Goal: Task Accomplishment & Management: Use online tool/utility

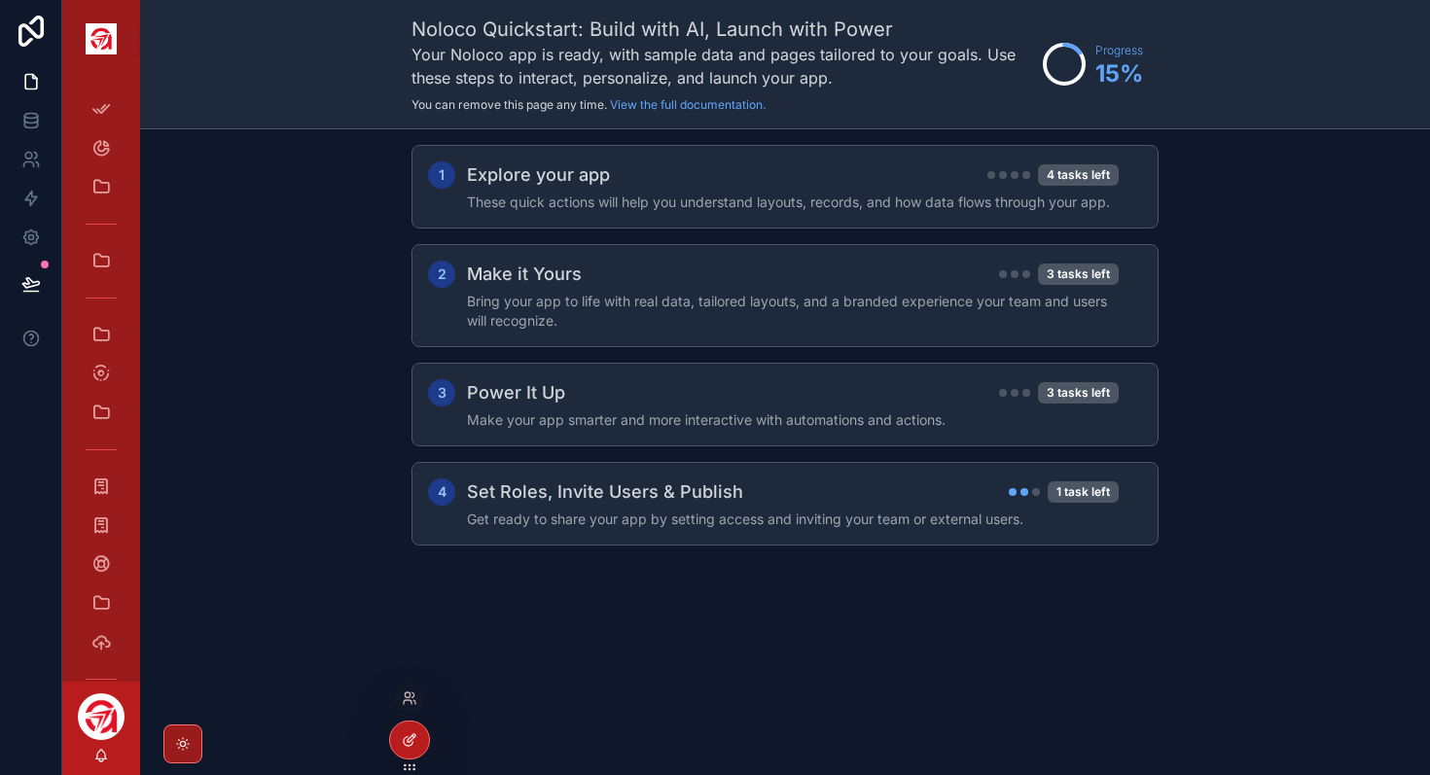
click at [415, 740] on icon at bounding box center [410, 740] width 16 height 16
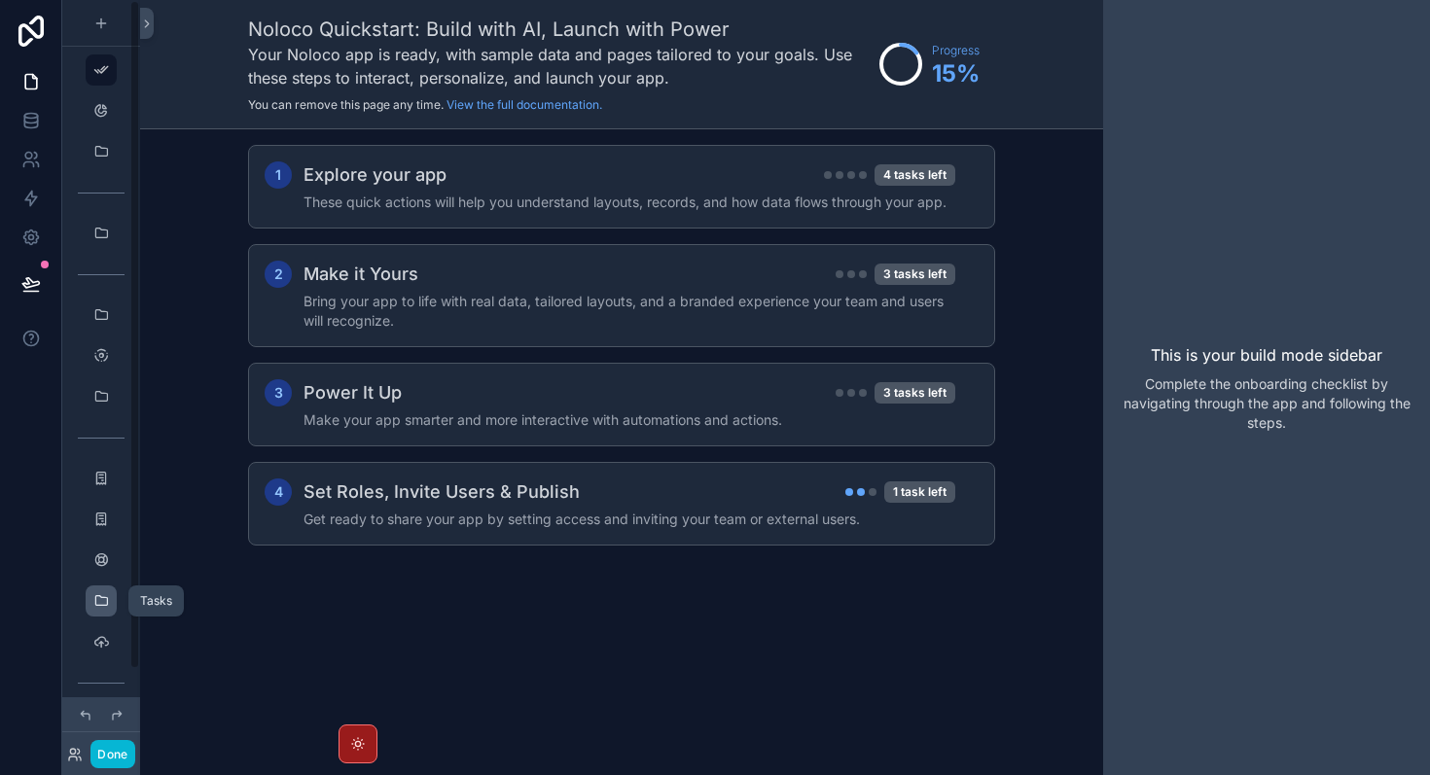
click at [104, 600] on icon "scrollable content" at bounding box center [101, 601] width 16 height 16
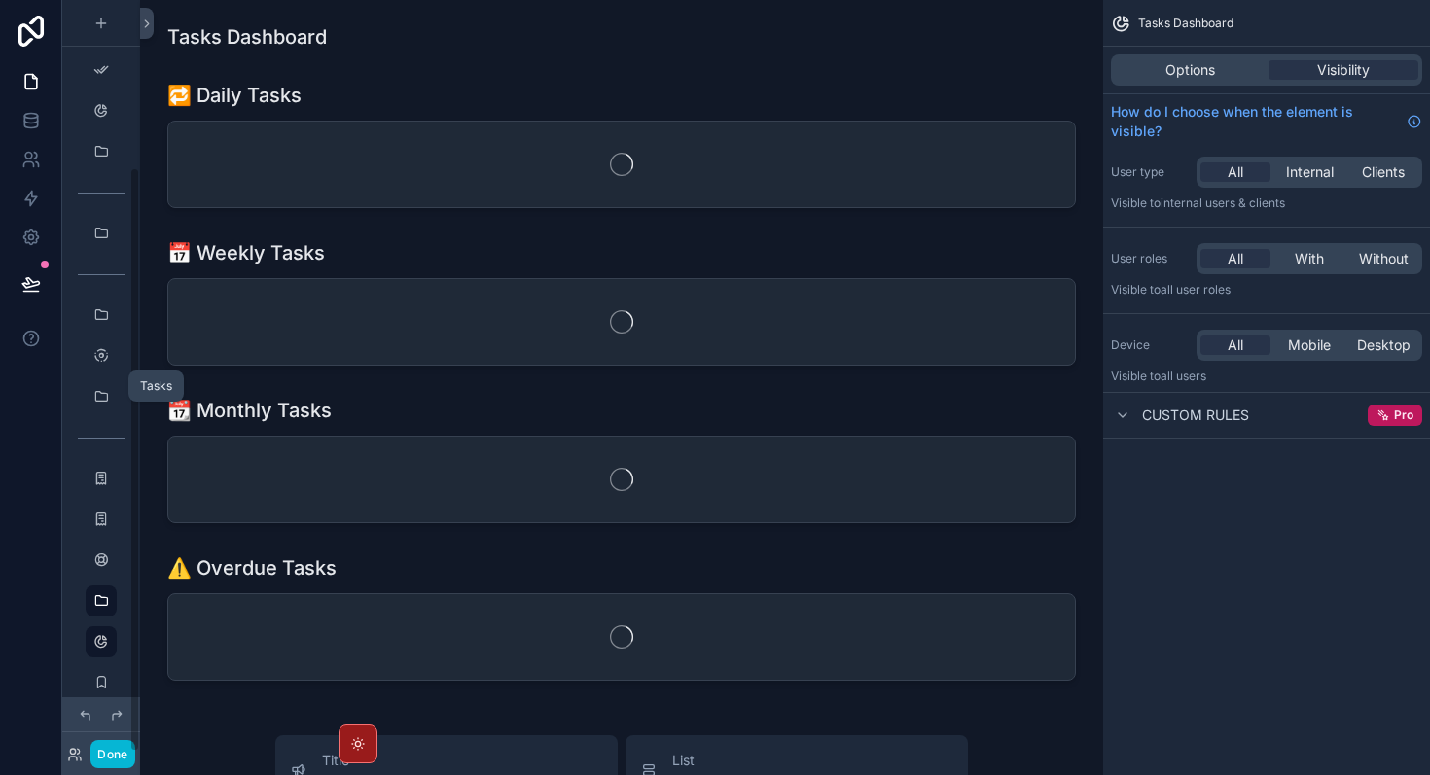
scroll to position [215, 0]
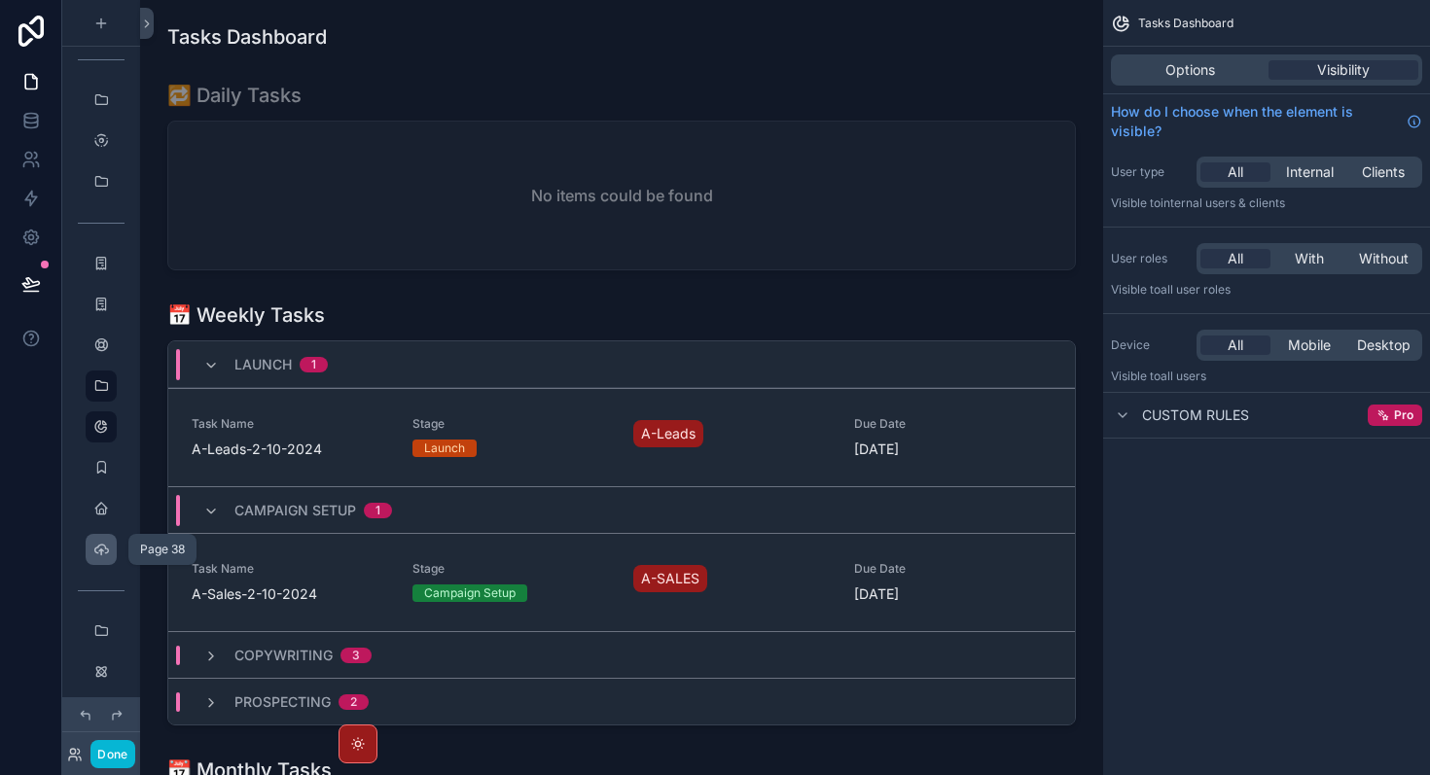
click at [102, 557] on div "scrollable content" at bounding box center [100, 549] width 23 height 31
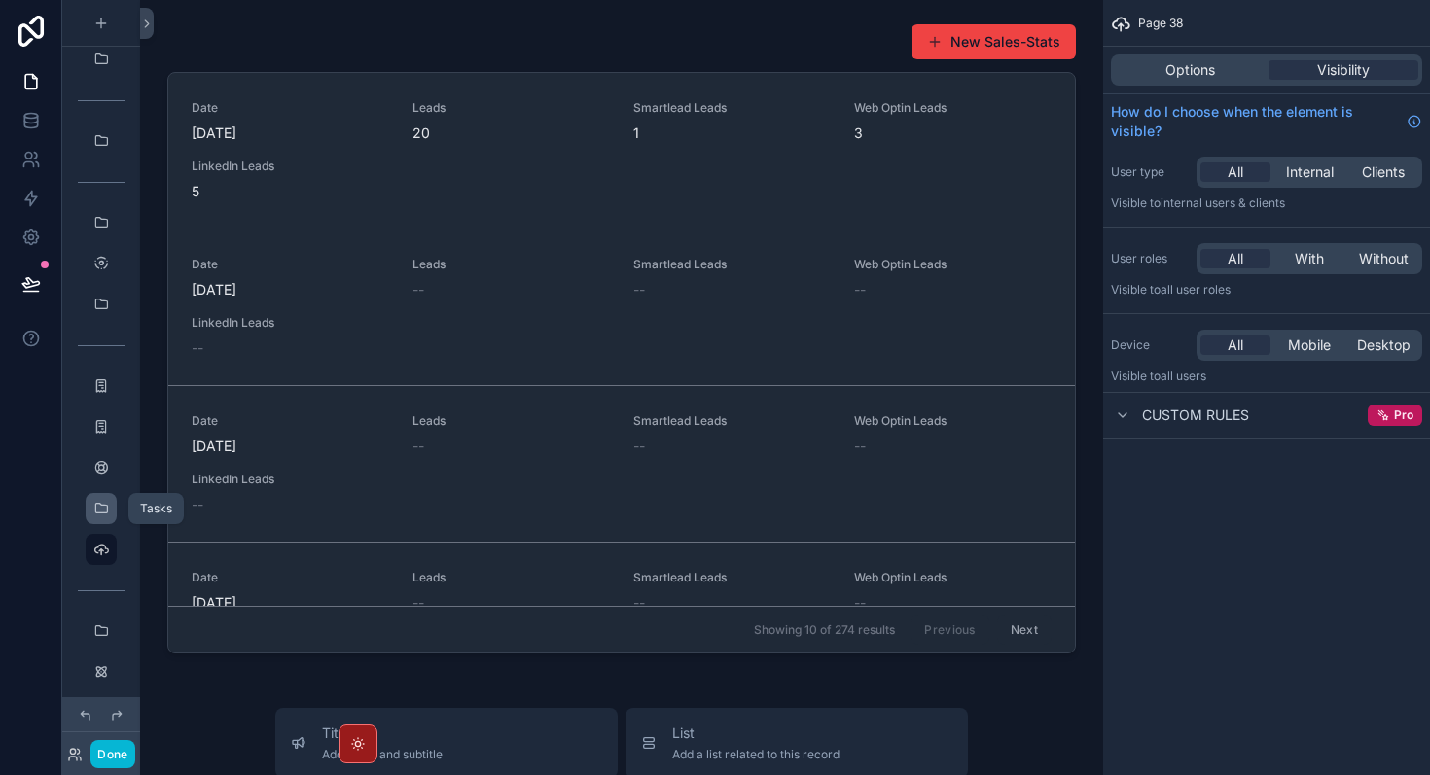
click at [104, 517] on div "scrollable content" at bounding box center [100, 508] width 23 height 31
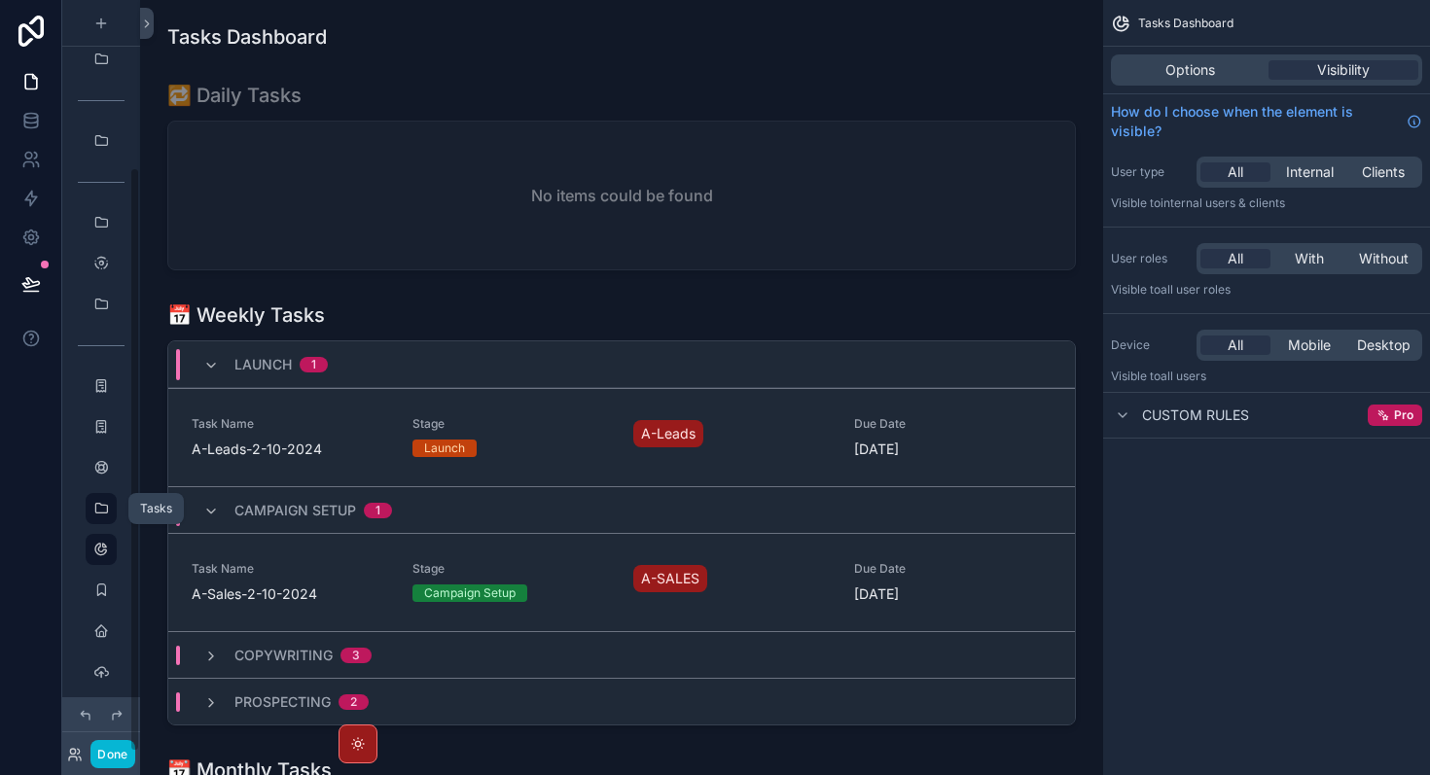
scroll to position [215, 0]
click at [104, 470] on icon "scrollable content" at bounding box center [101, 468] width 16 height 16
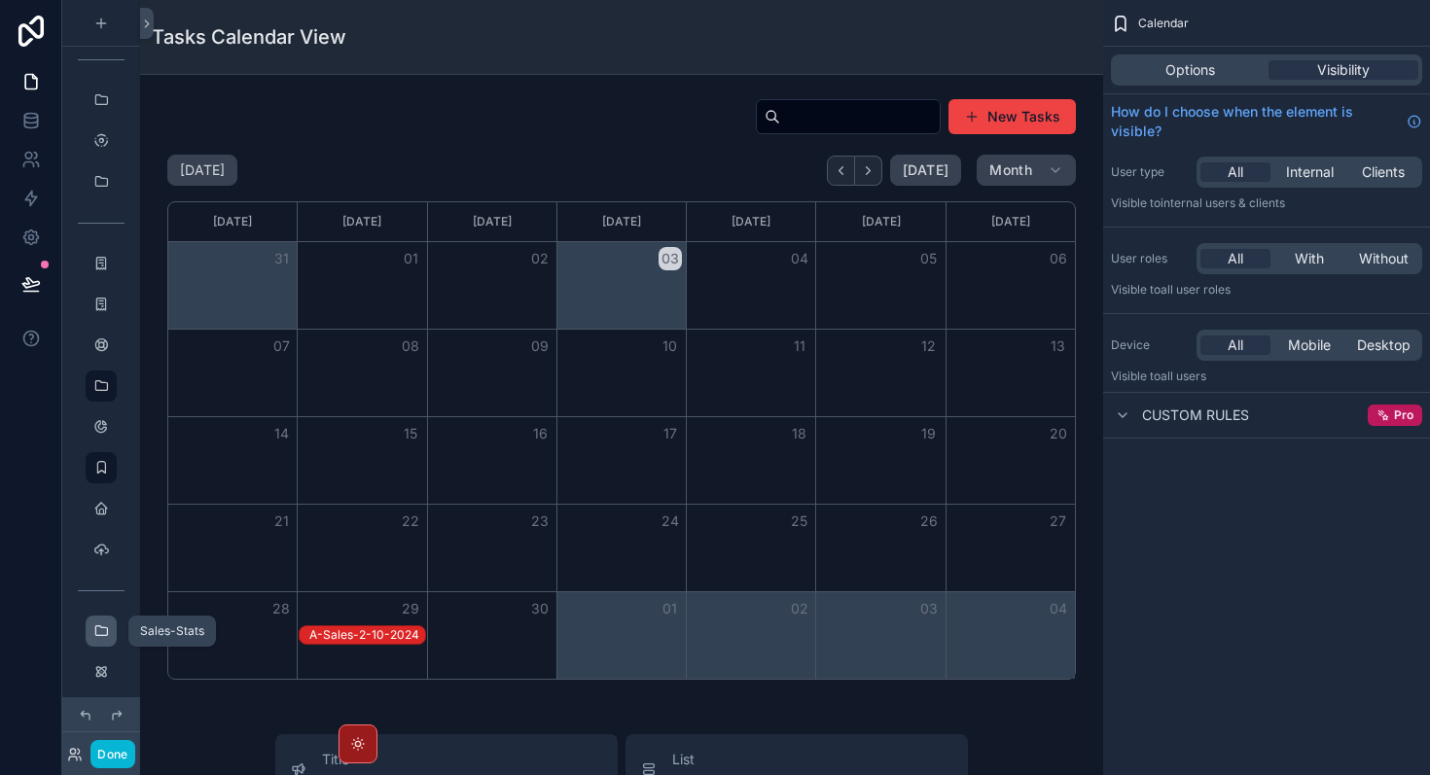
click at [101, 634] on icon "scrollable content" at bounding box center [101, 631] width 16 height 16
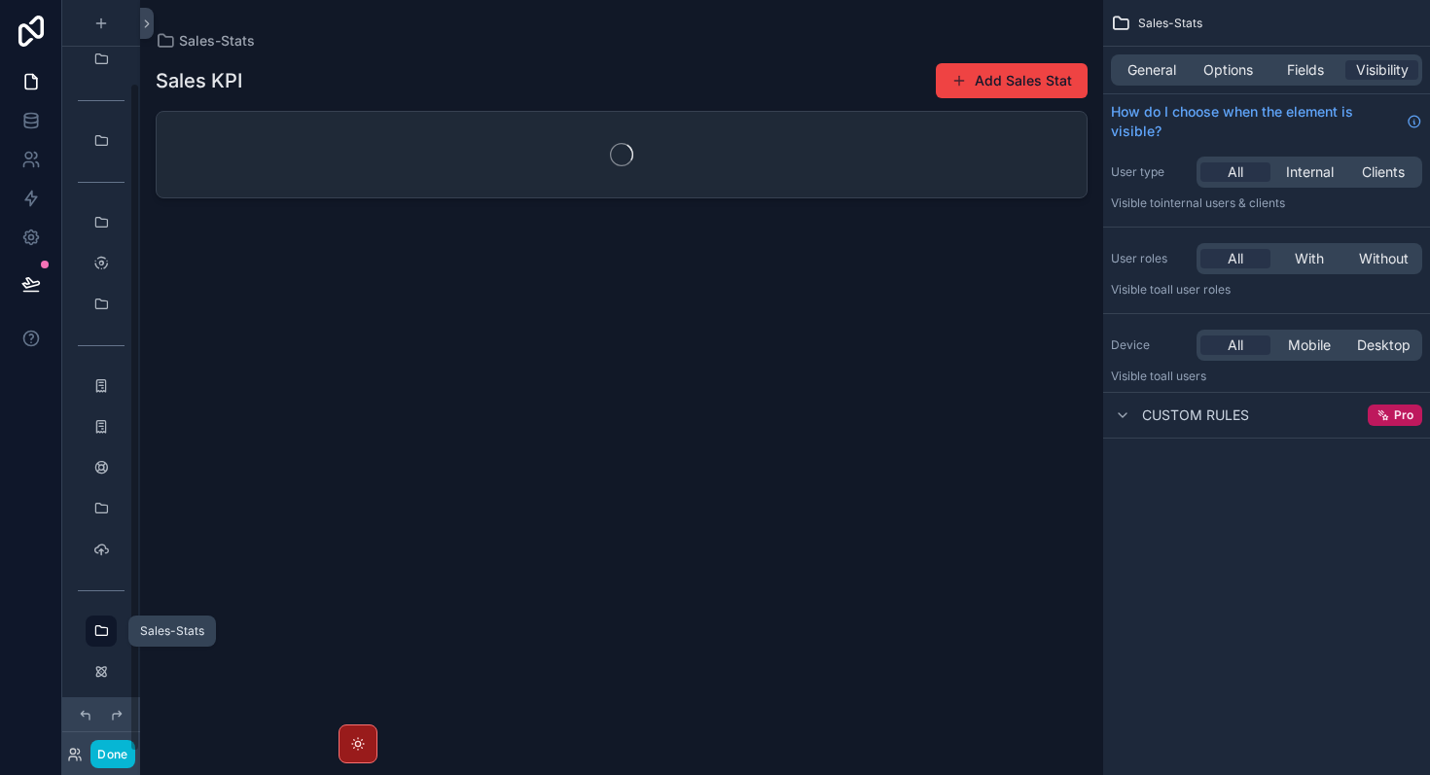
scroll to position [92, 0]
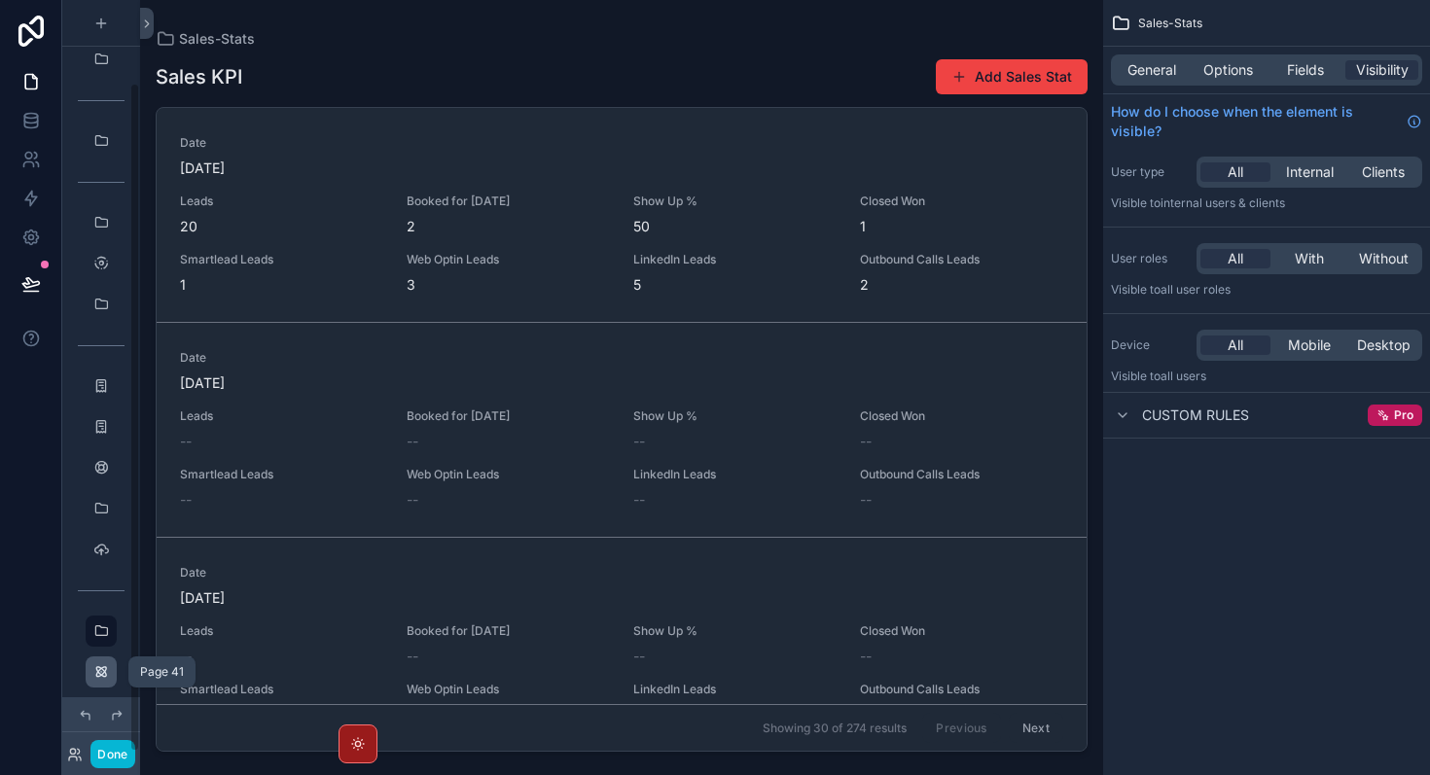
click at [102, 676] on icon "scrollable content" at bounding box center [101, 672] width 16 height 16
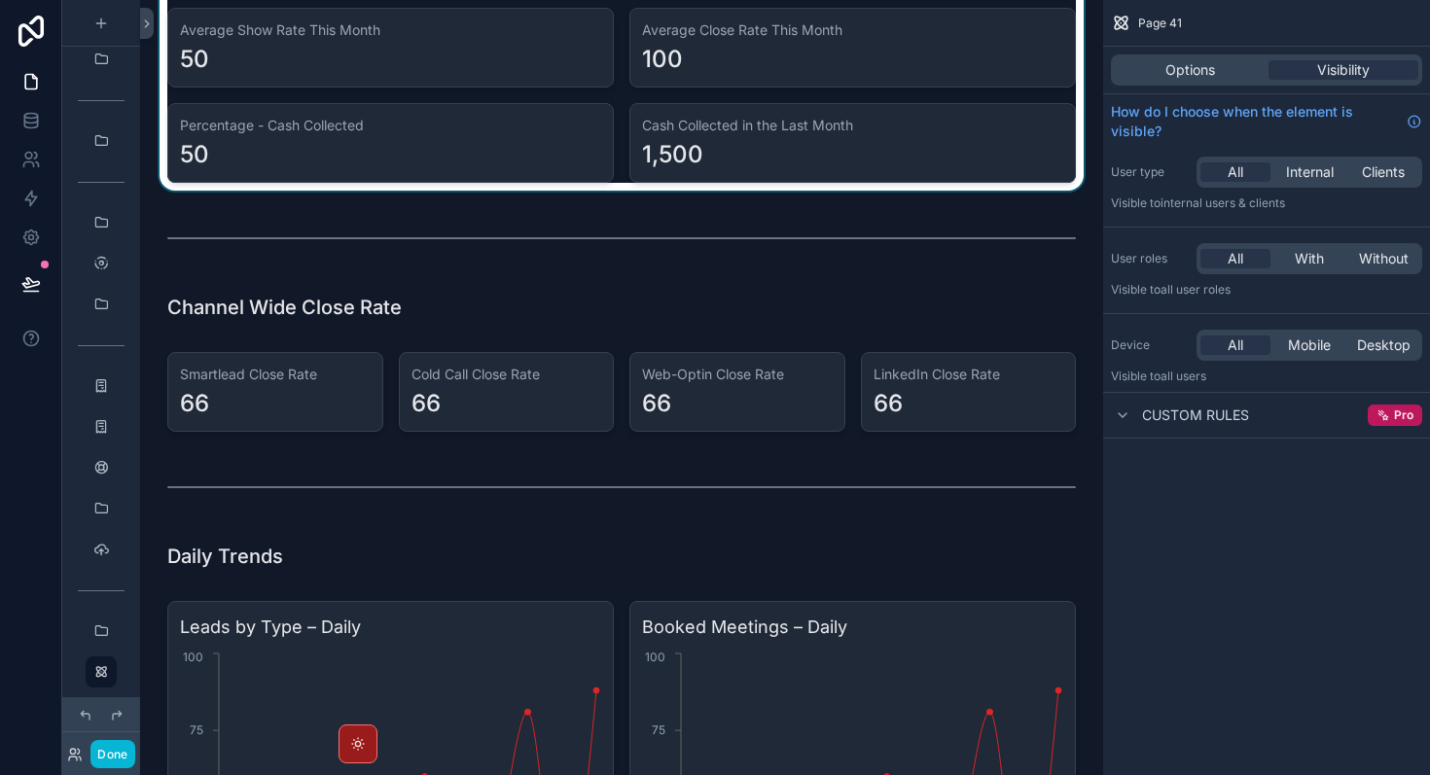
scroll to position [805, 0]
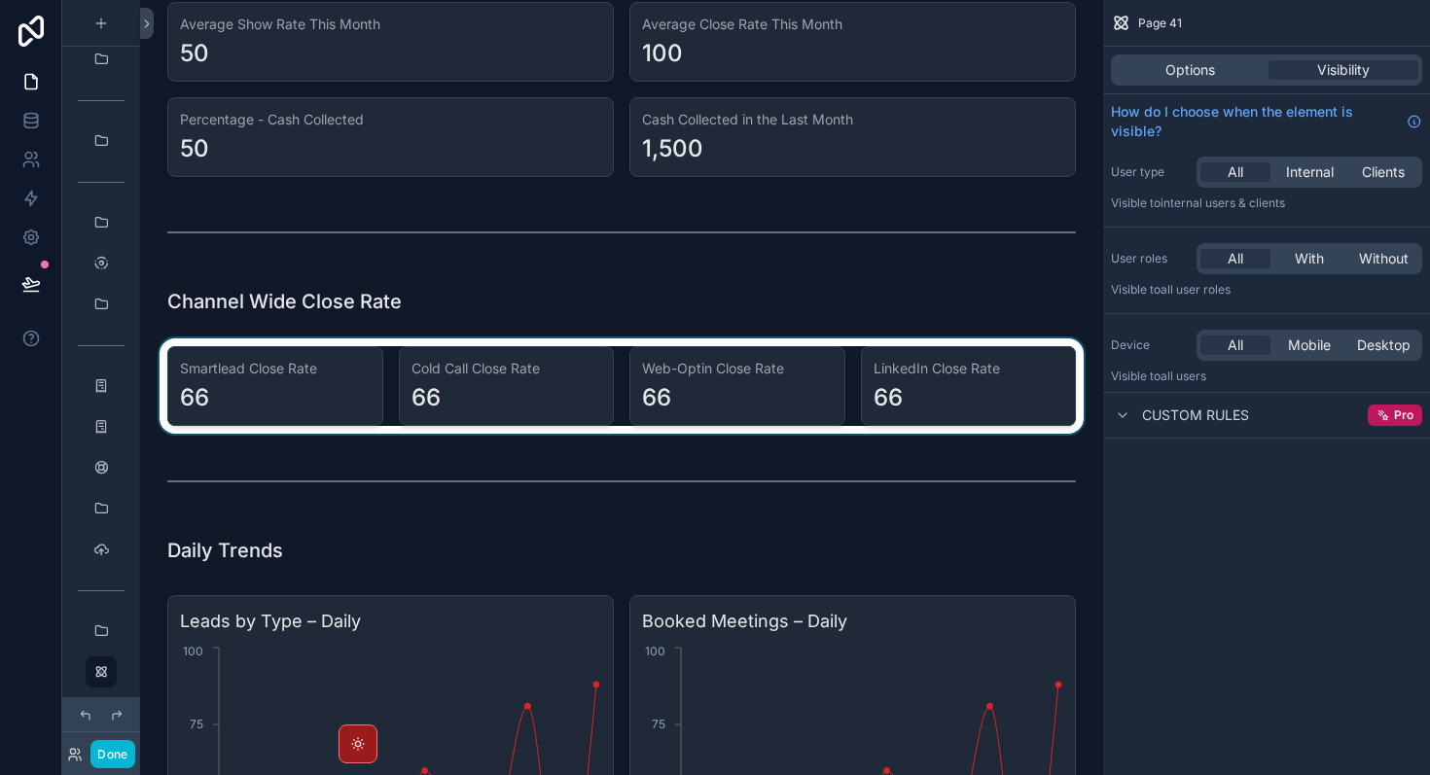
click at [717, 393] on div "scrollable content" at bounding box center [622, 385] width 932 height 95
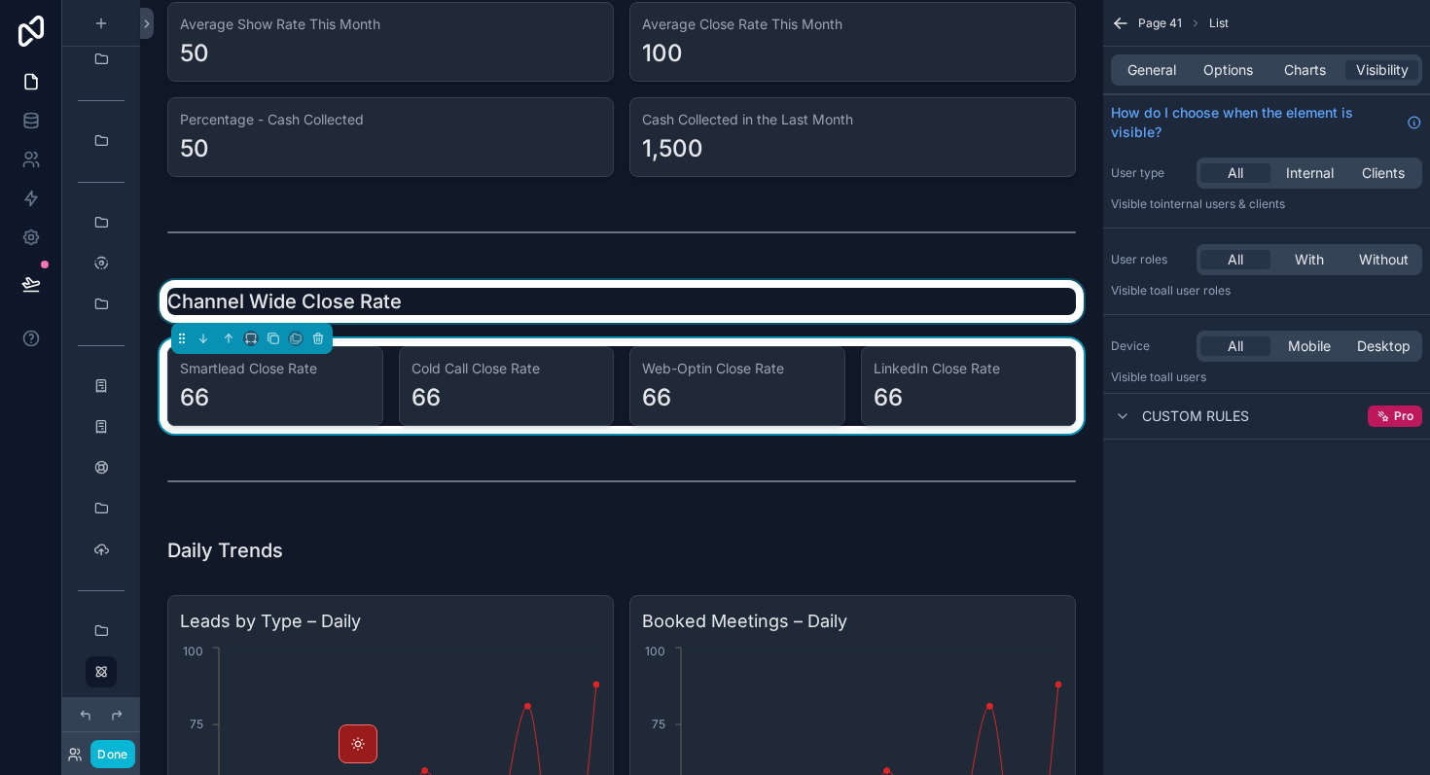
click at [457, 296] on div "scrollable content" at bounding box center [622, 301] width 932 height 43
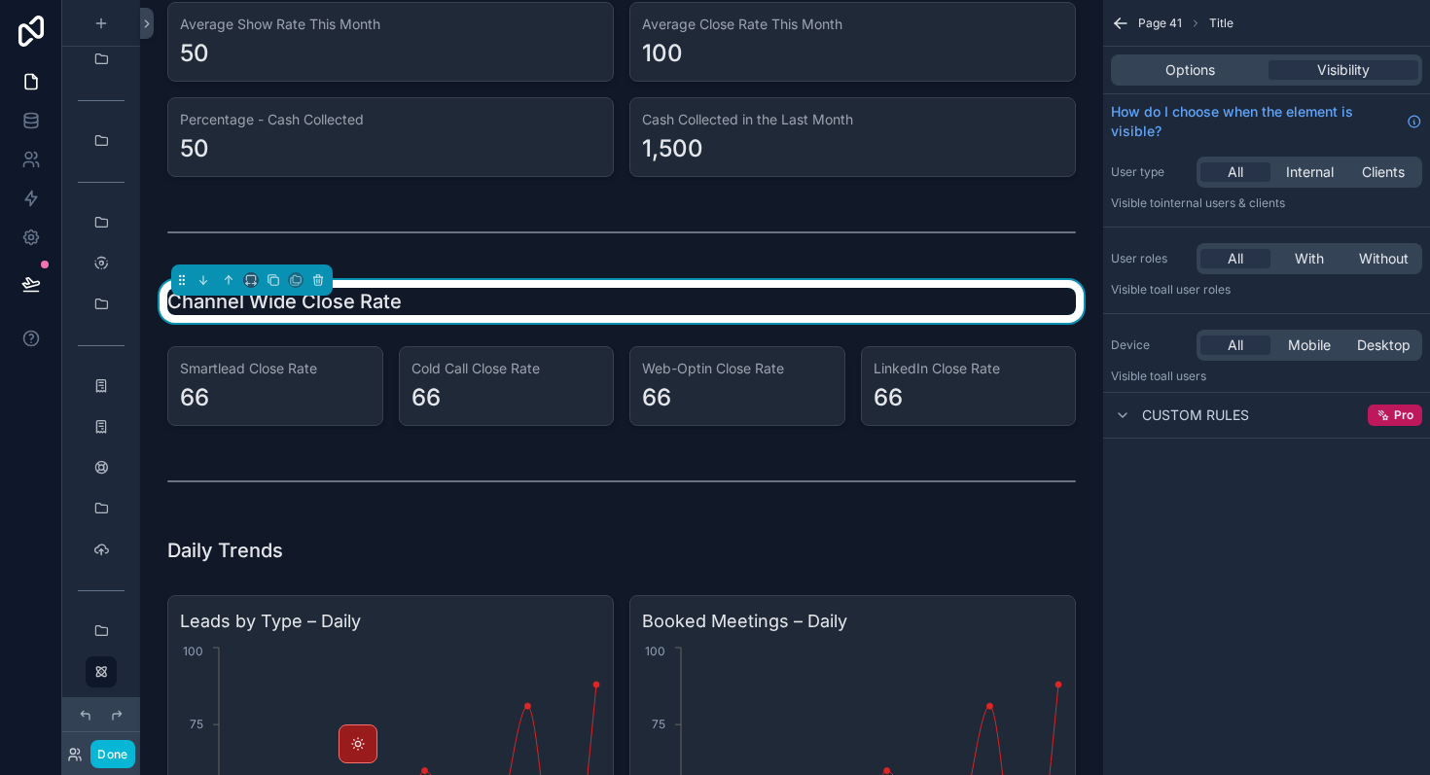
click at [472, 298] on div "Channel Wide Close Rate" at bounding box center [621, 301] width 908 height 27
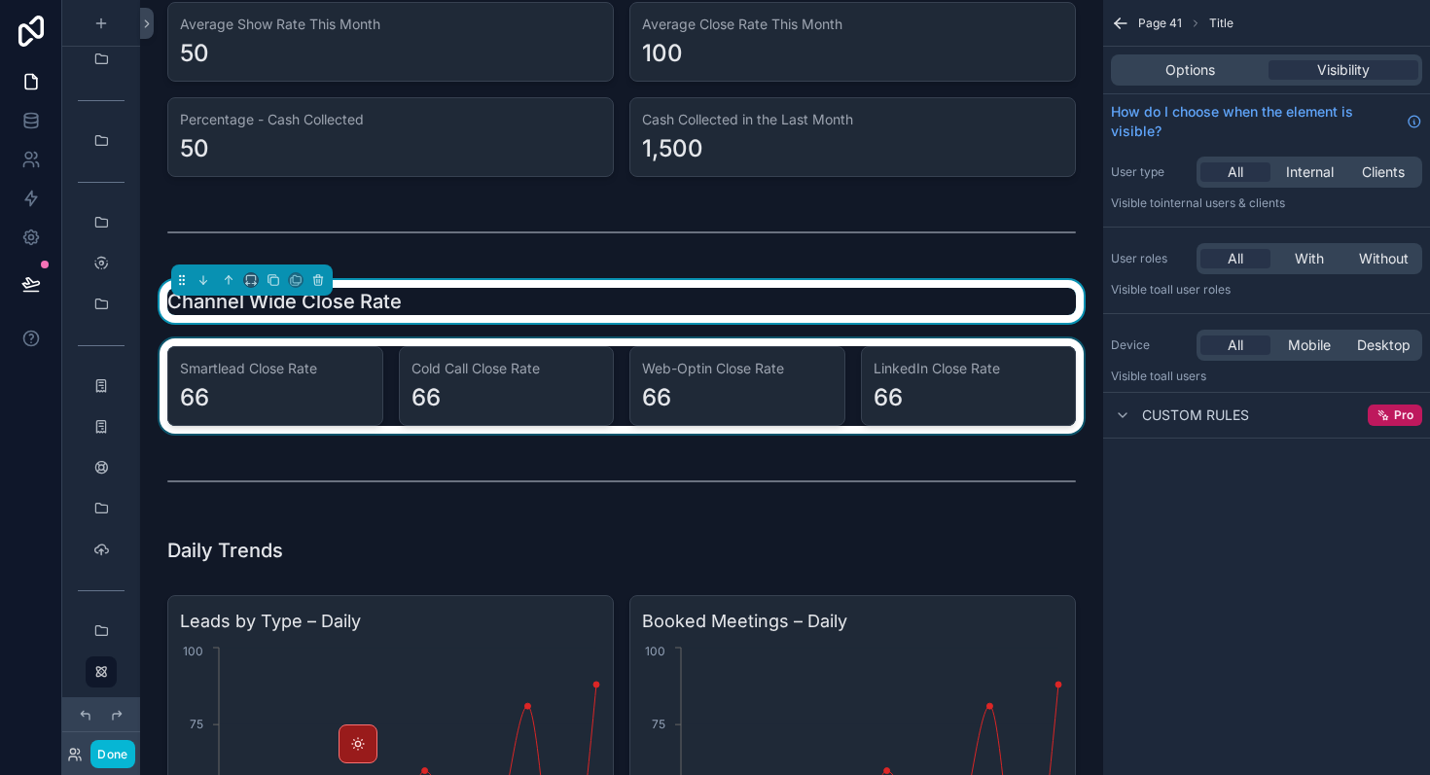
click at [478, 363] on div "scrollable content" at bounding box center [622, 385] width 932 height 95
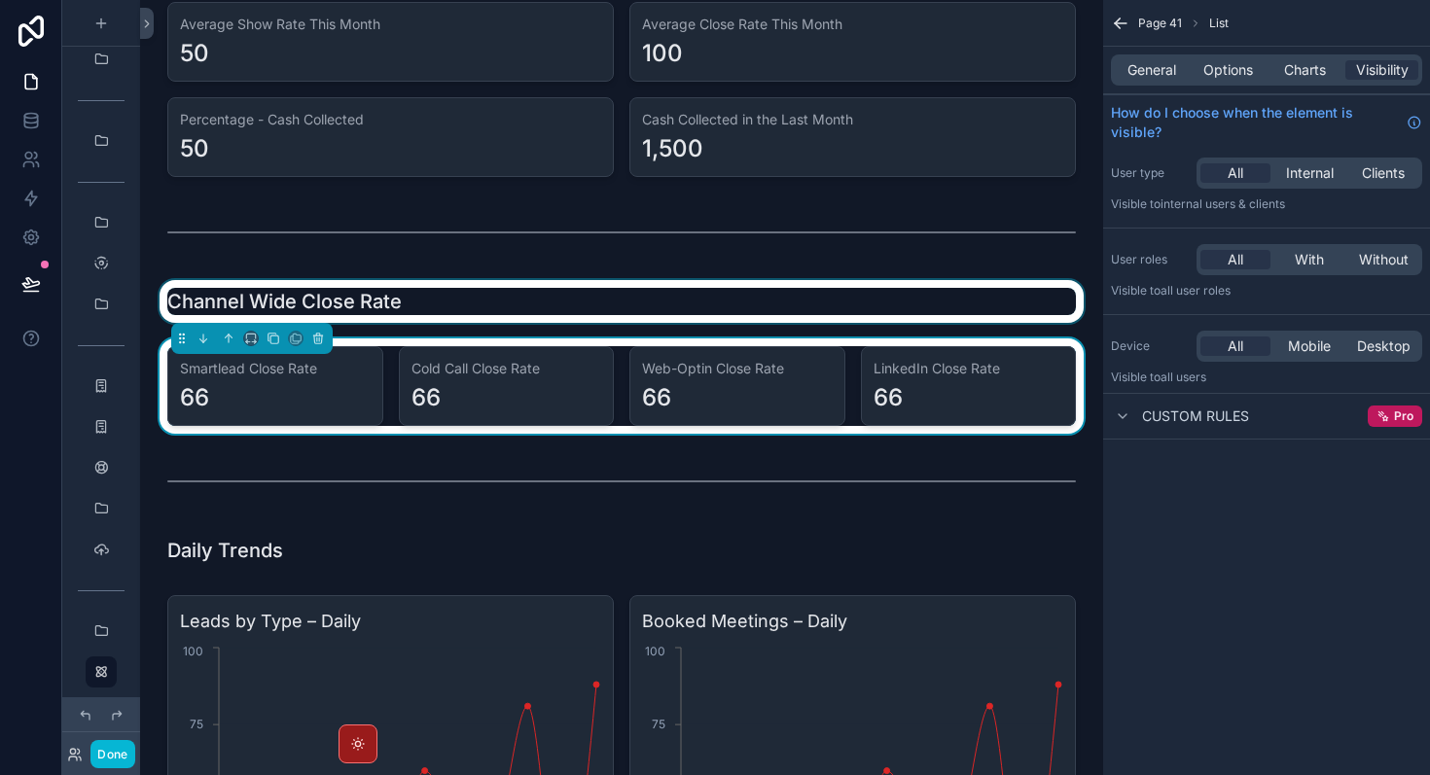
click at [429, 285] on div "scrollable content" at bounding box center [622, 301] width 932 height 43
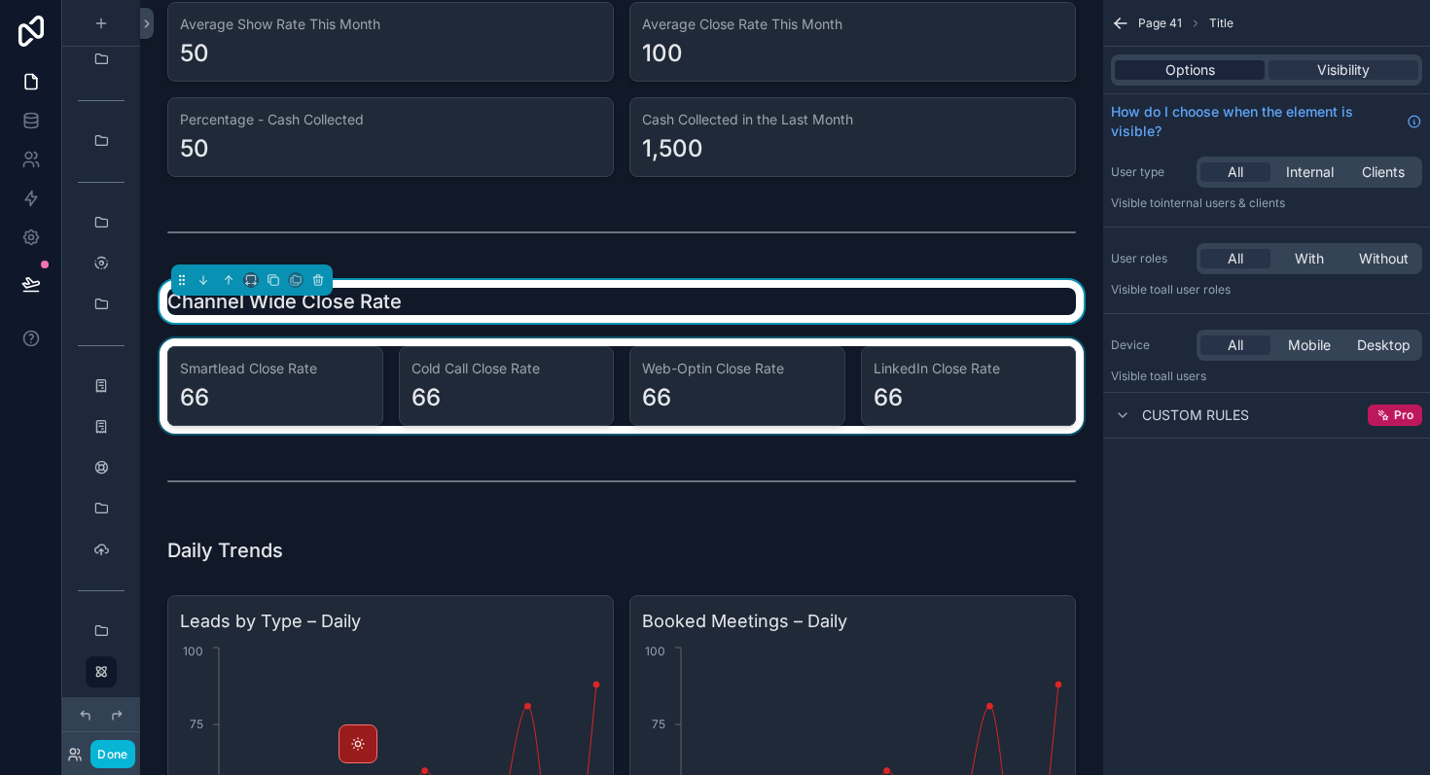
click at [1201, 72] on span "Options" at bounding box center [1190, 69] width 50 height 19
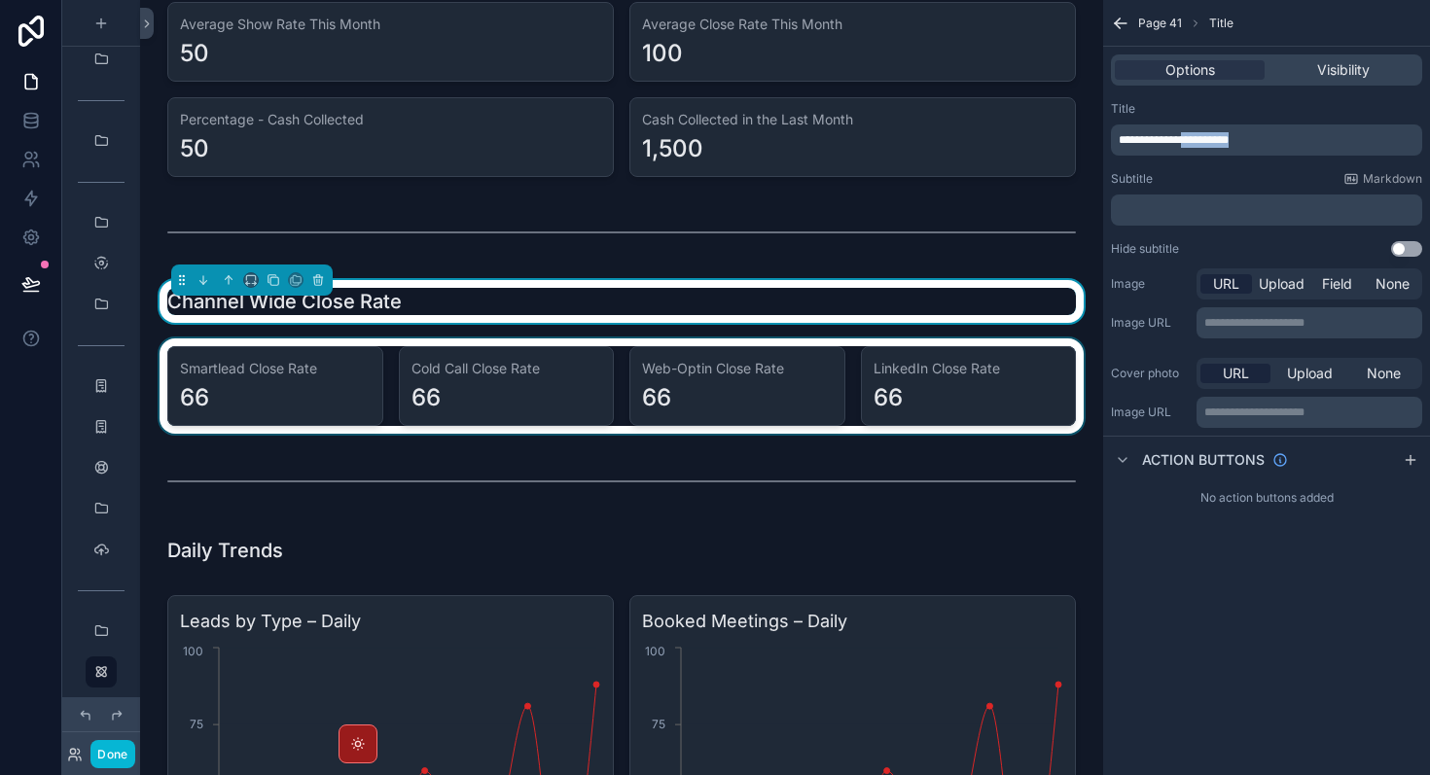
drag, startPoint x: 1276, startPoint y: 142, endPoint x: 1201, endPoint y: 145, distance: 75.0
click at [1201, 145] on p "**********" at bounding box center [1269, 140] width 300 height 16
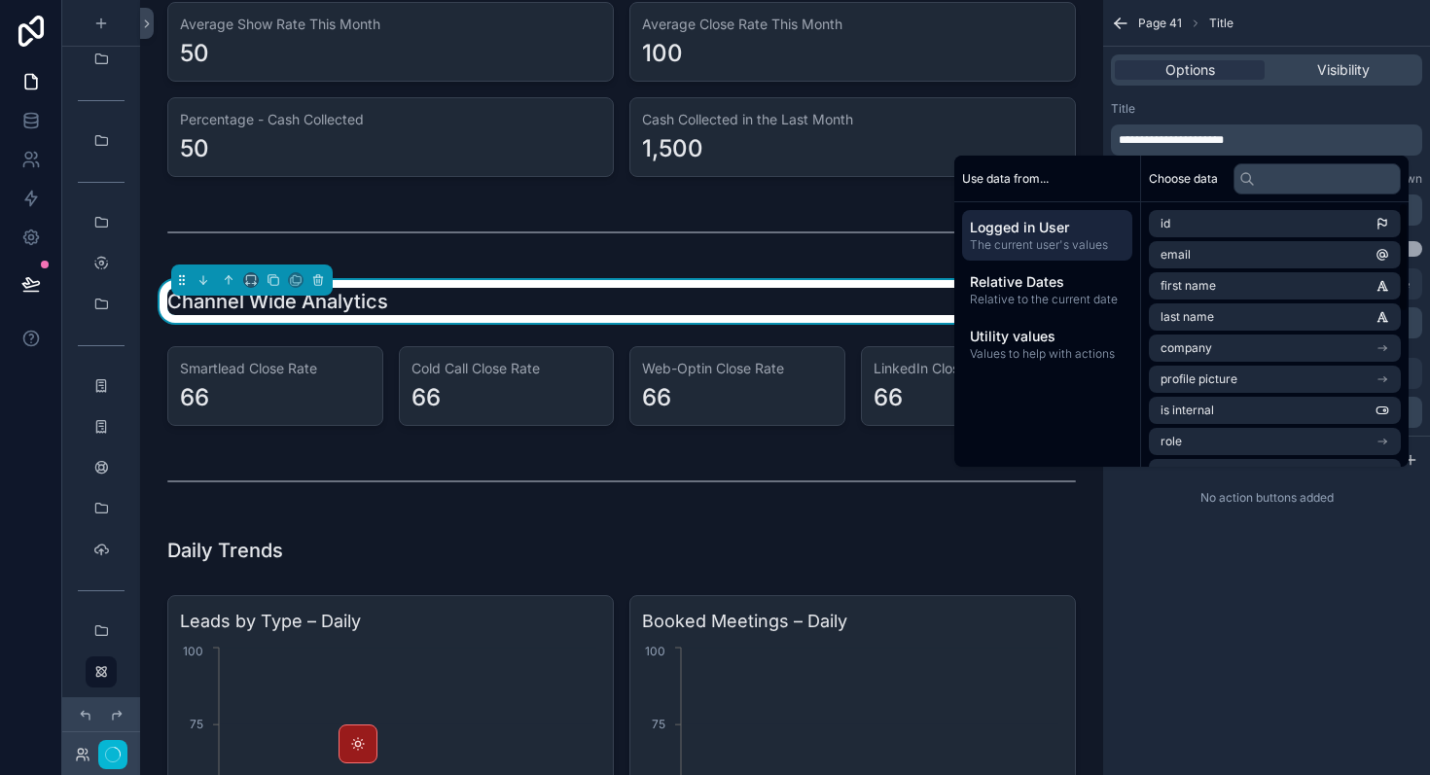
click at [1371, 549] on div "**********" at bounding box center [1266, 387] width 327 height 775
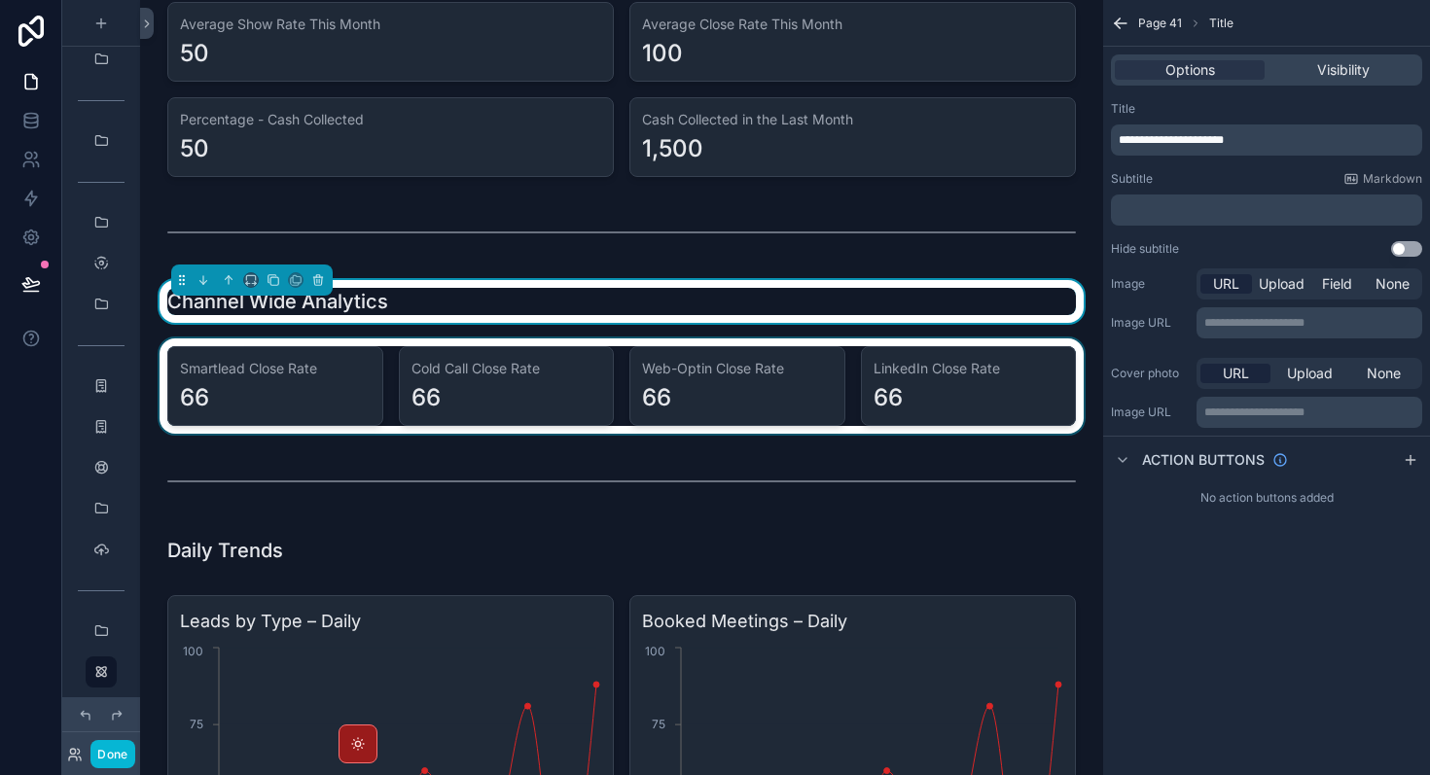
click at [872, 390] on div "scrollable content" at bounding box center [622, 385] width 932 height 95
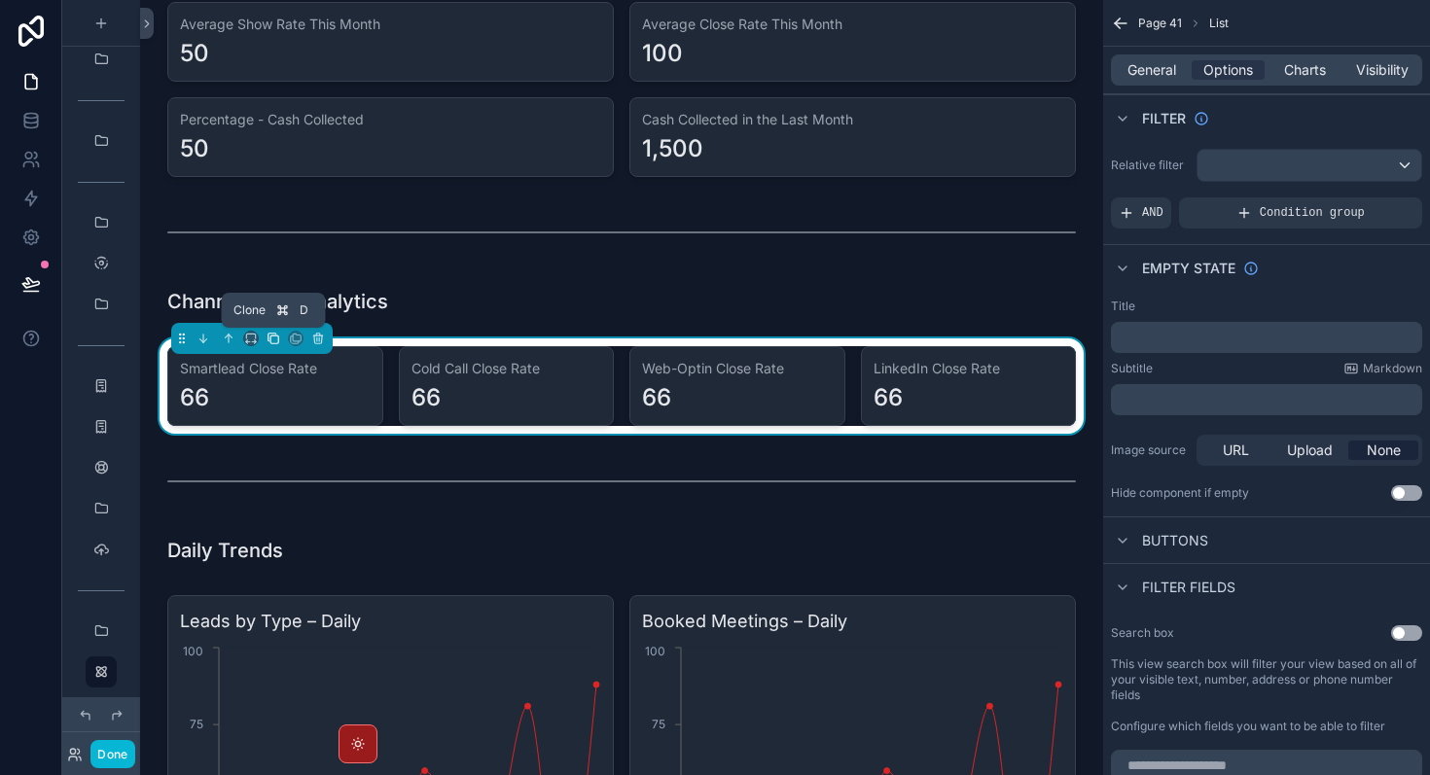
click at [273, 344] on icon "scrollable content" at bounding box center [274, 339] width 14 height 14
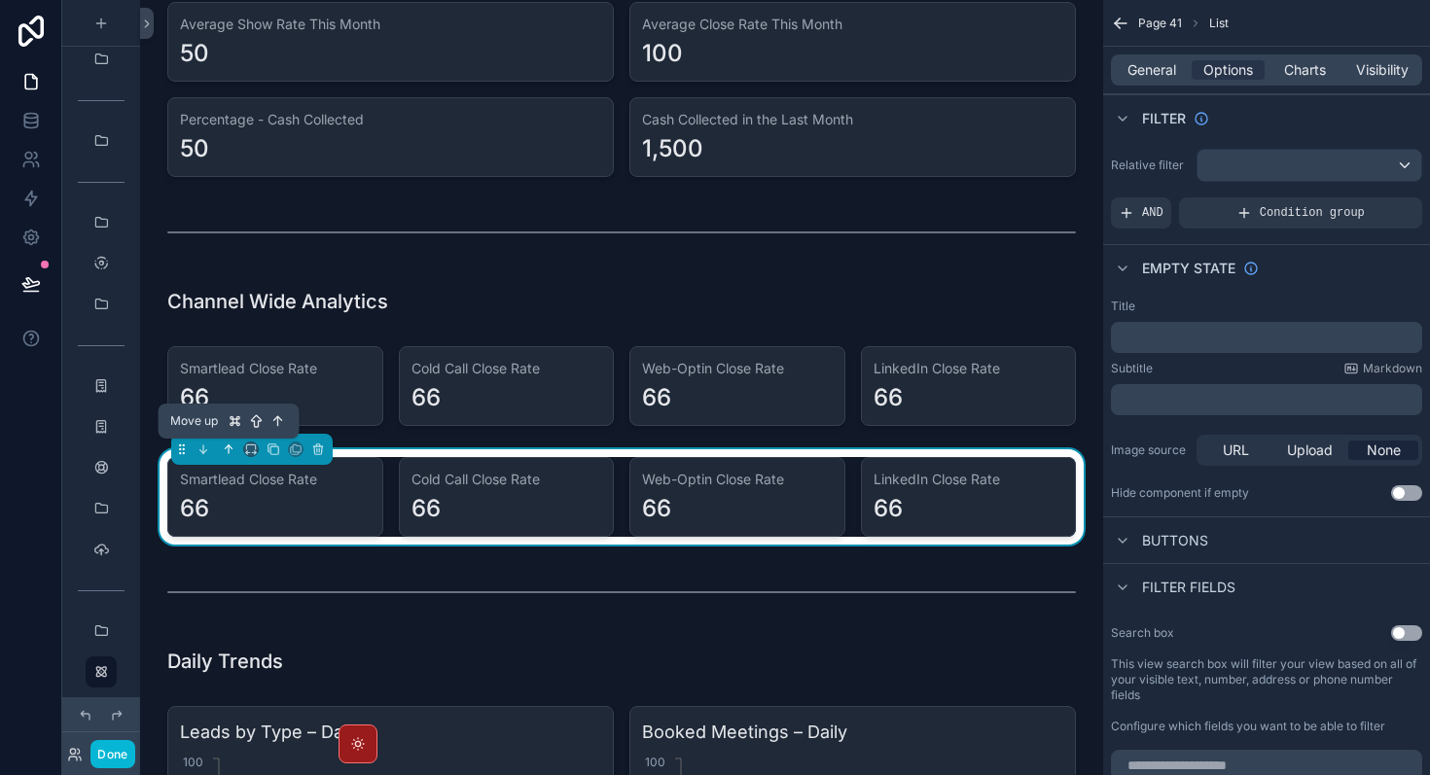
click at [229, 452] on icon "scrollable content" at bounding box center [229, 449] width 0 height 8
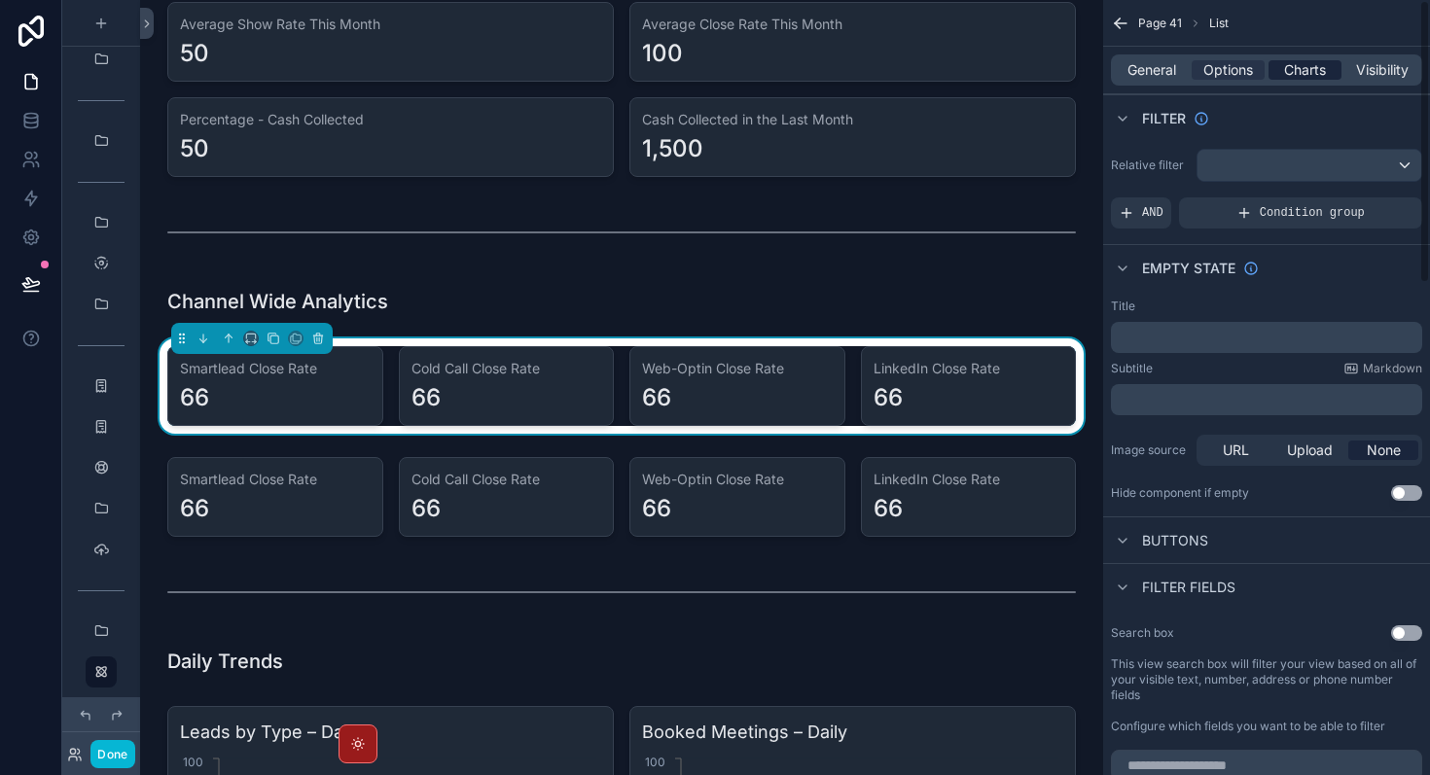
click at [1305, 73] on span "Charts" at bounding box center [1305, 69] width 42 height 19
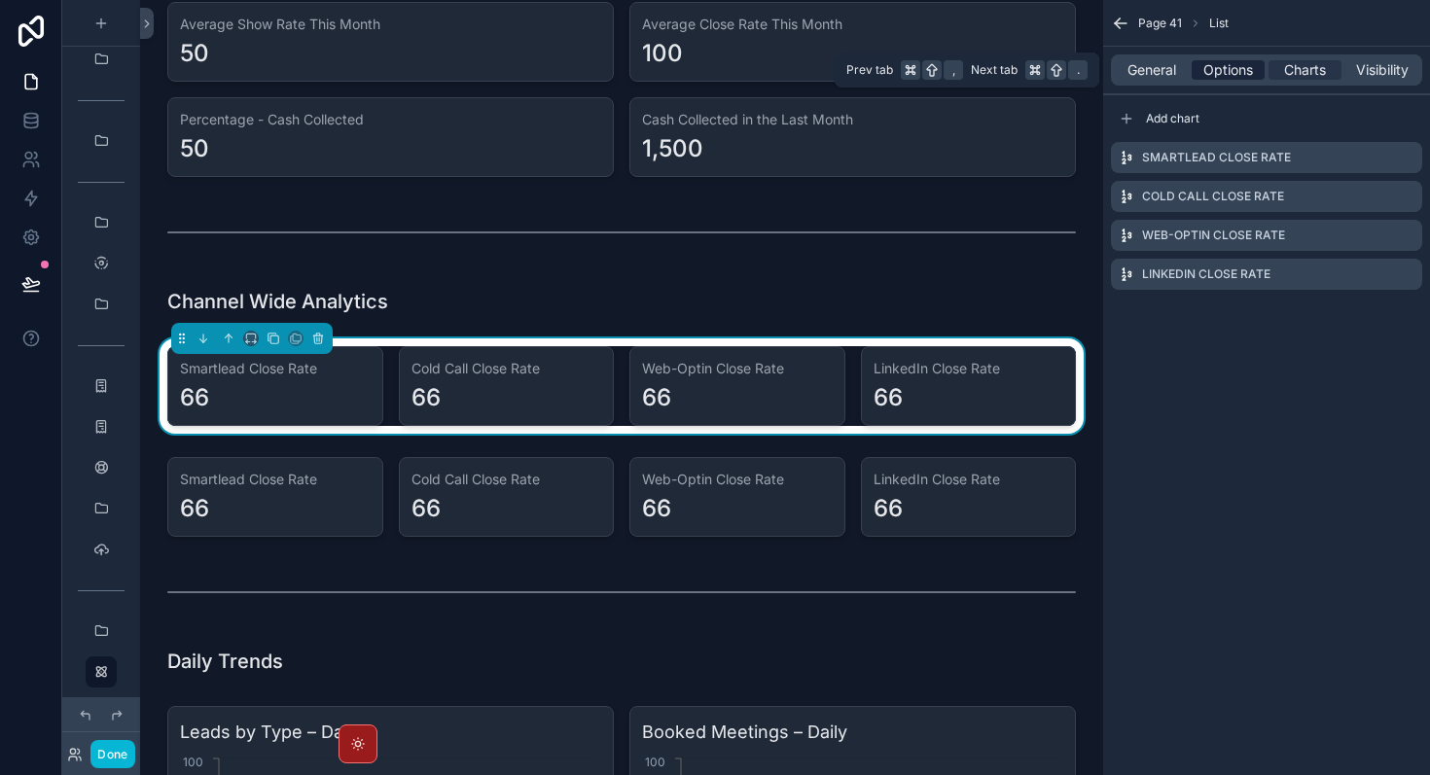
click at [1221, 72] on span "Options" at bounding box center [1228, 69] width 50 height 19
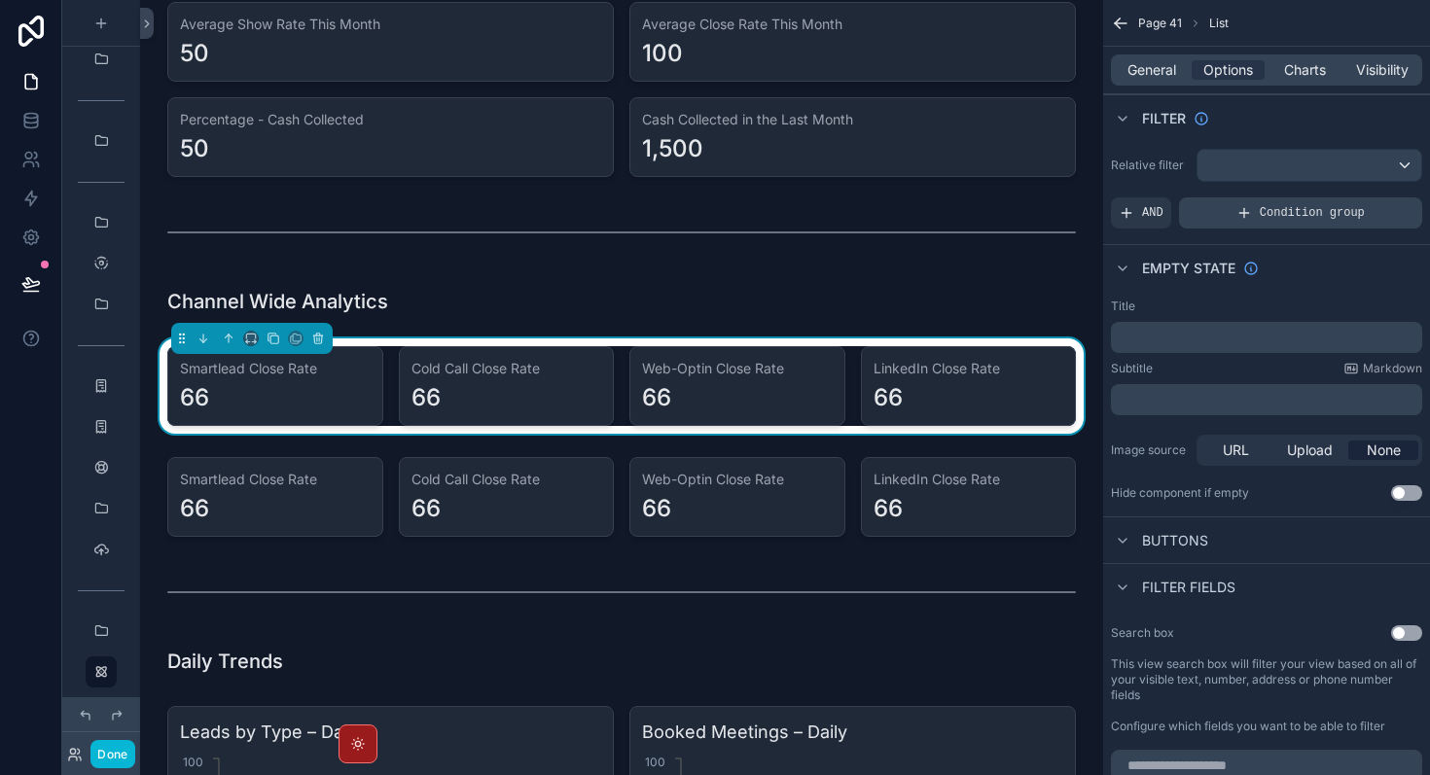
click at [1335, 223] on div "Condition group" at bounding box center [1300, 212] width 243 height 31
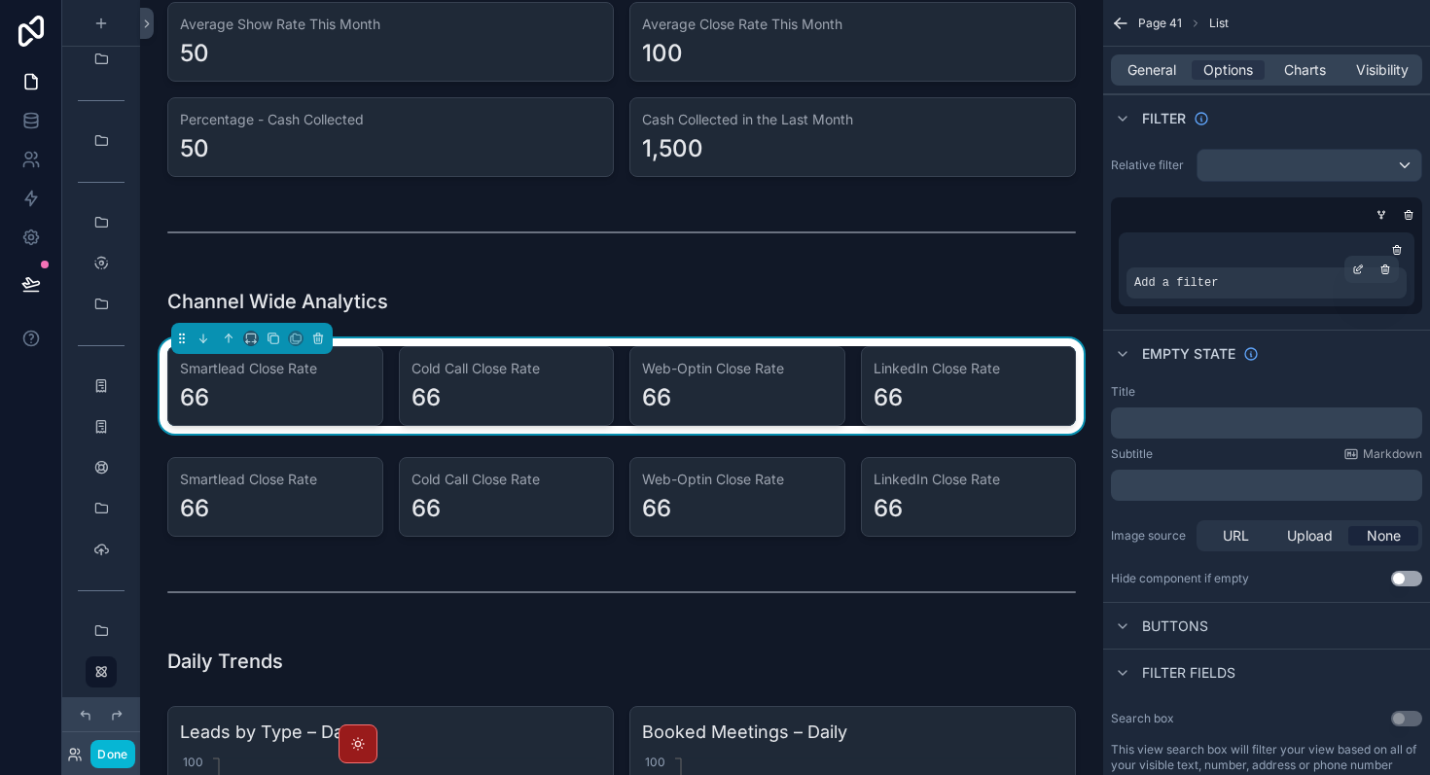
click at [1283, 297] on div "Add a filter" at bounding box center [1266, 282] width 280 height 31
click at [1361, 273] on icon "scrollable content" at bounding box center [1358, 270] width 12 height 12
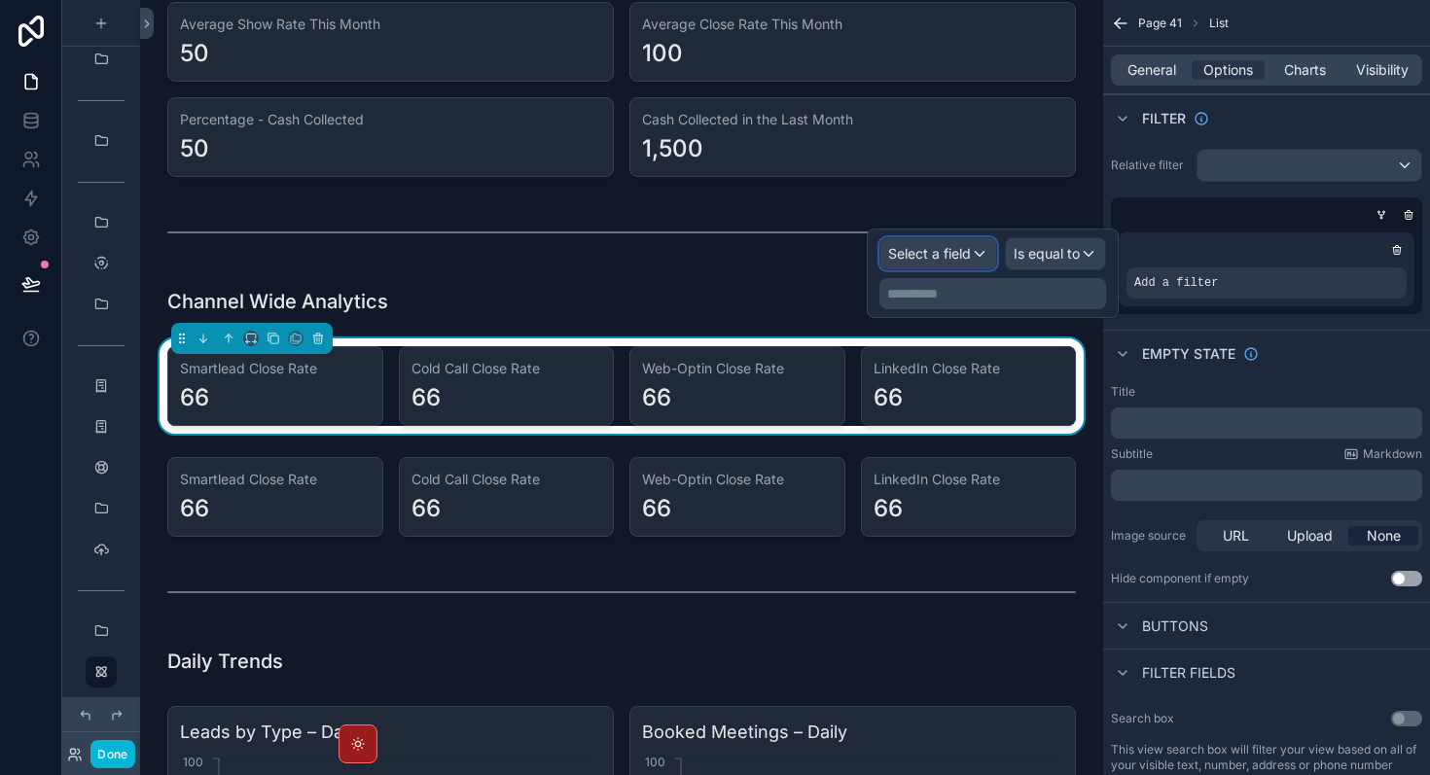
click at [913, 250] on span "Select a field" at bounding box center [929, 253] width 83 height 17
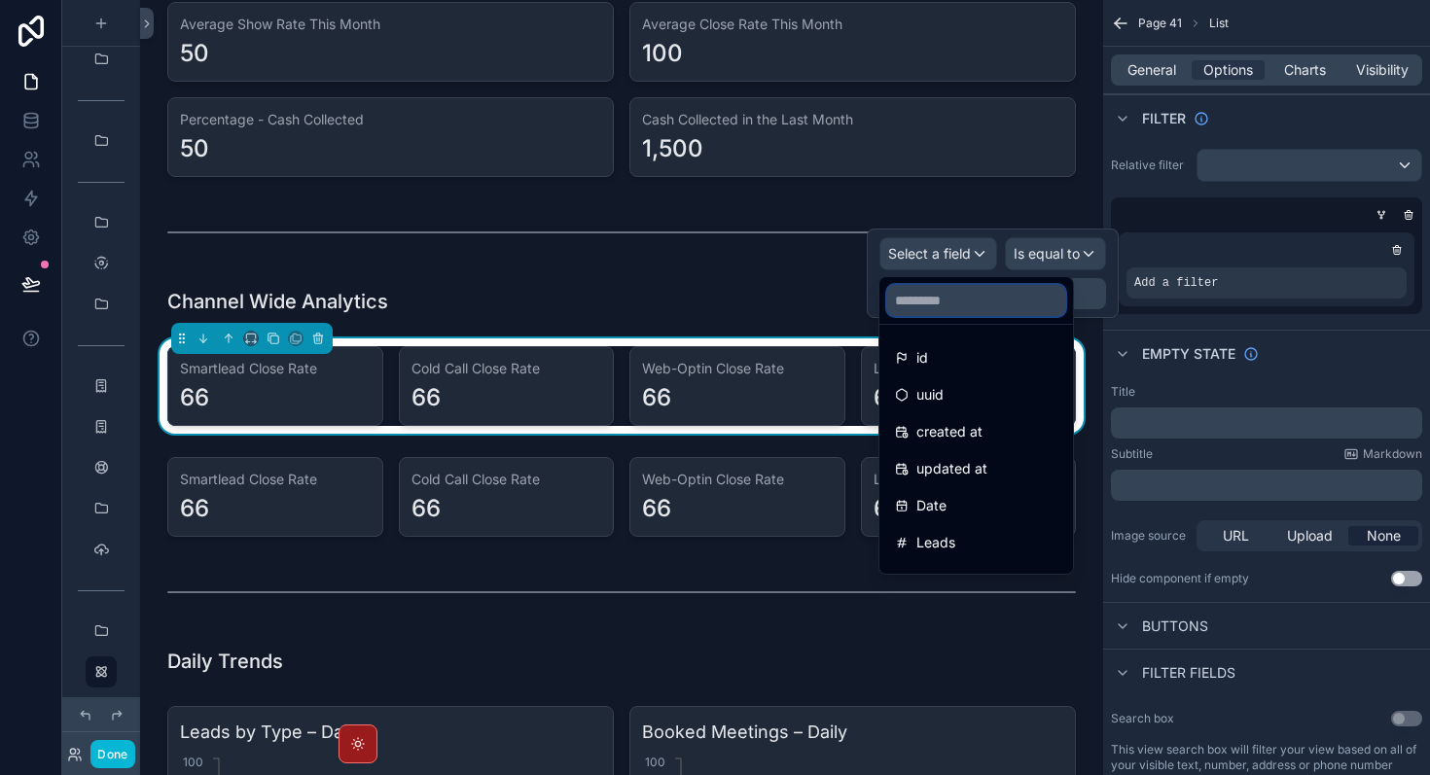
click at [954, 304] on input "text" at bounding box center [976, 300] width 178 height 31
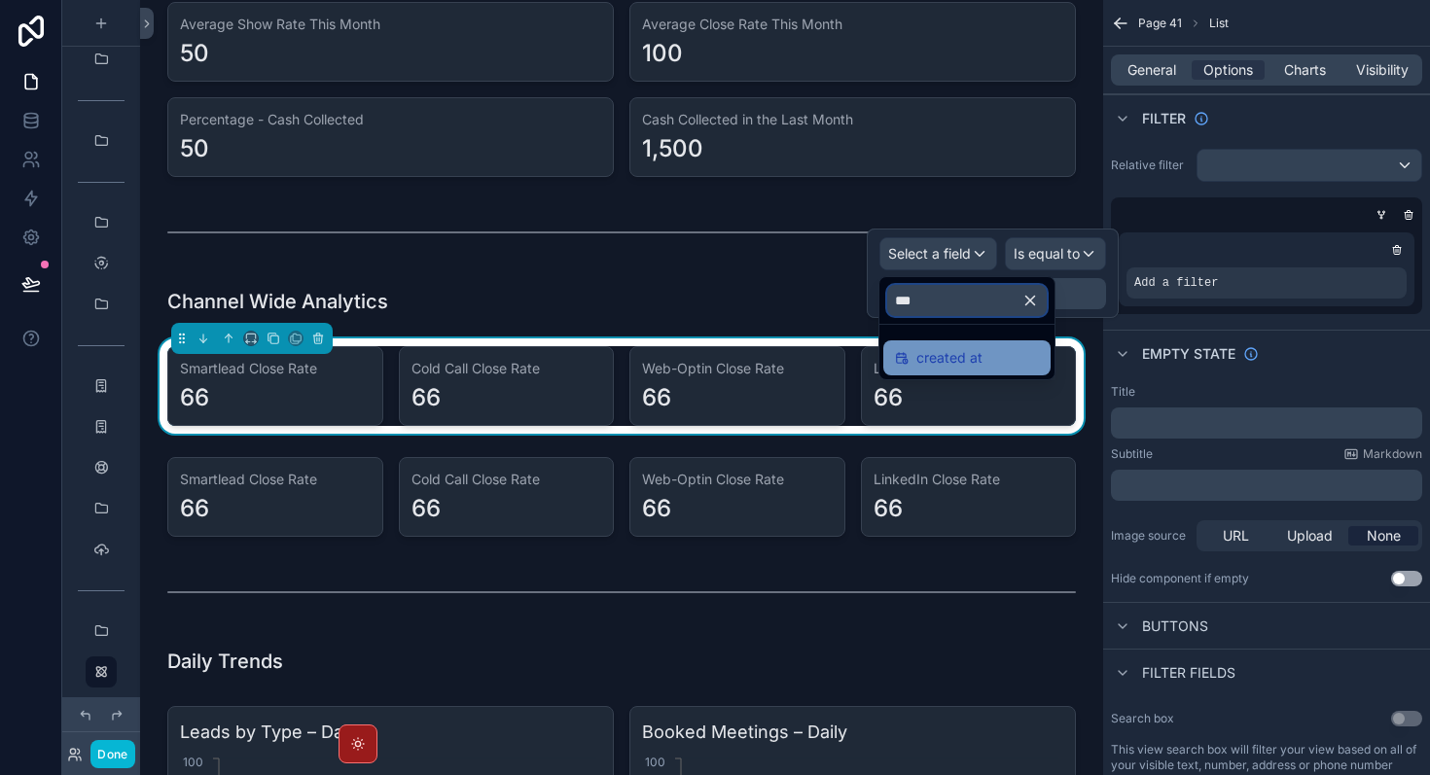
type input "***"
click at [995, 367] on div "created at" at bounding box center [967, 357] width 144 height 23
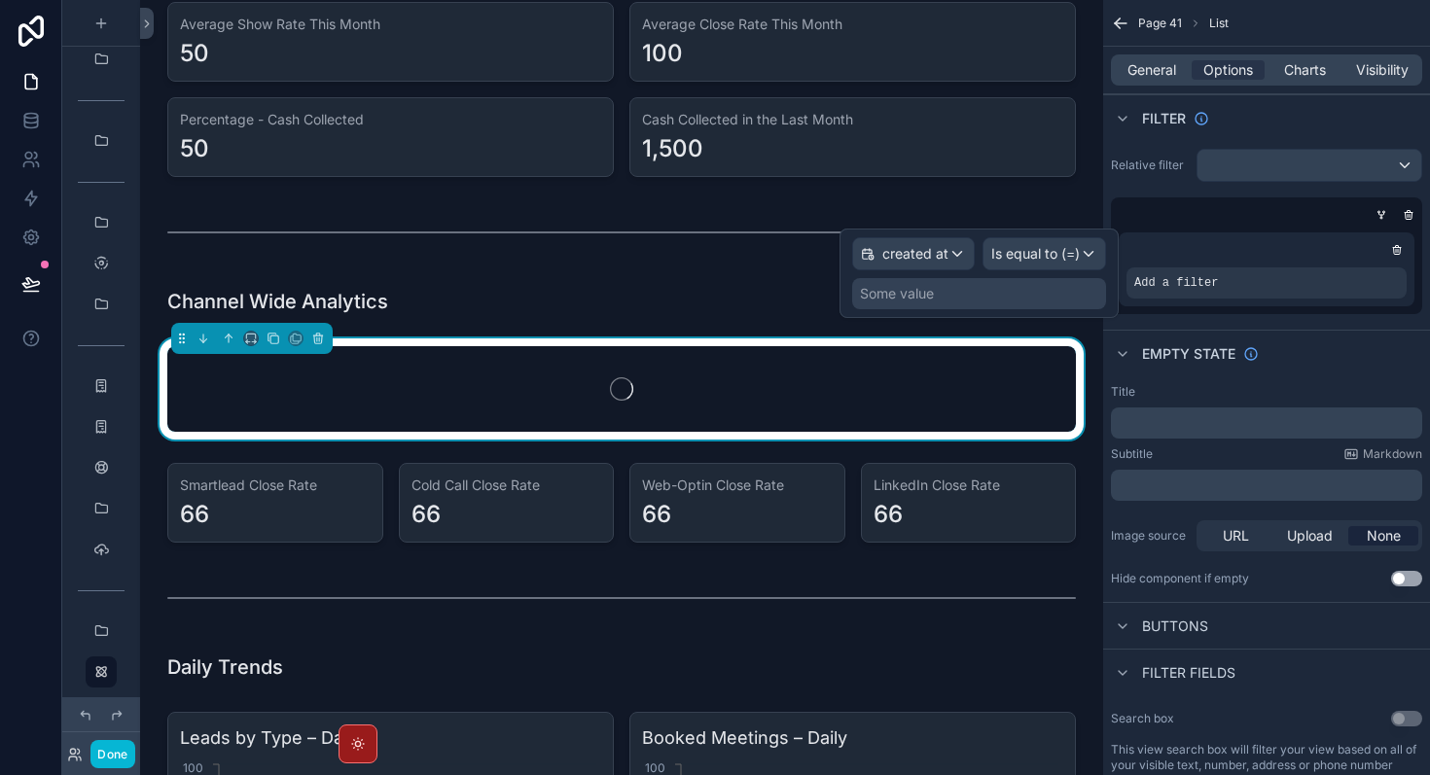
click at [993, 296] on div "Some value" at bounding box center [979, 293] width 254 height 31
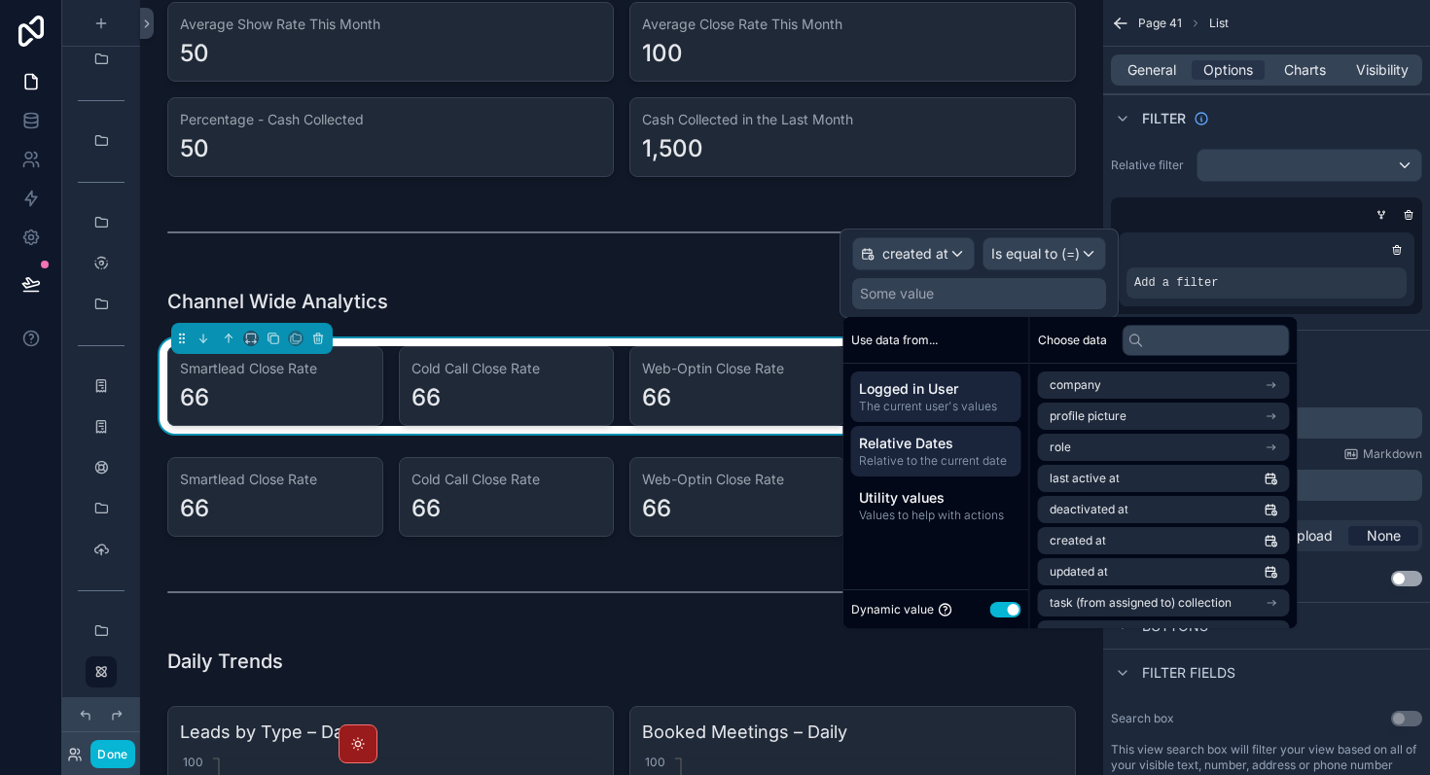
click at [963, 446] on span "Relative Dates" at bounding box center [936, 443] width 155 height 19
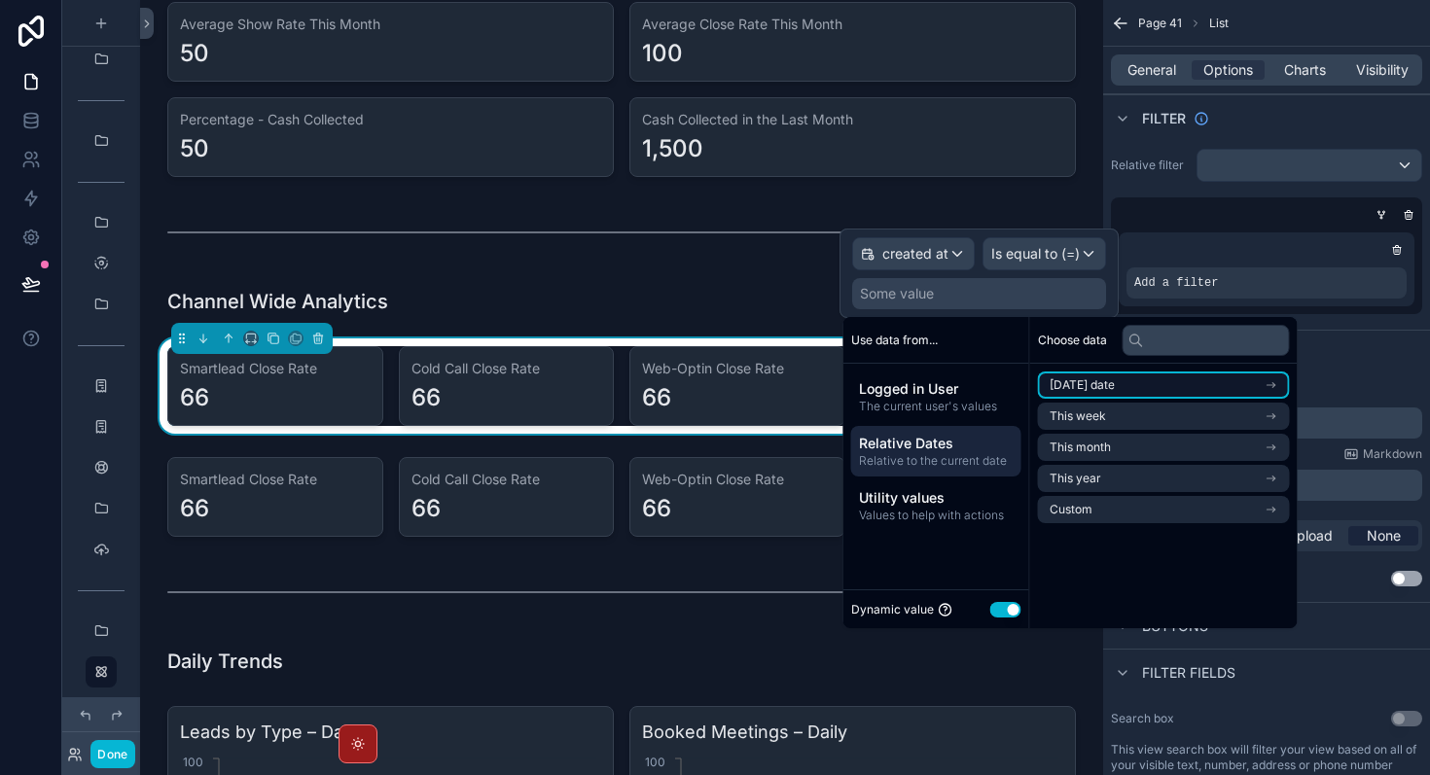
click at [1098, 383] on span "[DATE] date" at bounding box center [1082, 385] width 65 height 16
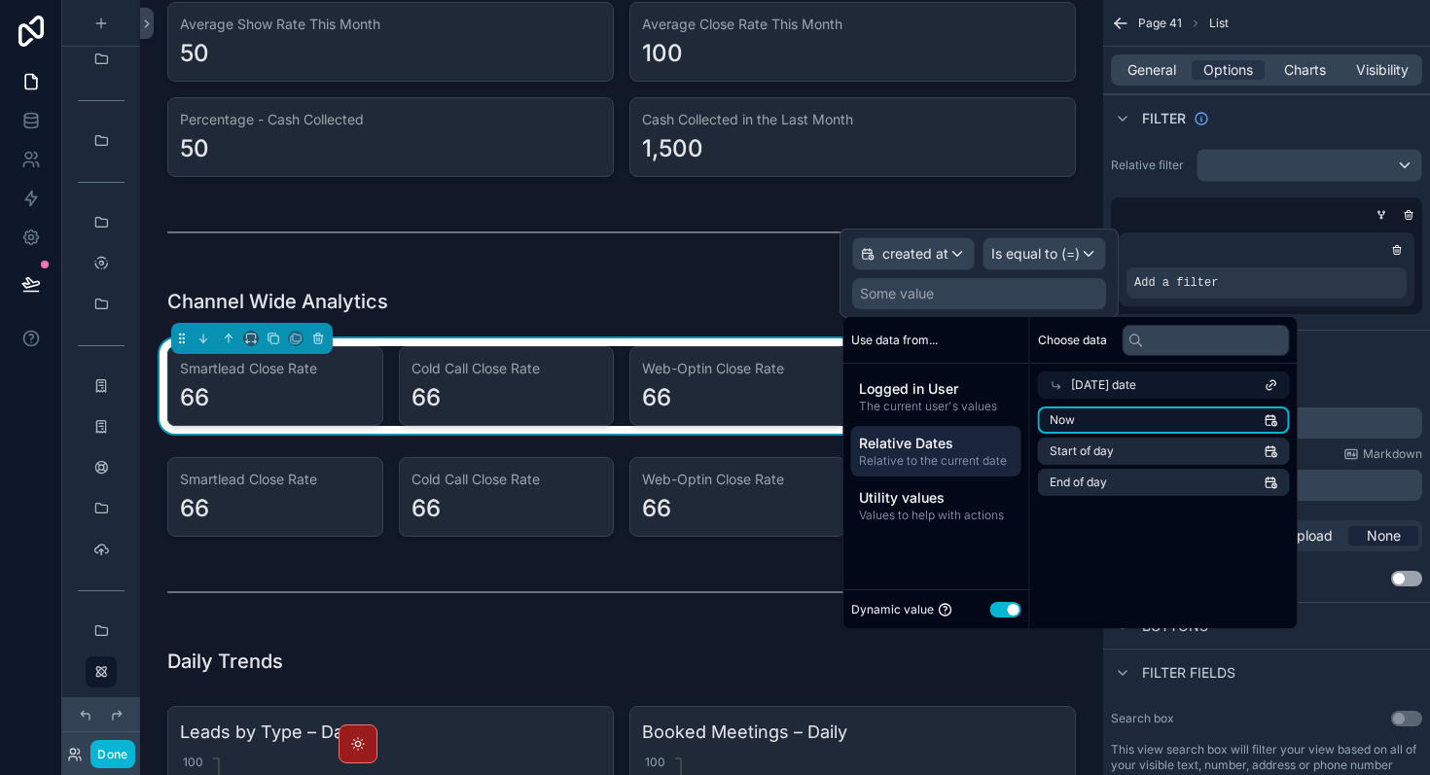
click at [1158, 426] on li "Now" at bounding box center [1164, 420] width 252 height 27
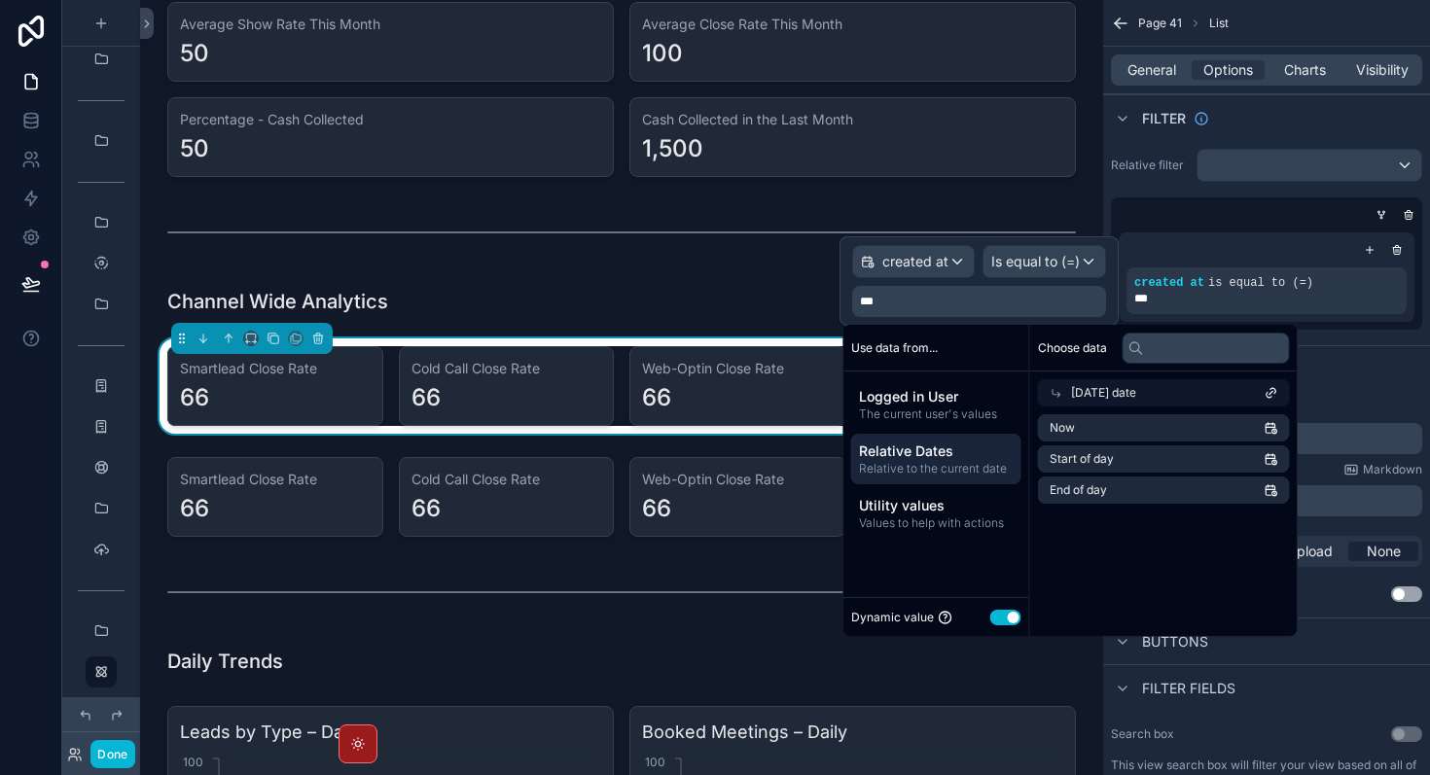
click at [1374, 406] on div "Title" at bounding box center [1266, 408] width 311 height 16
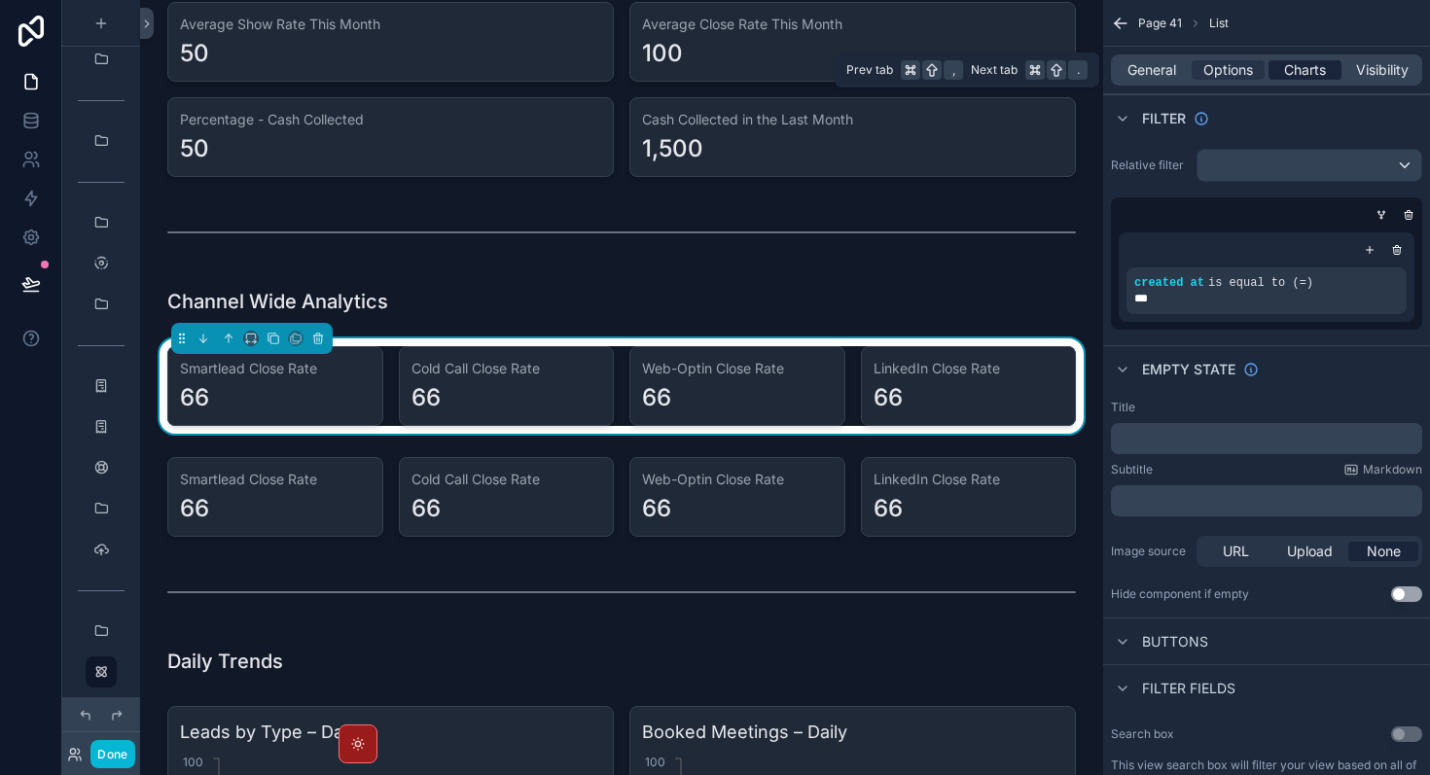
click at [1301, 69] on span "Charts" at bounding box center [1305, 69] width 42 height 19
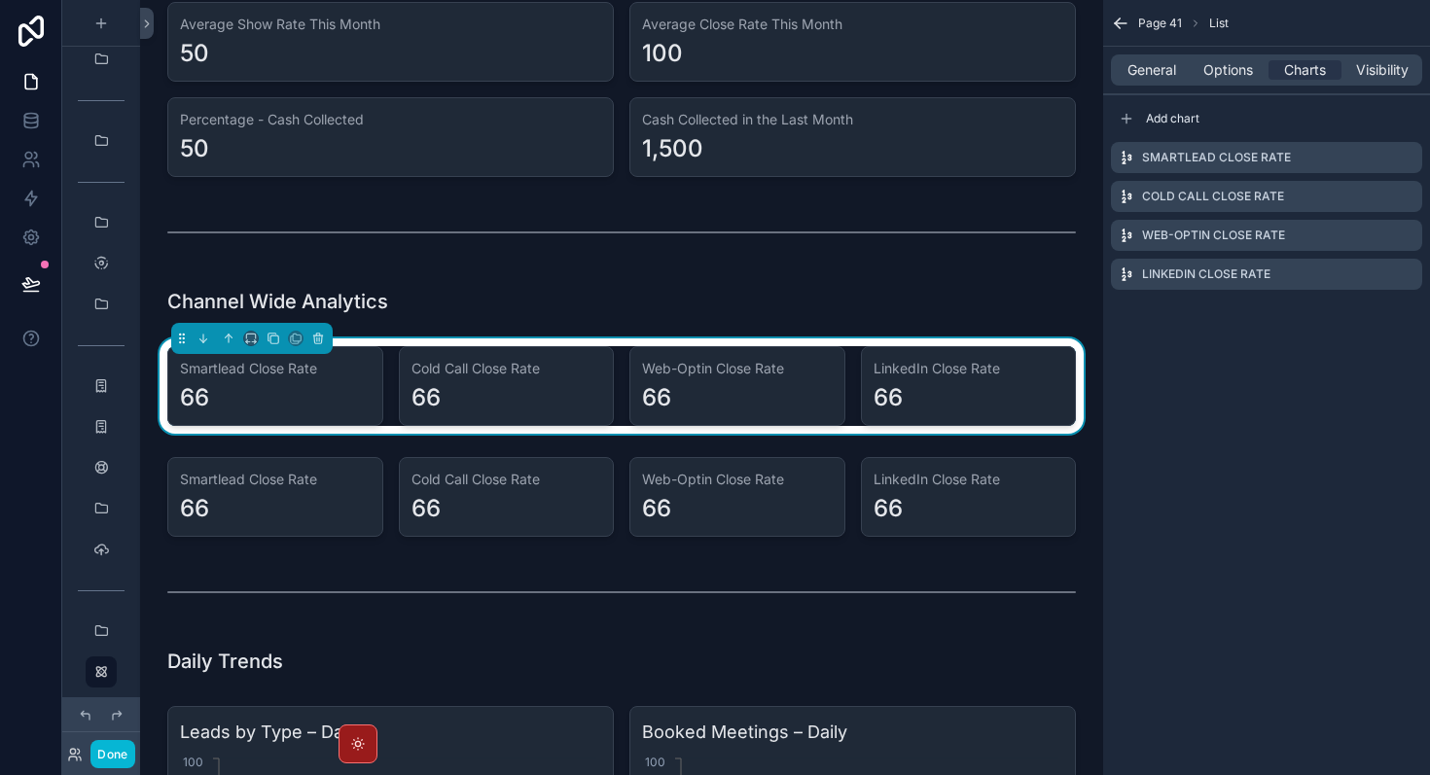
click at [950, 388] on div "66" at bounding box center [968, 397] width 191 height 31
click at [1405, 156] on icon "scrollable content" at bounding box center [1407, 158] width 16 height 16
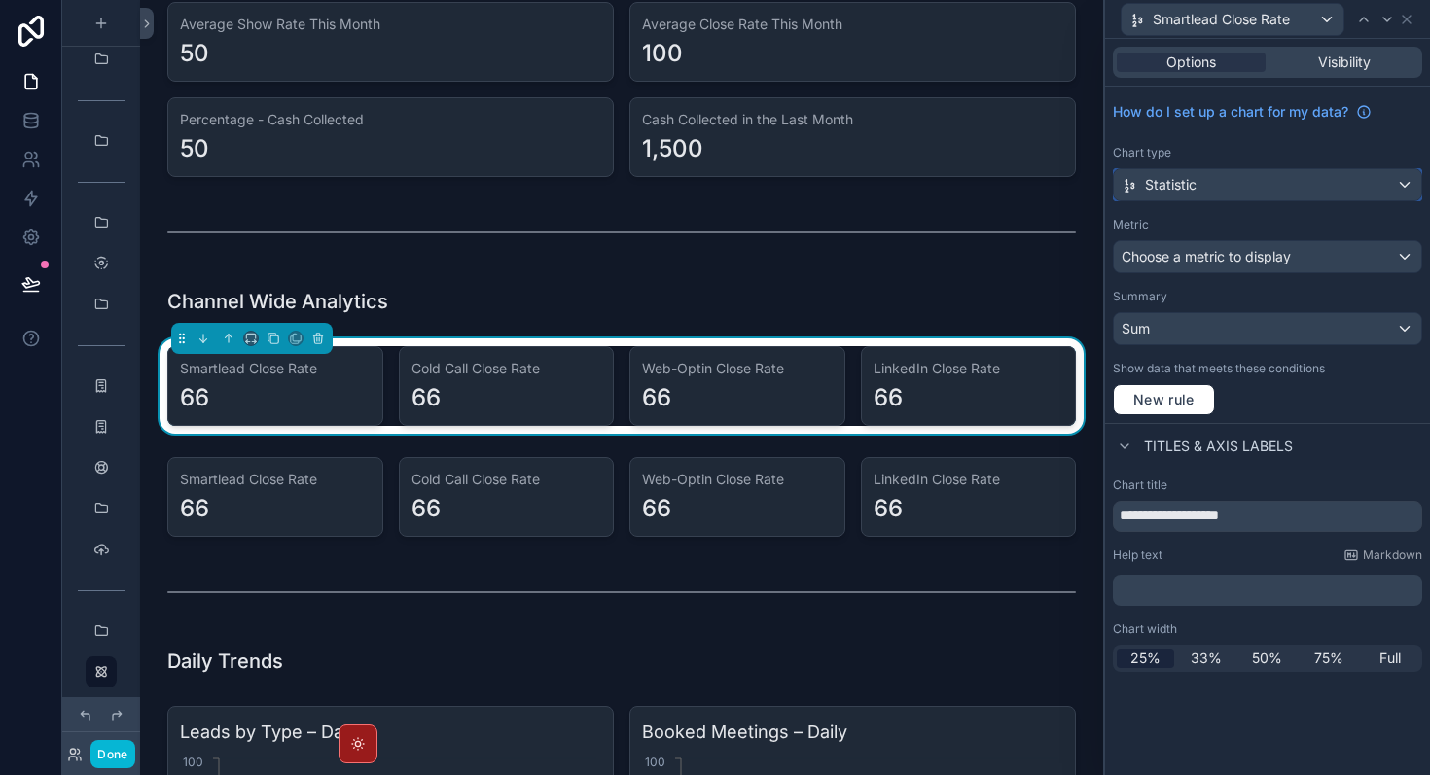
click at [1265, 186] on div "Statistic" at bounding box center [1267, 184] width 307 height 31
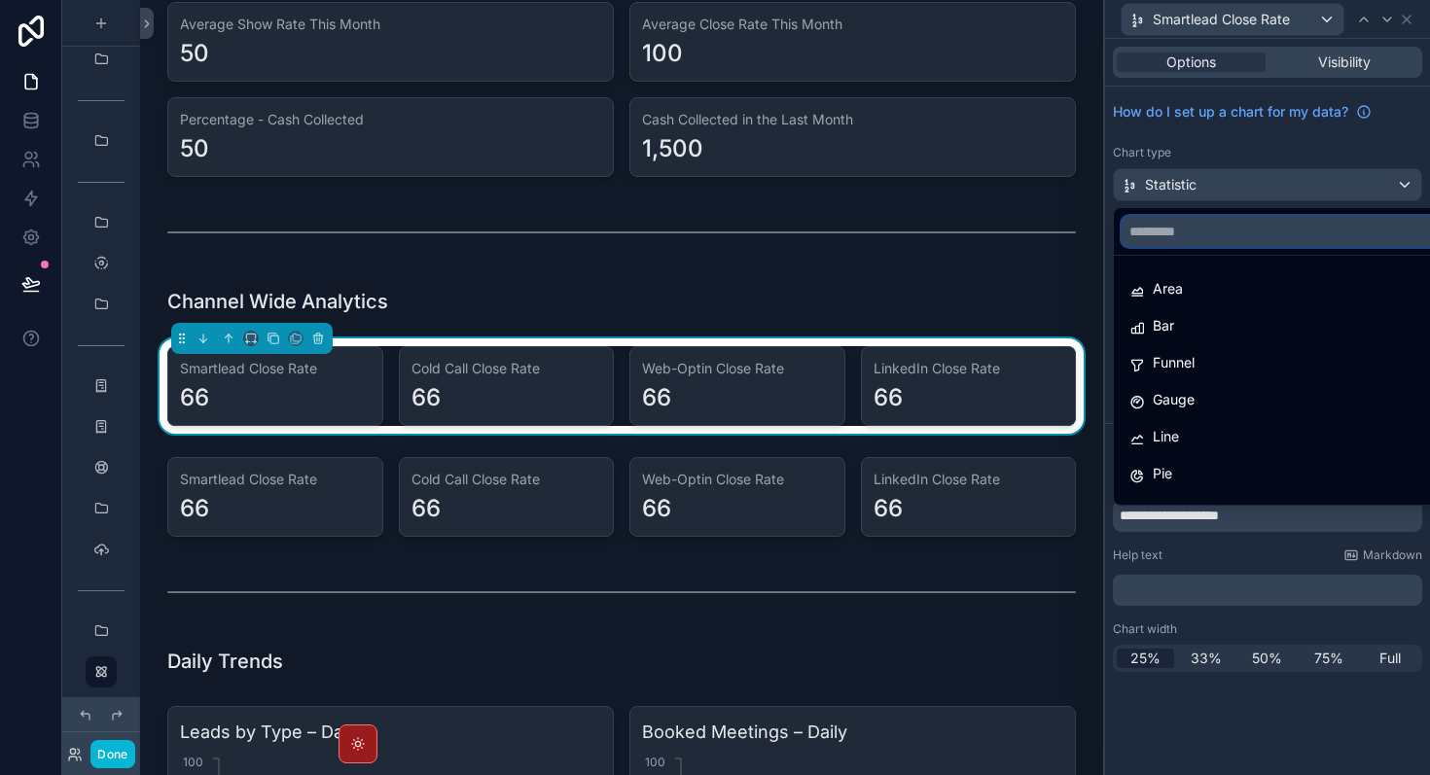
click at [1226, 239] on input "text" at bounding box center [1290, 231] width 337 height 31
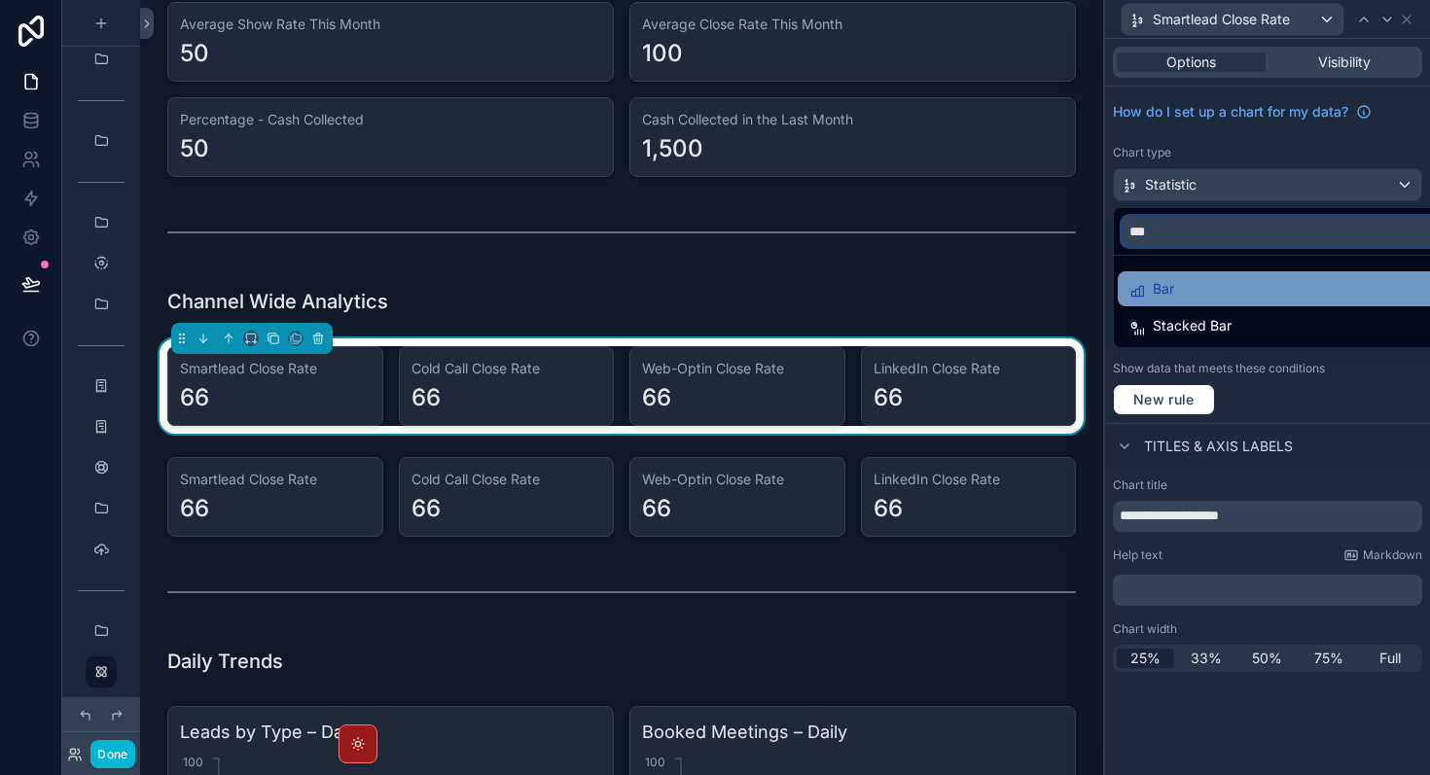
type input "***"
click at [1221, 293] on div "Bar" at bounding box center [1289, 288] width 321 height 23
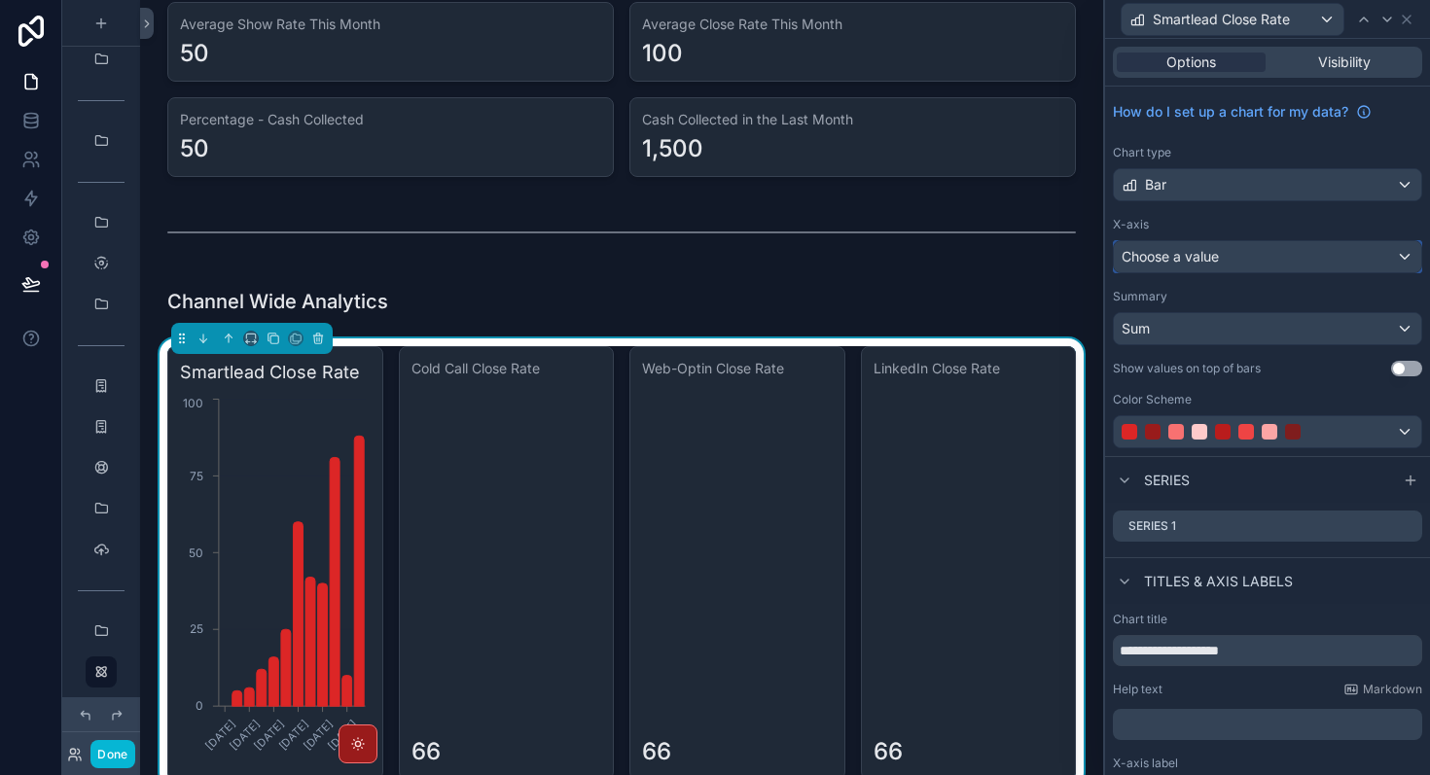
click at [1259, 266] on div "Choose a value" at bounding box center [1267, 256] width 307 height 31
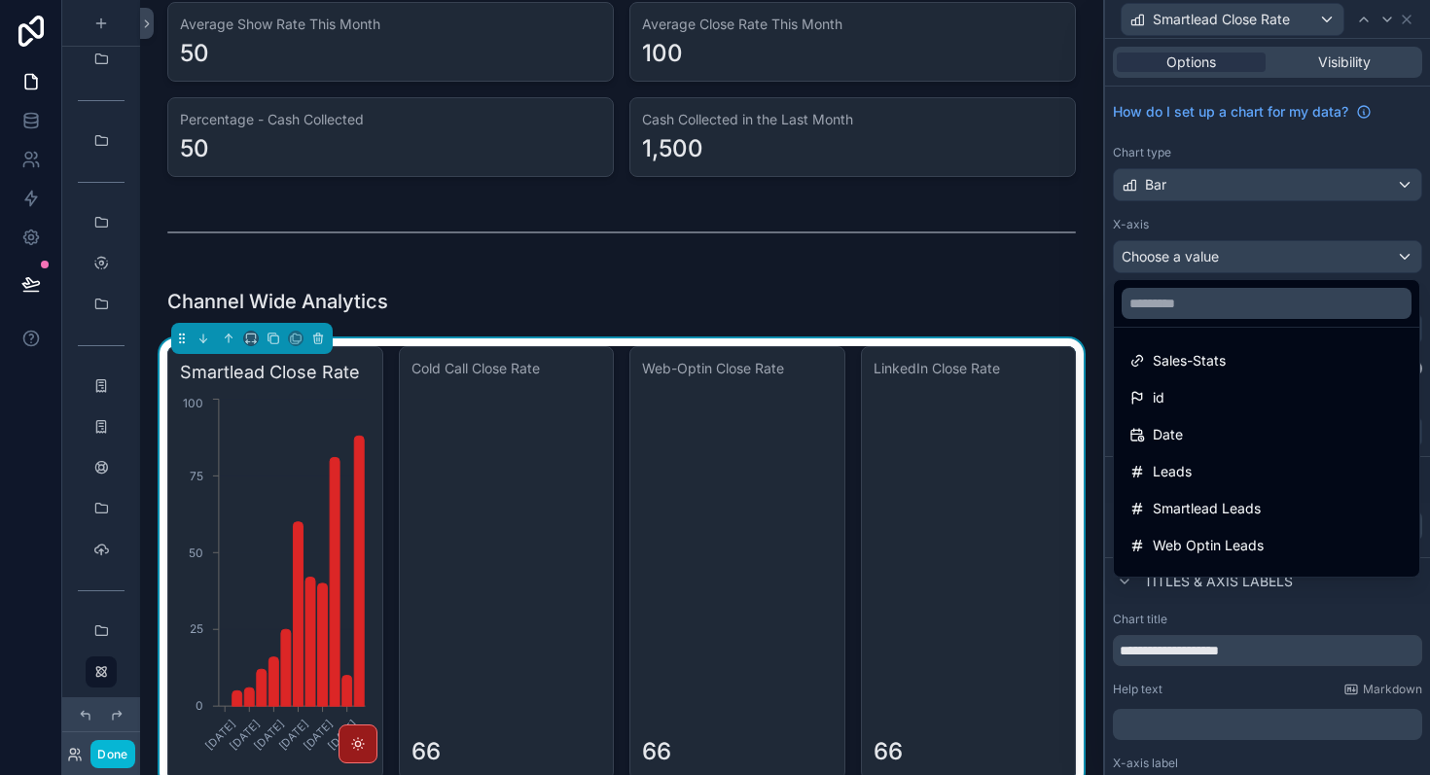
click at [1259, 266] on div at bounding box center [1267, 387] width 325 height 775
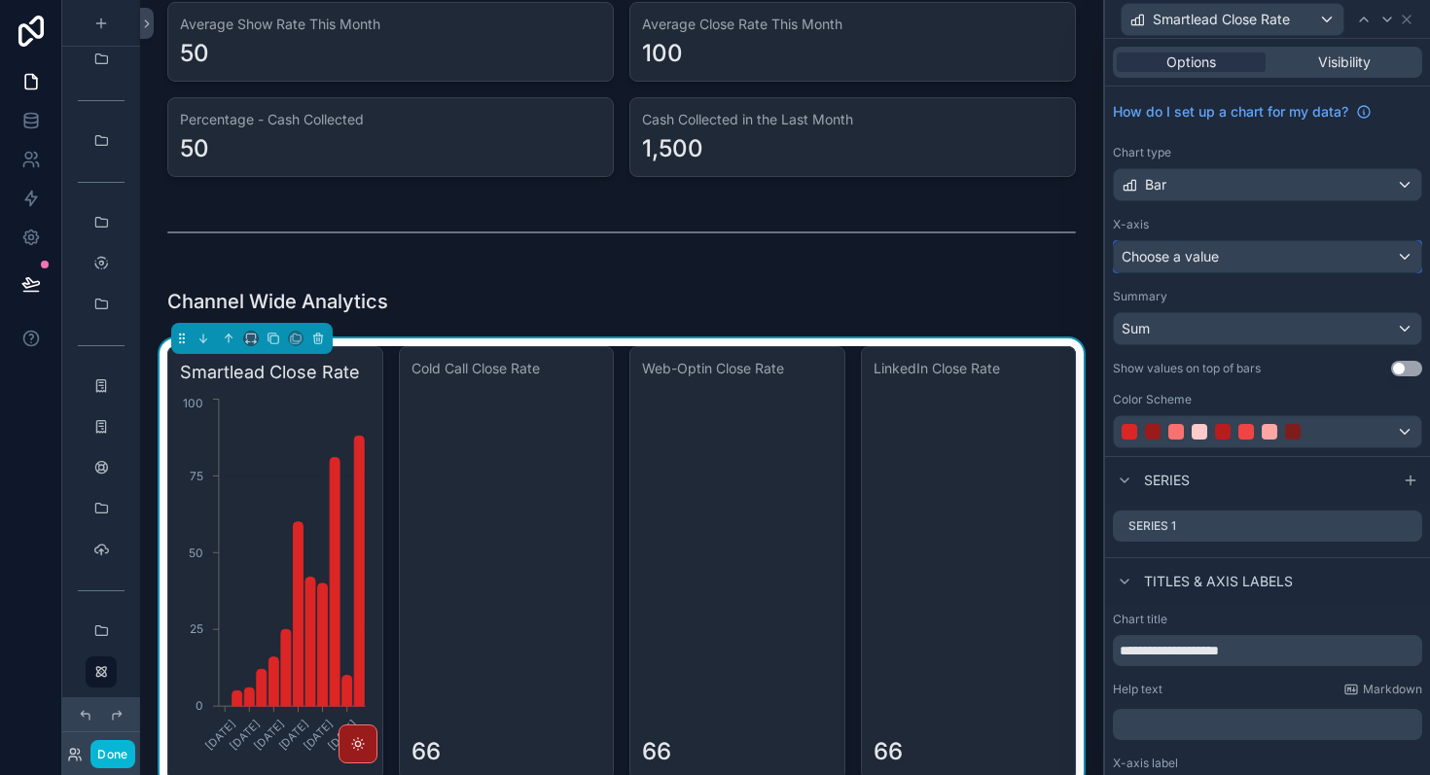
click at [1259, 266] on div "Choose a value" at bounding box center [1267, 256] width 307 height 31
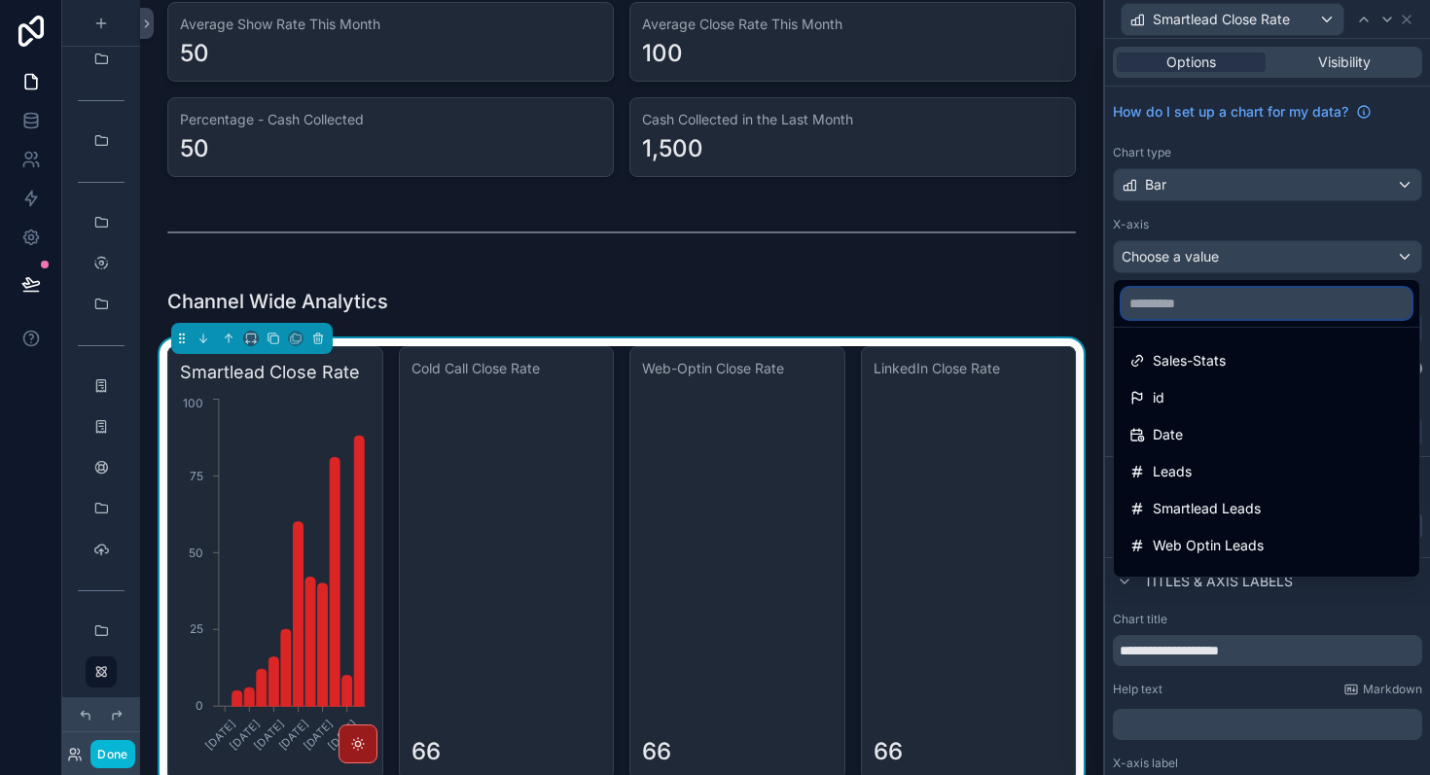
click at [1240, 304] on input "text" at bounding box center [1267, 303] width 290 height 31
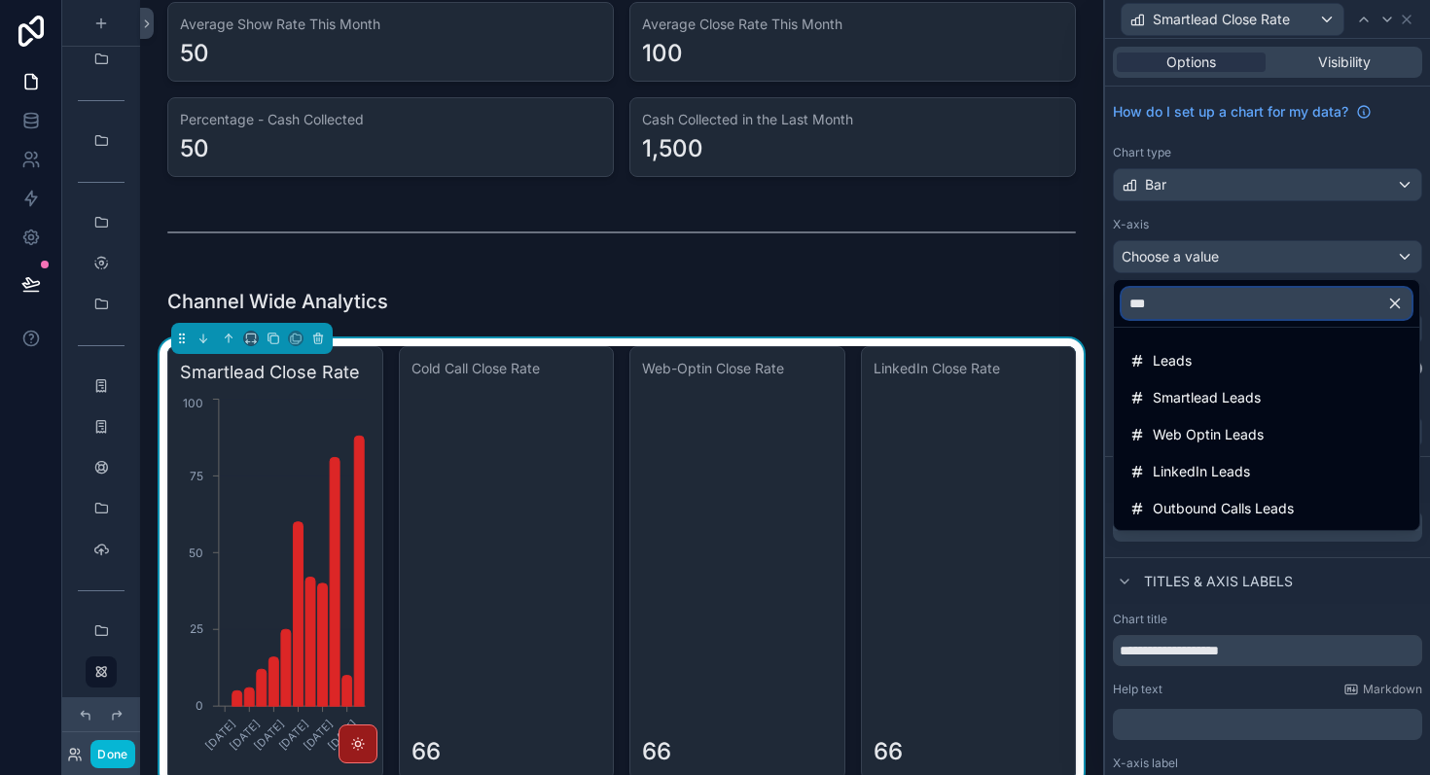
type input "****"
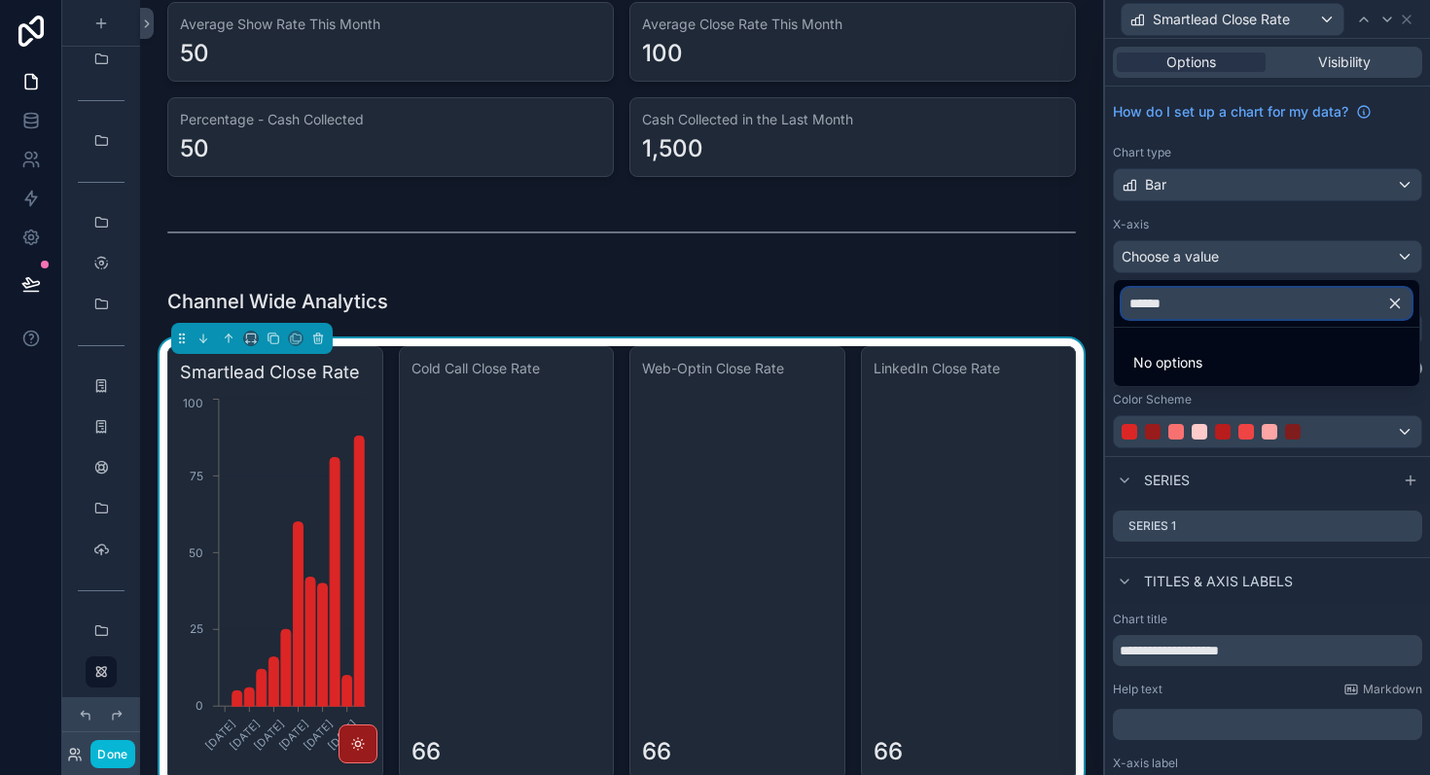
type input "*******"
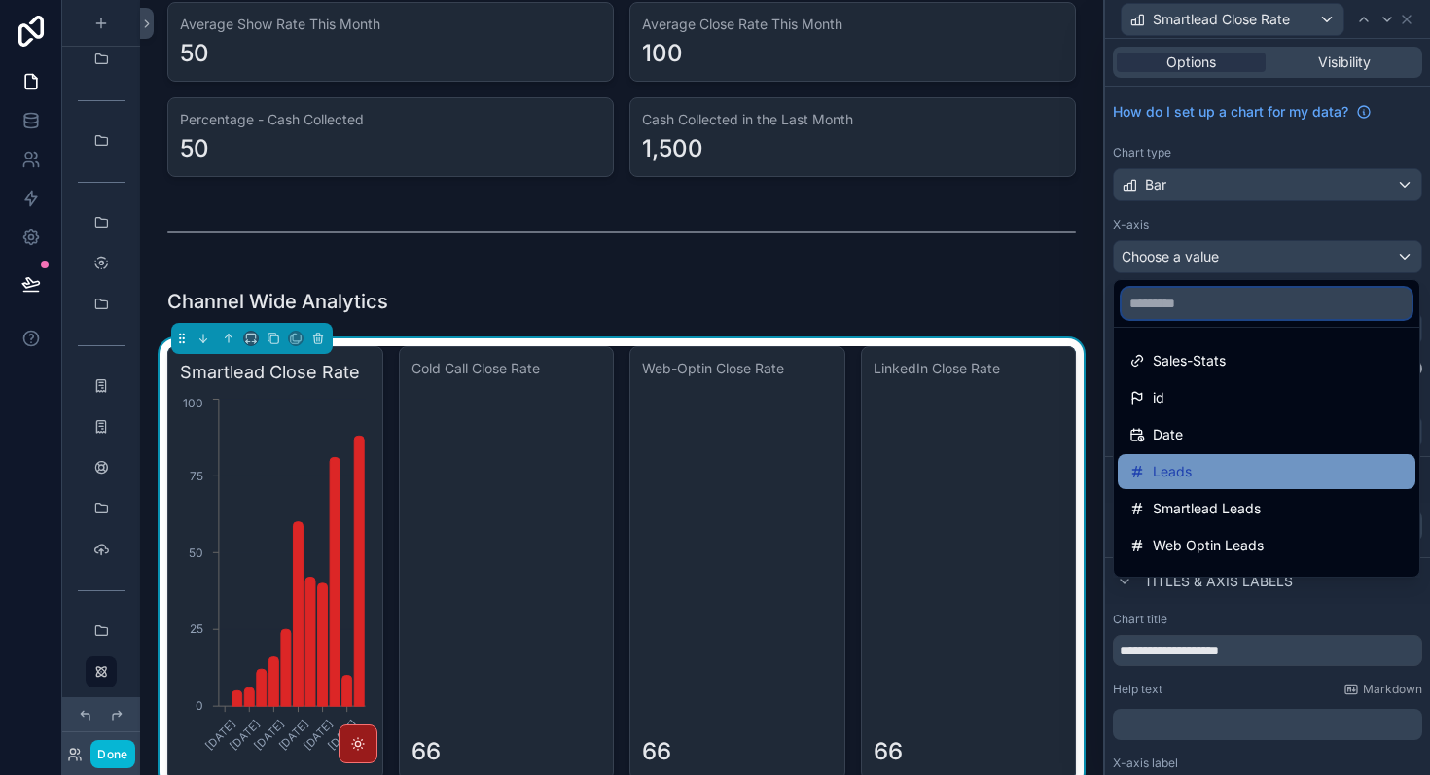
scroll to position [89, 0]
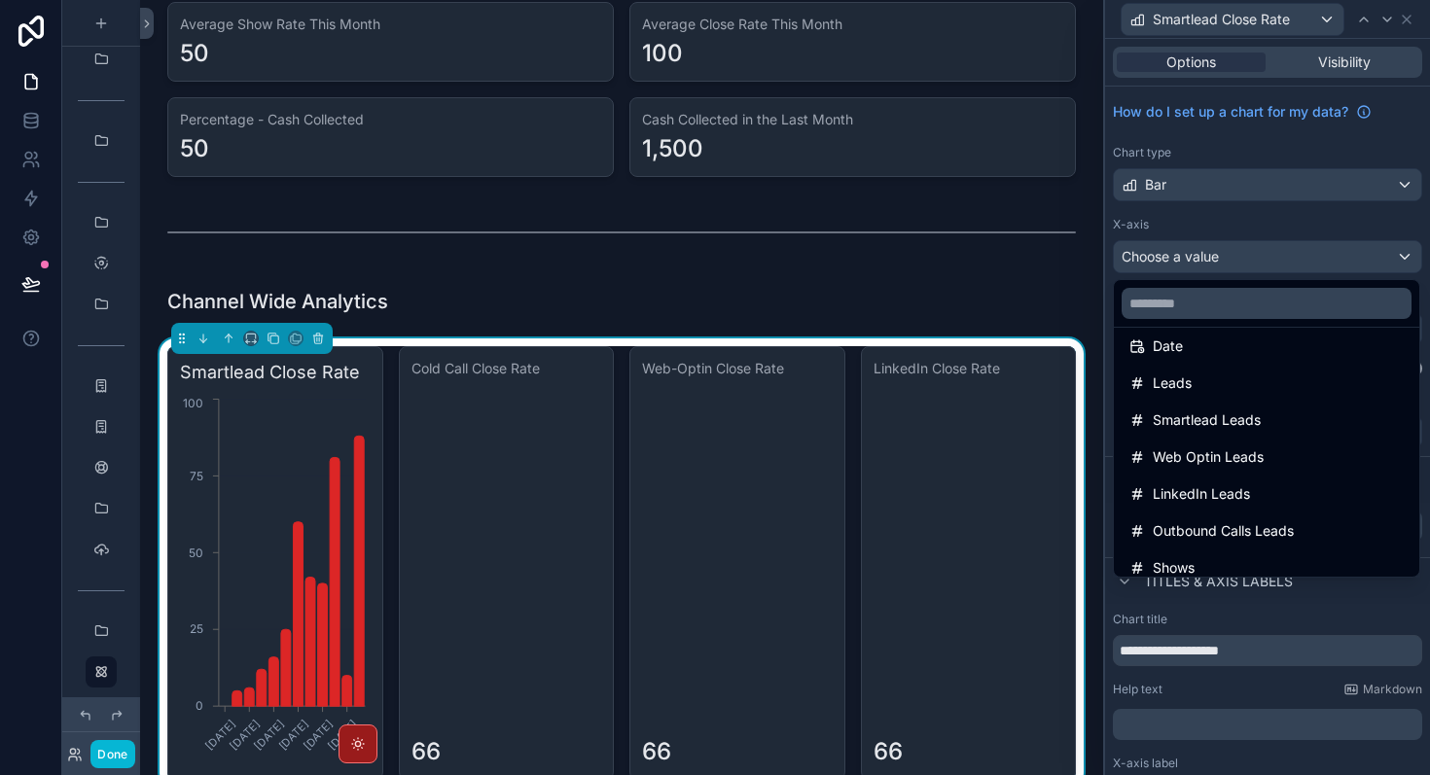
click at [1344, 596] on div at bounding box center [1267, 387] width 325 height 775
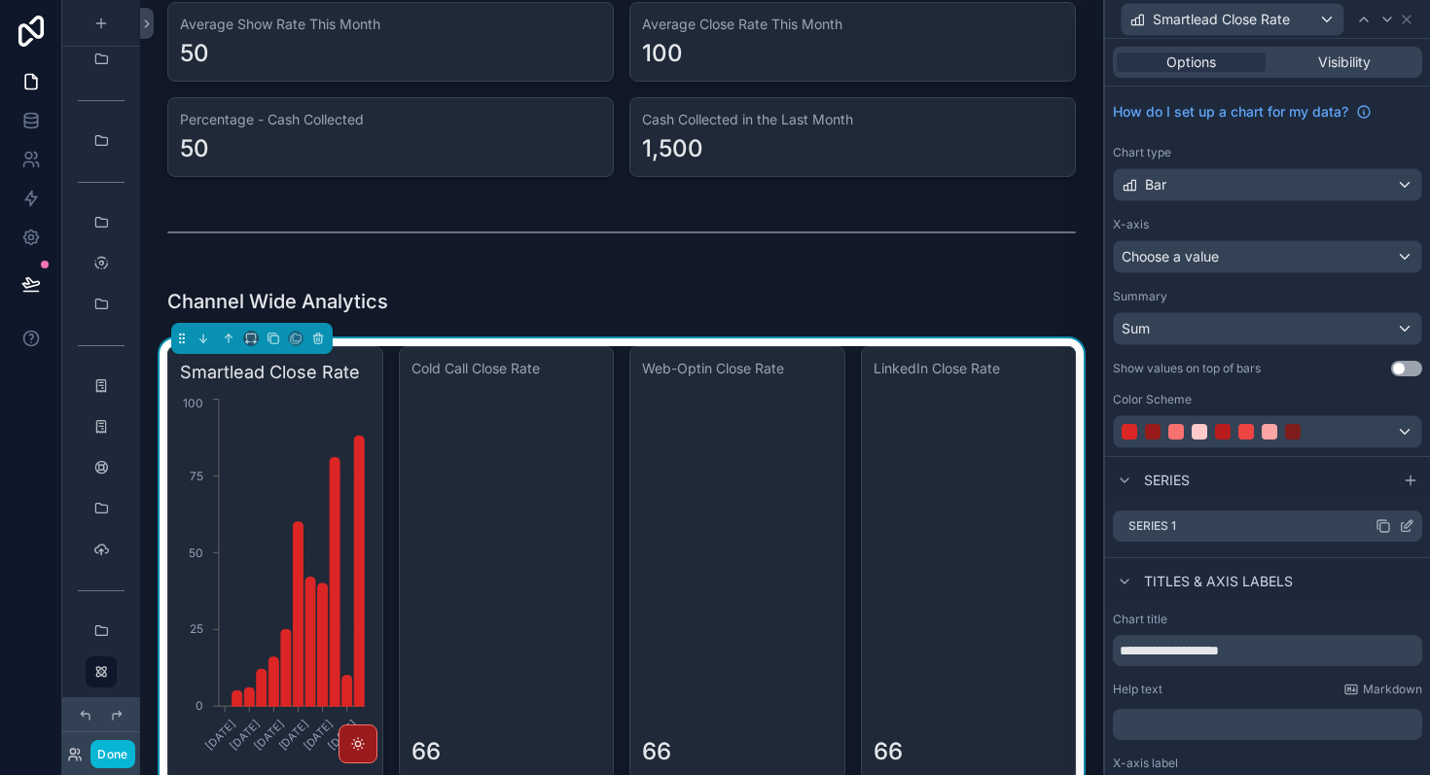
click at [1407, 522] on icon at bounding box center [1407, 526] width 16 height 16
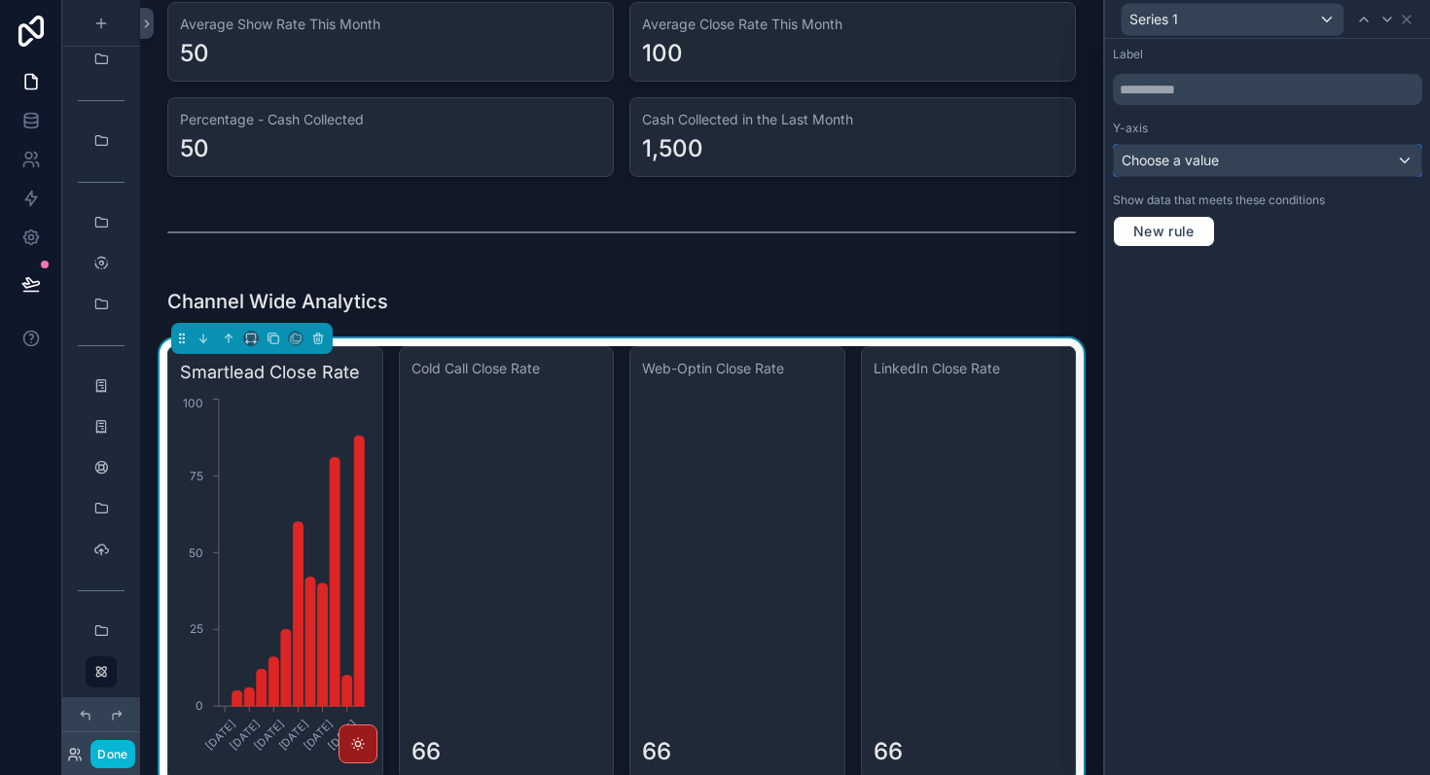
click at [1383, 165] on div "Choose a value" at bounding box center [1267, 160] width 307 height 31
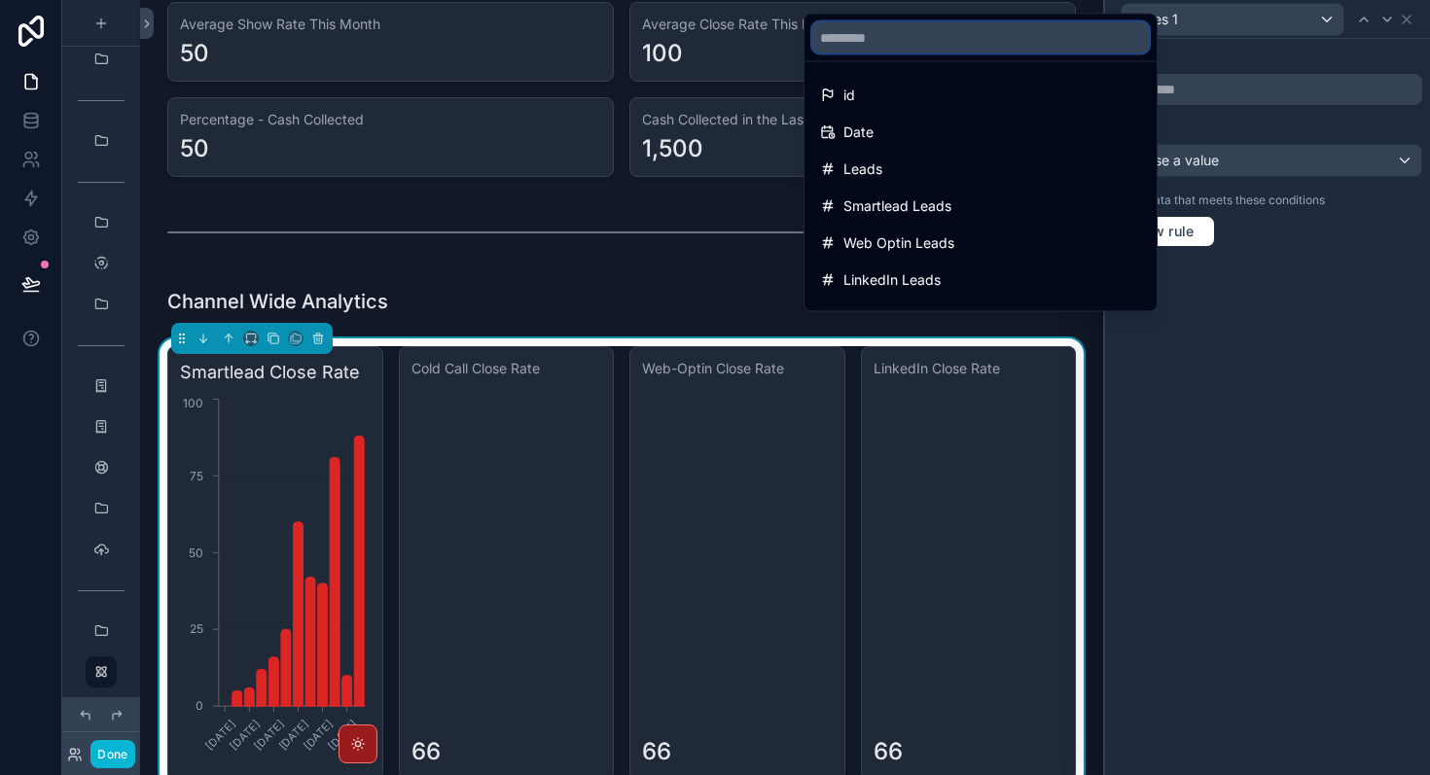
click at [1023, 48] on input "text" at bounding box center [980, 37] width 337 height 31
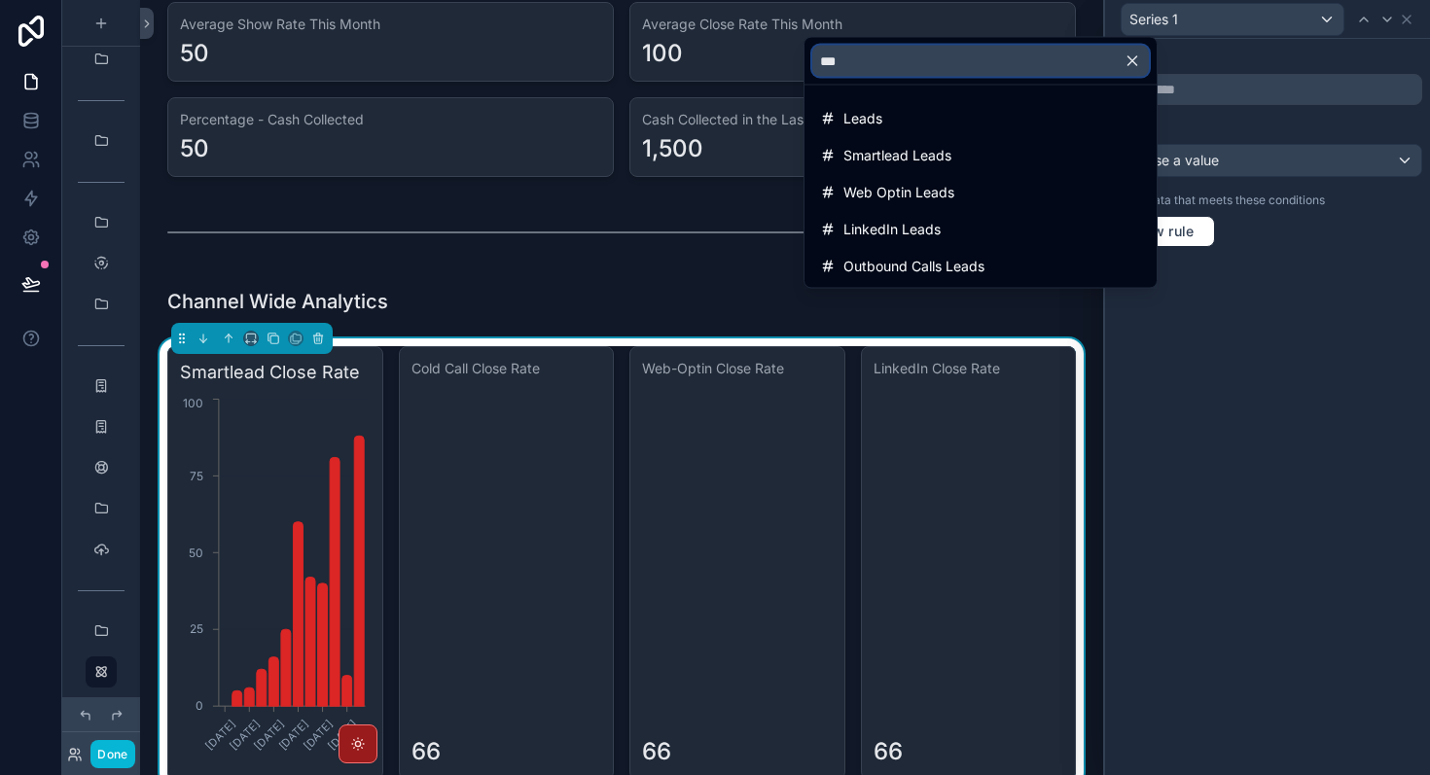
type input "****"
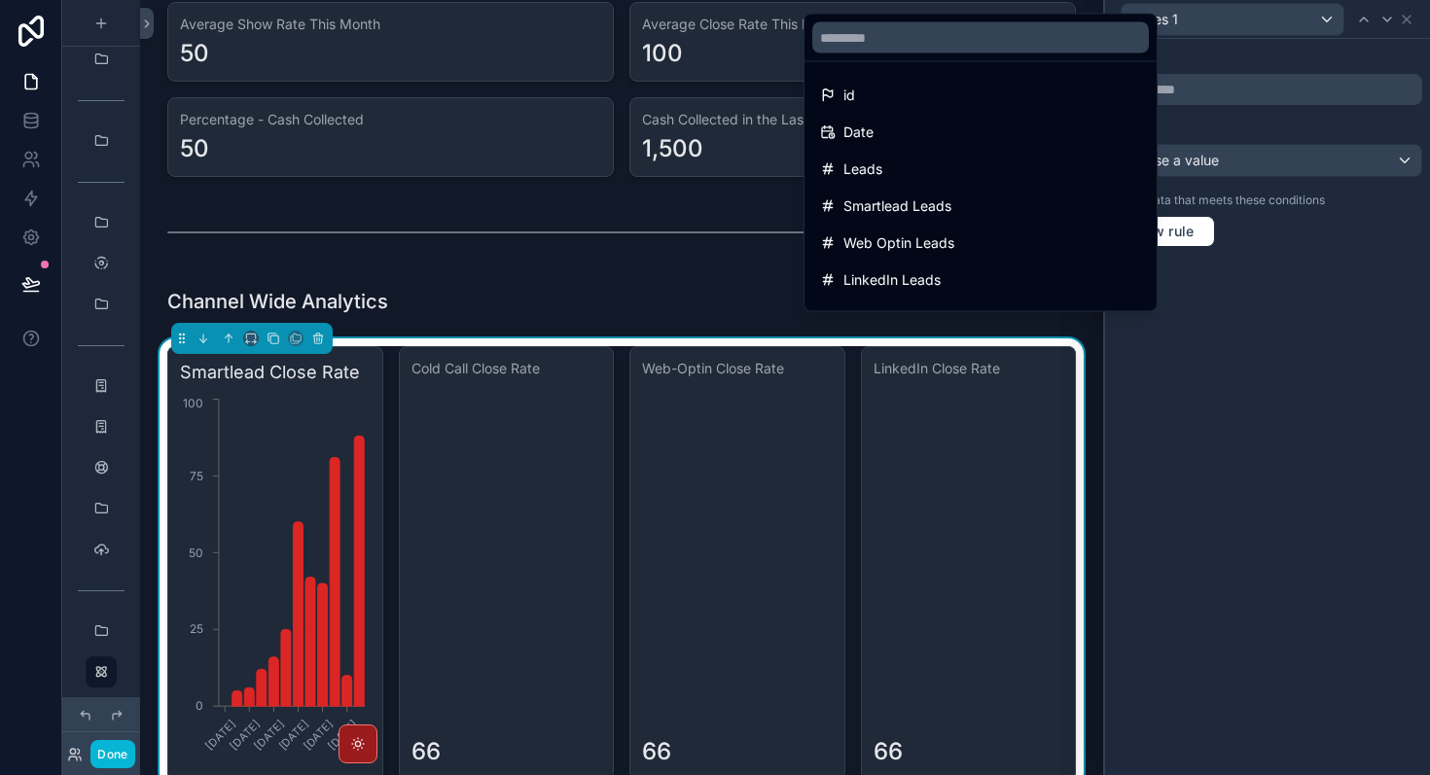
click at [1270, 347] on div at bounding box center [1267, 387] width 325 height 775
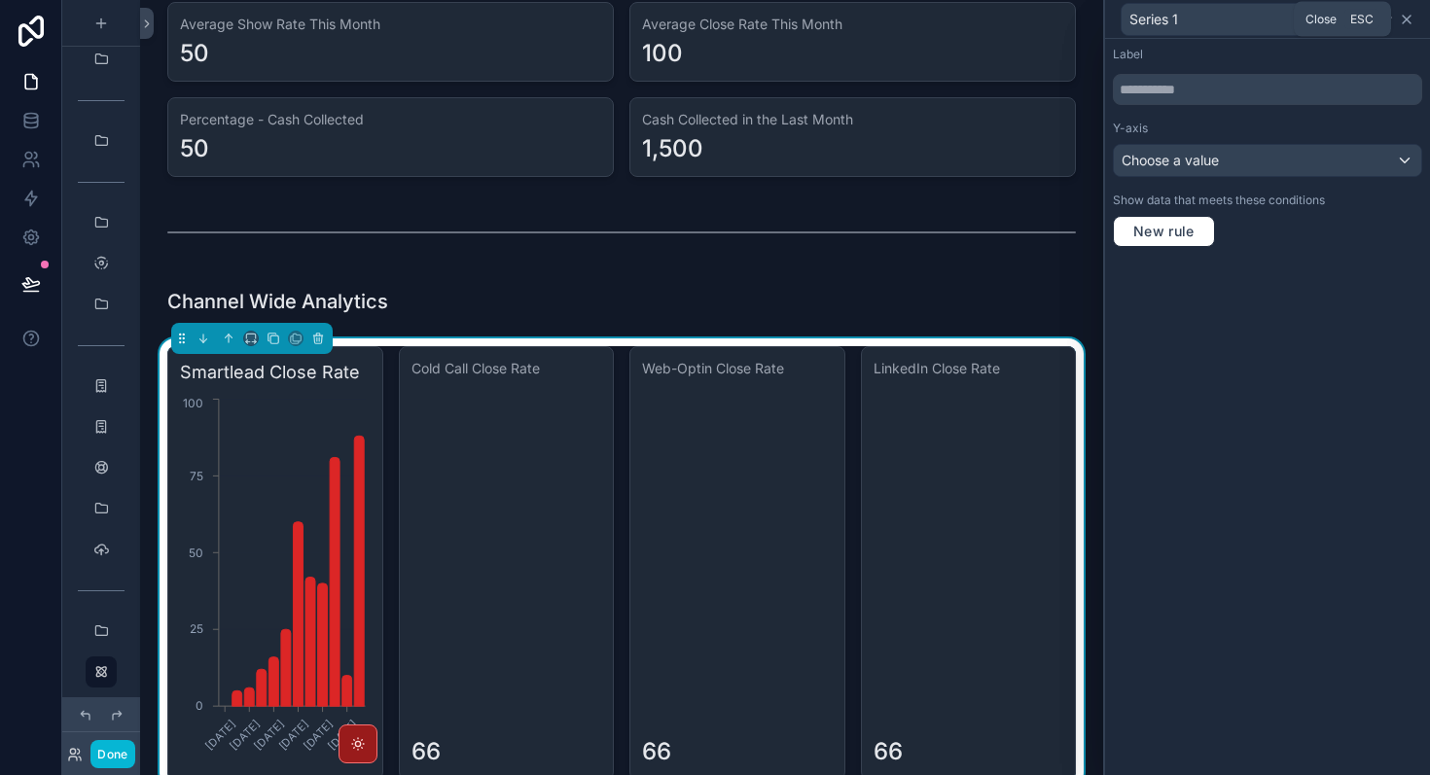
click at [1412, 20] on icon at bounding box center [1407, 20] width 16 height 16
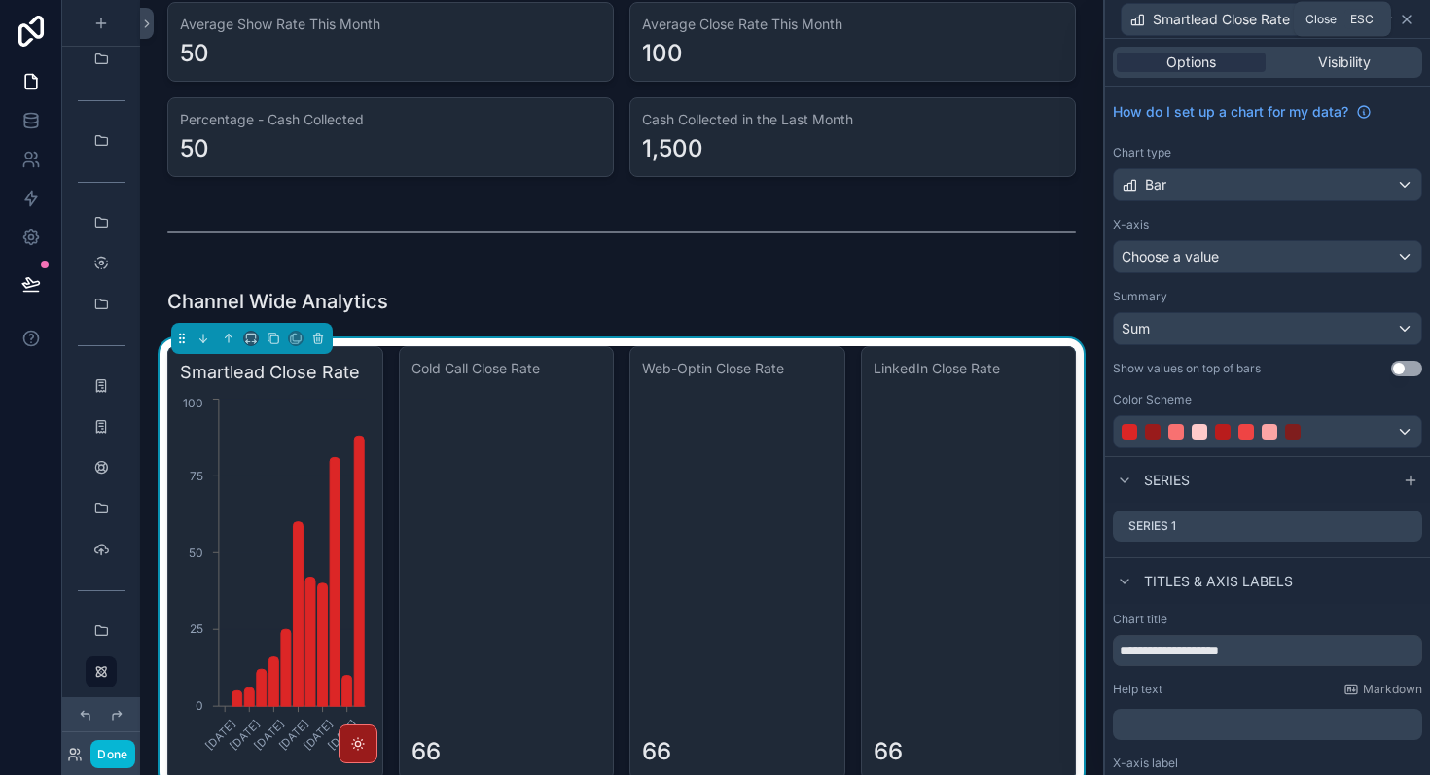
click at [1407, 20] on icon at bounding box center [1407, 20] width 16 height 16
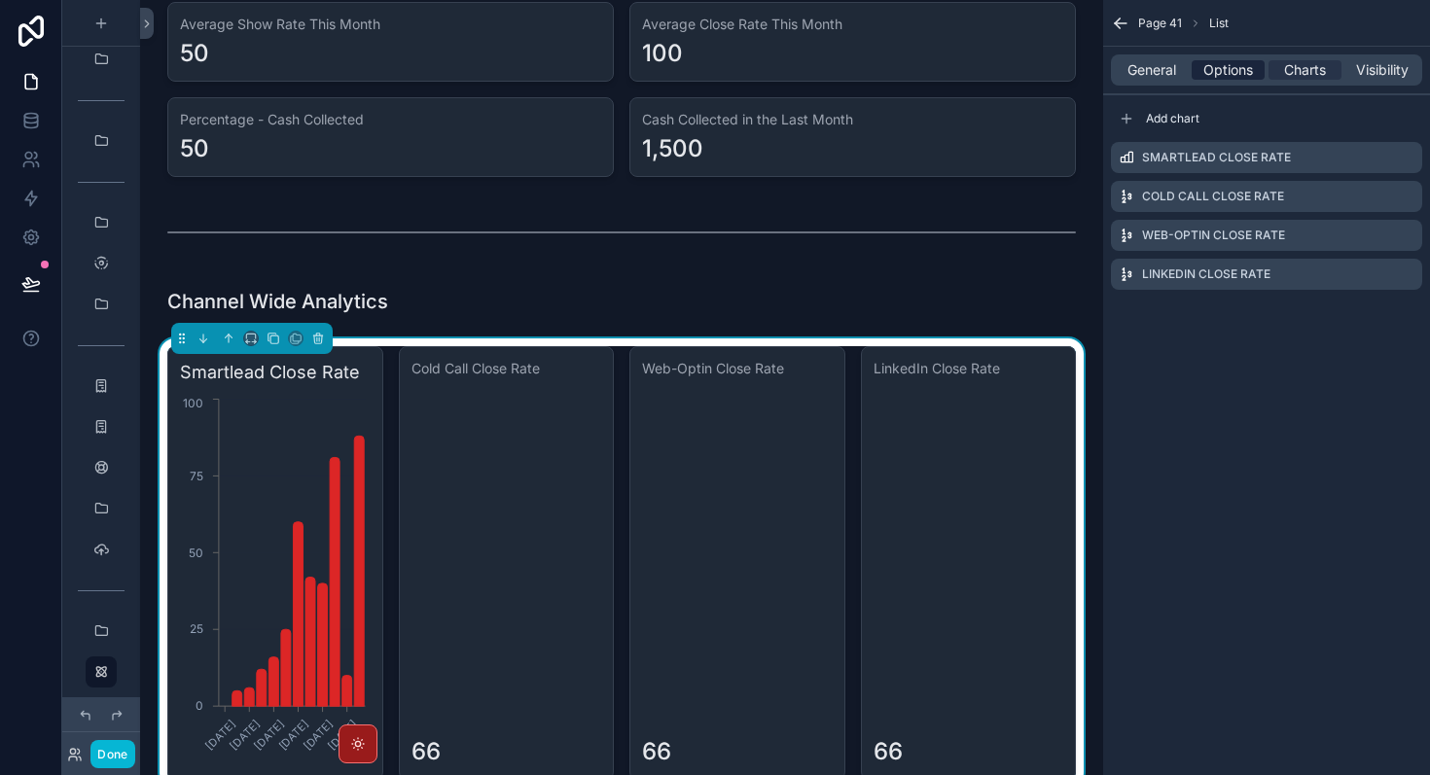
click at [1253, 78] on div "Options" at bounding box center [1228, 69] width 73 height 19
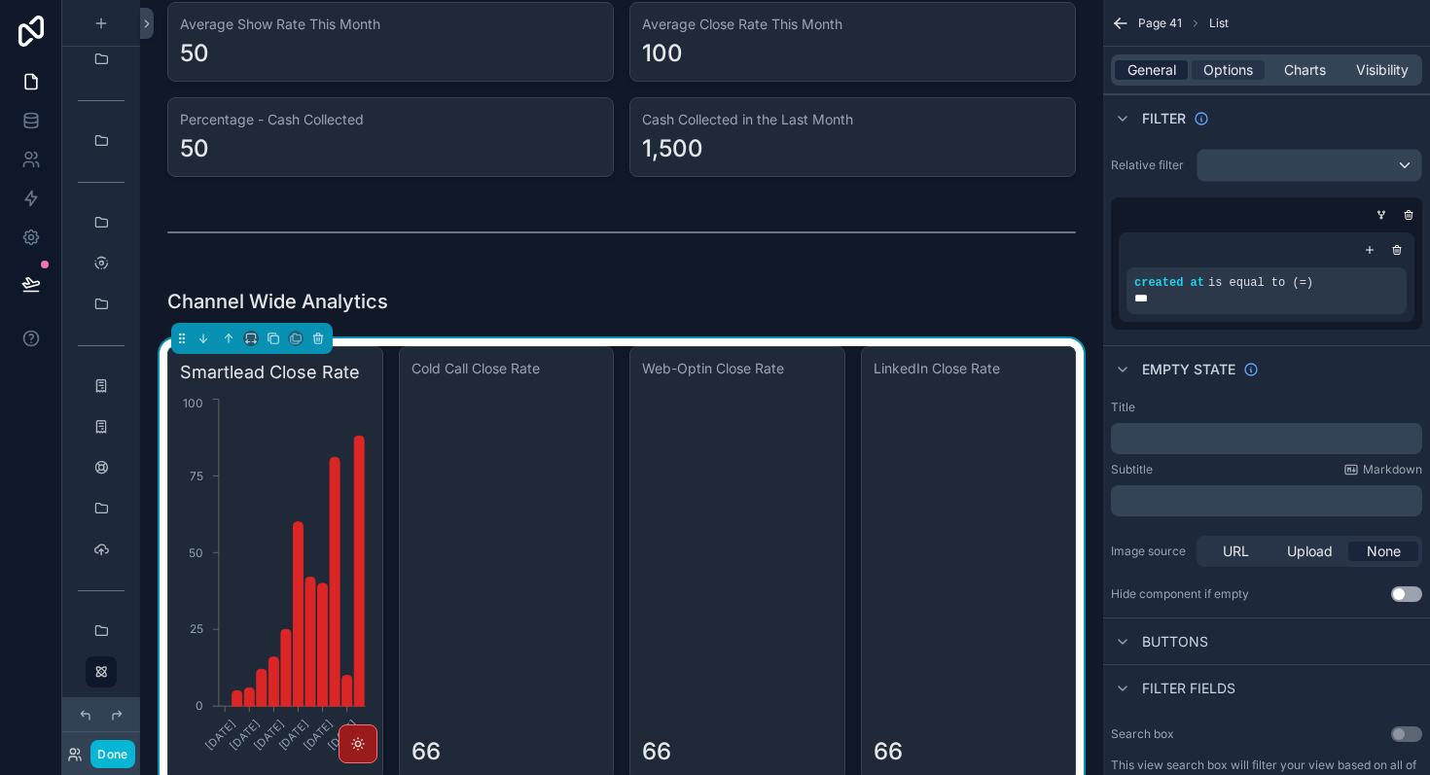
click at [1165, 75] on span "General" at bounding box center [1151, 69] width 49 height 19
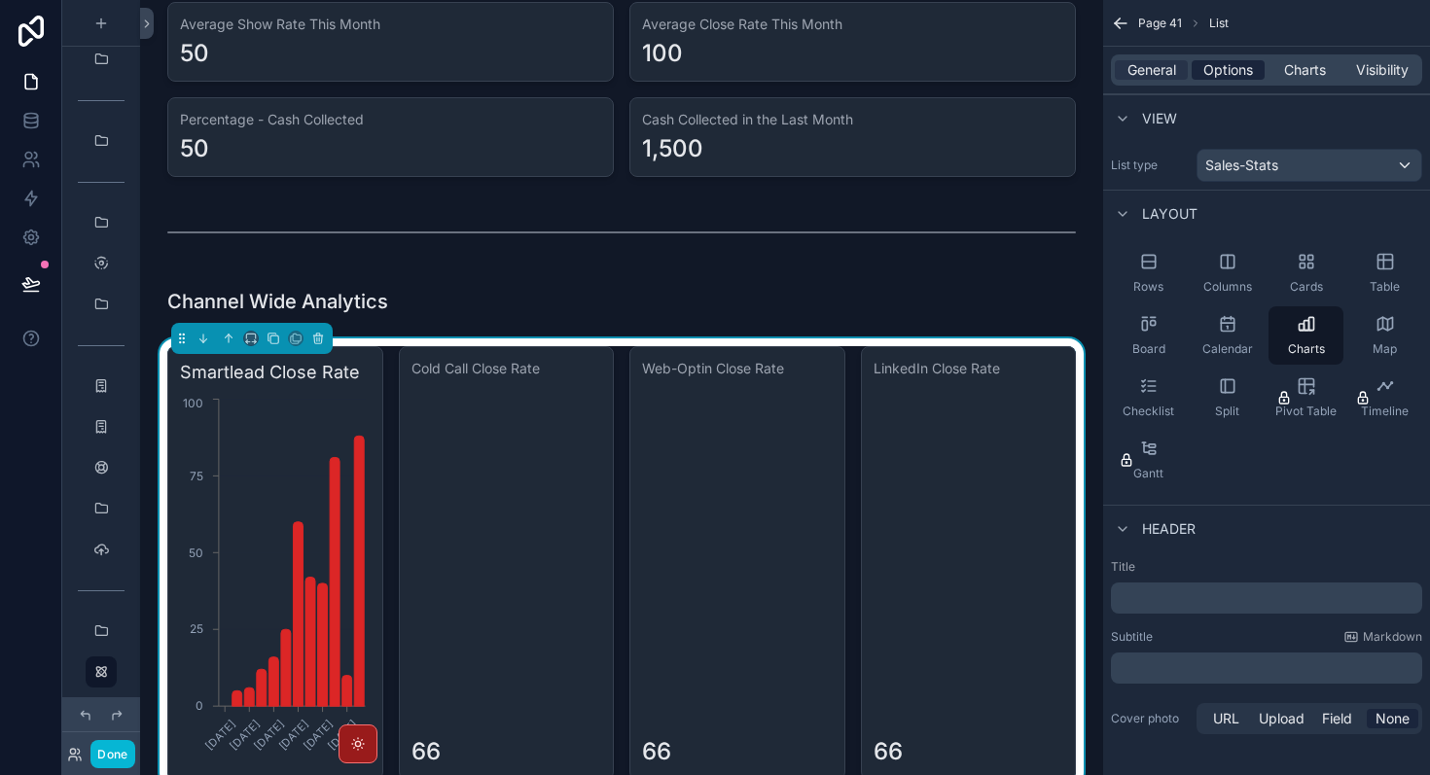
click at [1238, 76] on span "Options" at bounding box center [1228, 69] width 50 height 19
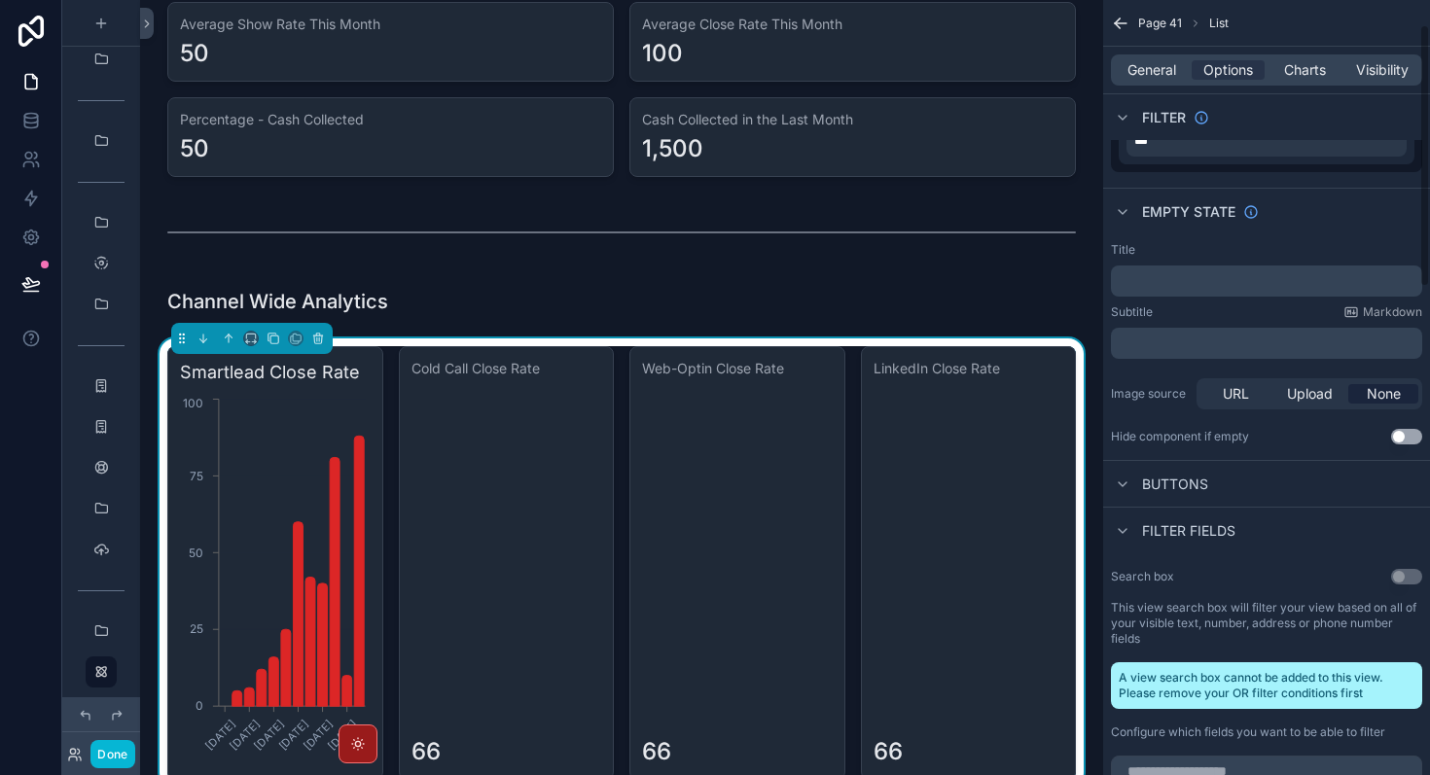
scroll to position [11, 0]
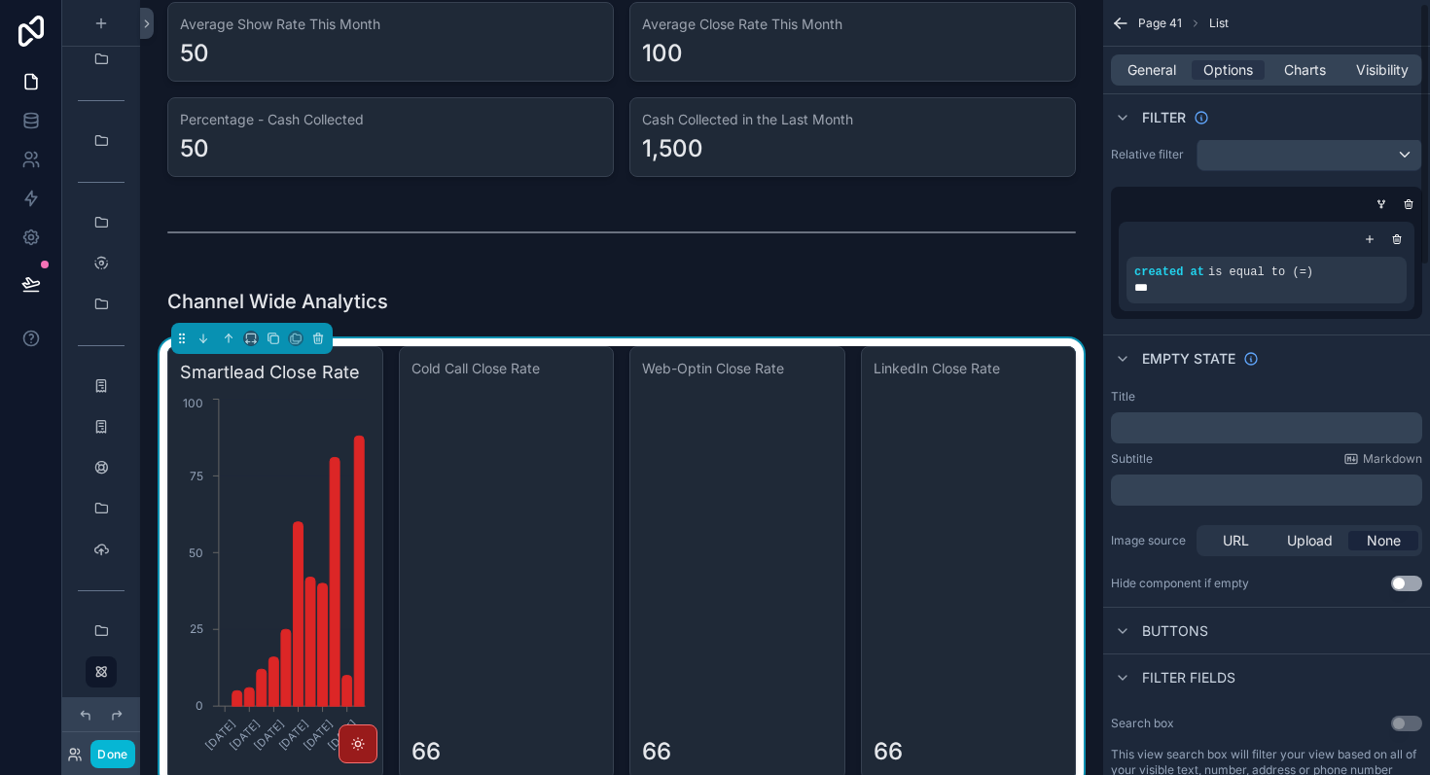
click at [1307, 81] on div "General Options Charts Visibility" at bounding box center [1266, 69] width 311 height 31
click at [1307, 75] on span "Charts" at bounding box center [1305, 69] width 42 height 19
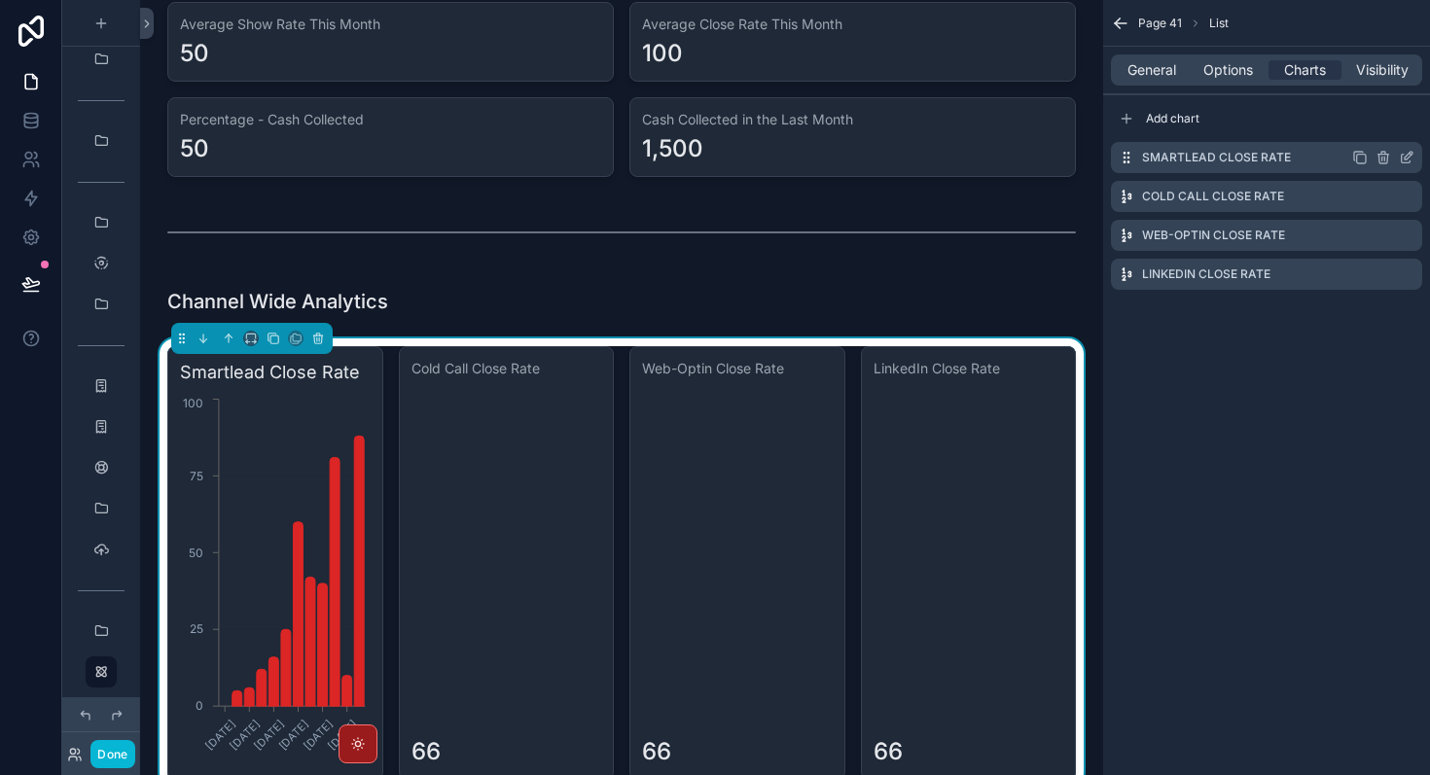
click at [1407, 160] on icon "scrollable content" at bounding box center [1407, 158] width 16 height 16
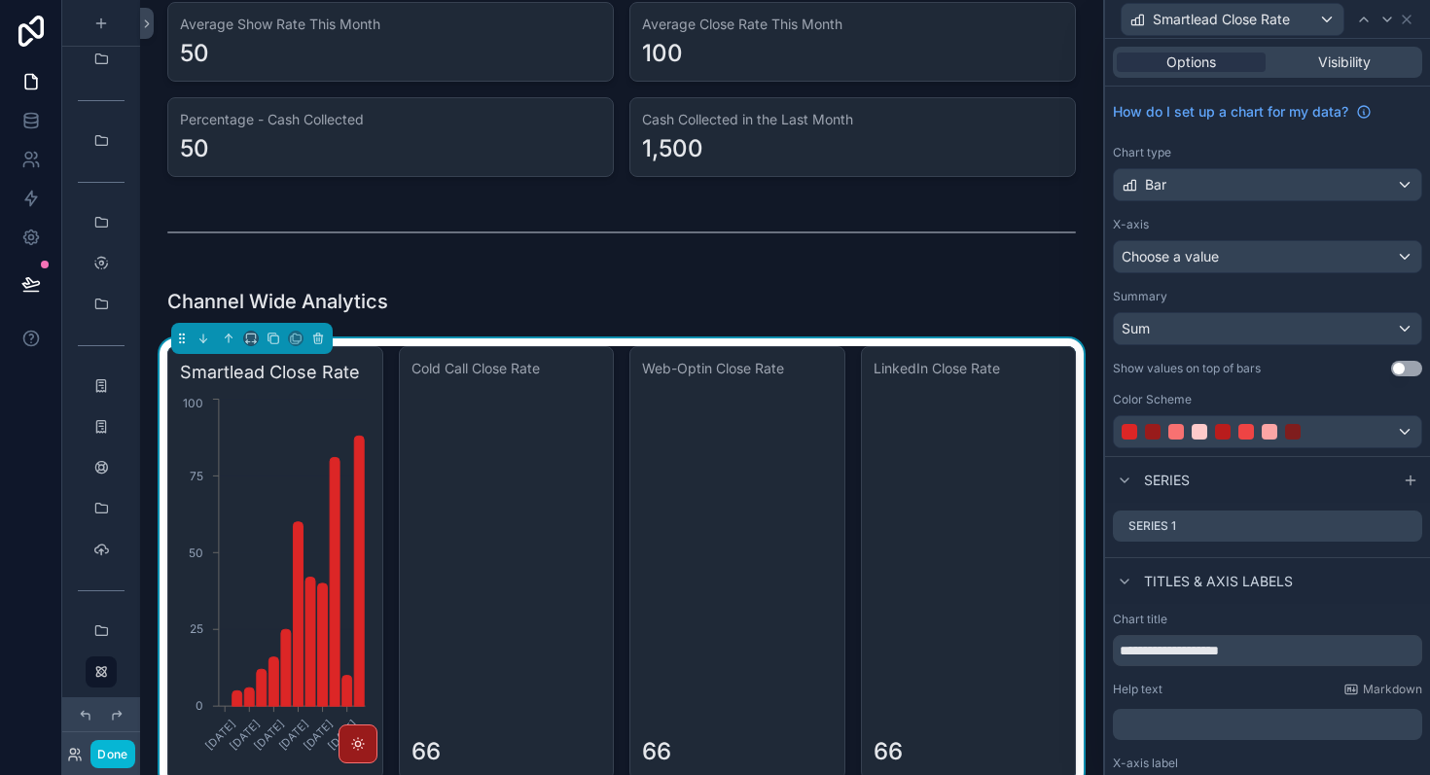
click at [1337, 201] on div "How do I set up a chart for my data? Chart type Bar X-axis Choose a value Summa…" at bounding box center [1267, 272] width 325 height 370
click at [1329, 262] on div "Choose a value" at bounding box center [1267, 256] width 307 height 31
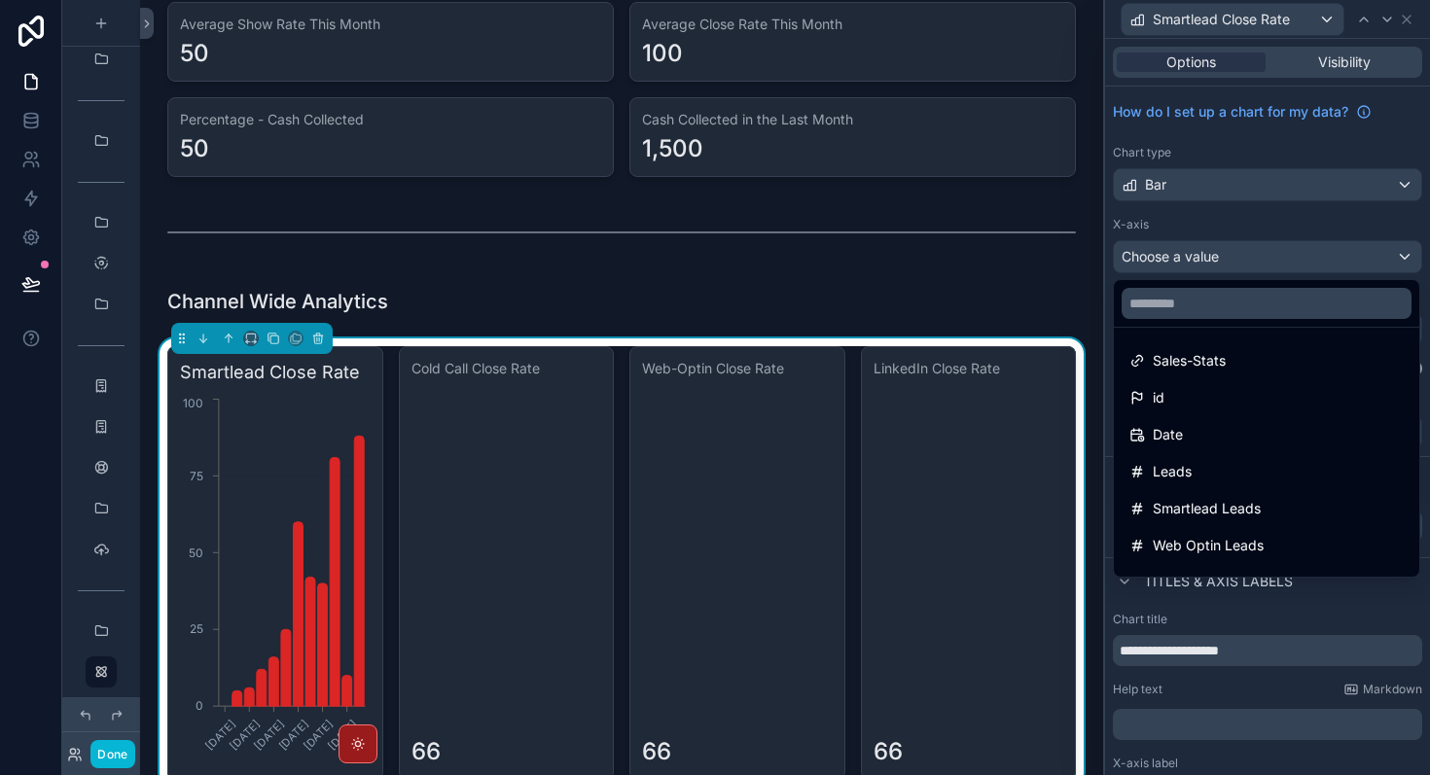
click at [1328, 261] on div at bounding box center [1267, 387] width 325 height 775
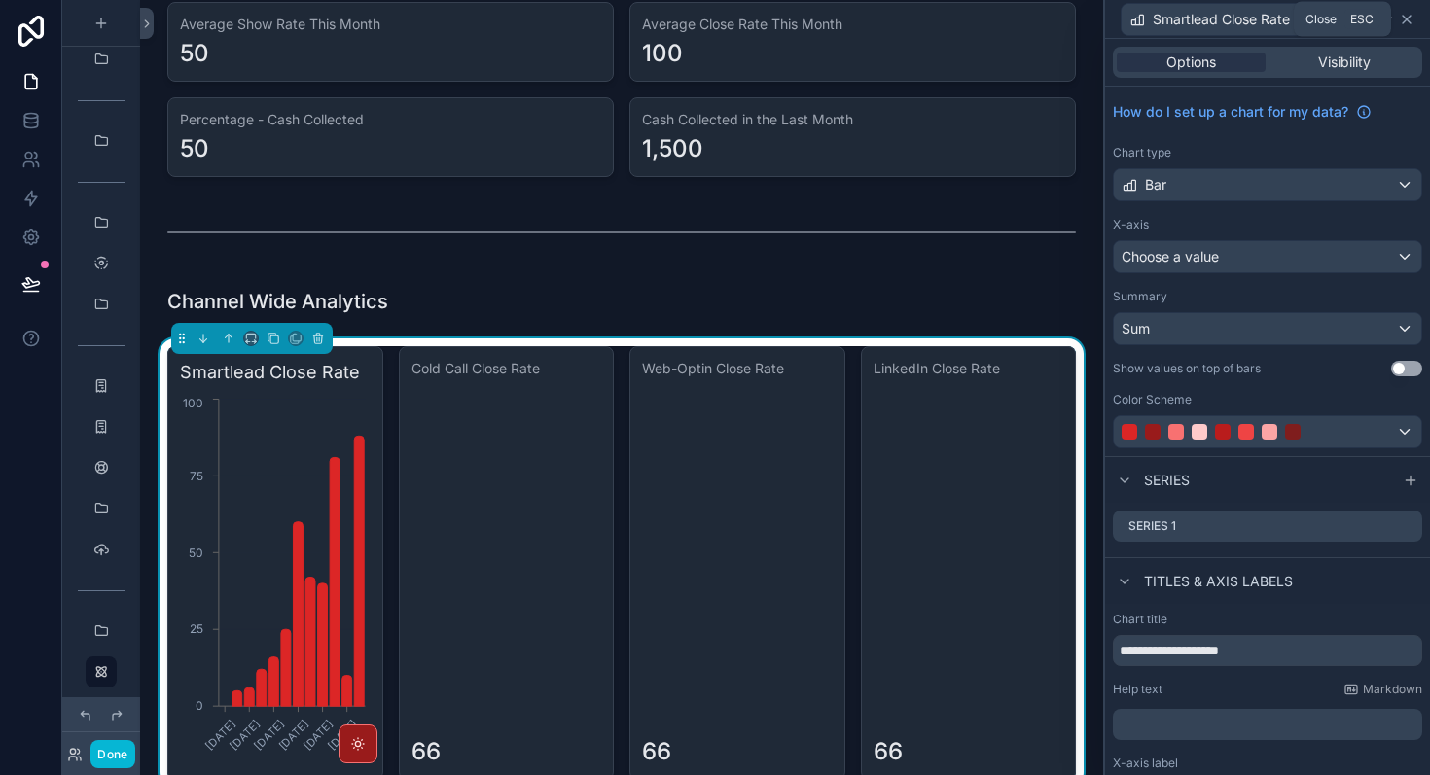
click at [1410, 17] on icon at bounding box center [1407, 20] width 16 height 16
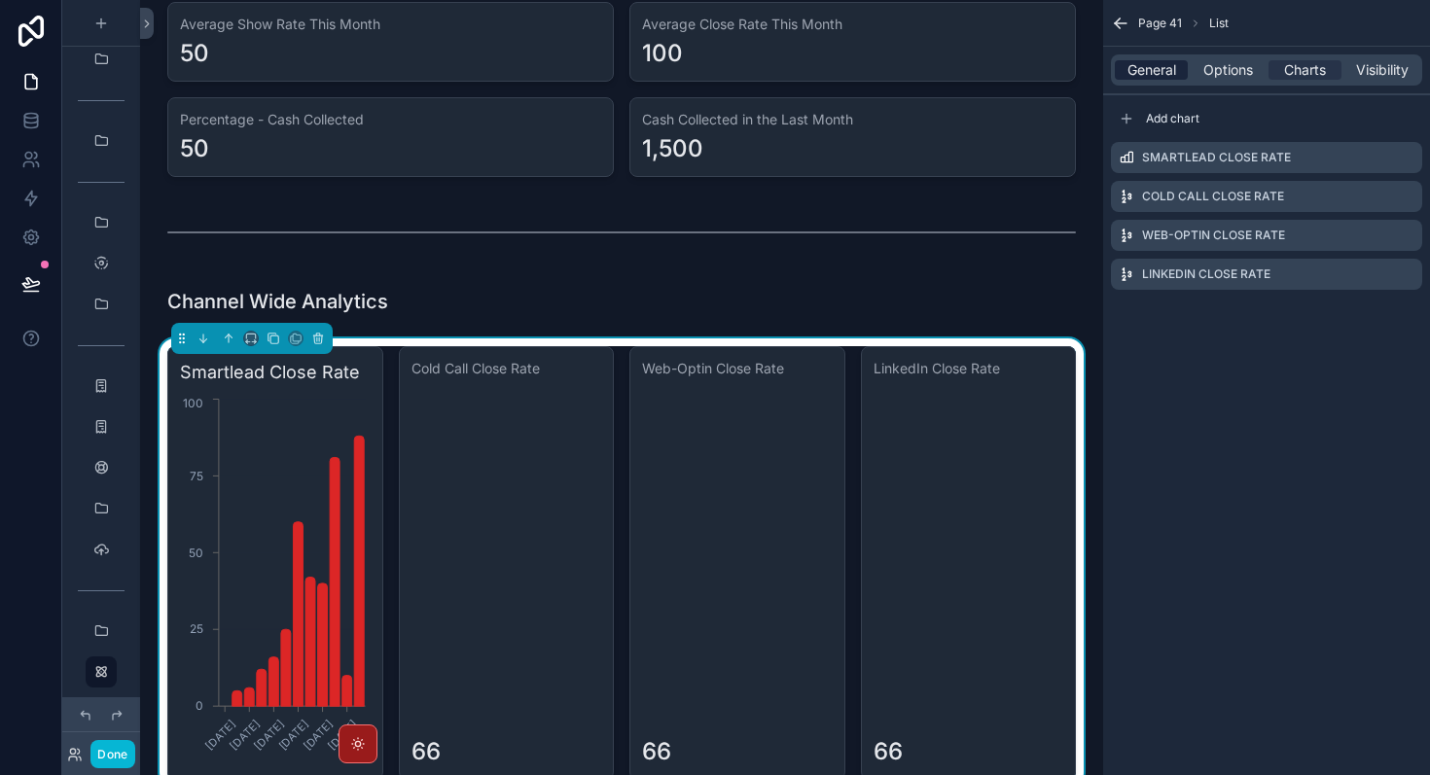
click at [1168, 66] on span "General" at bounding box center [1151, 69] width 49 height 19
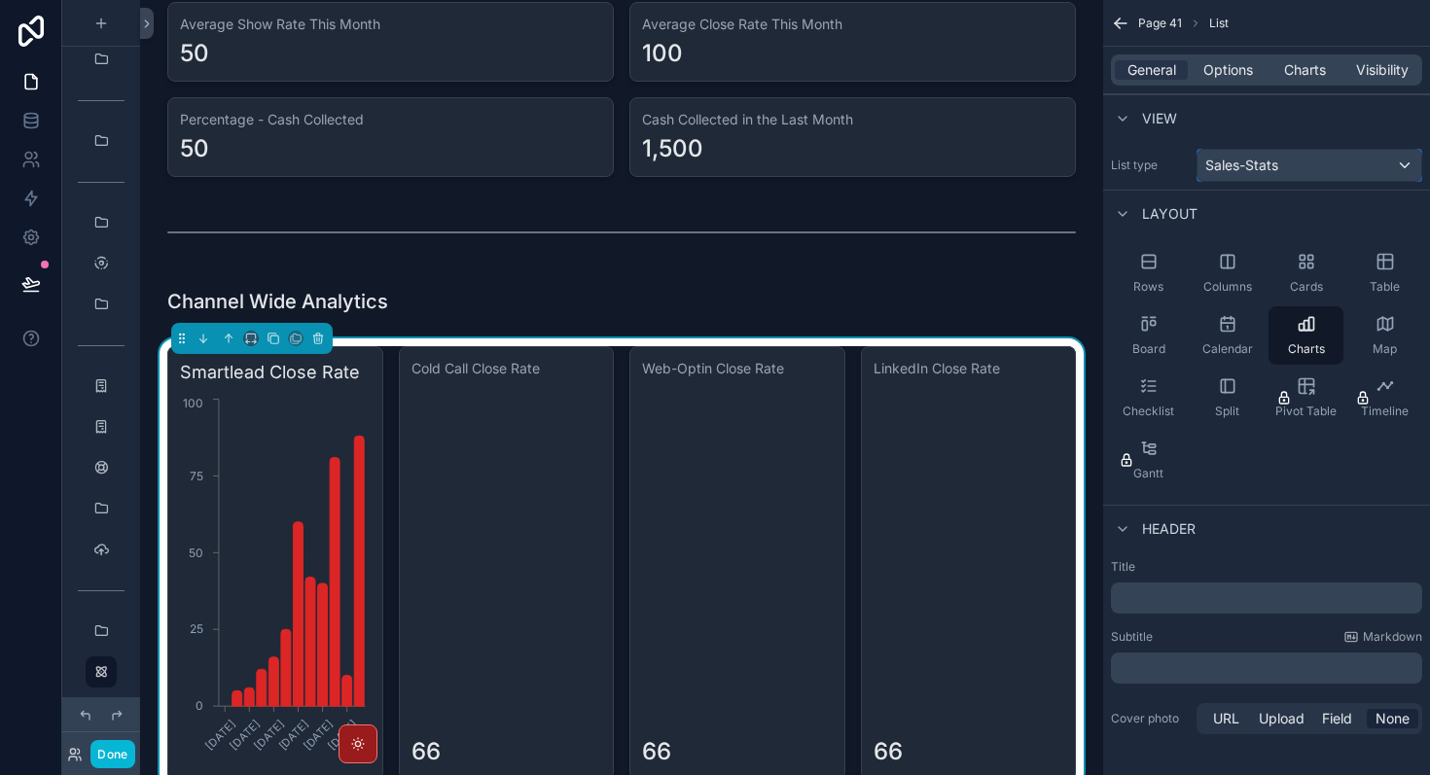
click at [1240, 166] on span "Sales-Stats" at bounding box center [1241, 165] width 73 height 19
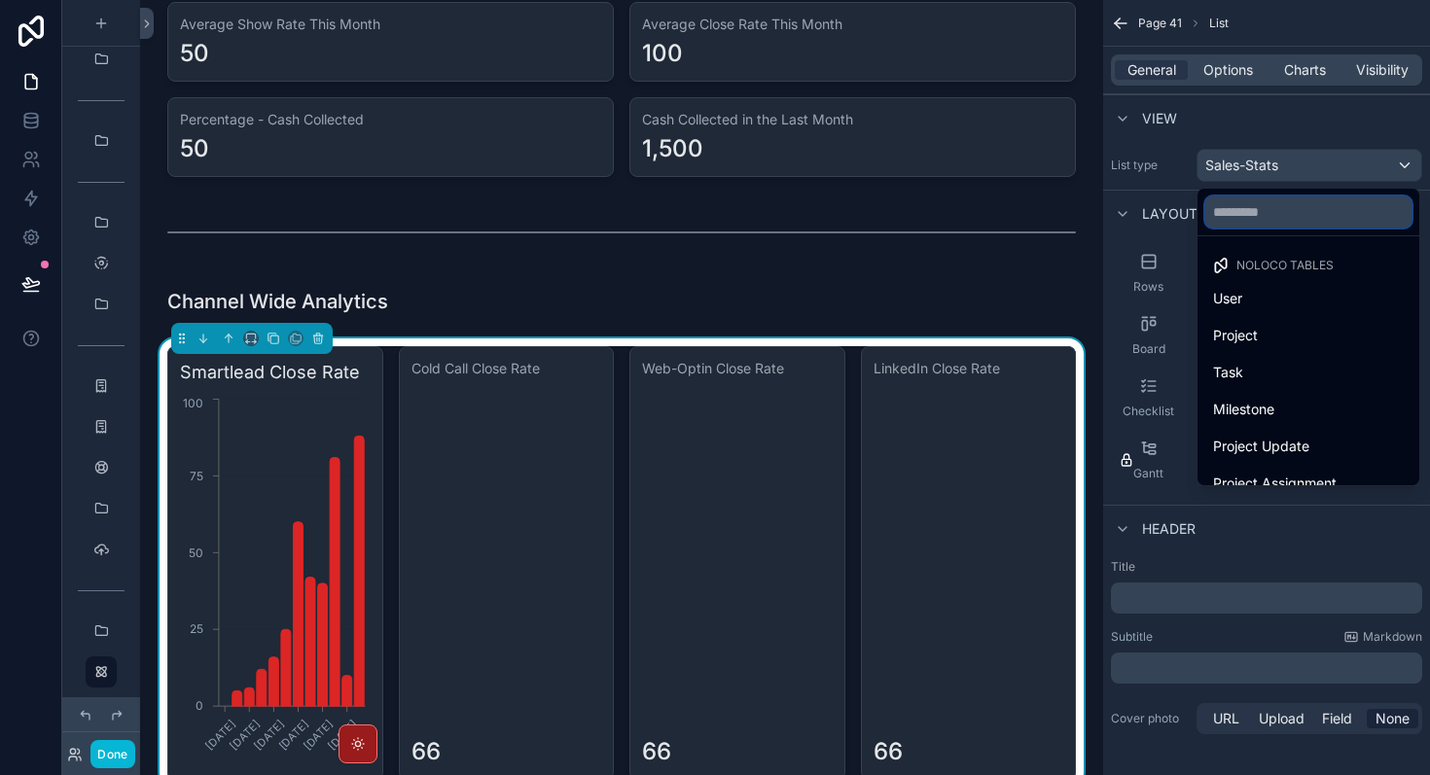
click at [1242, 216] on input "text" at bounding box center [1308, 211] width 206 height 31
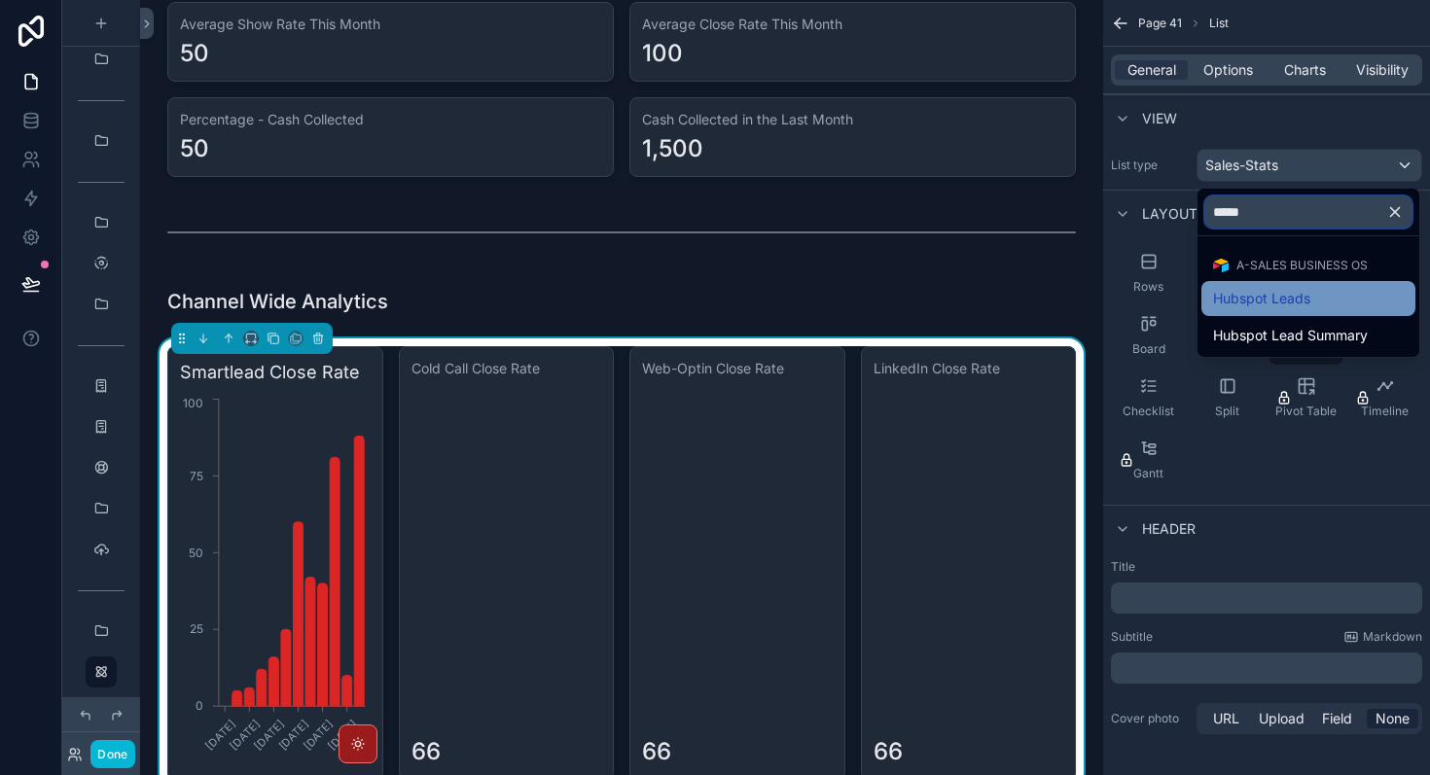
type input "*****"
click at [1284, 295] on span "Hubspot Leads" at bounding box center [1261, 298] width 97 height 23
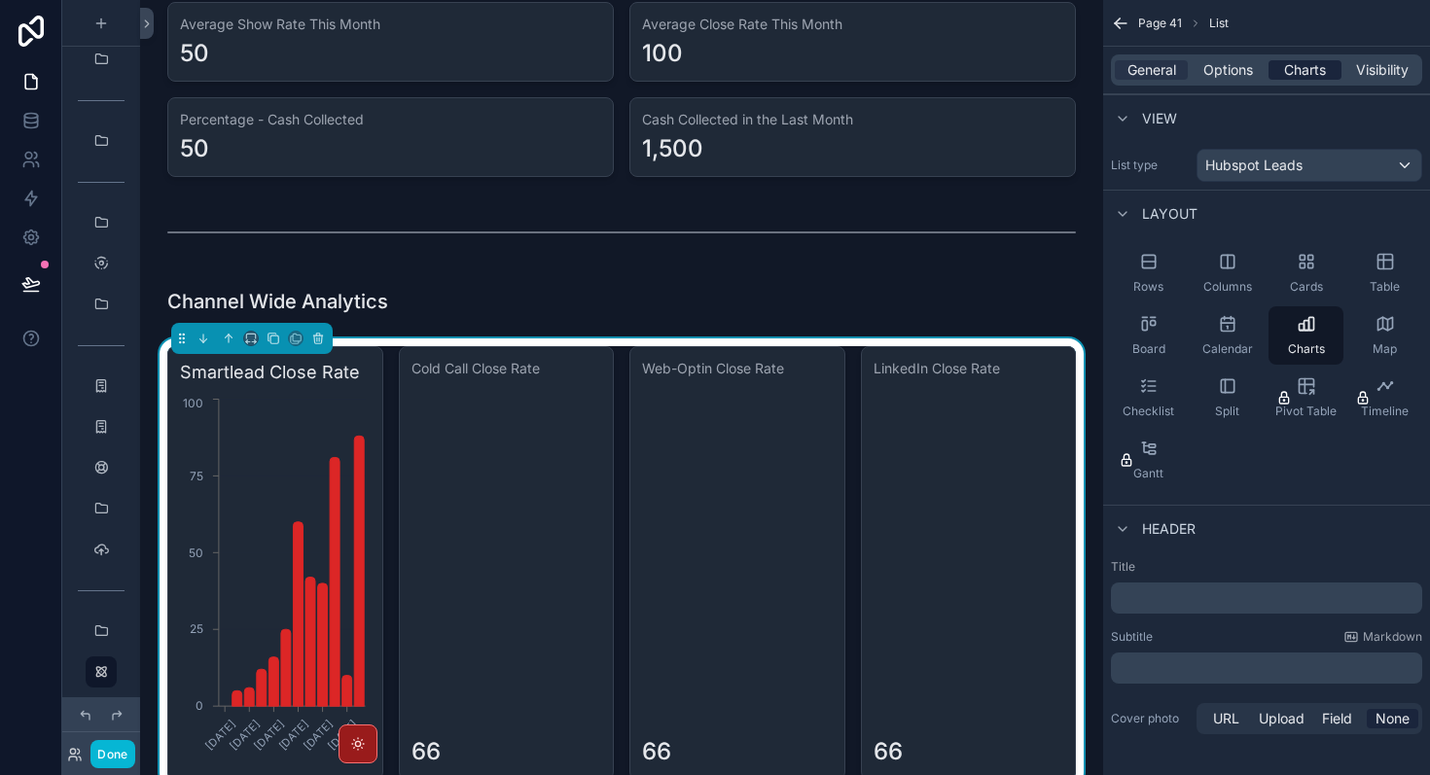
click at [1301, 70] on span "Charts" at bounding box center [1305, 69] width 42 height 19
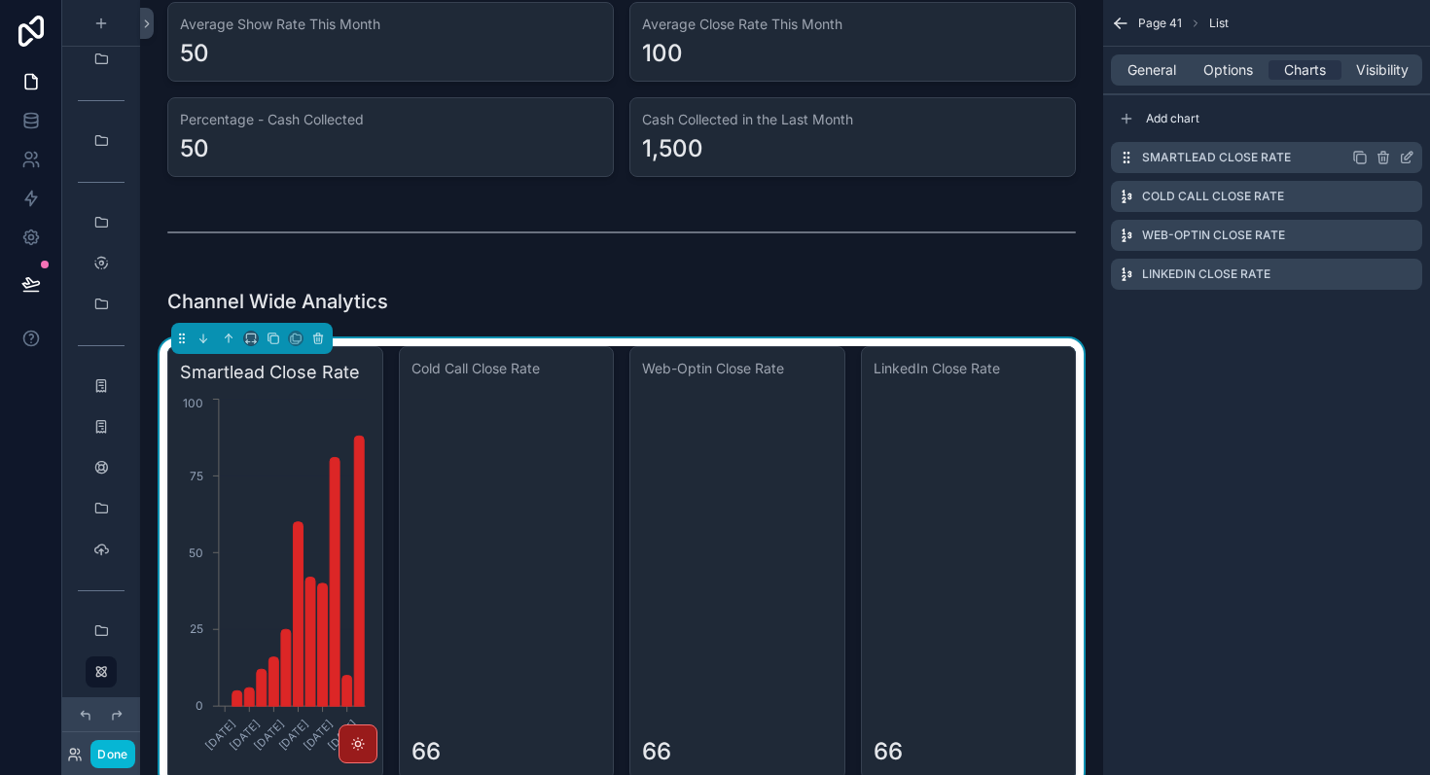
click at [1407, 157] on icon "scrollable content" at bounding box center [1407, 158] width 16 height 16
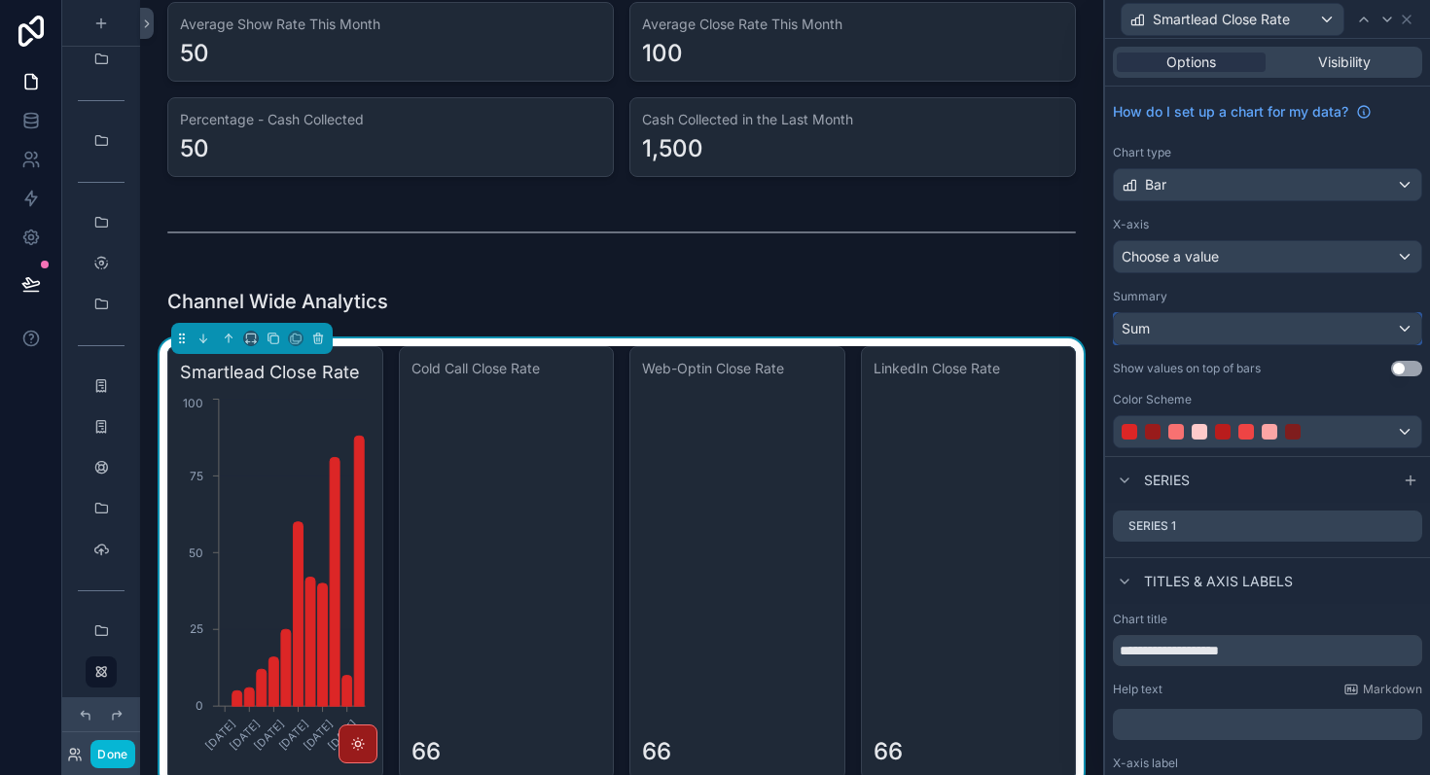
click at [1408, 336] on div "Sum" at bounding box center [1267, 328] width 307 height 31
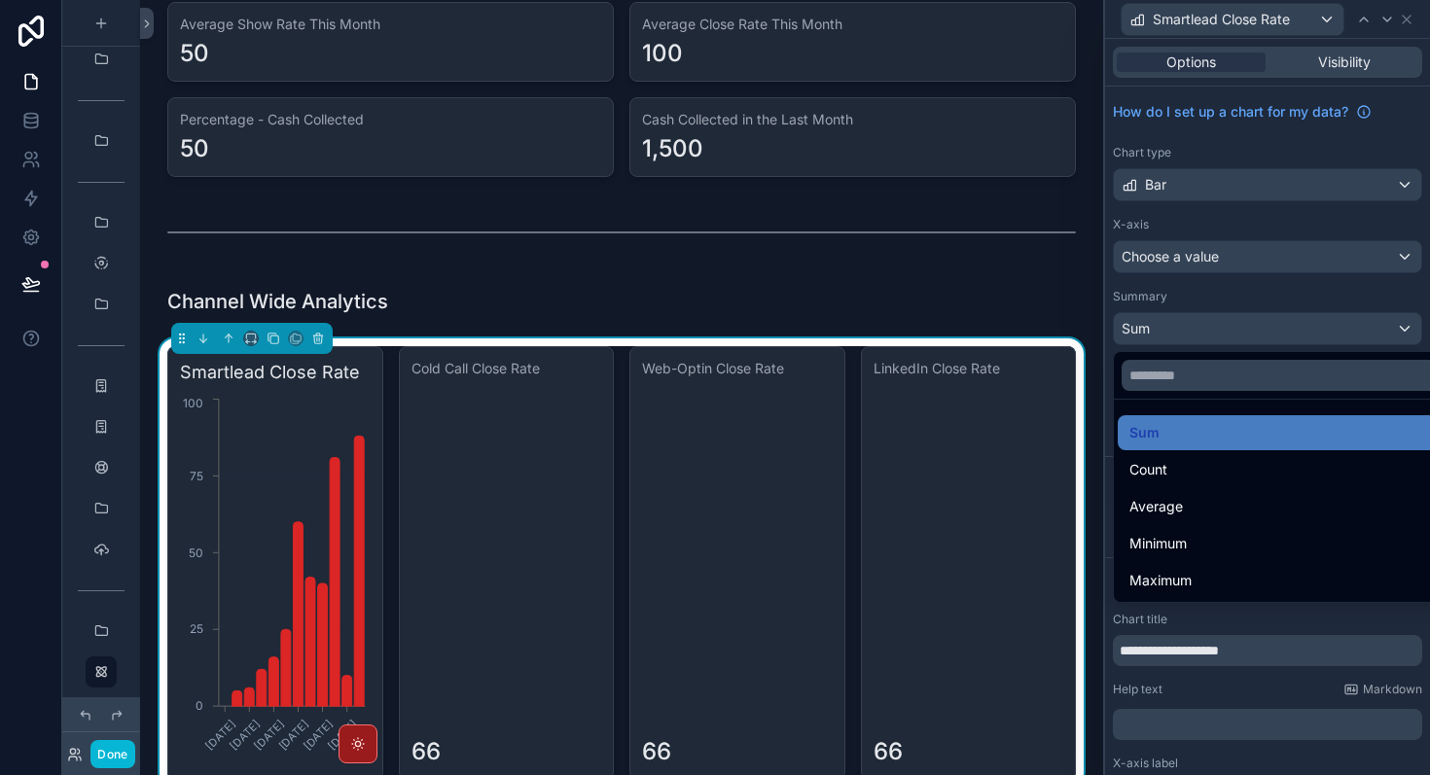
click at [1408, 336] on div at bounding box center [1267, 387] width 325 height 775
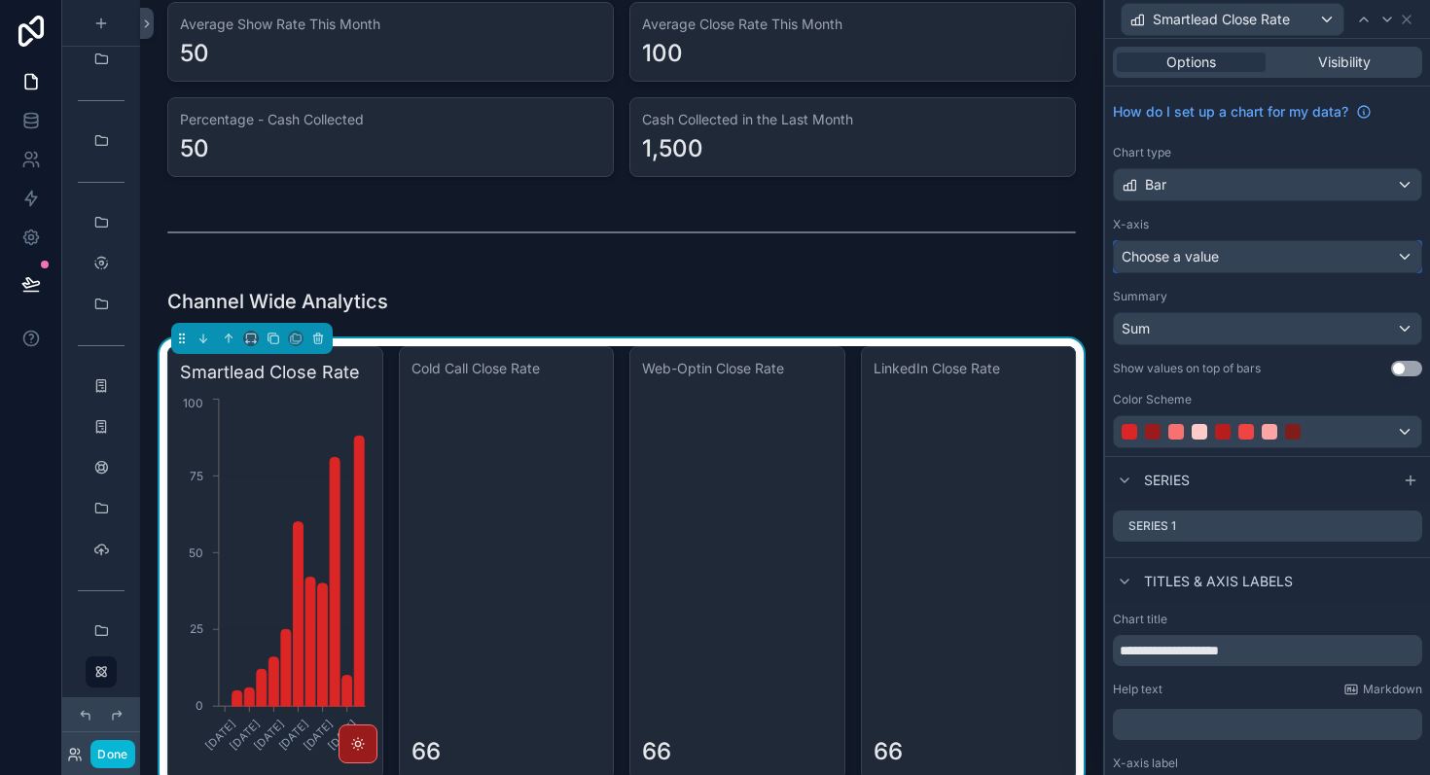
click at [1336, 262] on div "Choose a value" at bounding box center [1267, 256] width 307 height 31
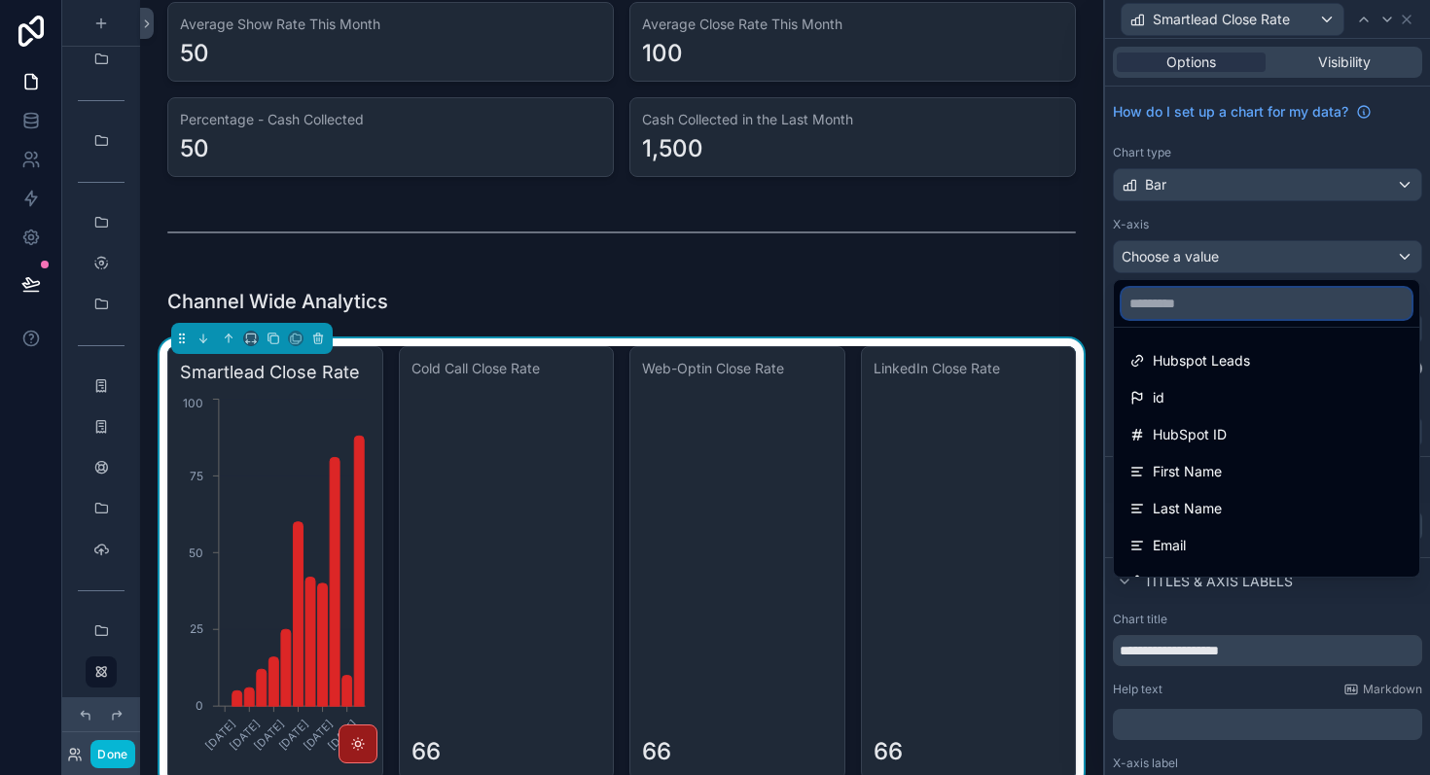
click at [1277, 305] on input "text" at bounding box center [1267, 303] width 290 height 31
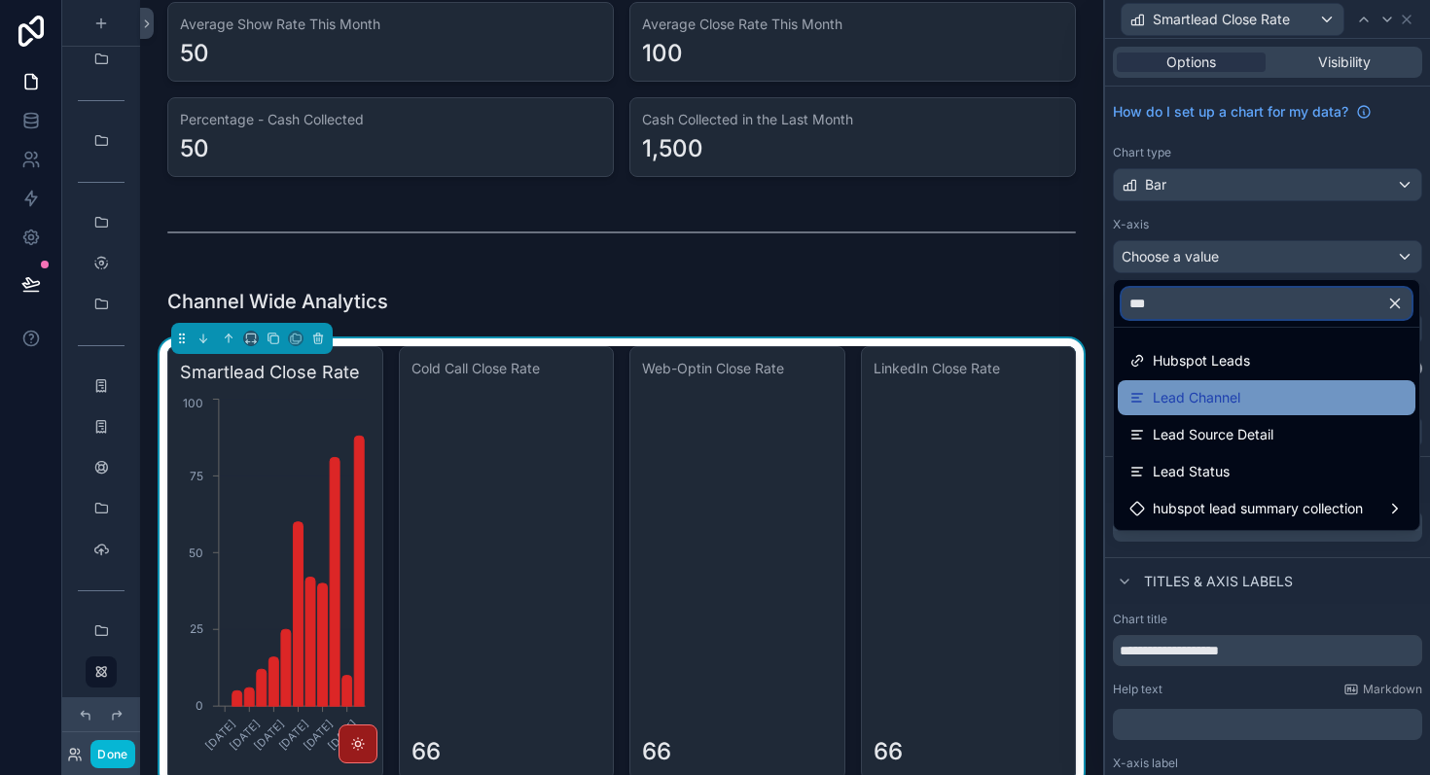
type input "***"
click at [1248, 398] on div "Lead Channel" at bounding box center [1266, 397] width 274 height 23
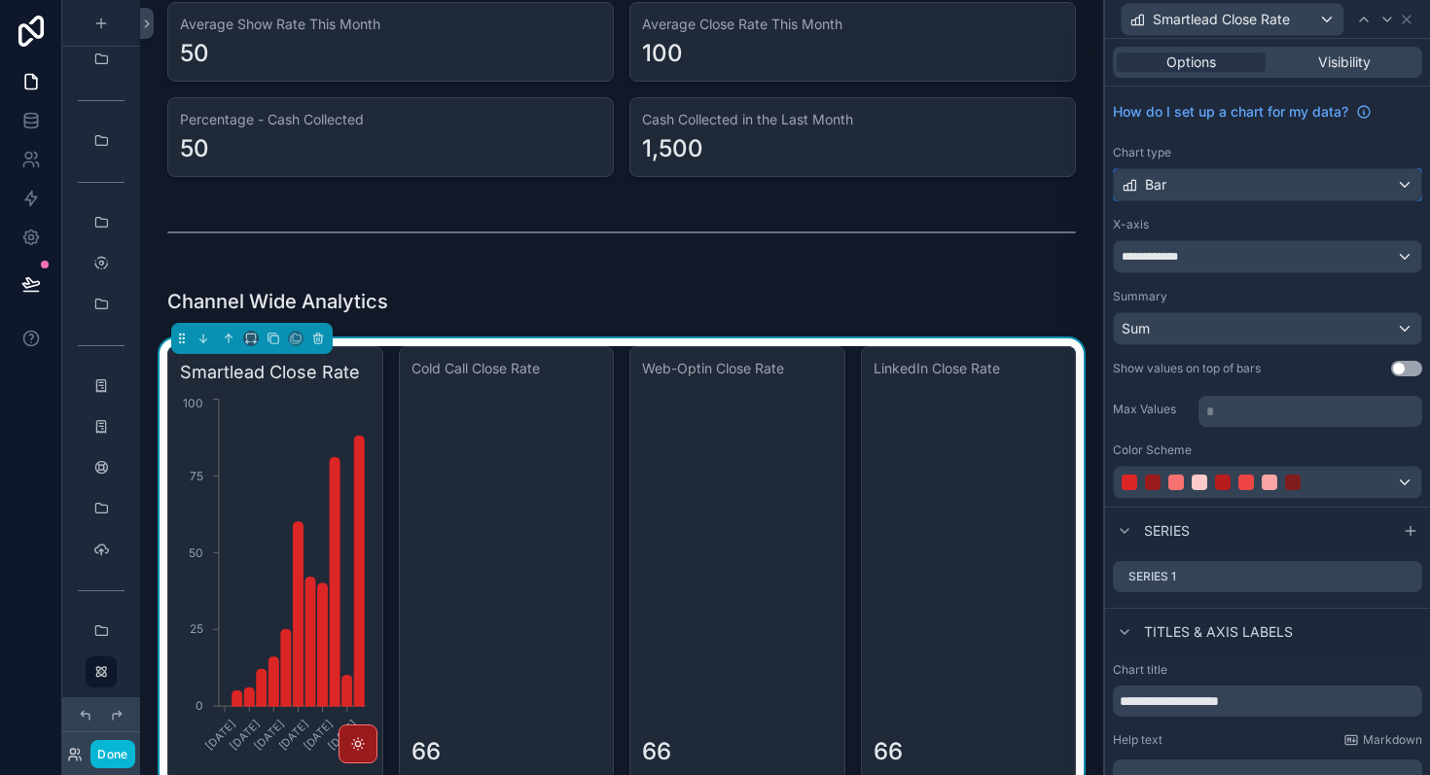
click at [1292, 184] on div "Bar" at bounding box center [1267, 184] width 307 height 31
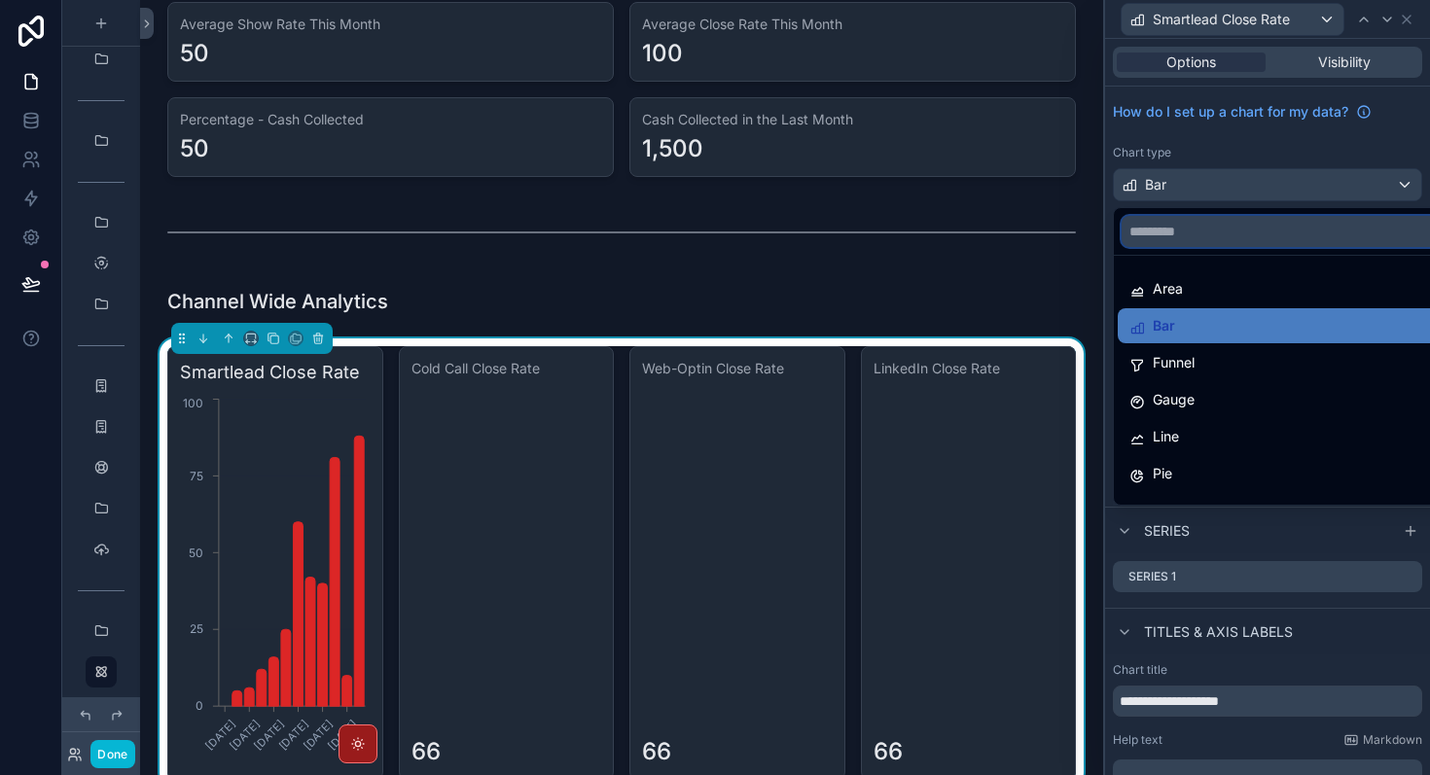
click at [1265, 241] on input "text" at bounding box center [1290, 231] width 337 height 31
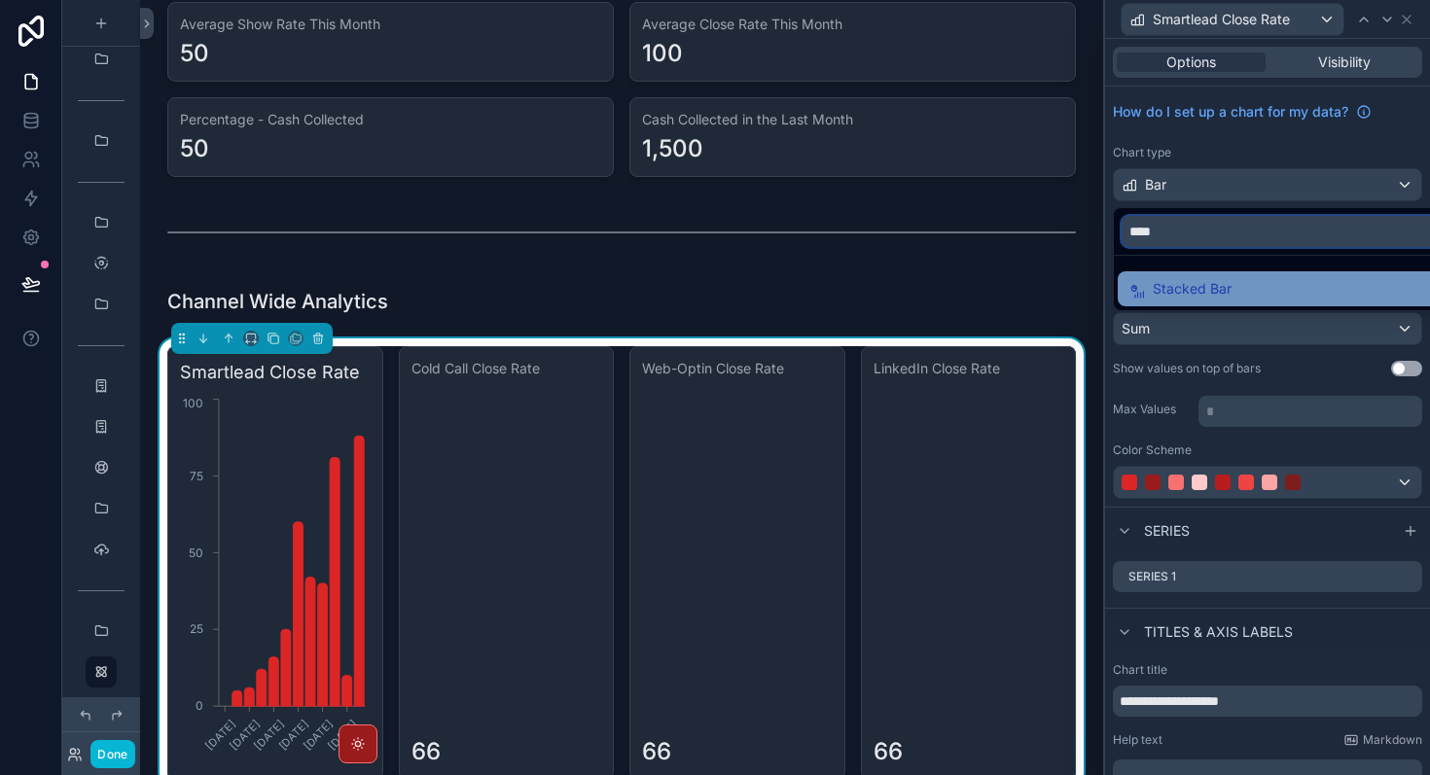
type input "****"
click at [1255, 285] on div "Stacked Bar" at bounding box center [1289, 288] width 321 height 23
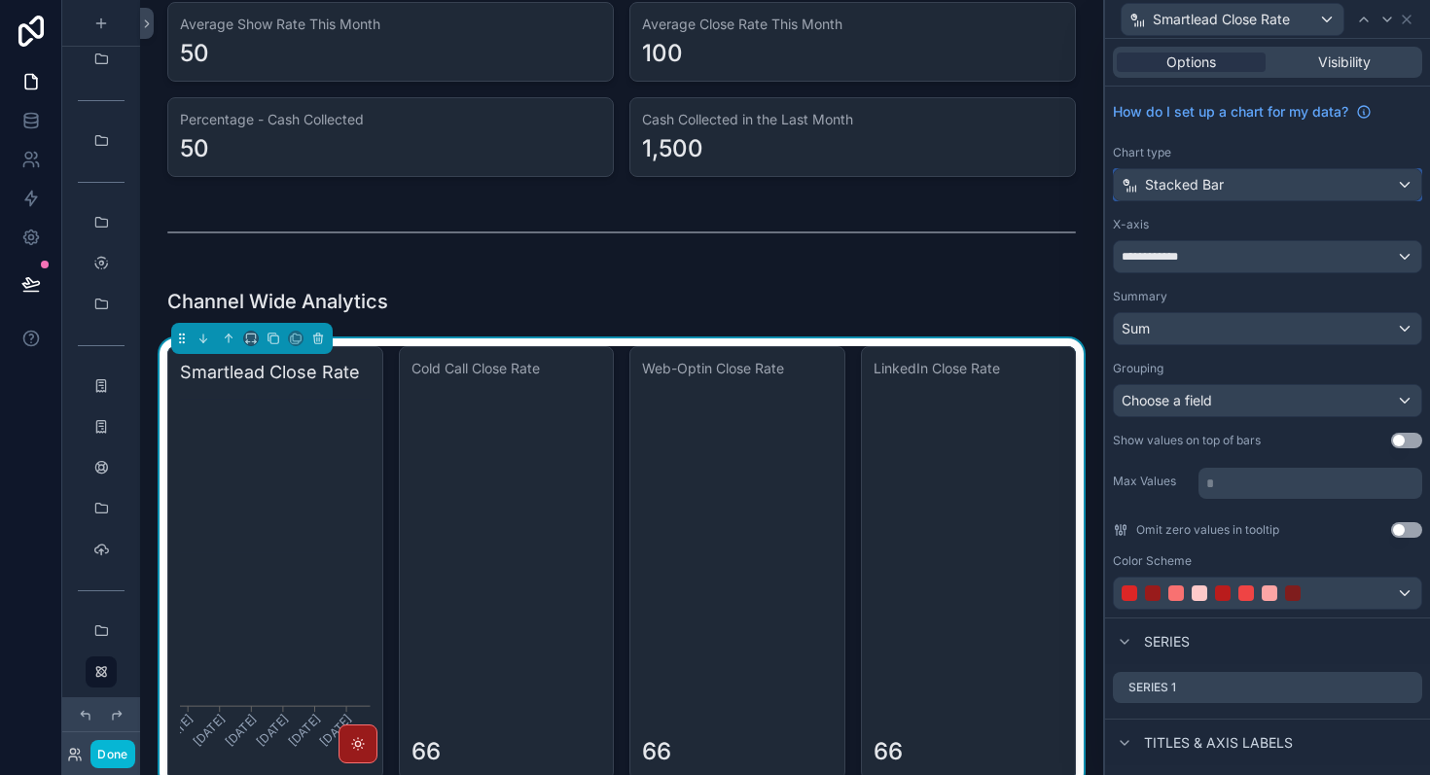
click at [1257, 196] on div "Stacked Bar" at bounding box center [1267, 184] width 307 height 31
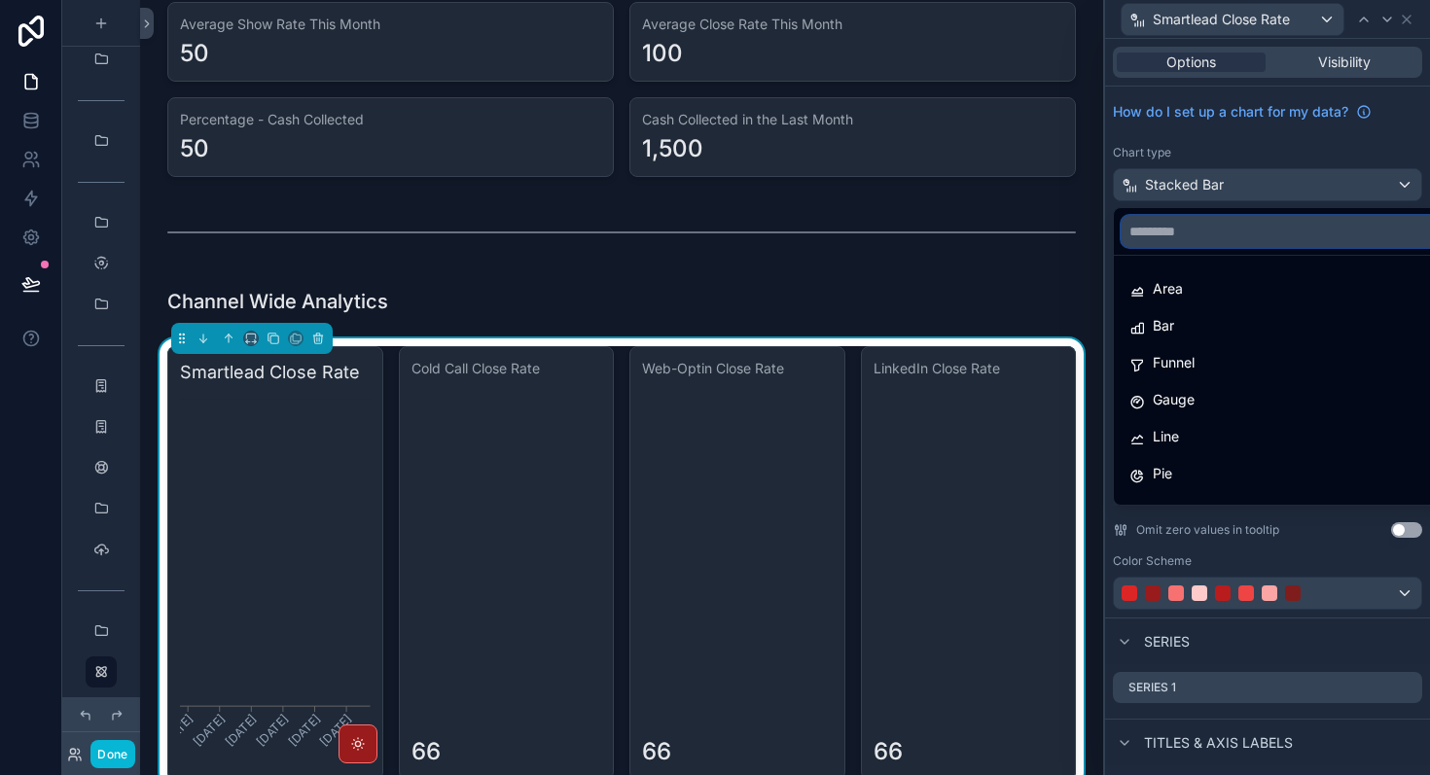
click at [1238, 238] on input "text" at bounding box center [1290, 231] width 337 height 31
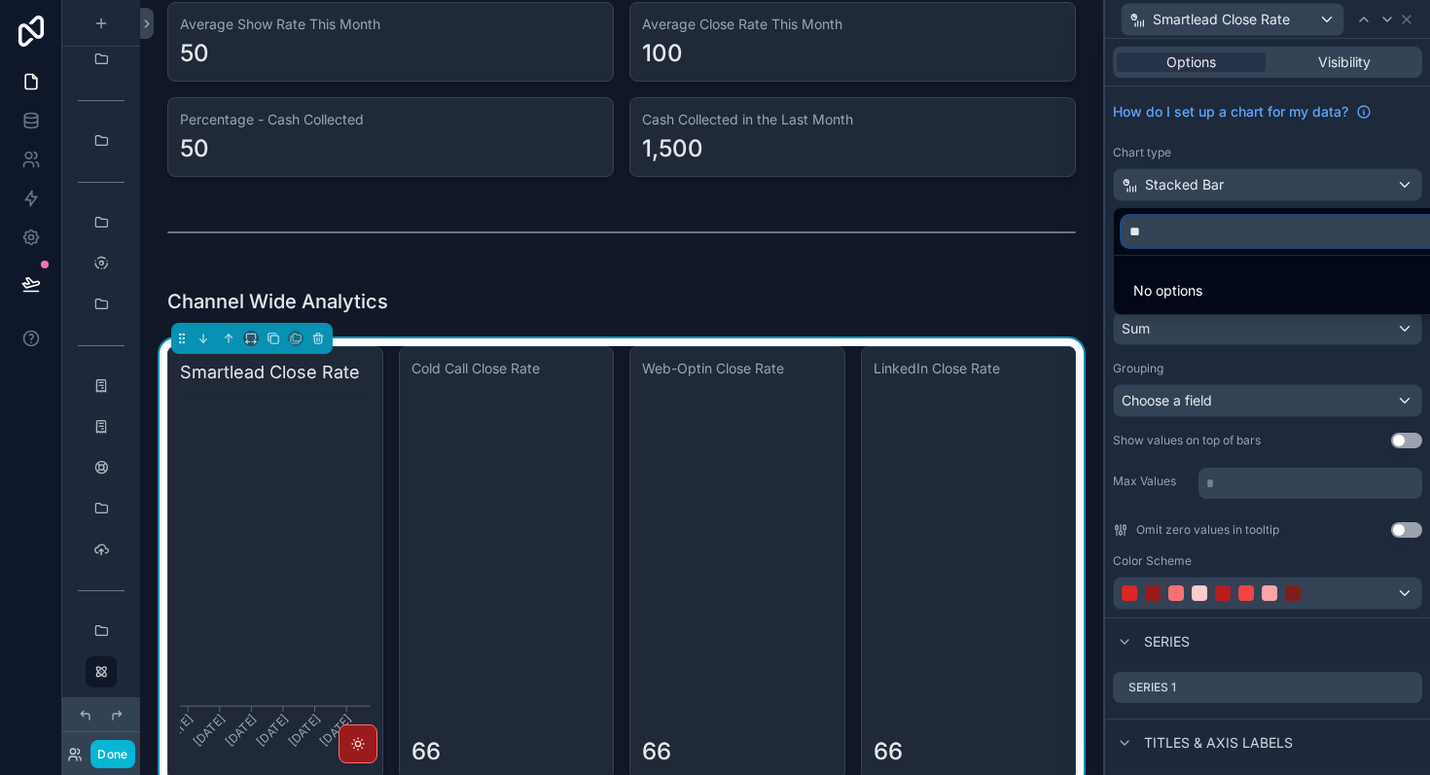
type input "*"
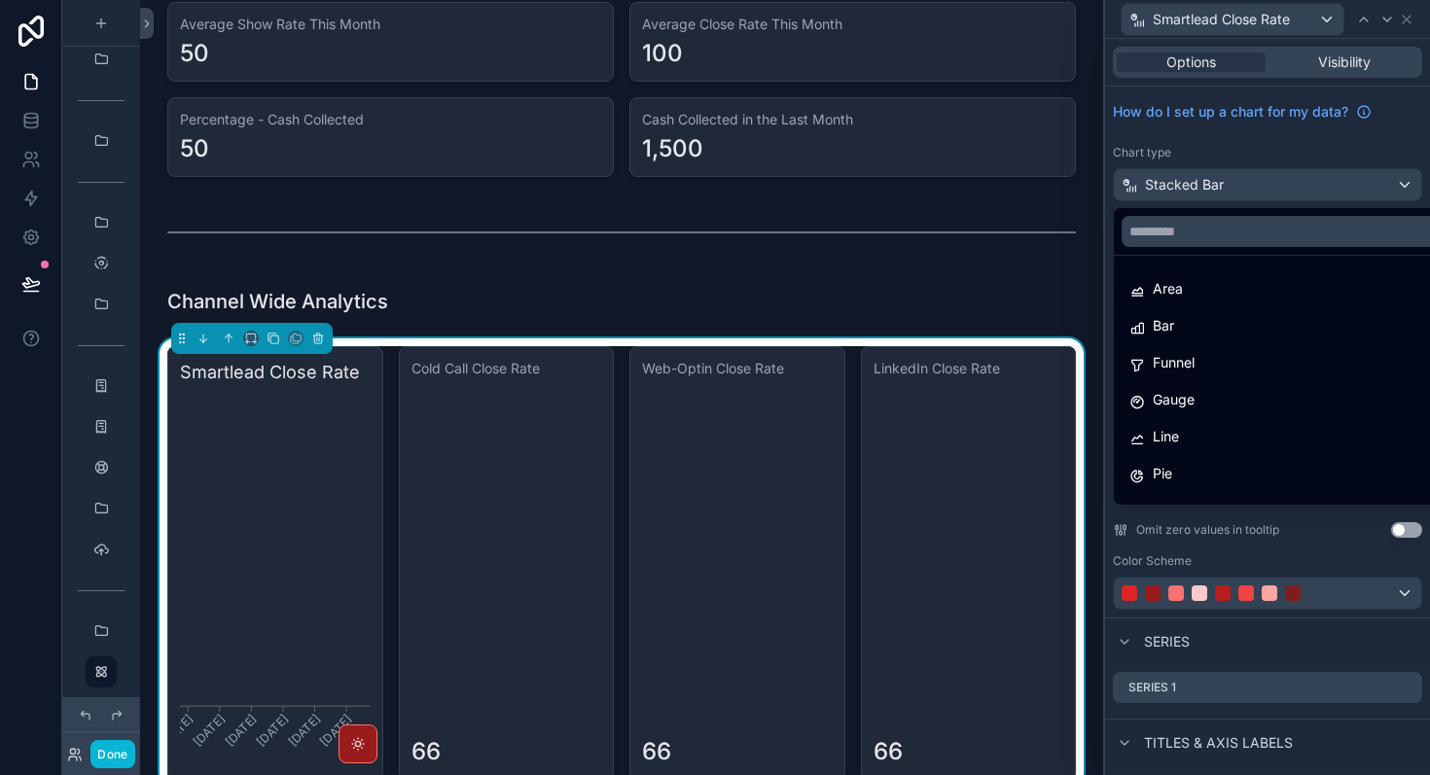
click at [1249, 190] on div at bounding box center [1267, 387] width 325 height 775
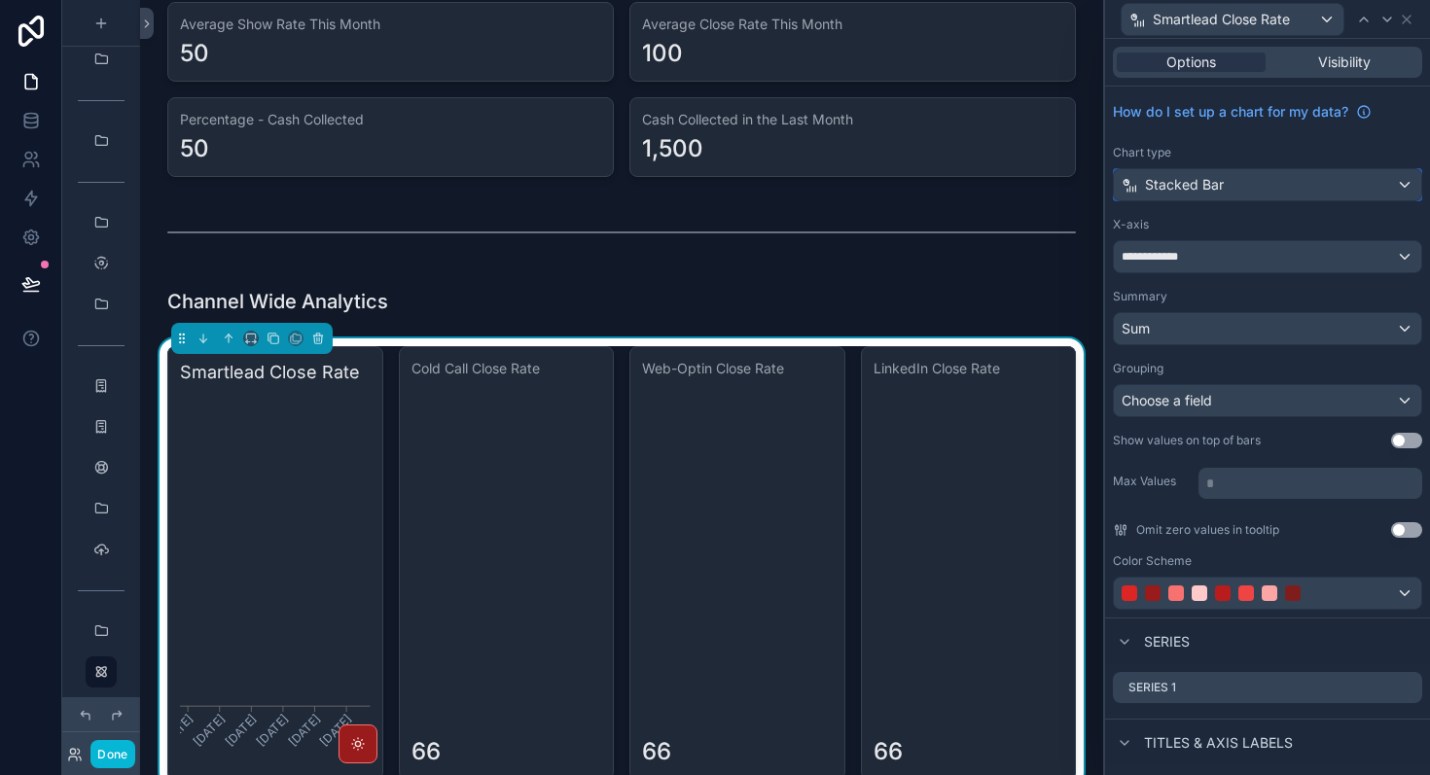
click at [1249, 187] on div "Stacked Bar" at bounding box center [1267, 184] width 307 height 31
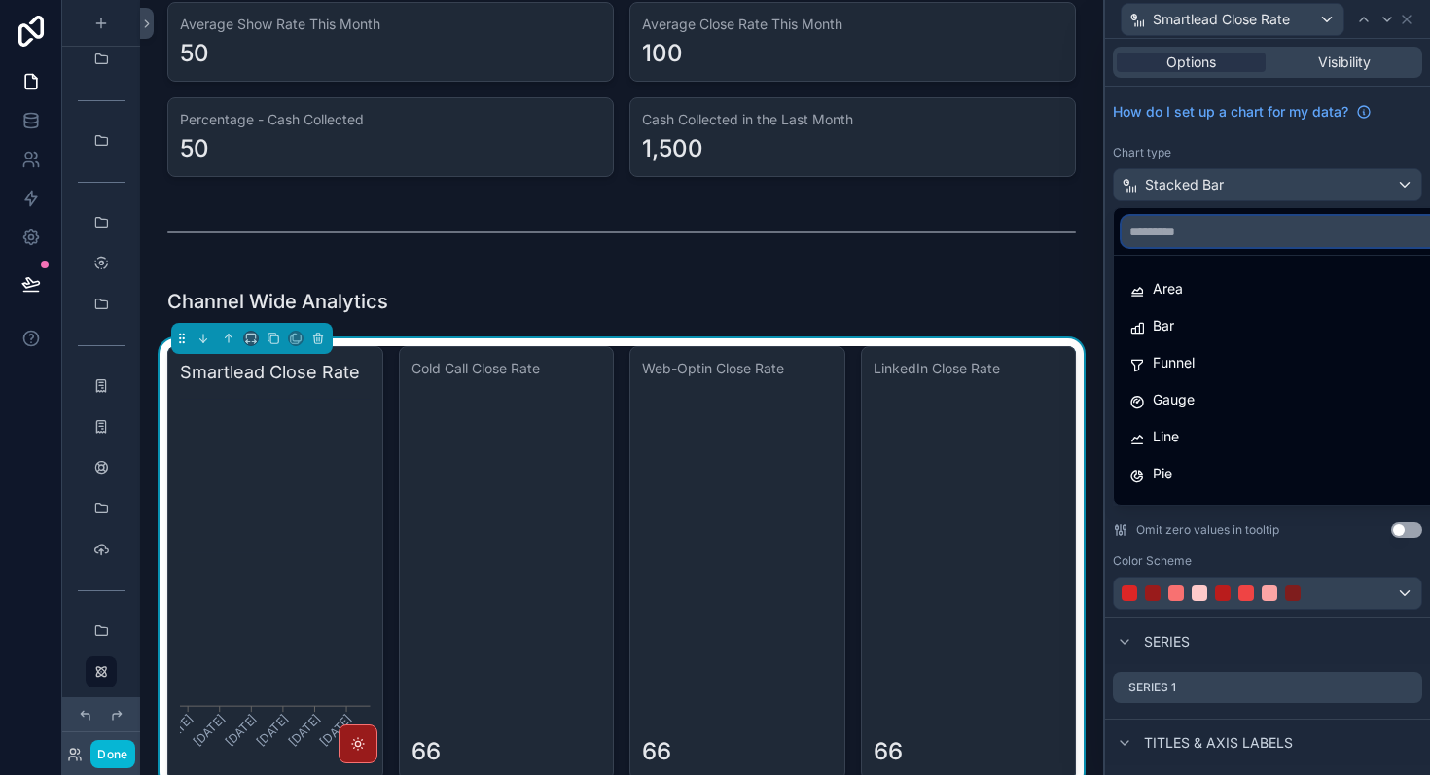
click at [1224, 242] on input "text" at bounding box center [1290, 231] width 337 height 31
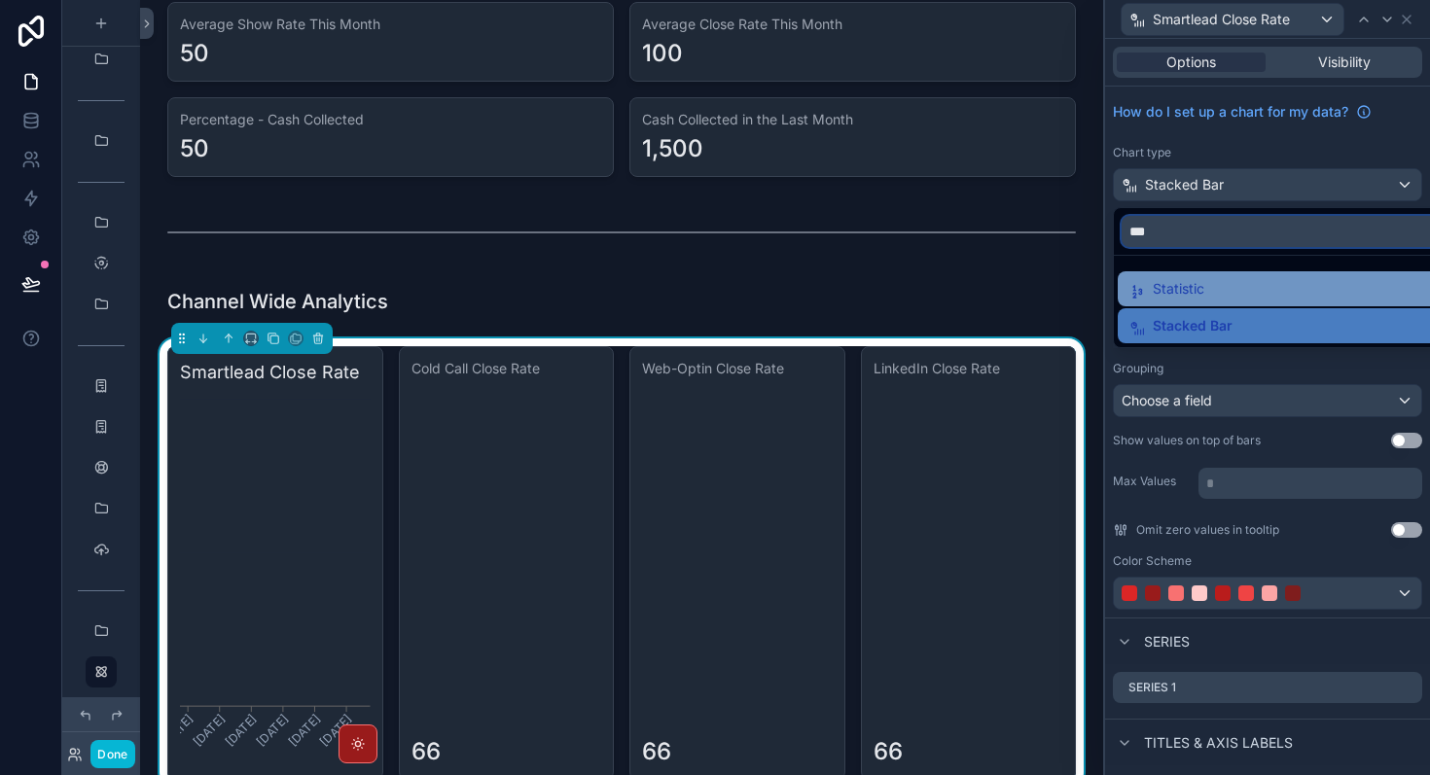
type input "***"
click at [1242, 284] on div "Statistic" at bounding box center [1289, 288] width 321 height 23
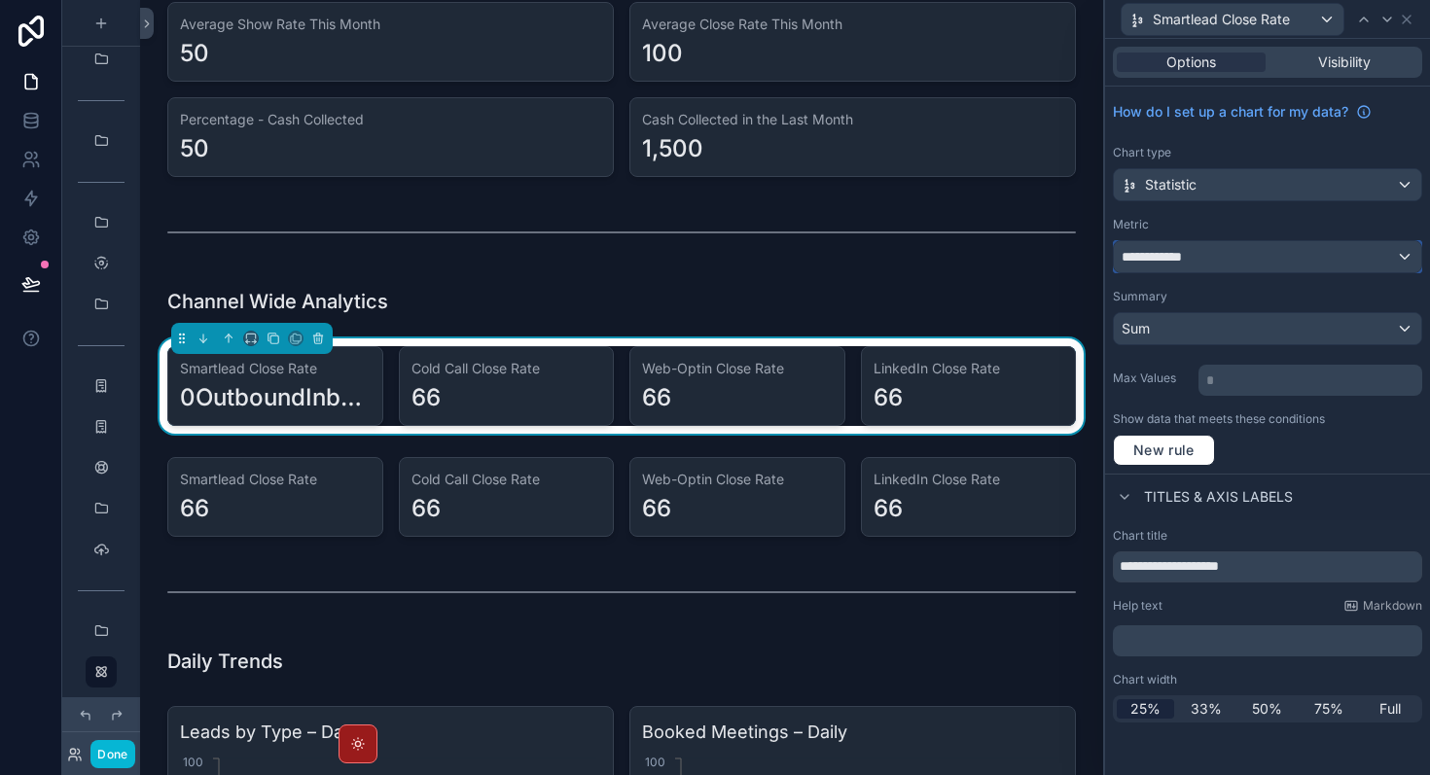
click at [1244, 258] on div "**********" at bounding box center [1267, 256] width 307 height 31
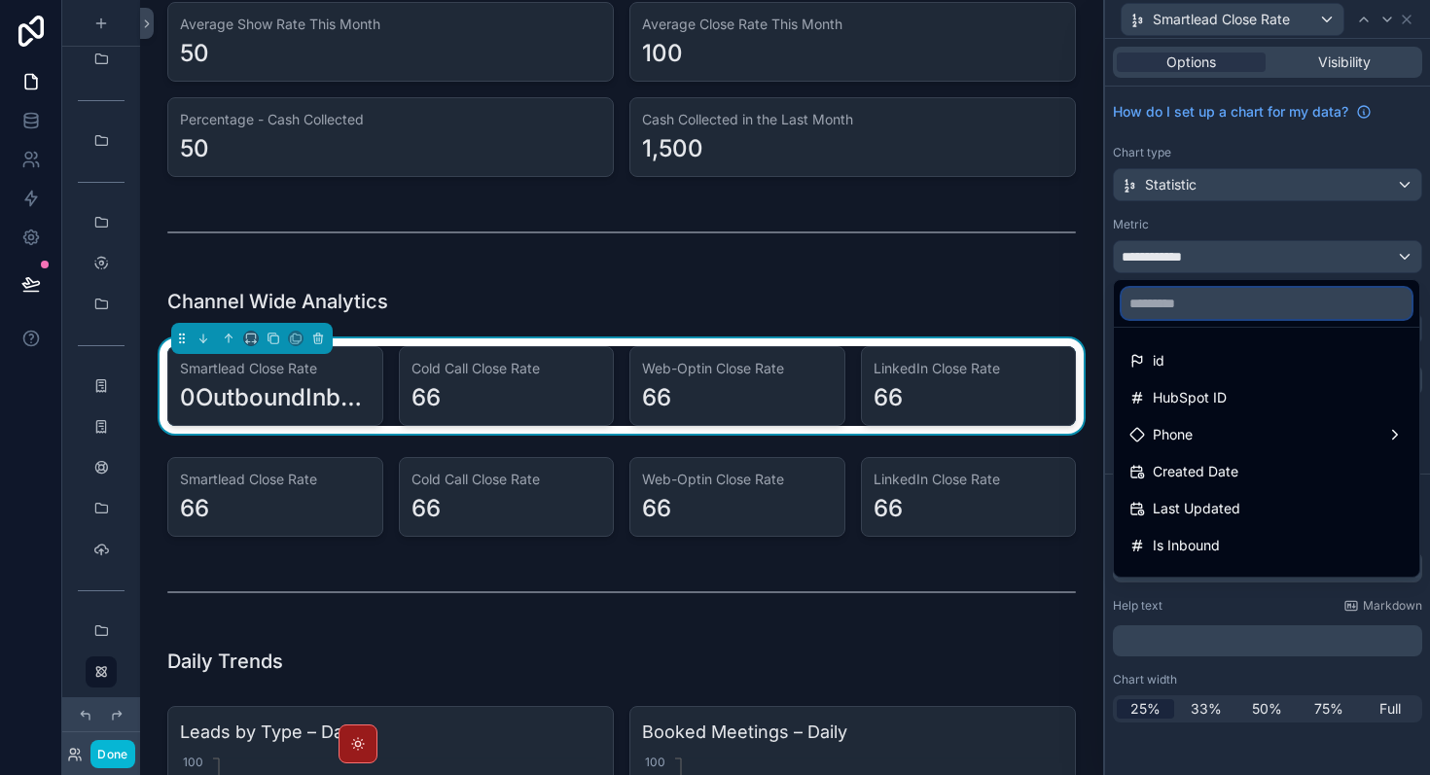
click at [1229, 303] on input "text" at bounding box center [1267, 303] width 290 height 31
click at [1244, 233] on div at bounding box center [1267, 387] width 325 height 775
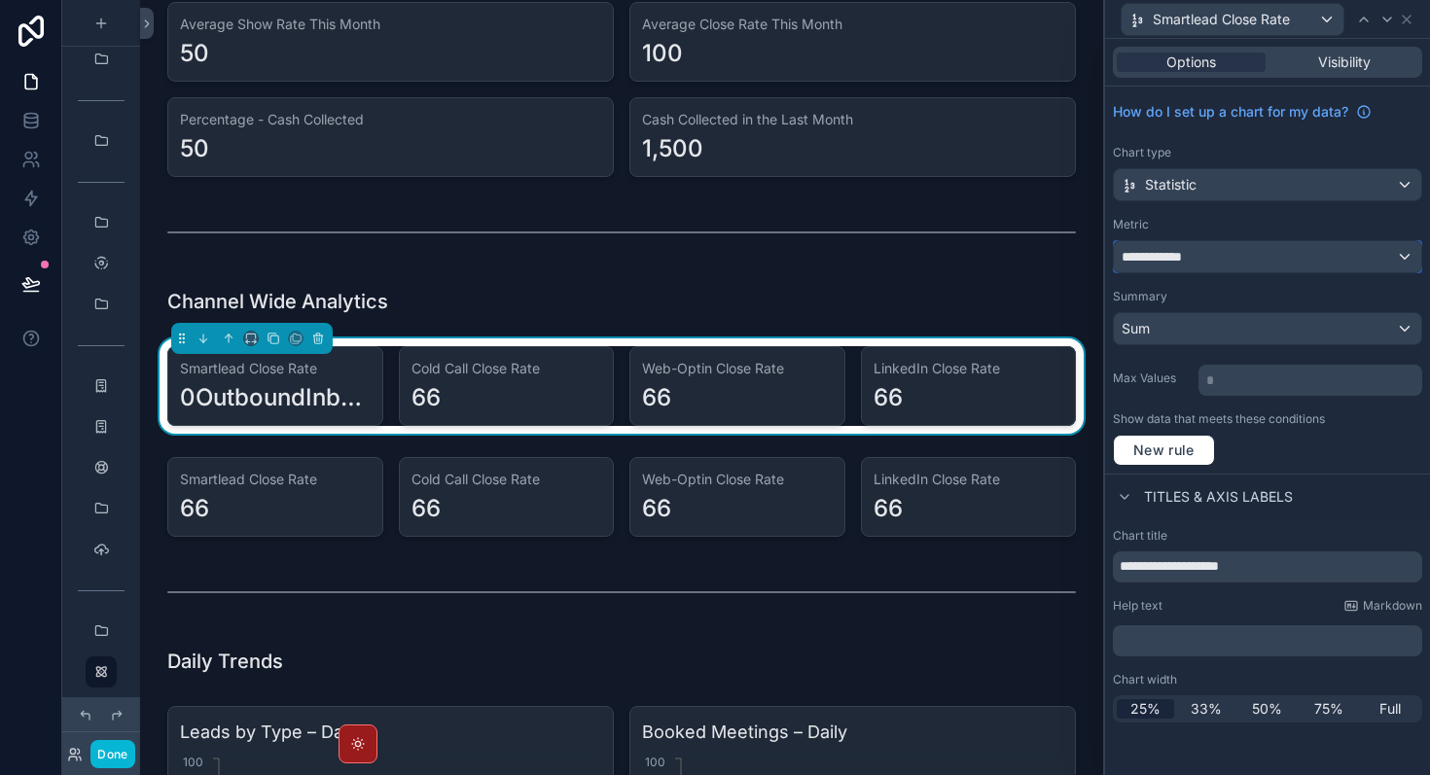
click at [1262, 255] on div "**********" at bounding box center [1267, 256] width 307 height 31
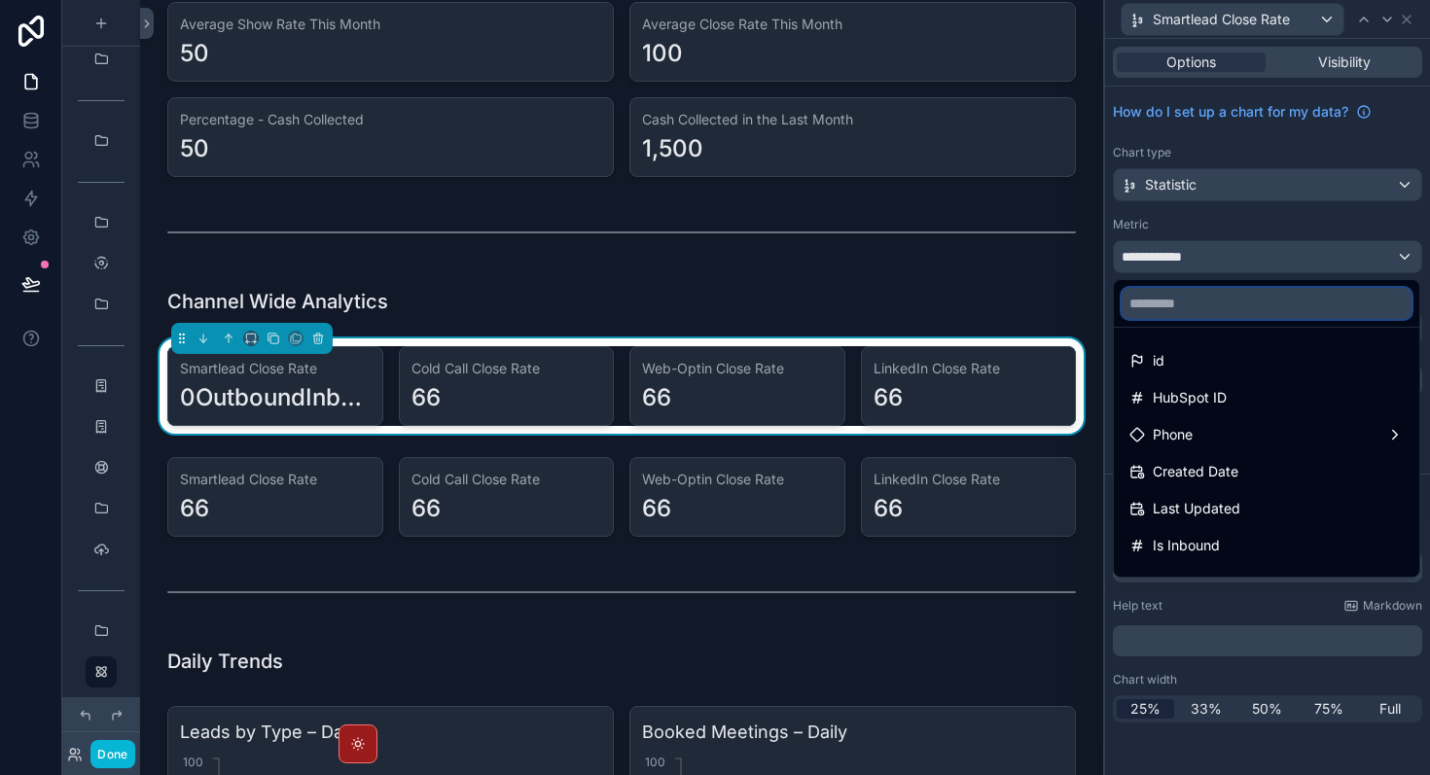
click at [1224, 307] on input "text" at bounding box center [1267, 303] width 290 height 31
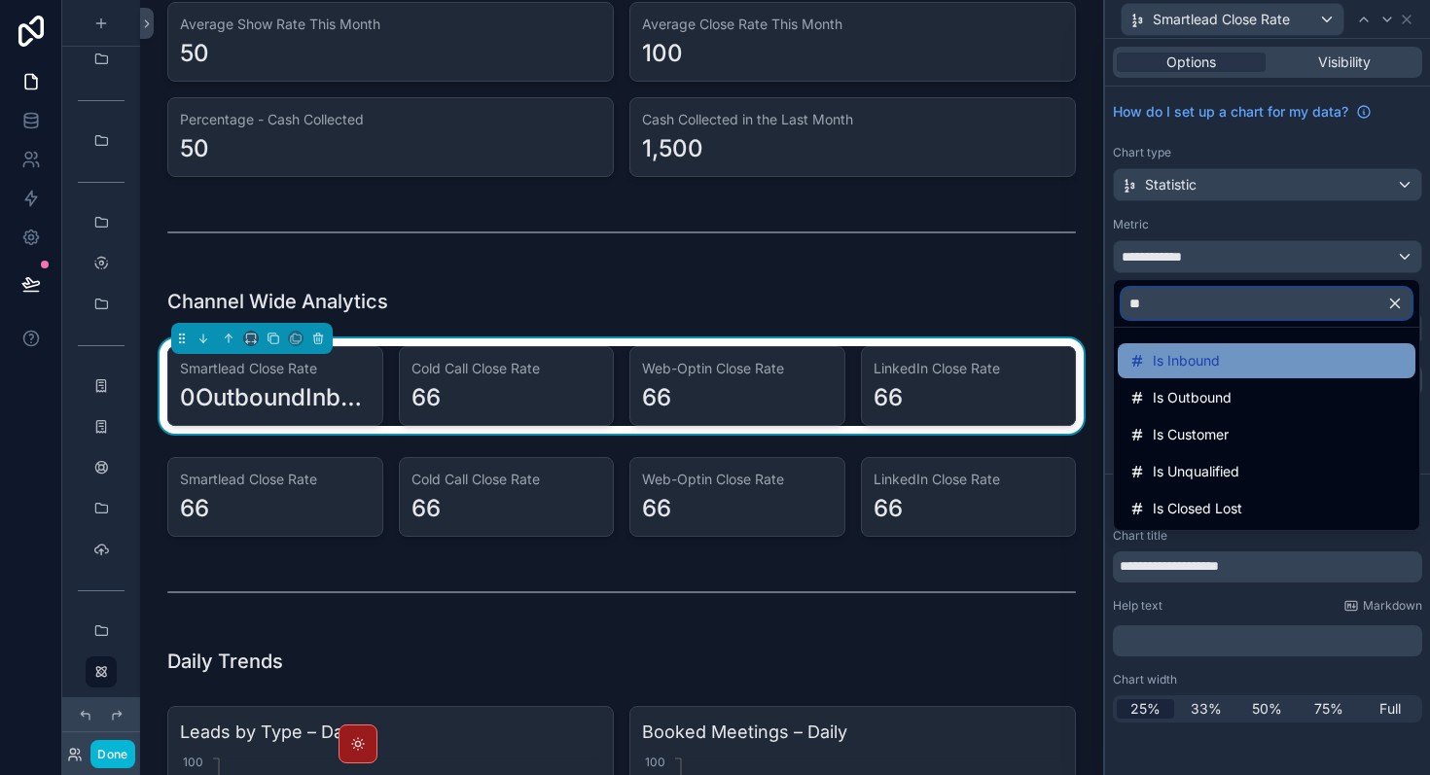
type input "**"
click at [1229, 358] on div "Is Inbound" at bounding box center [1266, 360] width 274 height 23
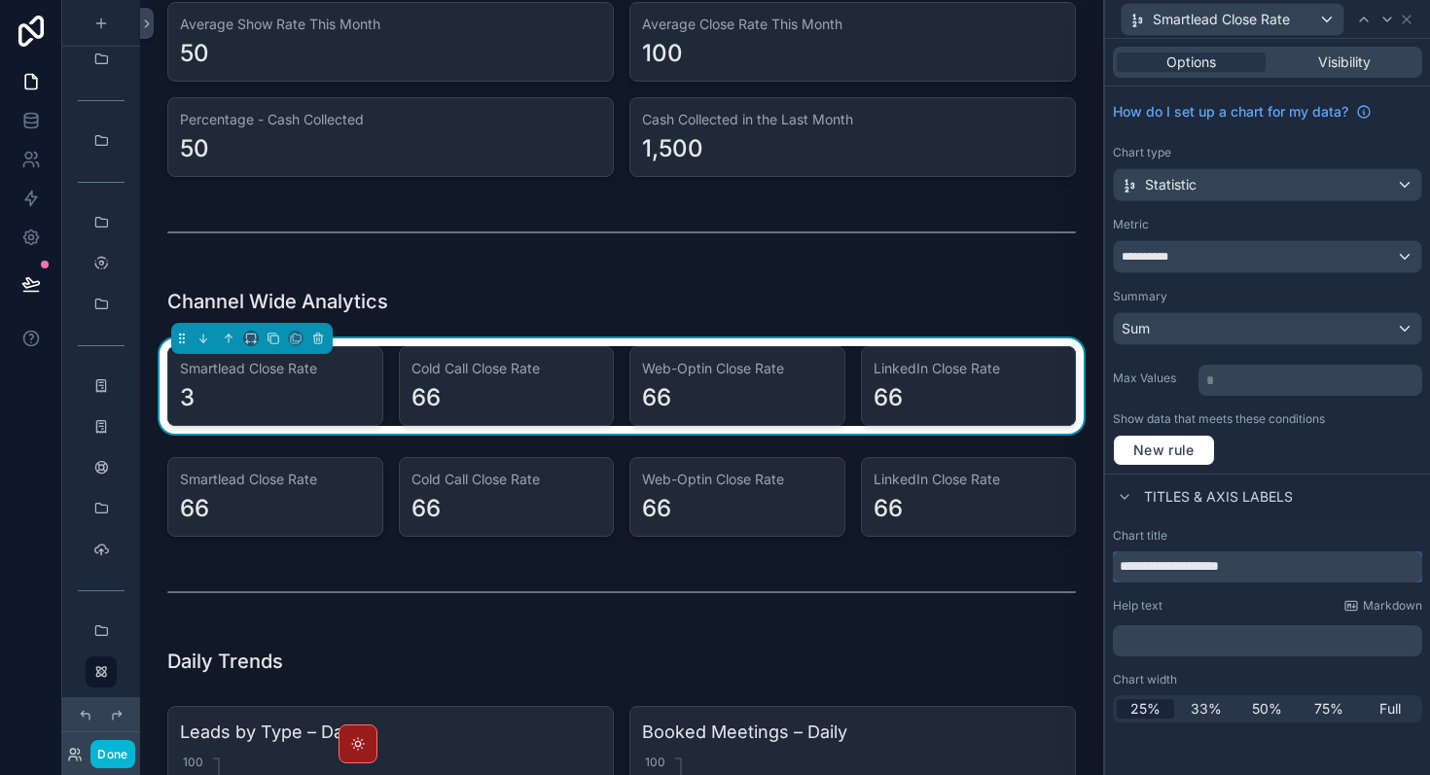
click at [1254, 569] on input "**********" at bounding box center [1267, 567] width 309 height 31
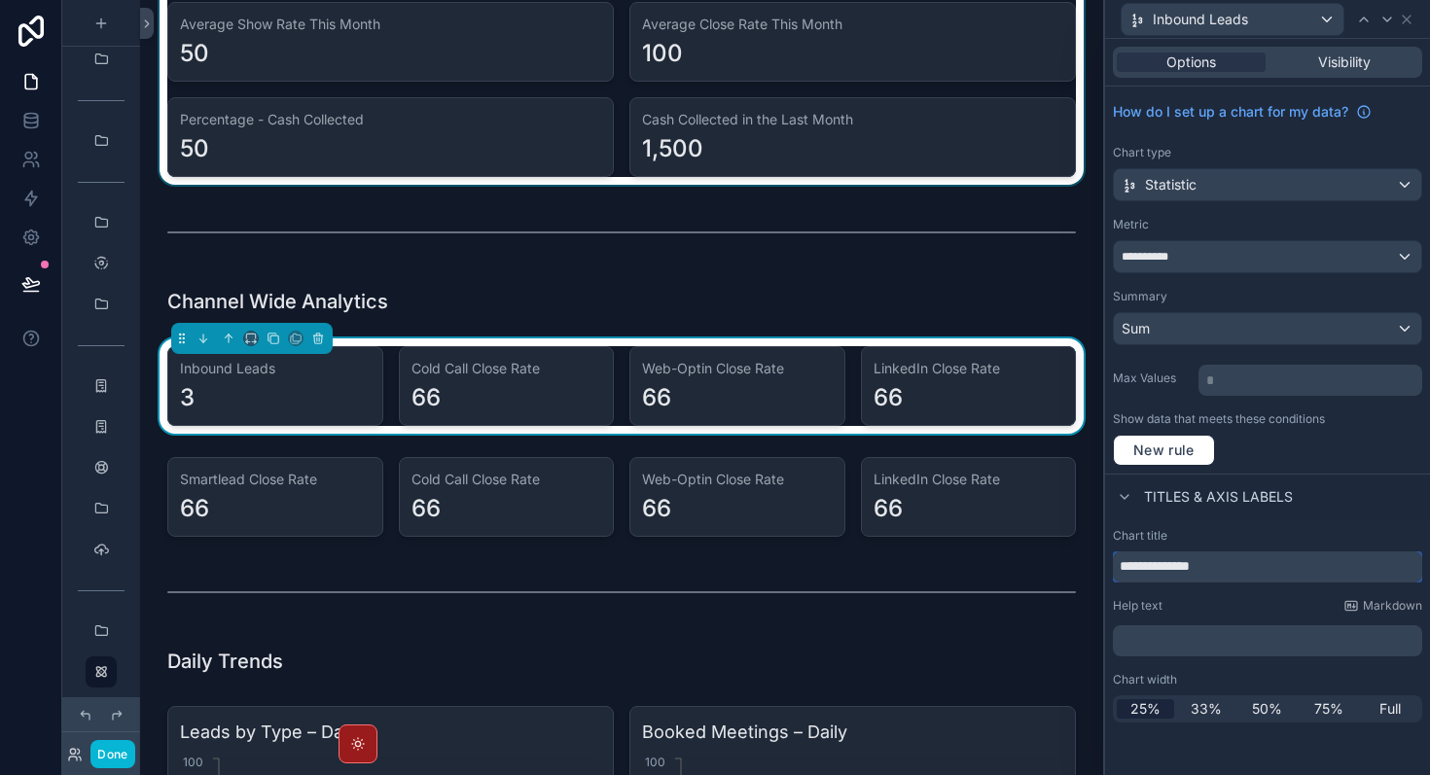
type input "**********"
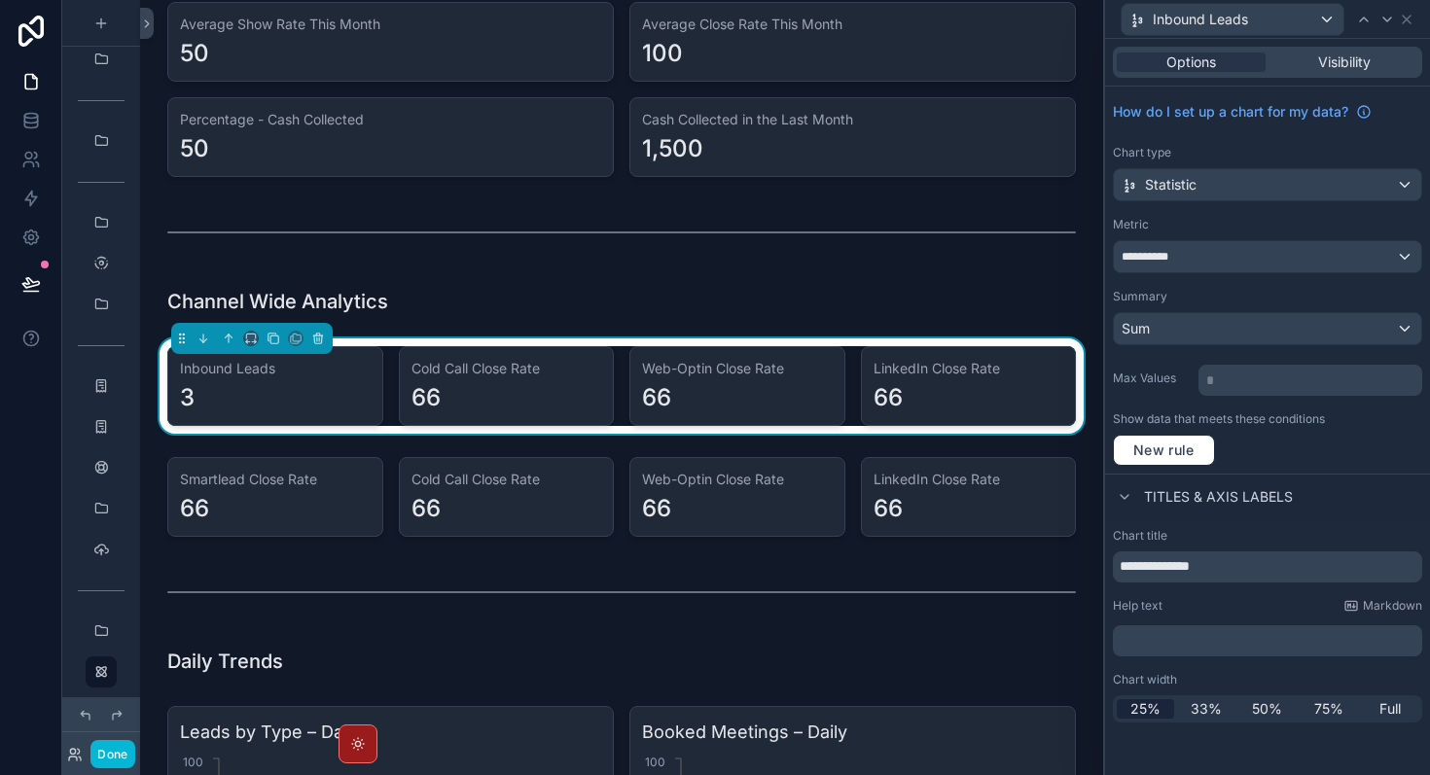
click at [1242, 625] on div "﻿" at bounding box center [1267, 640] width 309 height 31
click at [1265, 699] on span "50%" at bounding box center [1267, 708] width 30 height 19
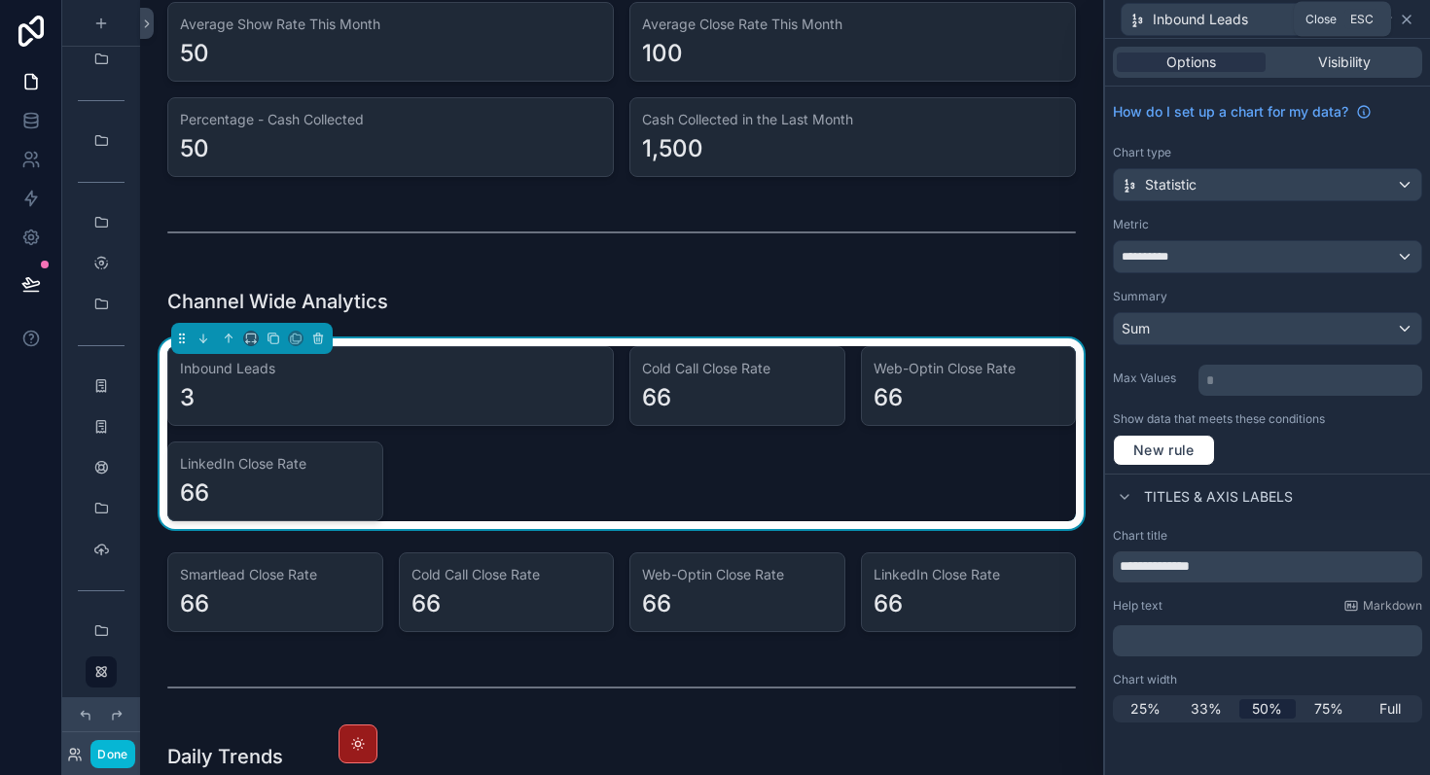
click at [1407, 23] on icon at bounding box center [1407, 20] width 16 height 16
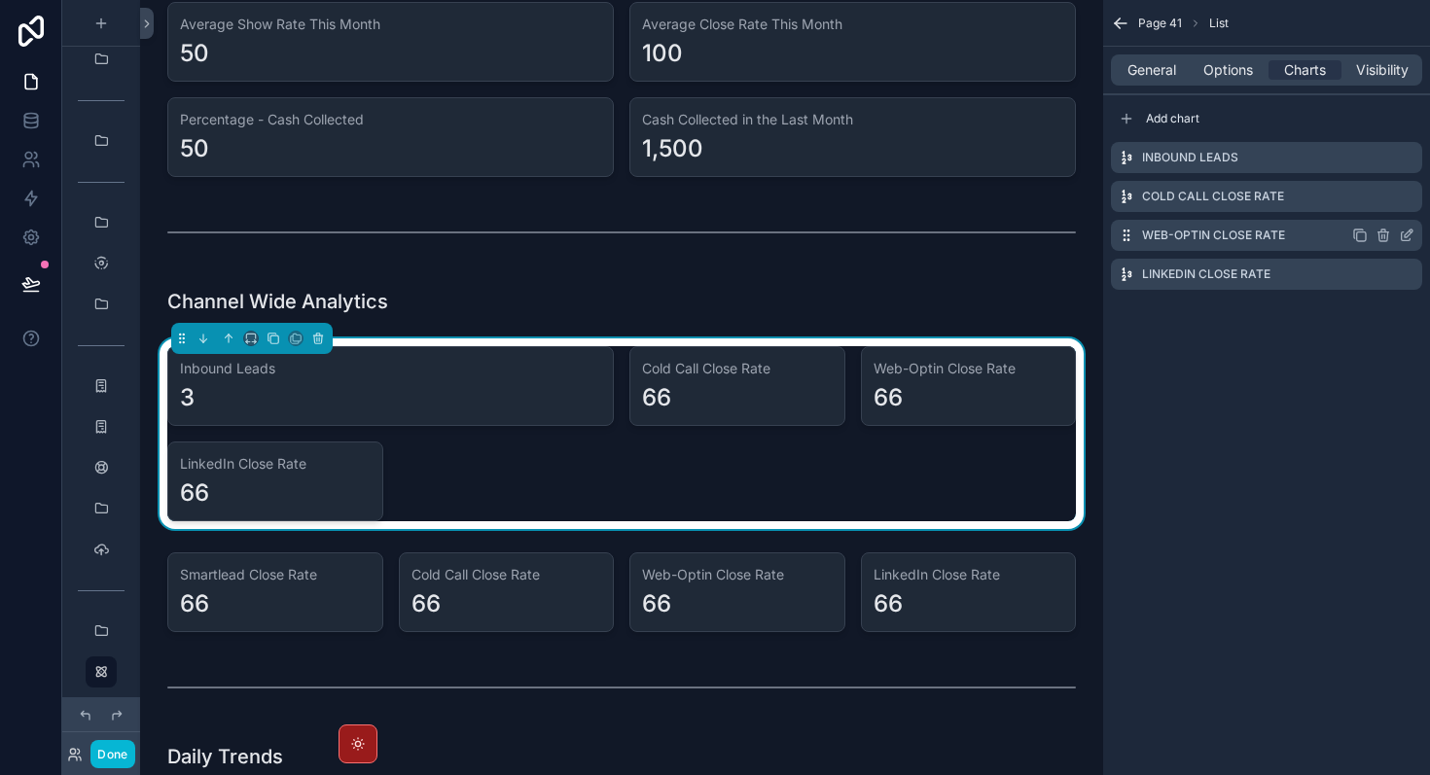
click at [1382, 238] on icon "scrollable content" at bounding box center [1383, 236] width 16 height 16
click at [1377, 205] on icon at bounding box center [1376, 204] width 16 height 16
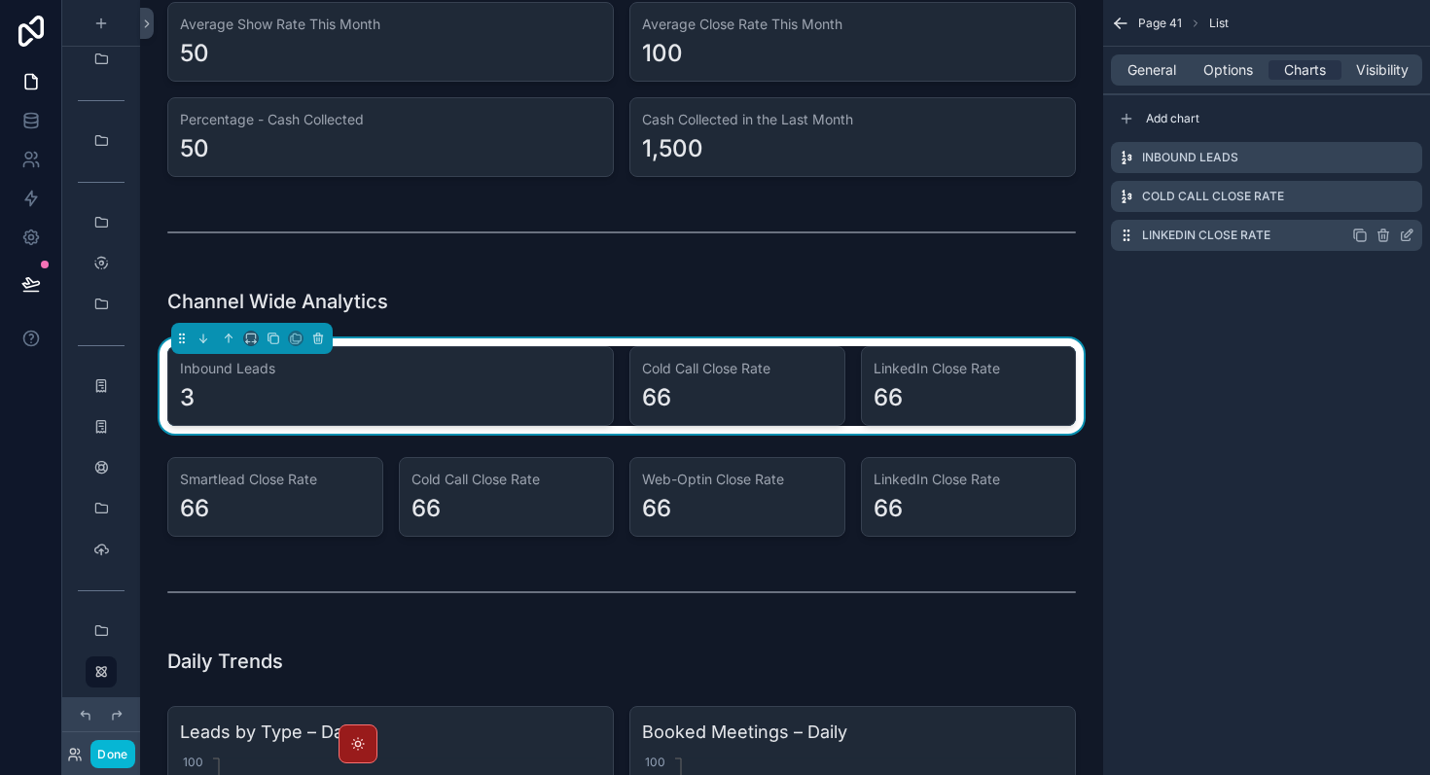
click at [1384, 235] on icon "scrollable content" at bounding box center [1384, 236] width 0 height 4
click at [1375, 209] on icon at bounding box center [1376, 204] width 16 height 16
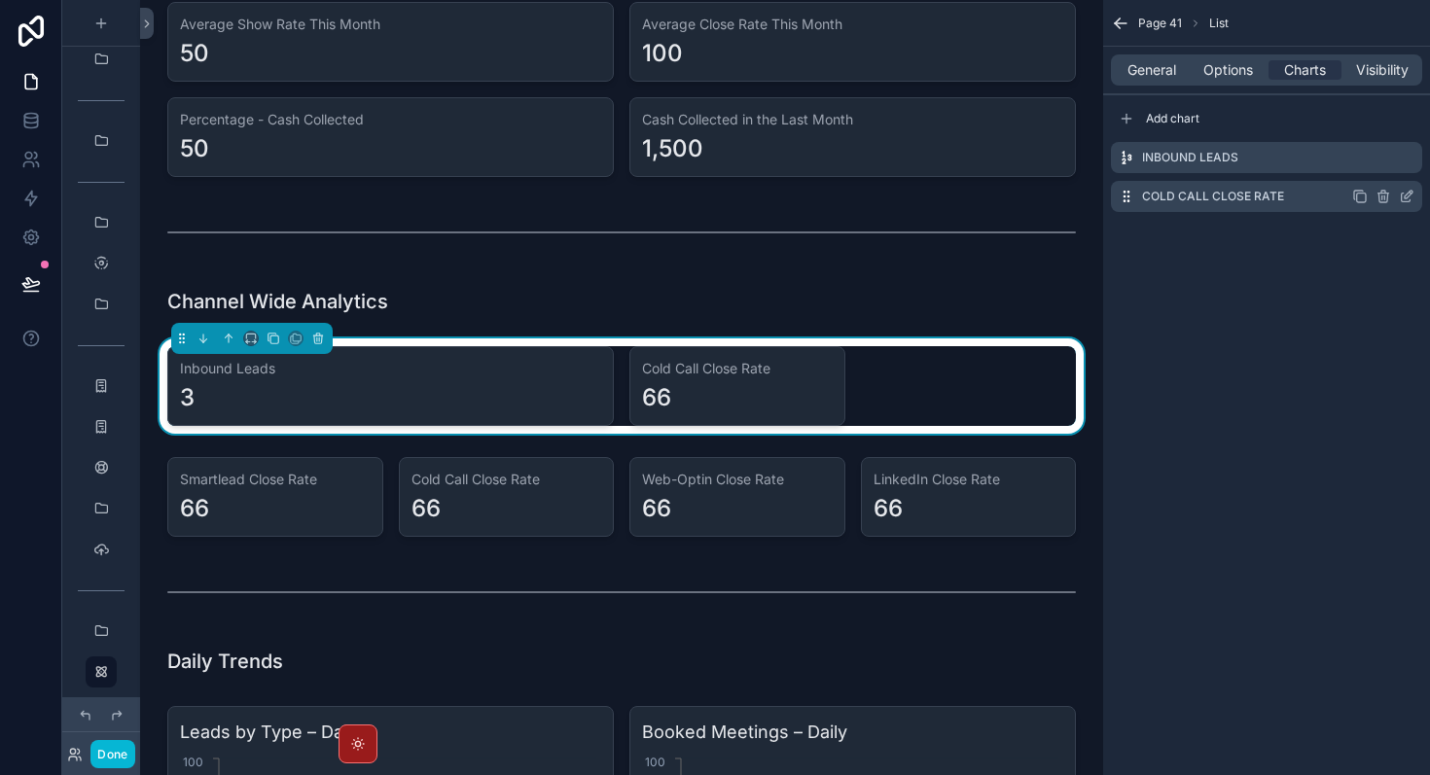
click at [1385, 196] on icon "scrollable content" at bounding box center [1383, 197] width 16 height 16
click at [1375, 165] on icon at bounding box center [1376, 166] width 16 height 16
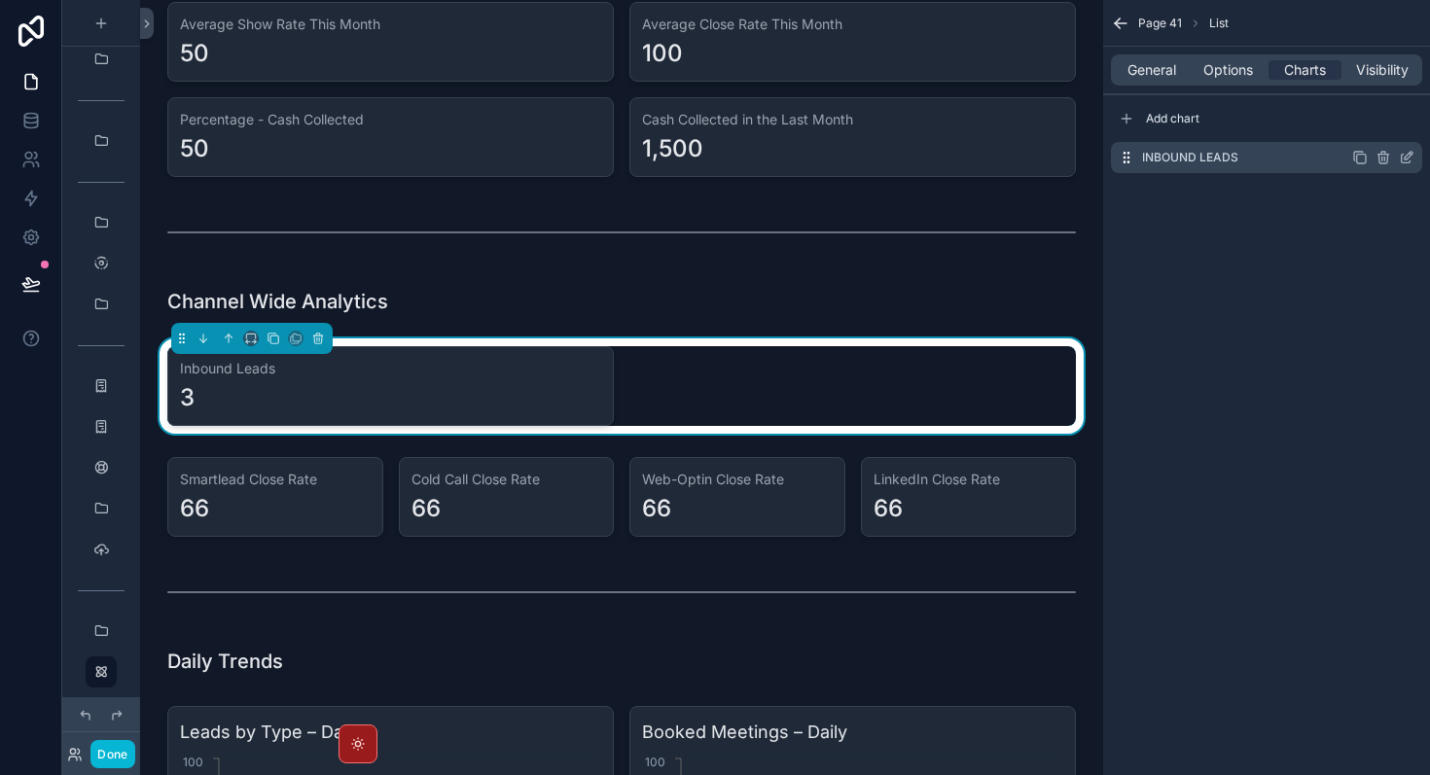
click at [1361, 160] on icon "scrollable content" at bounding box center [1360, 158] width 16 height 16
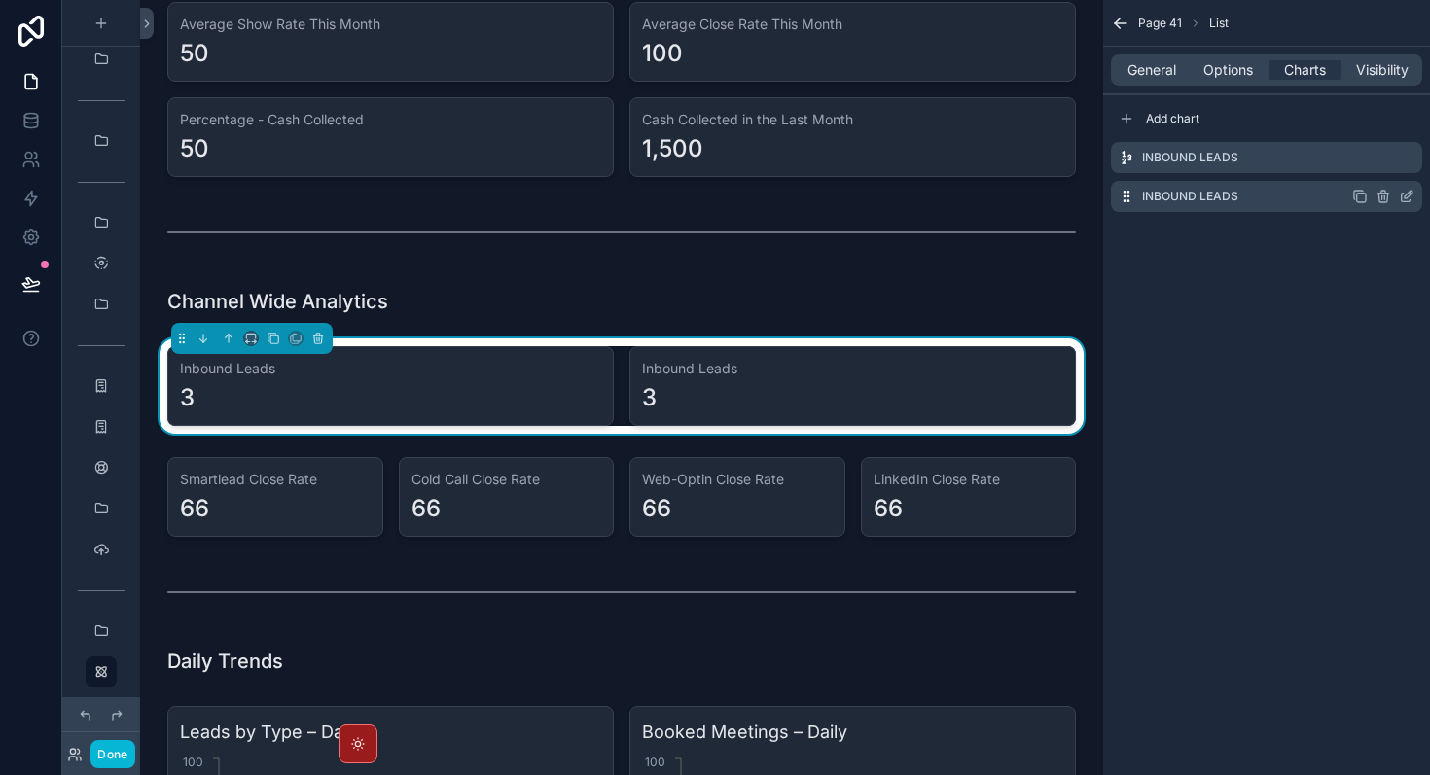
click at [1407, 195] on icon "scrollable content" at bounding box center [1407, 197] width 16 height 16
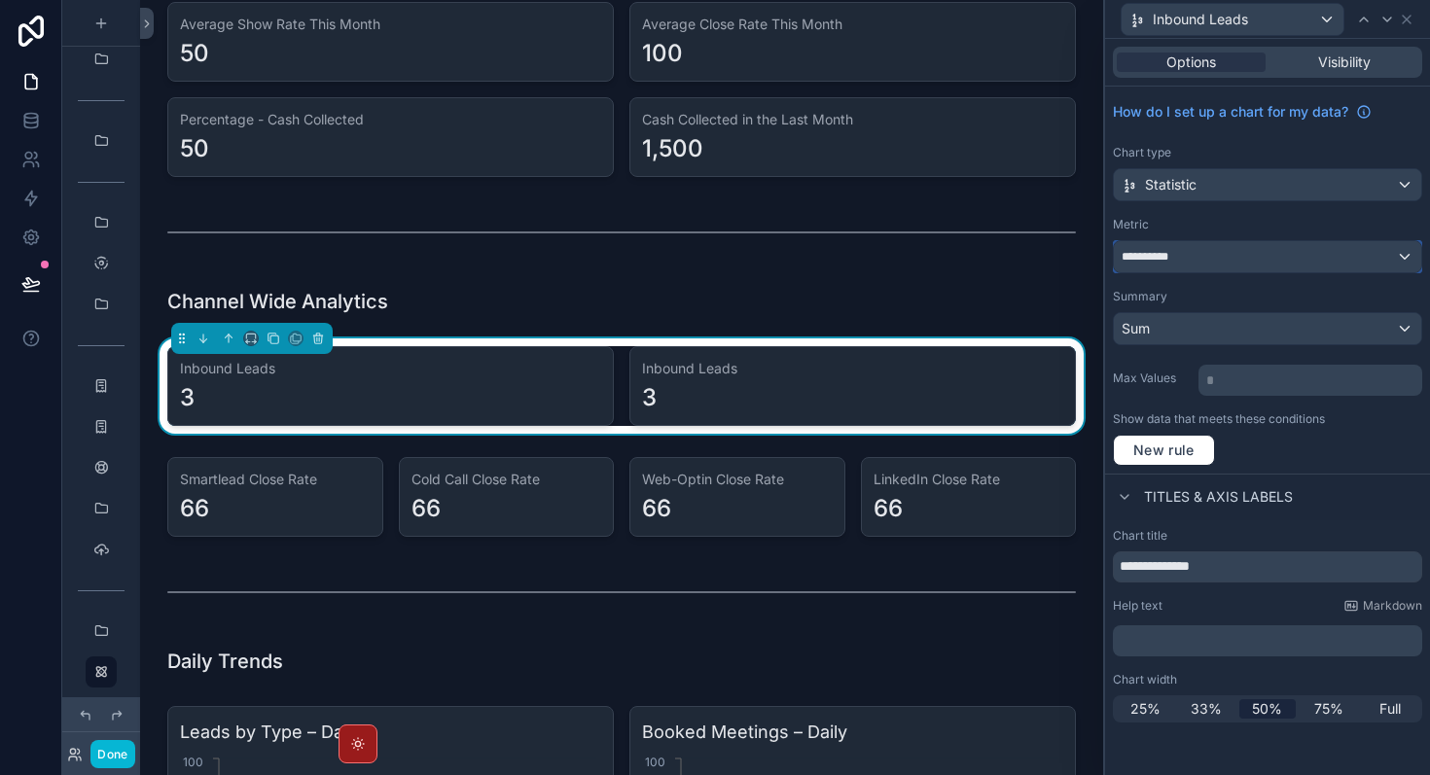
click at [1227, 253] on div "**********" at bounding box center [1267, 256] width 307 height 31
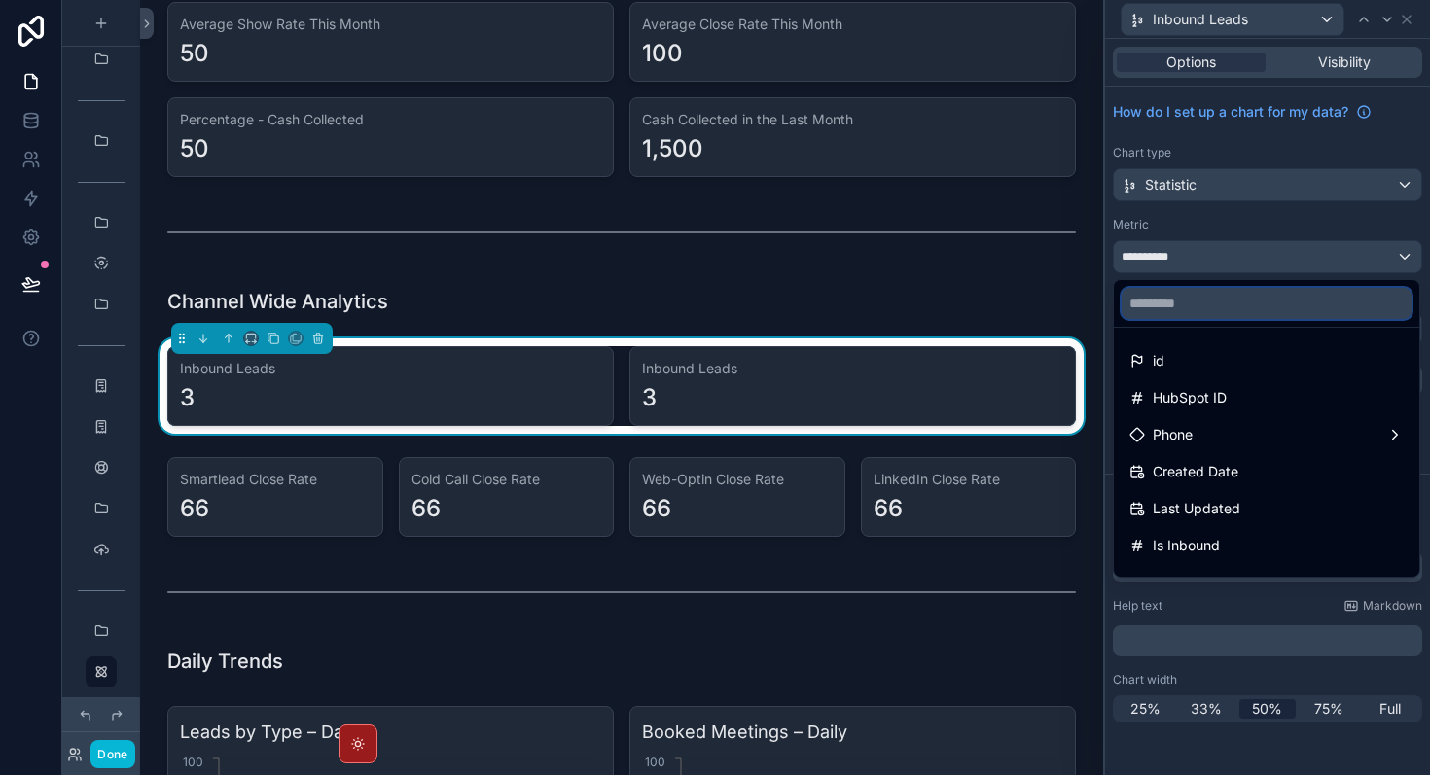
click at [1216, 306] on input "text" at bounding box center [1267, 303] width 290 height 31
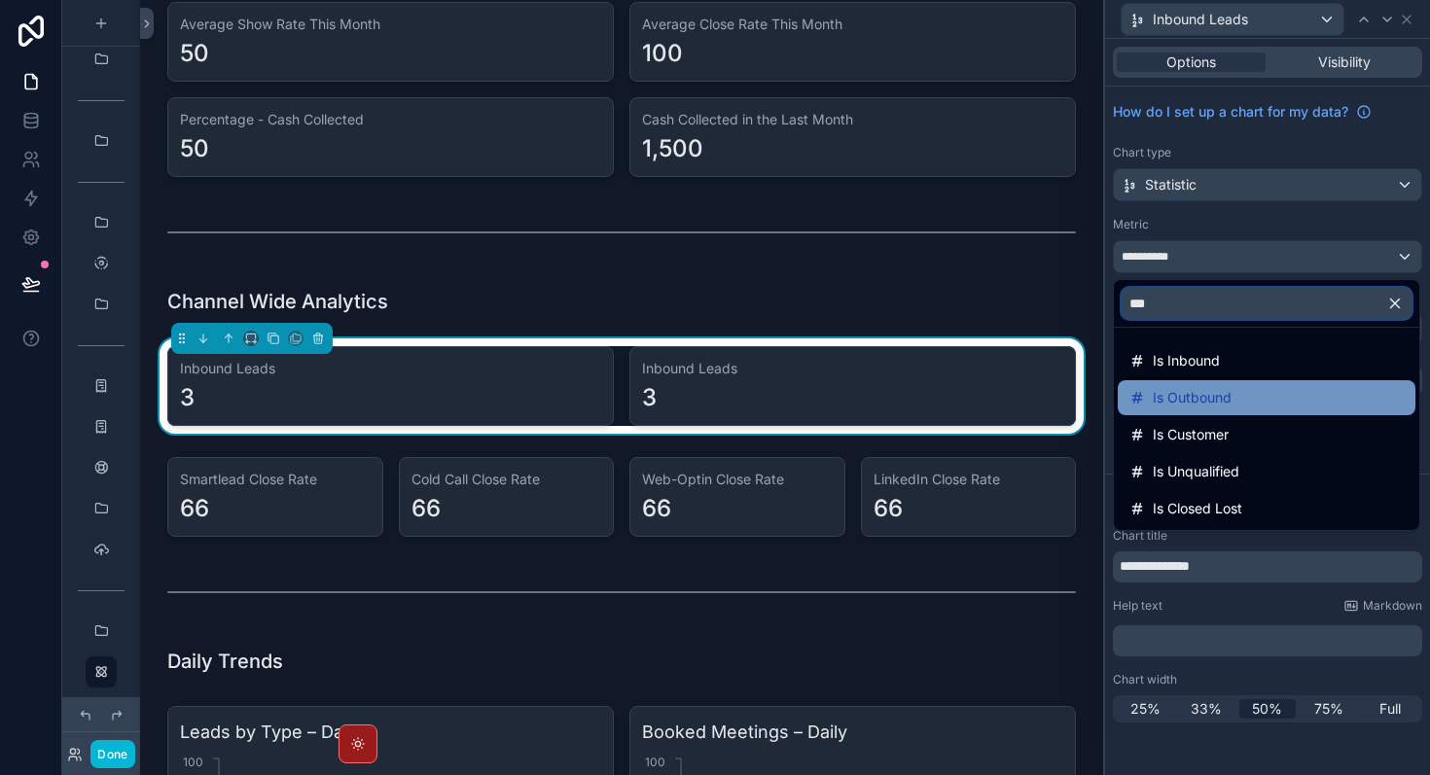
type input "**"
click at [1158, 402] on span "Is Outbound" at bounding box center [1192, 397] width 79 height 23
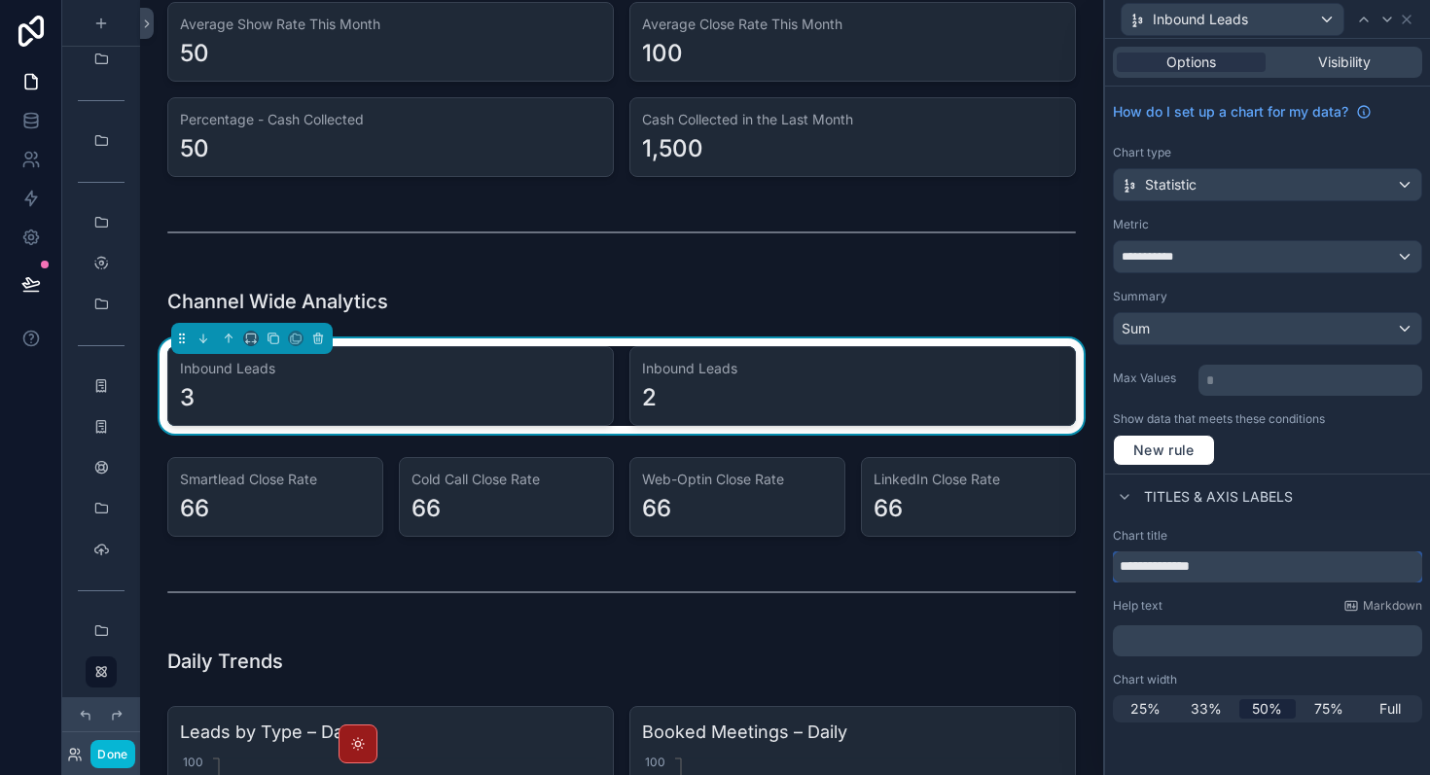
click at [1178, 568] on input "**********" at bounding box center [1267, 567] width 309 height 31
click at [1141, 568] on input "**********" at bounding box center [1267, 567] width 309 height 31
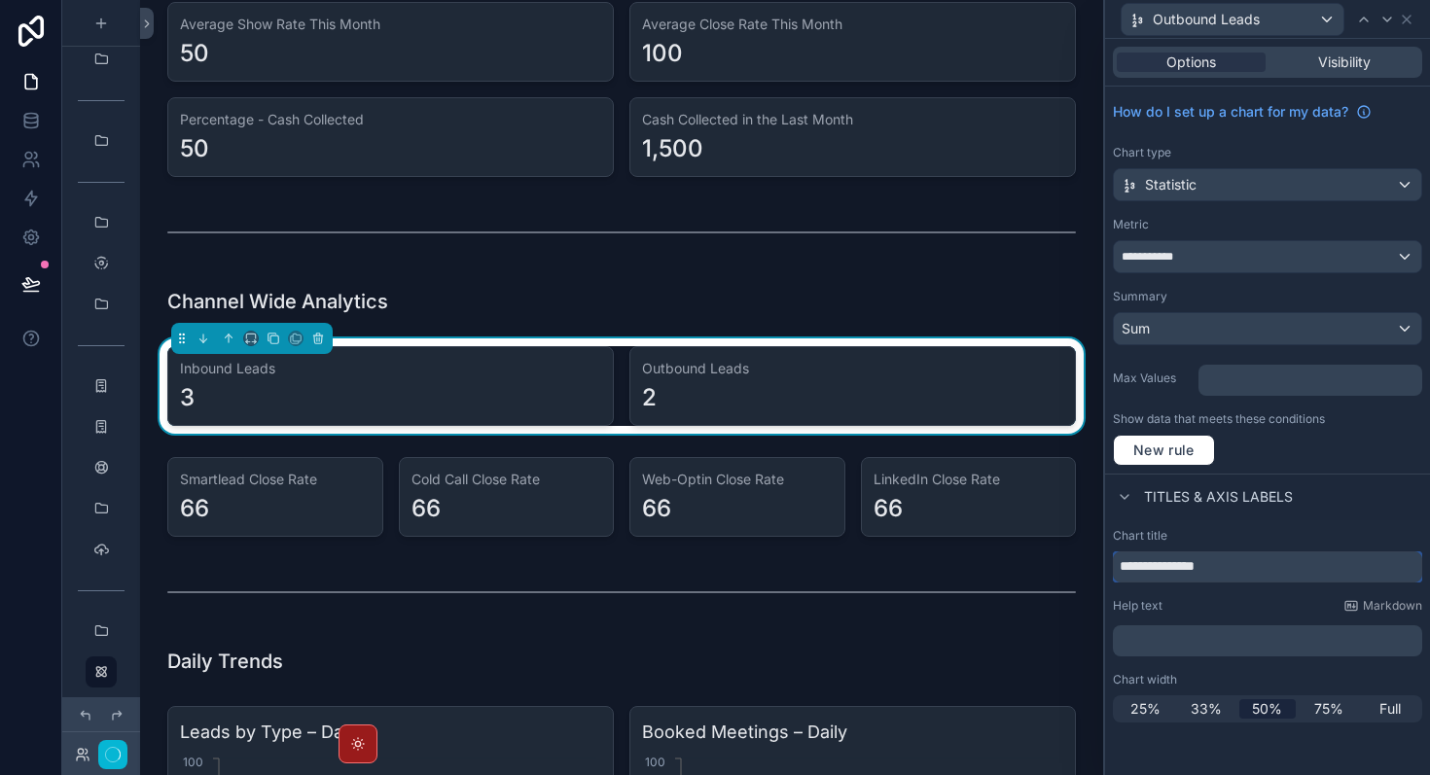
click at [1312, 572] on input "**********" at bounding box center [1267, 567] width 309 height 31
type input "**********"
click at [1383, 506] on div "Titles & Axis labels" at bounding box center [1267, 497] width 325 height 47
click at [1308, 21] on div "Outbound Leads [DATE]" at bounding box center [1233, 19] width 222 height 31
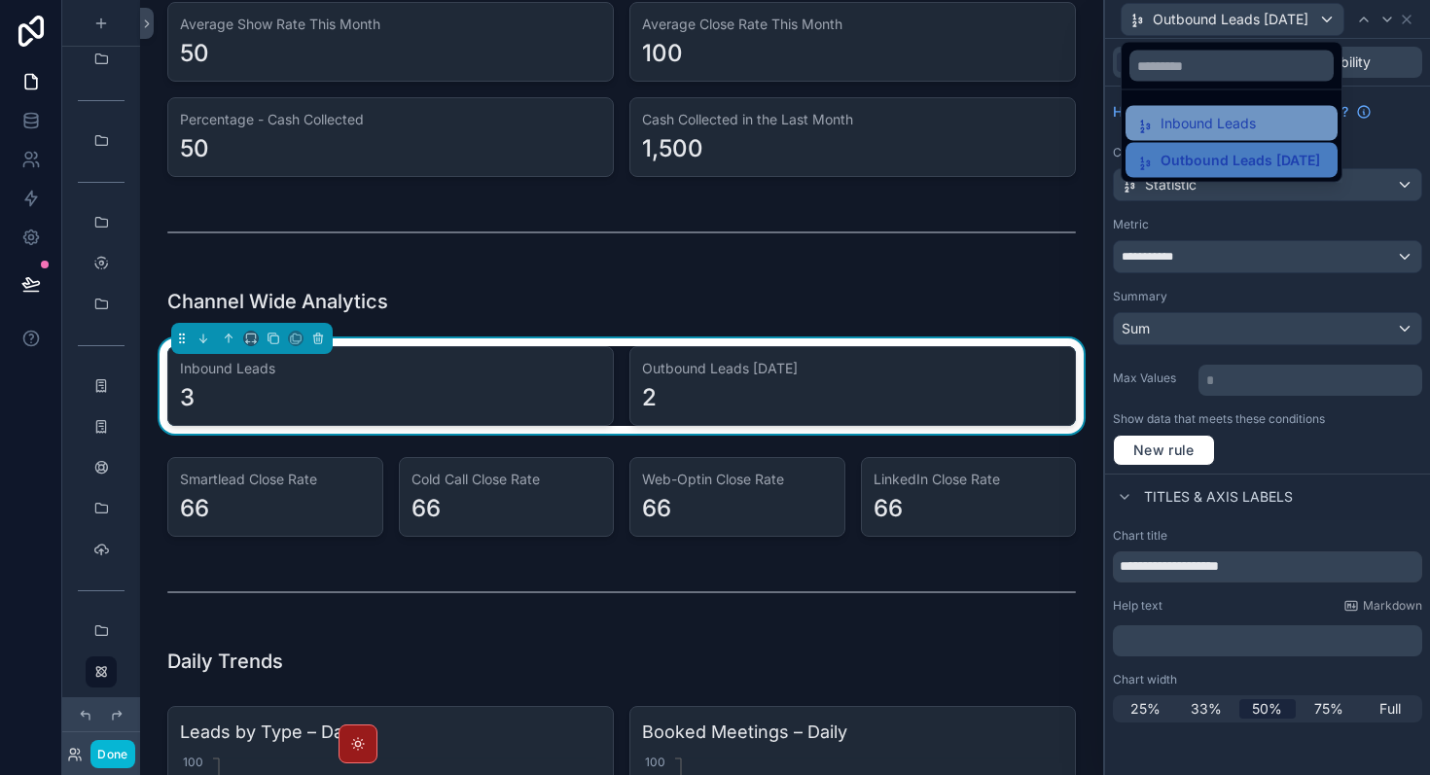
click at [1280, 121] on div "Inbound Leads" at bounding box center [1231, 123] width 189 height 23
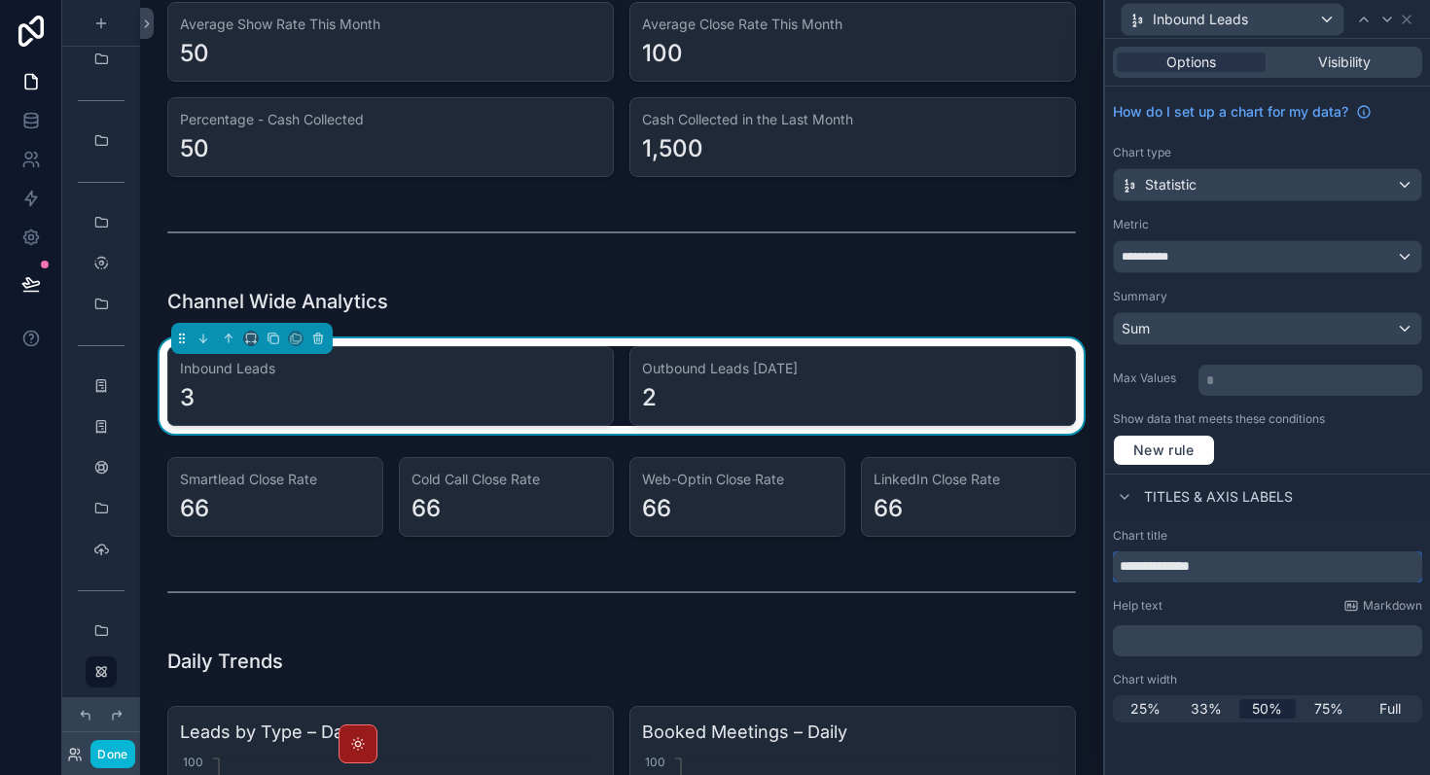
click at [1248, 564] on input "**********" at bounding box center [1267, 567] width 309 height 31
type input "**********"
click at [1326, 532] on div "Chart title" at bounding box center [1267, 536] width 309 height 16
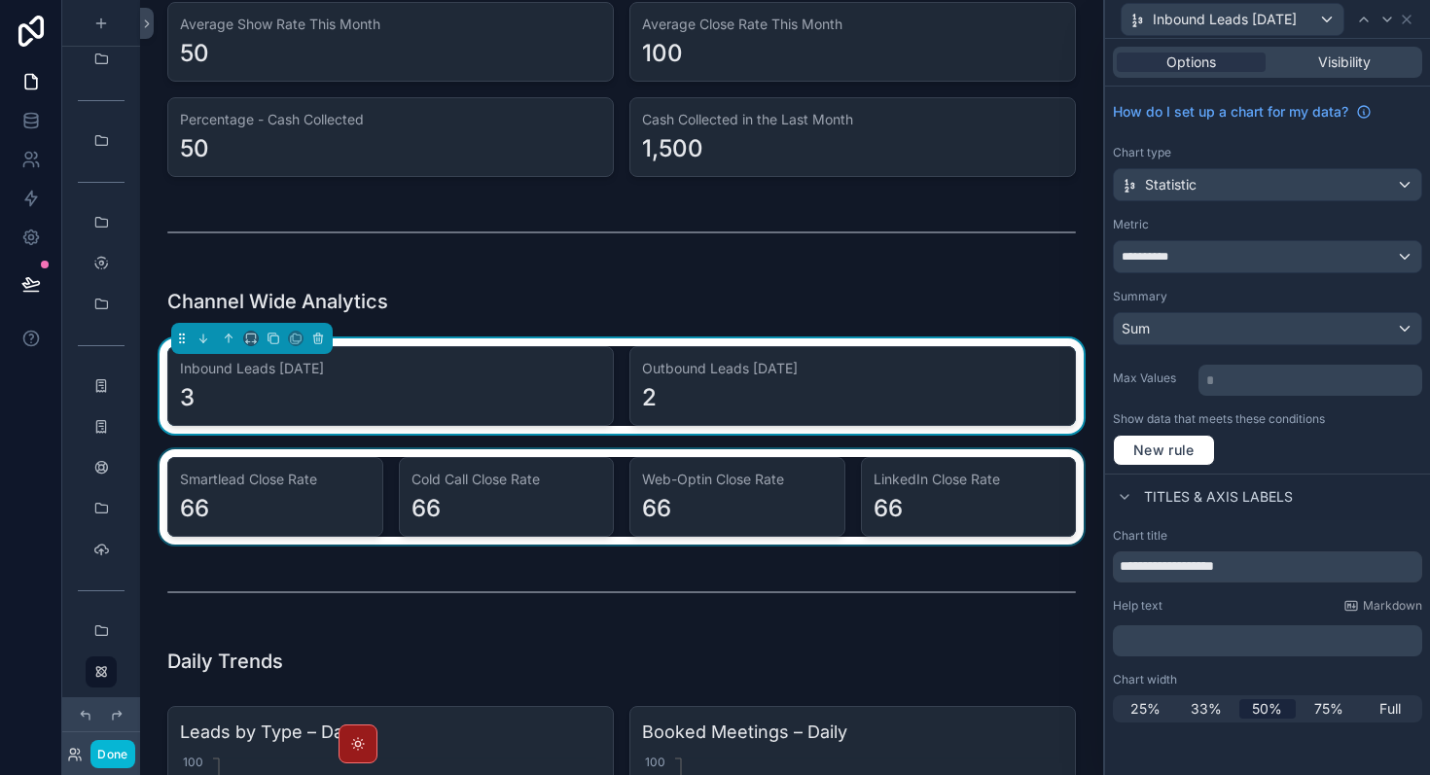
click at [1030, 490] on div "scrollable content" at bounding box center [622, 496] width 932 height 95
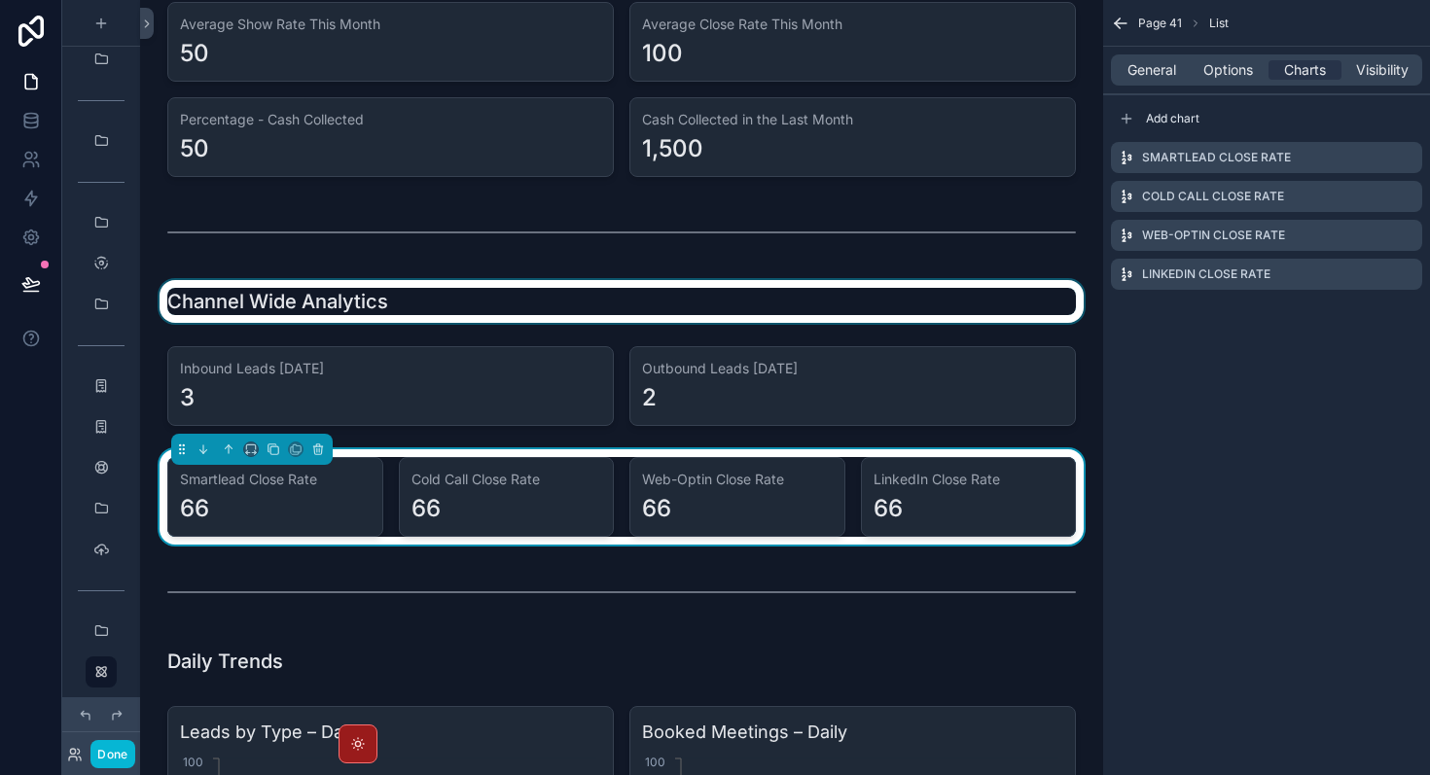
click at [868, 302] on div "scrollable content" at bounding box center [622, 301] width 932 height 43
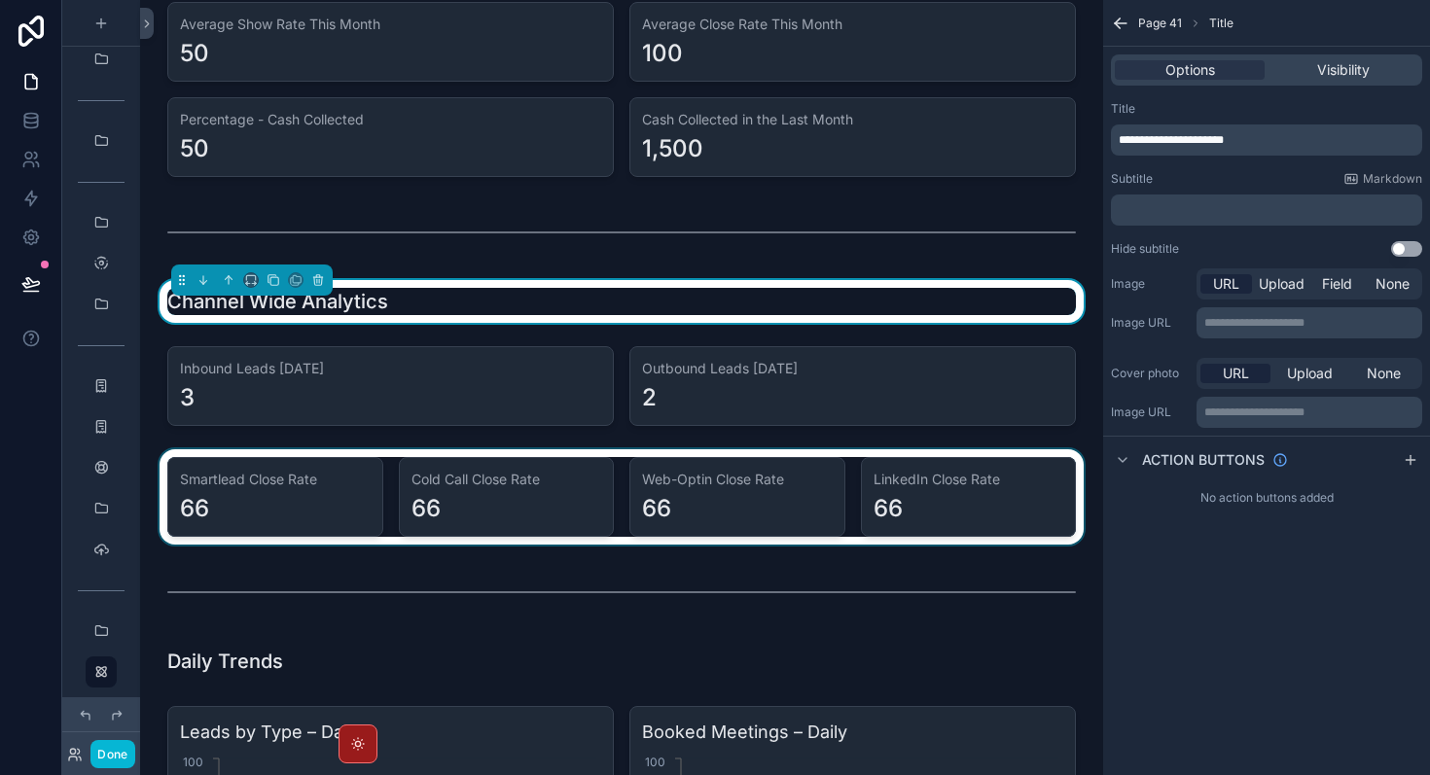
click at [863, 498] on div "scrollable content" at bounding box center [622, 496] width 932 height 95
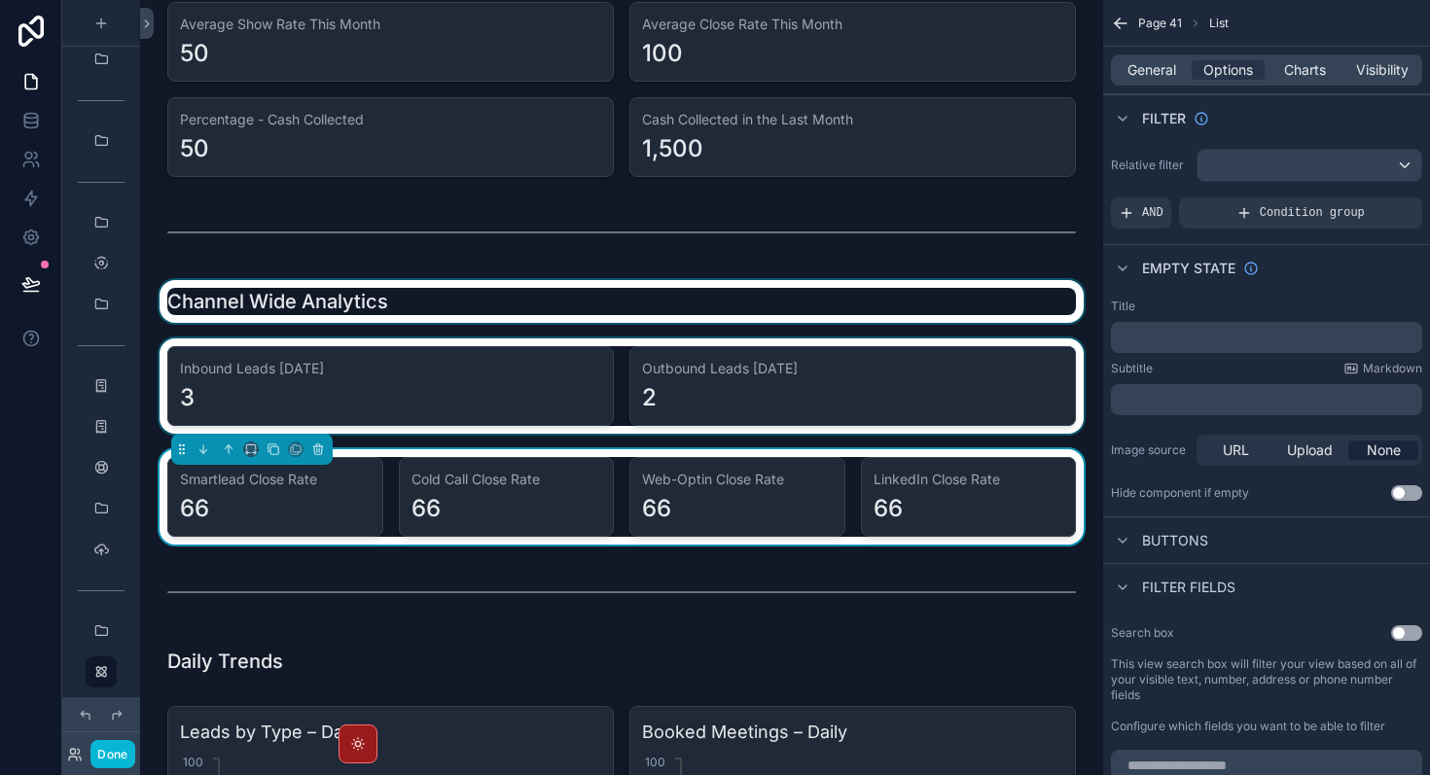
click at [635, 376] on div "scrollable content" at bounding box center [622, 385] width 932 height 95
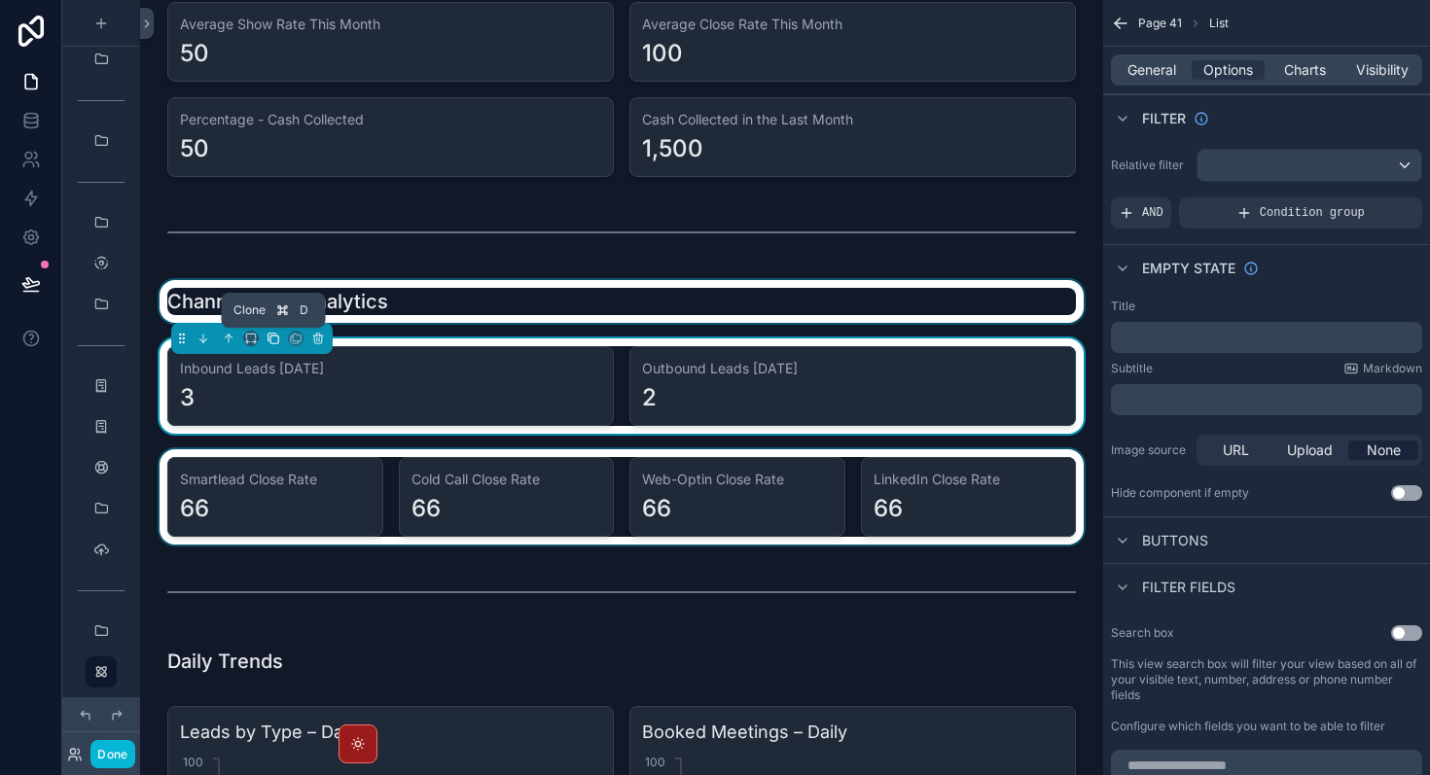
click at [279, 340] on icon "scrollable content" at bounding box center [274, 339] width 14 height 14
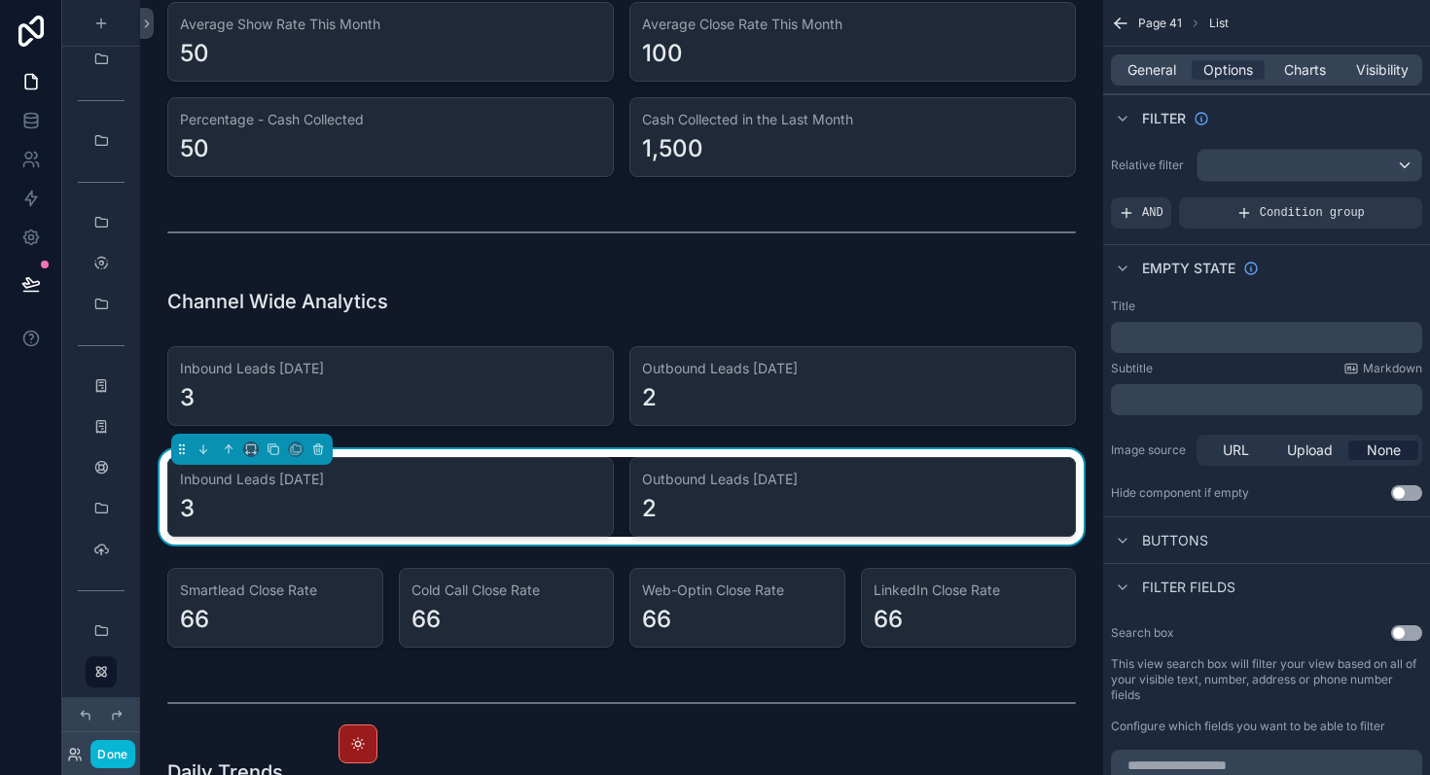
click at [627, 517] on div "Inbound Leads Today 3 Outbound Leads Today 2" at bounding box center [621, 497] width 908 height 80
click at [1308, 78] on span "Charts" at bounding box center [1305, 69] width 42 height 19
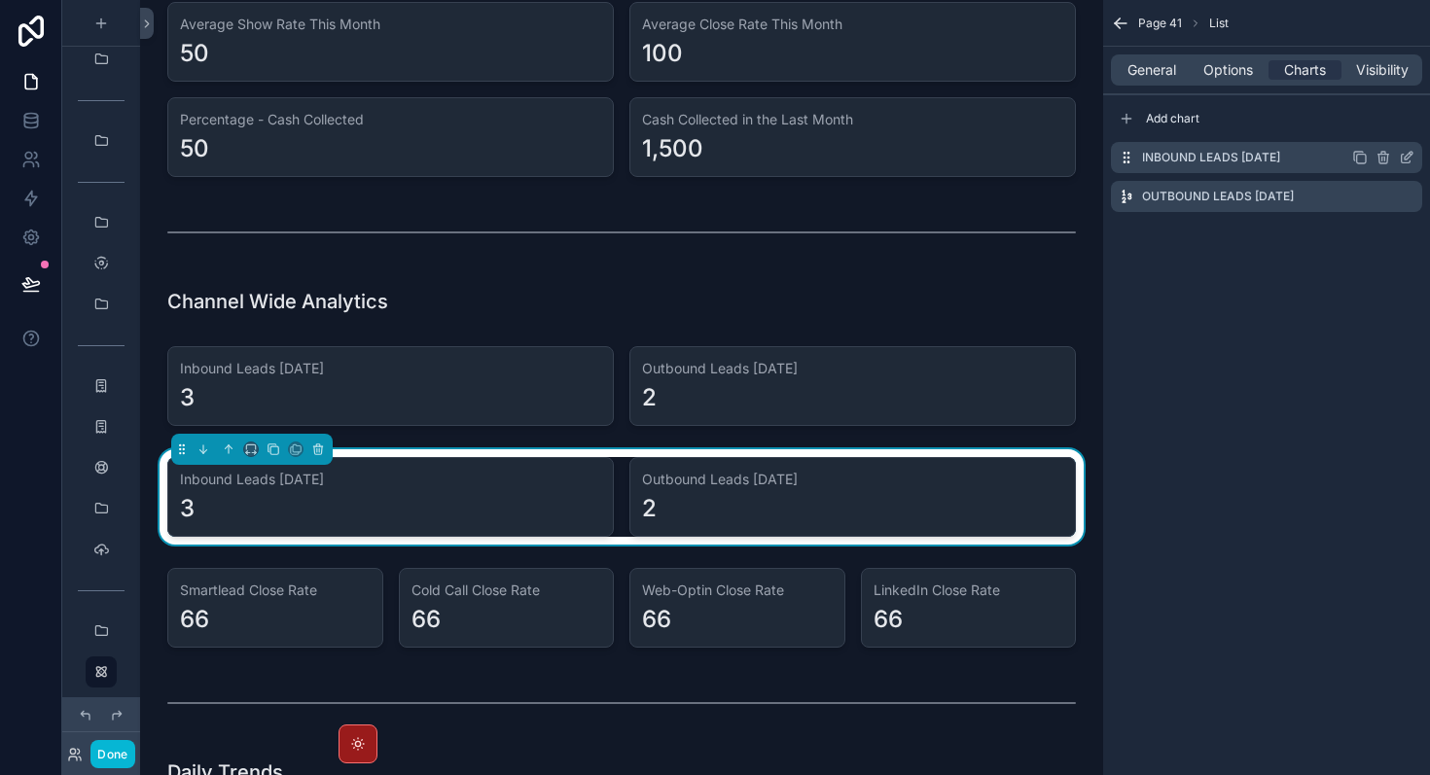
click at [1409, 159] on icon "scrollable content" at bounding box center [1407, 158] width 16 height 16
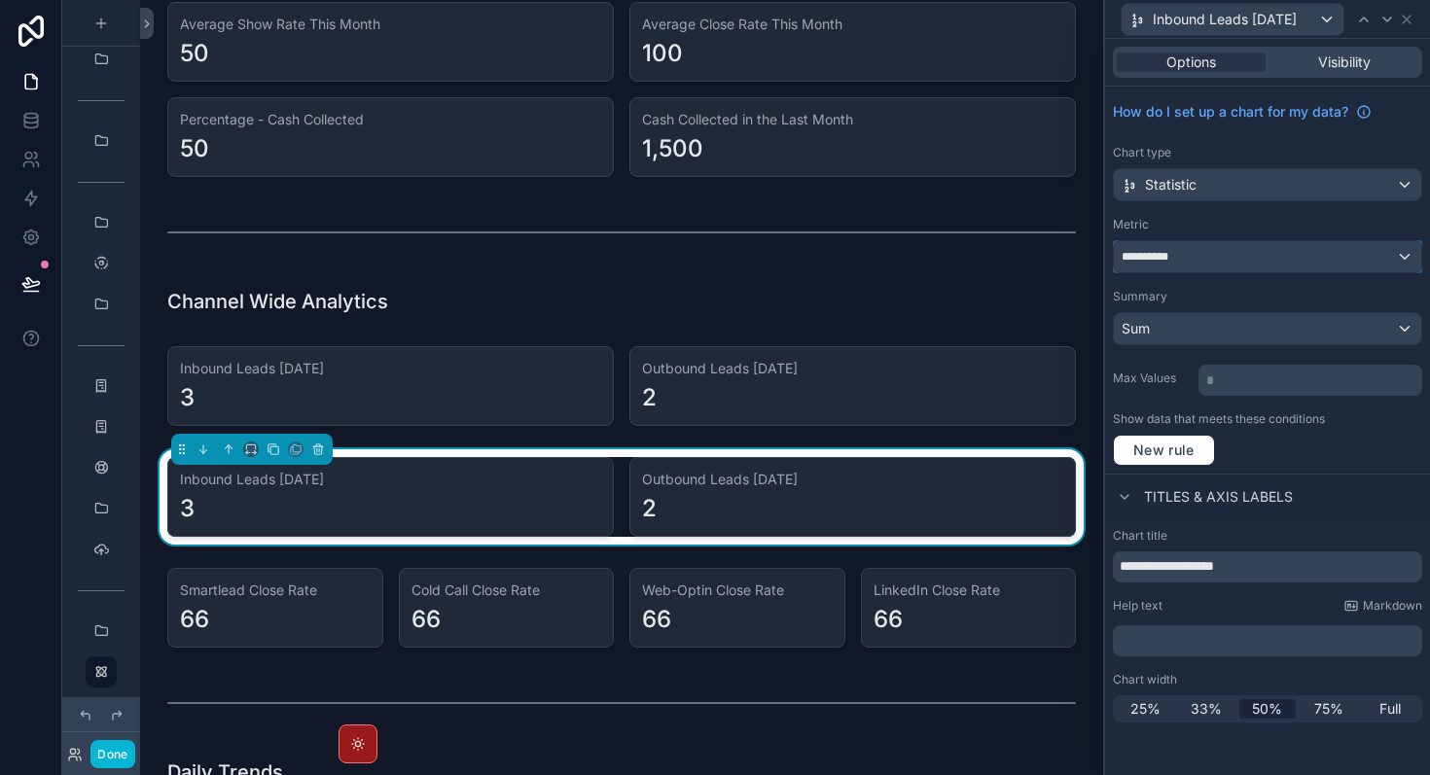
click at [1237, 264] on div "**********" at bounding box center [1267, 256] width 307 height 31
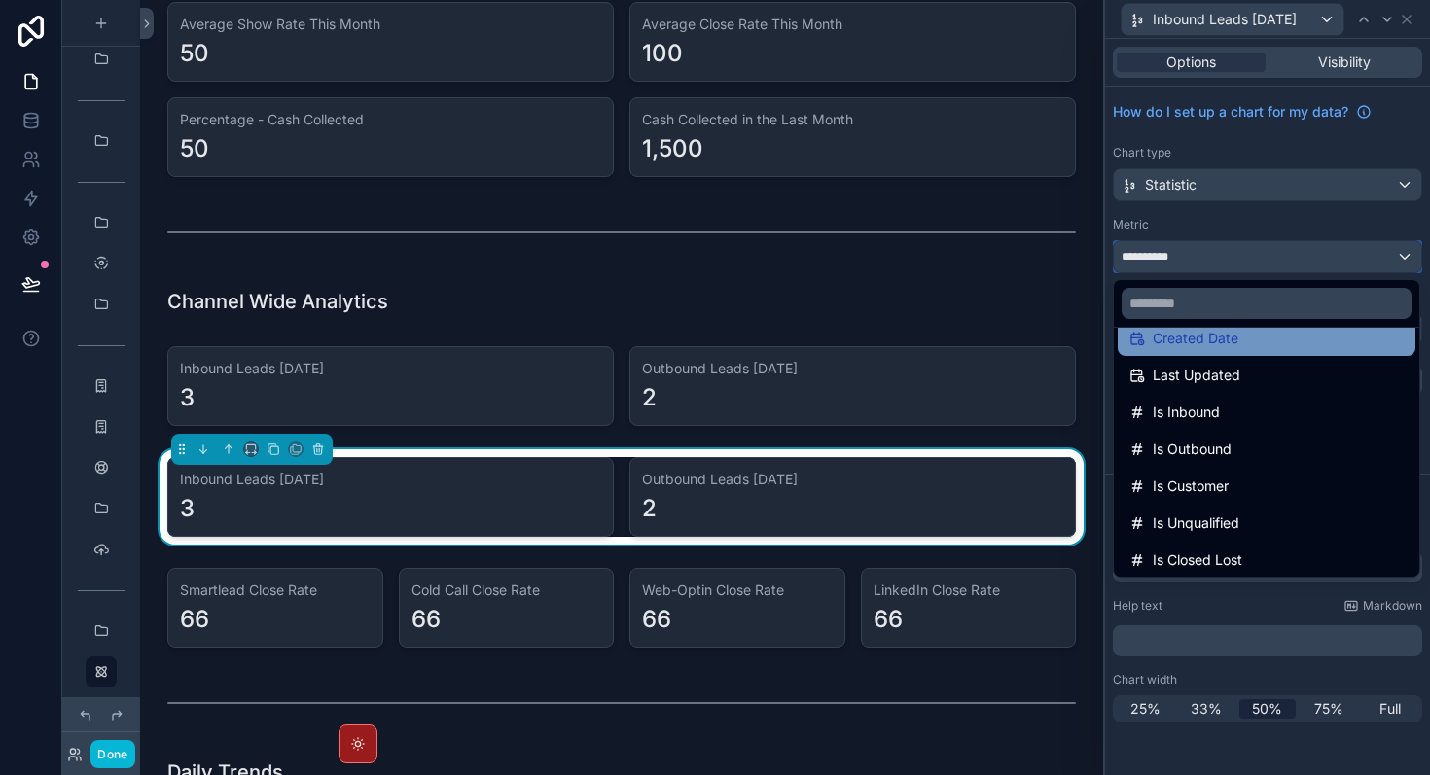
scroll to position [118, 0]
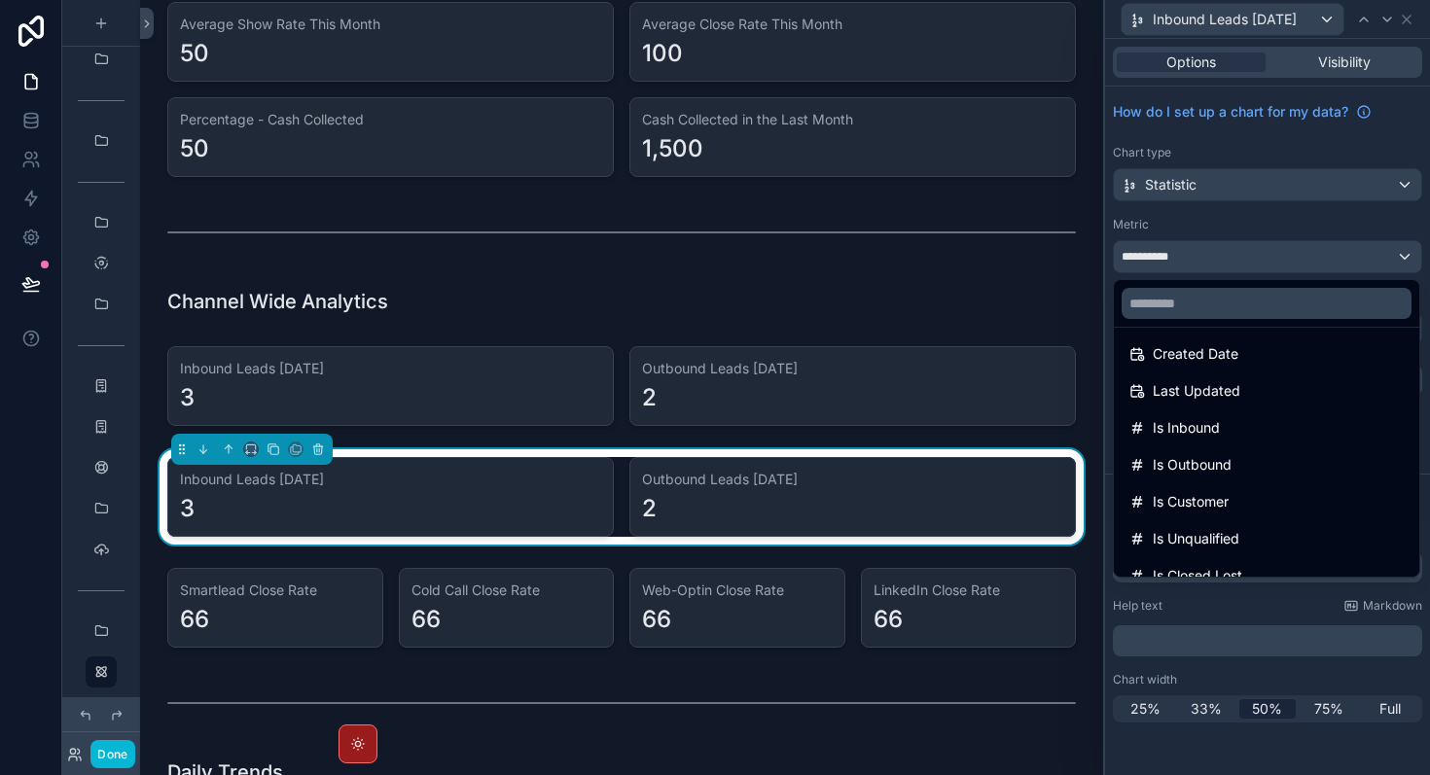
click at [1282, 233] on div at bounding box center [1267, 387] width 325 height 775
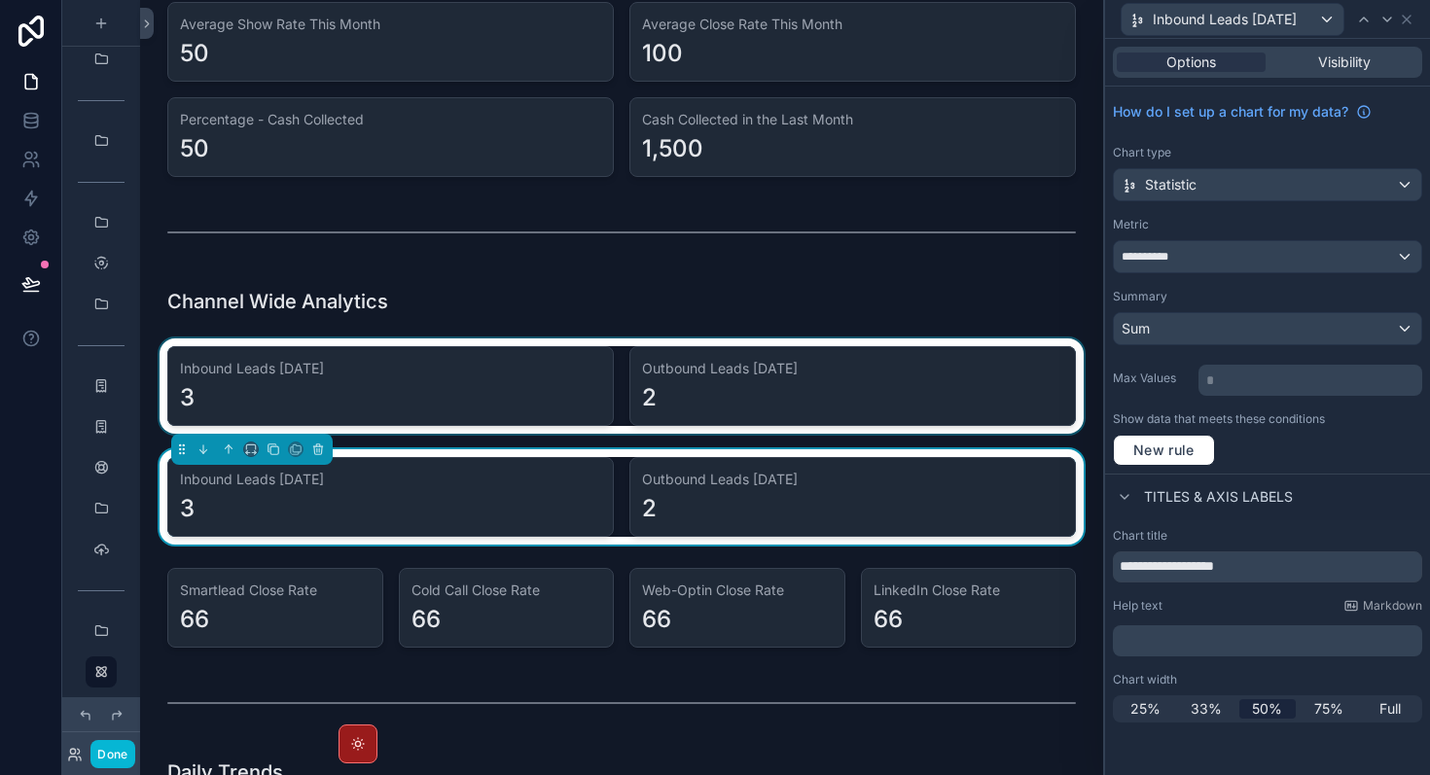
click at [661, 374] on div "scrollable content" at bounding box center [622, 385] width 932 height 95
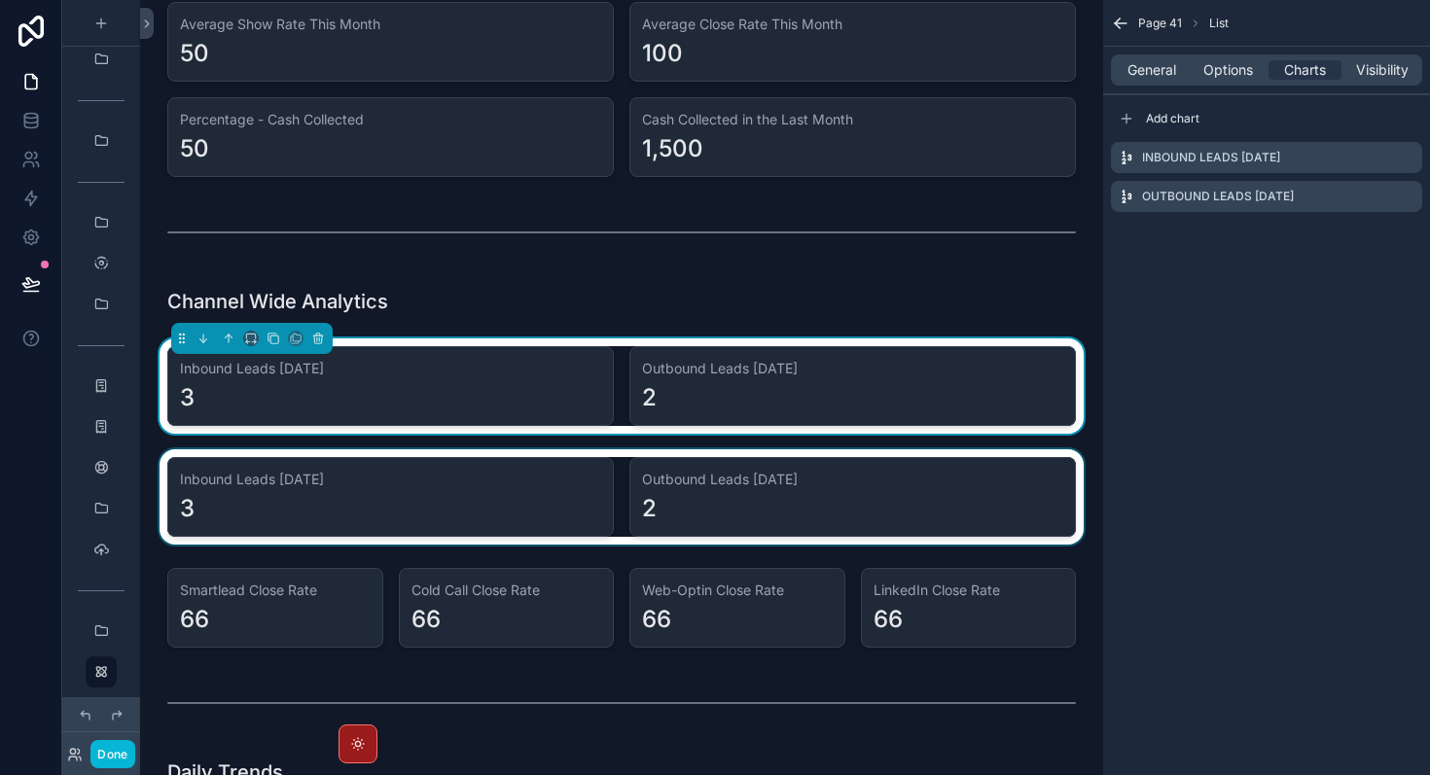
click at [635, 466] on div "scrollable content" at bounding box center [622, 496] width 932 height 95
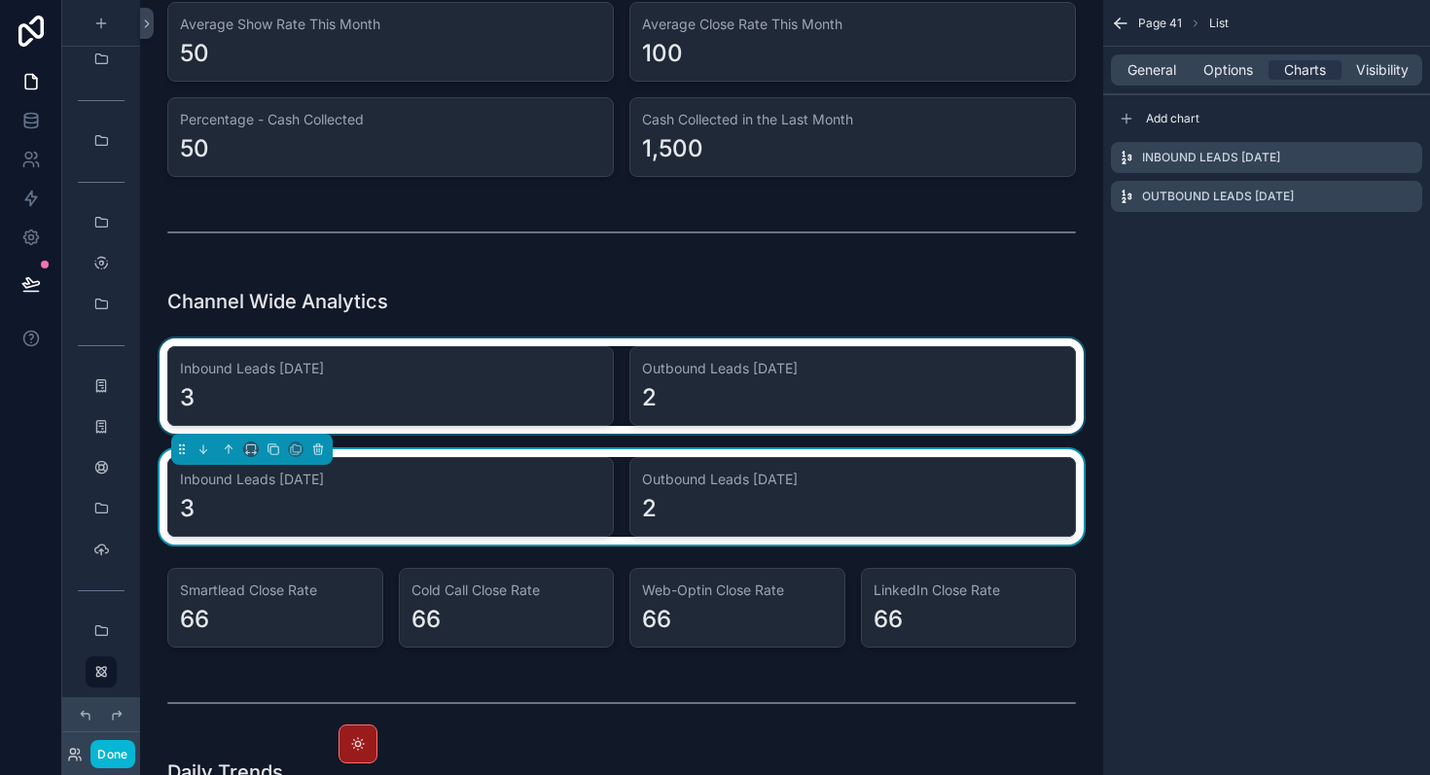
click at [357, 381] on div "scrollable content" at bounding box center [622, 385] width 932 height 95
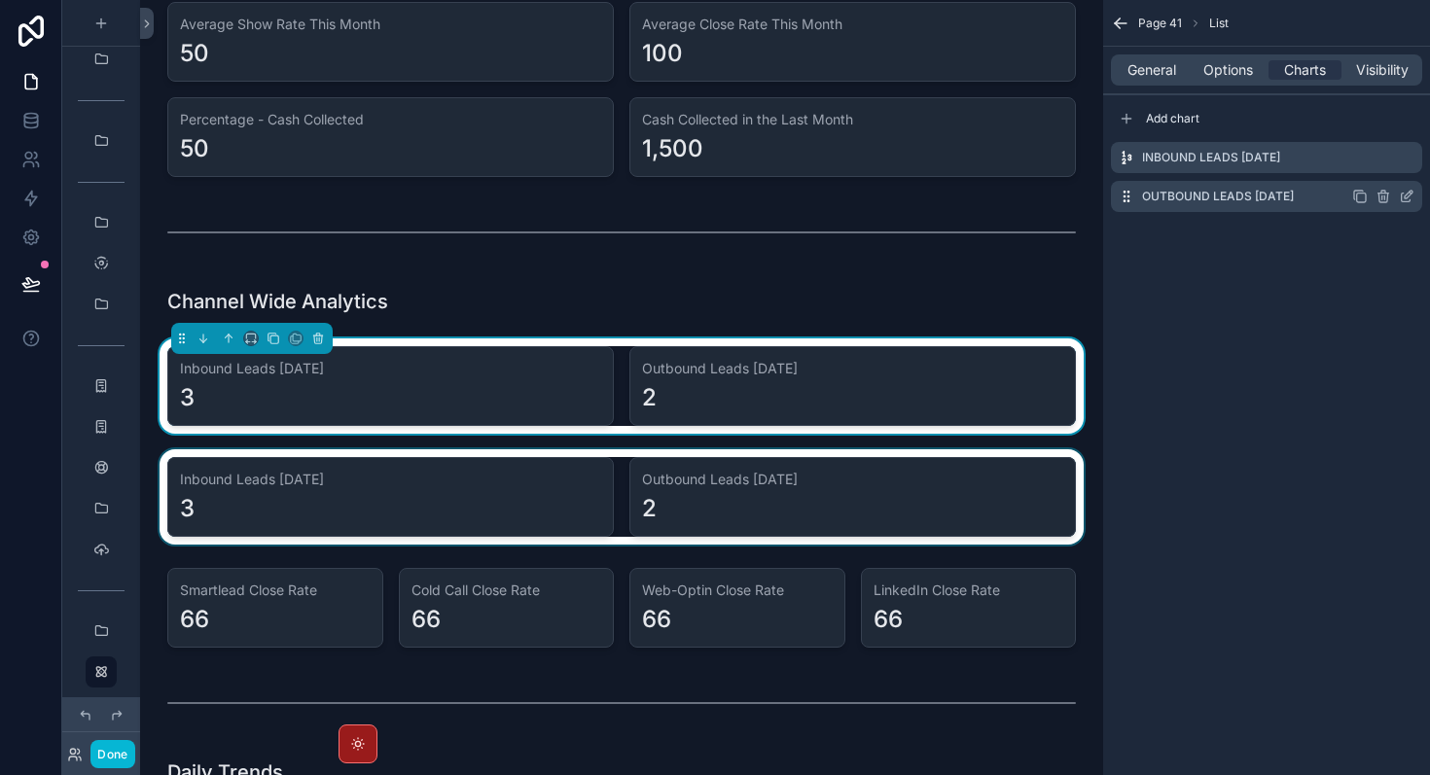
click at [1362, 201] on icon "scrollable content" at bounding box center [1361, 198] width 9 height 9
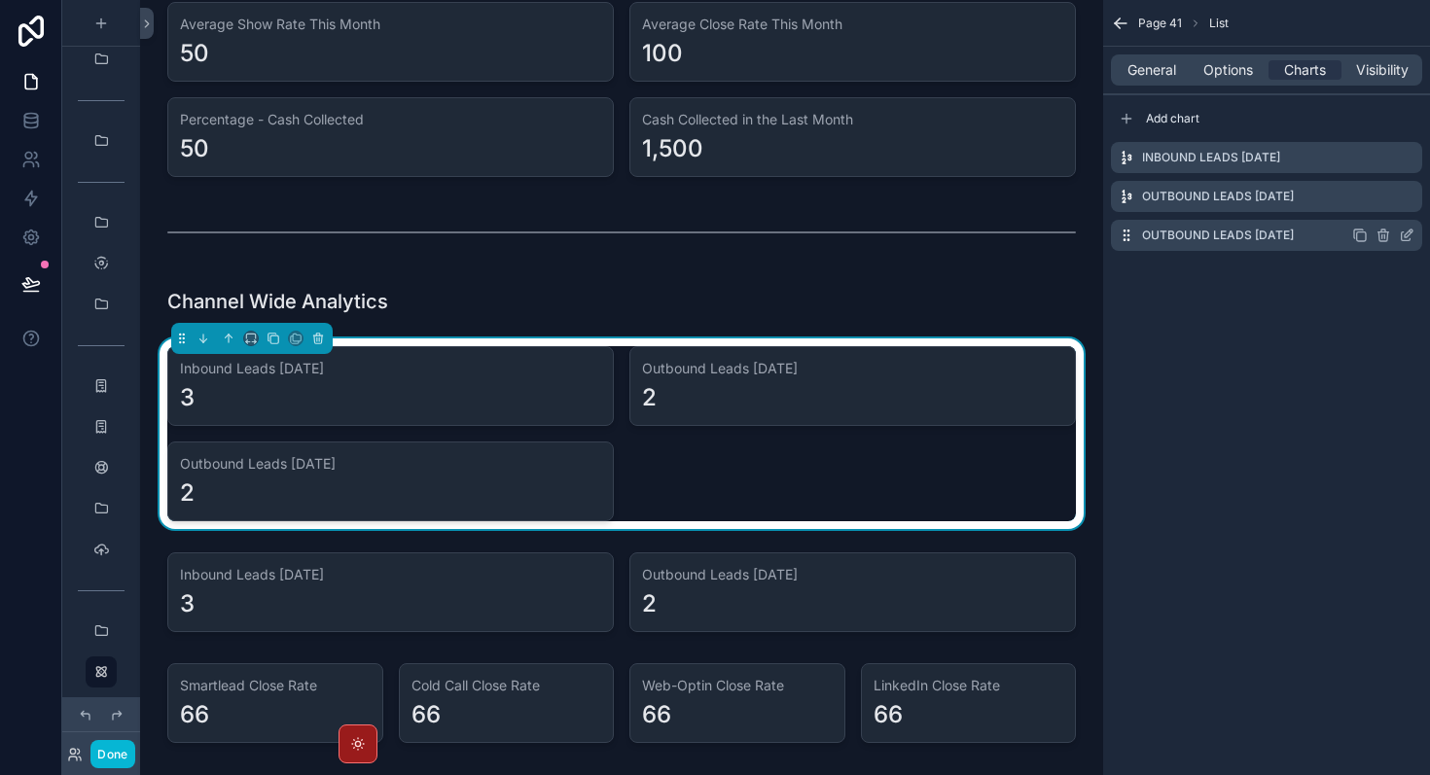
click at [1408, 238] on icon "scrollable content" at bounding box center [1407, 236] width 16 height 16
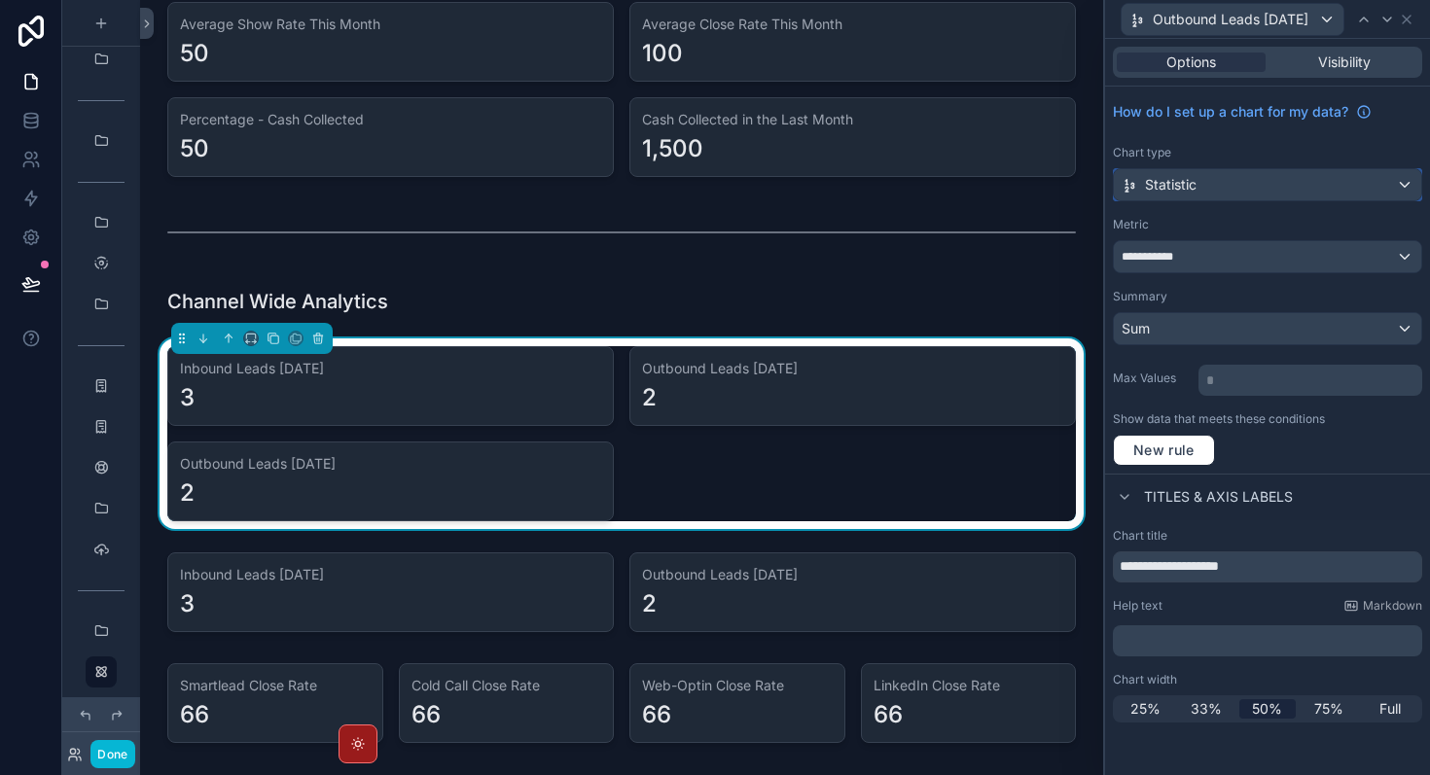
click at [1270, 185] on div "Statistic" at bounding box center [1267, 184] width 307 height 31
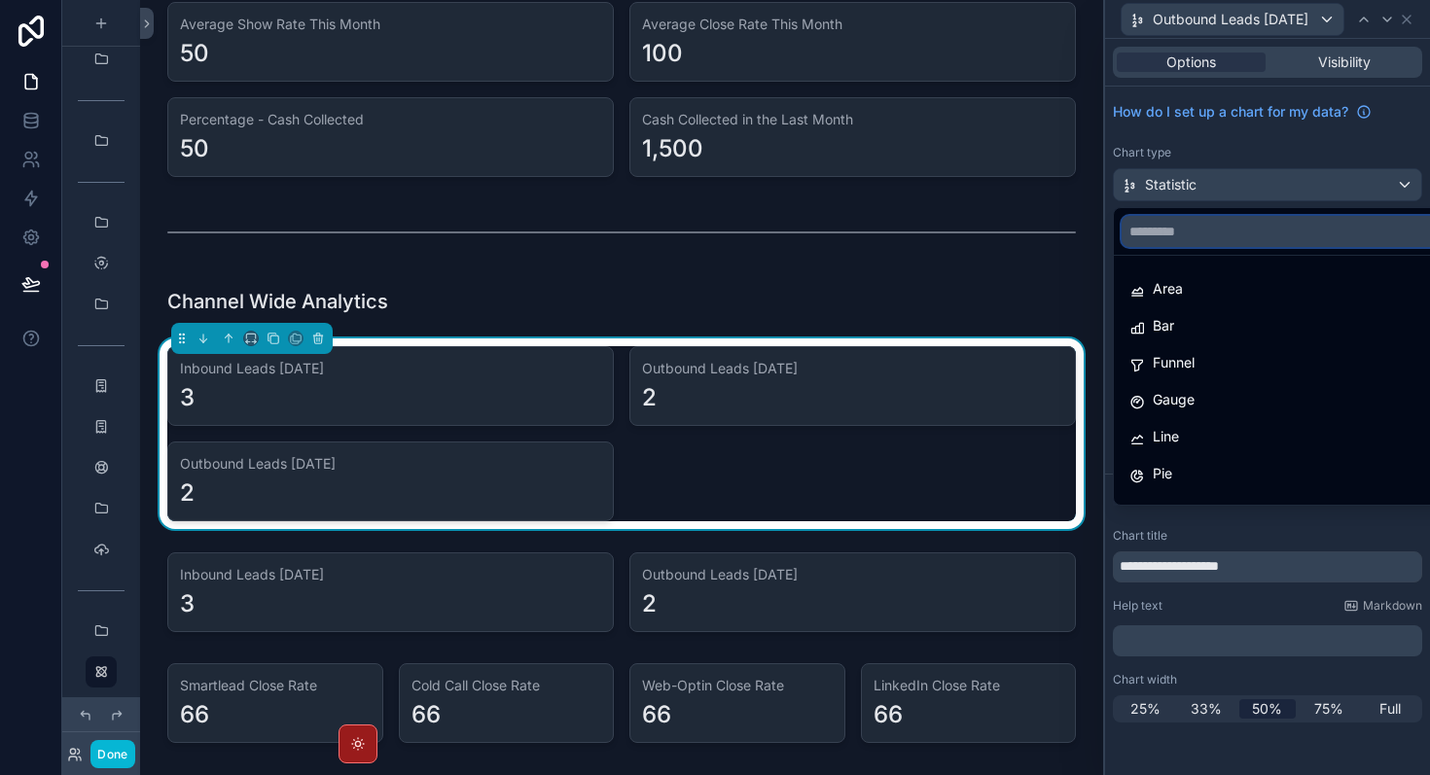
click at [1247, 239] on input "text" at bounding box center [1290, 231] width 337 height 31
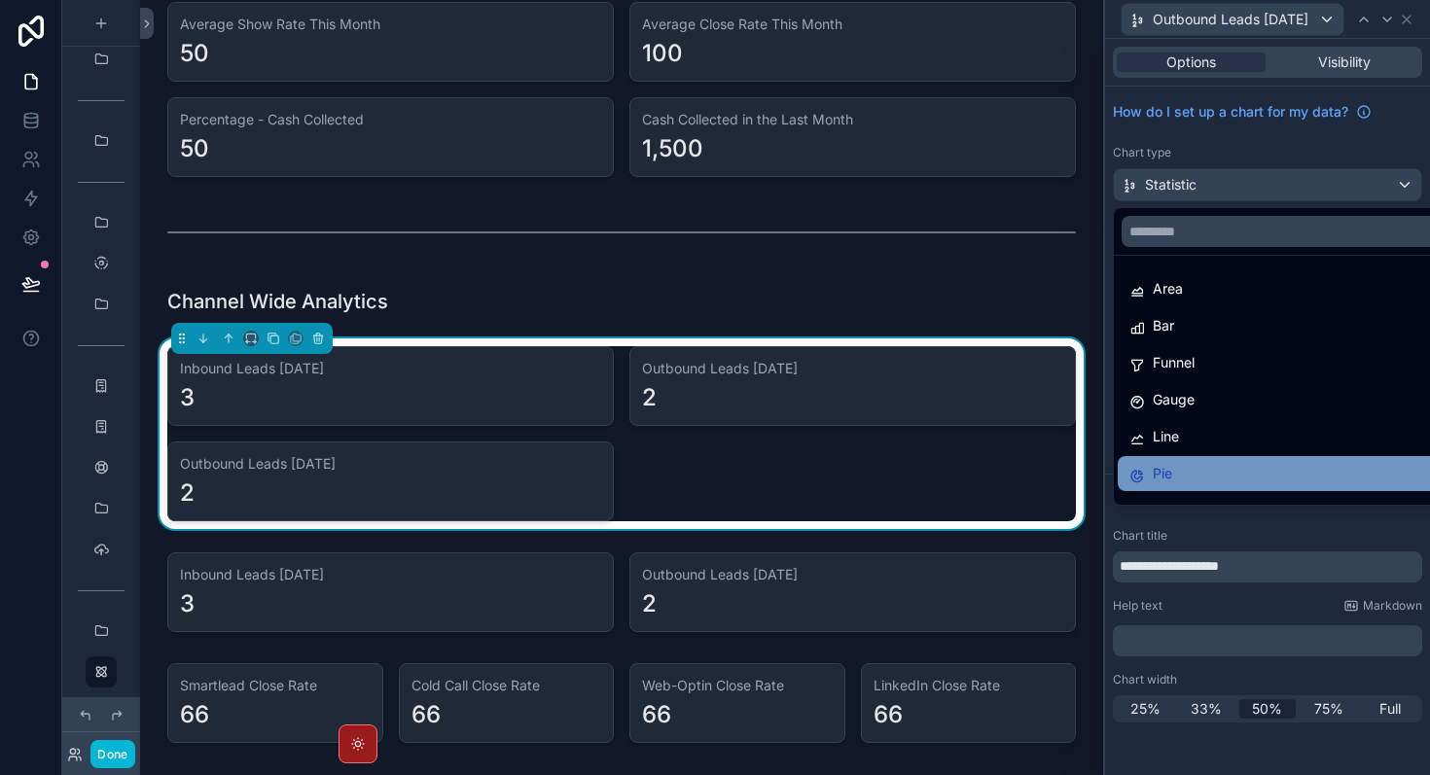
click at [1193, 476] on div "Pie" at bounding box center [1289, 473] width 321 height 23
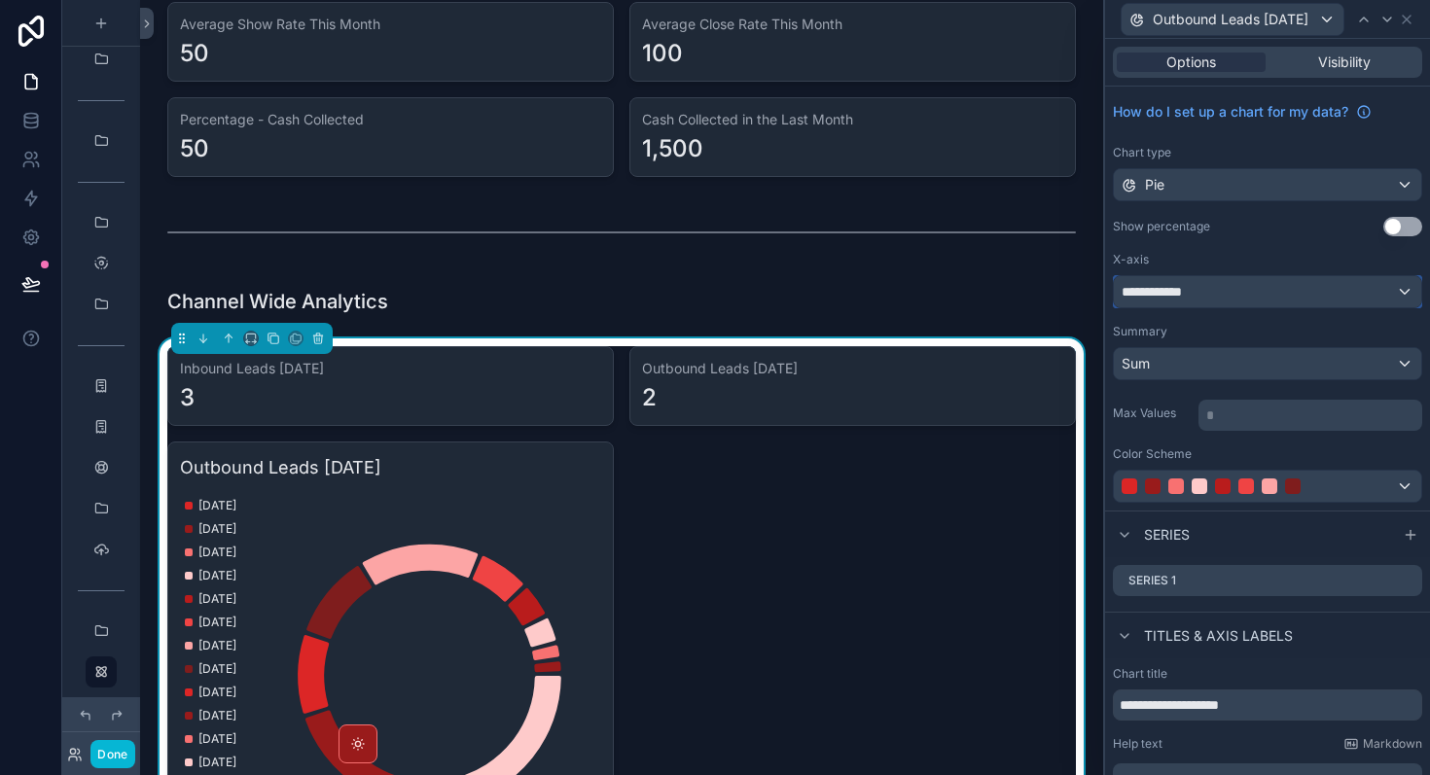
click at [1211, 299] on div "**********" at bounding box center [1267, 291] width 307 height 31
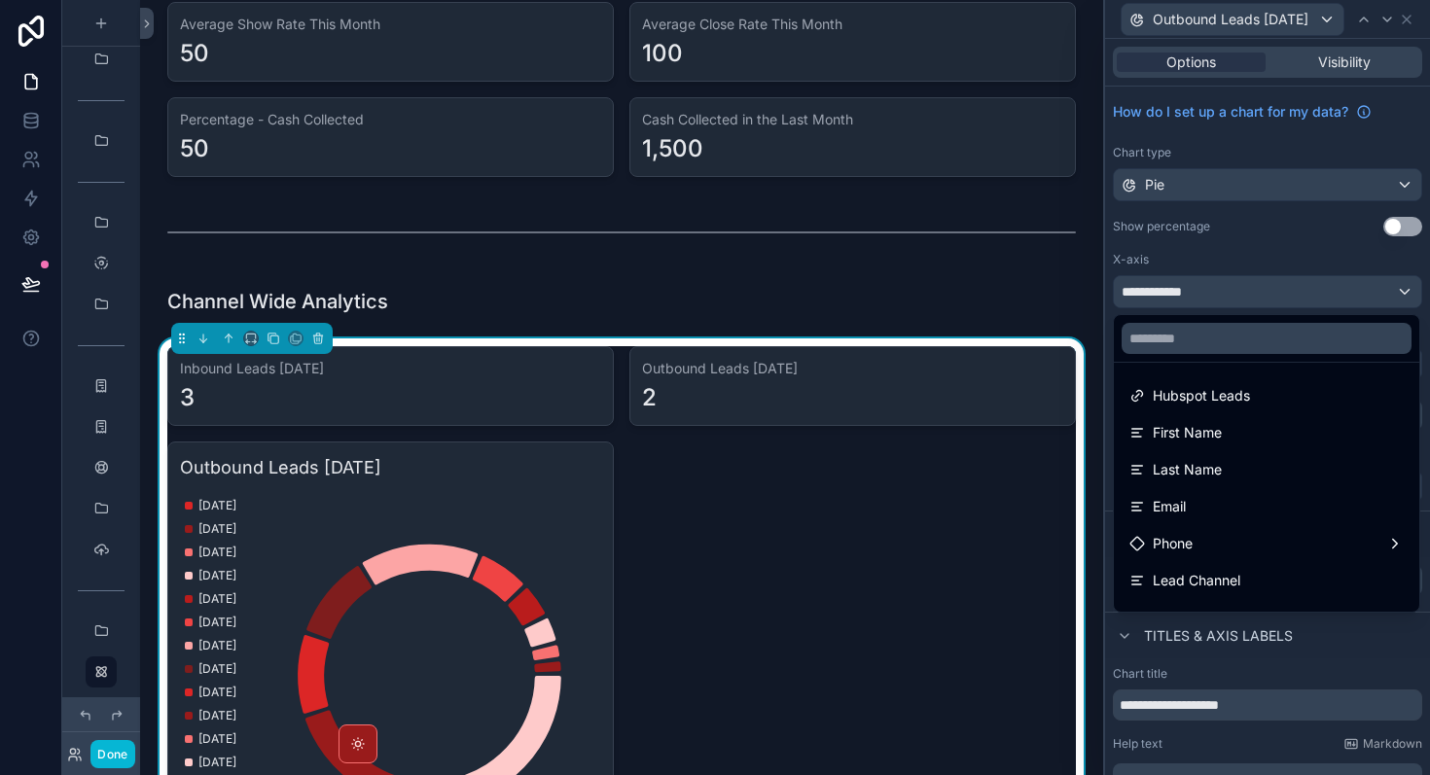
click at [1211, 299] on div at bounding box center [1267, 387] width 325 height 775
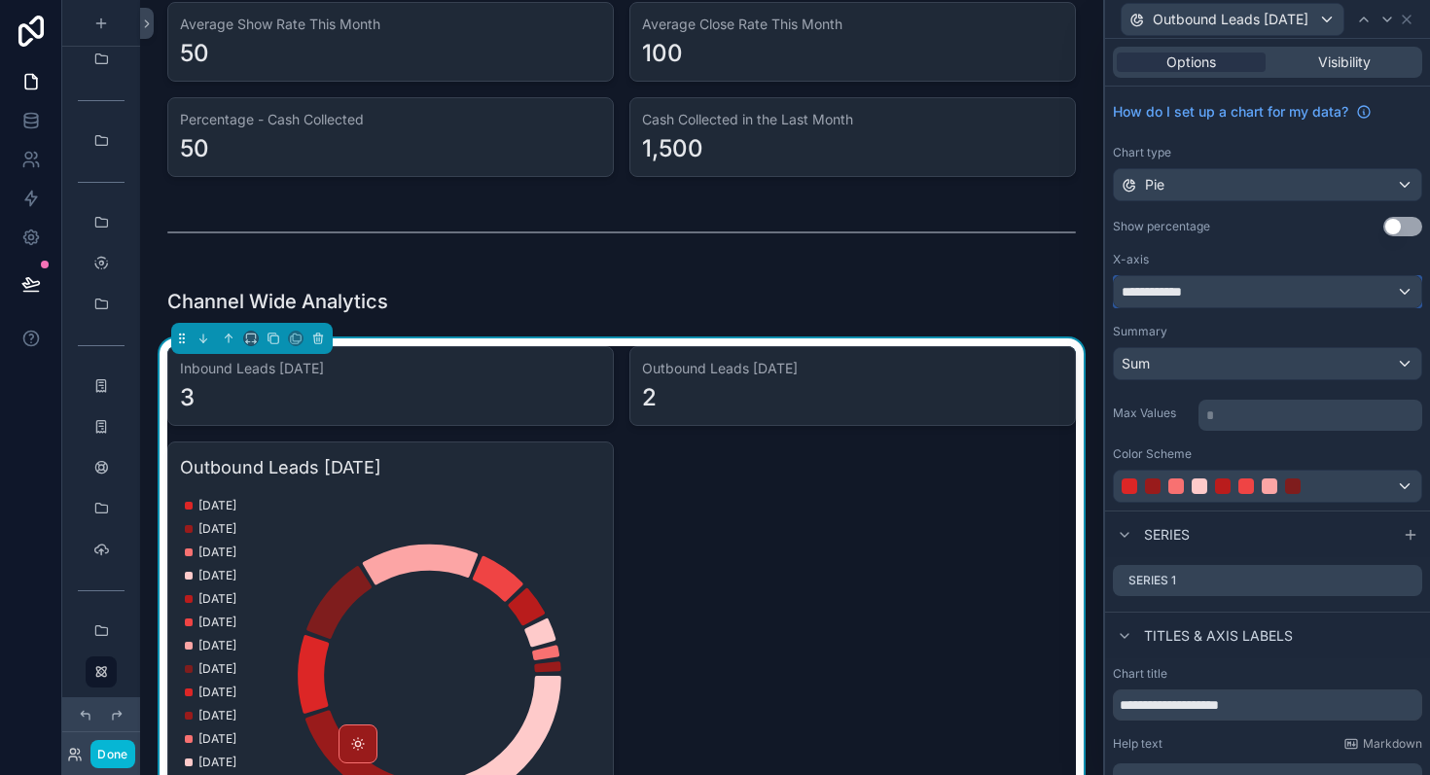
click at [1211, 299] on div "**********" at bounding box center [1267, 291] width 307 height 31
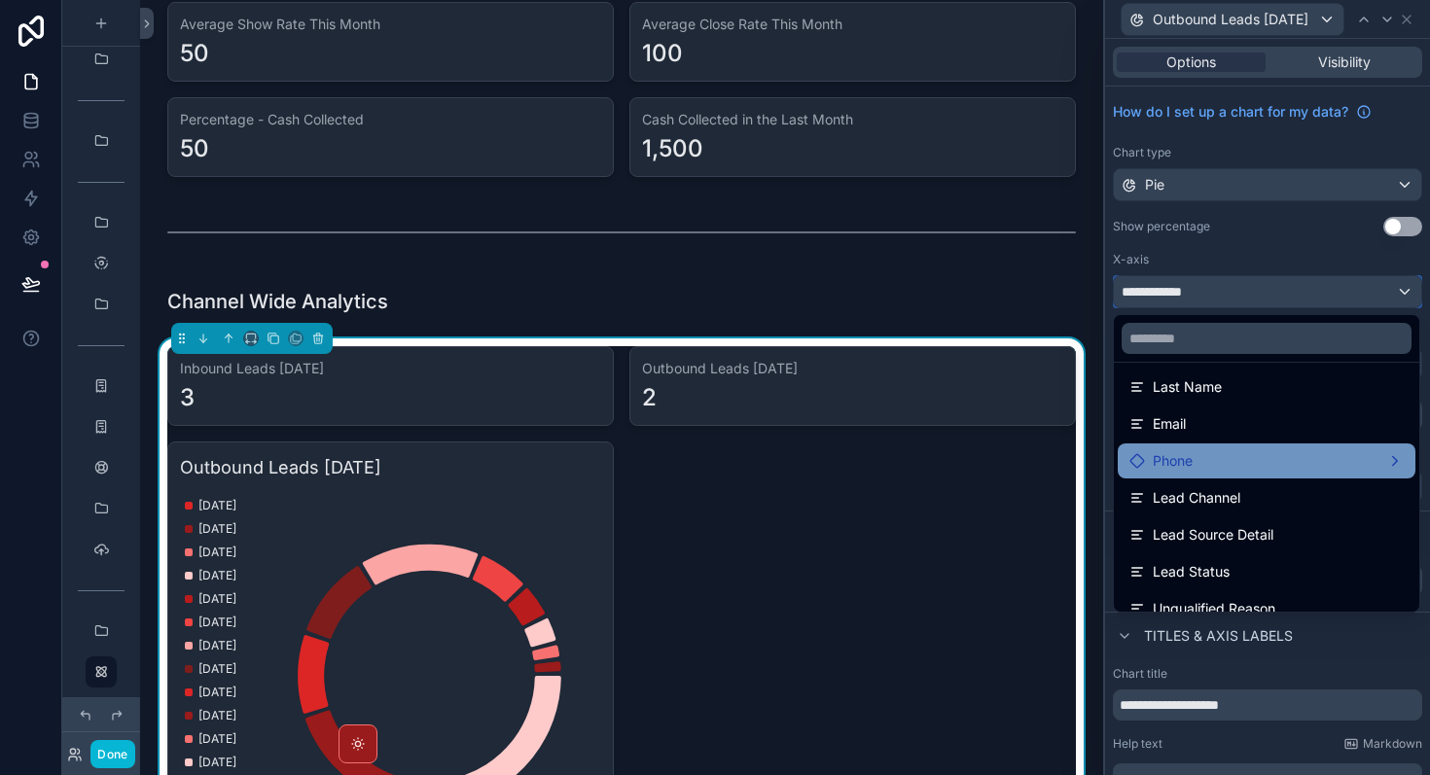
scroll to position [86, 0]
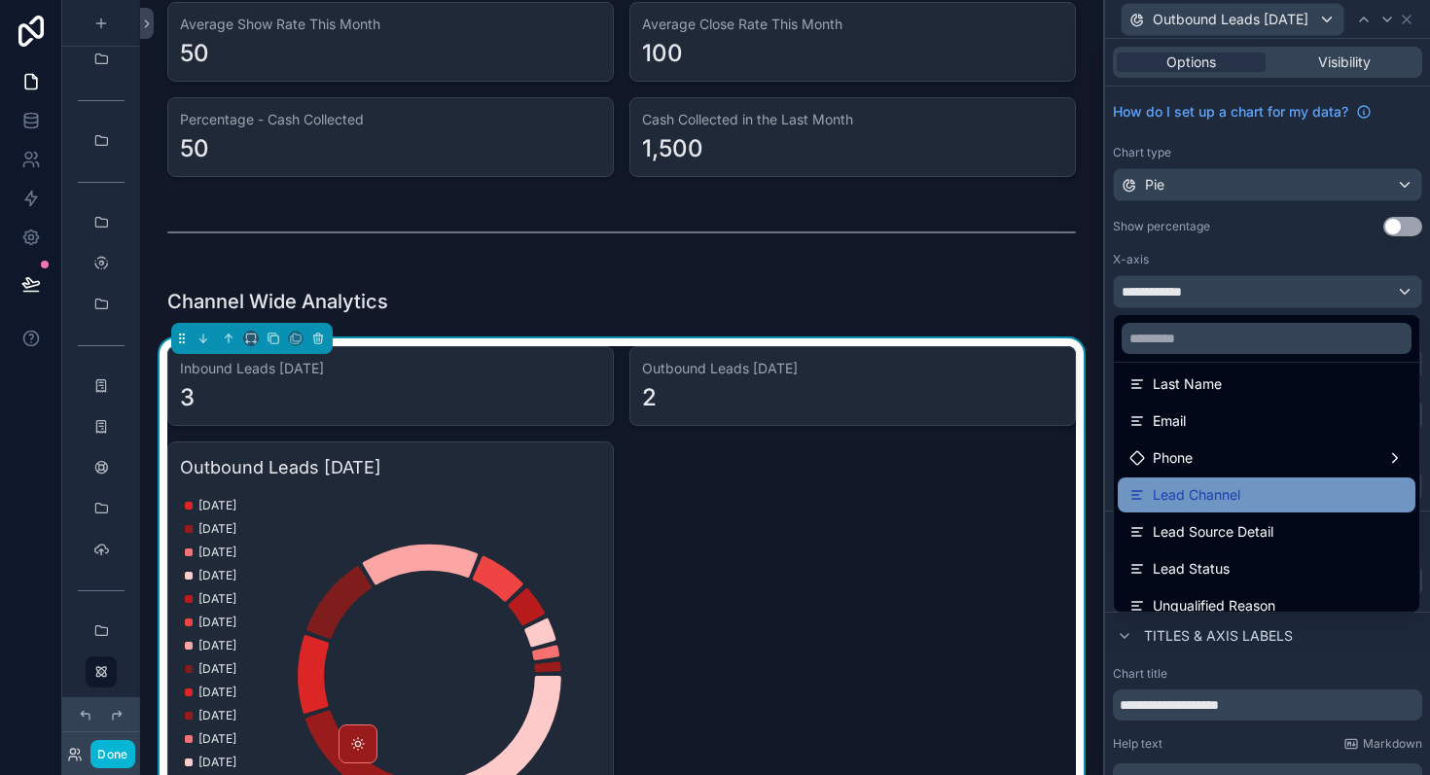
click at [1232, 489] on span "Lead Channel" at bounding box center [1197, 494] width 88 height 23
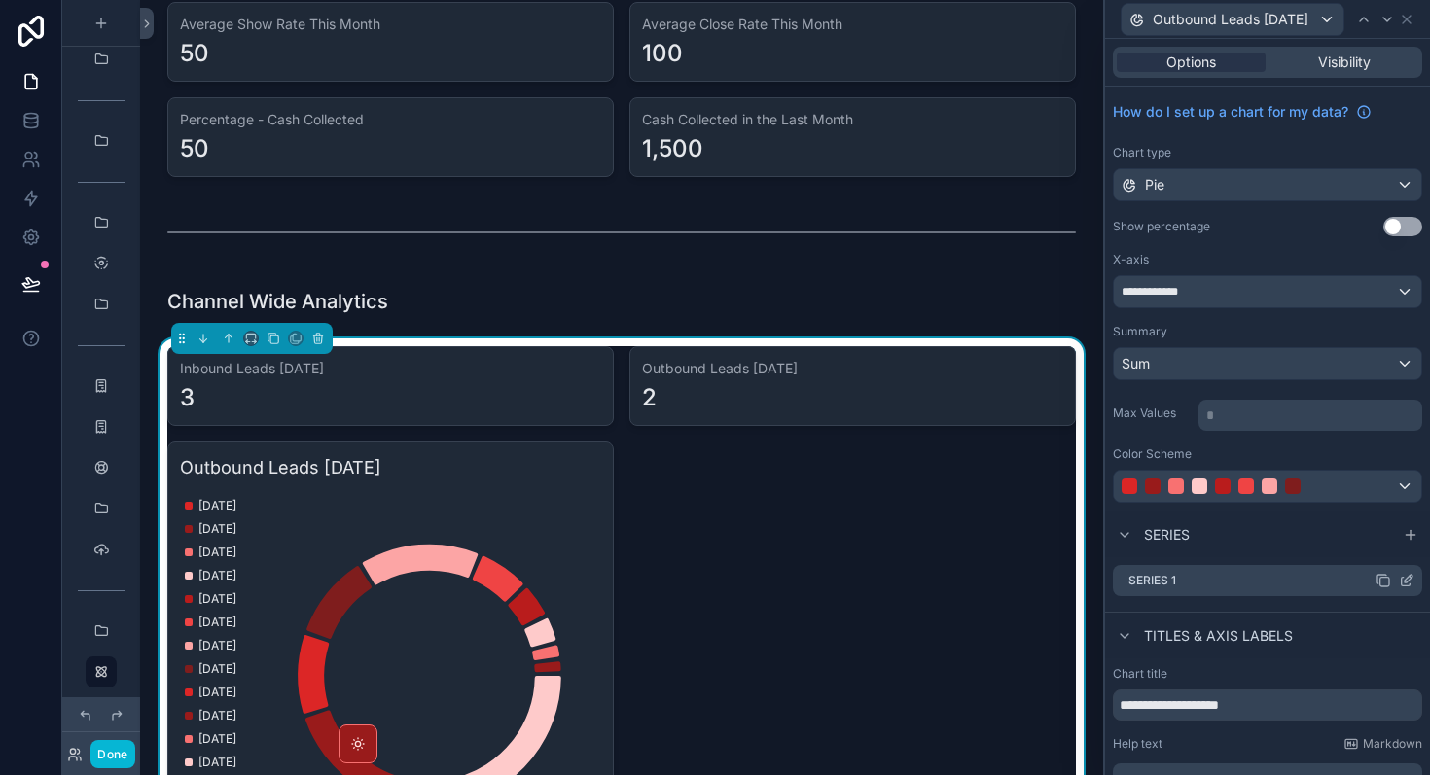
click at [1405, 581] on icon at bounding box center [1407, 581] width 16 height 16
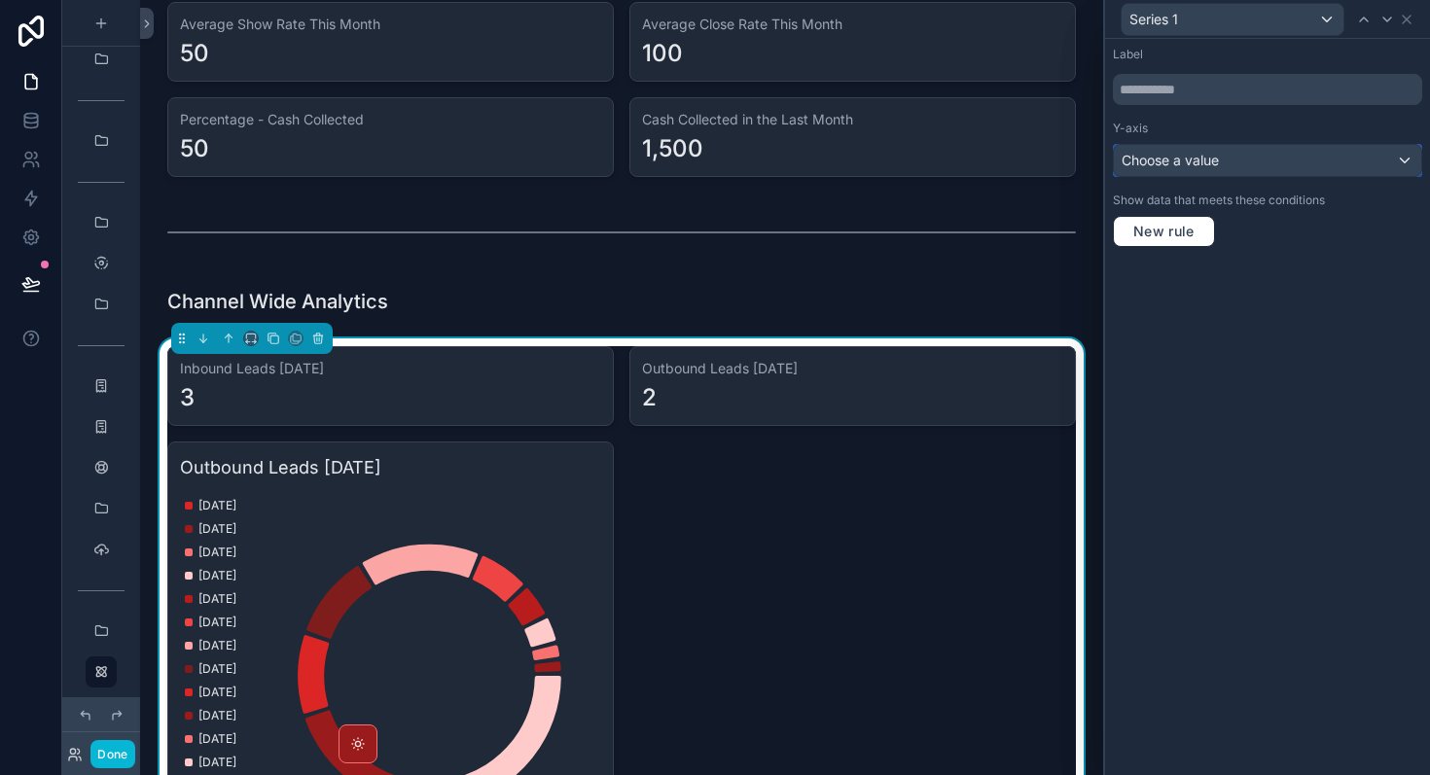
click at [1236, 166] on div "Choose a value" at bounding box center [1267, 160] width 307 height 31
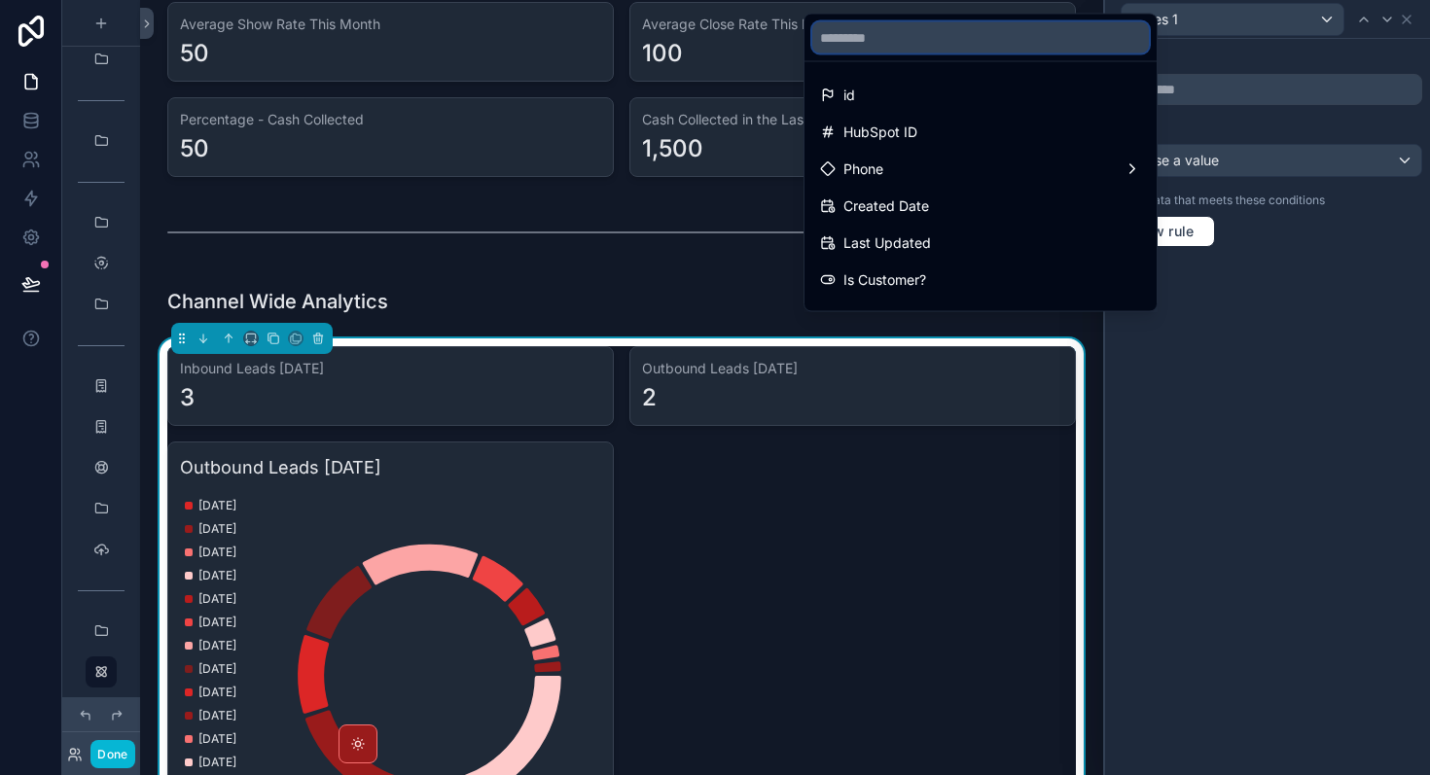
click at [973, 43] on input "text" at bounding box center [980, 37] width 337 height 31
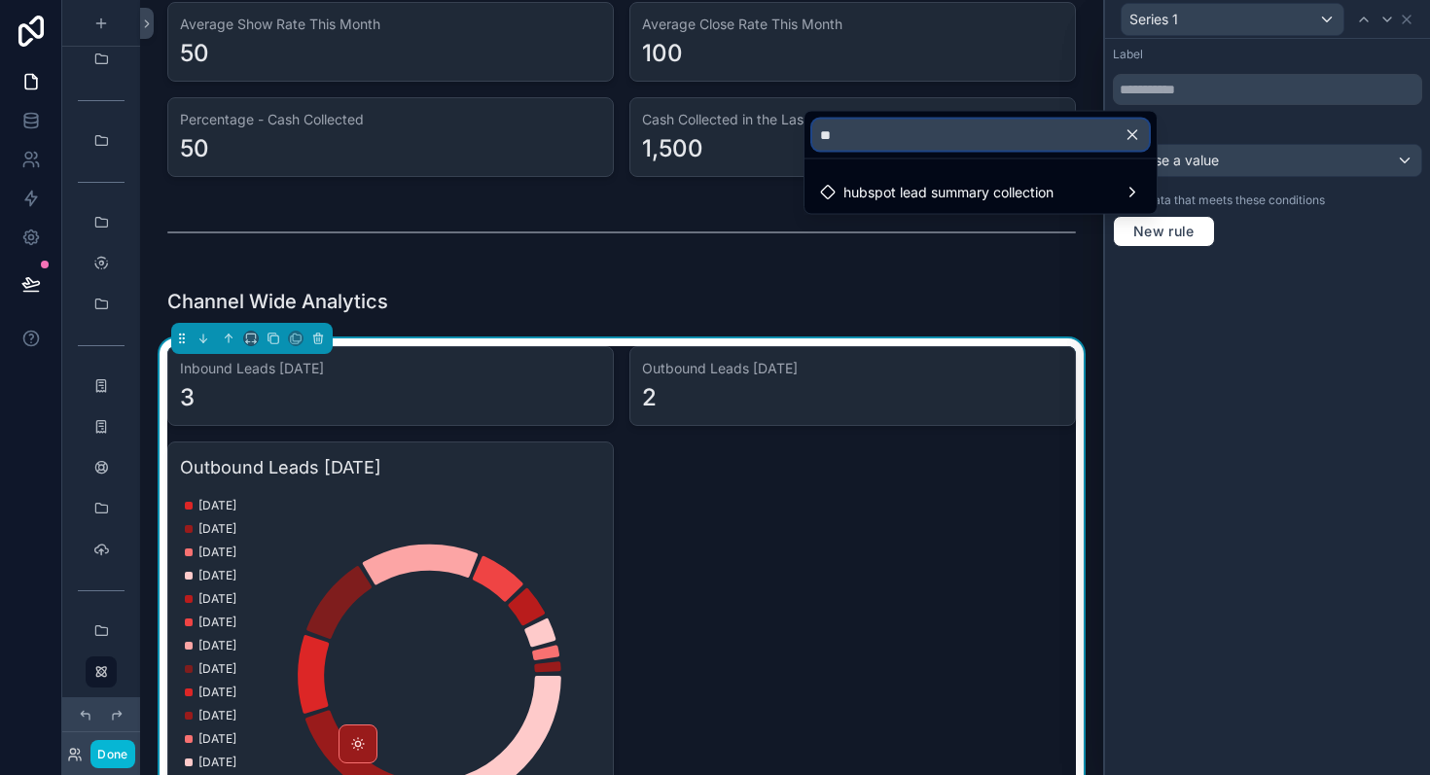
type input "*"
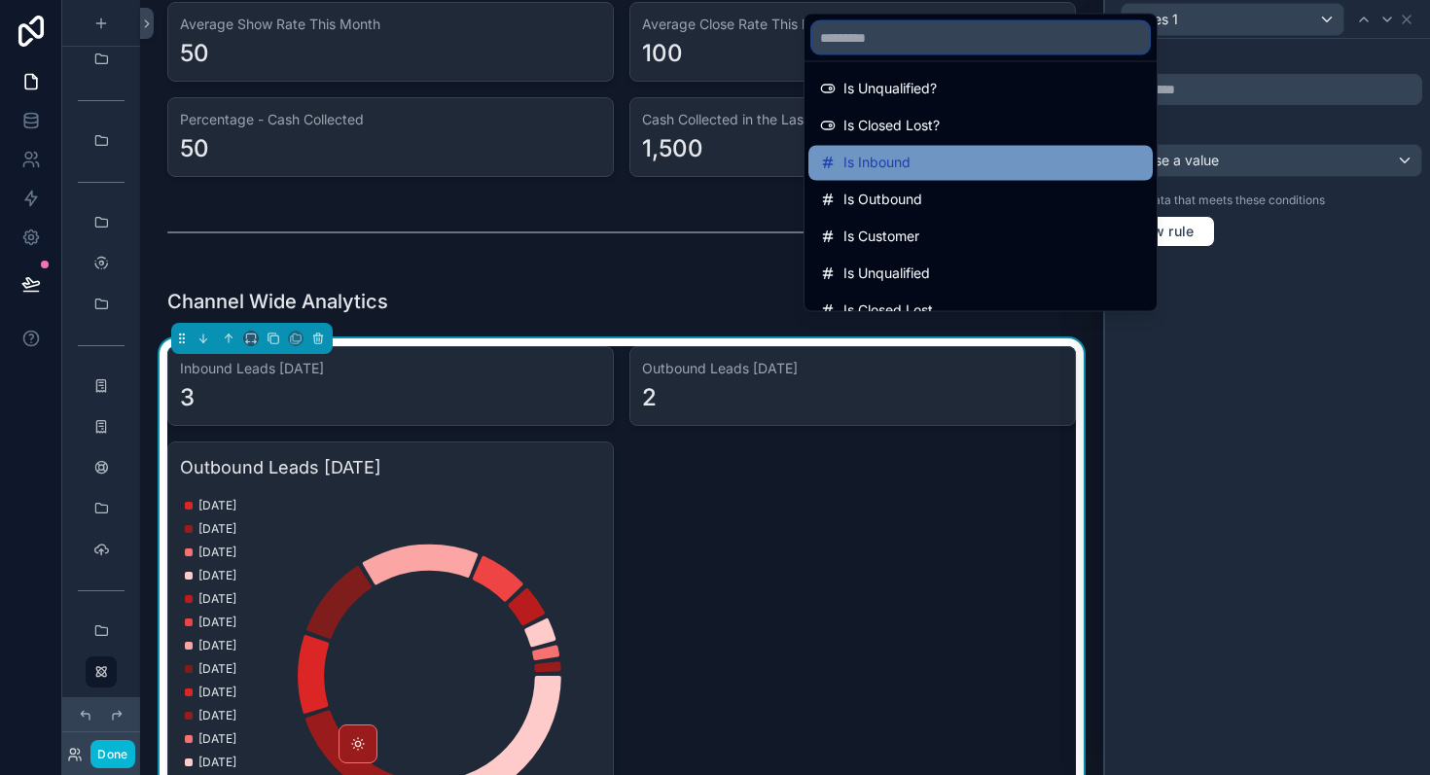
scroll to position [235, 0]
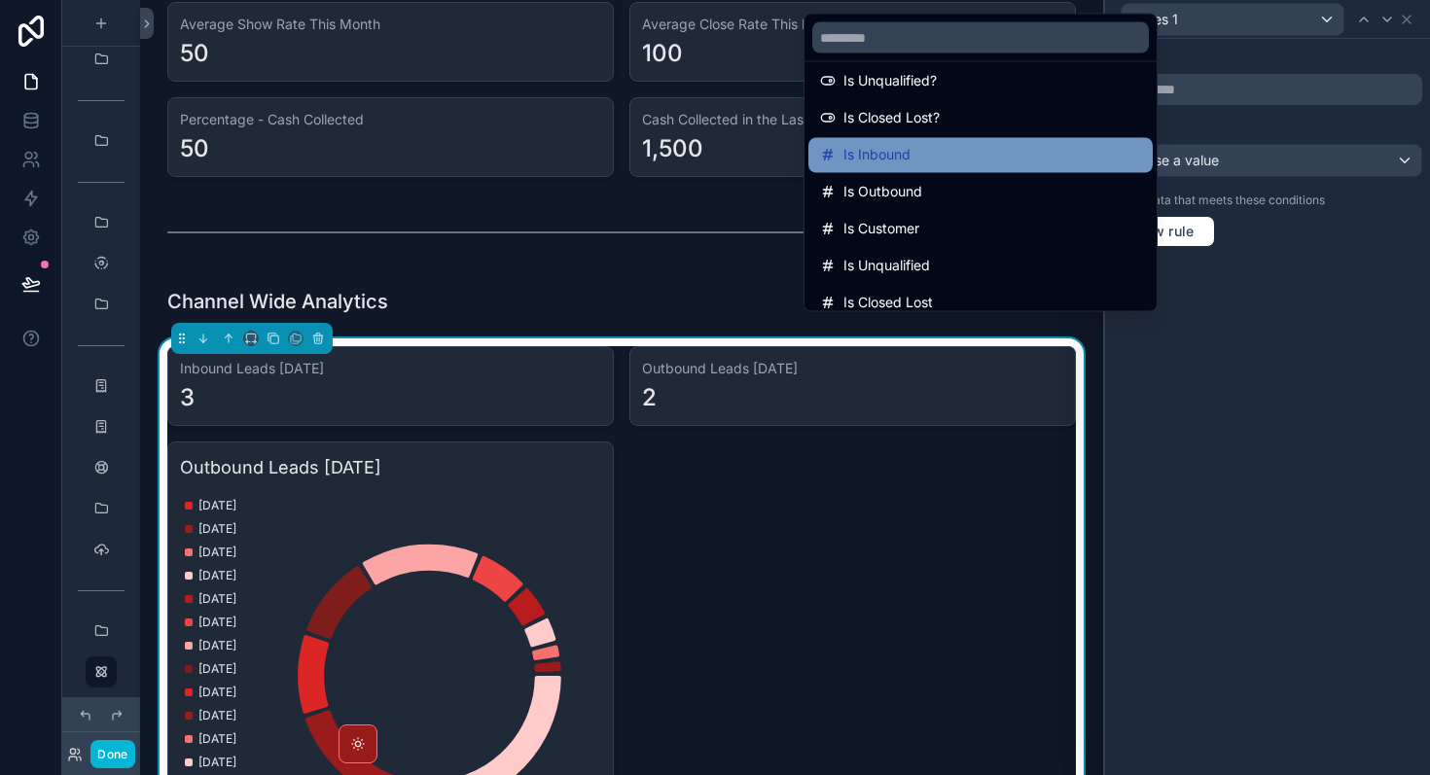
click at [964, 154] on div "Is Inbound" at bounding box center [980, 155] width 321 height 23
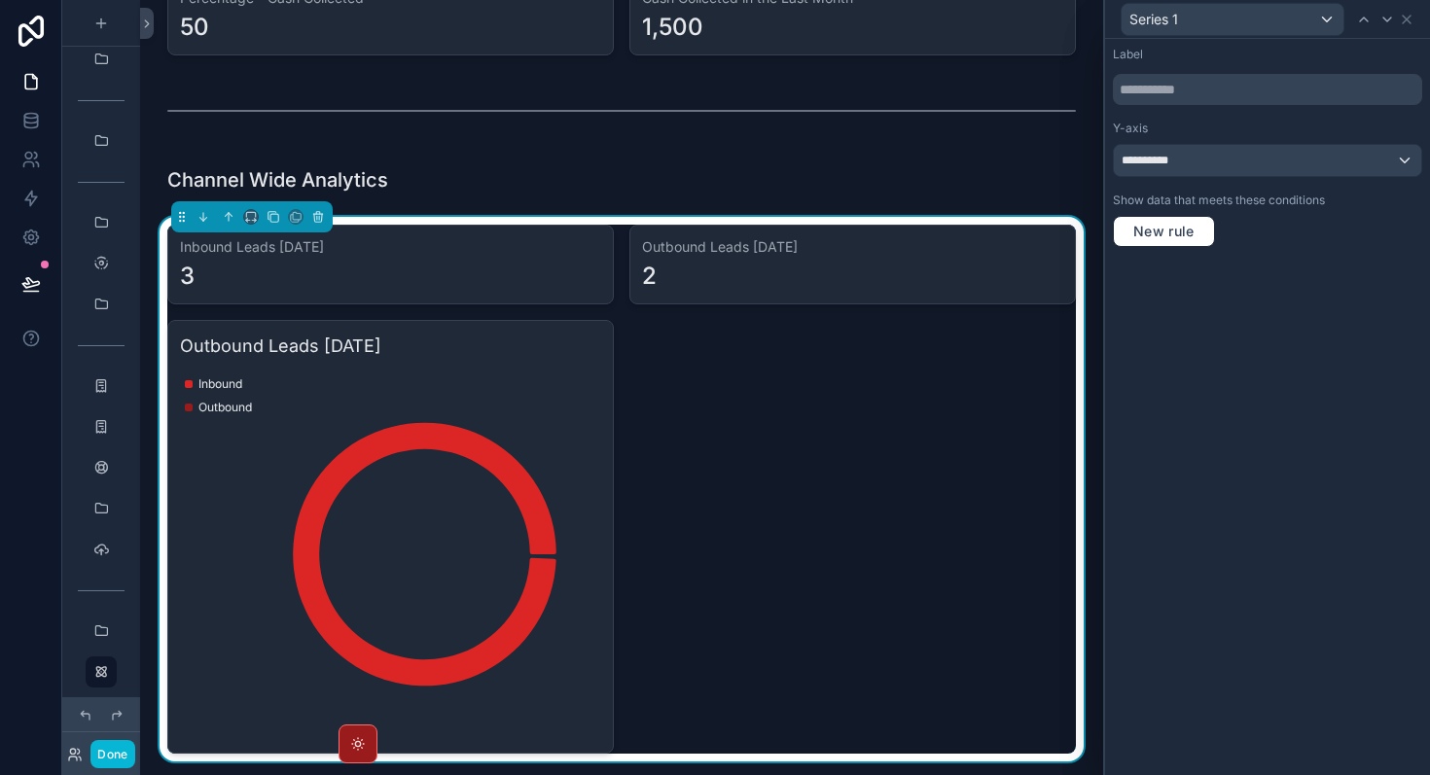
scroll to position [930, 0]
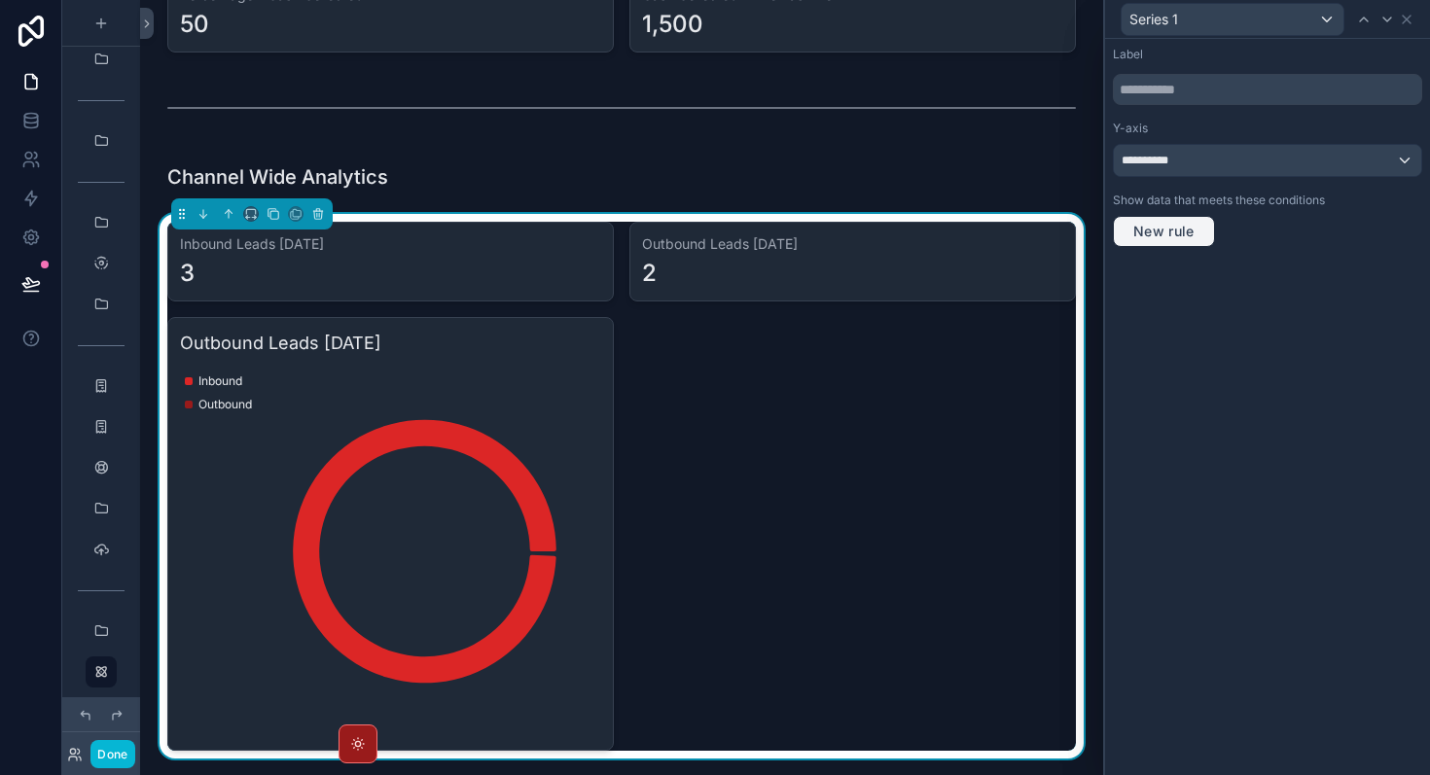
click at [1185, 234] on span "New rule" at bounding box center [1163, 232] width 77 height 18
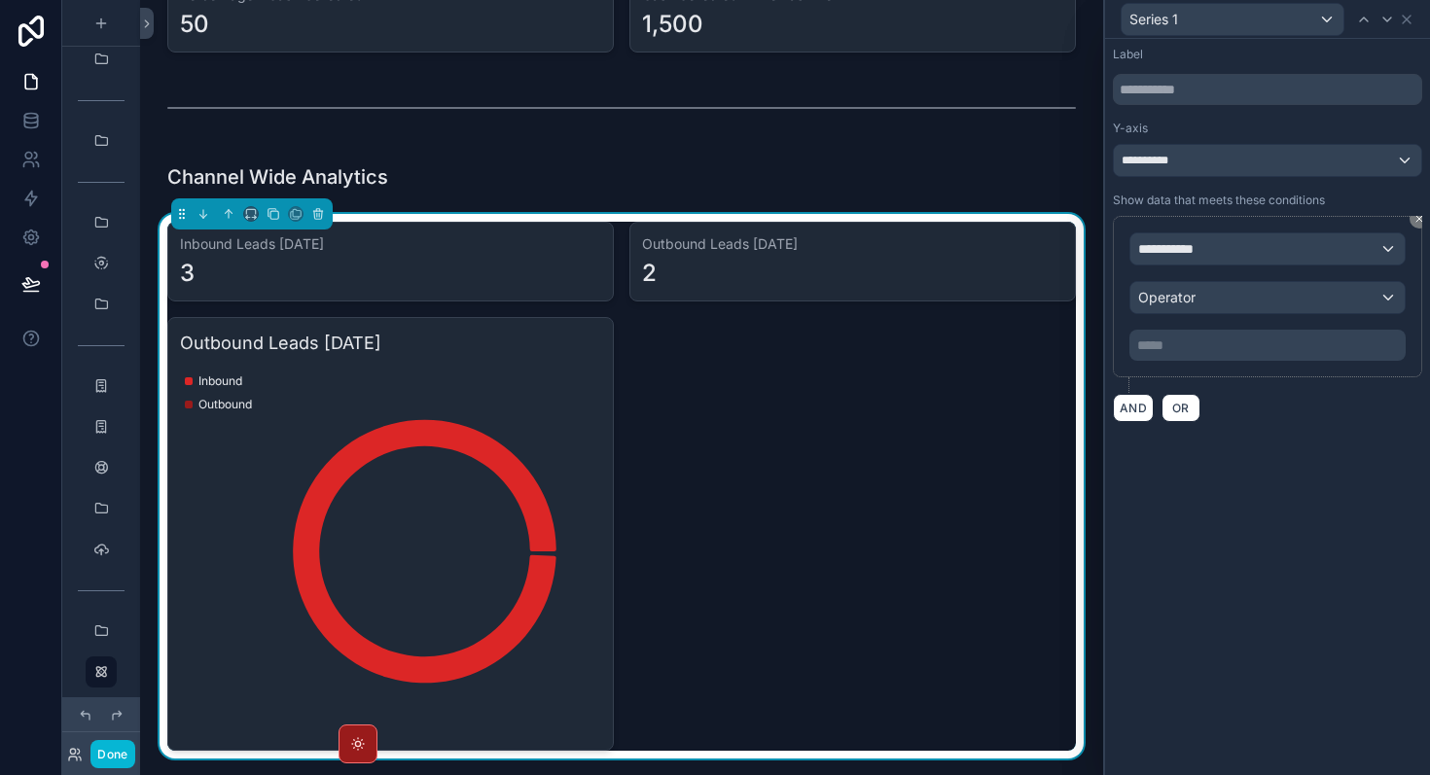
click at [1413, 229] on div "**********" at bounding box center [1267, 296] width 309 height 161
click at [1417, 217] on icon at bounding box center [1419, 219] width 6 height 6
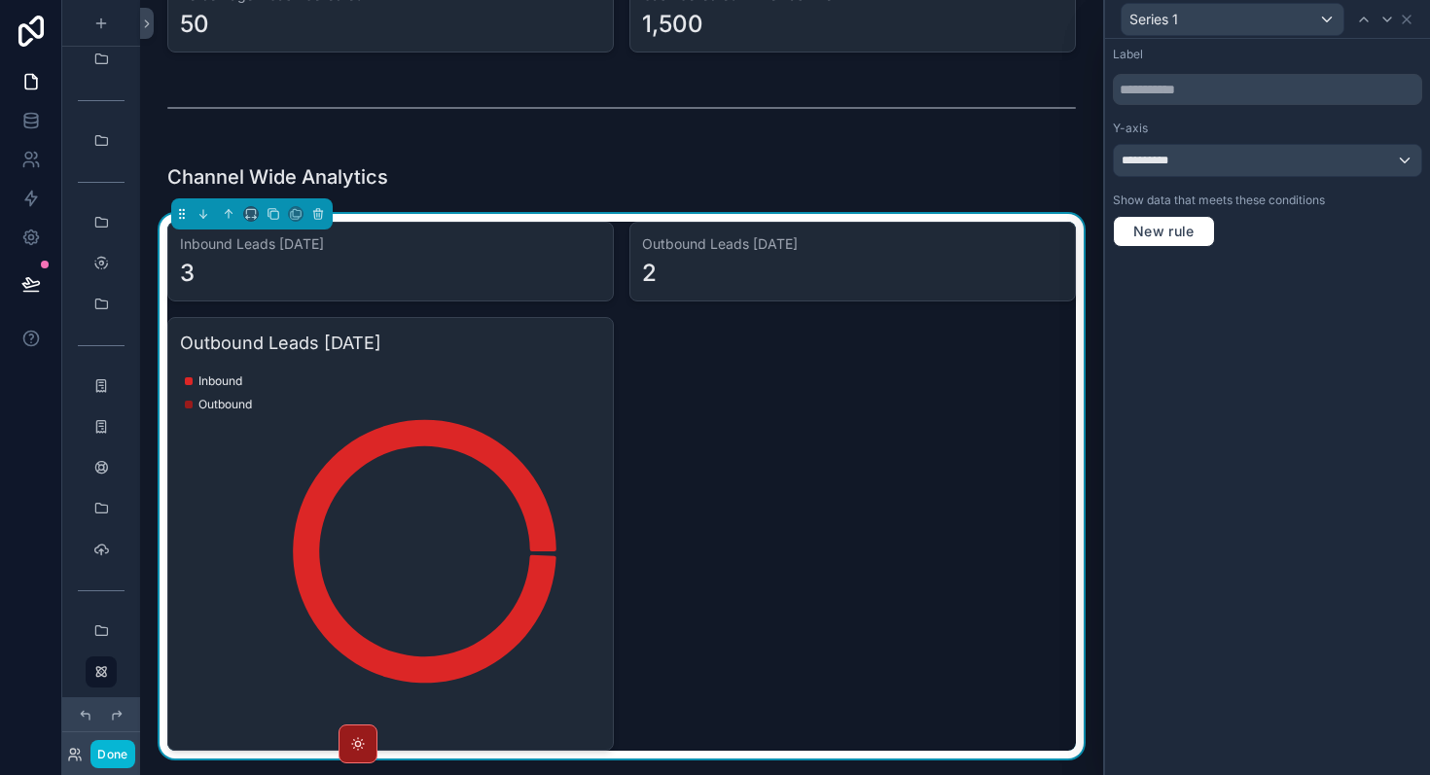
click at [1419, 18] on div "Series 1" at bounding box center [1267, 19] width 309 height 38
click at [1410, 20] on icon at bounding box center [1407, 20] width 16 height 16
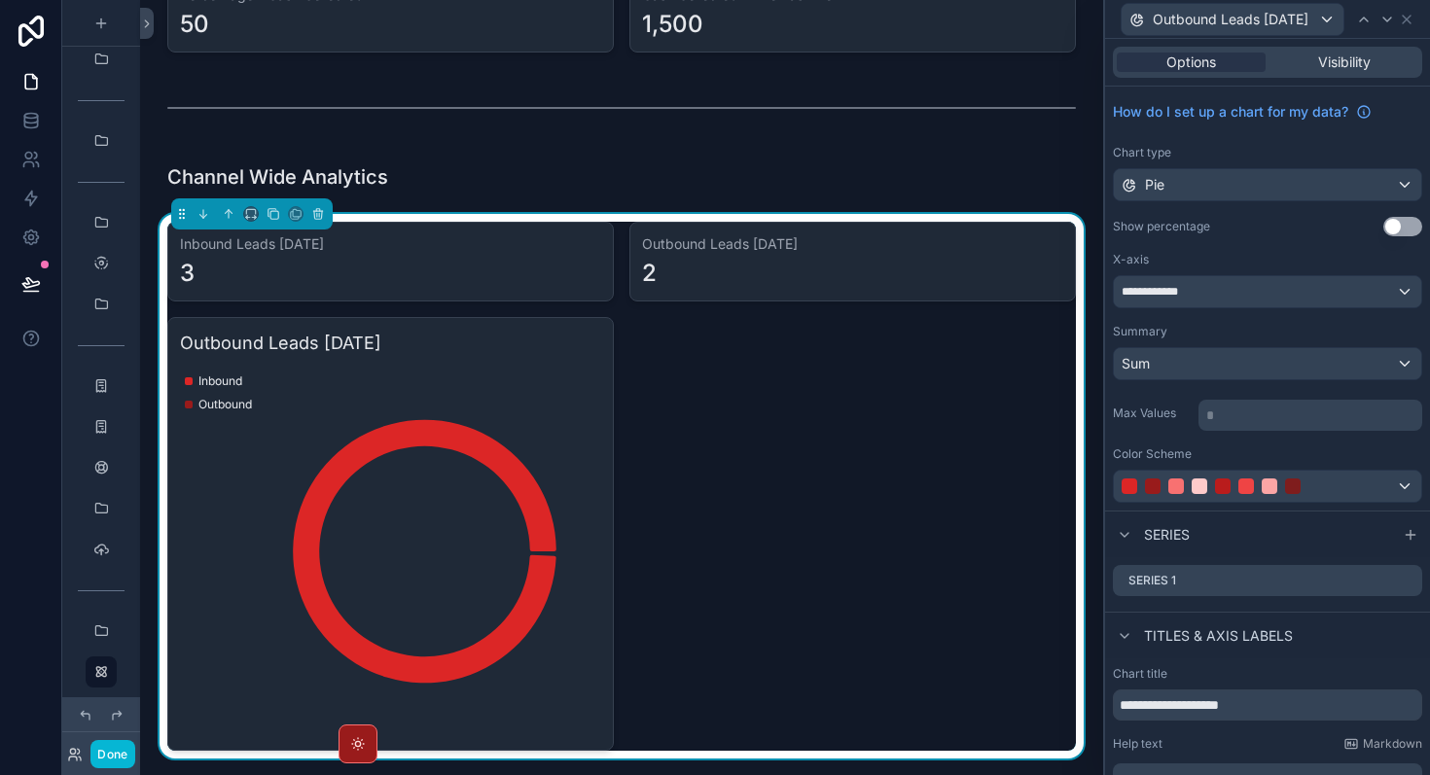
scroll to position [93, 0]
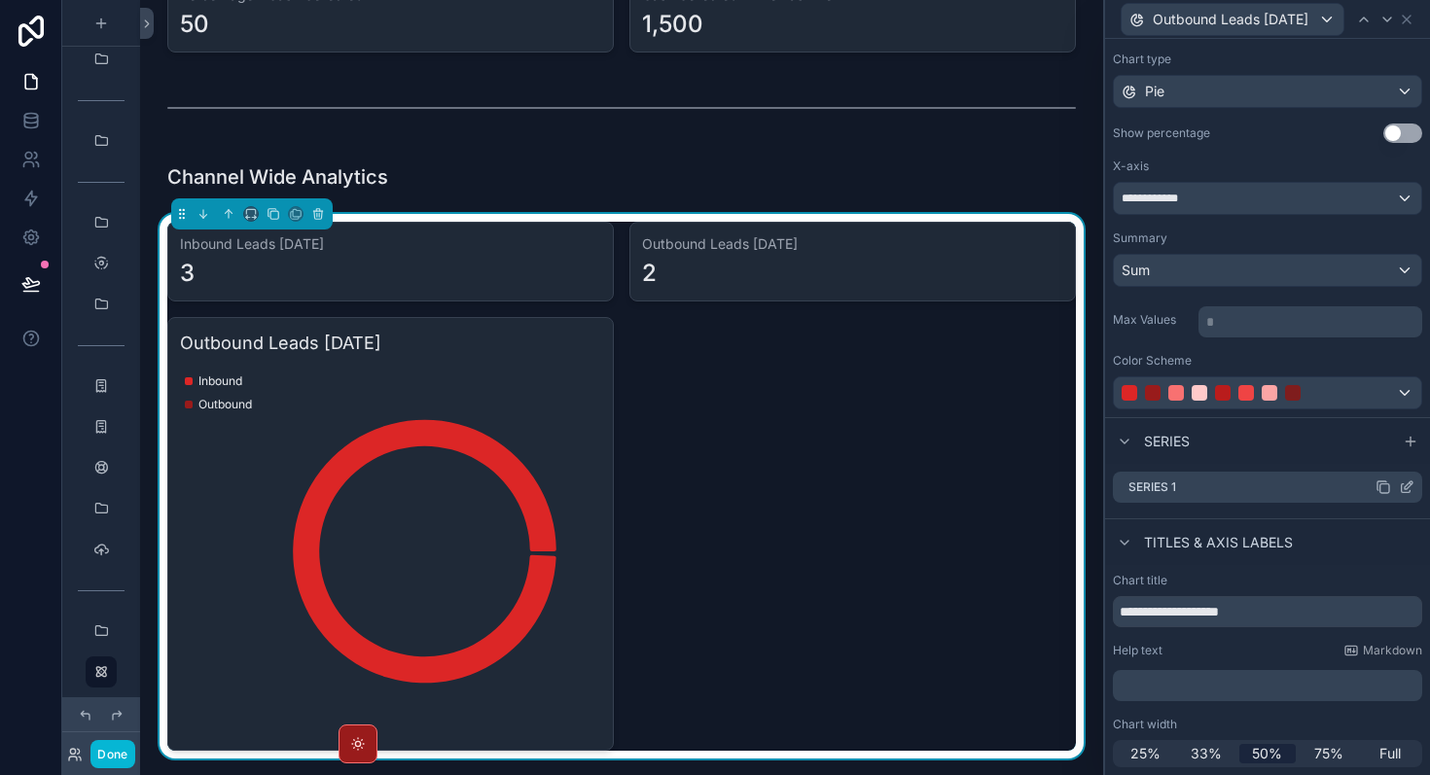
click at [1408, 492] on icon at bounding box center [1406, 488] width 9 height 9
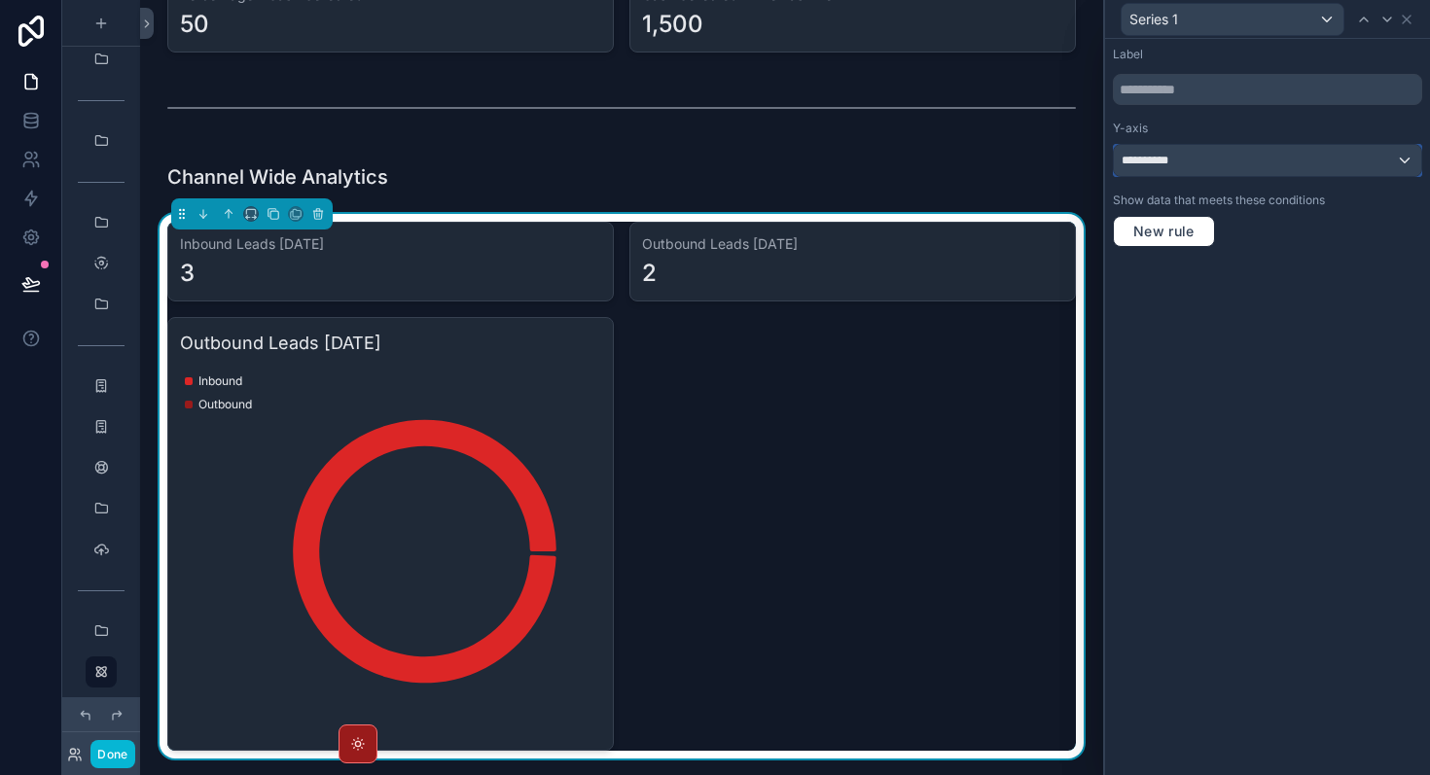
click at [1291, 160] on div "**********" at bounding box center [1267, 160] width 307 height 31
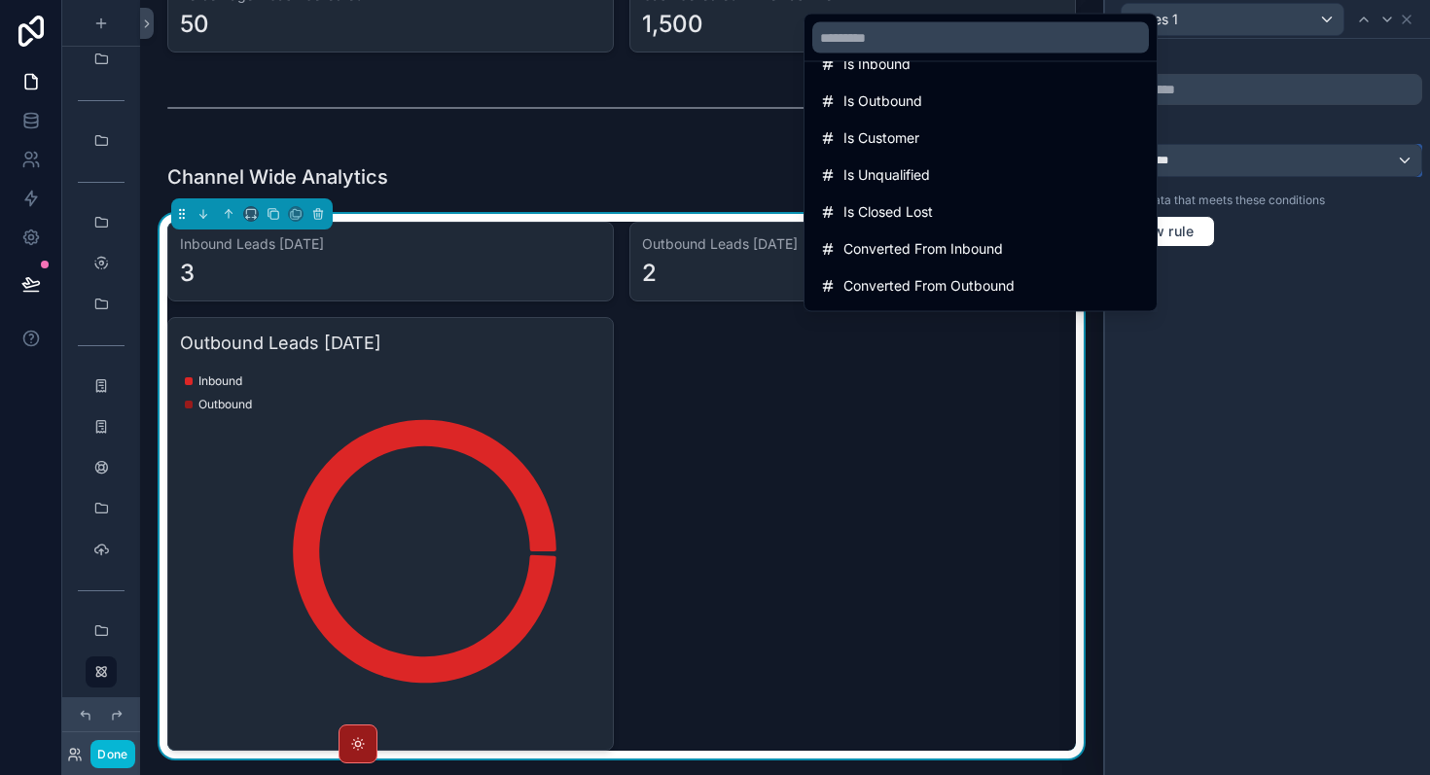
scroll to position [325, 0]
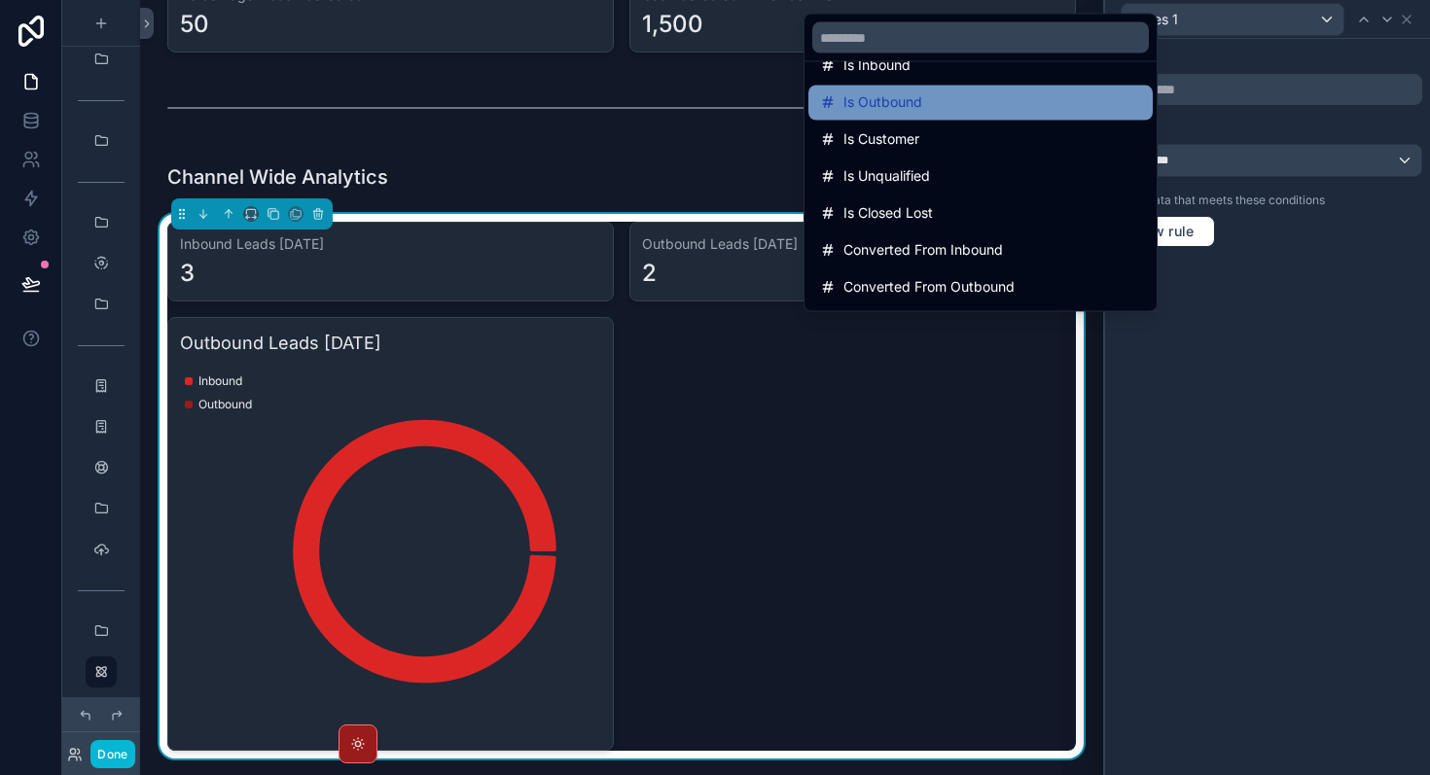
click at [963, 104] on div "Is Outbound" at bounding box center [980, 102] width 321 height 23
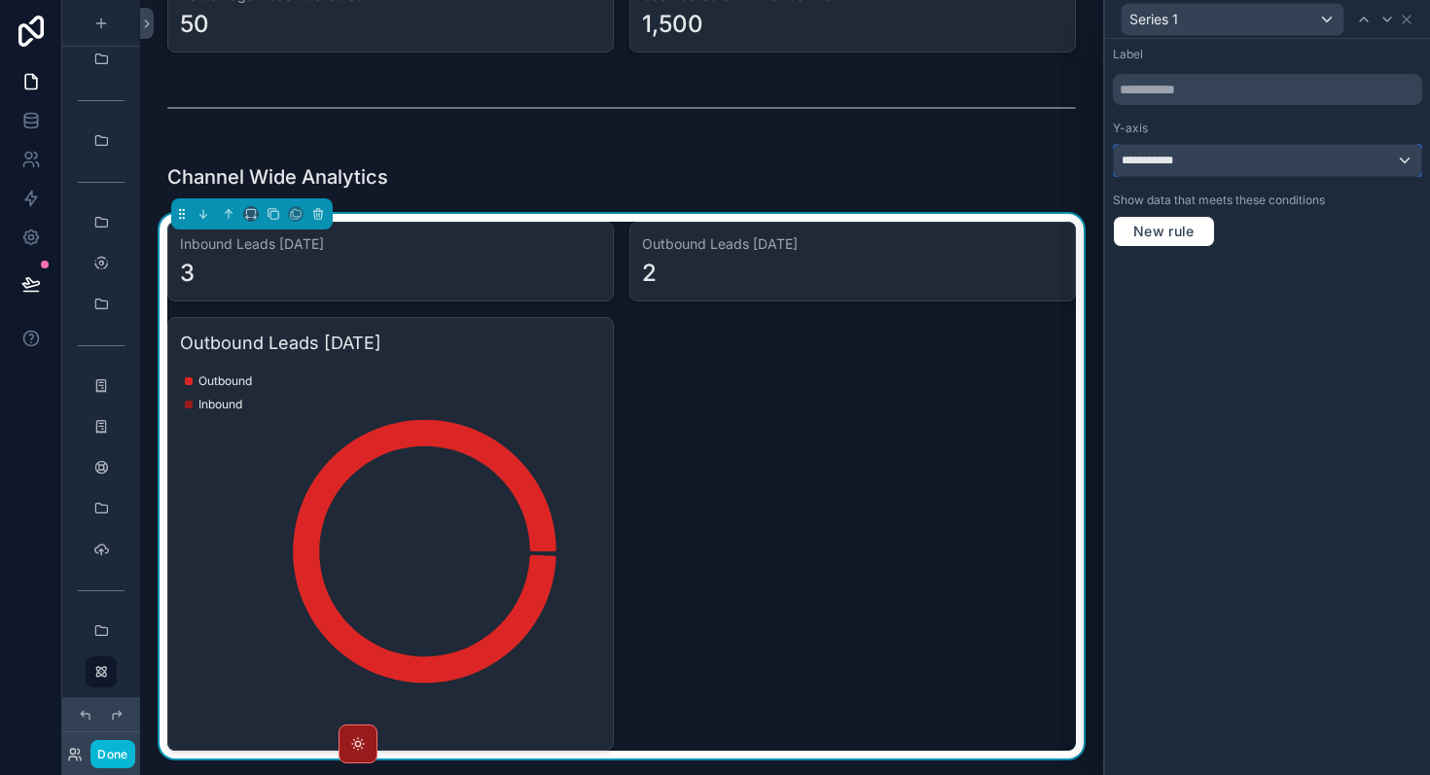
click at [1335, 161] on div "**********" at bounding box center [1267, 160] width 307 height 31
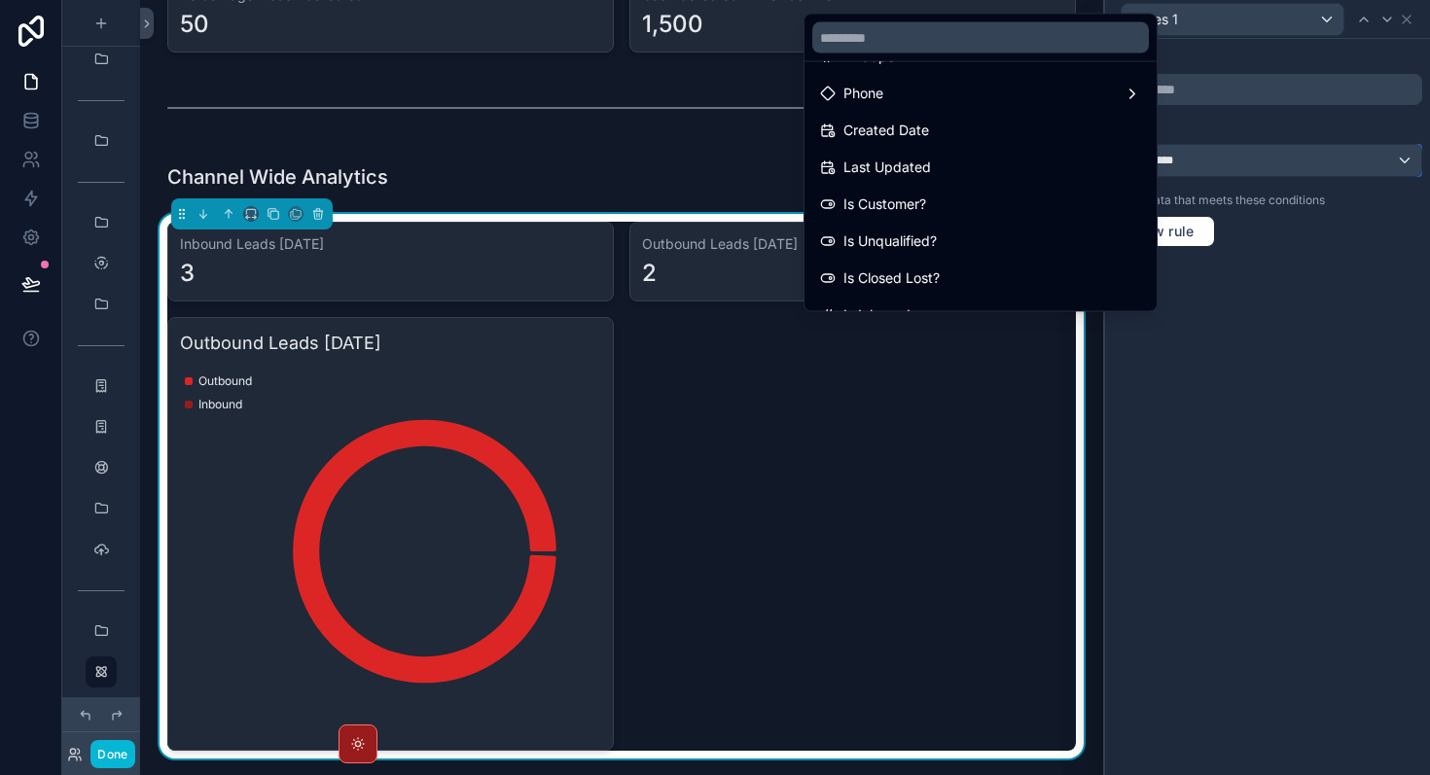
scroll to position [0, 0]
click at [1167, 408] on div at bounding box center [1267, 387] width 325 height 775
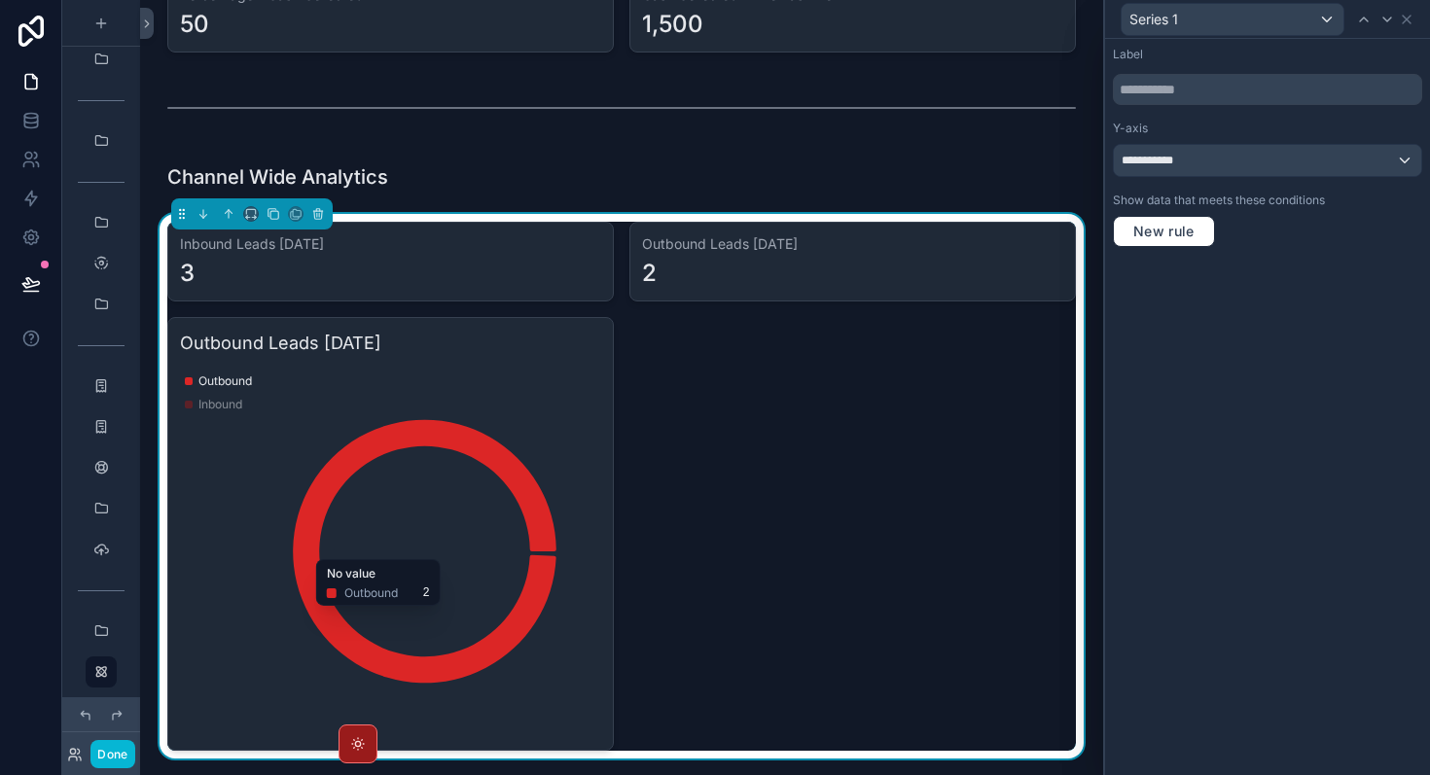
click at [1237, 380] on div "**********" at bounding box center [1267, 407] width 325 height 736
click at [1412, 16] on icon at bounding box center [1407, 20] width 16 height 16
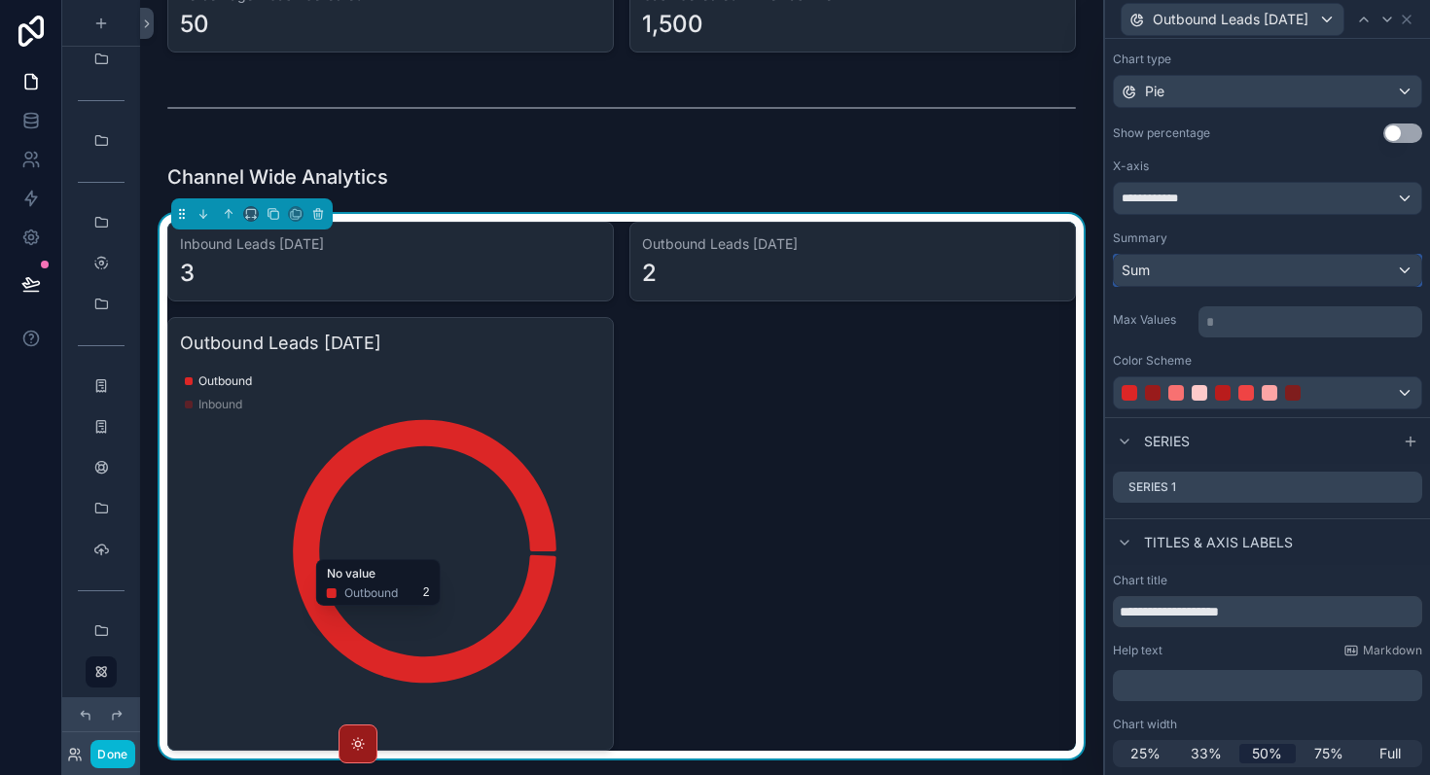
click at [1232, 282] on div "Sum" at bounding box center [1267, 270] width 307 height 31
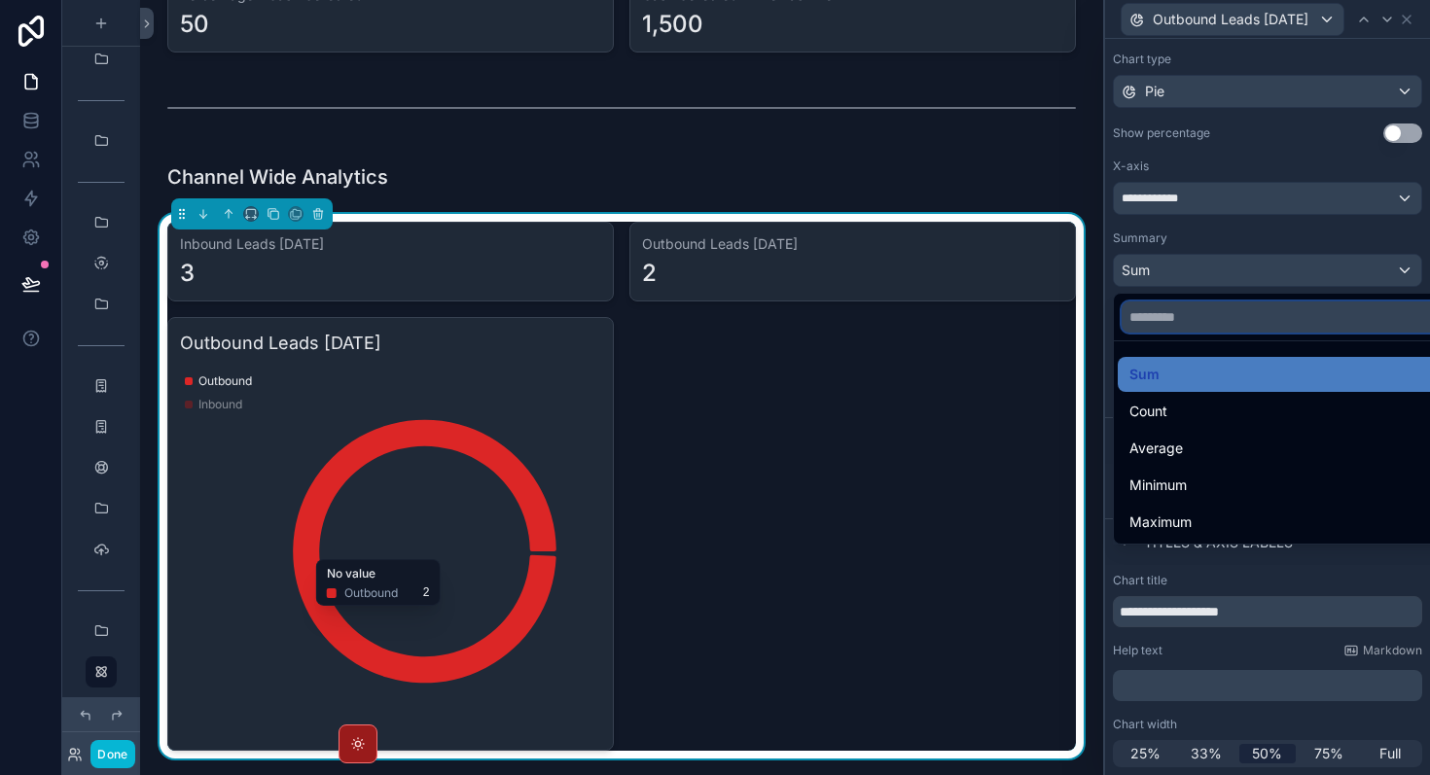
click at [1219, 323] on input "text" at bounding box center [1290, 317] width 337 height 31
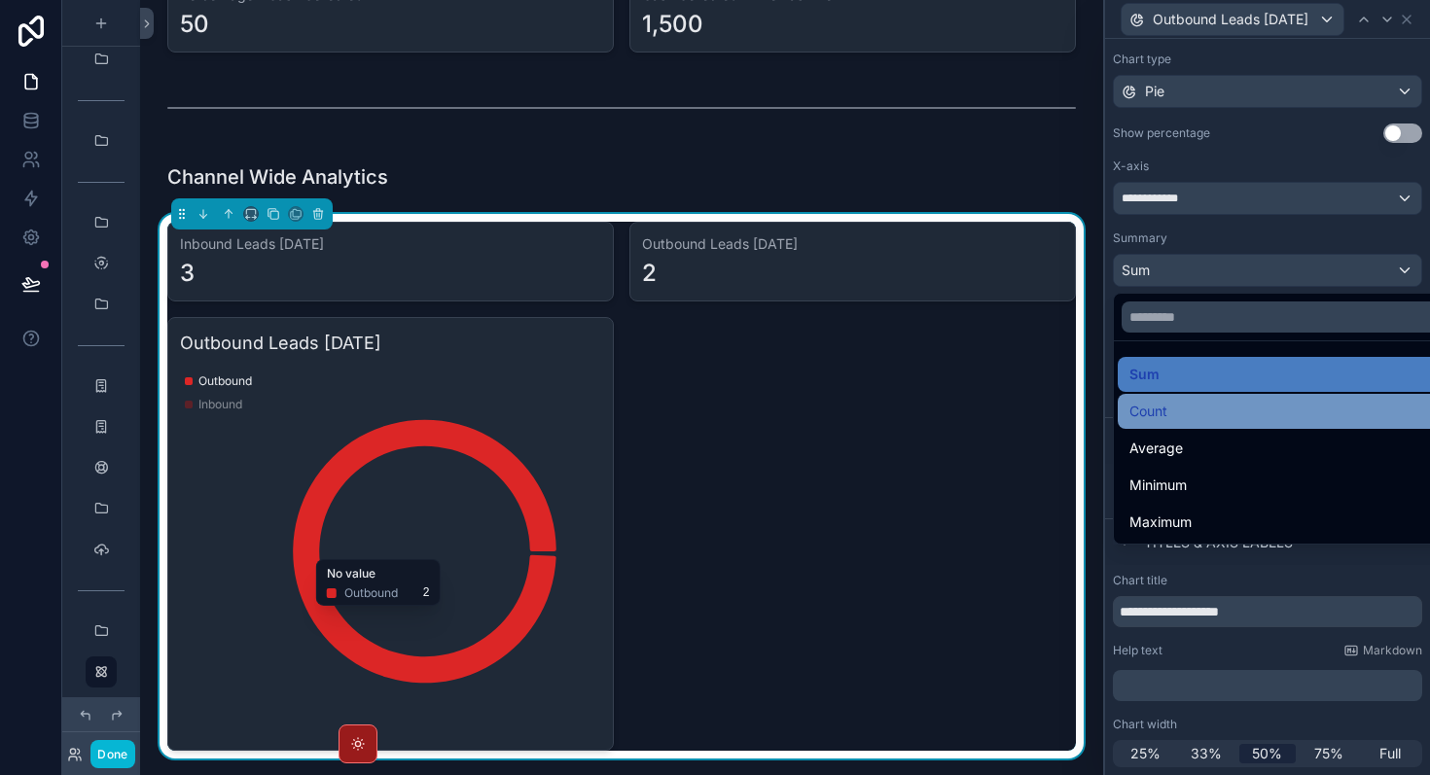
click at [1198, 408] on div "Count" at bounding box center [1289, 411] width 321 height 23
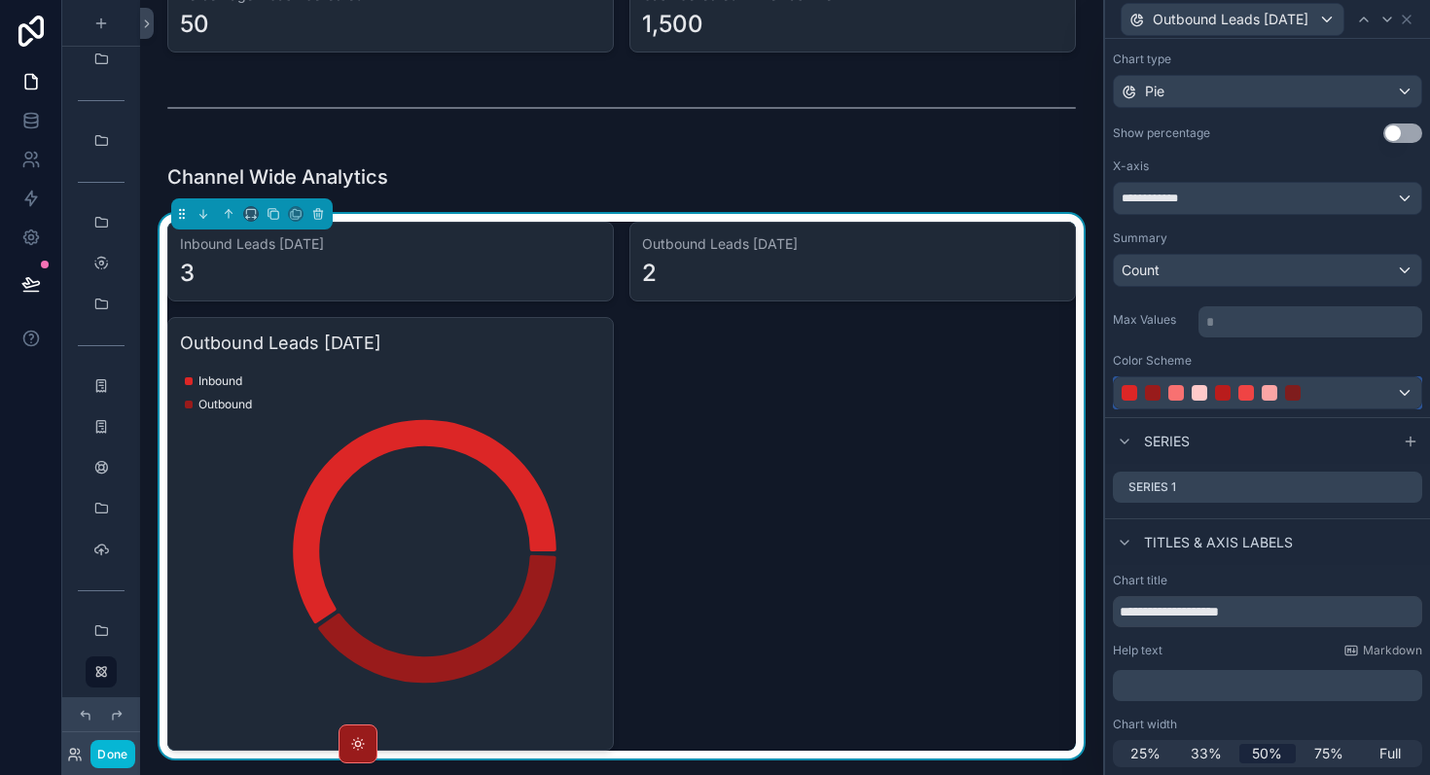
click at [1315, 389] on div at bounding box center [1246, 393] width 249 height 16
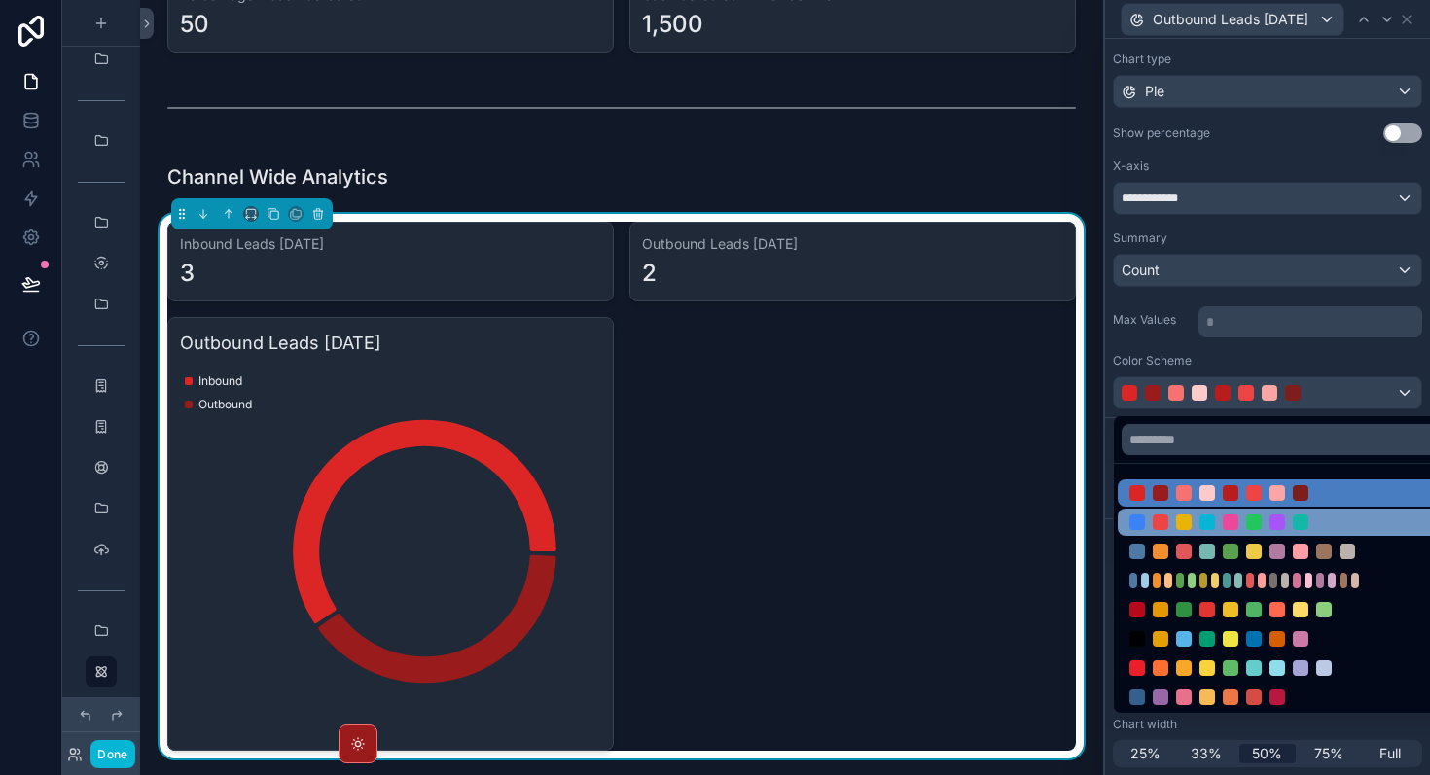
click at [1286, 528] on div at bounding box center [1253, 523] width 249 height 16
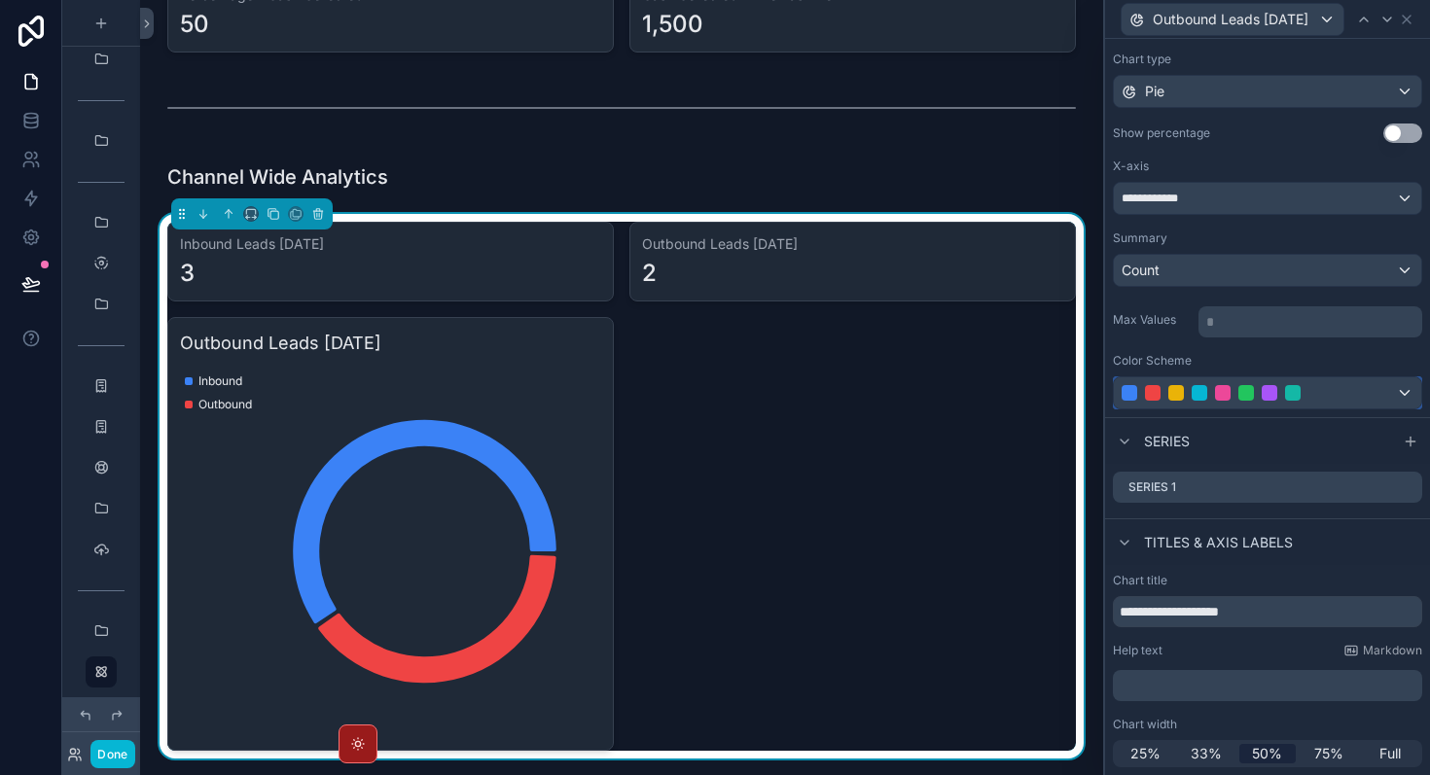
click at [1292, 392] on div at bounding box center [1293, 393] width 16 height 16
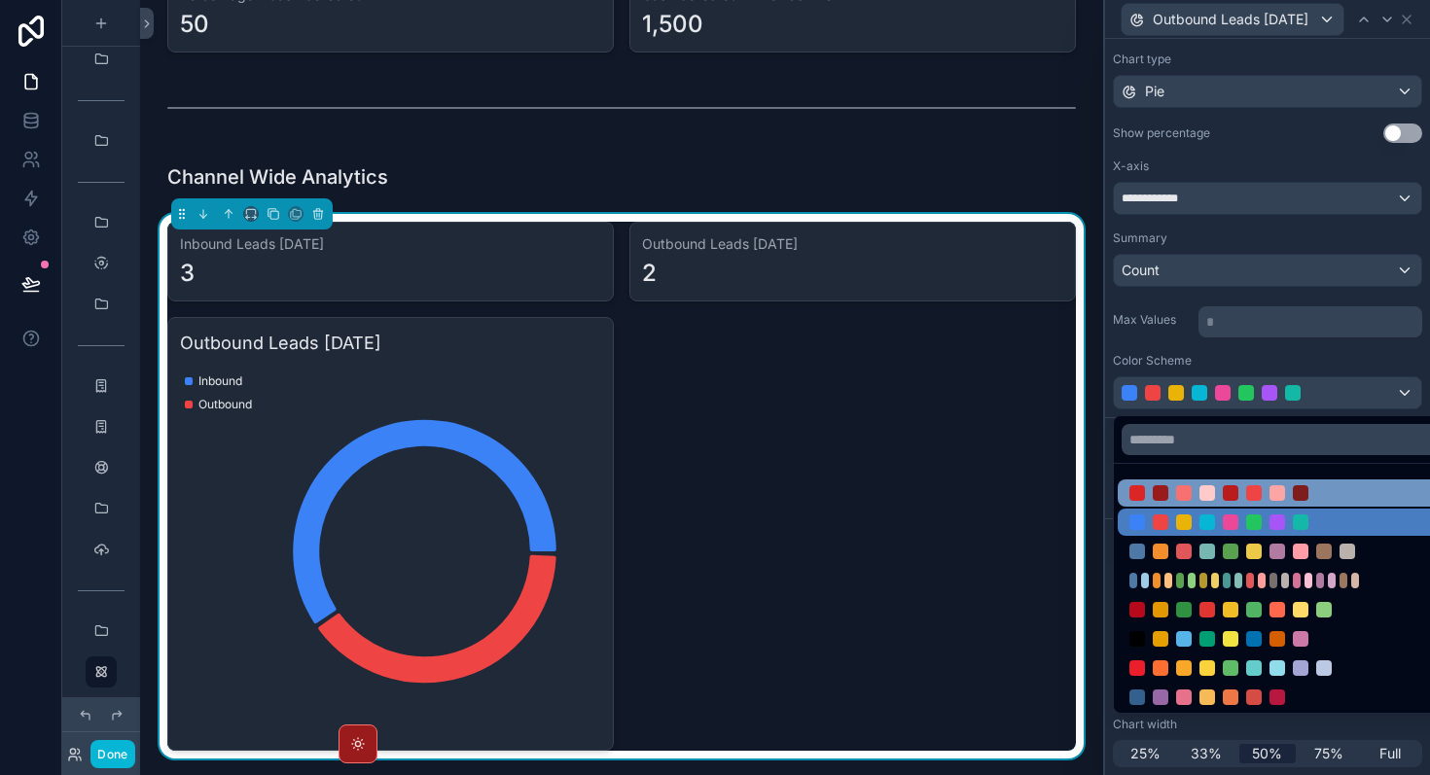
click at [1261, 488] on div at bounding box center [1254, 493] width 16 height 16
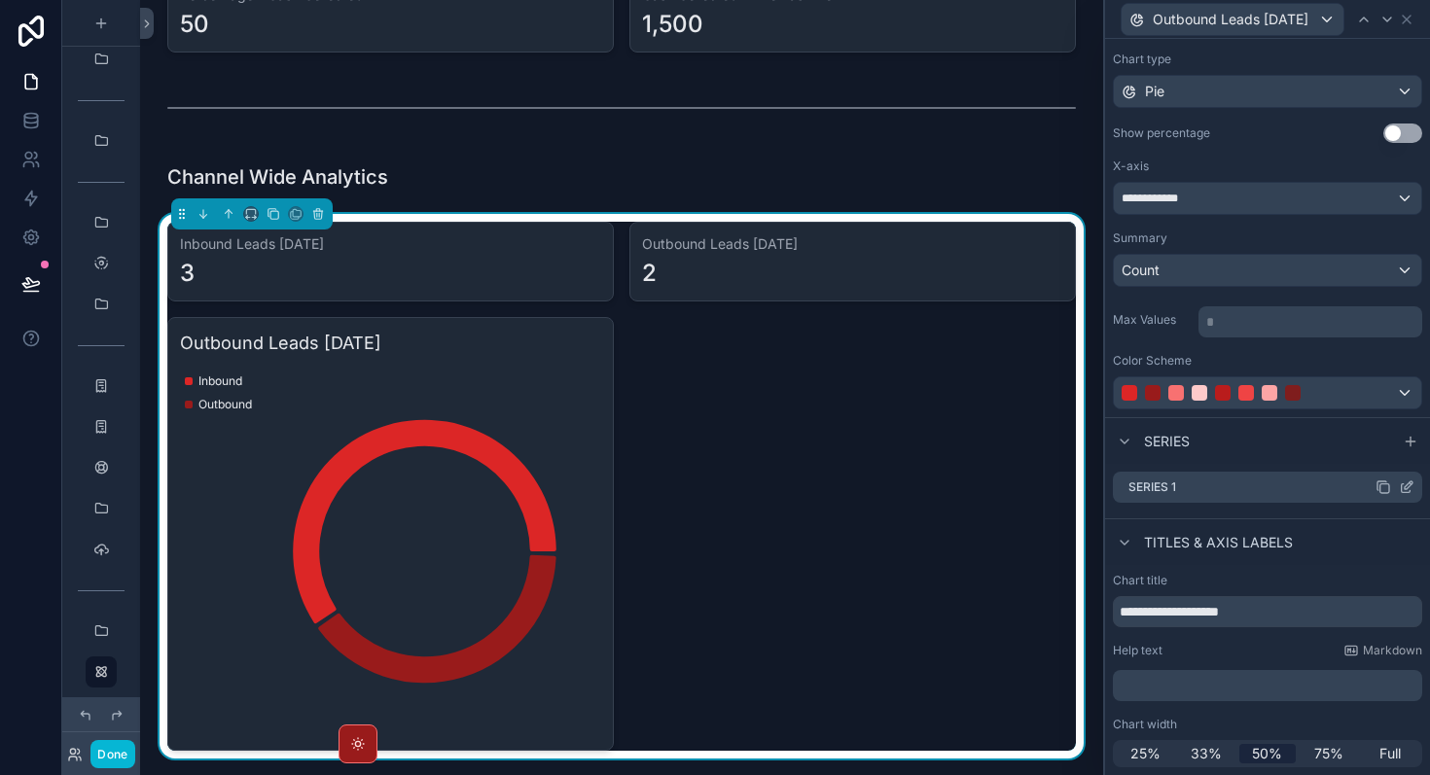
click at [1410, 492] on icon at bounding box center [1407, 488] width 16 height 16
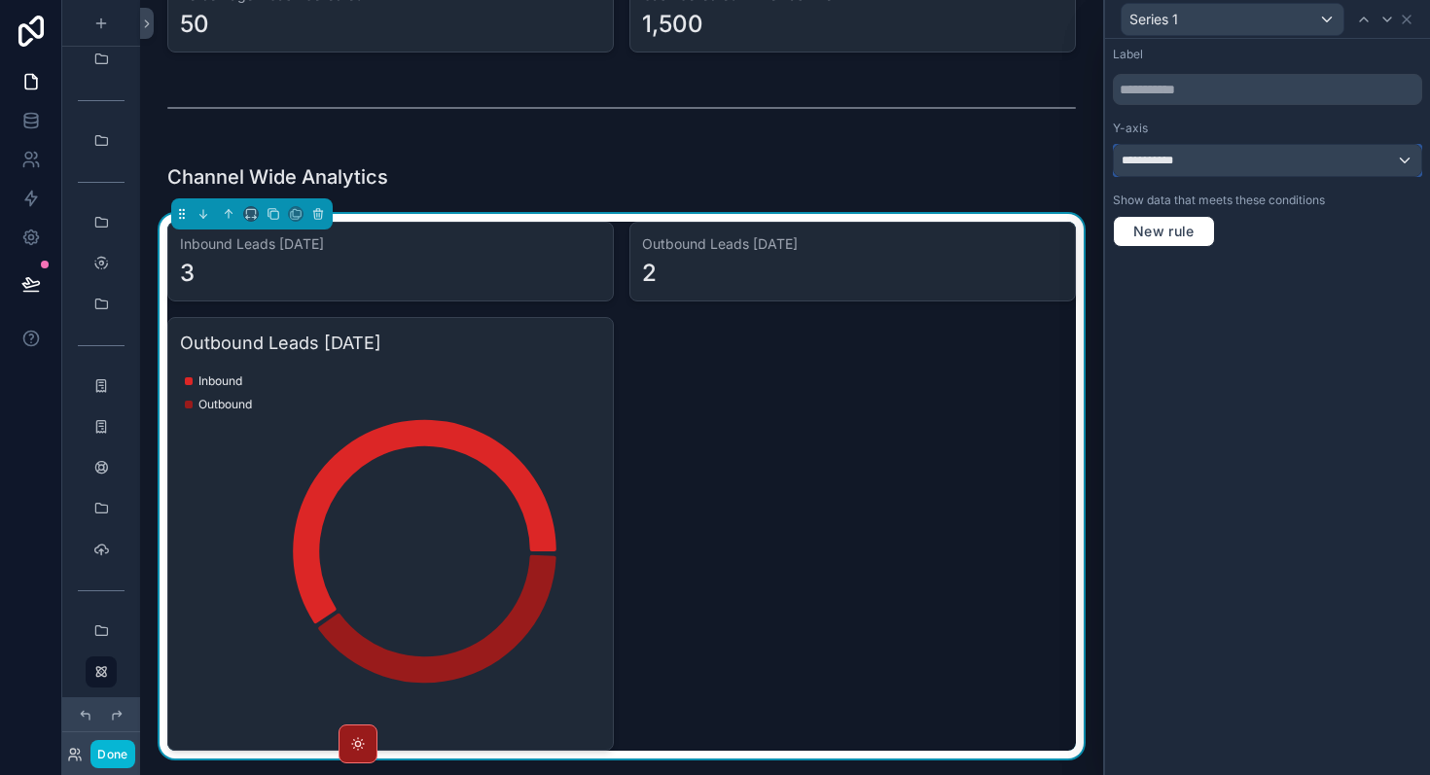
click at [1310, 172] on div "**********" at bounding box center [1267, 160] width 307 height 31
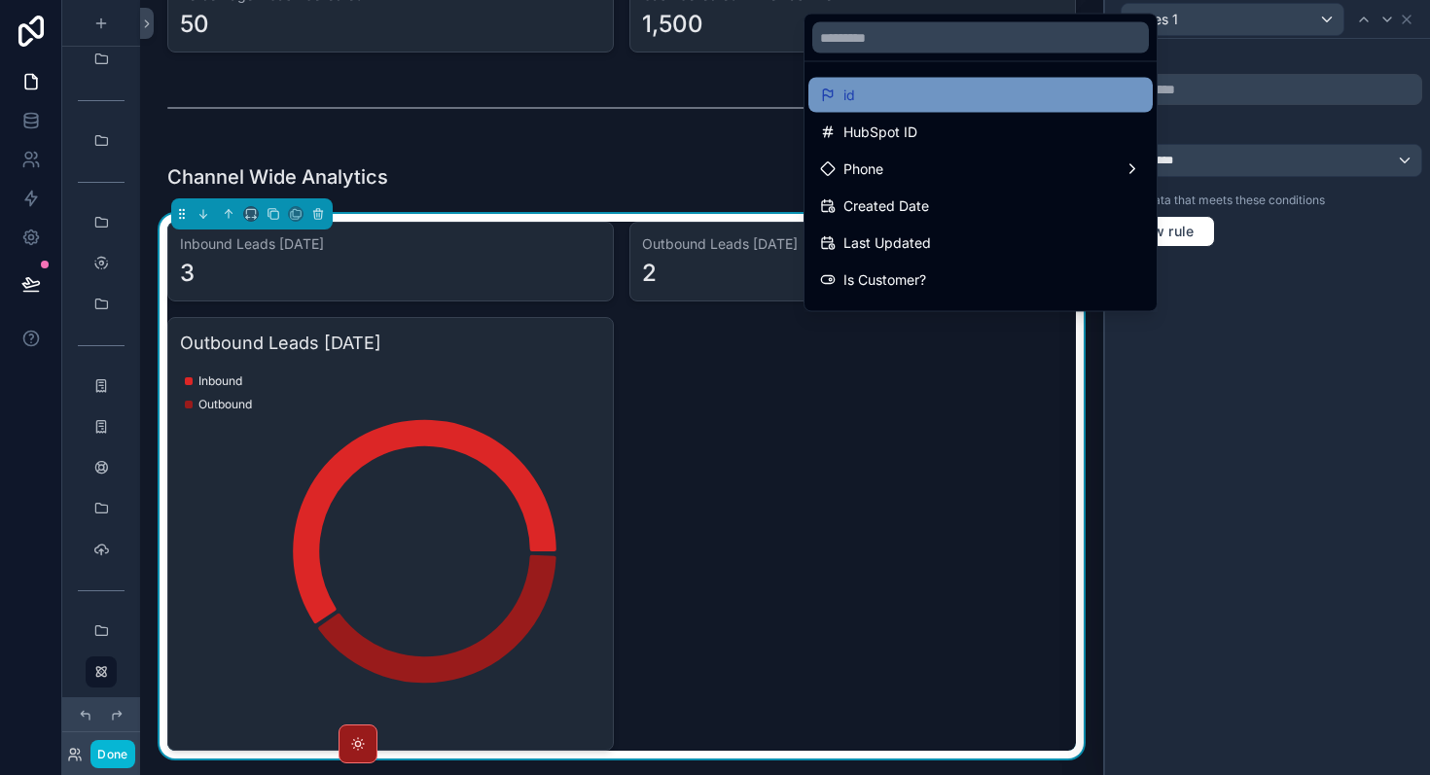
click at [1007, 90] on div "id" at bounding box center [980, 95] width 321 height 23
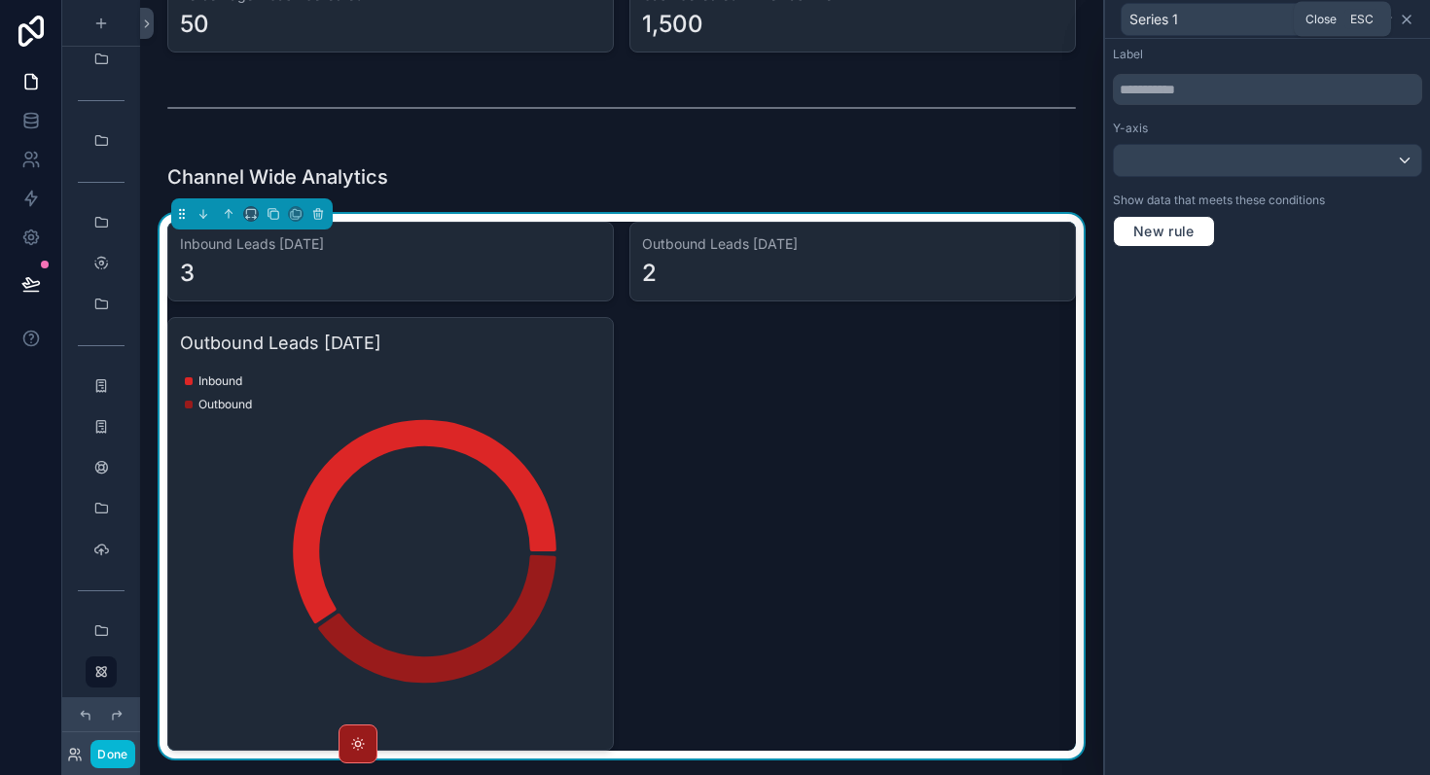
click at [1406, 15] on icon at bounding box center [1407, 20] width 16 height 16
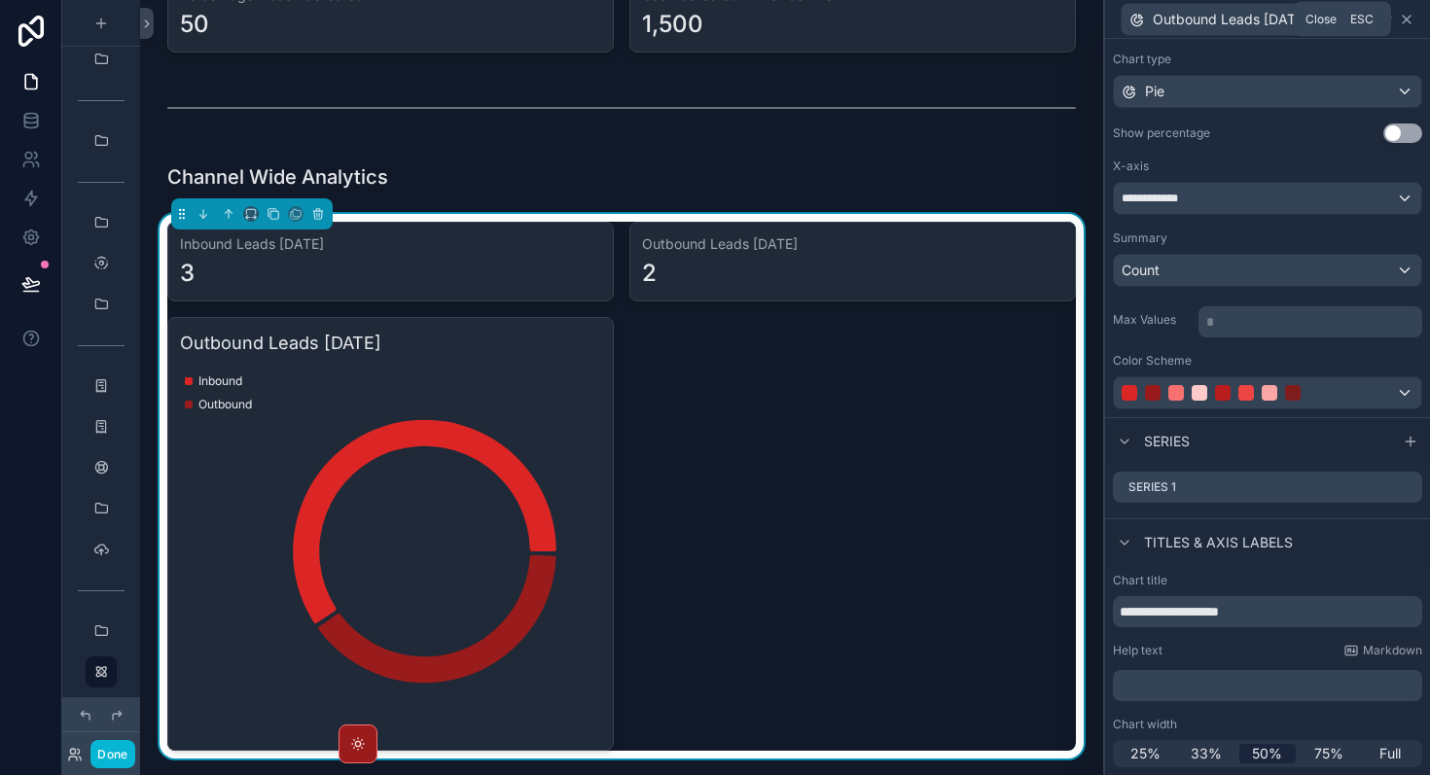
click at [1410, 25] on icon at bounding box center [1407, 20] width 16 height 16
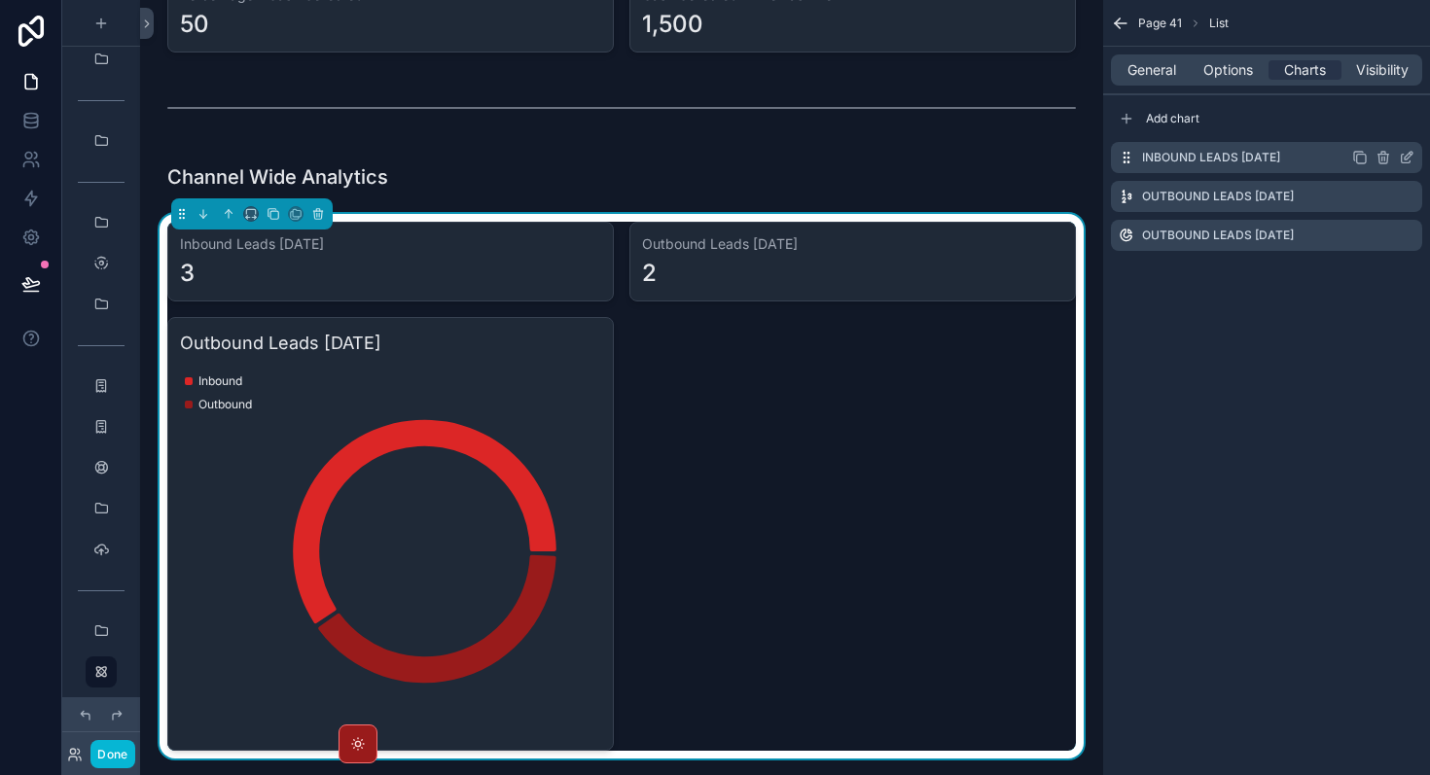
click at [1407, 160] on icon "scrollable content" at bounding box center [1407, 158] width 16 height 16
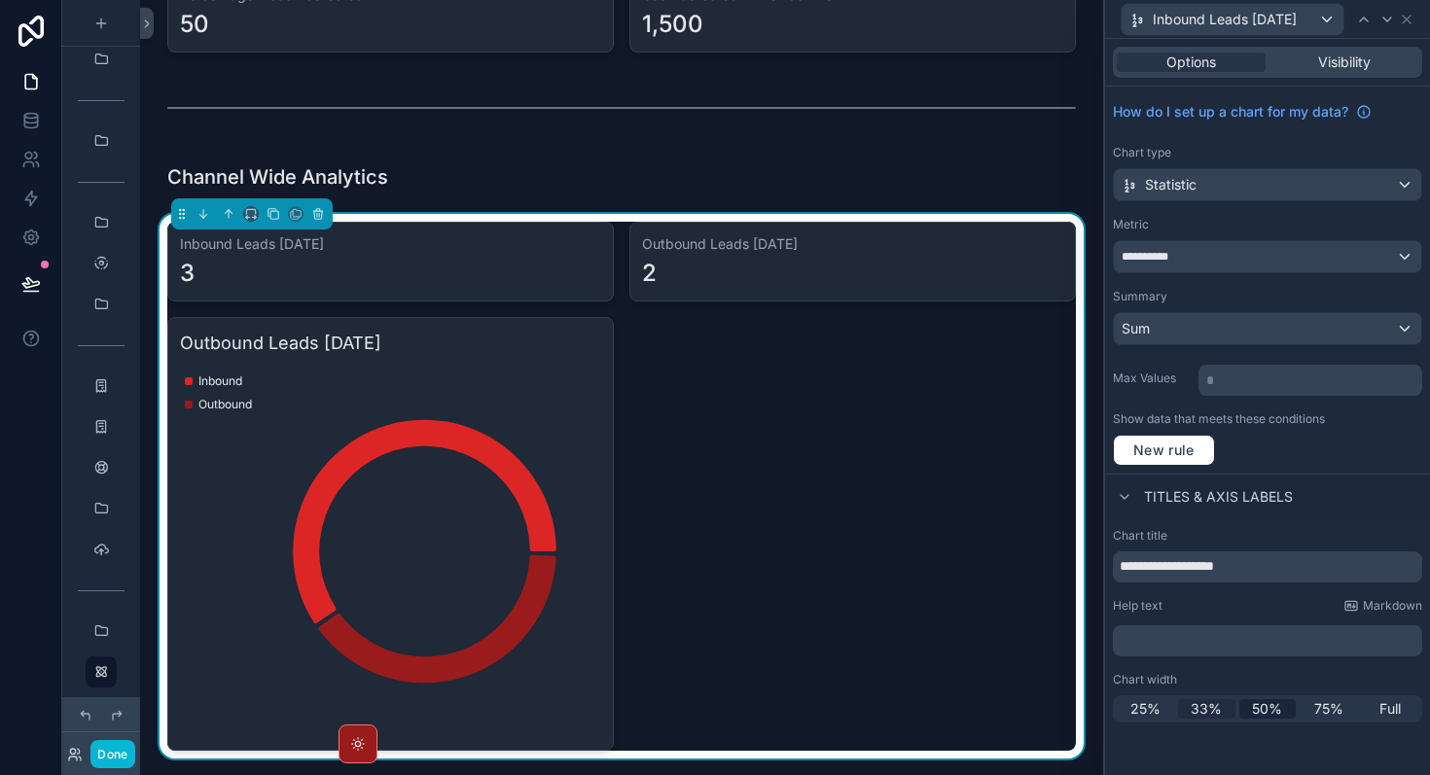
click at [1198, 713] on span "33%" at bounding box center [1206, 708] width 31 height 19
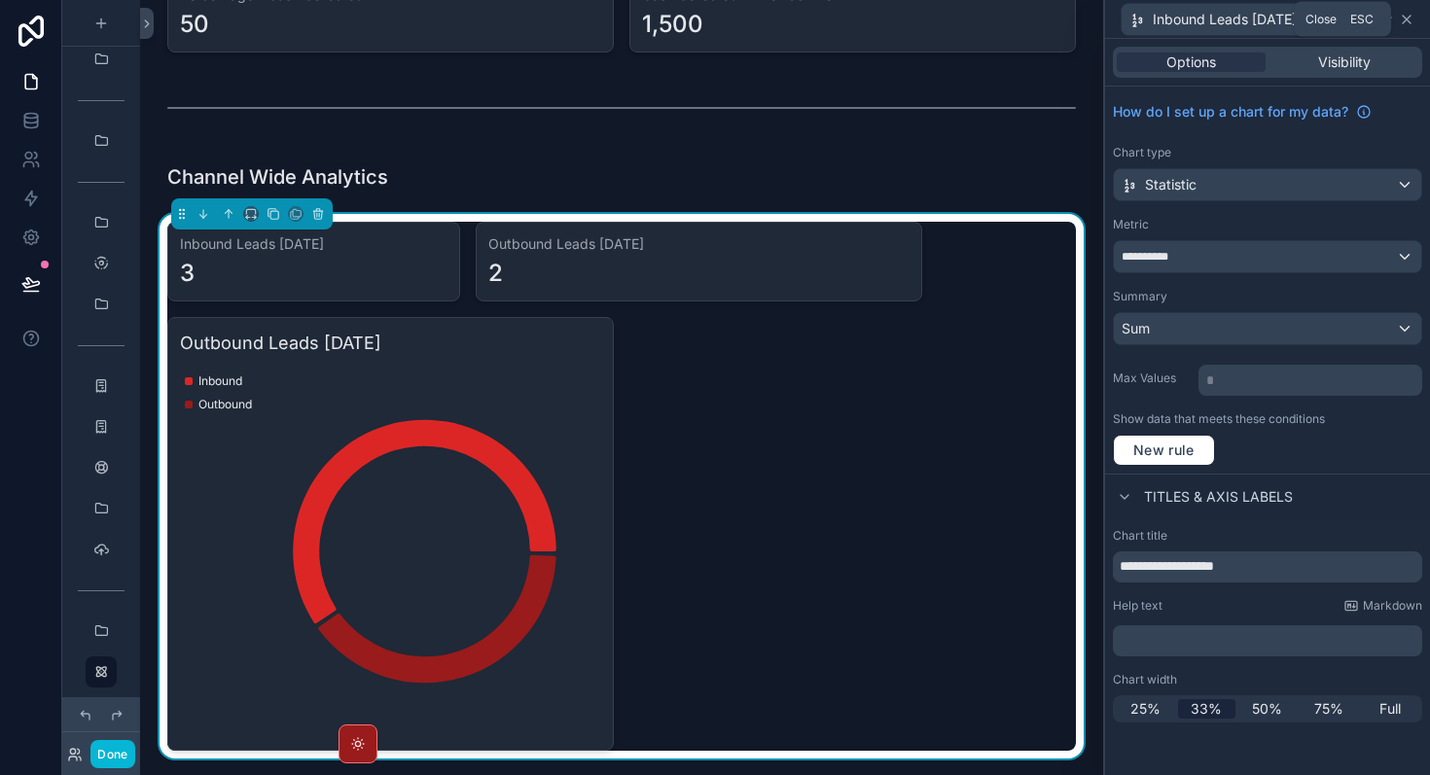
click at [1404, 24] on icon at bounding box center [1407, 20] width 16 height 16
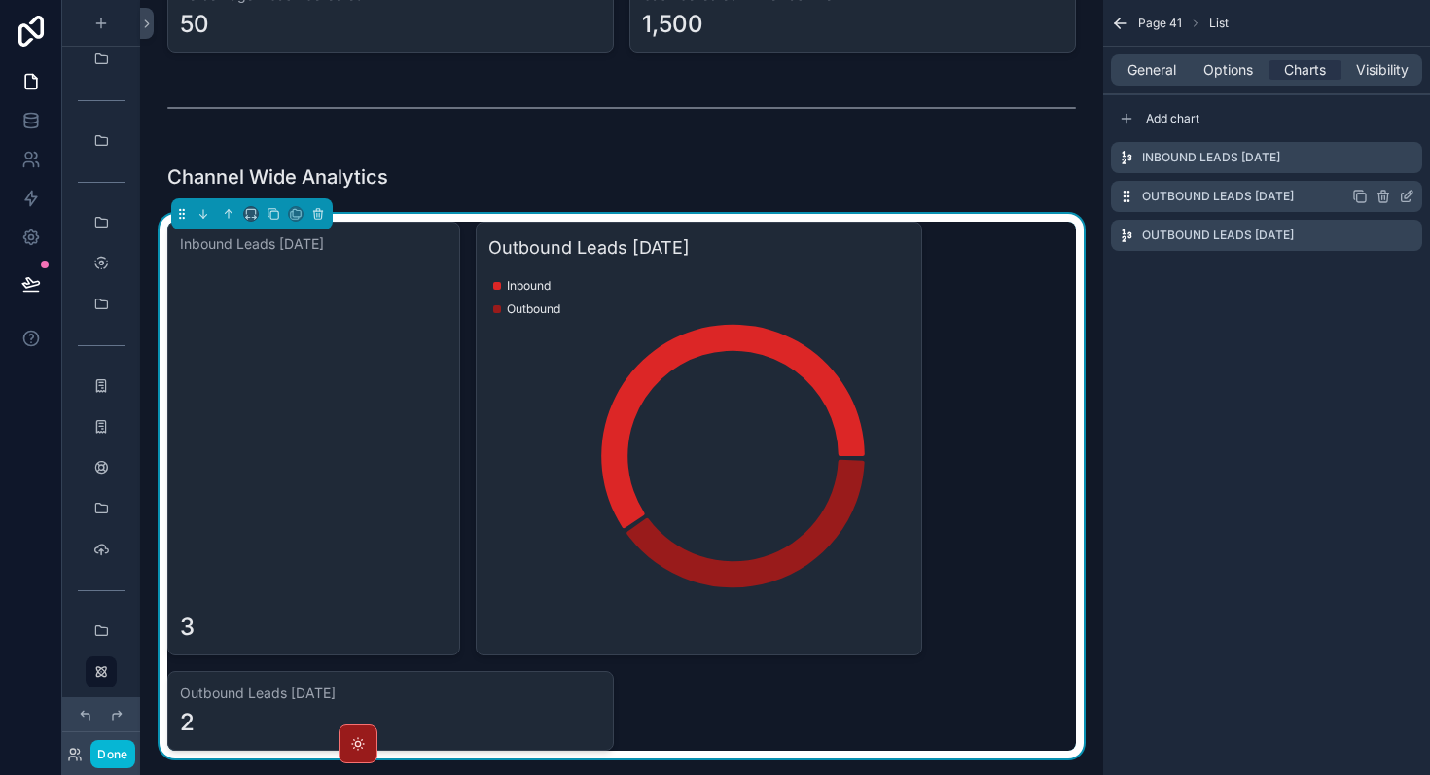
click at [1405, 196] on icon "scrollable content" at bounding box center [1409, 195] width 8 height 8
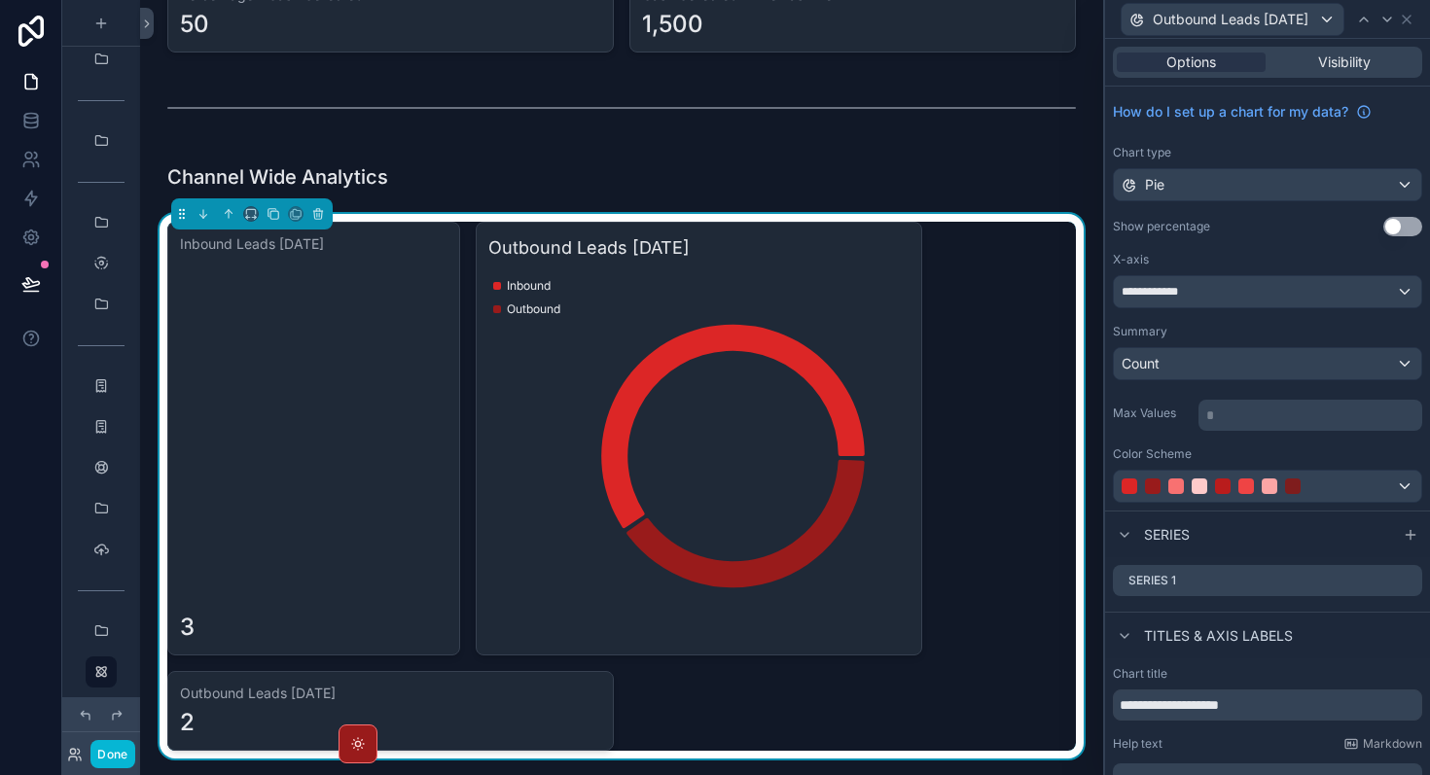
scroll to position [93, 0]
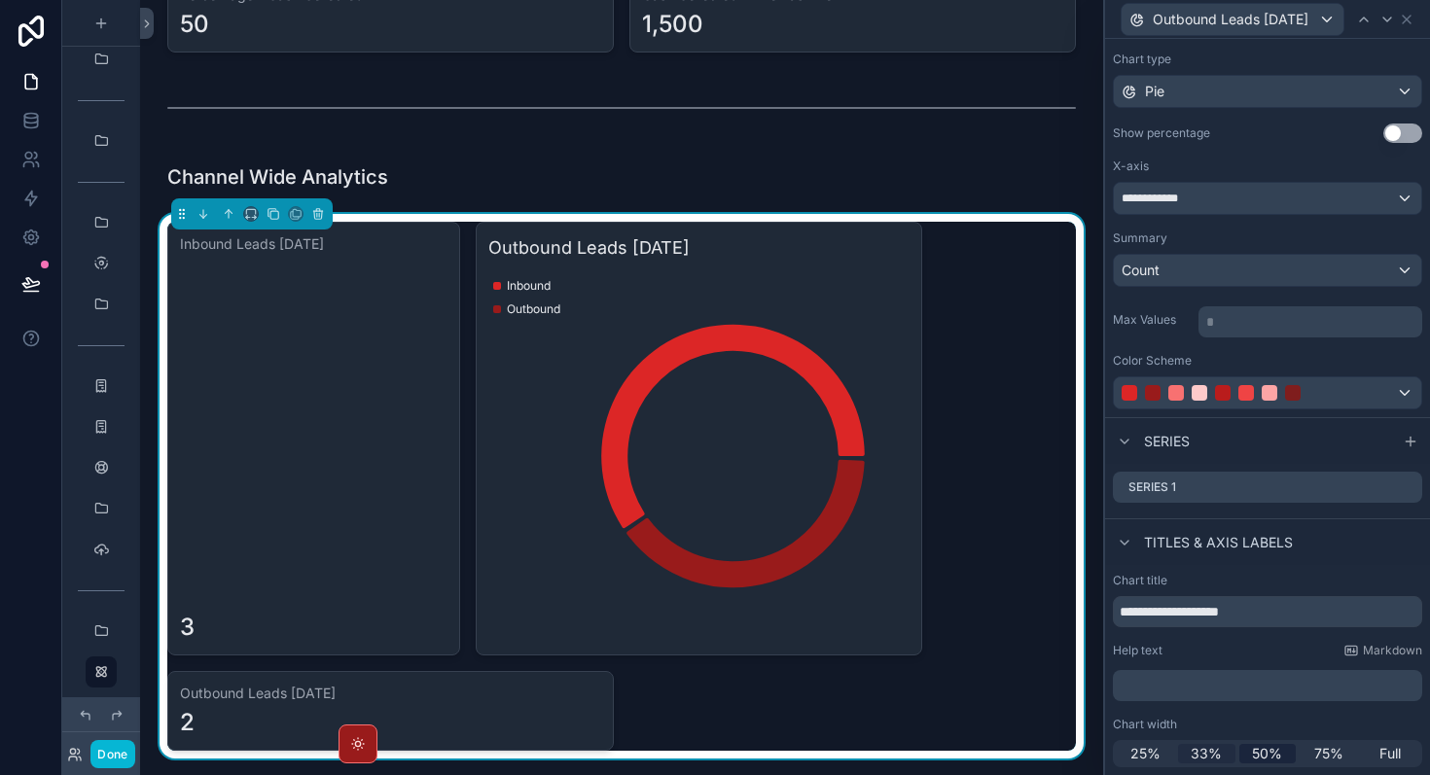
click at [1211, 763] on span "33%" at bounding box center [1206, 753] width 31 height 19
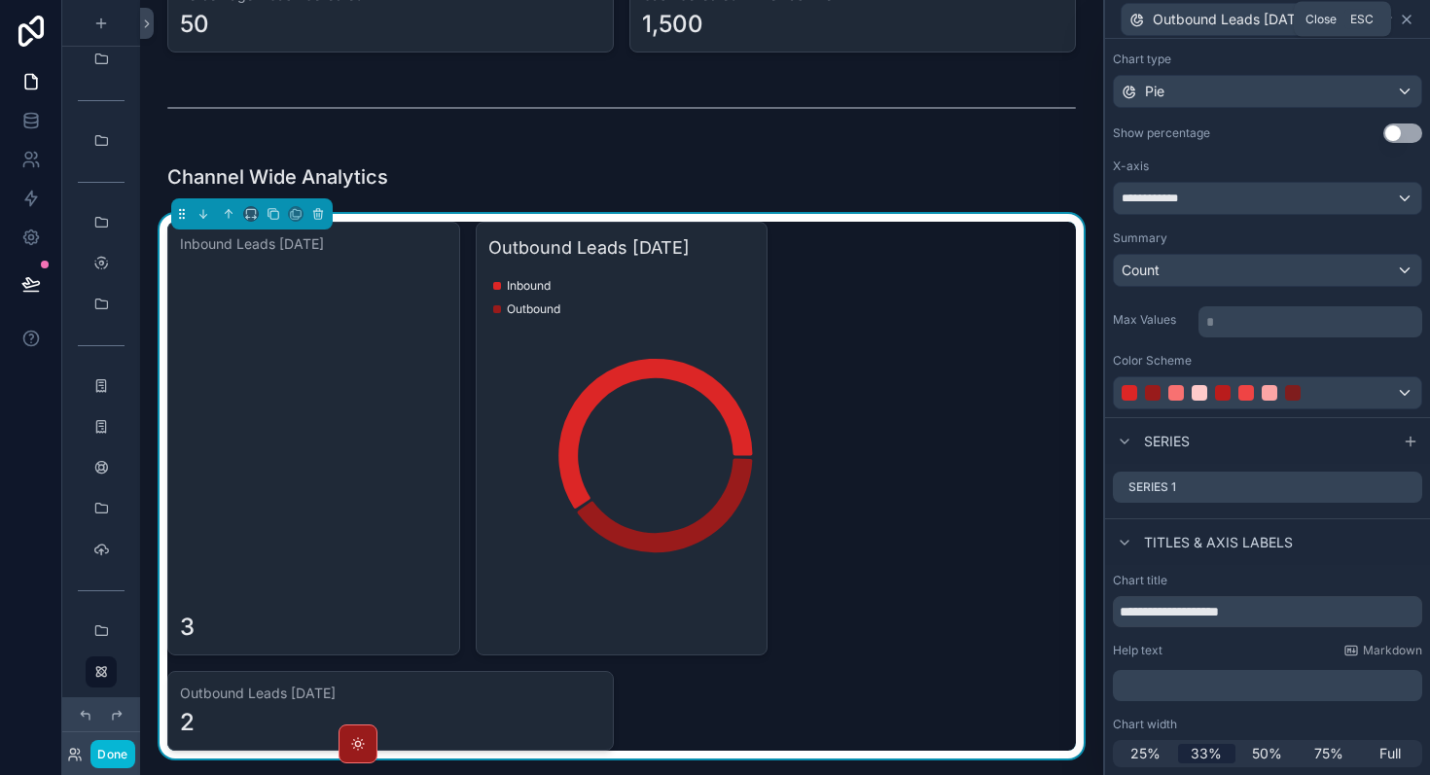
click at [1410, 16] on icon at bounding box center [1407, 20] width 16 height 16
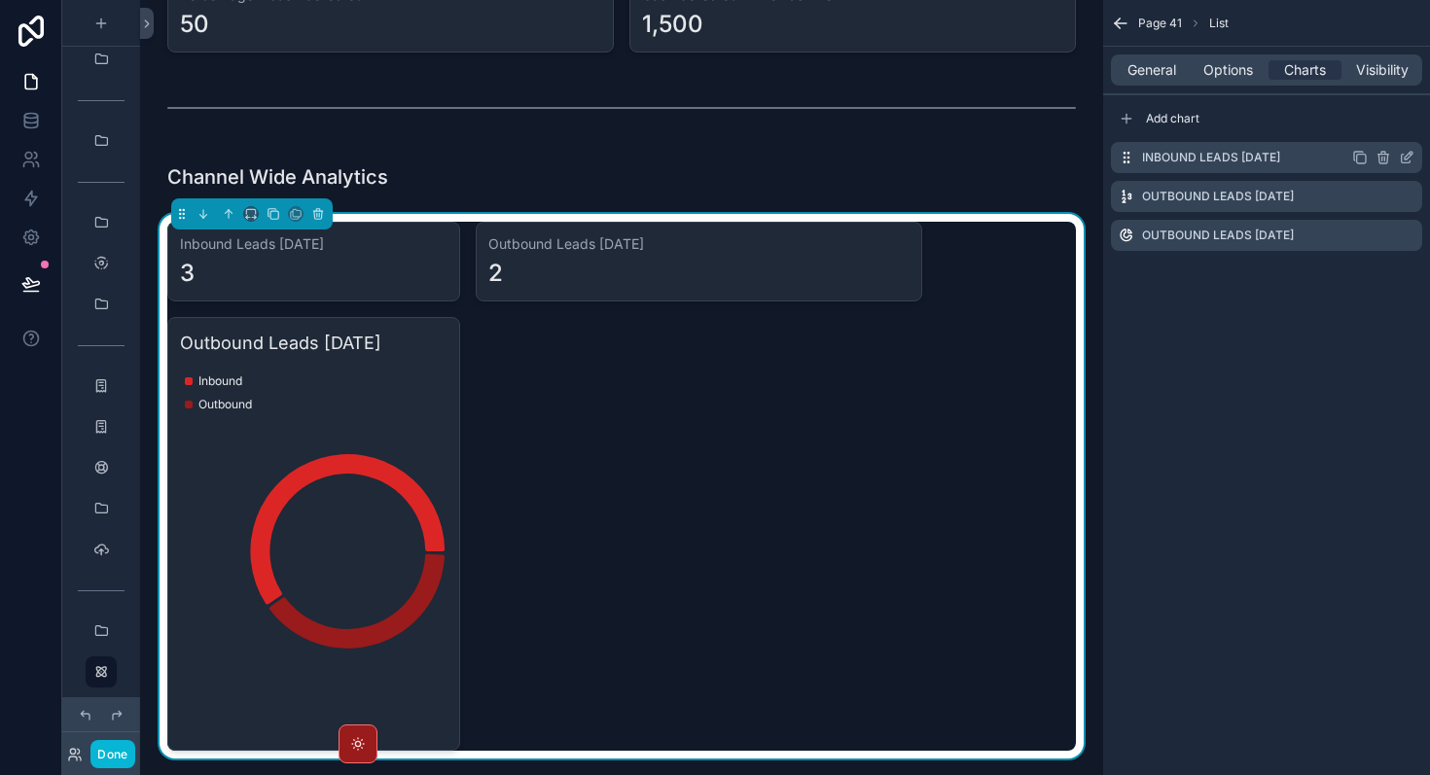
click at [1403, 155] on icon "scrollable content" at bounding box center [1406, 159] width 9 height 9
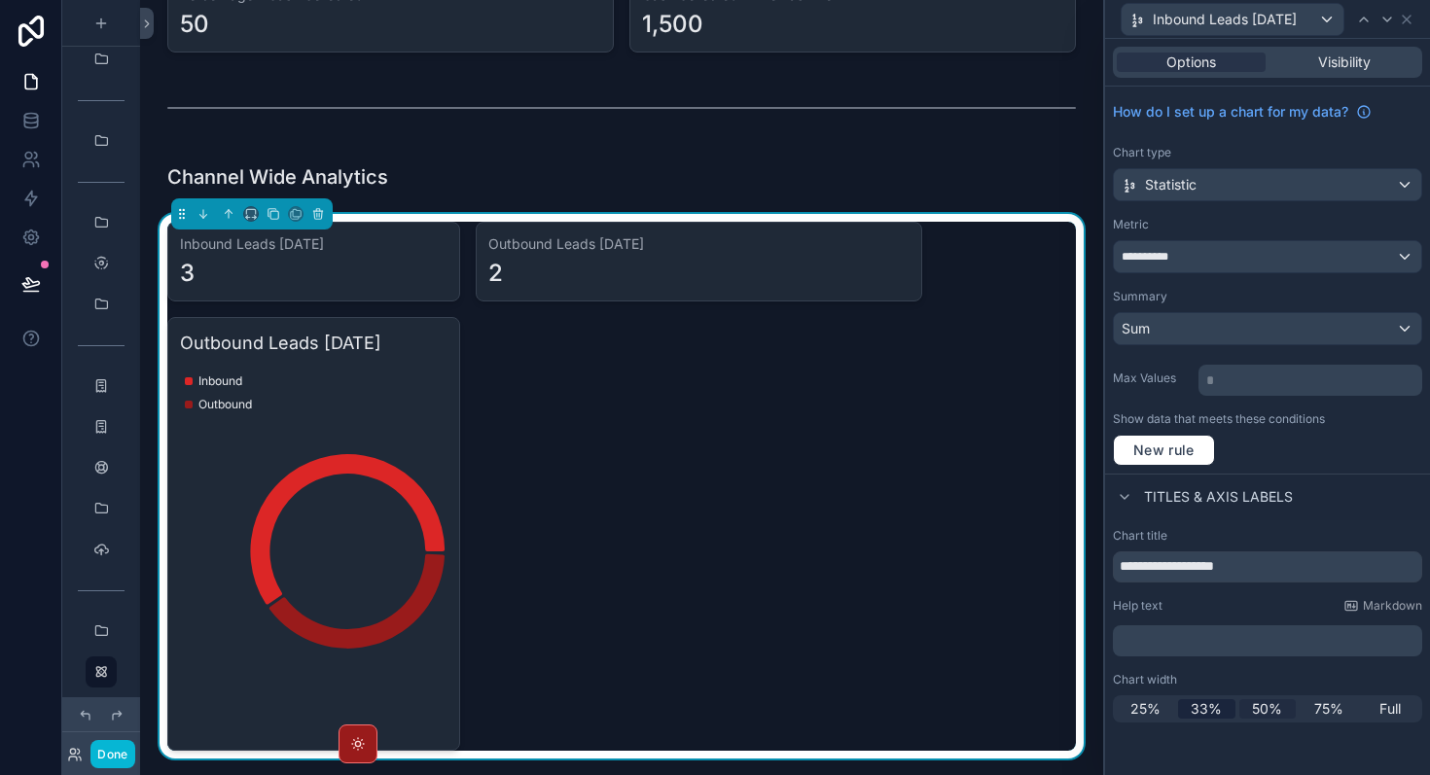
click at [1265, 709] on span "50%" at bounding box center [1267, 708] width 30 height 19
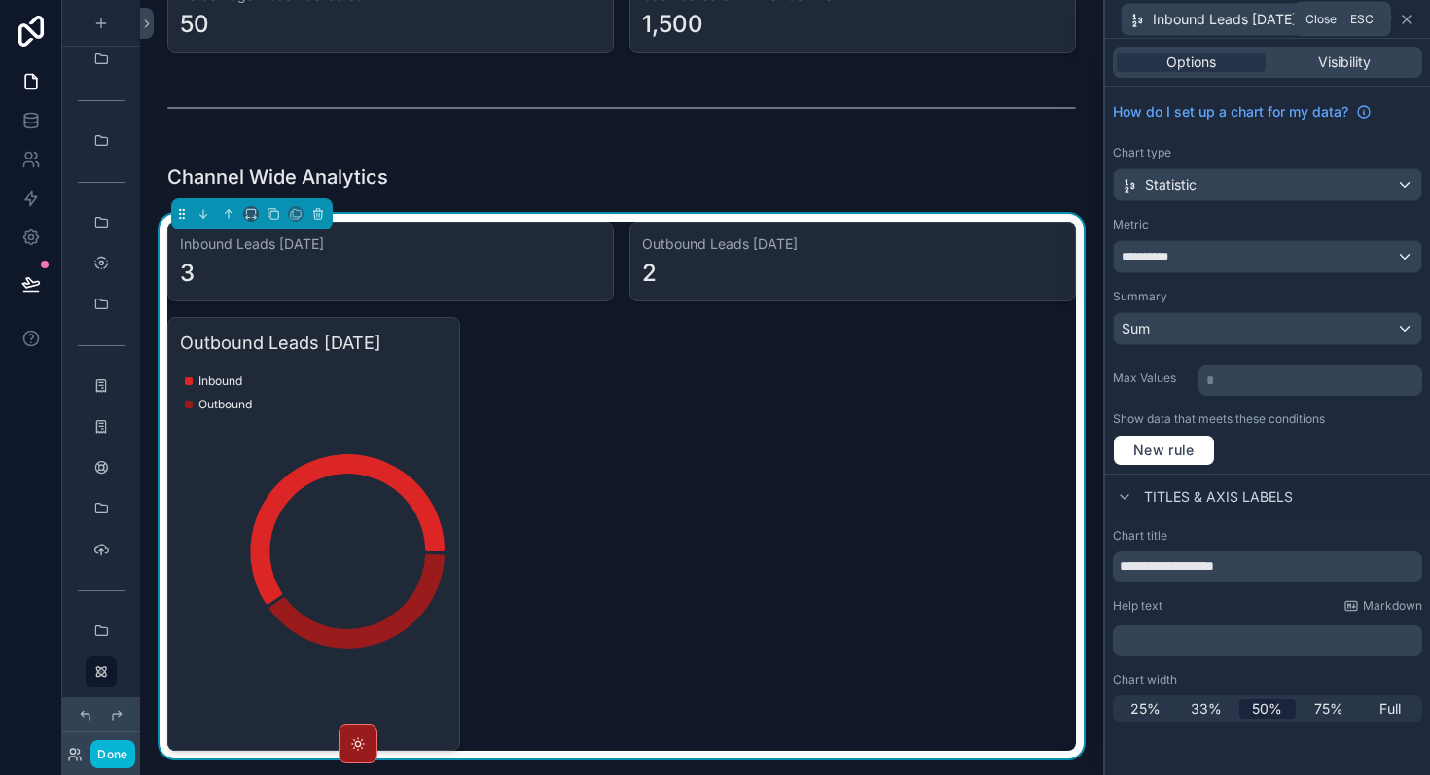
click at [1406, 22] on icon at bounding box center [1407, 20] width 16 height 16
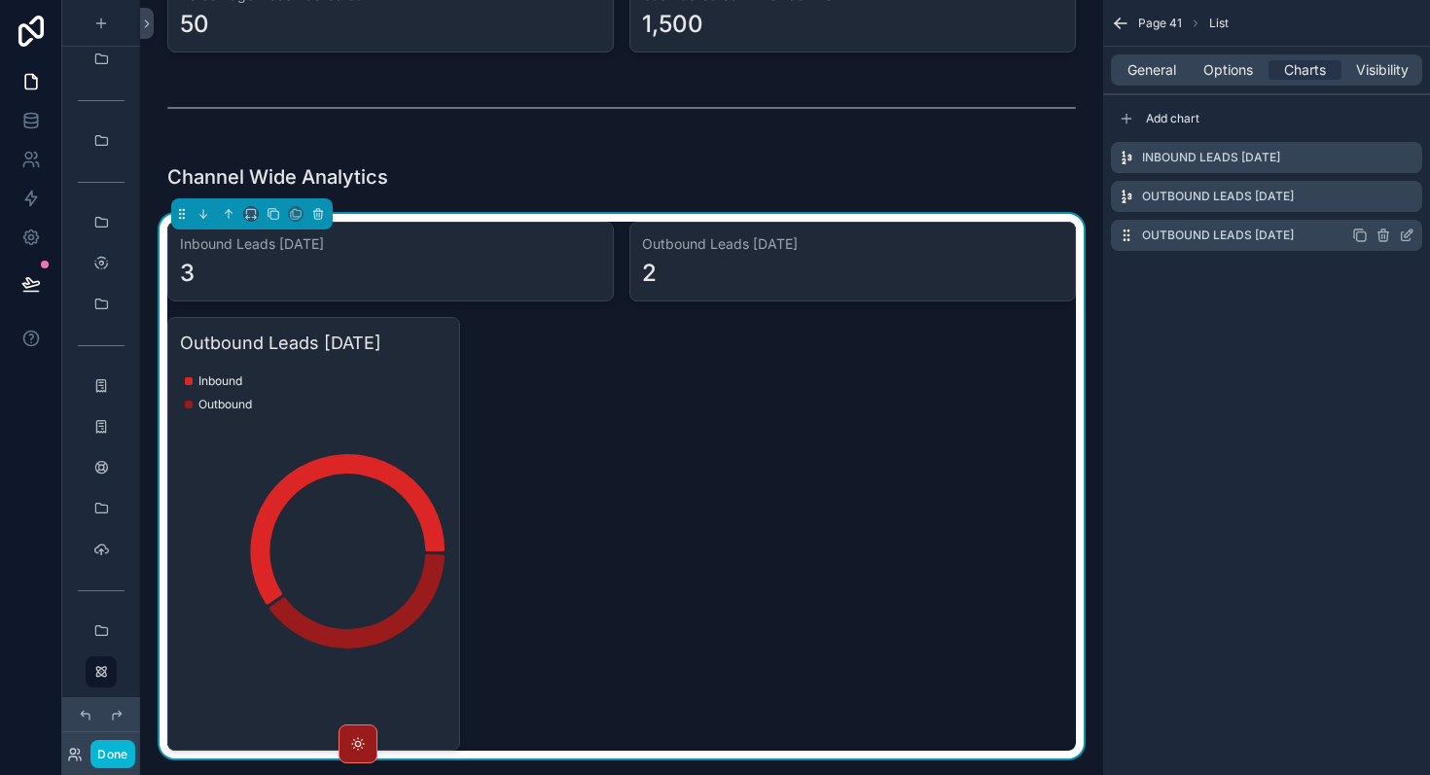
click at [1408, 238] on icon "scrollable content" at bounding box center [1407, 236] width 16 height 16
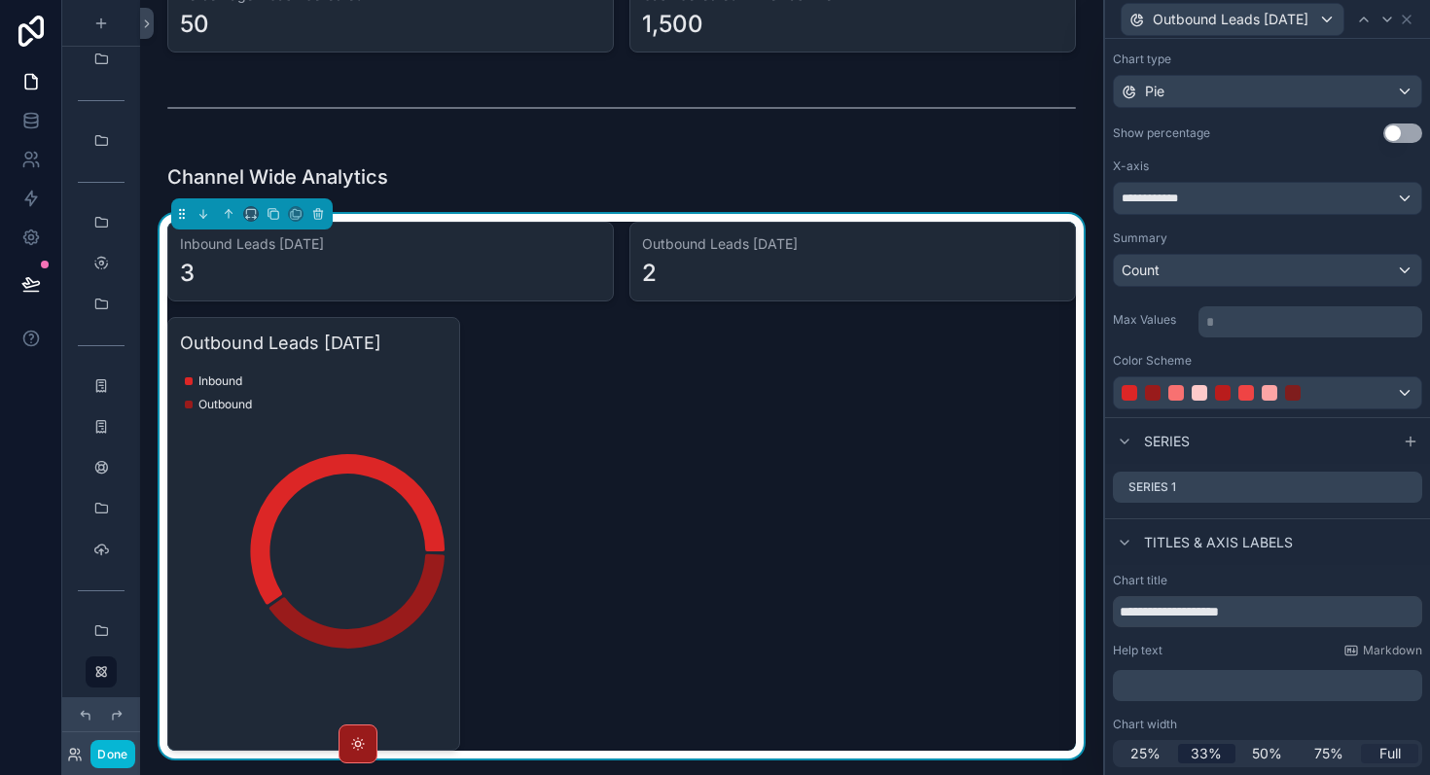
click at [1383, 746] on span "Full" at bounding box center [1389, 753] width 21 height 19
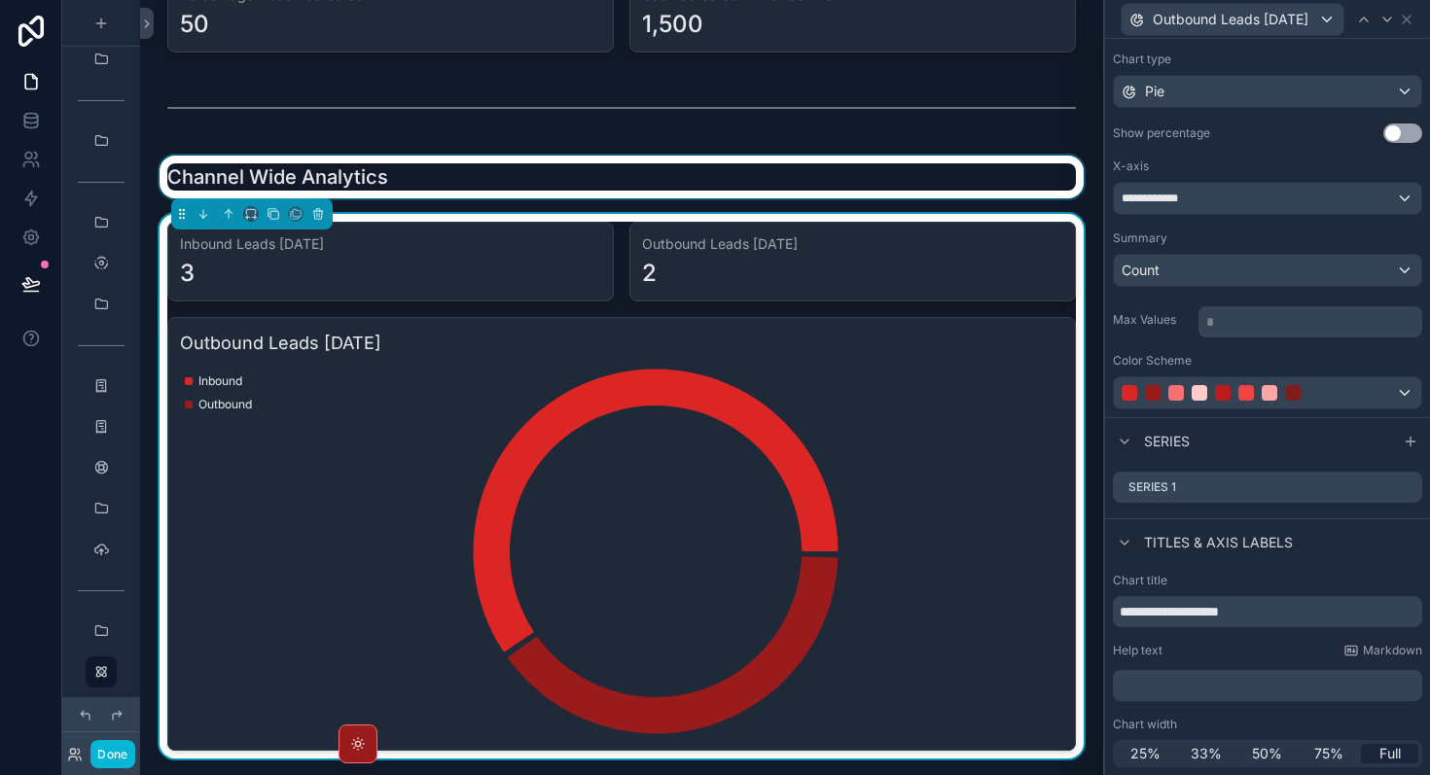
click at [876, 181] on div "scrollable content" at bounding box center [622, 177] width 932 height 43
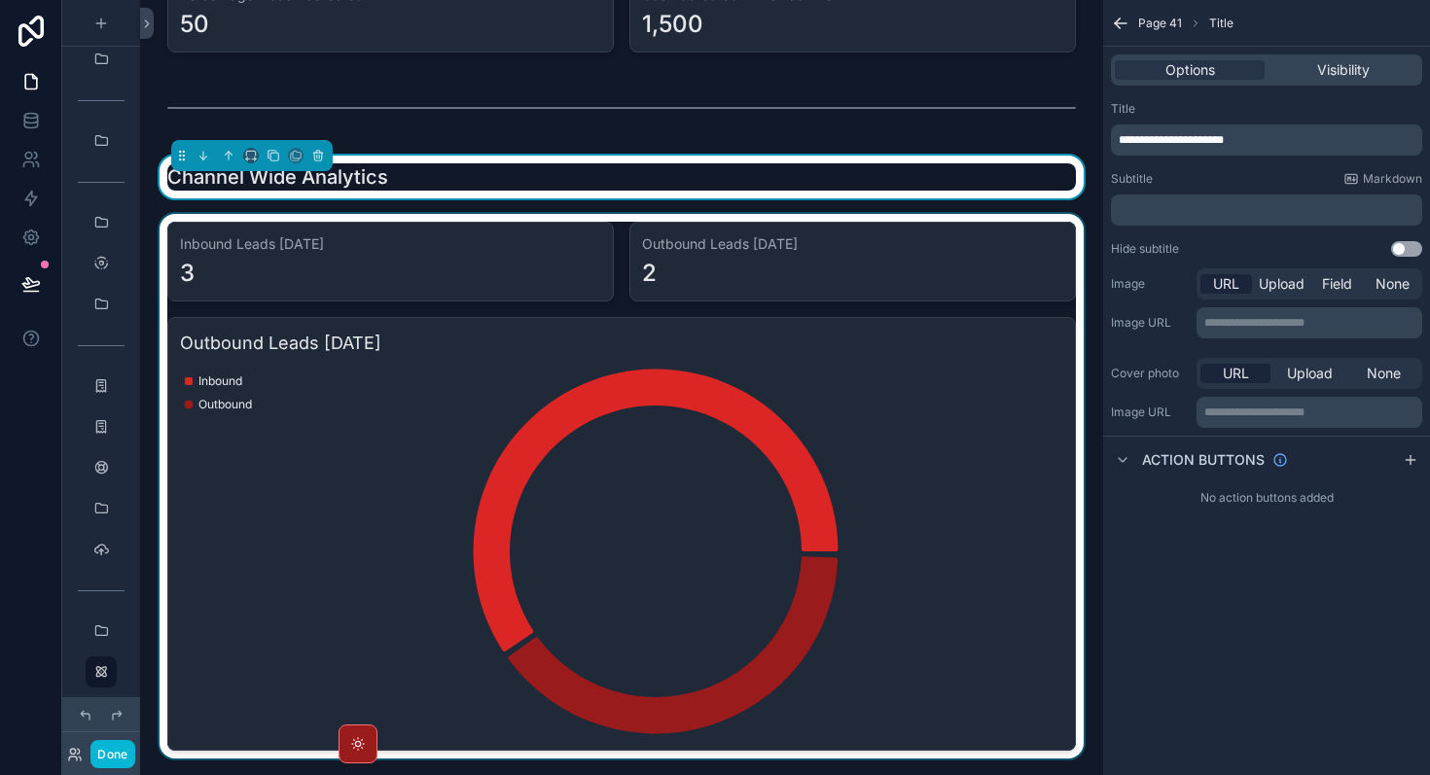
scroll to position [1022, 0]
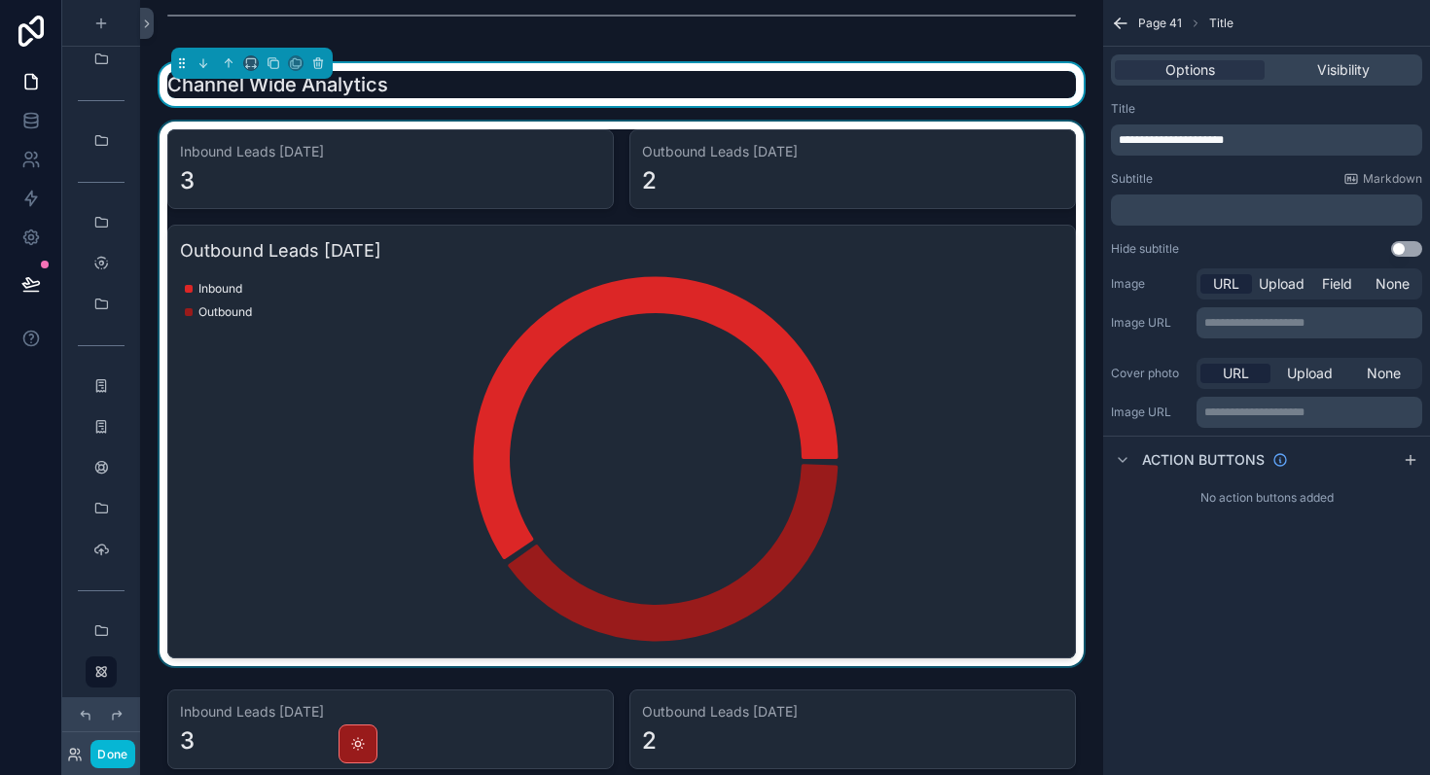
click at [819, 498] on div "scrollable content" at bounding box center [622, 394] width 932 height 545
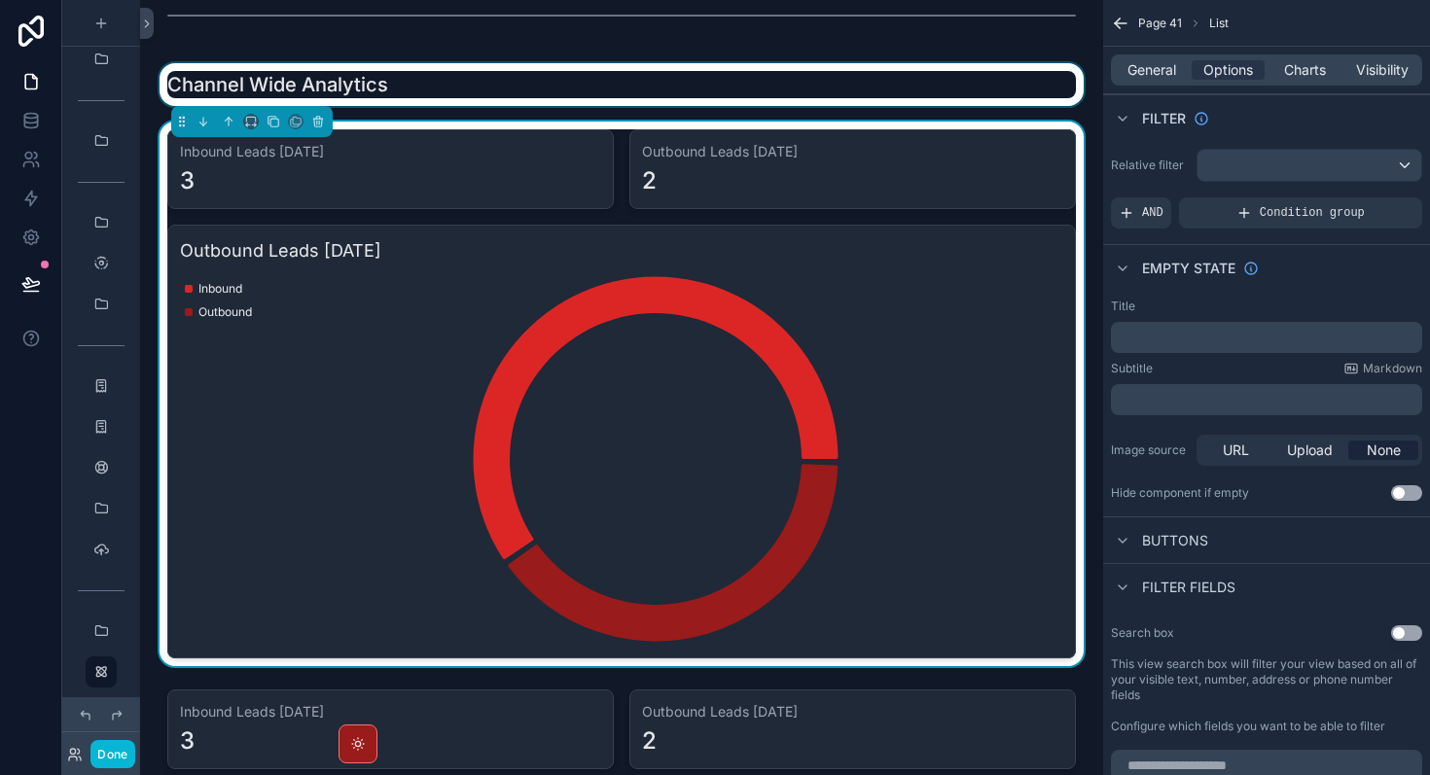
click at [733, 84] on div "scrollable content" at bounding box center [622, 84] width 932 height 43
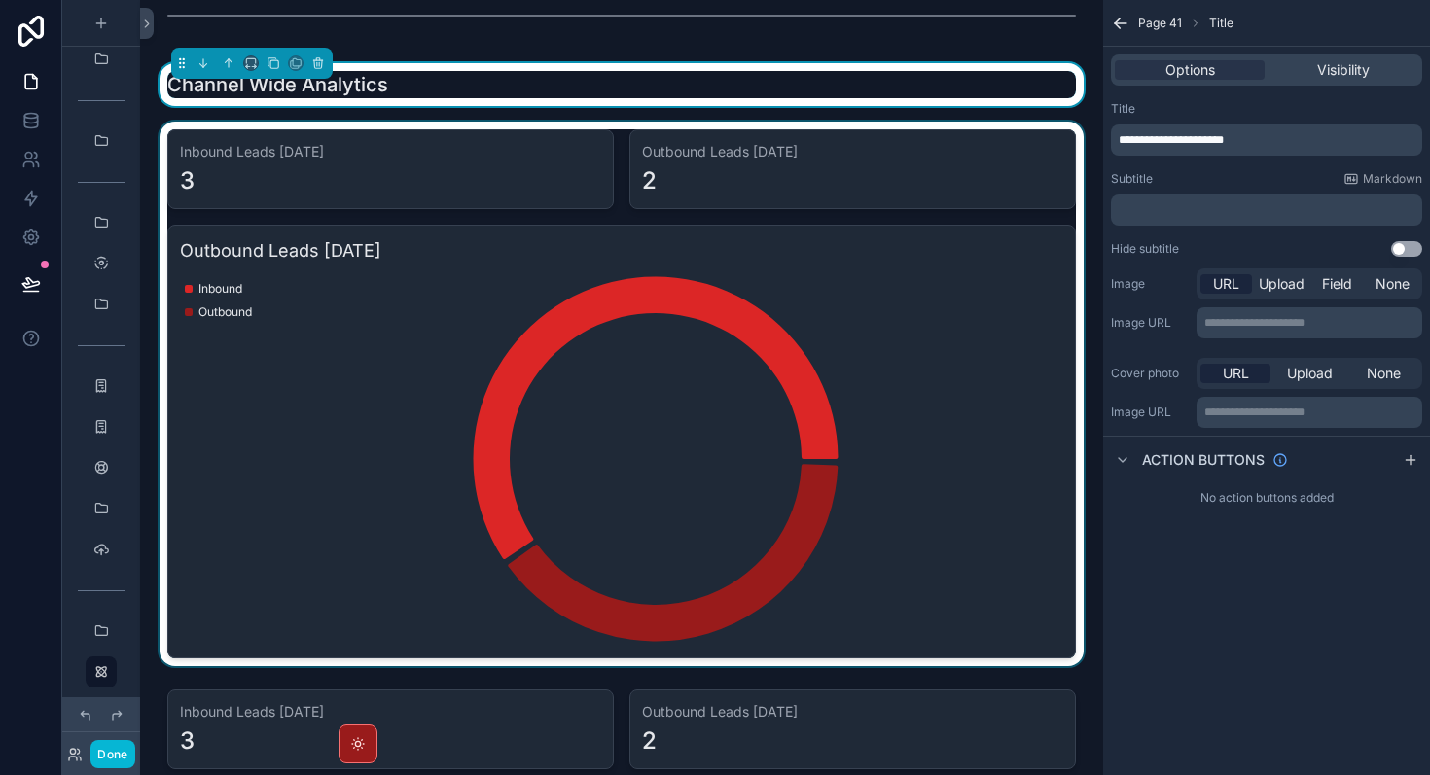
click at [739, 298] on div "scrollable content" at bounding box center [622, 394] width 932 height 545
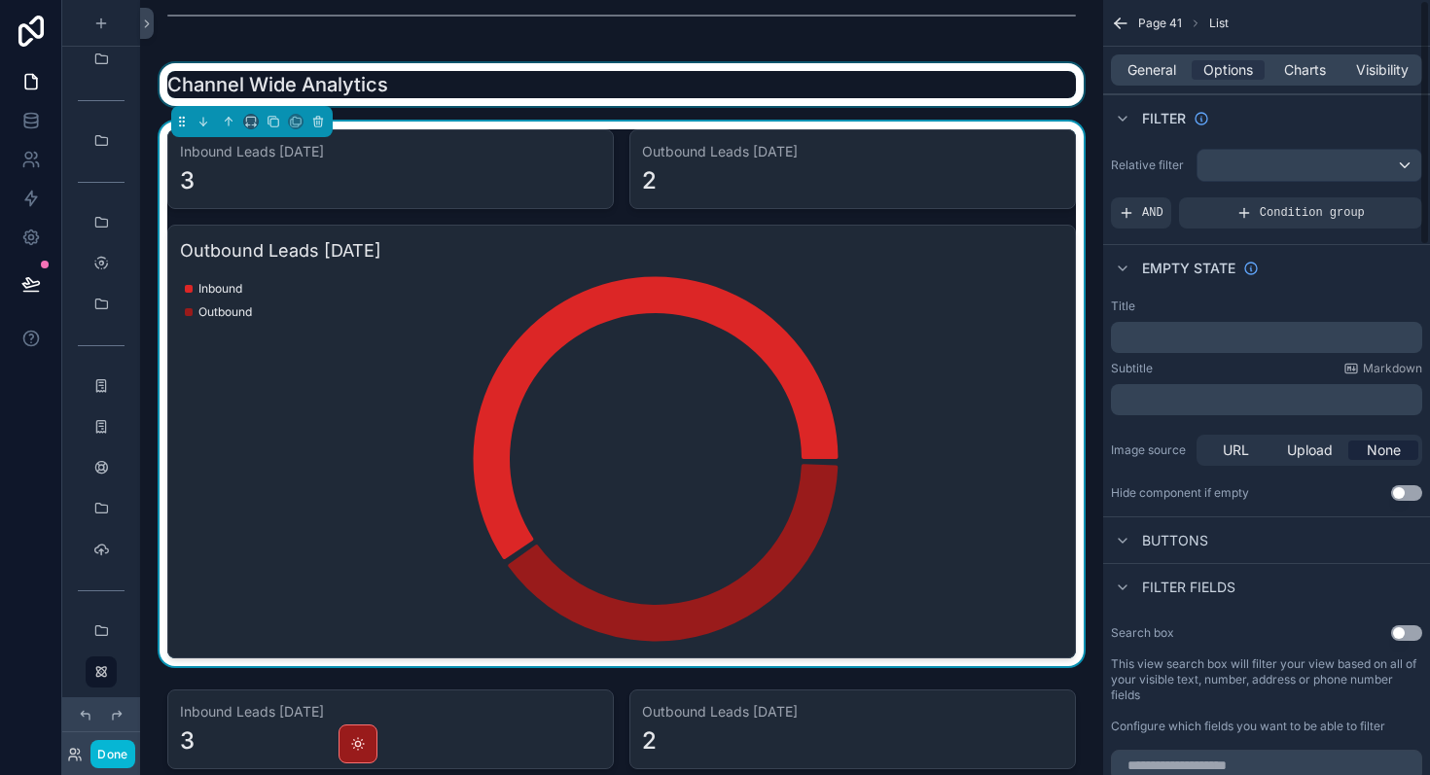
click at [1123, 17] on icon "scrollable content" at bounding box center [1120, 23] width 19 height 19
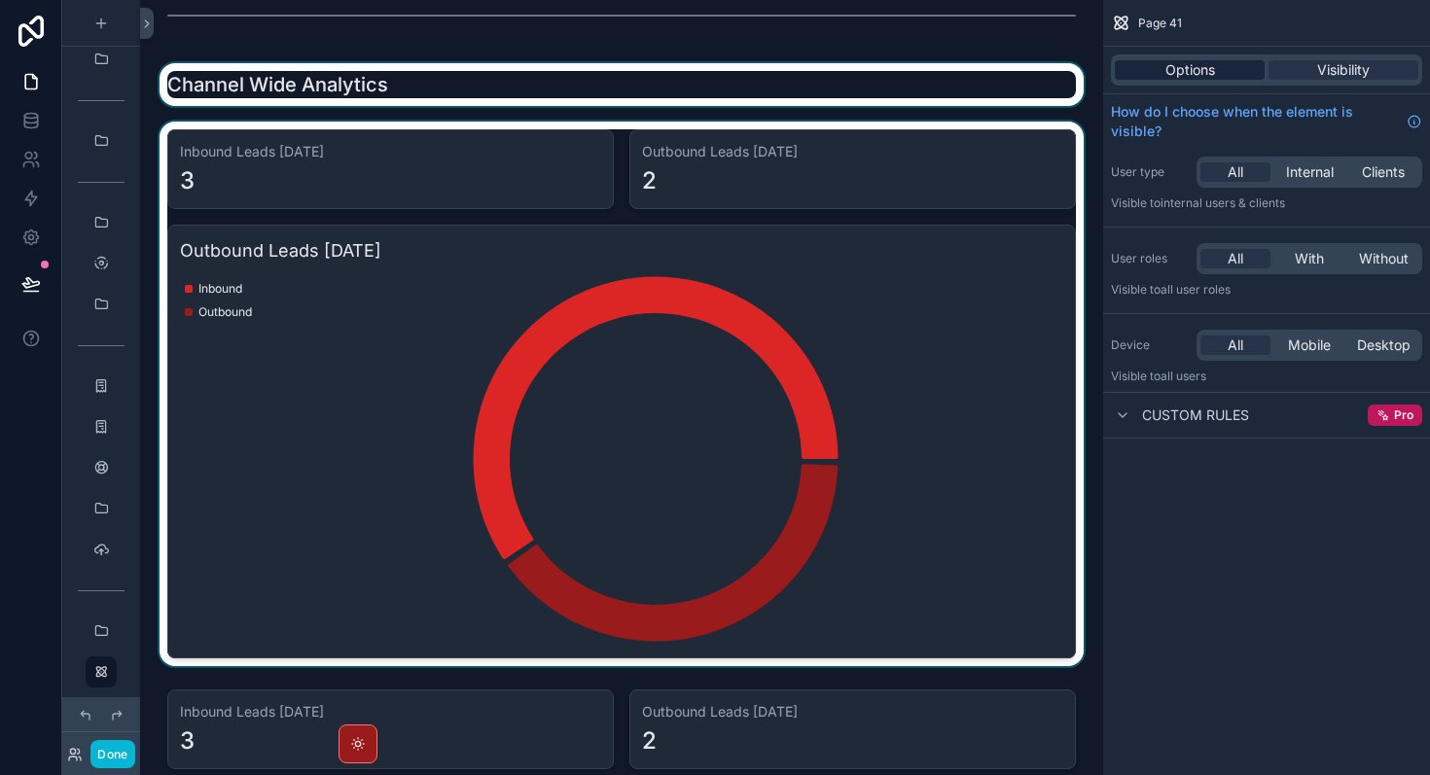
click at [1214, 71] on div "Options" at bounding box center [1190, 69] width 150 height 19
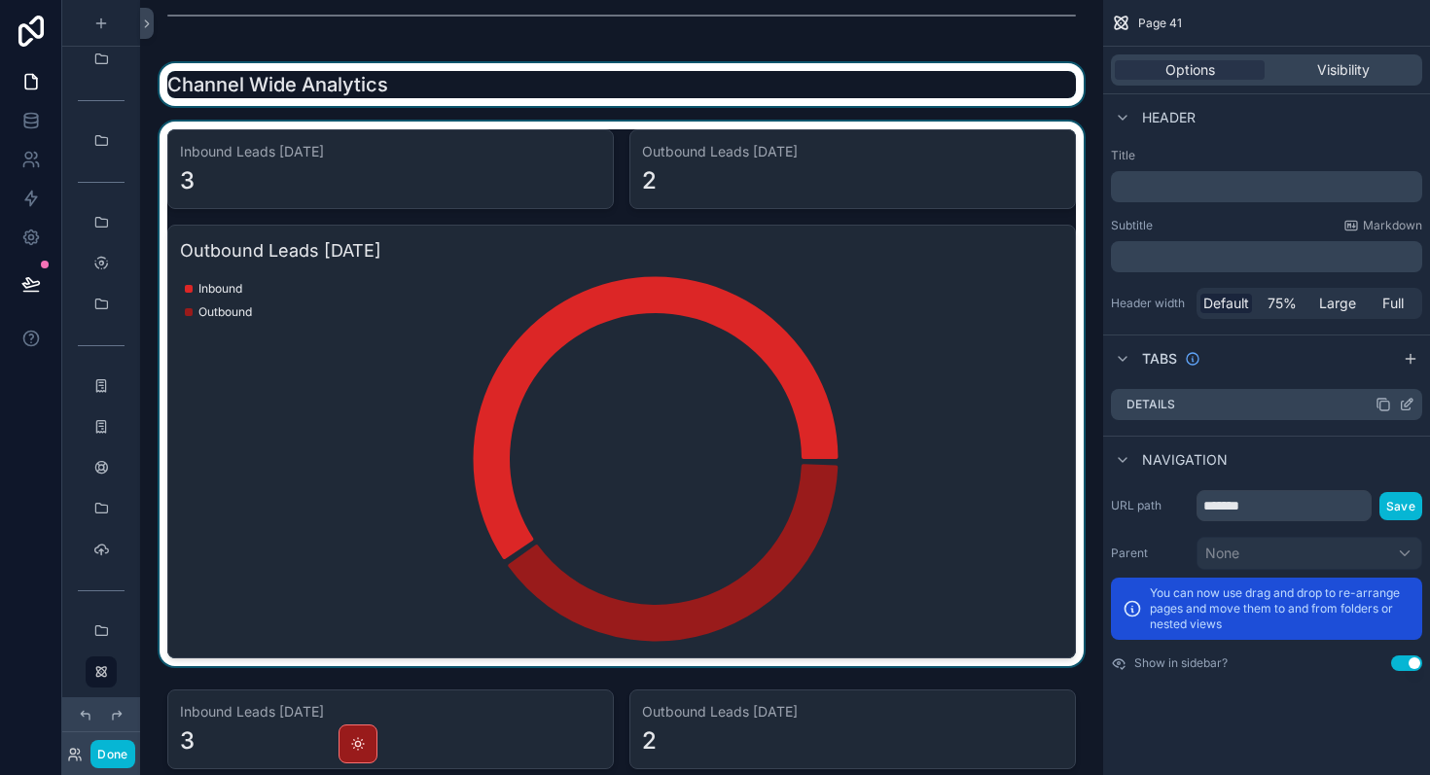
click at [1198, 399] on div "Details" at bounding box center [1266, 404] width 311 height 31
click at [807, 417] on div "scrollable content" at bounding box center [622, 394] width 932 height 545
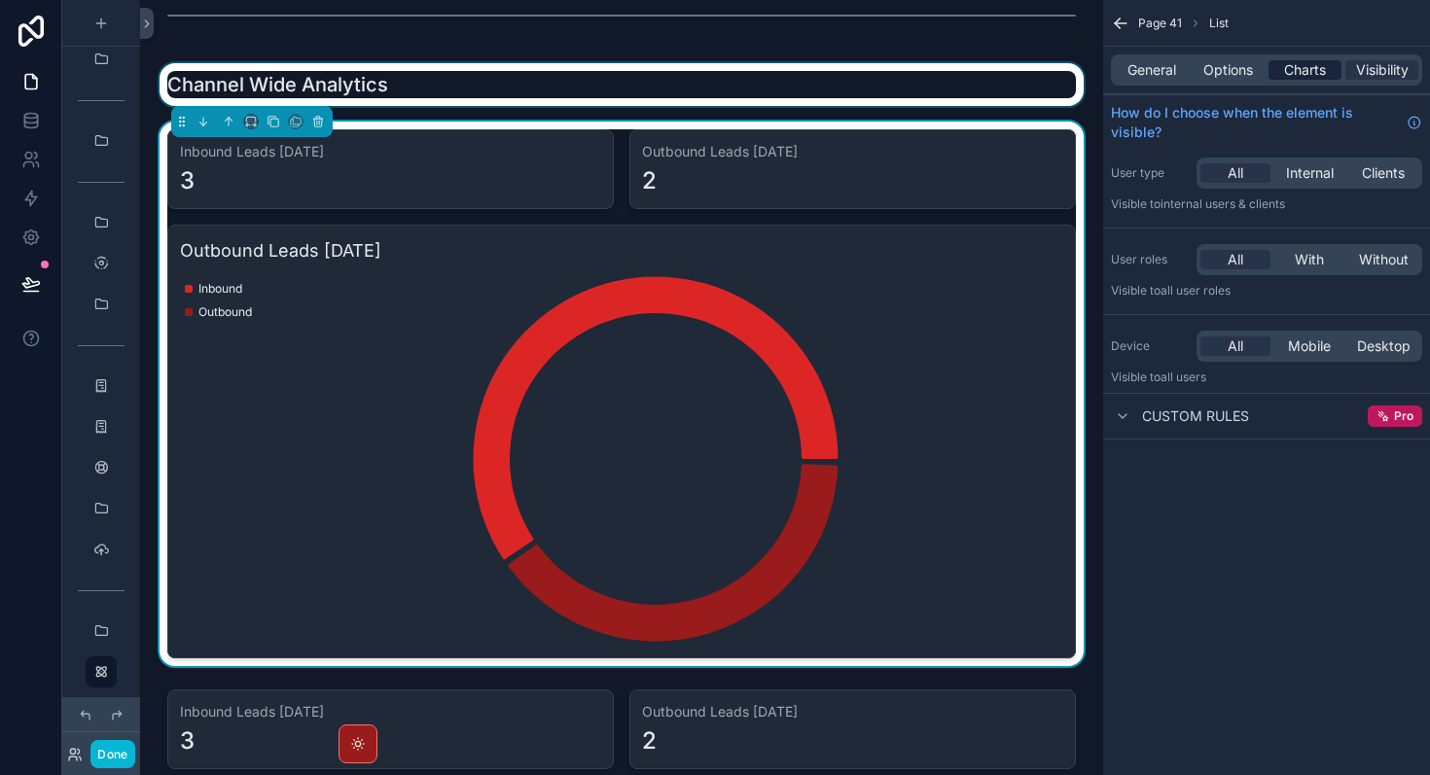
click at [1296, 70] on span "Charts" at bounding box center [1305, 69] width 42 height 19
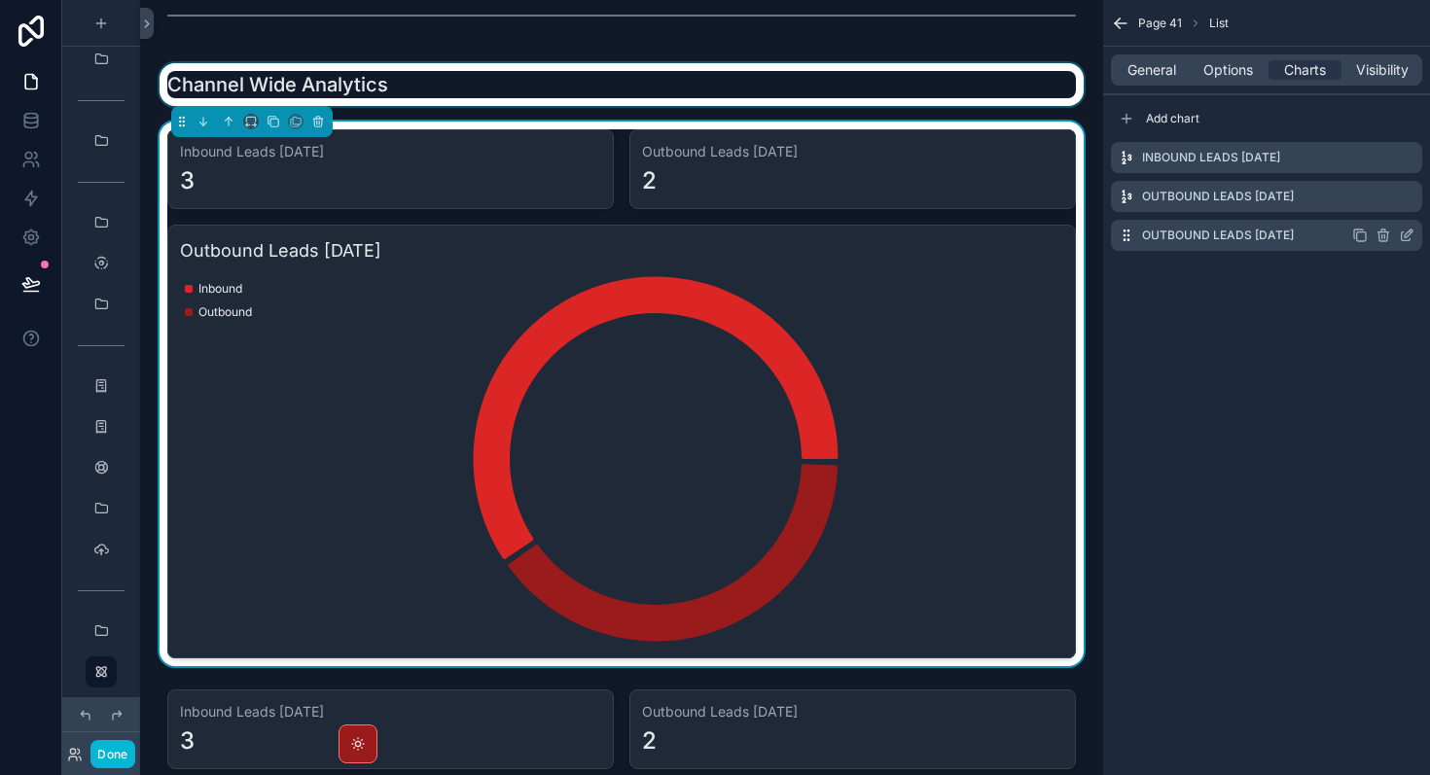
click at [1407, 238] on icon "scrollable content" at bounding box center [1407, 236] width 16 height 16
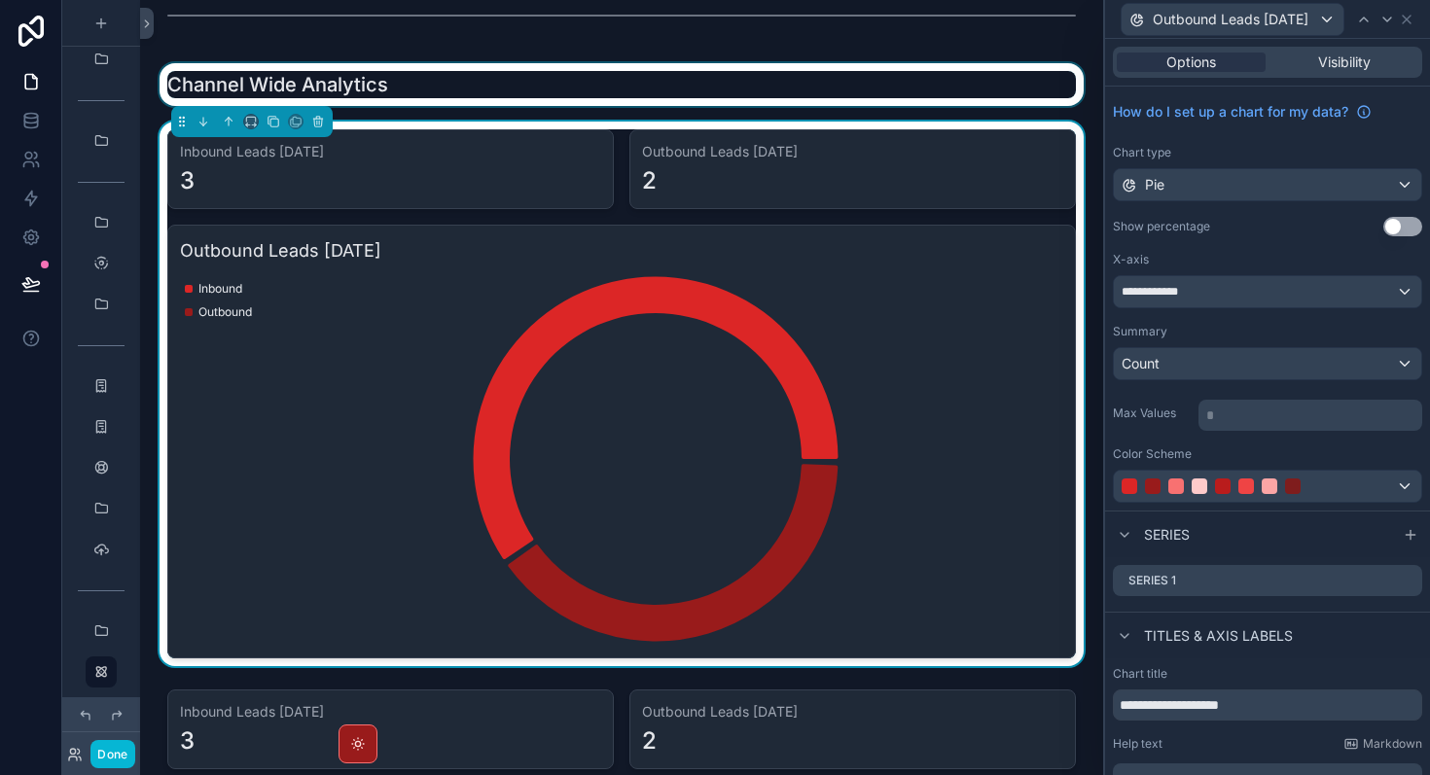
scroll to position [93, 0]
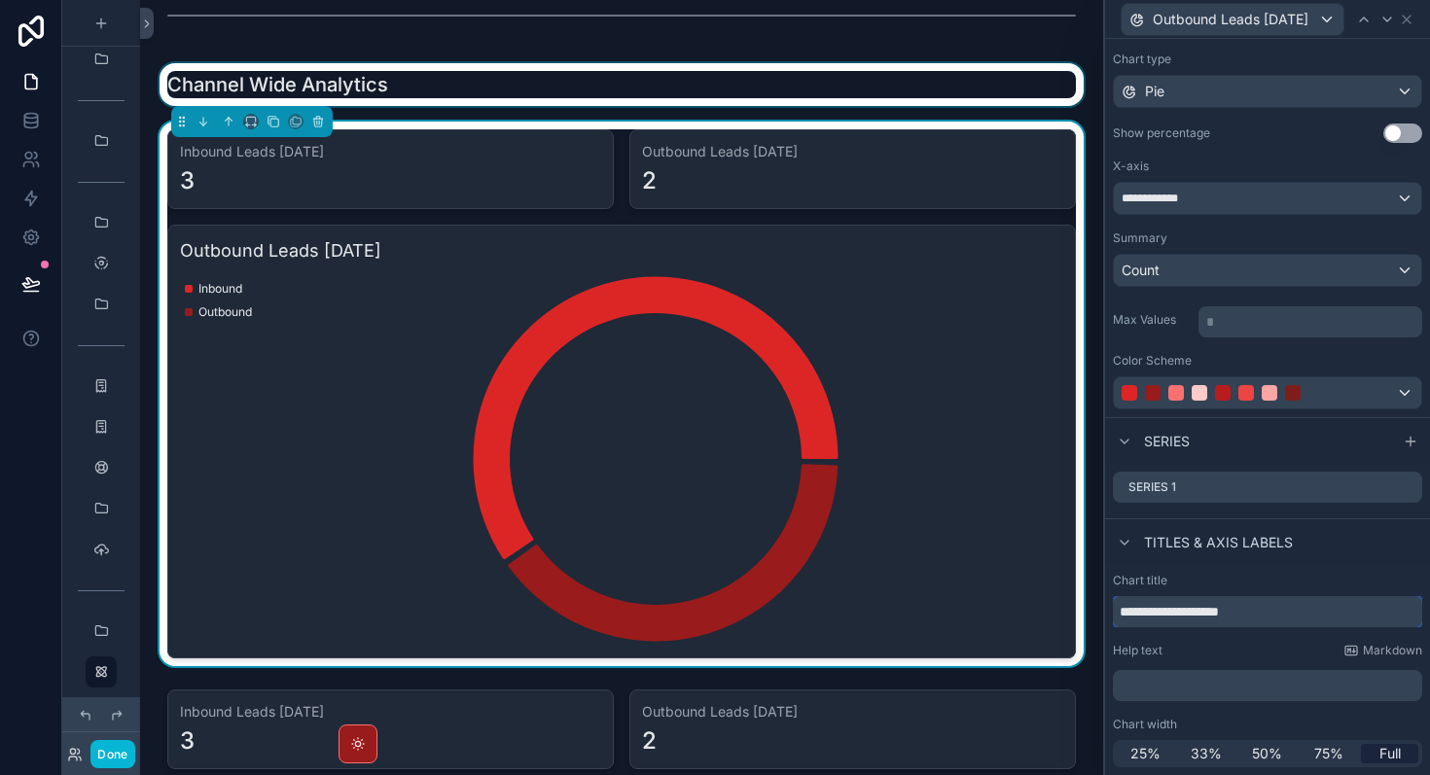
drag, startPoint x: 1186, startPoint y: 613, endPoint x: 1098, endPoint y: 613, distance: 87.5
click at [1097, 613] on div "**********" at bounding box center [715, 387] width 1430 height 775
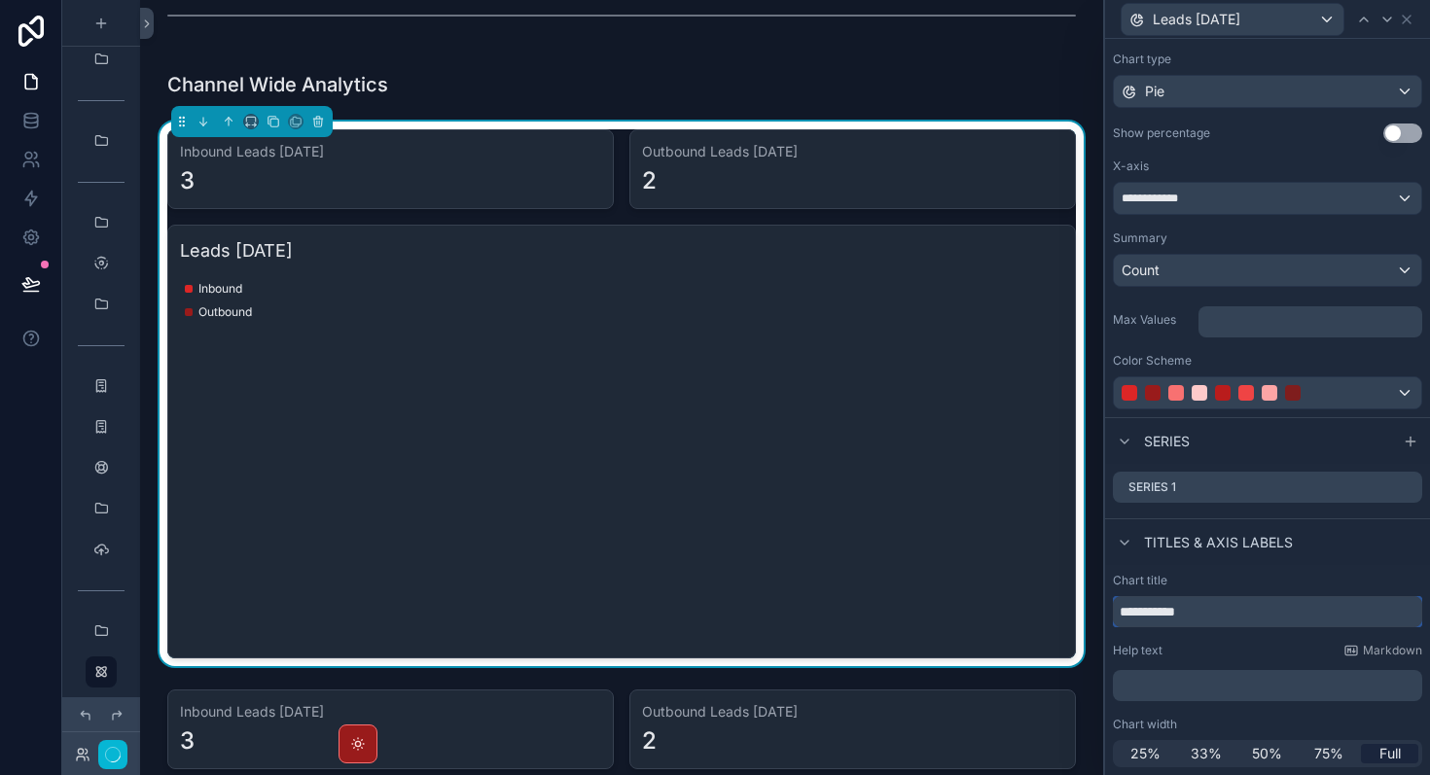
click at [1162, 613] on input "**********" at bounding box center [1267, 611] width 309 height 31
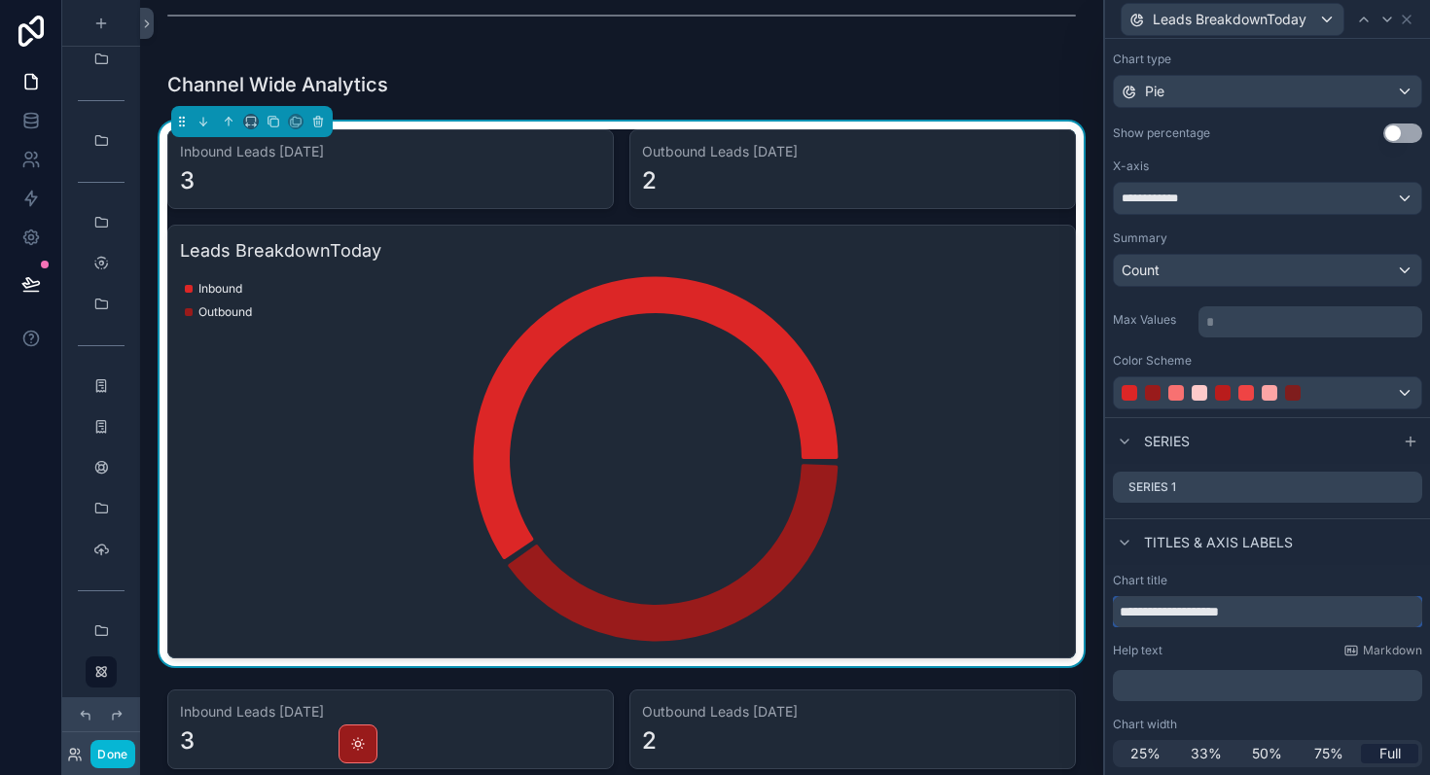
type input "**********"
click at [1368, 559] on div "Titles & Axis labels" at bounding box center [1267, 541] width 325 height 47
click at [1407, 12] on icon at bounding box center [1407, 20] width 16 height 16
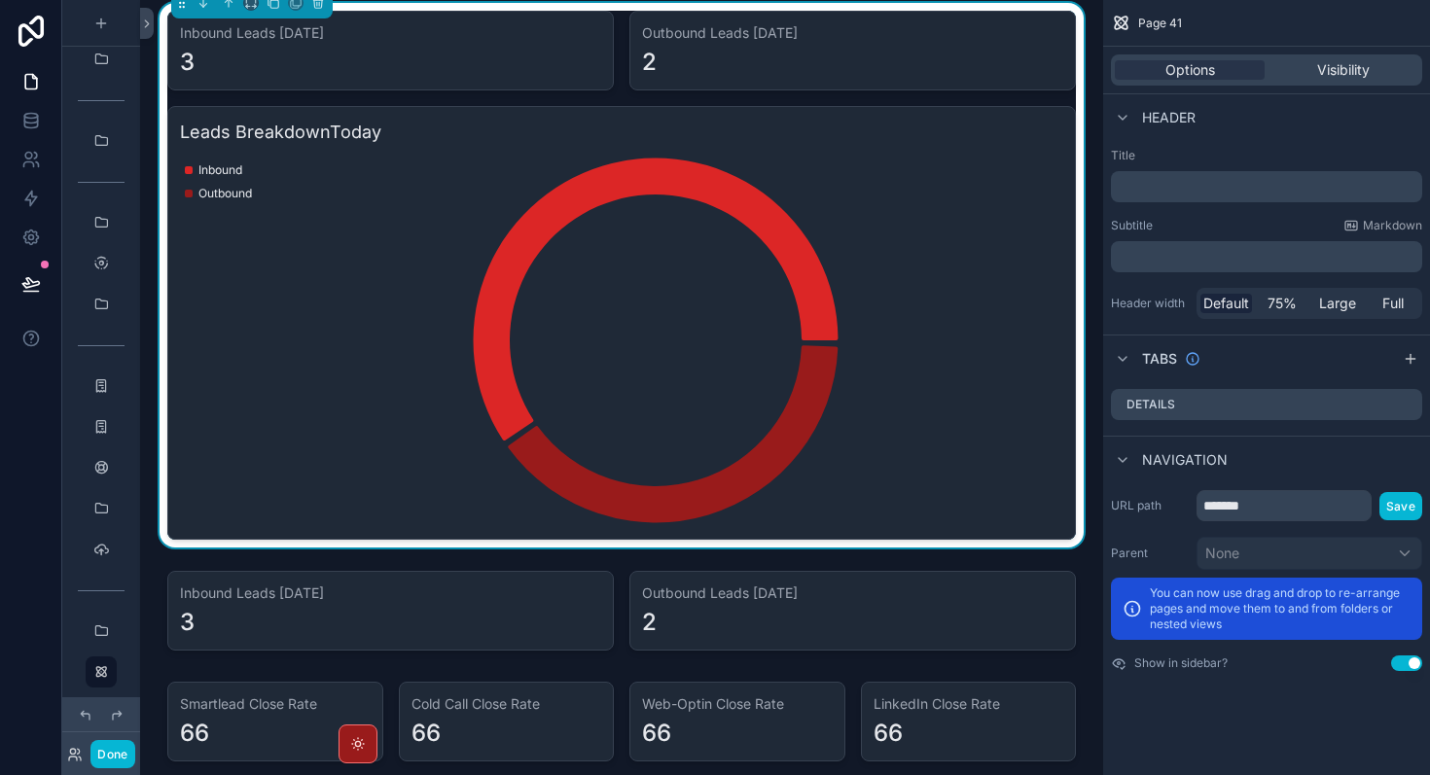
scroll to position [1158, 0]
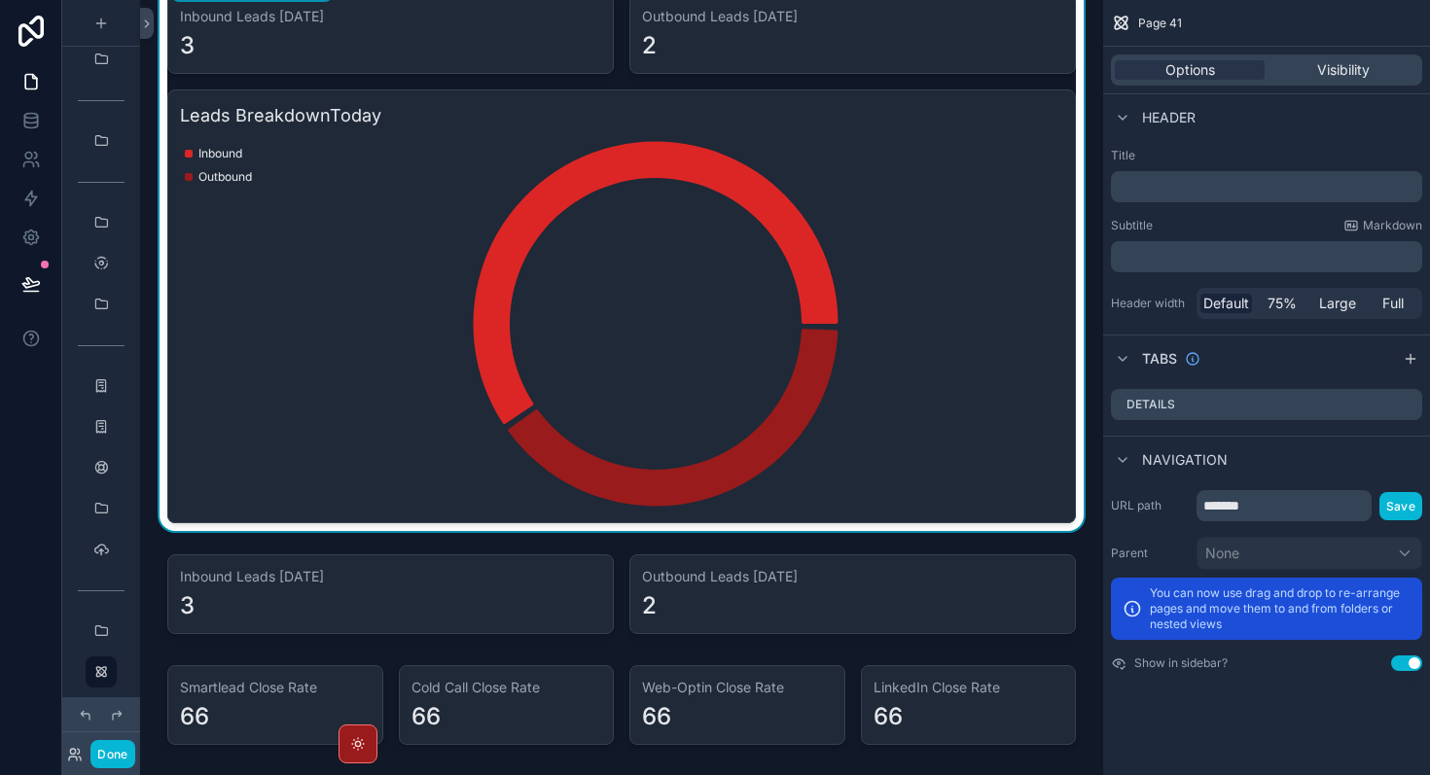
click at [662, 354] on icon "chart" at bounding box center [621, 324] width 883 height 374
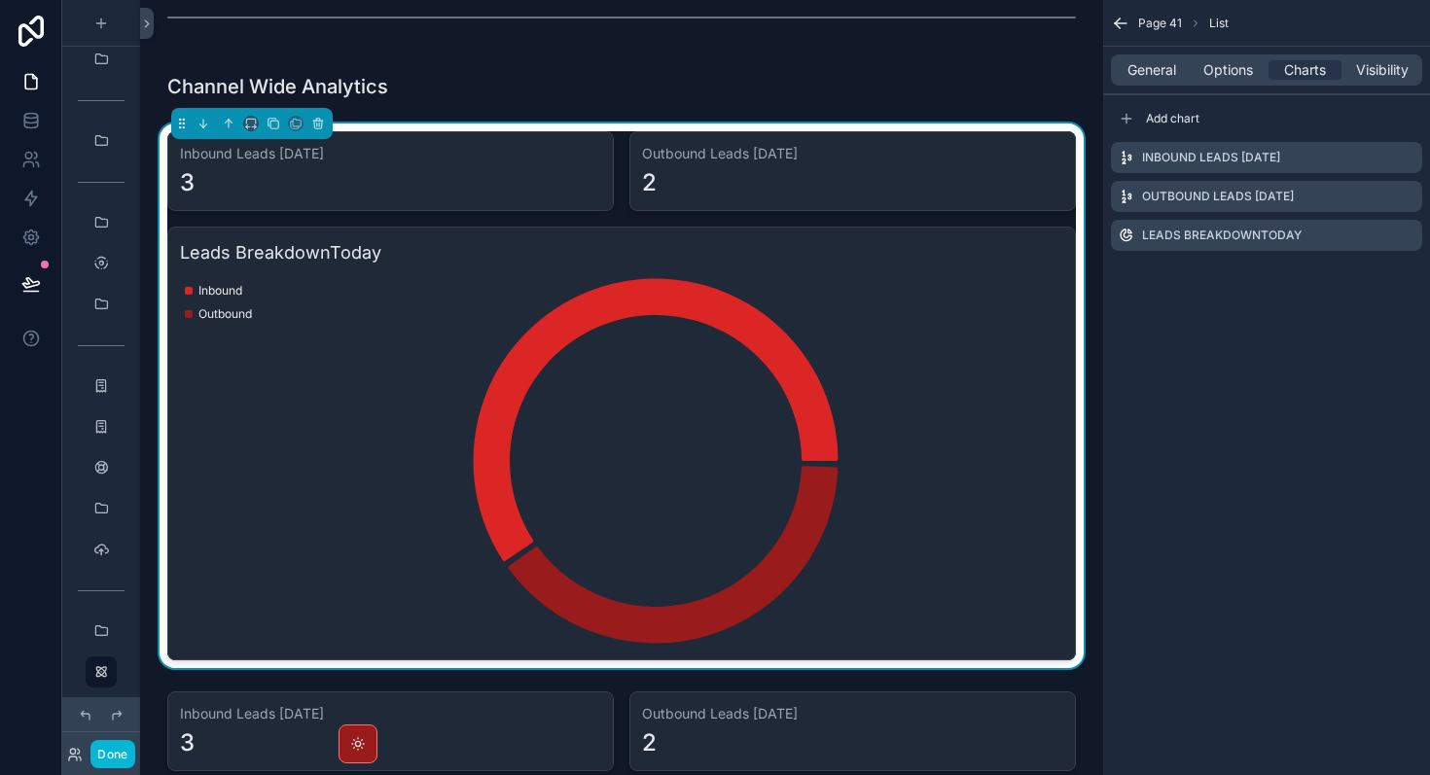
scroll to position [998, 0]
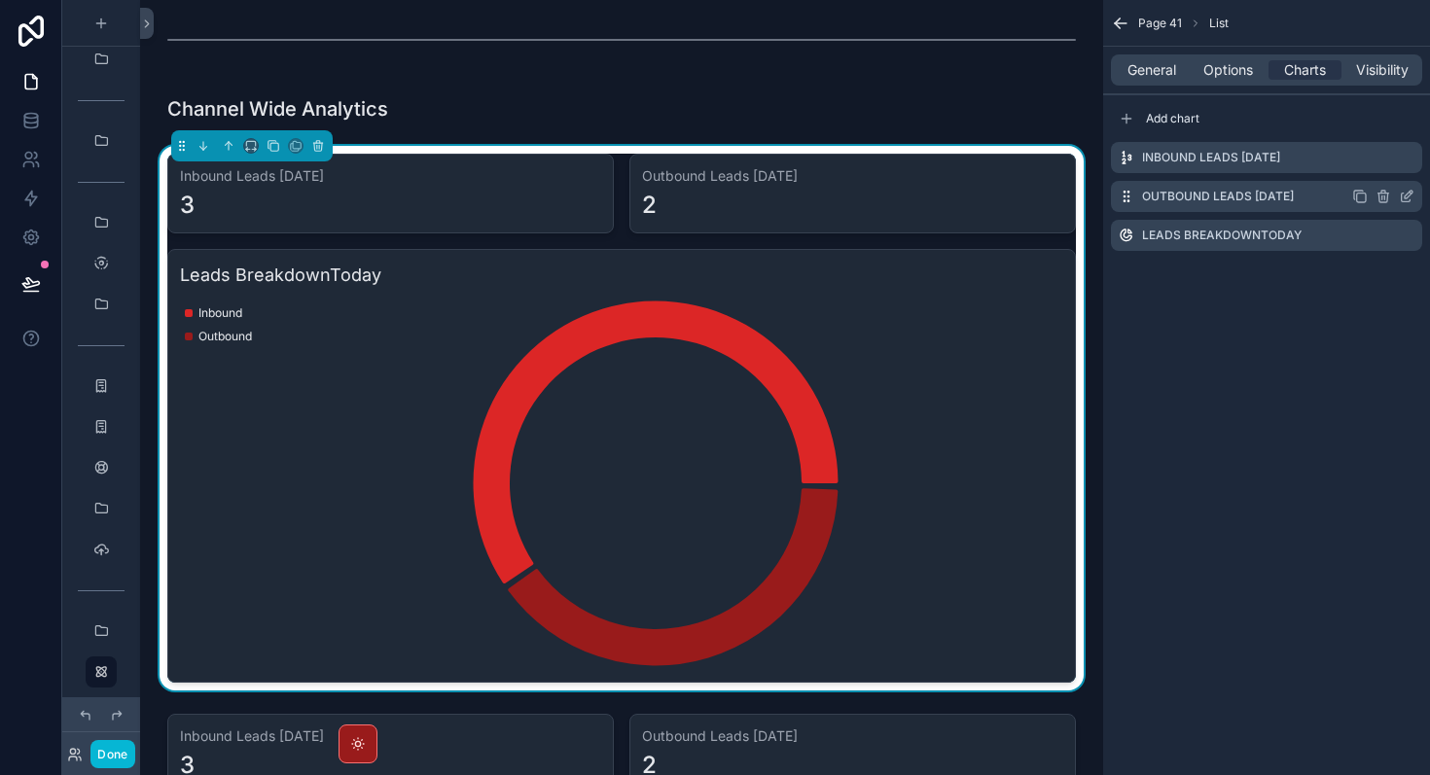
click at [1359, 200] on icon "scrollable content" at bounding box center [1360, 197] width 16 height 16
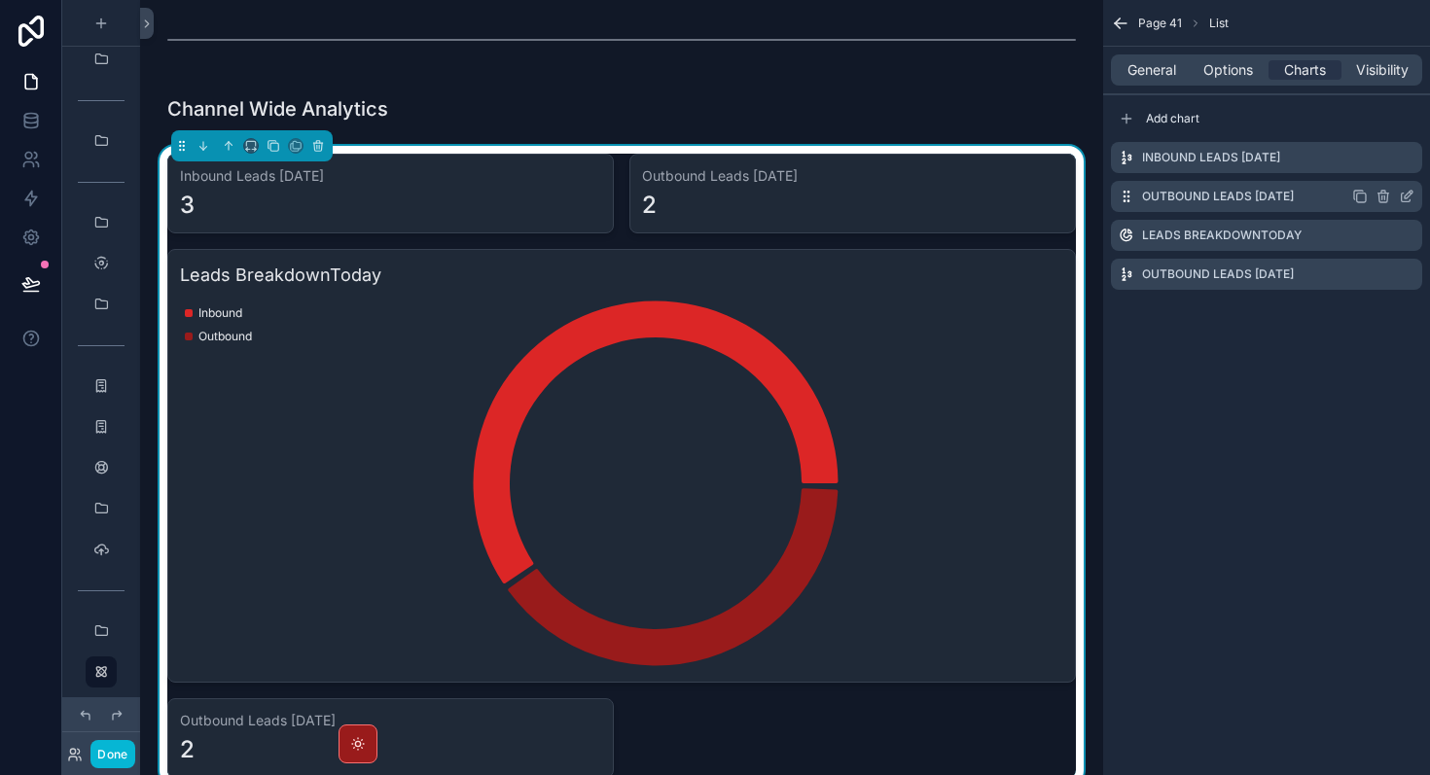
click at [1359, 200] on icon "scrollable content" at bounding box center [1360, 197] width 16 height 16
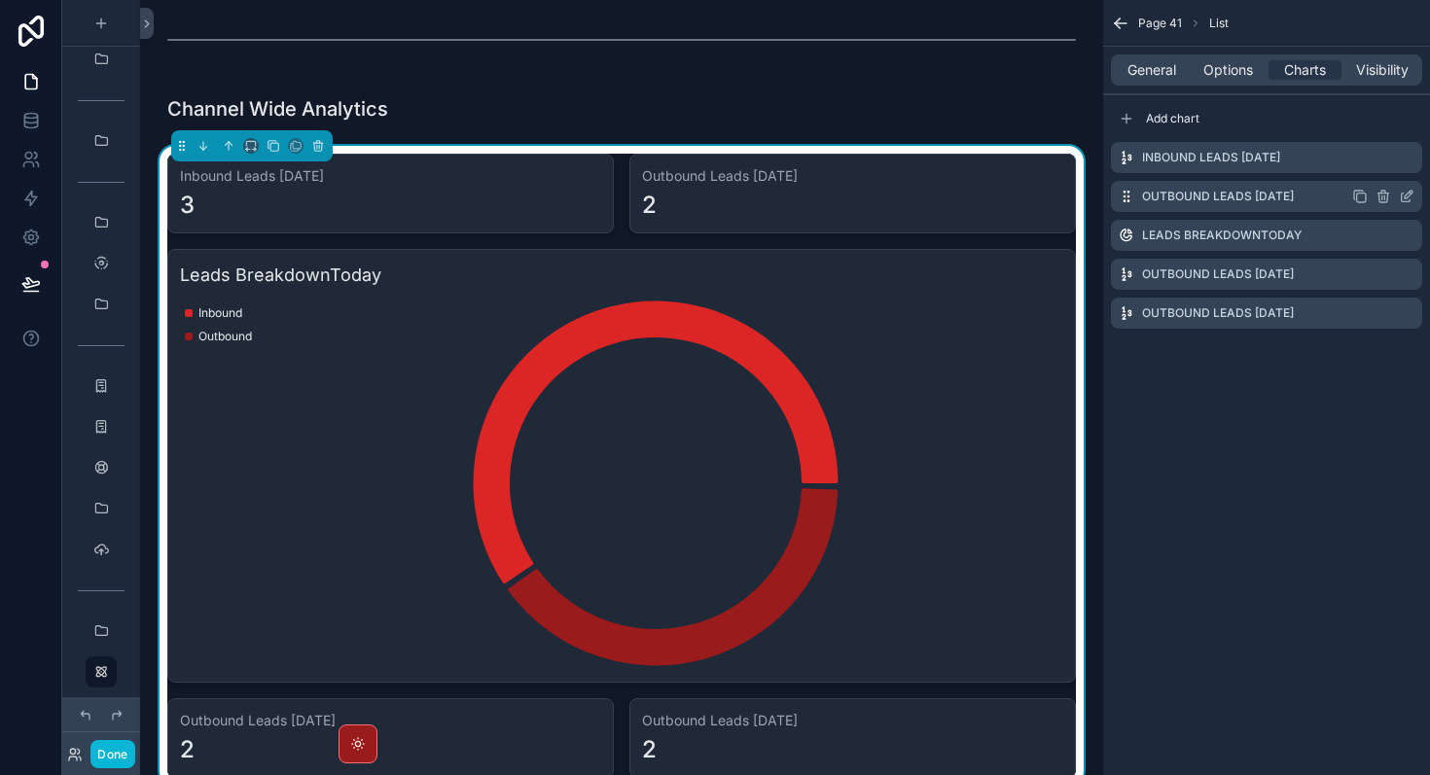
click at [1359, 200] on icon "scrollable content" at bounding box center [1360, 197] width 16 height 16
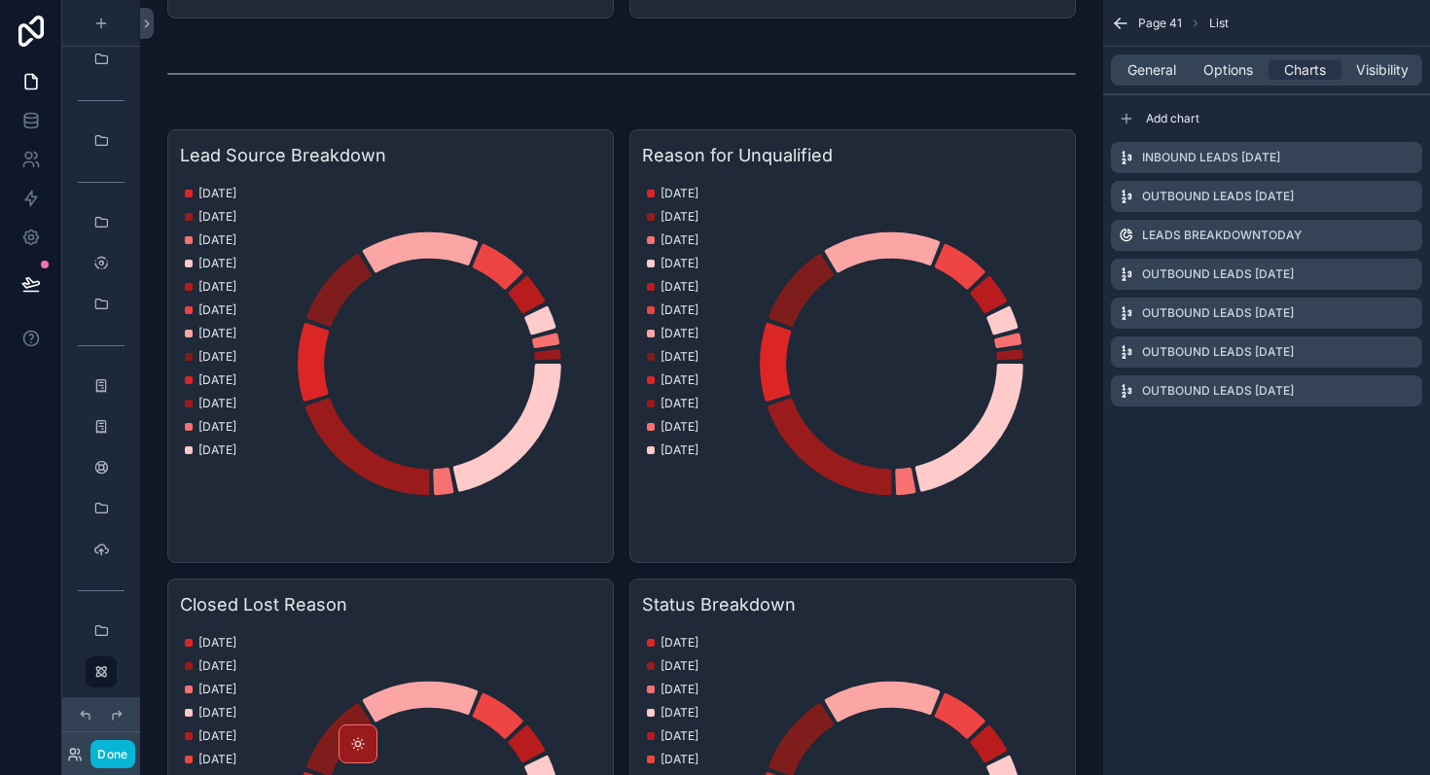
scroll to position [3928, 0]
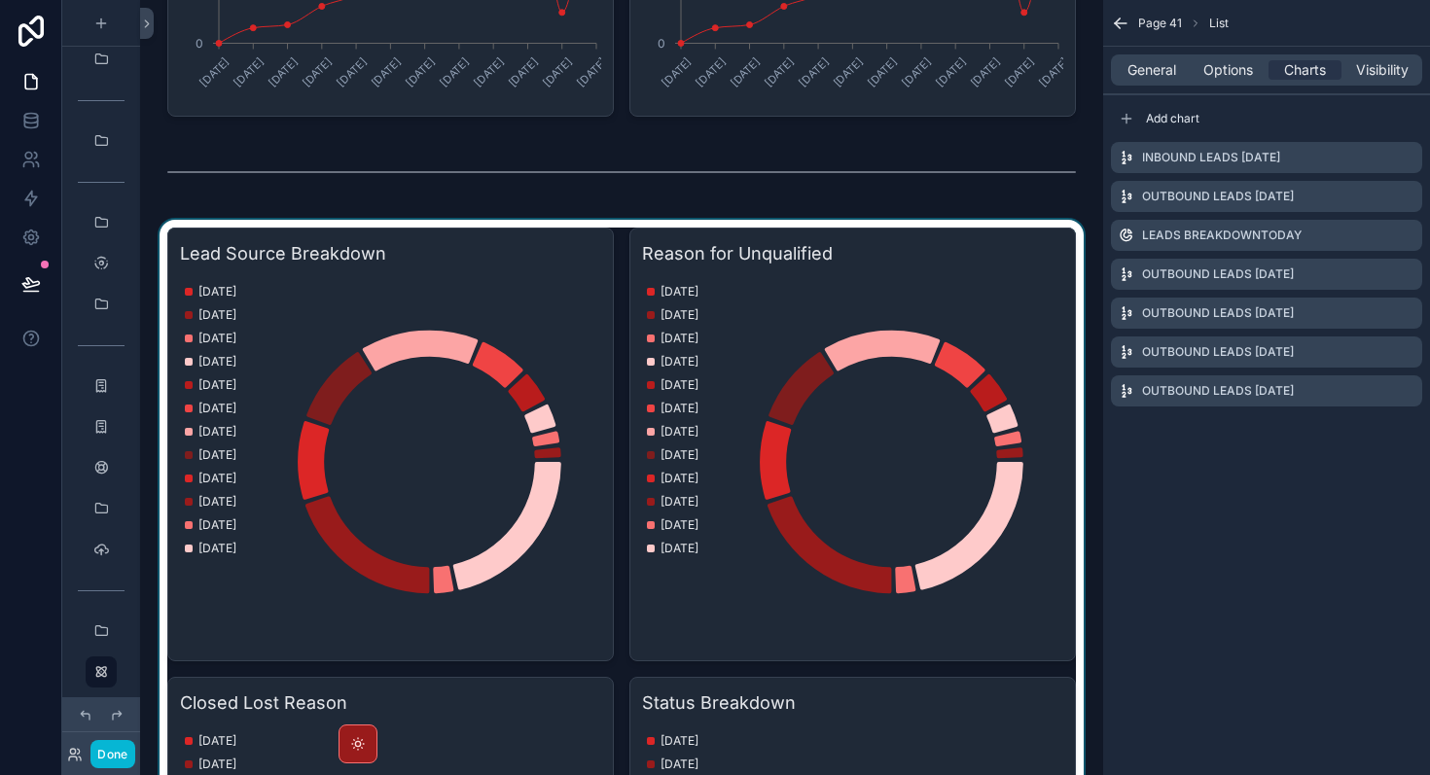
click at [467, 338] on div "scrollable content" at bounding box center [622, 669] width 932 height 899
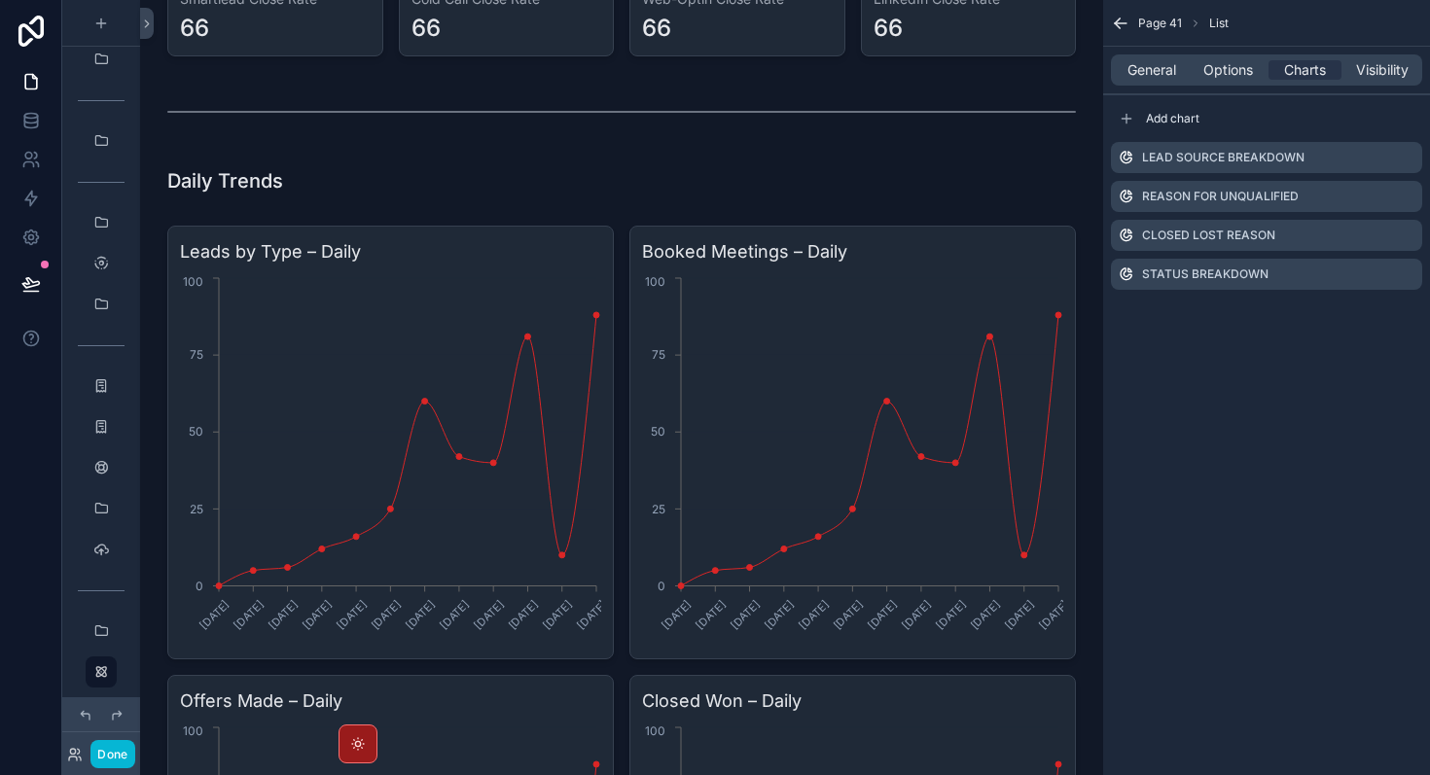
scroll to position [2038, 0]
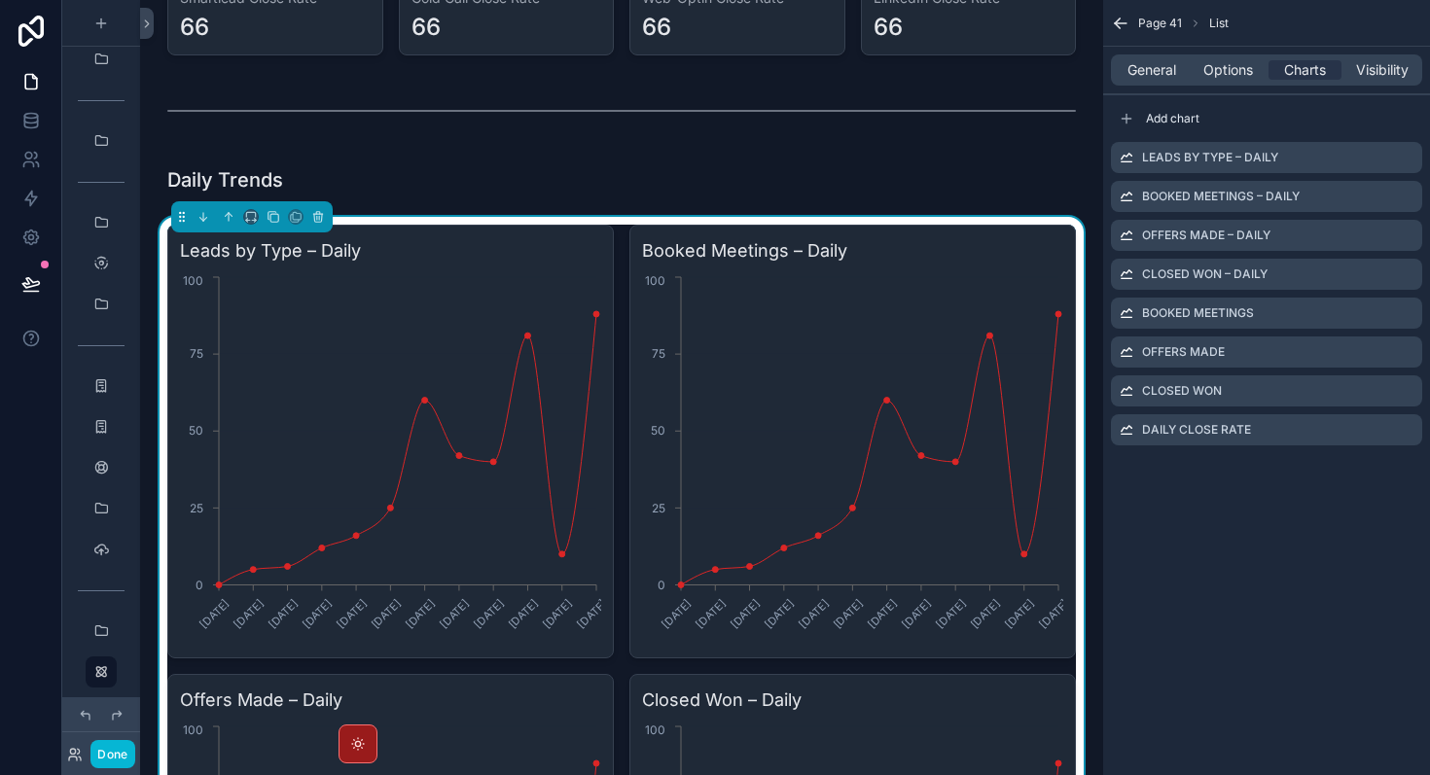
drag, startPoint x: 1117, startPoint y: 138, endPoint x: 1288, endPoint y: 476, distance: 378.5
click at [1288, 476] on div "Page 41 List General Options Charts Visibility Add chart Leads by Type – Daily …" at bounding box center [1266, 246] width 327 height 492
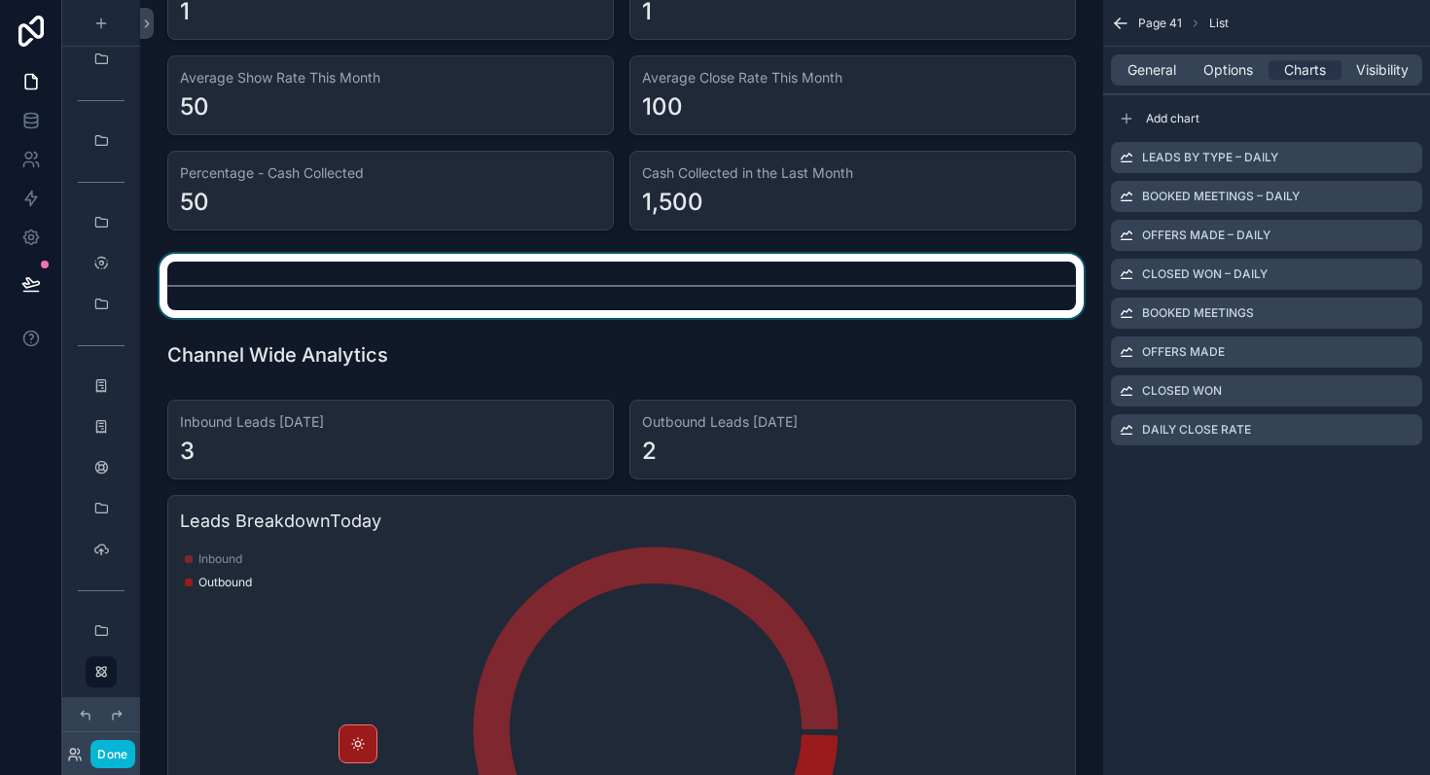
scroll to position [801, 0]
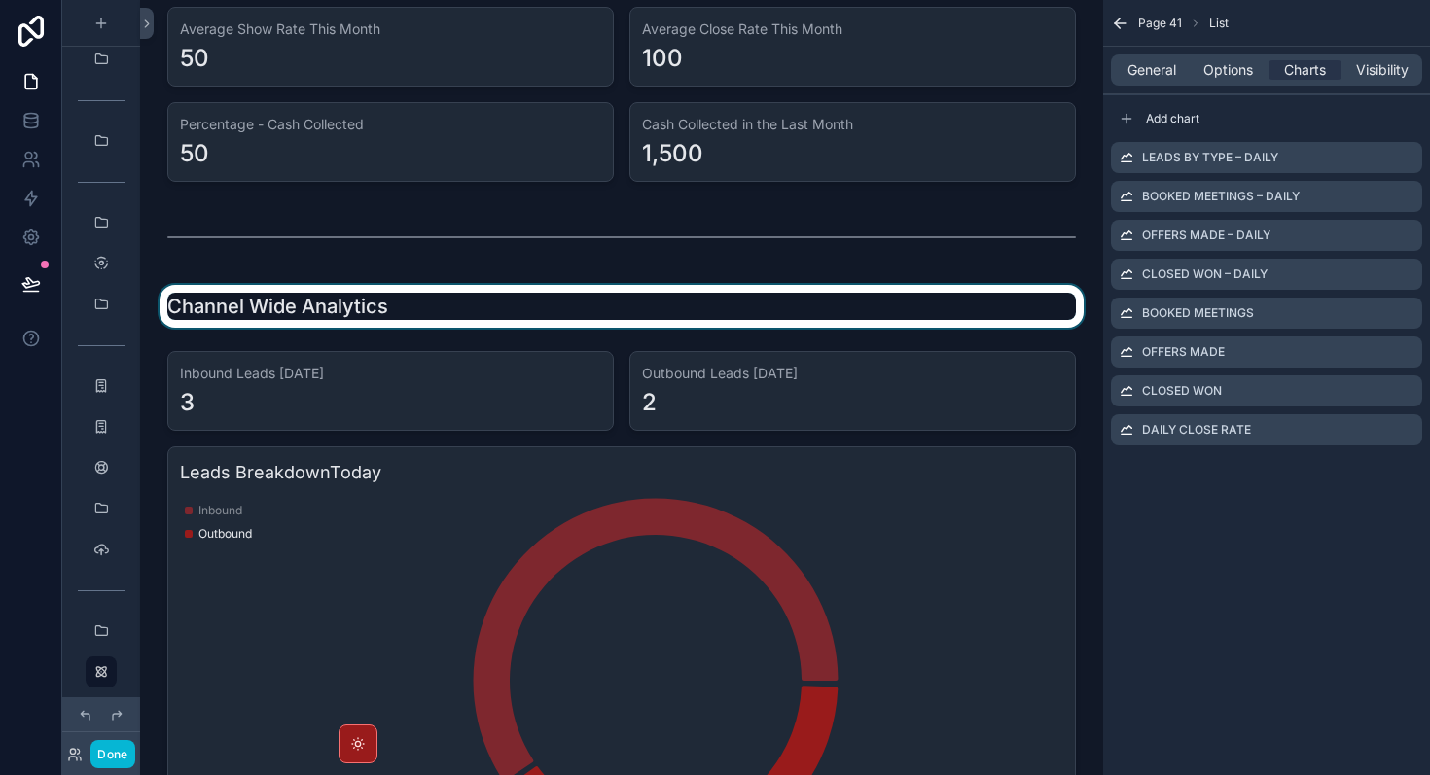
click at [468, 311] on div "scrollable content" at bounding box center [622, 306] width 932 height 43
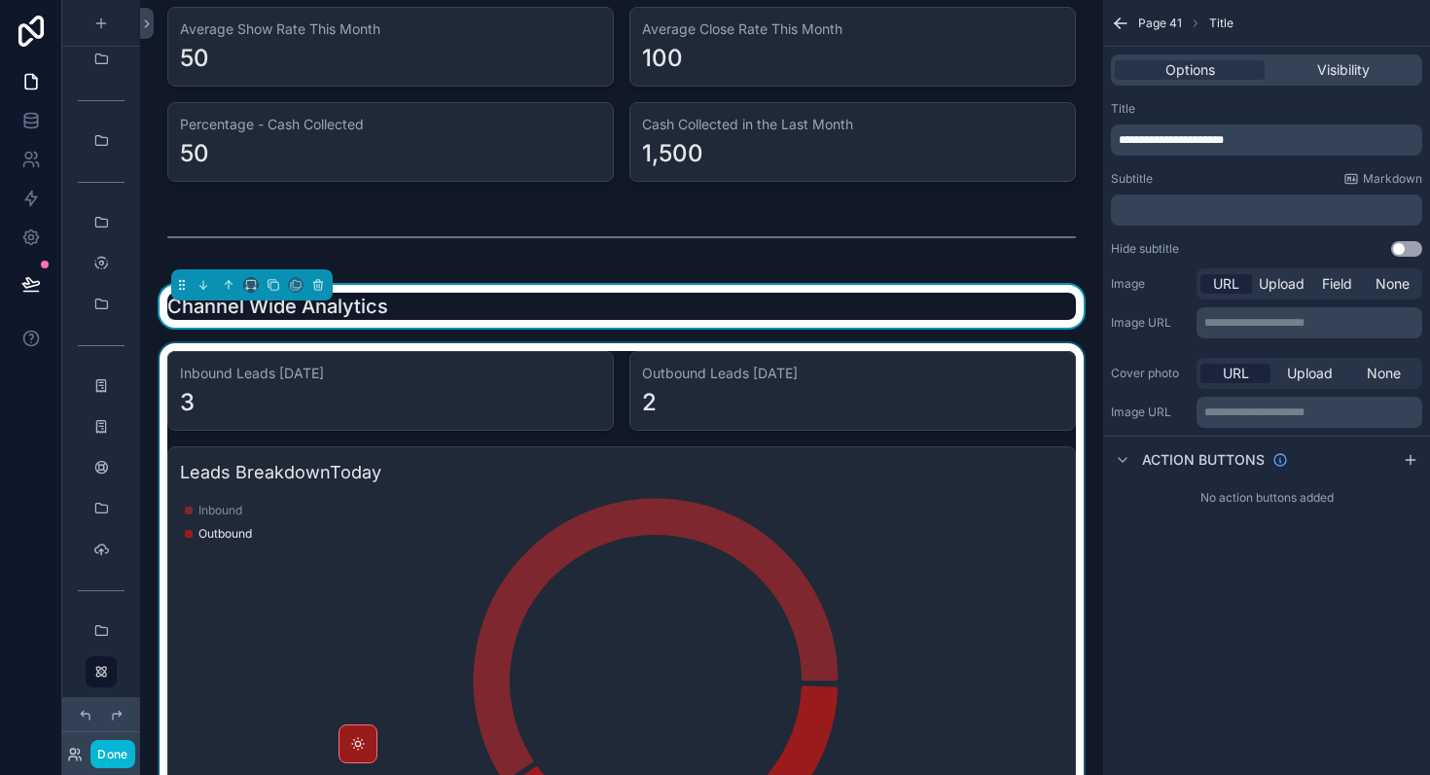
scroll to position [909, 0]
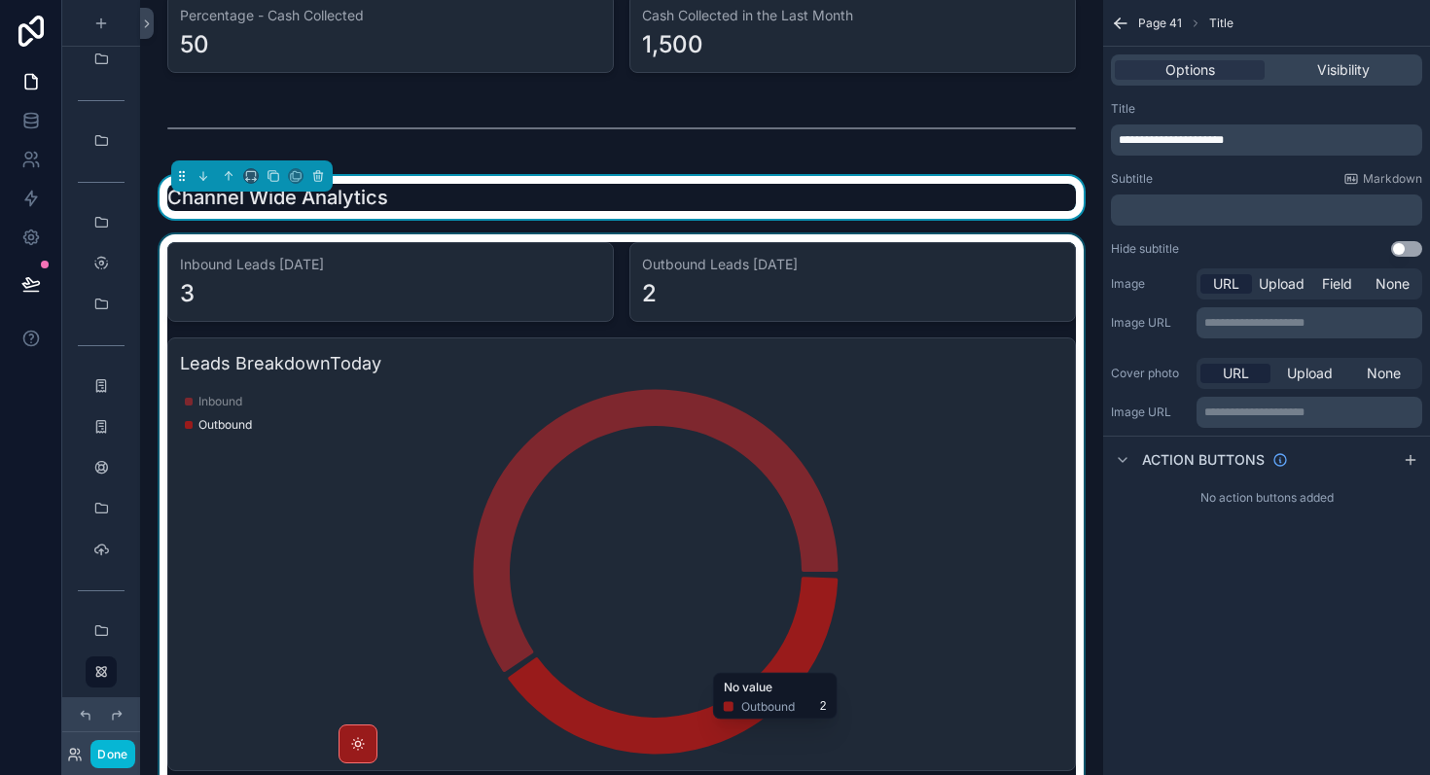
click at [496, 415] on div "scrollable content" at bounding box center [622, 601] width 932 height 735
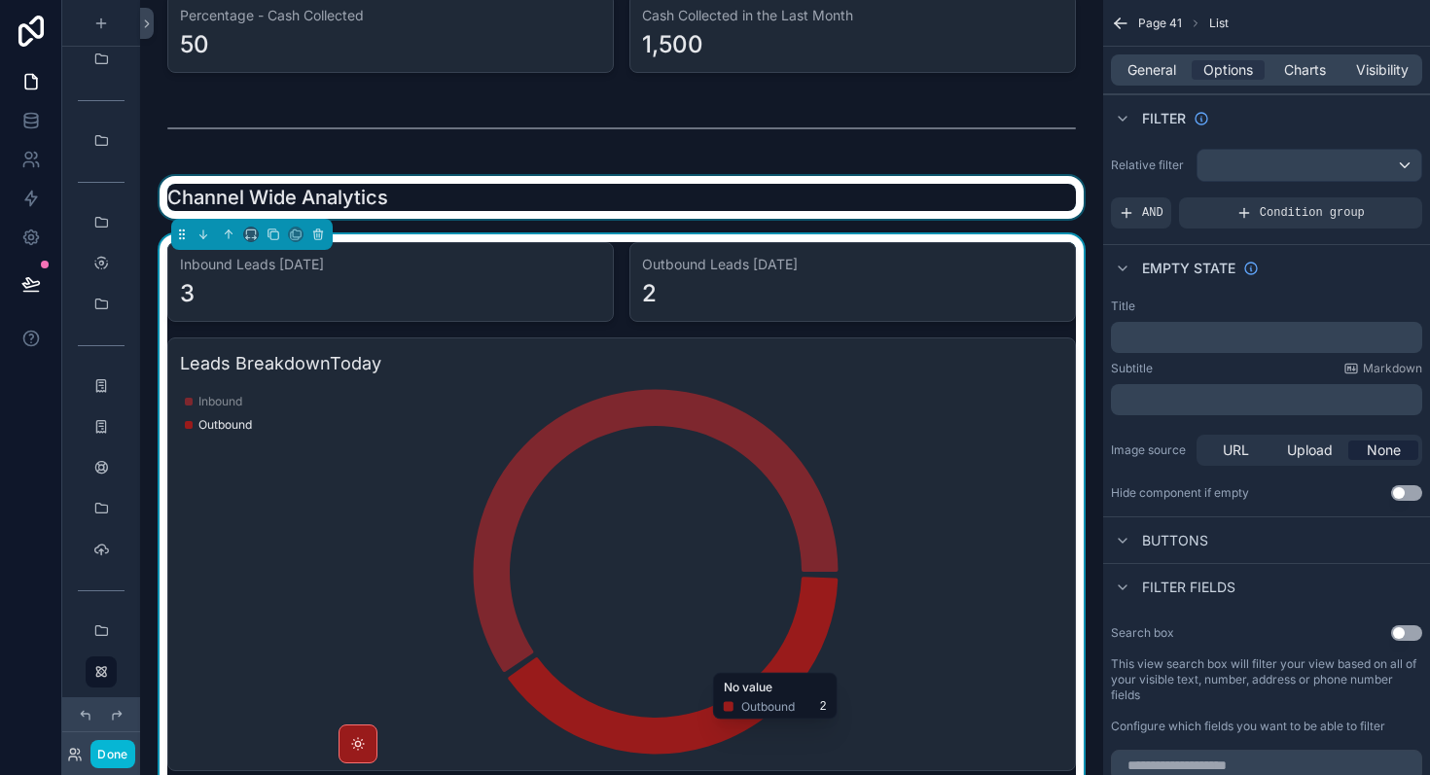
click at [437, 197] on div "scrollable content" at bounding box center [622, 197] width 932 height 43
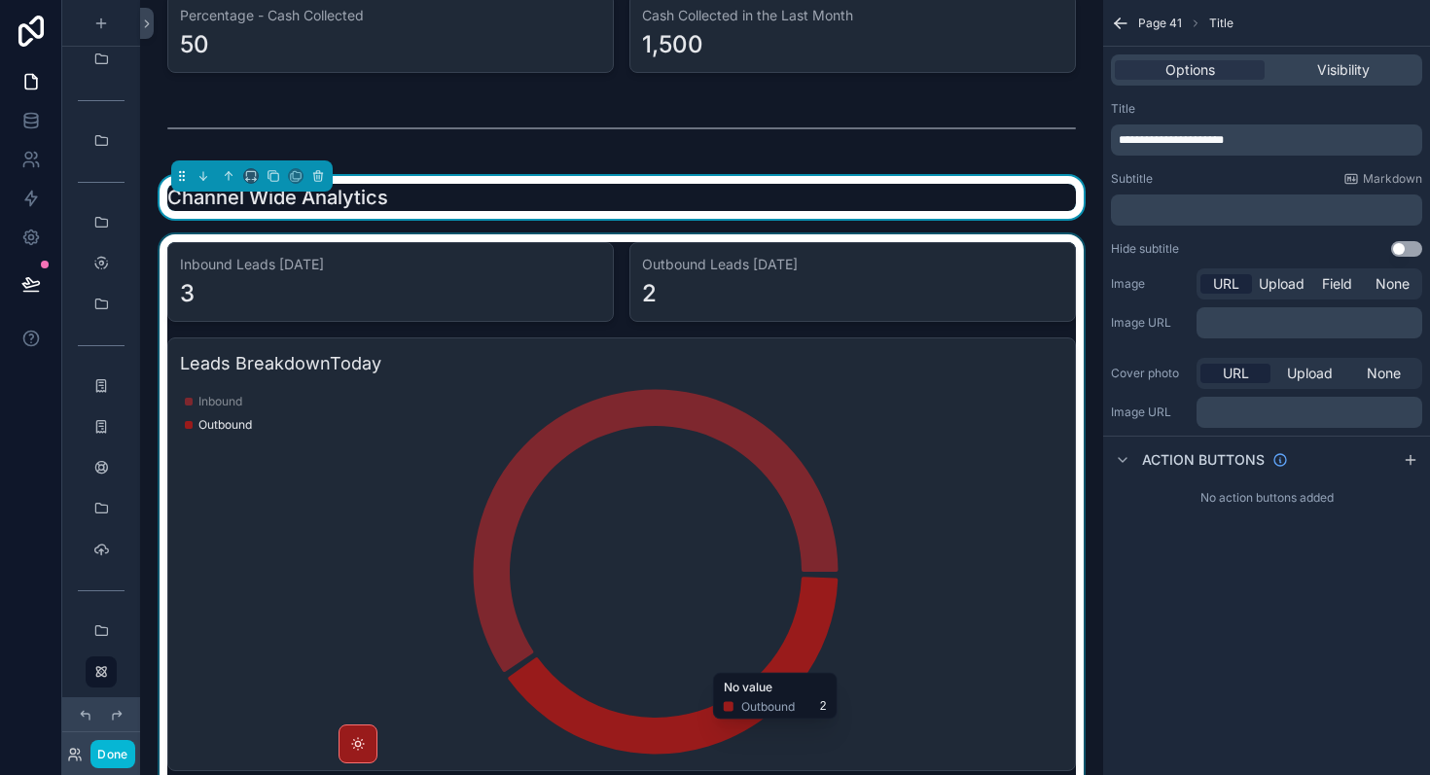
click at [437, 197] on div "Channel Wide Analytics" at bounding box center [621, 197] width 908 height 27
click at [1289, 140] on p "**********" at bounding box center [1269, 140] width 300 height 16
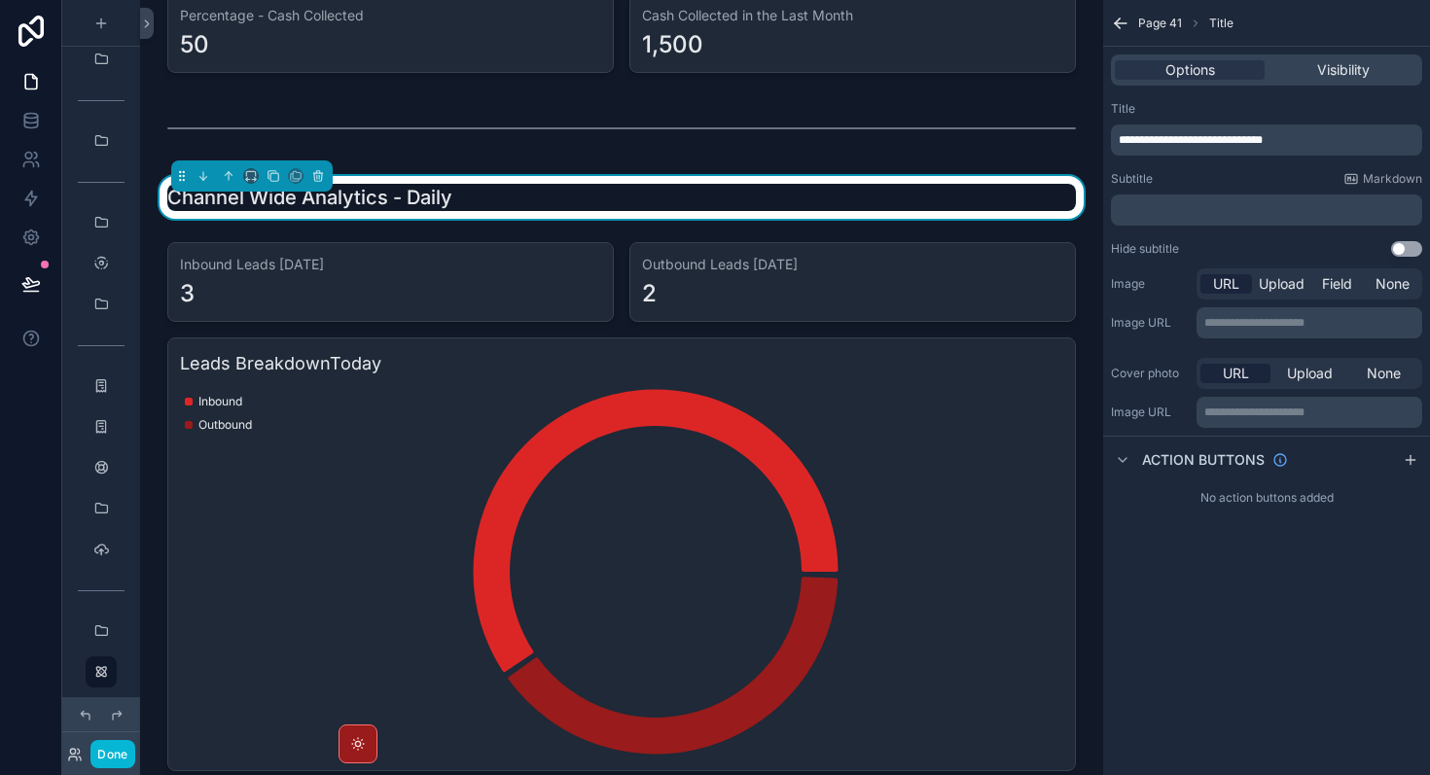
click at [1306, 559] on div "**********" at bounding box center [1266, 387] width 327 height 775
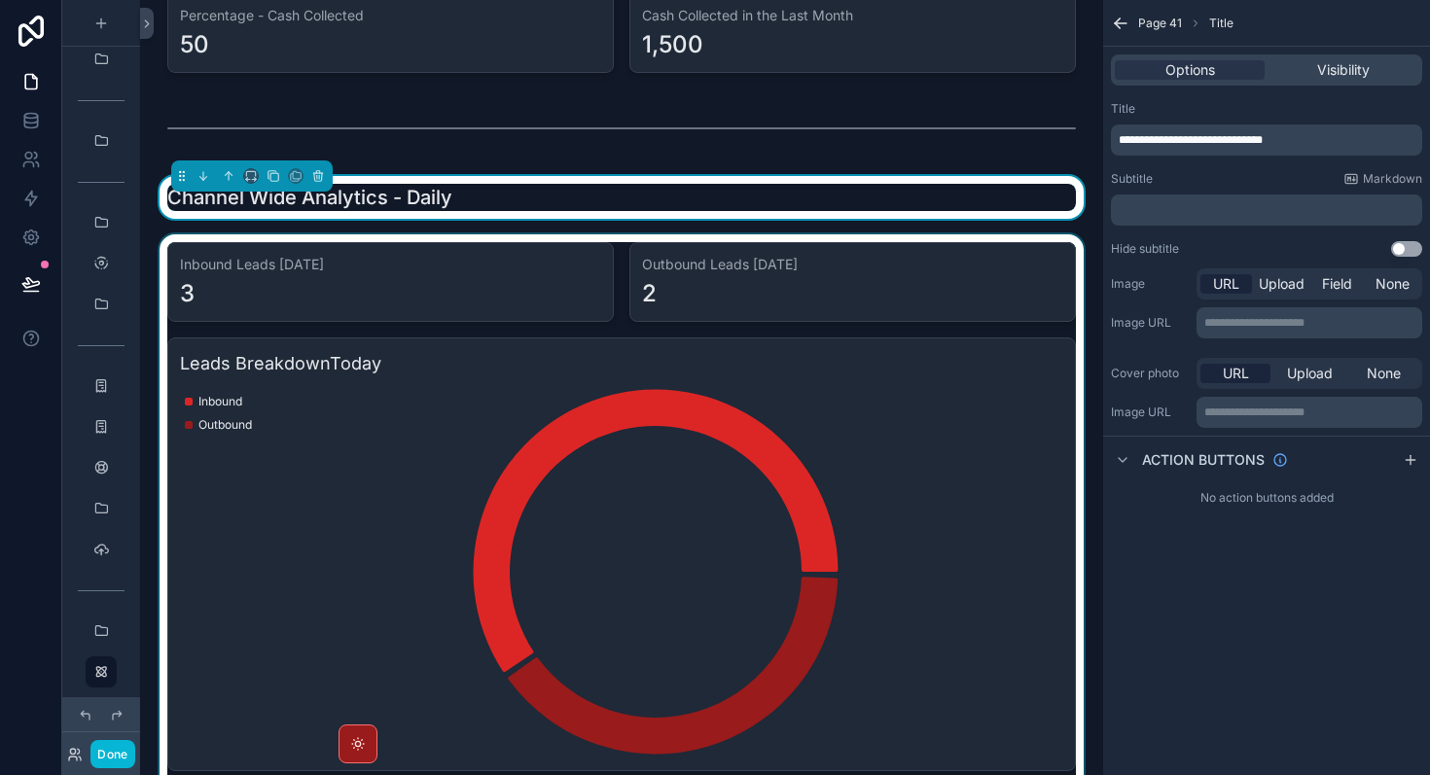
click at [886, 446] on div "scrollable content" at bounding box center [622, 601] width 932 height 735
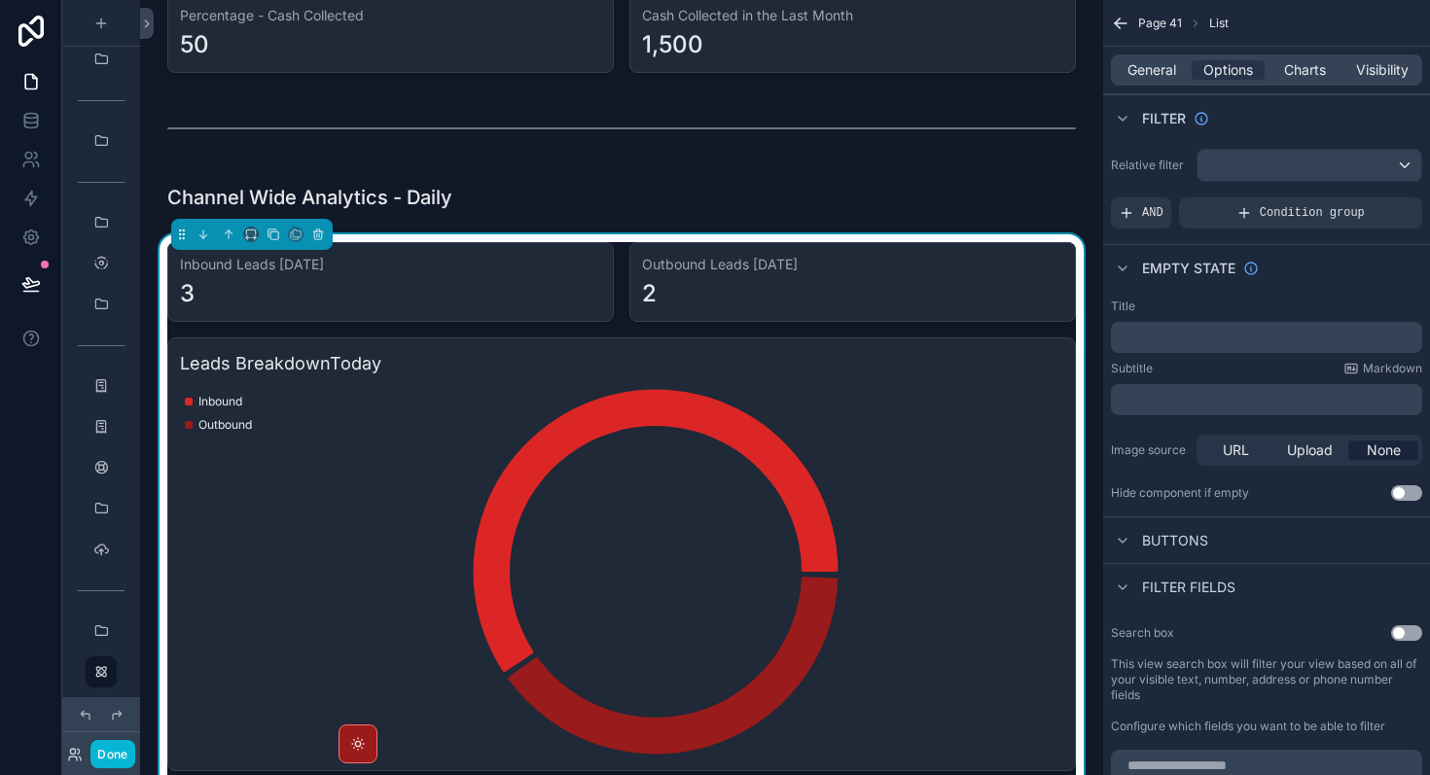
scroll to position [1121, 0]
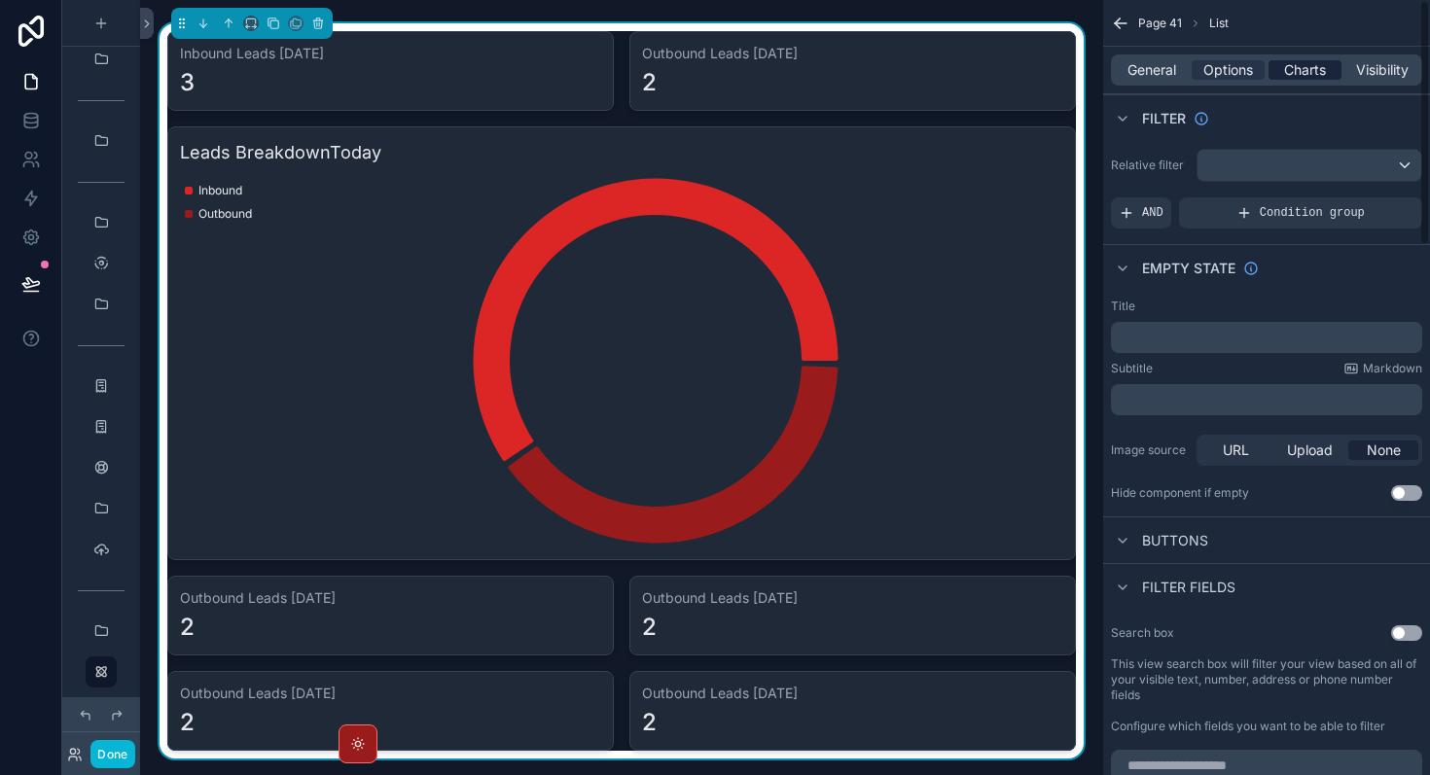
click at [1288, 71] on span "Charts" at bounding box center [1305, 69] width 42 height 19
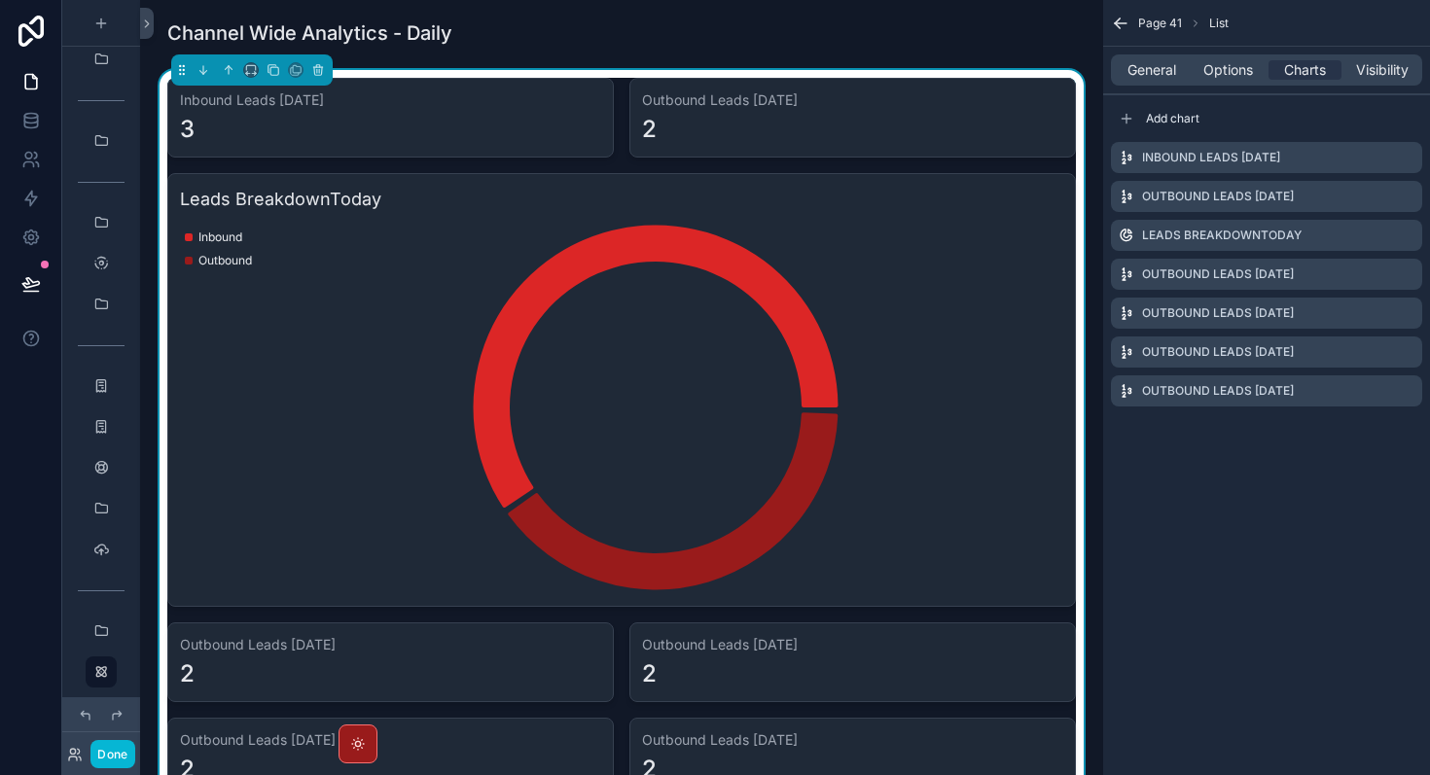
scroll to position [1046, 0]
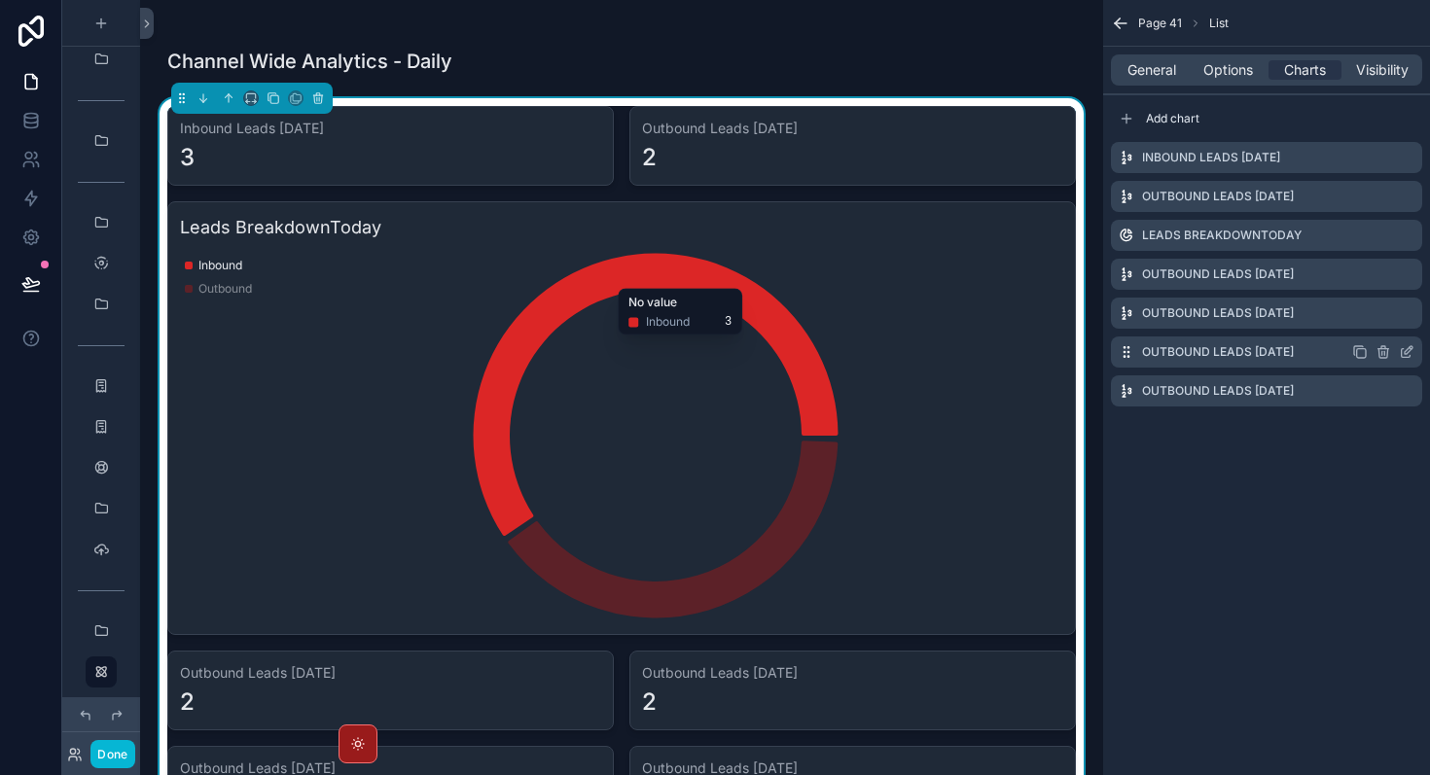
click at [1383, 357] on icon "scrollable content" at bounding box center [1382, 353] width 9 height 9
click at [1375, 325] on icon at bounding box center [1376, 321] width 16 height 16
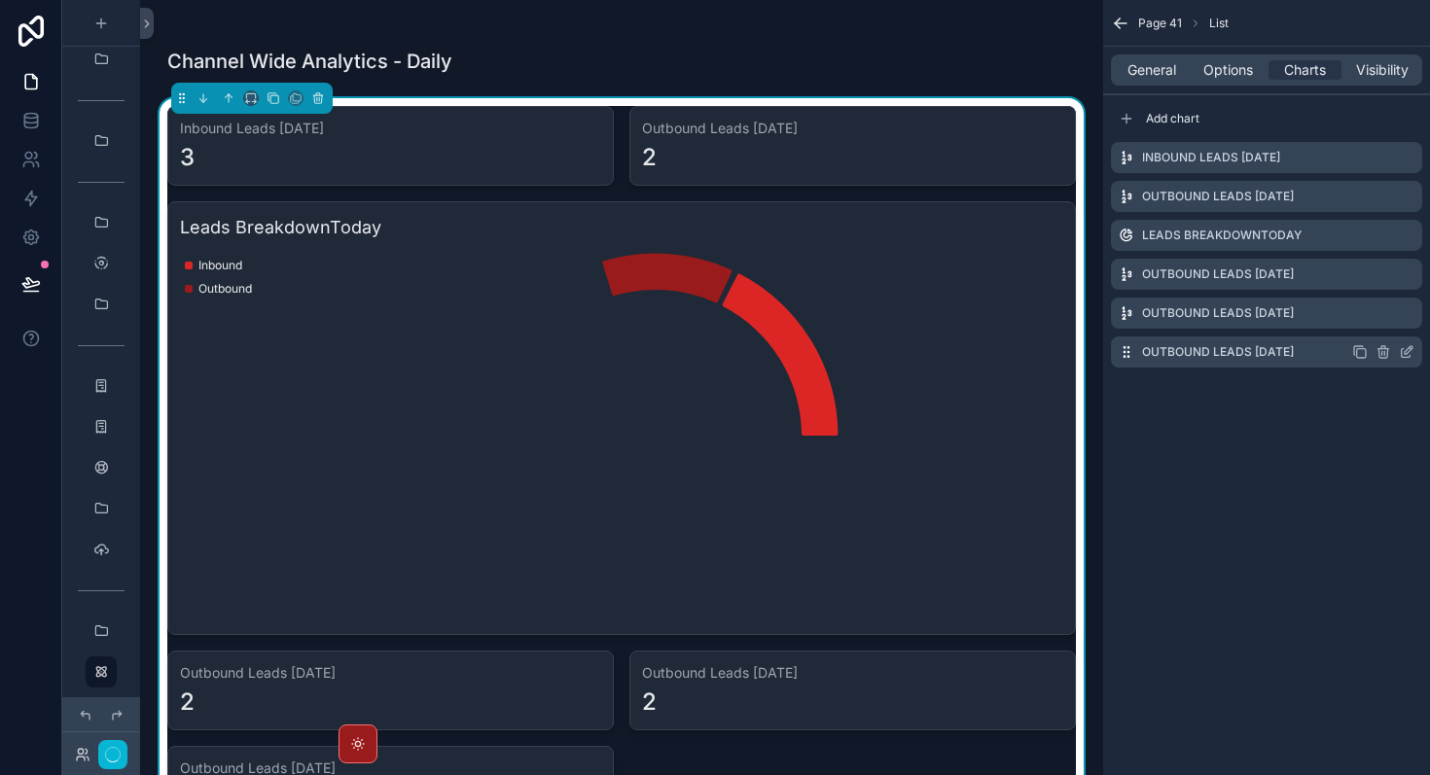
click at [1387, 355] on icon "scrollable content" at bounding box center [1382, 353] width 9 height 9
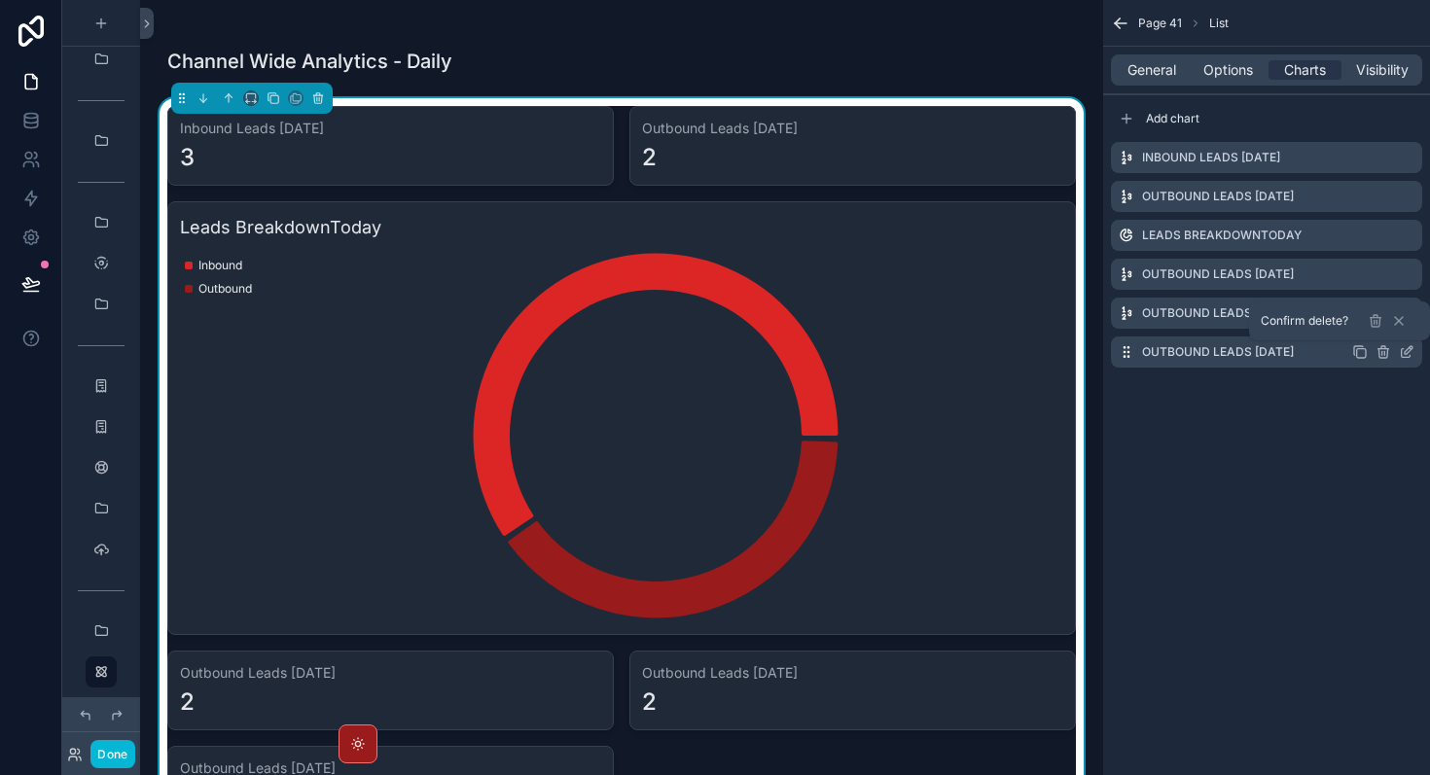
click at [1382, 351] on icon "scrollable content" at bounding box center [1382, 353] width 0 height 4
click at [1374, 322] on icon at bounding box center [1374, 322] width 0 height 4
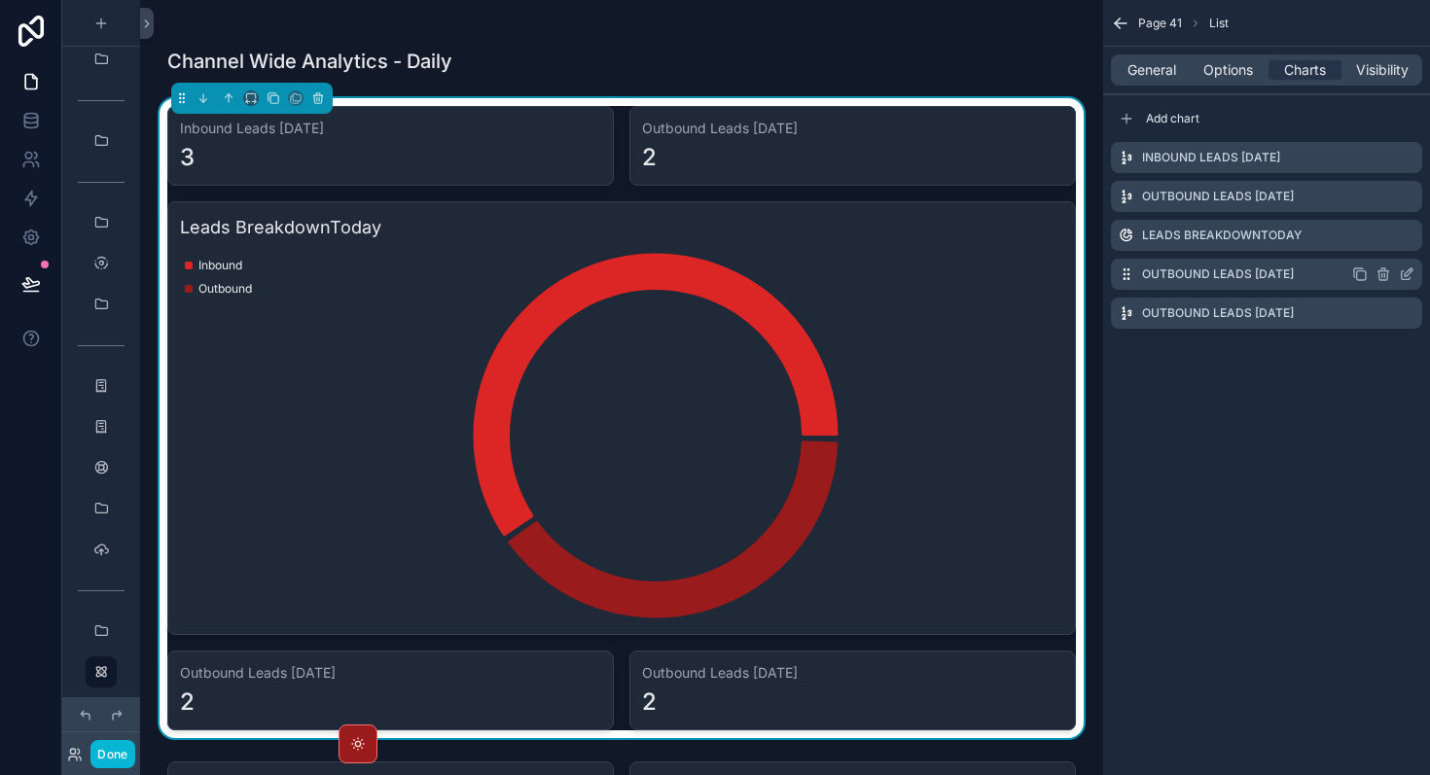
click at [1400, 277] on icon "scrollable content" at bounding box center [1407, 275] width 16 height 16
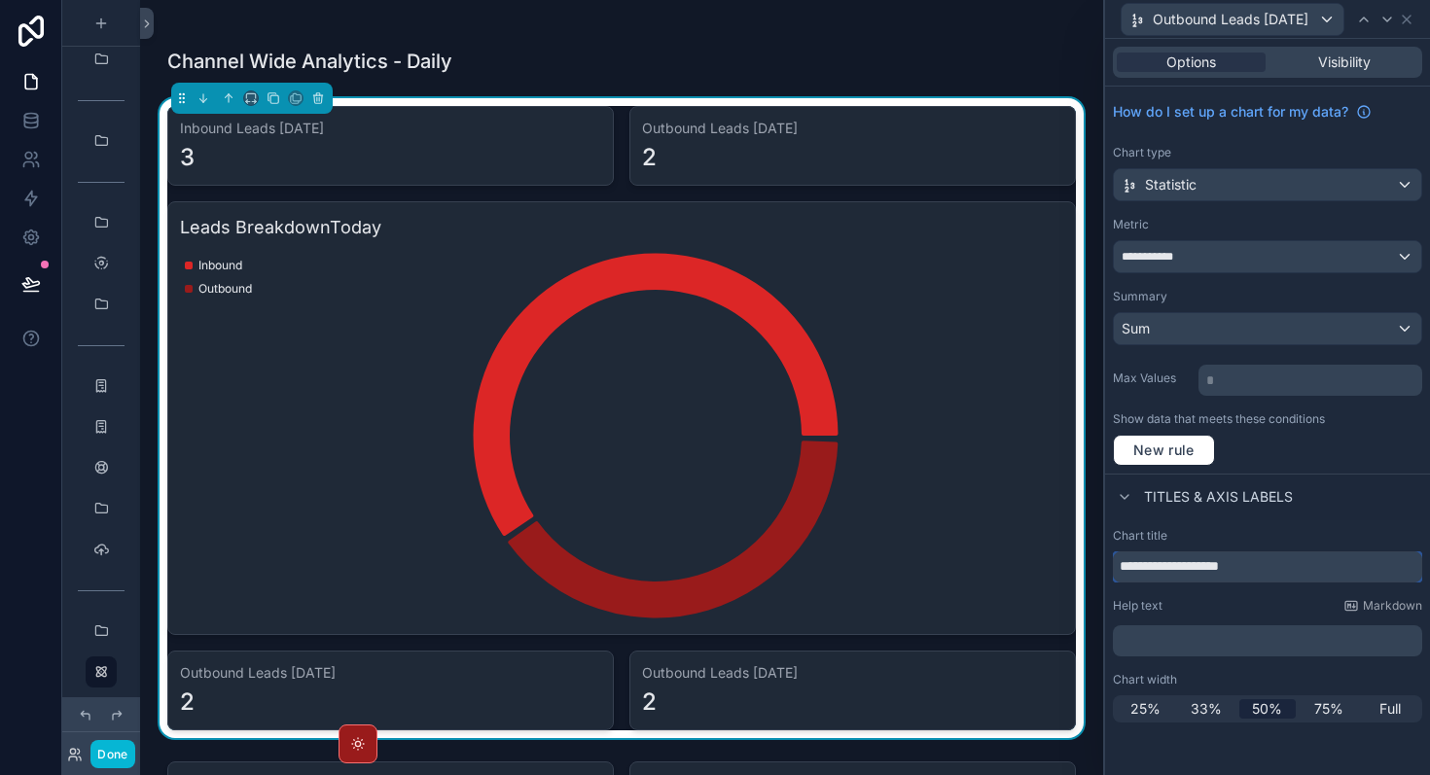
click at [1200, 565] on input "**********" at bounding box center [1267, 567] width 309 height 31
click at [1218, 568] on input "**********" at bounding box center [1267, 567] width 309 height 31
type input "**********"
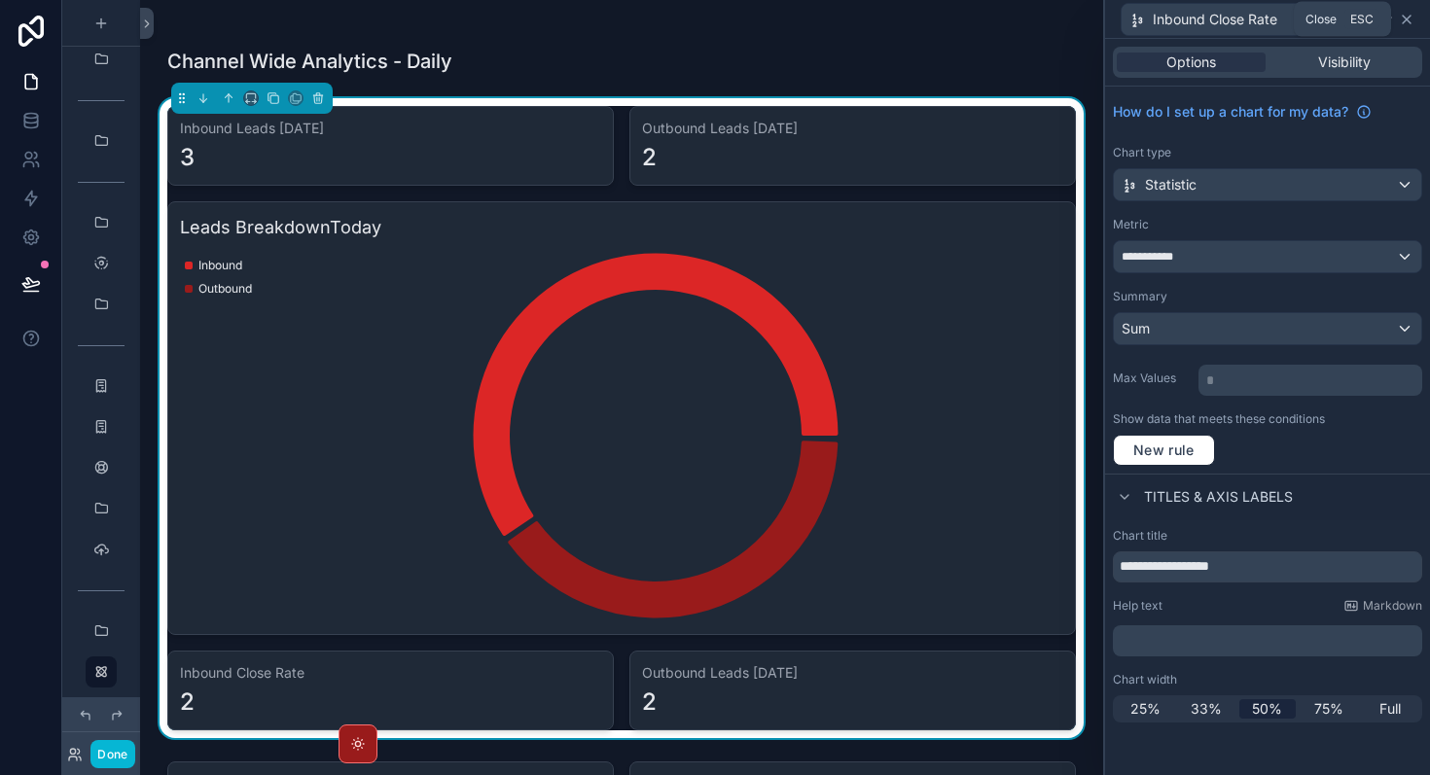
click at [1411, 20] on icon at bounding box center [1407, 20] width 16 height 16
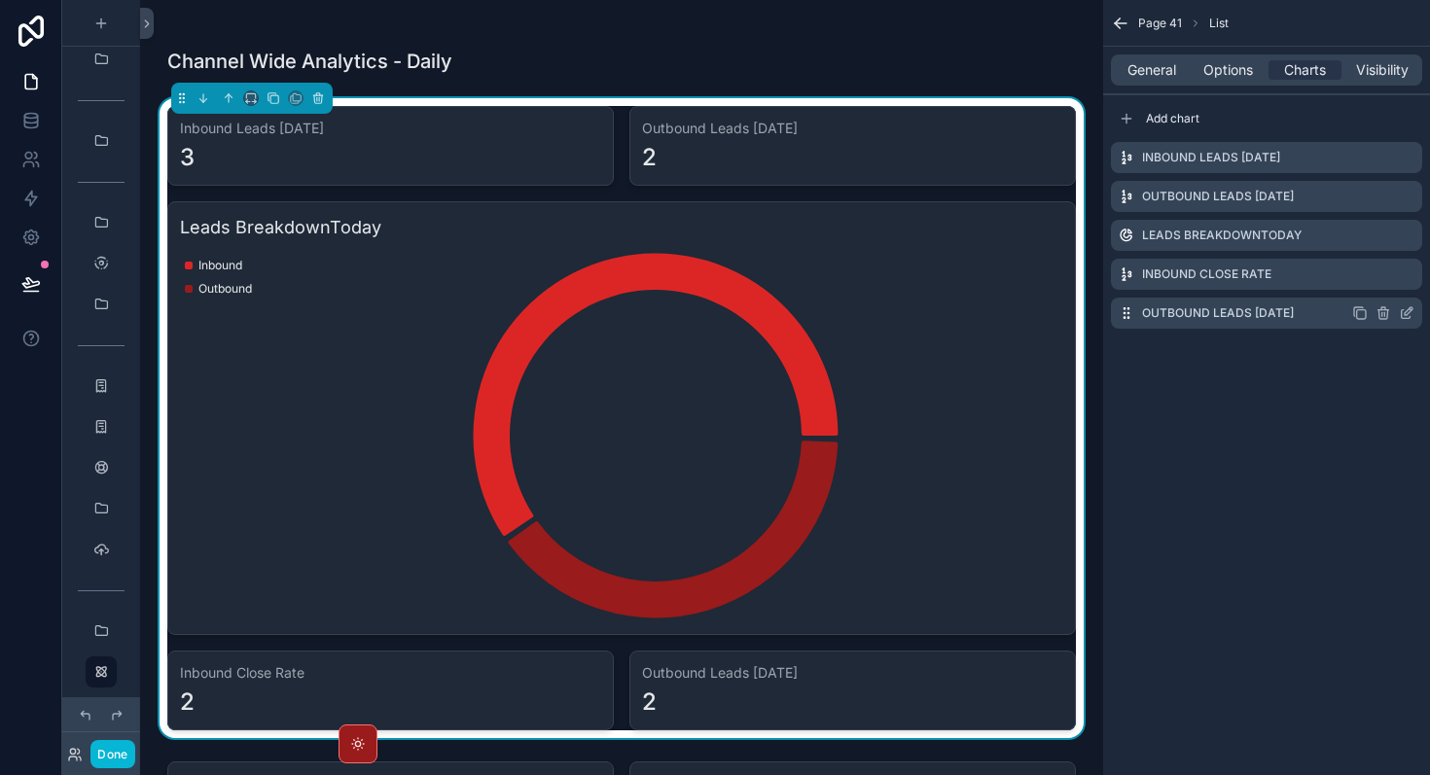
click at [1411, 311] on icon "scrollable content" at bounding box center [1407, 313] width 16 height 16
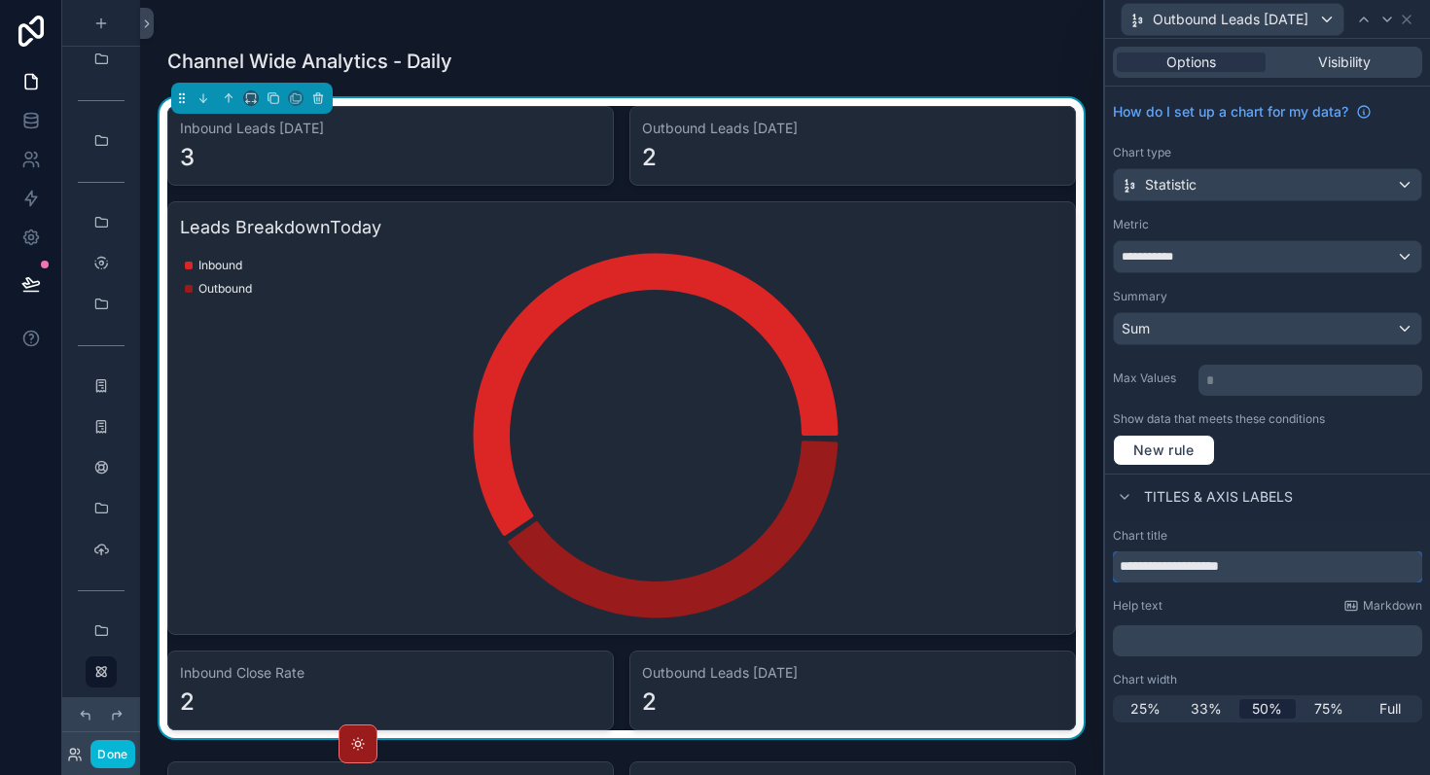
click at [1297, 571] on input "**********" at bounding box center [1267, 567] width 309 height 31
drag, startPoint x: 1297, startPoint y: 571, endPoint x: 1250, endPoint y: 571, distance: 46.7
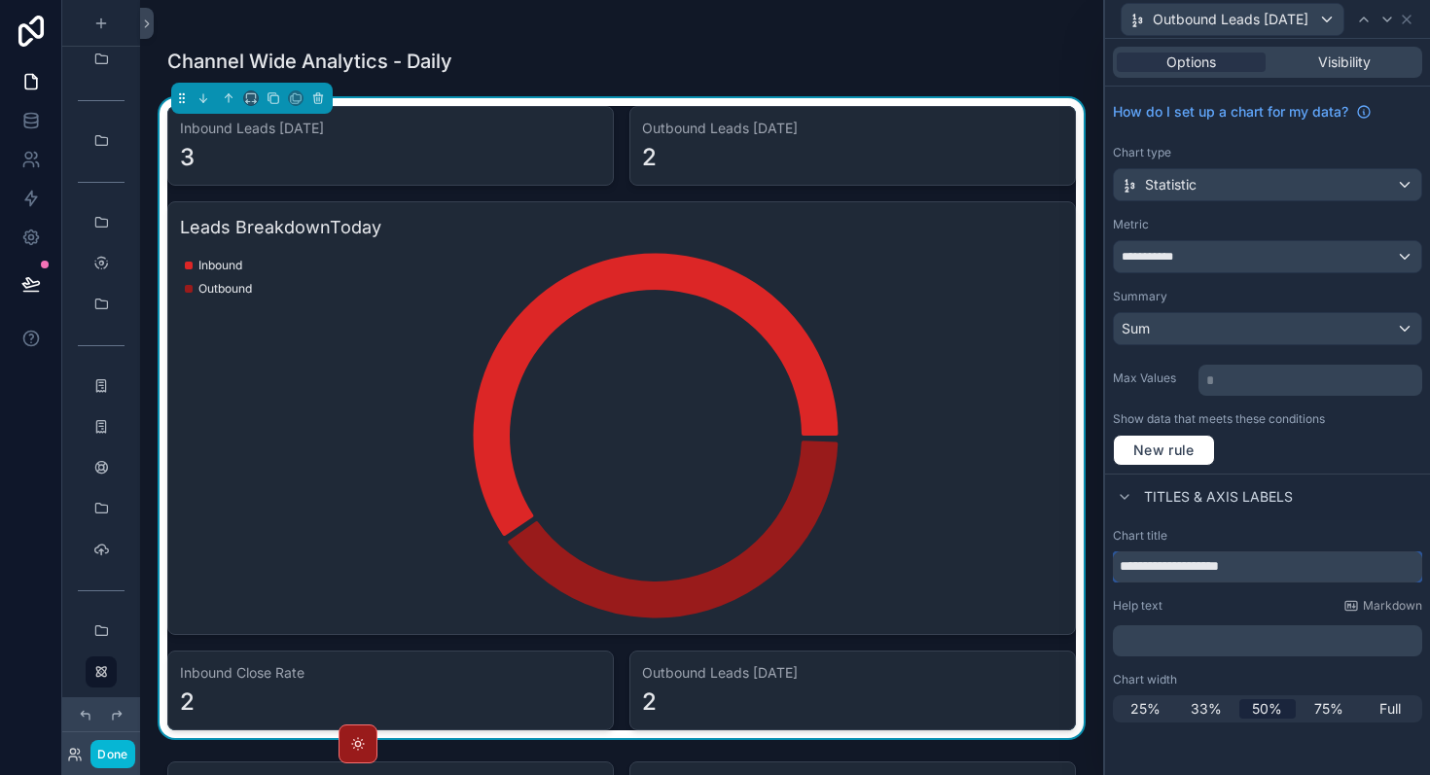
click at [1277, 571] on input "**********" at bounding box center [1267, 567] width 309 height 31
click at [1250, 571] on input "**********" at bounding box center [1267, 567] width 309 height 31
click at [1188, 566] on input "**********" at bounding box center [1267, 567] width 309 height 31
drag, startPoint x: 1189, startPoint y: 568, endPoint x: 1288, endPoint y: 568, distance: 99.2
click at [1288, 568] on input "**********" at bounding box center [1267, 567] width 309 height 31
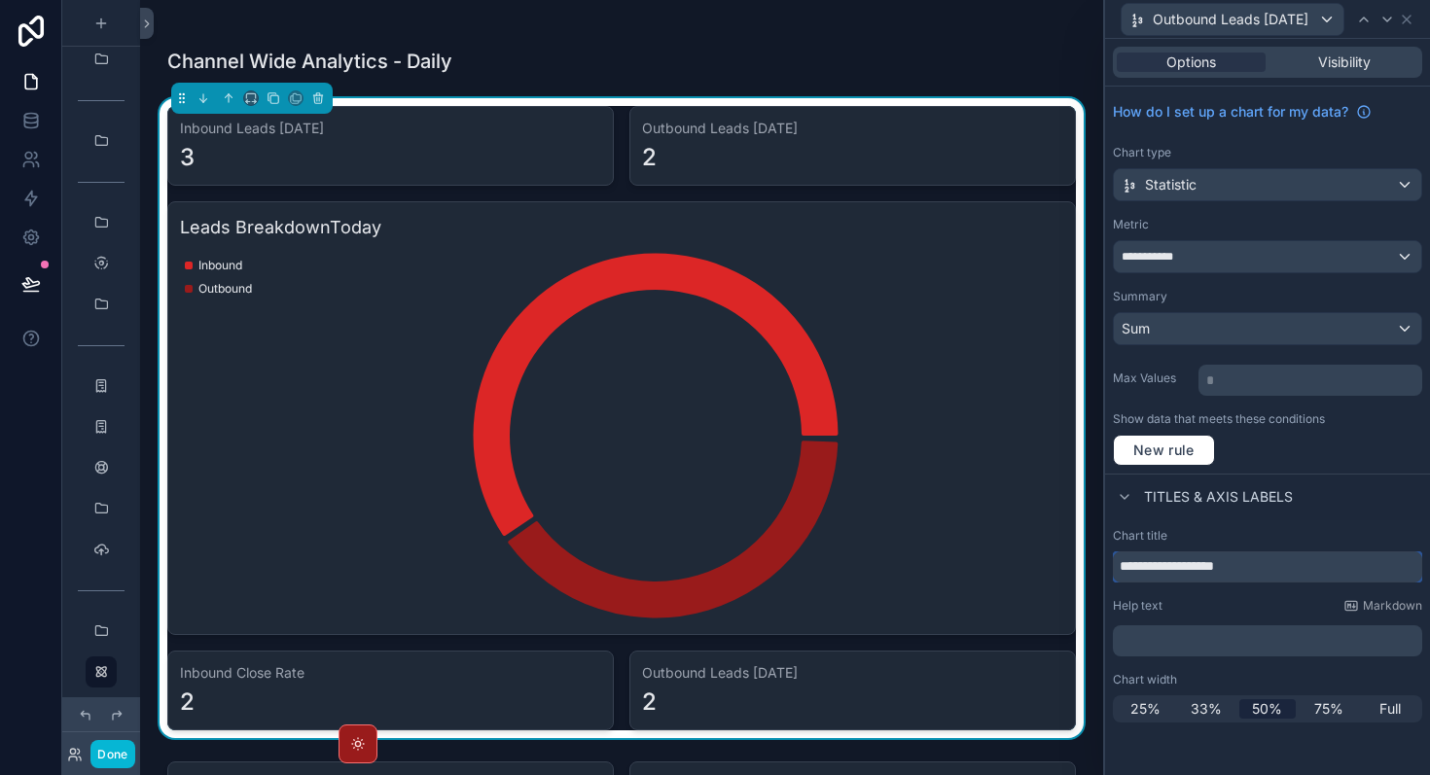
type input "**********"
click at [1363, 499] on div "Titles & Axis labels" at bounding box center [1267, 497] width 325 height 47
click at [1303, 243] on div "**********" at bounding box center [1267, 256] width 307 height 31
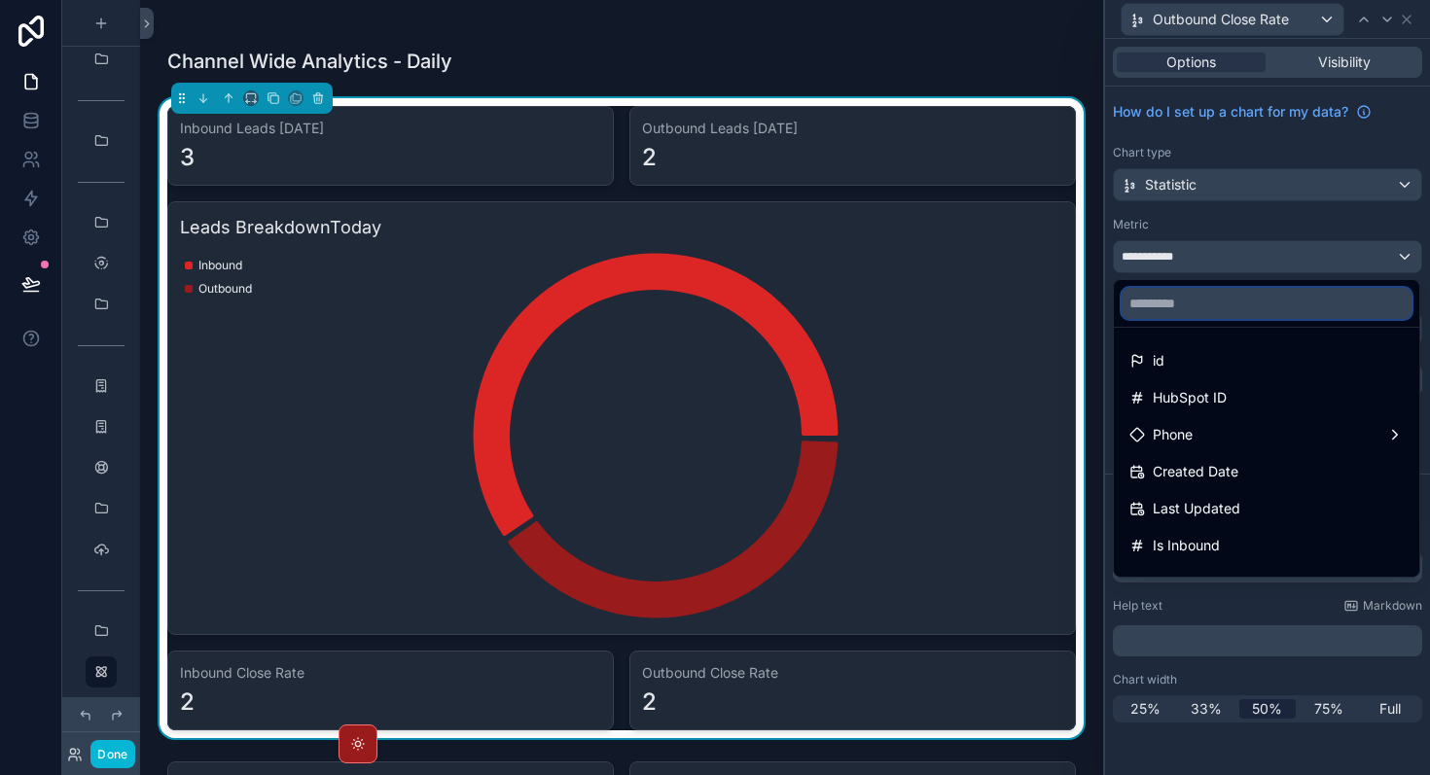
click at [1248, 303] on input "text" at bounding box center [1267, 303] width 290 height 31
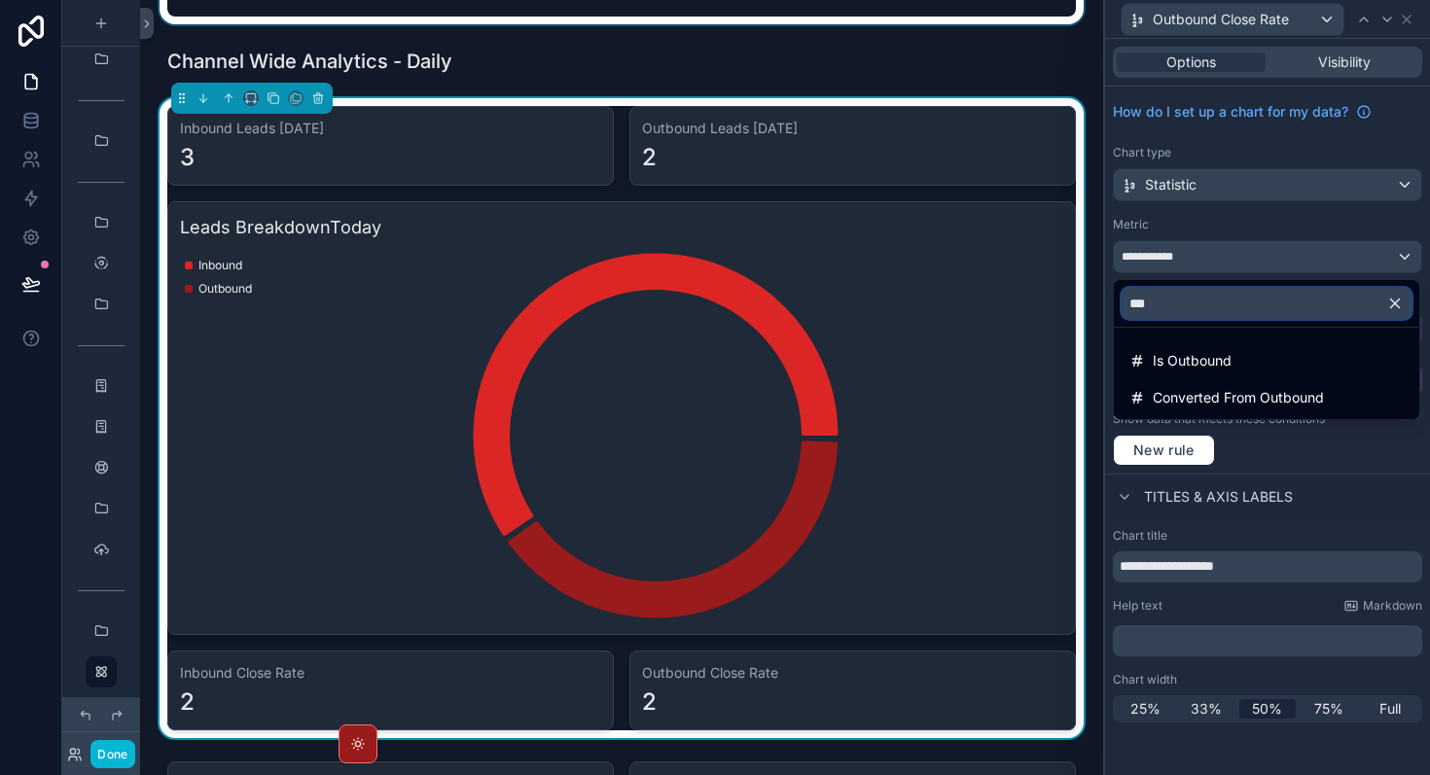
type input "***"
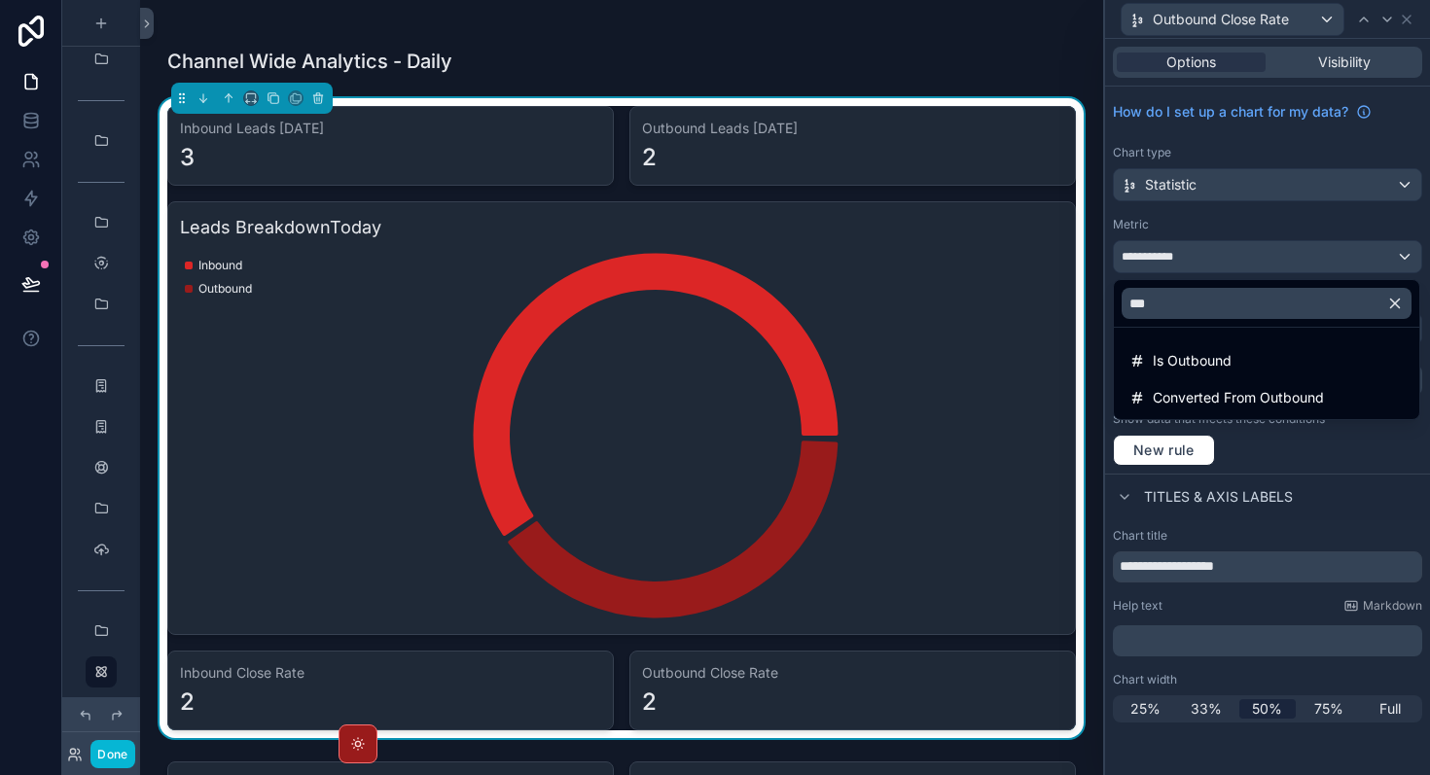
click at [1264, 620] on div at bounding box center [1267, 387] width 325 height 775
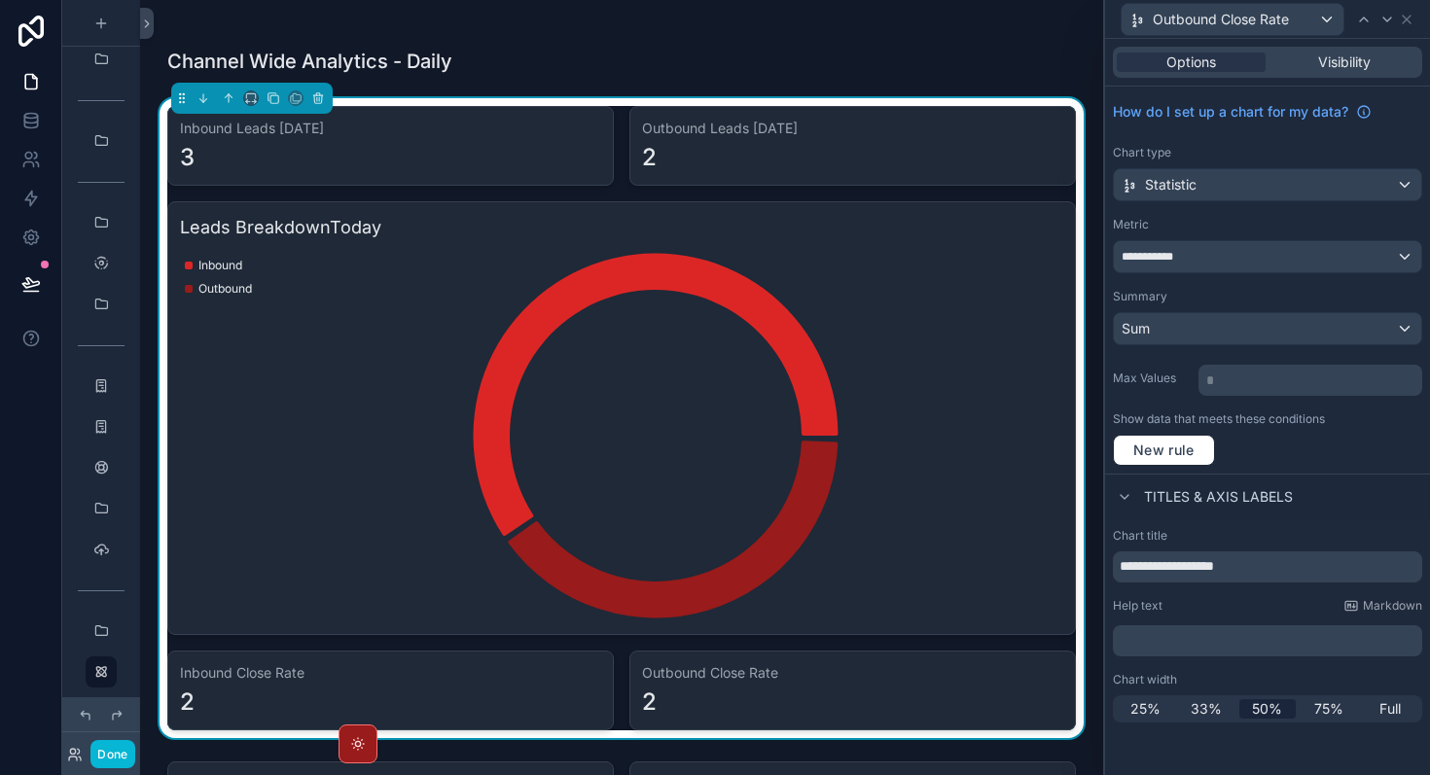
click at [784, 676] on h3 "Outbound Close Rate" at bounding box center [852, 672] width 421 height 19
click at [521, 691] on div "2" at bounding box center [390, 702] width 421 height 31
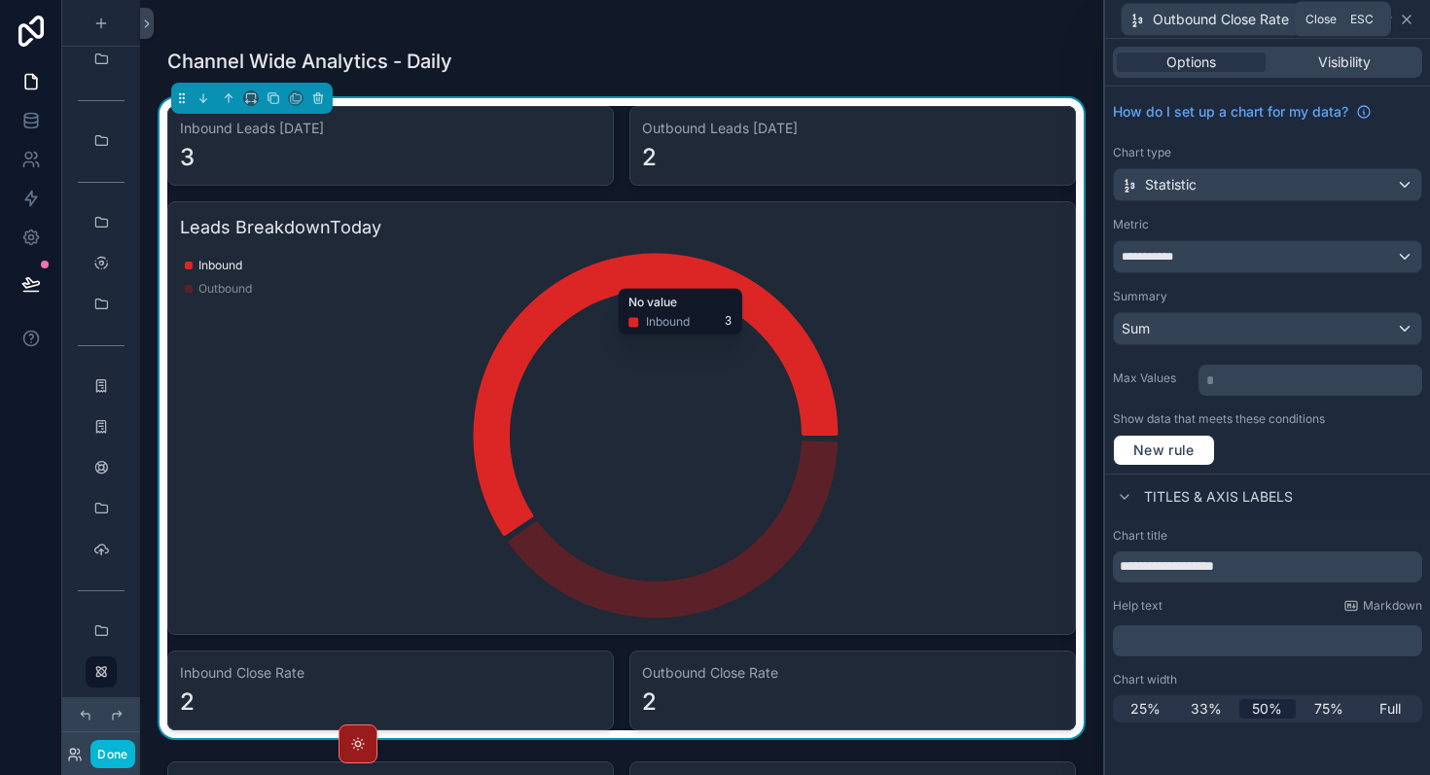
click at [1405, 21] on icon at bounding box center [1407, 20] width 16 height 16
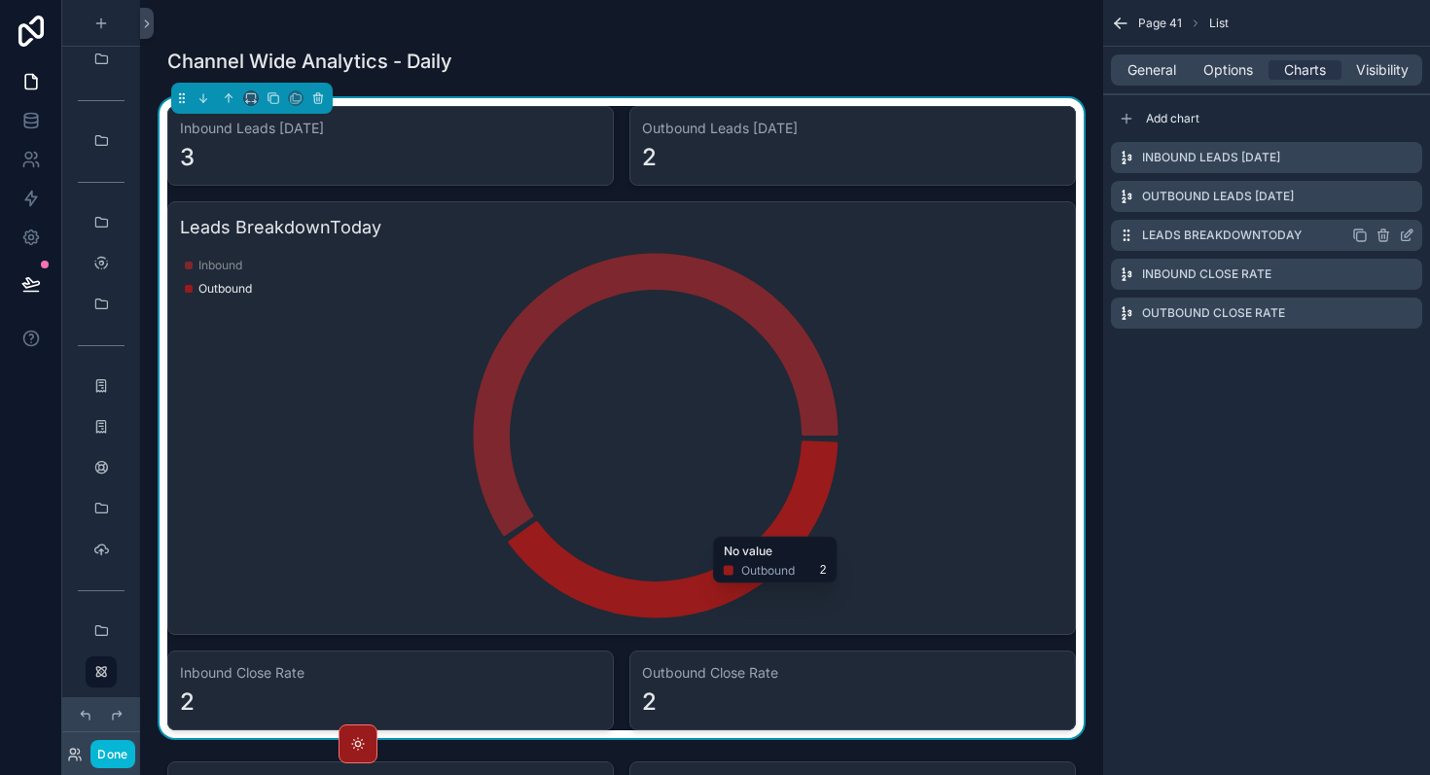
click at [1363, 235] on icon "scrollable content" at bounding box center [1360, 236] width 16 height 16
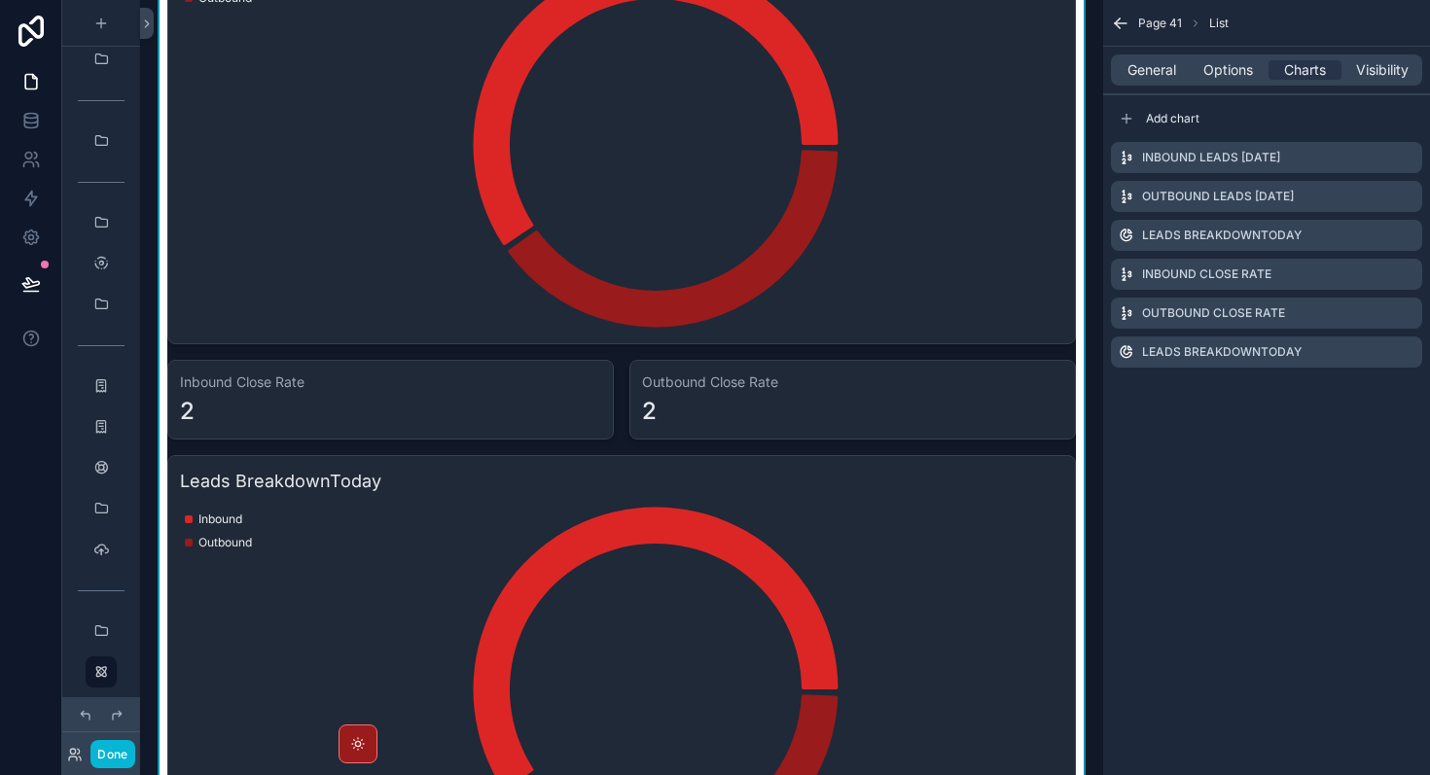
scroll to position [1345, 0]
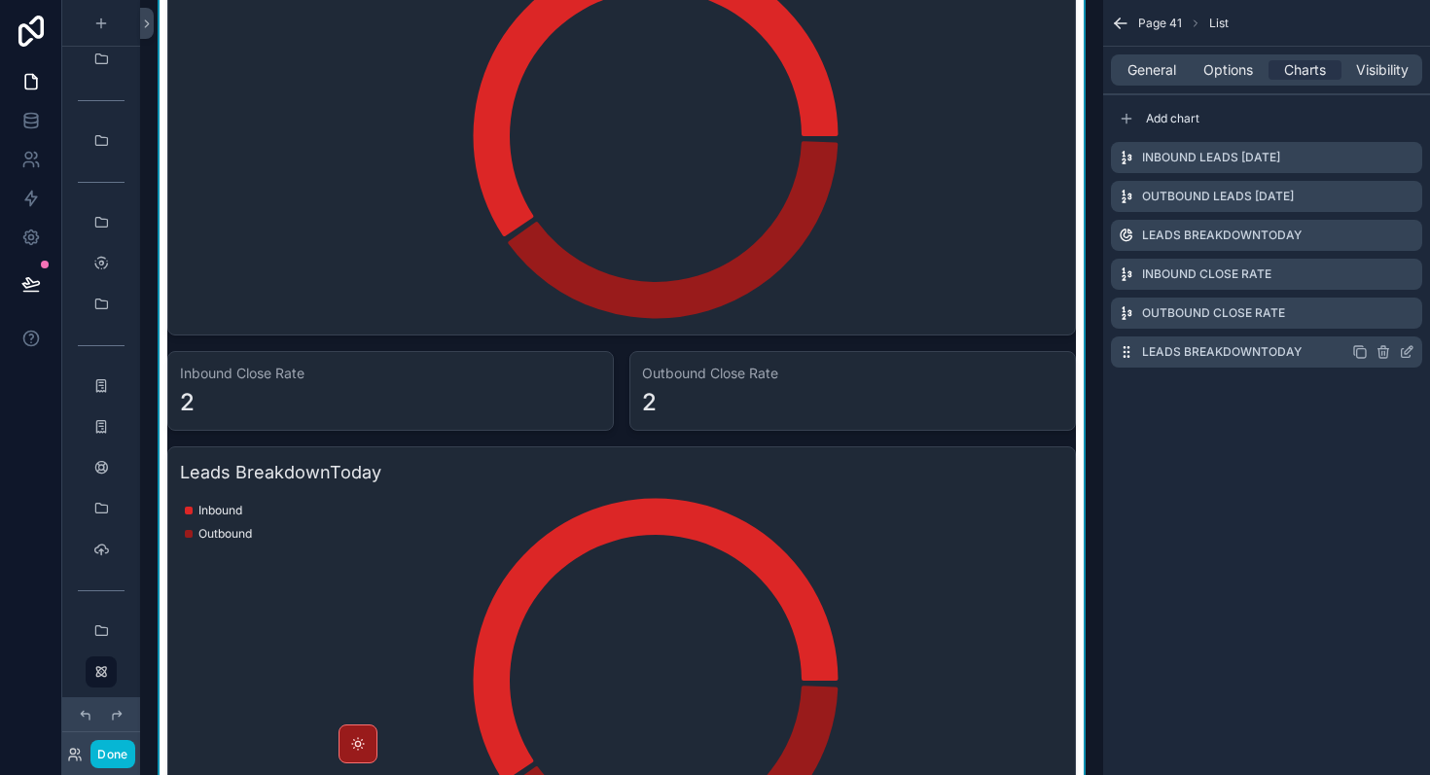
click at [1411, 346] on icon "scrollable content" at bounding box center [1409, 350] width 8 height 8
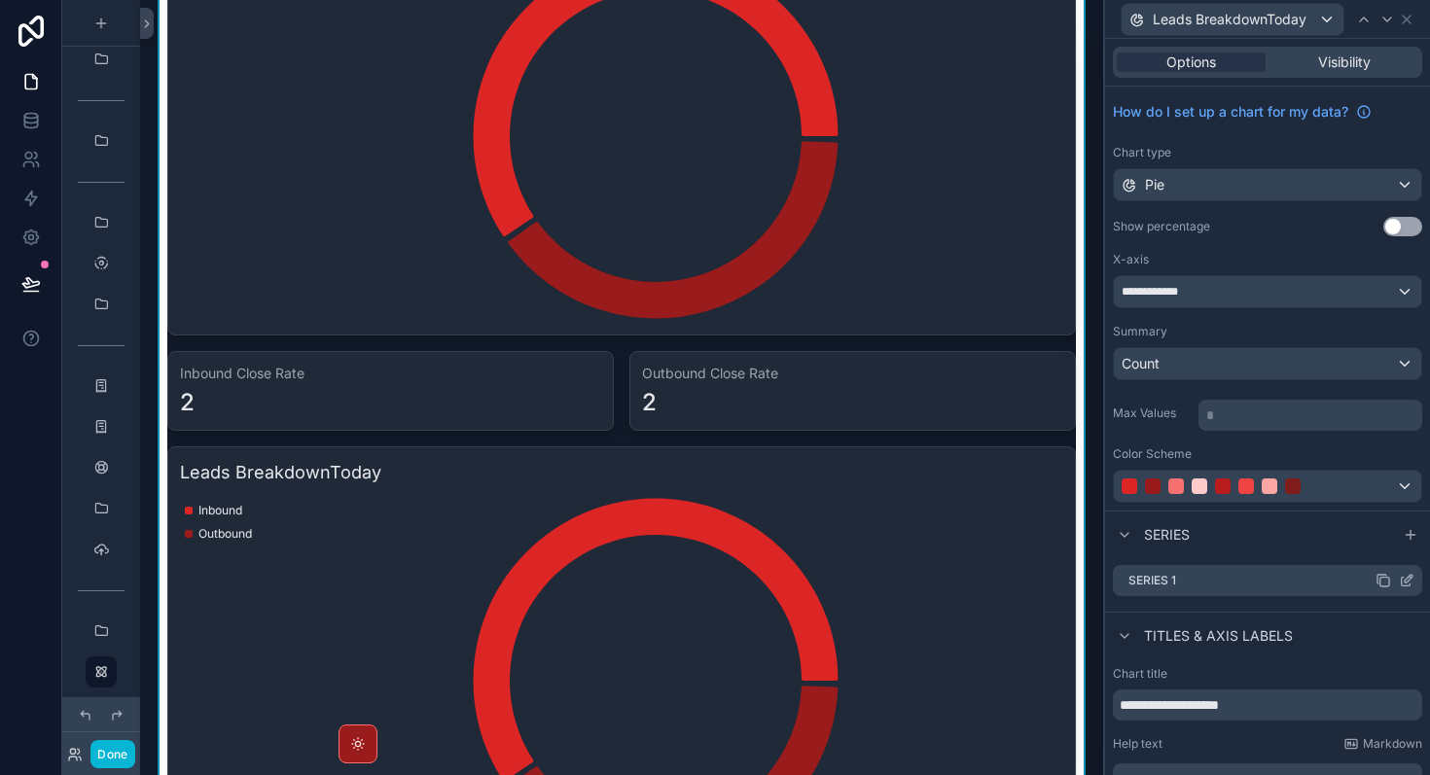
scroll to position [93, 0]
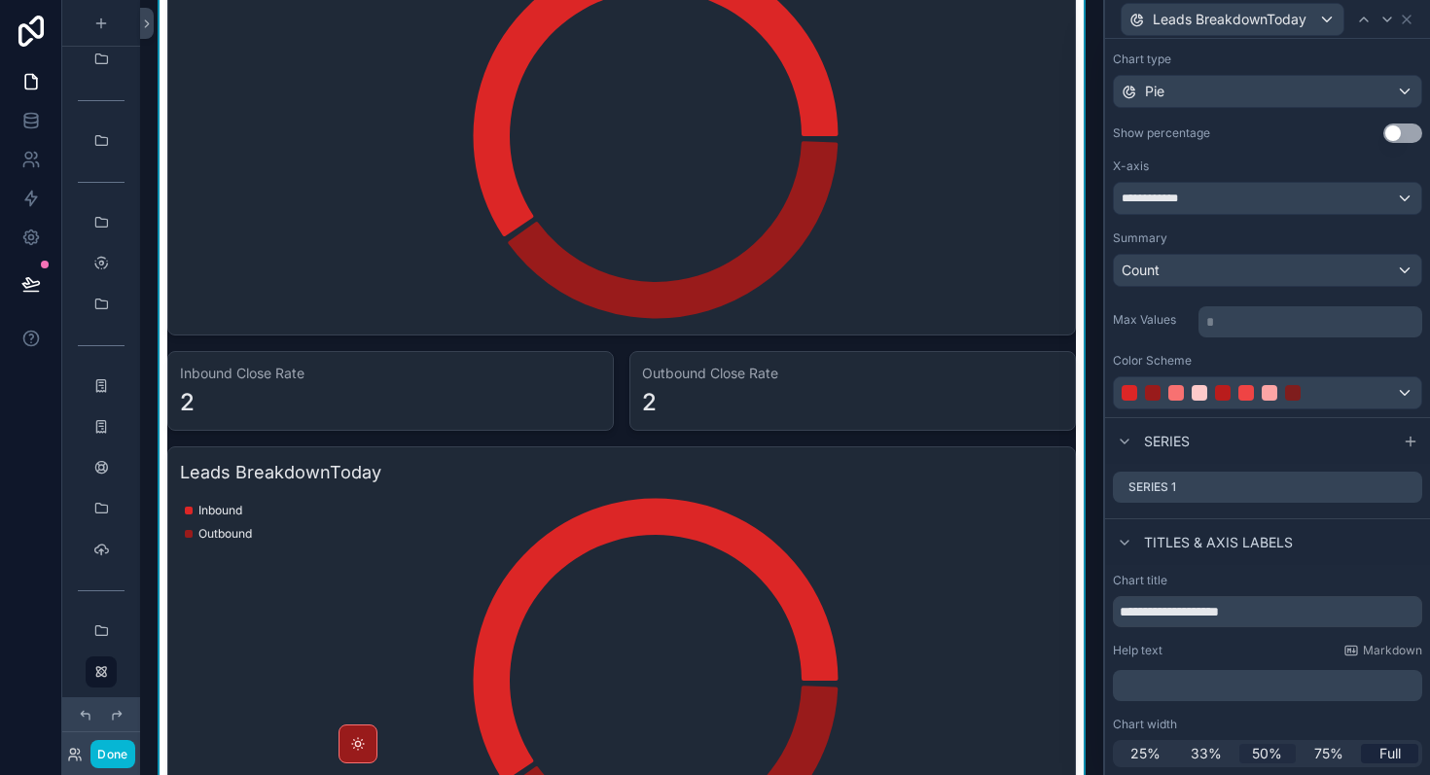
click at [1272, 748] on span "50%" at bounding box center [1267, 753] width 30 height 19
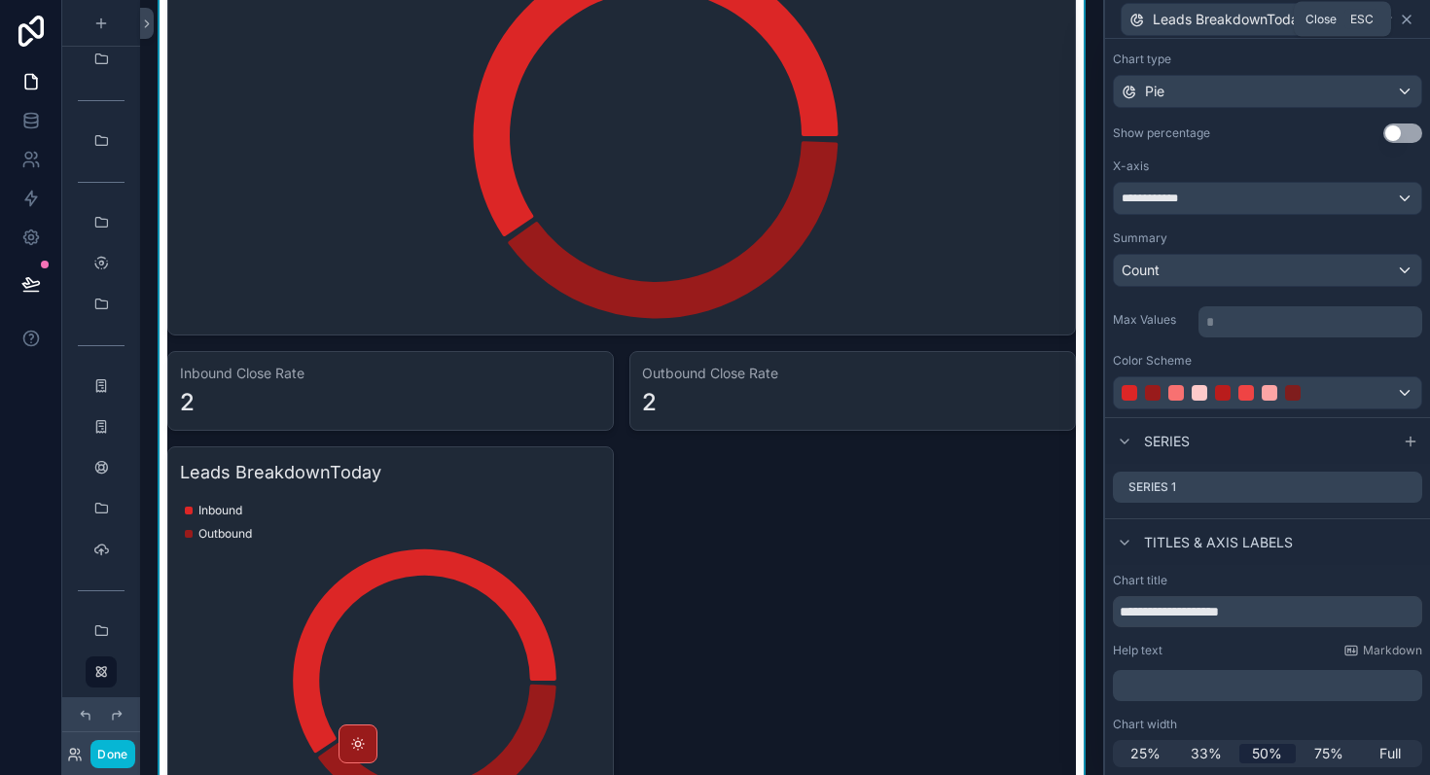
click at [1408, 24] on icon at bounding box center [1407, 20] width 16 height 16
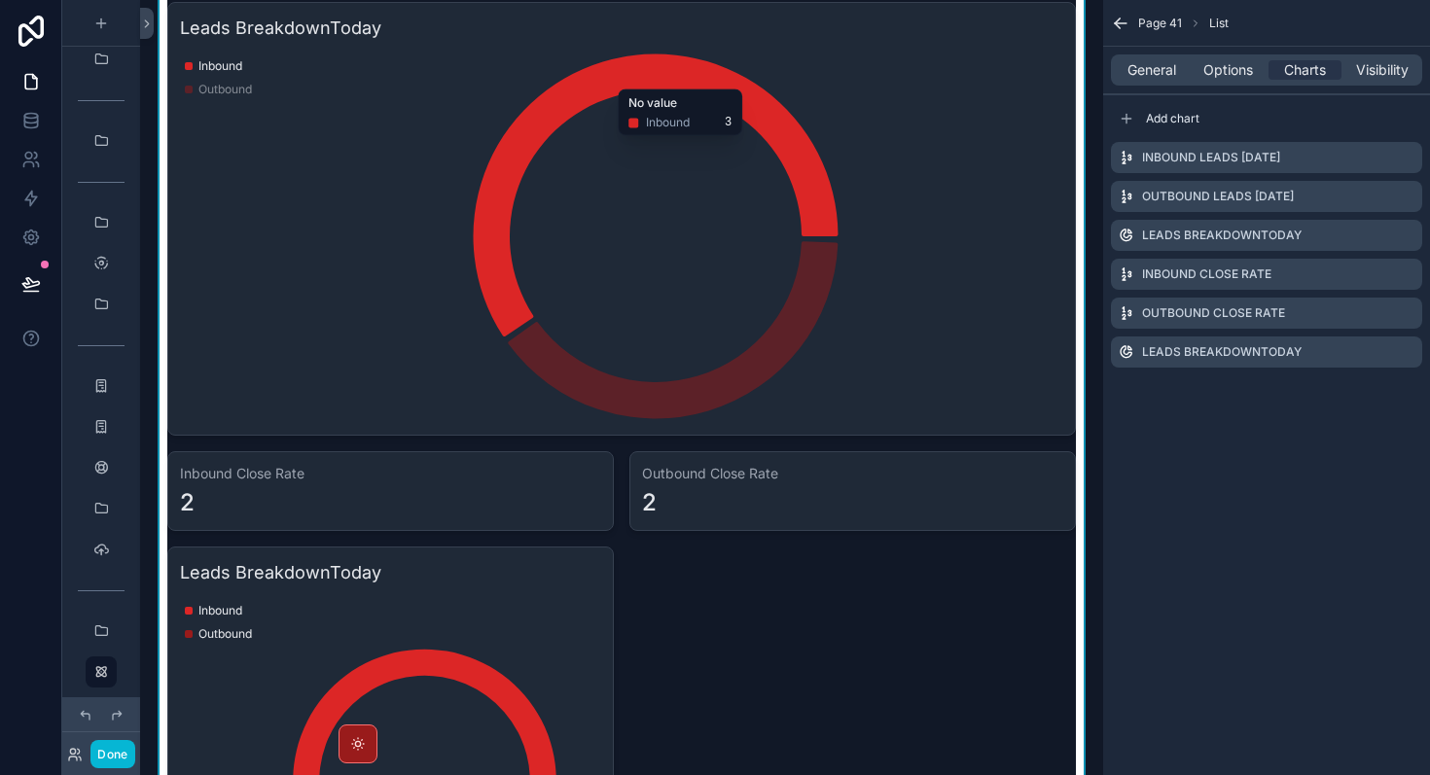
scroll to position [1276, 0]
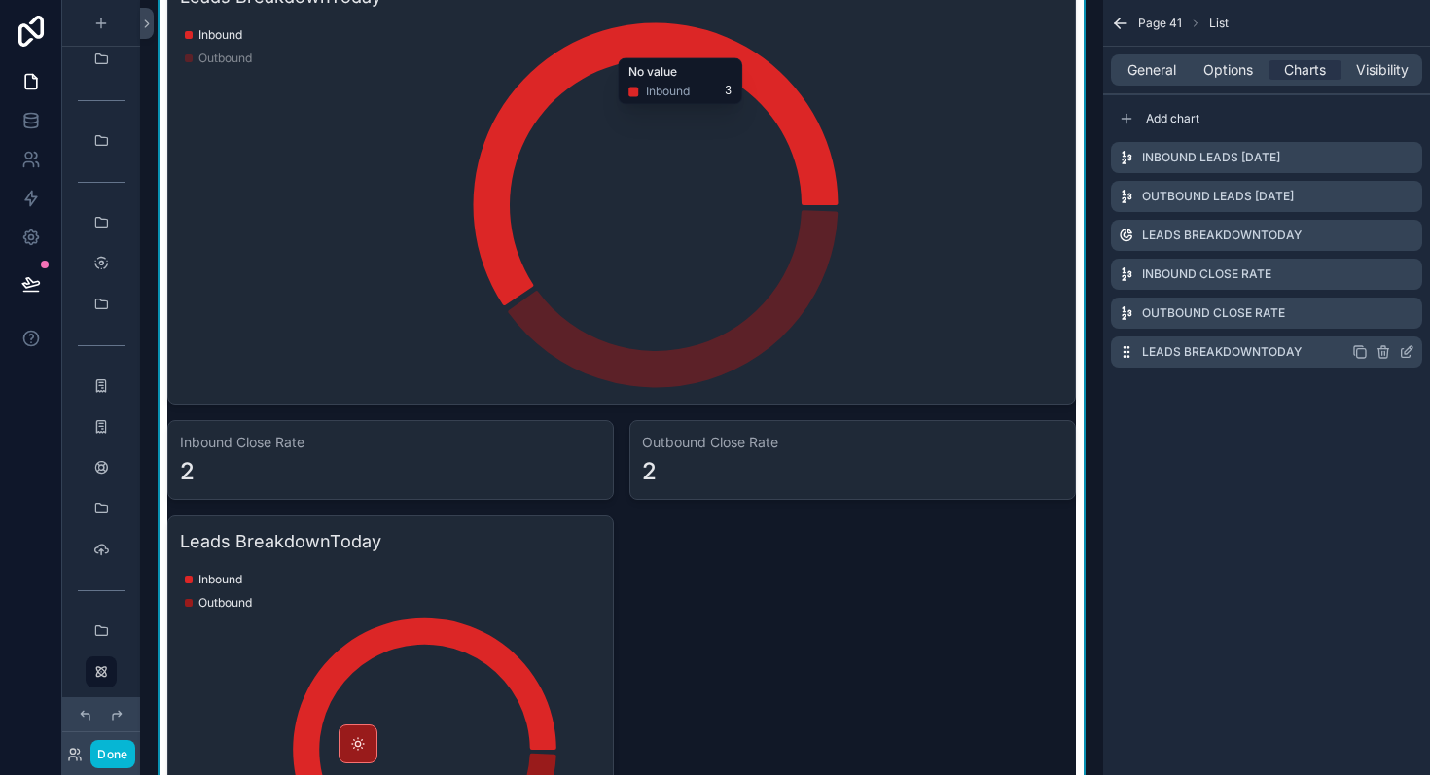
click at [1294, 363] on div "Leads BreakdownToday" at bounding box center [1266, 352] width 311 height 31
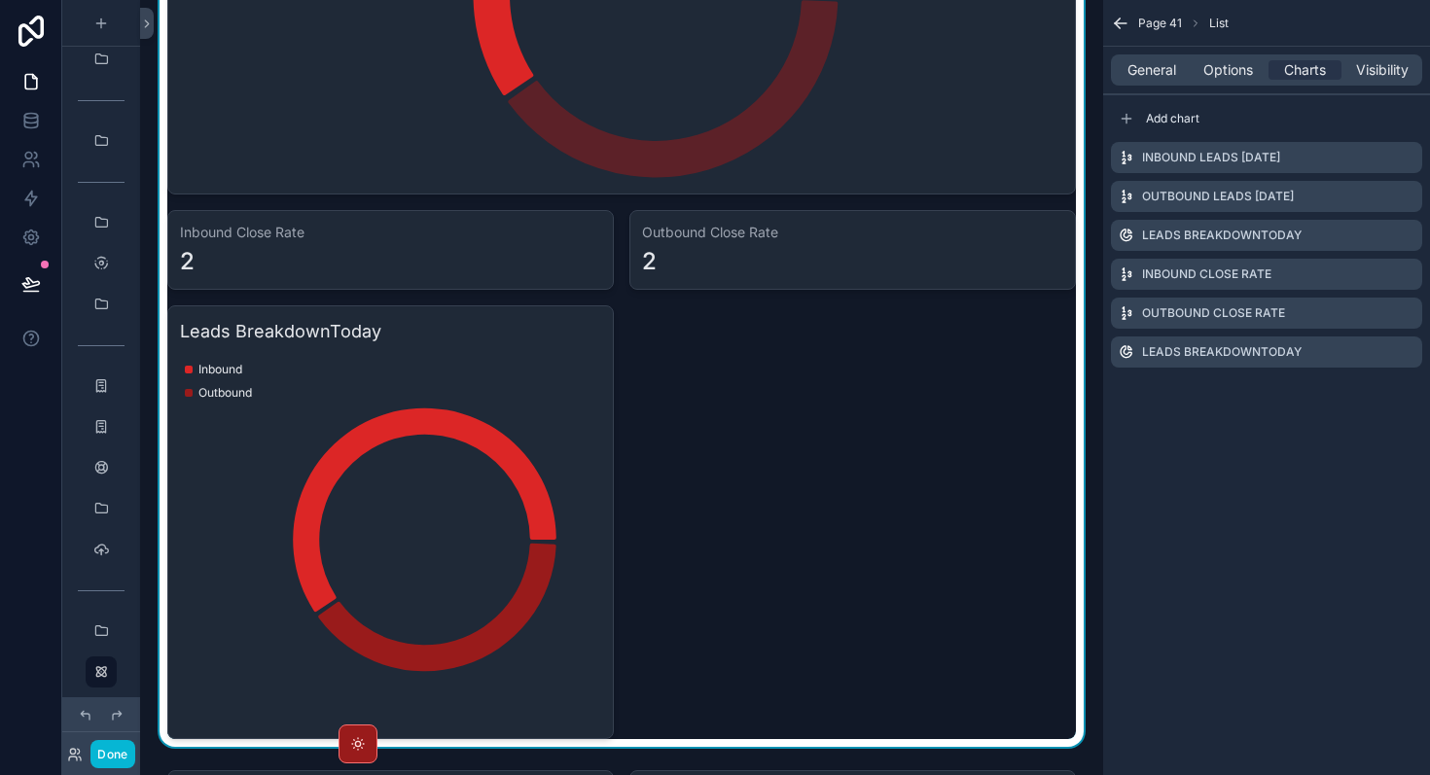
scroll to position [1505, 0]
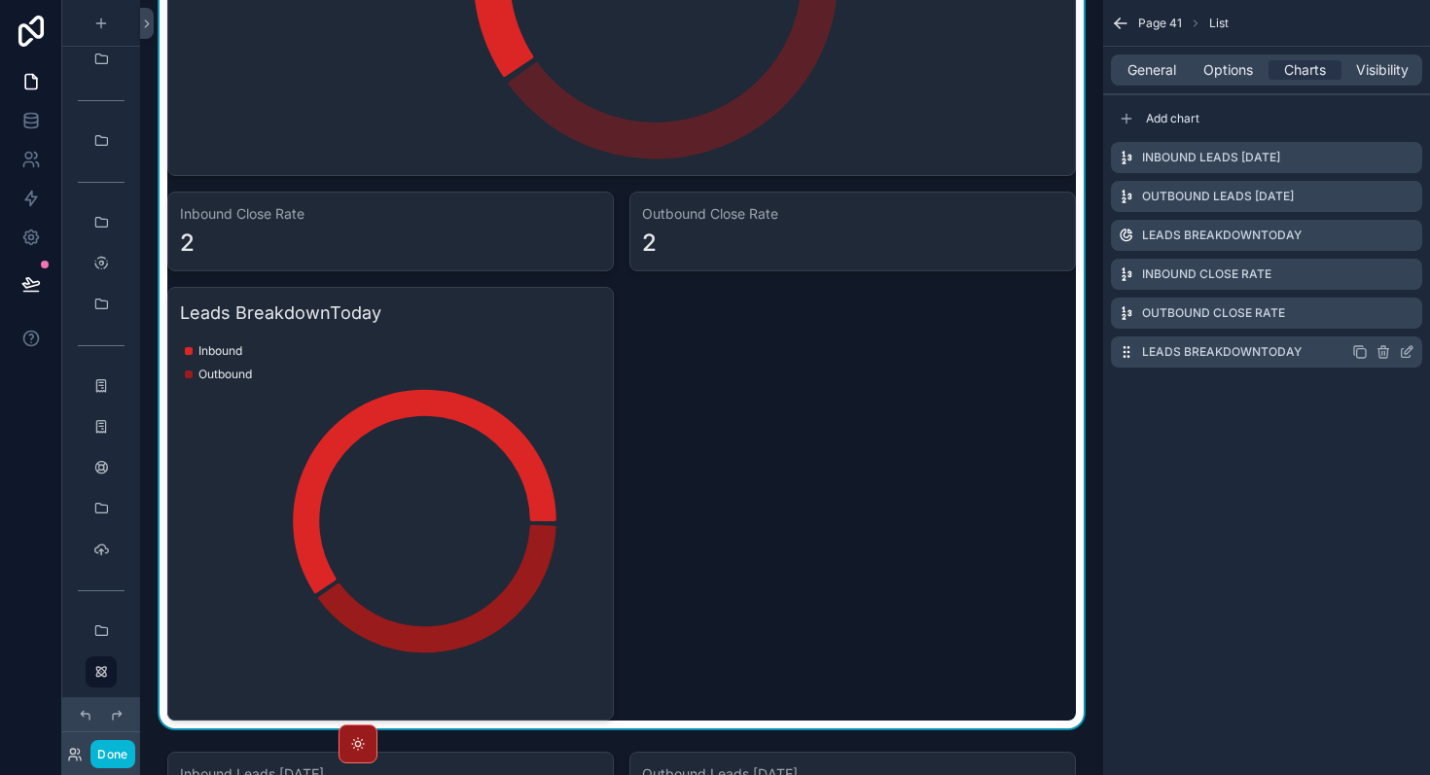
click at [1365, 353] on icon "scrollable content" at bounding box center [1360, 352] width 16 height 16
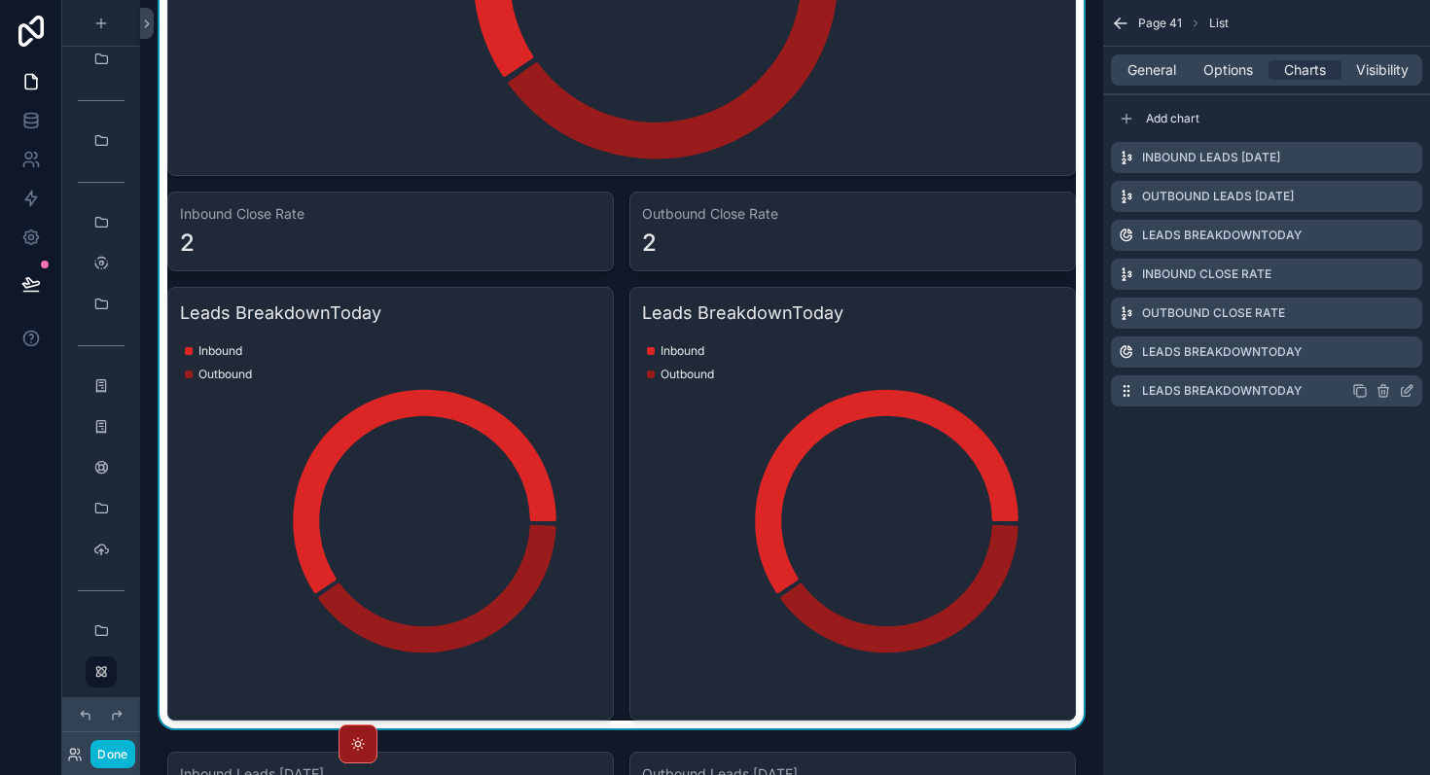
click at [1362, 393] on icon "scrollable content" at bounding box center [1360, 391] width 16 height 16
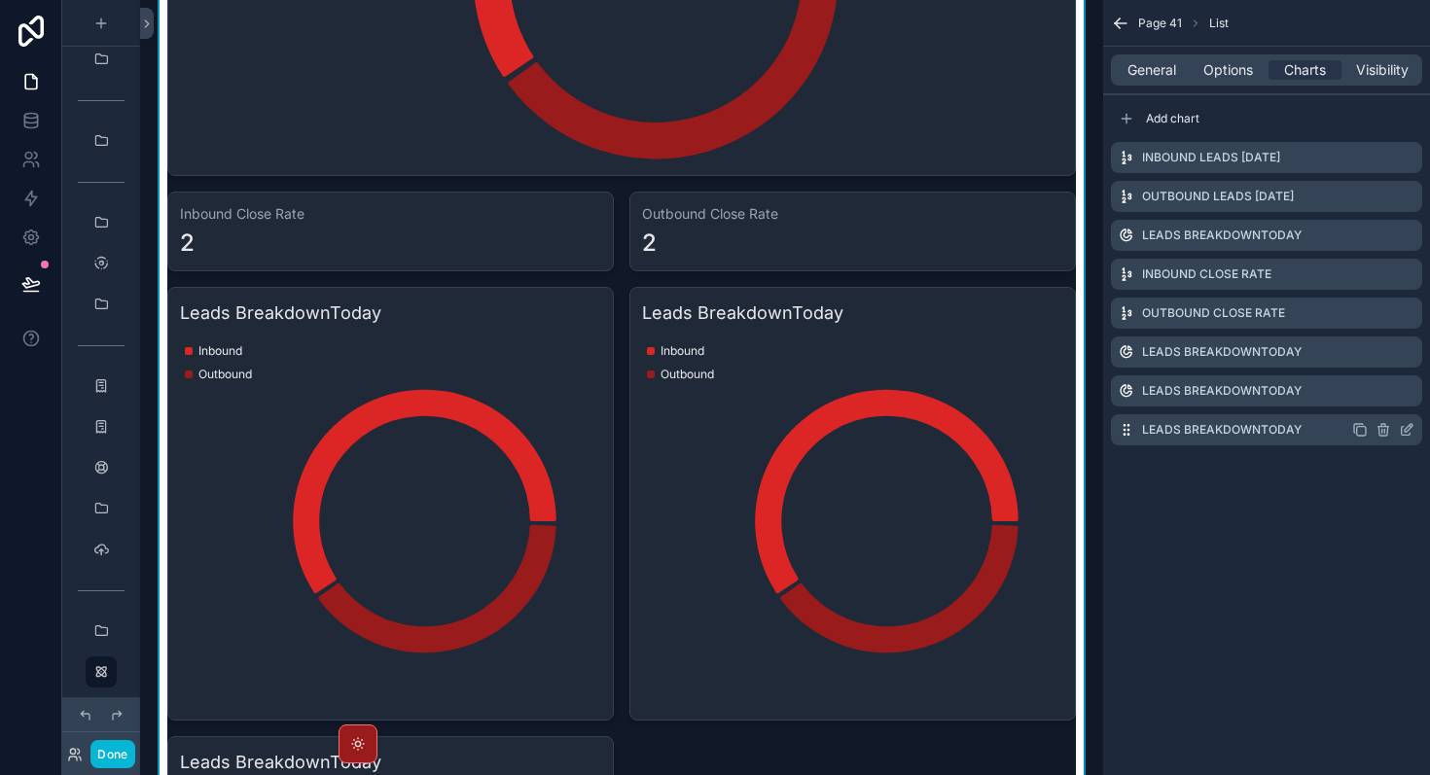
click at [1364, 435] on icon "scrollable content" at bounding box center [1361, 431] width 9 height 9
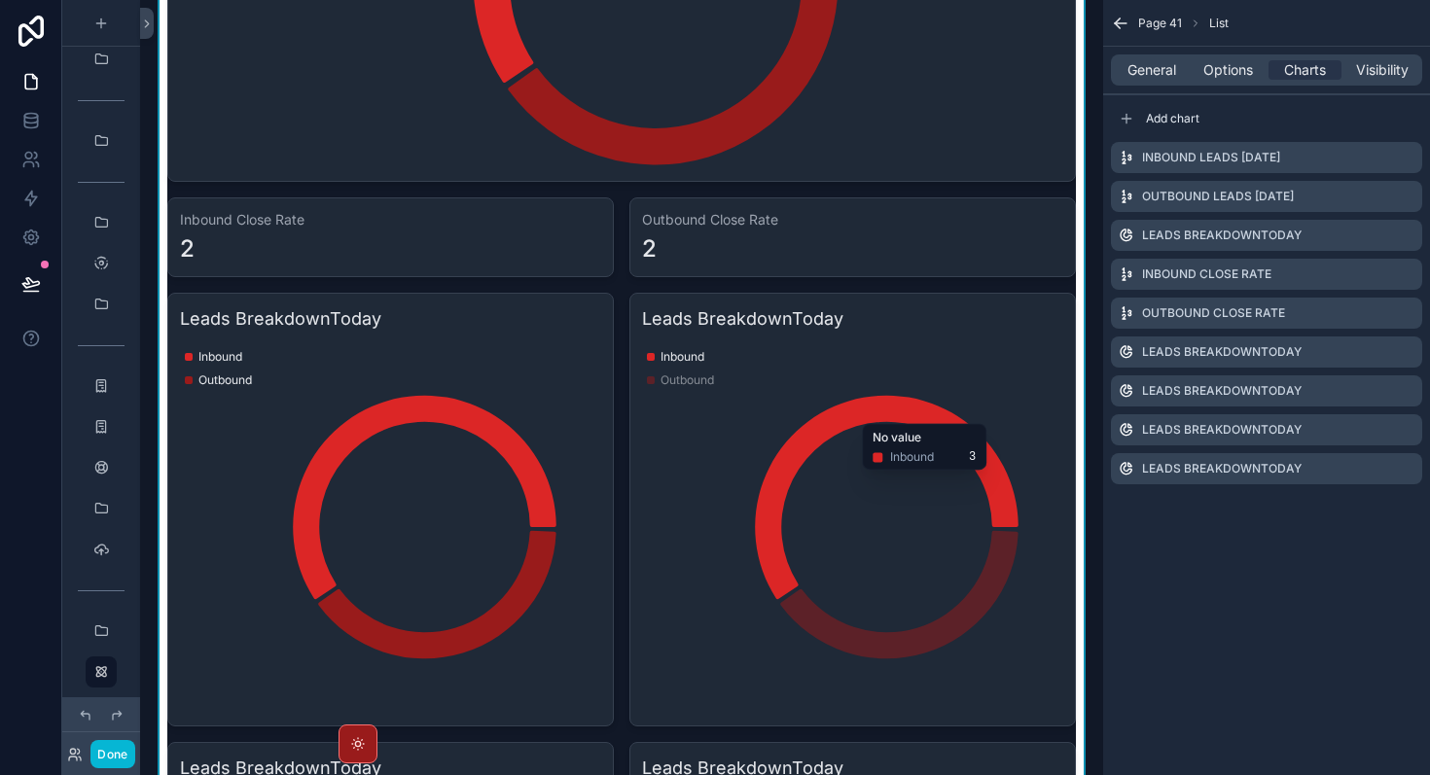
scroll to position [1502, 0]
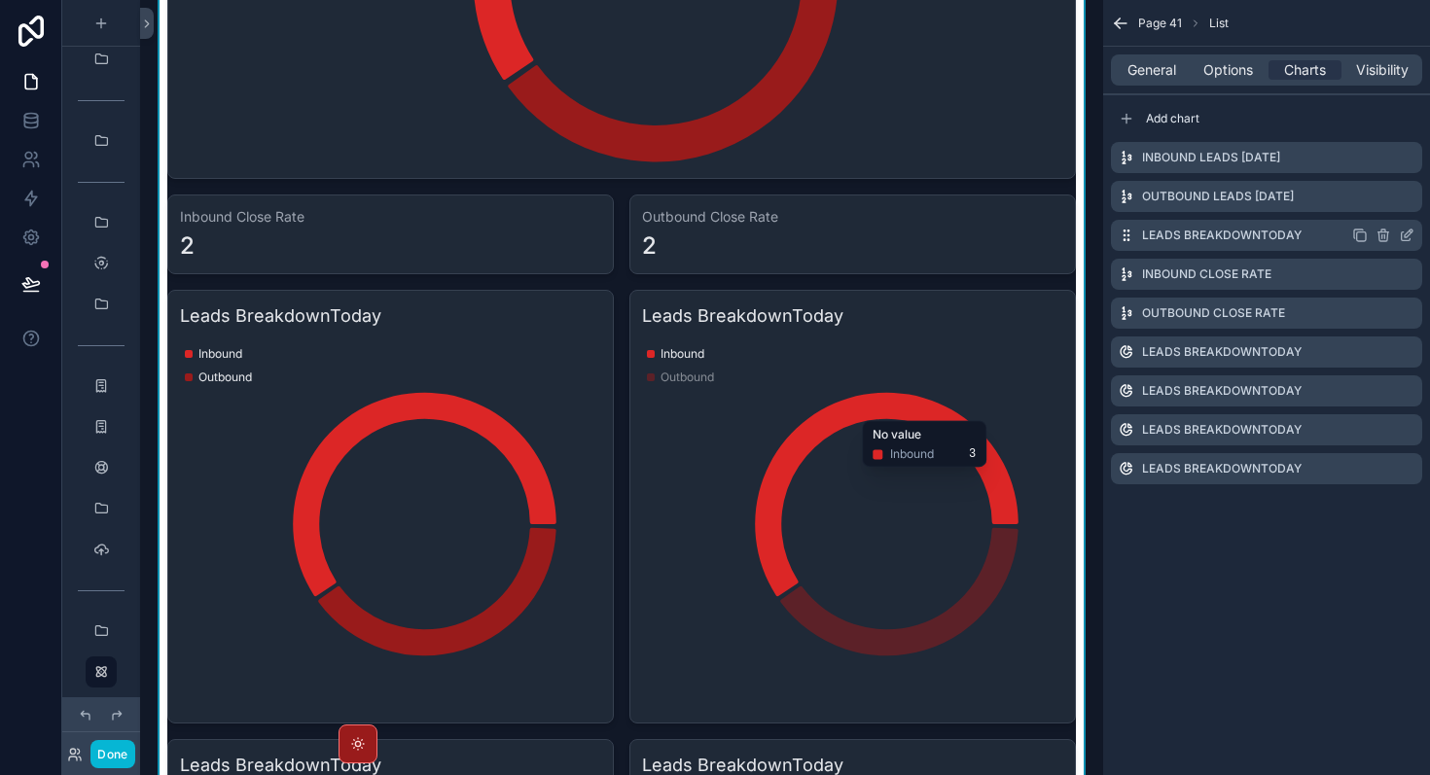
click at [1405, 234] on icon "scrollable content" at bounding box center [1409, 234] width 8 height 8
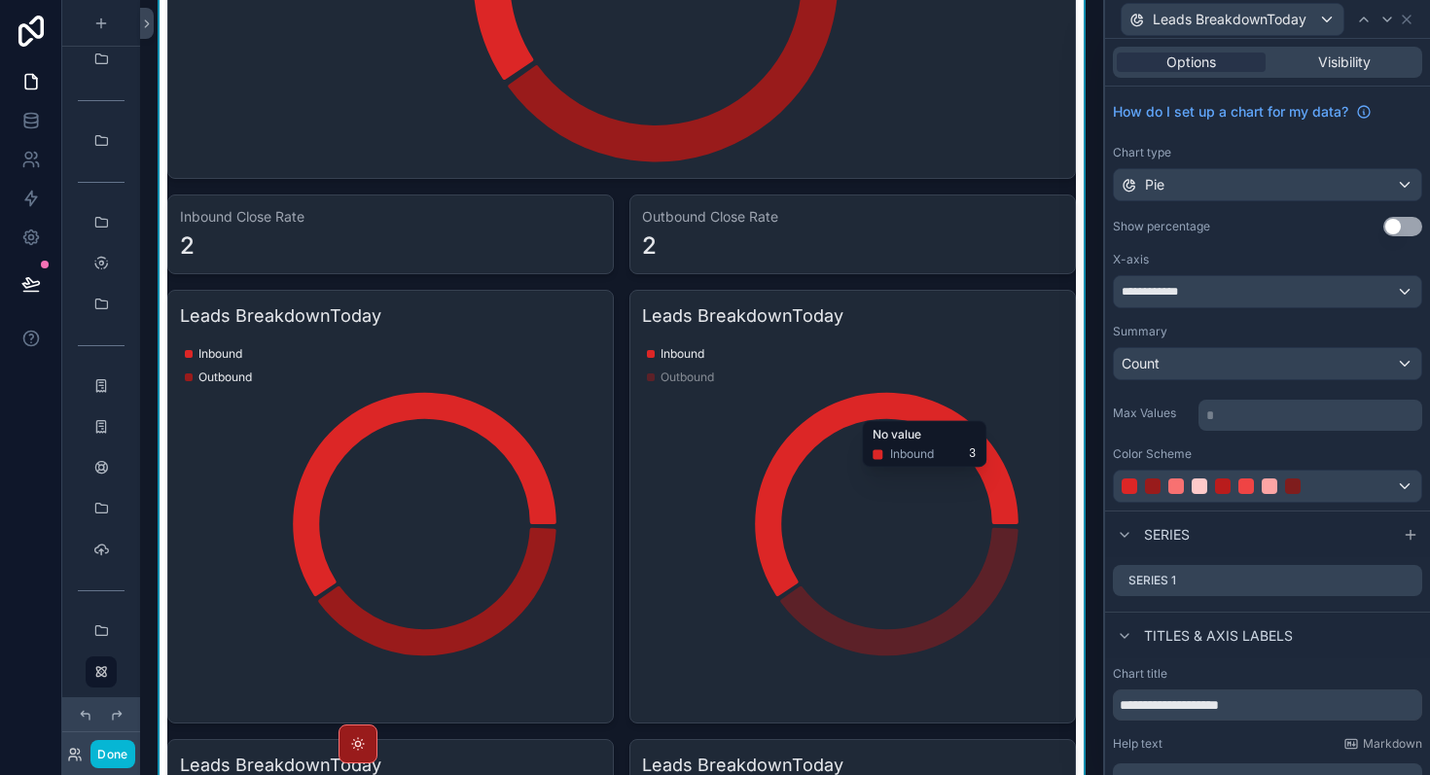
scroll to position [93, 0]
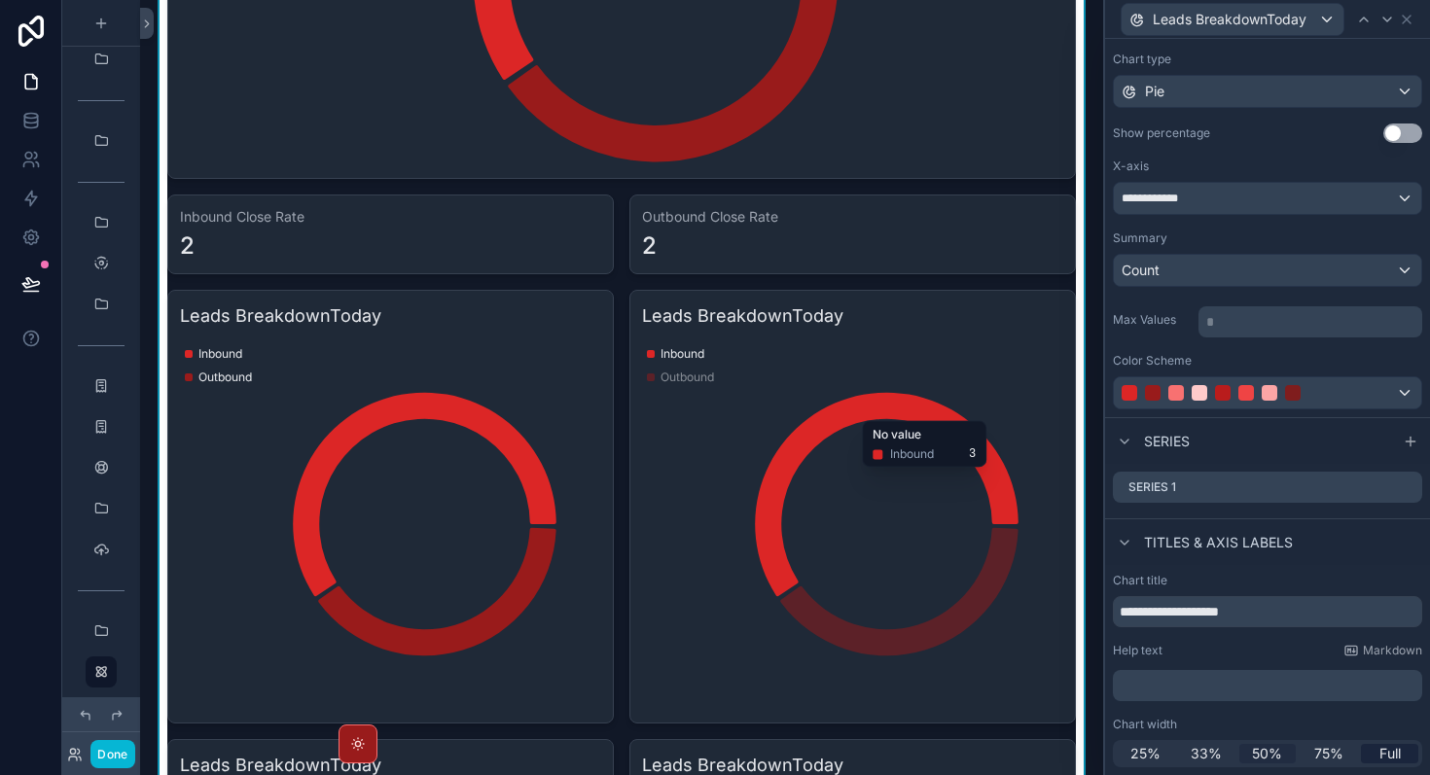
click at [1266, 755] on span "50%" at bounding box center [1267, 753] width 30 height 19
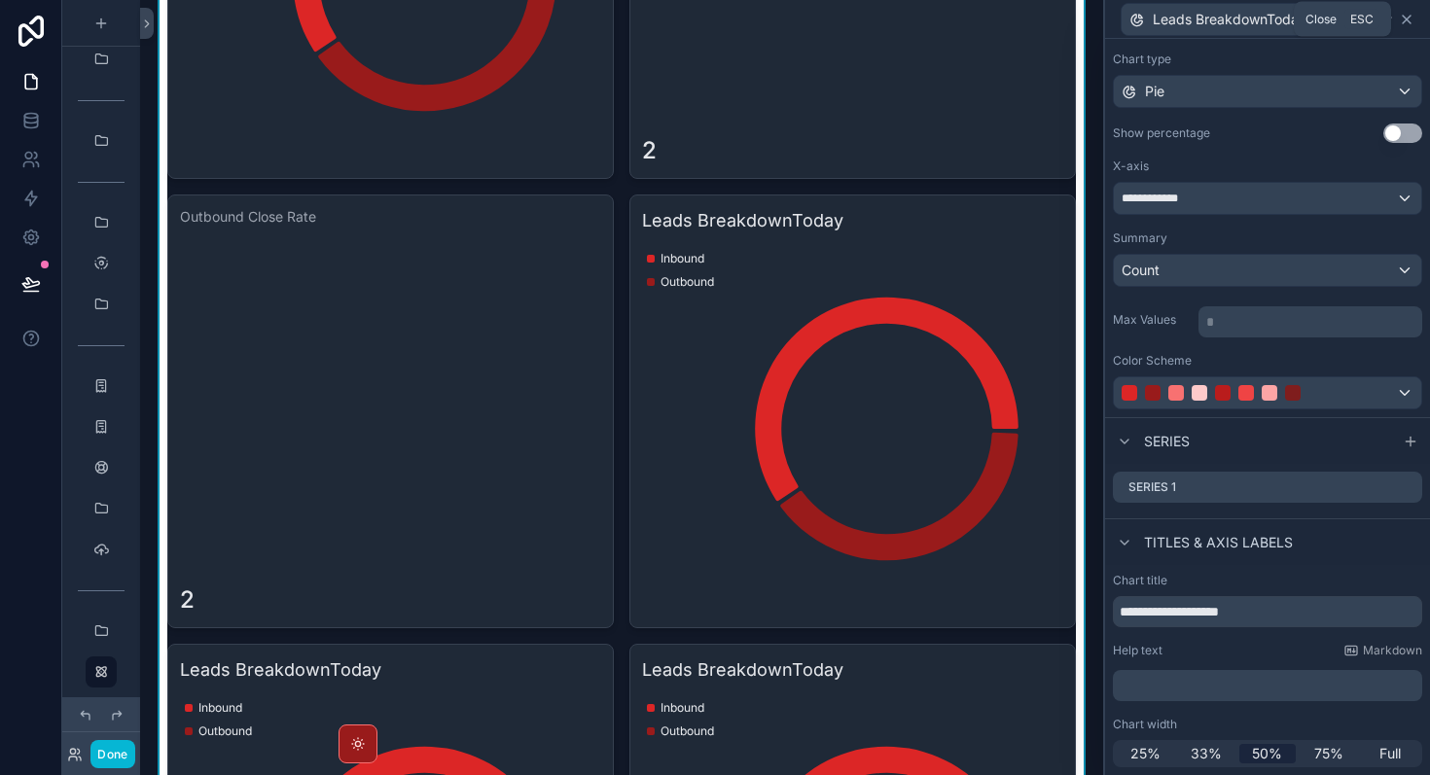
click at [1405, 15] on icon at bounding box center [1407, 20] width 16 height 16
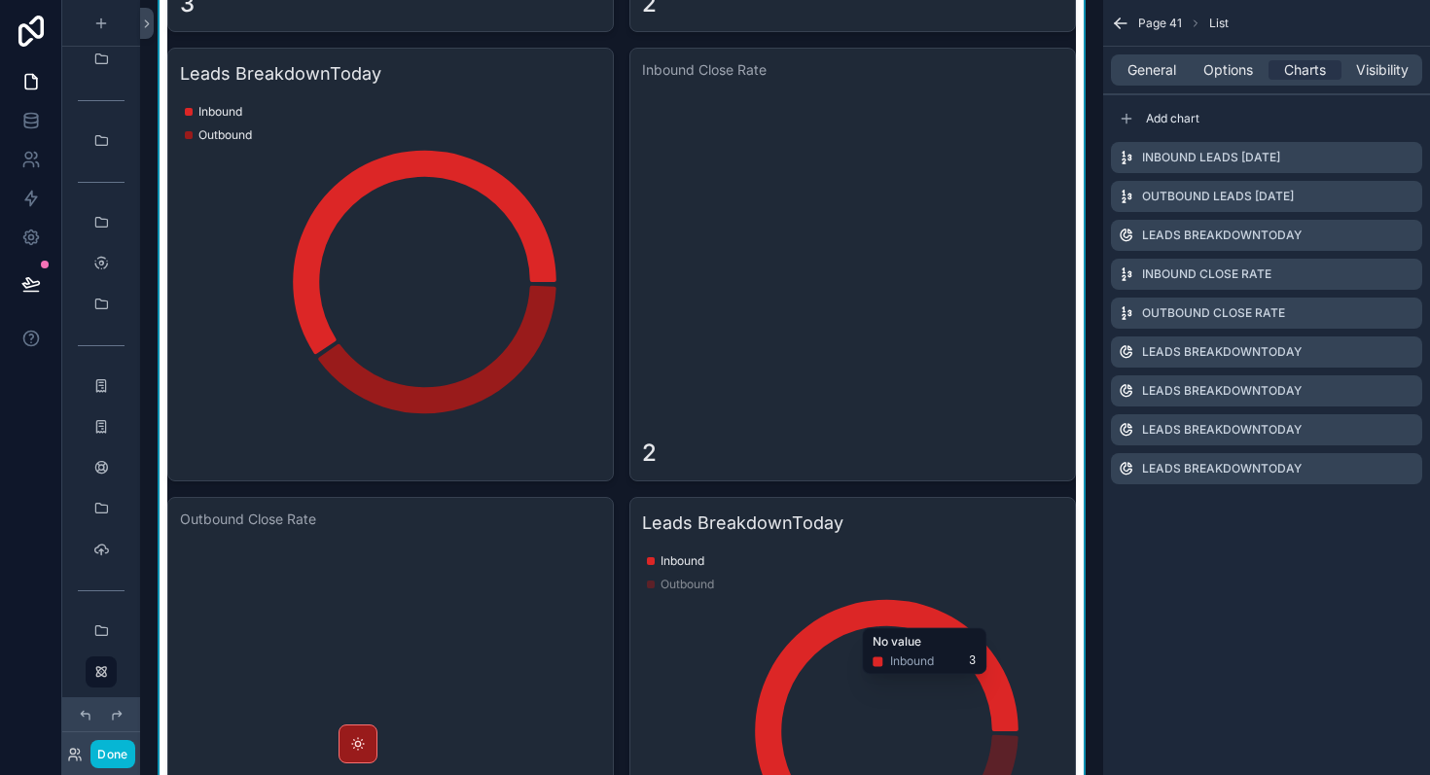
scroll to position [1175, 0]
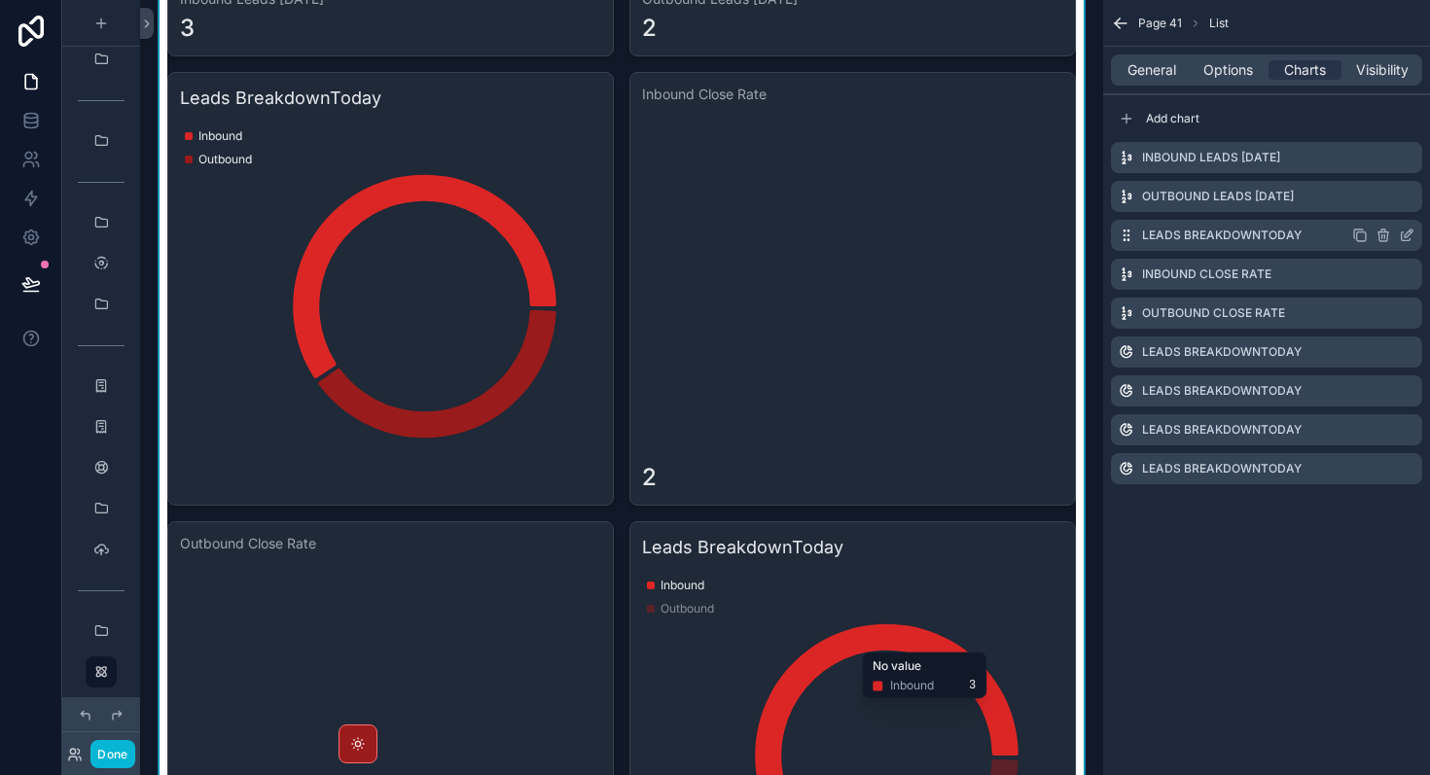
click at [1359, 237] on icon "scrollable content" at bounding box center [1360, 236] width 16 height 16
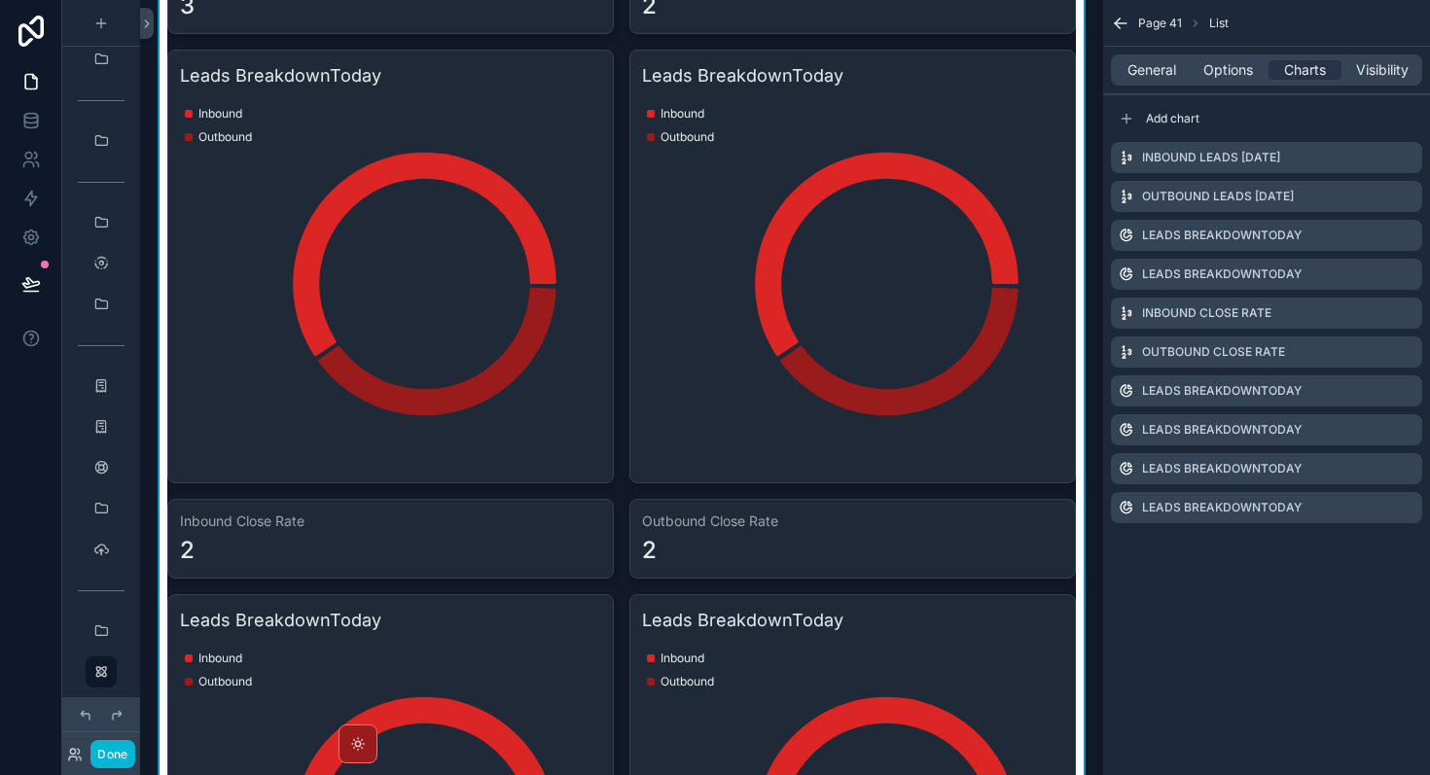
scroll to position [1030, 0]
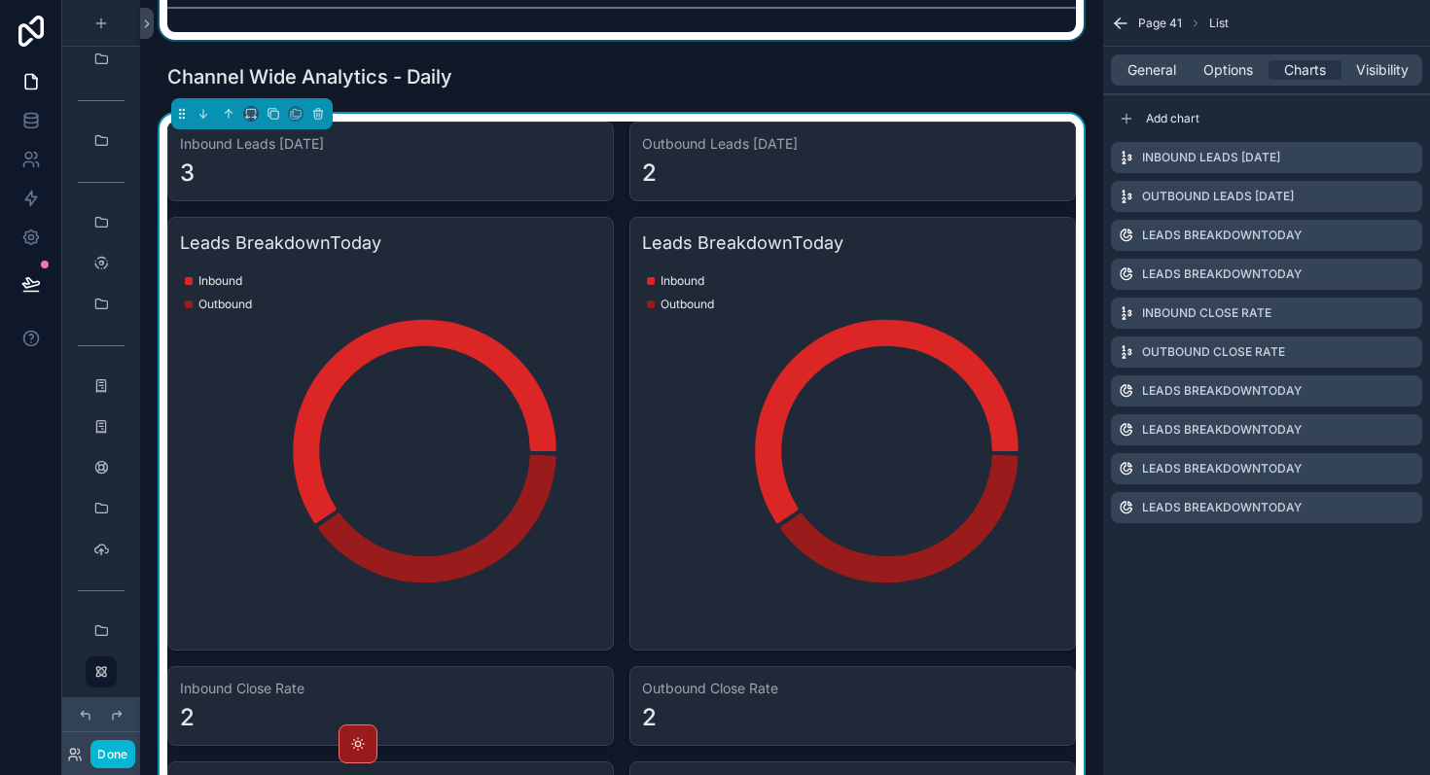
drag, startPoint x: 1126, startPoint y: 355, endPoint x: 398, endPoint y: 25, distance: 799.7
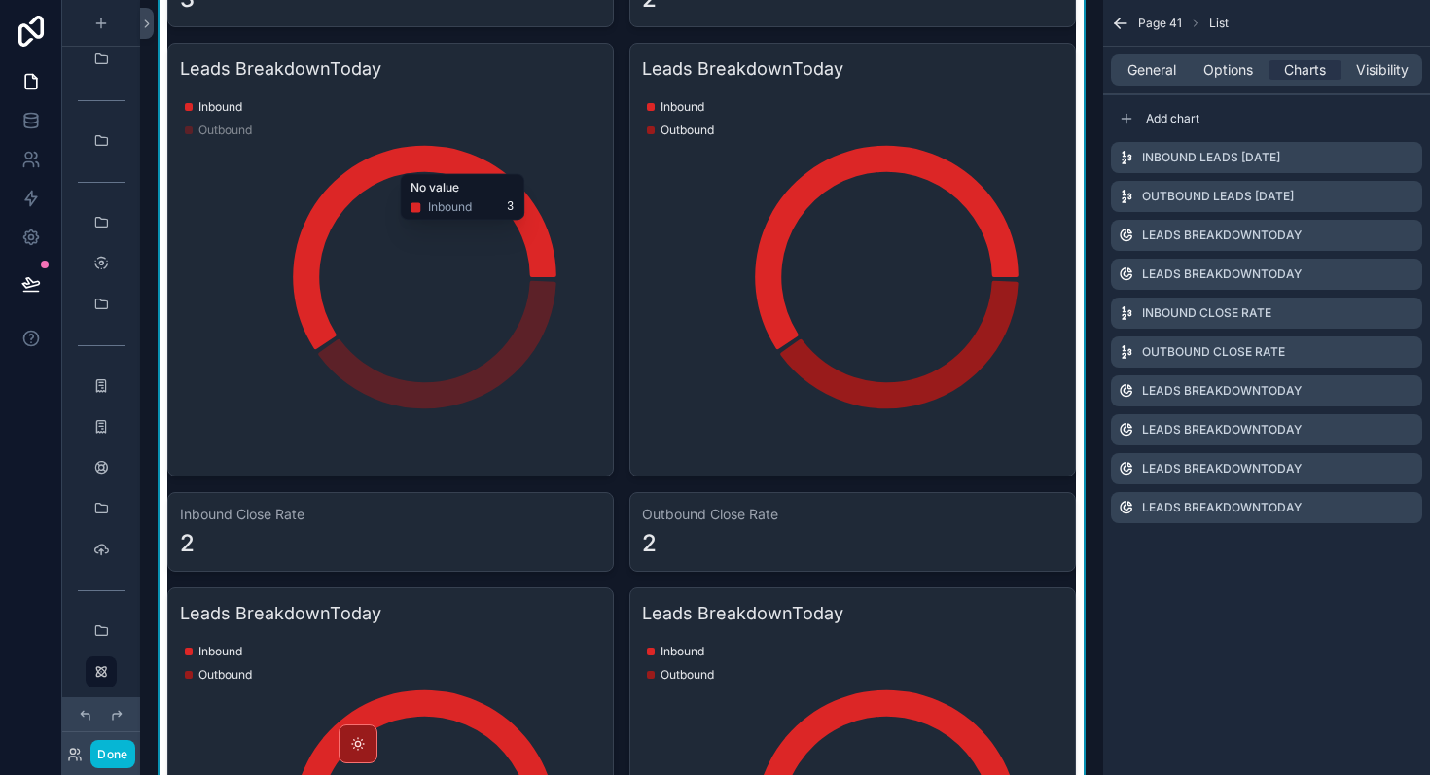
scroll to position [1202, 0]
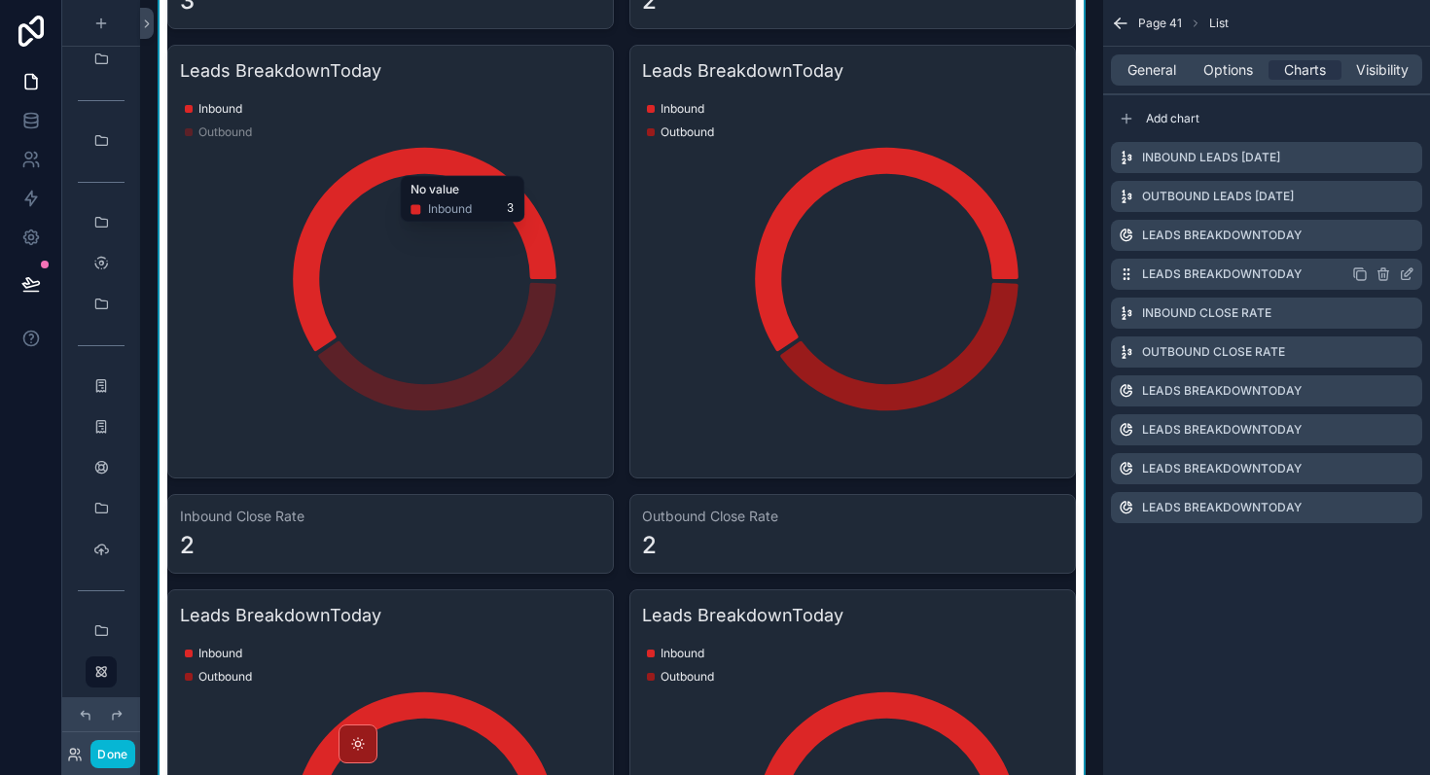
click at [1405, 274] on icon "scrollable content" at bounding box center [1407, 275] width 16 height 16
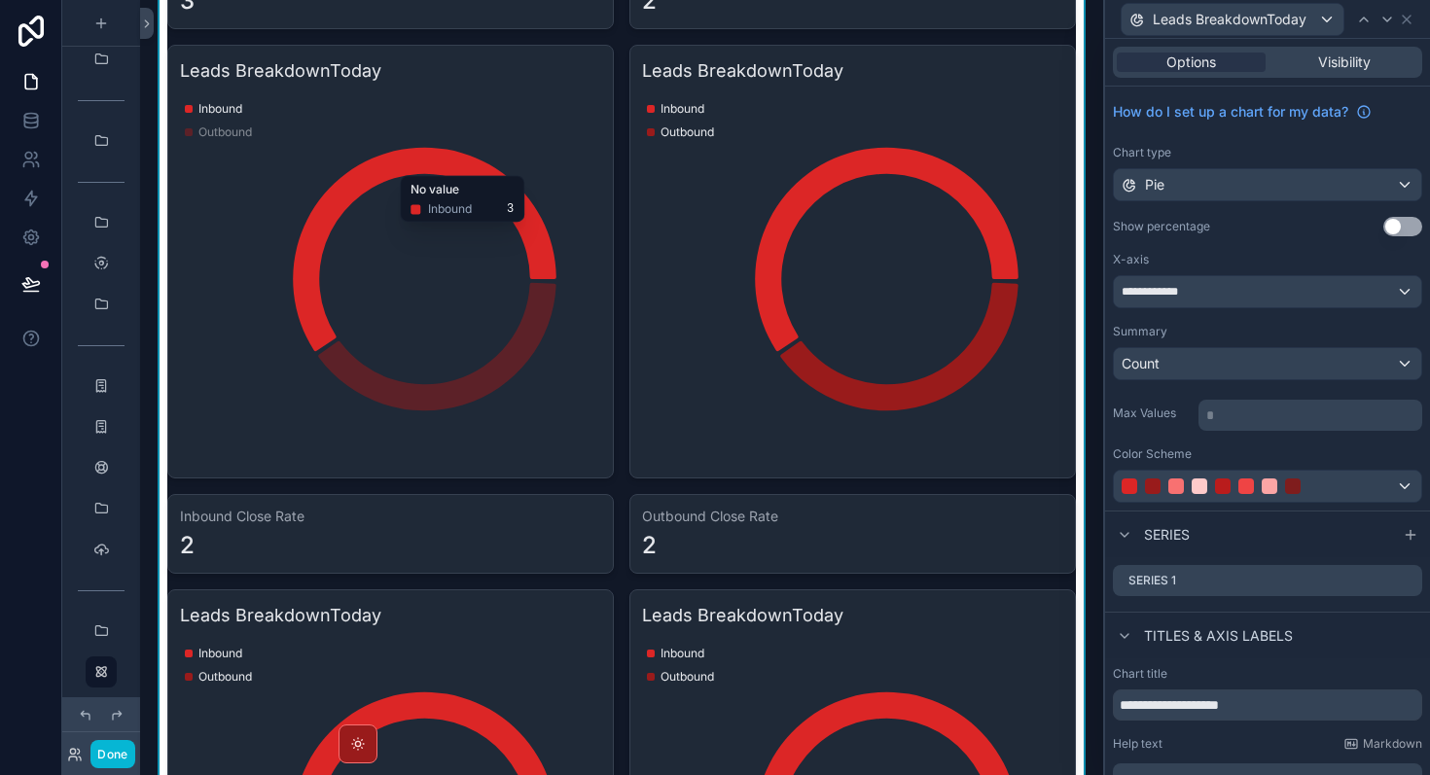
click at [1316, 308] on div "**********" at bounding box center [1267, 299] width 325 height 424
click at [1294, 298] on div "**********" at bounding box center [1267, 291] width 307 height 31
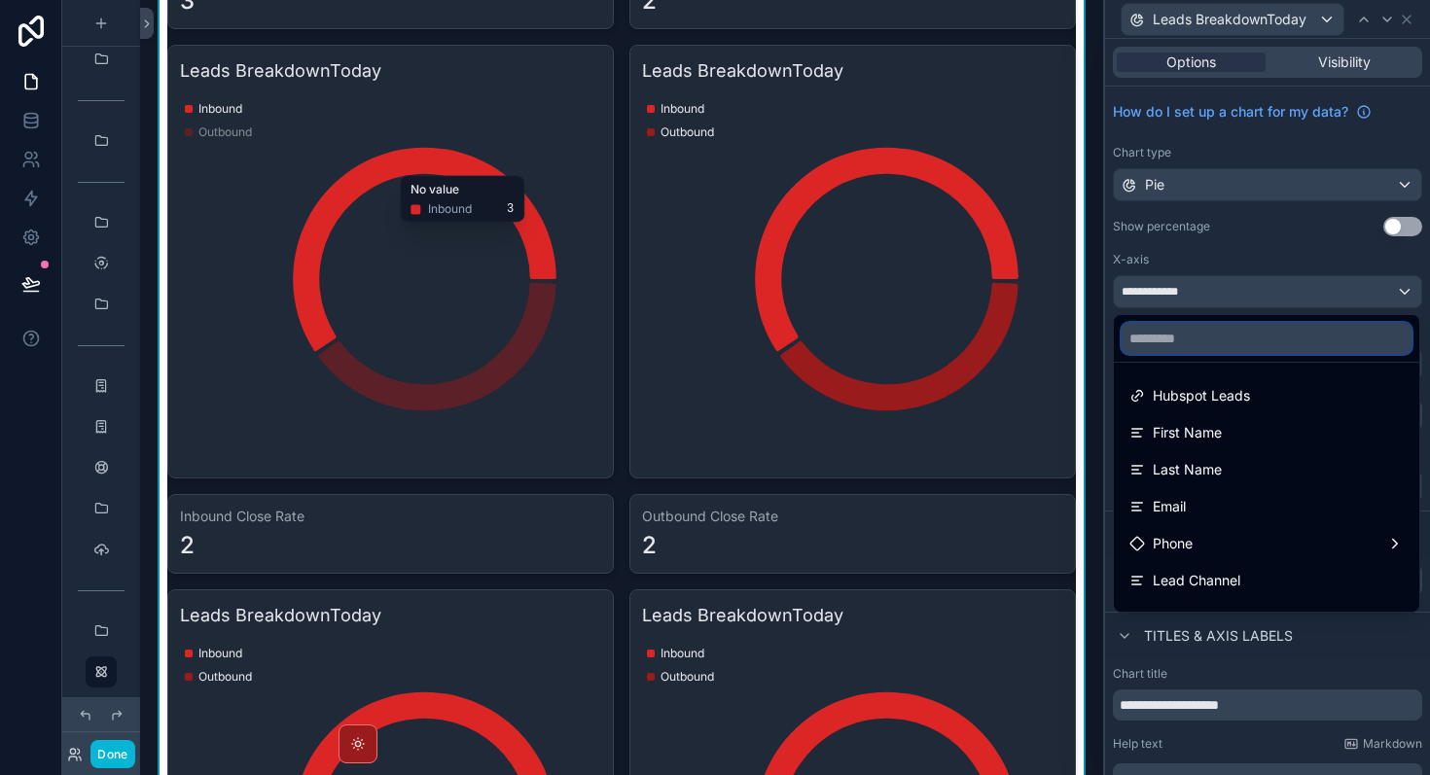
click at [1235, 347] on input "text" at bounding box center [1267, 338] width 290 height 31
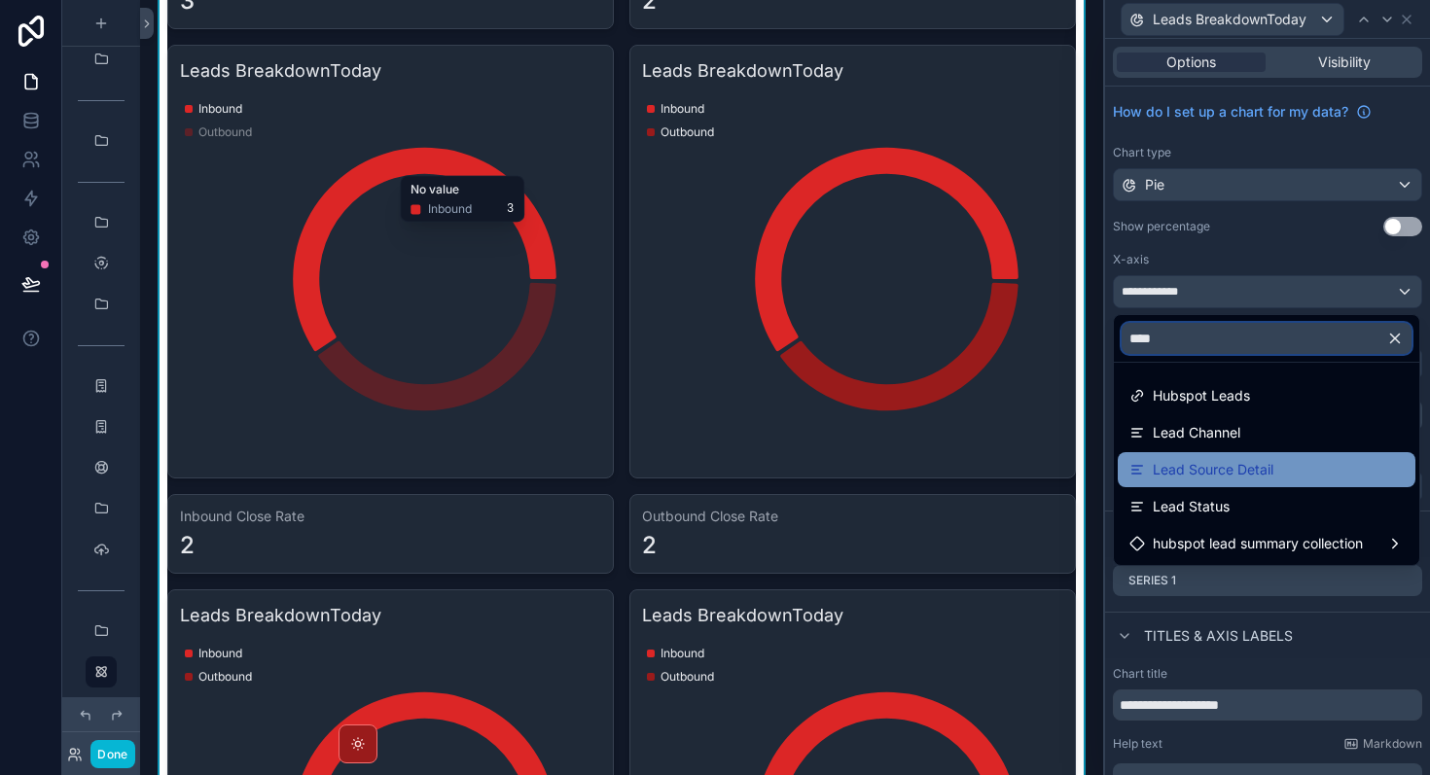
type input "****"
click at [1236, 470] on span "Lead Source Detail" at bounding box center [1213, 469] width 121 height 23
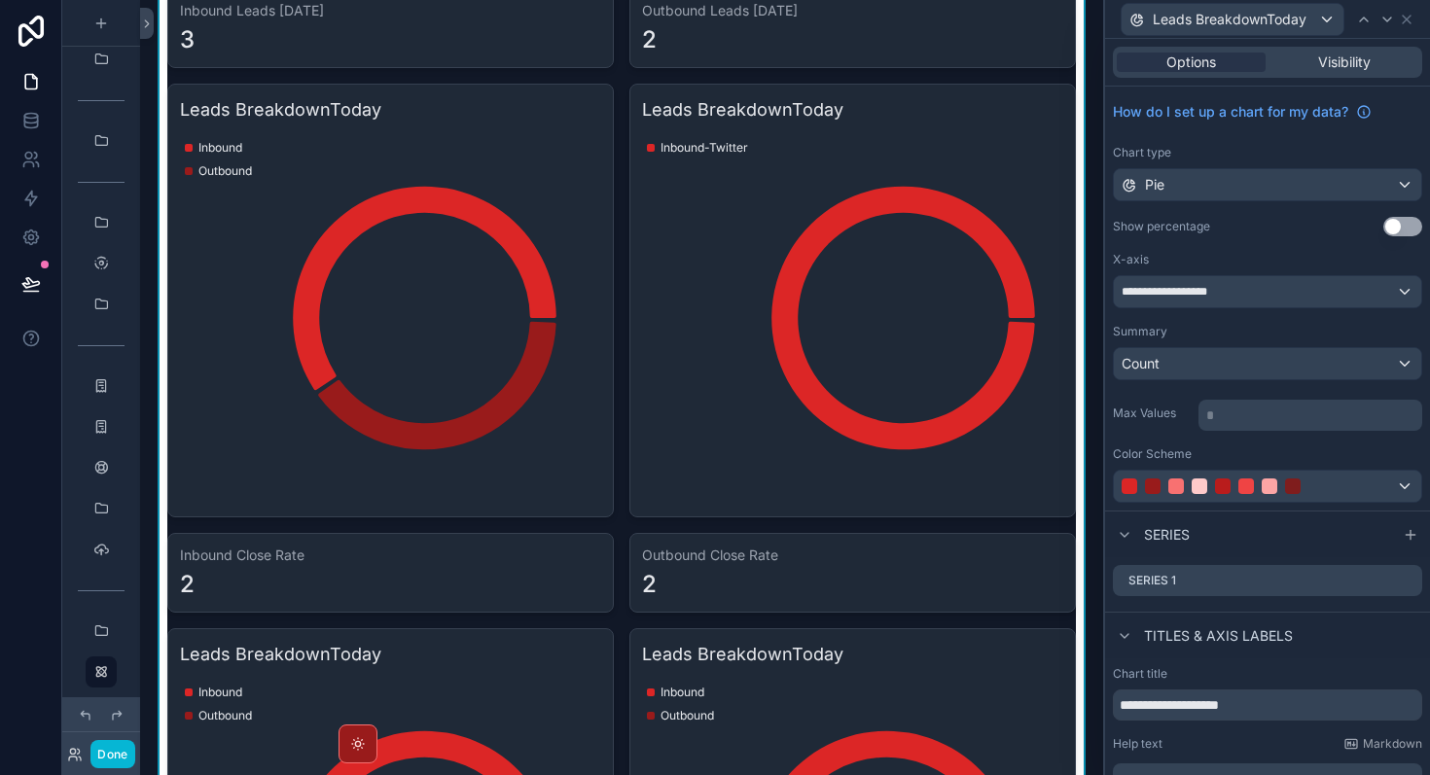
scroll to position [93, 0]
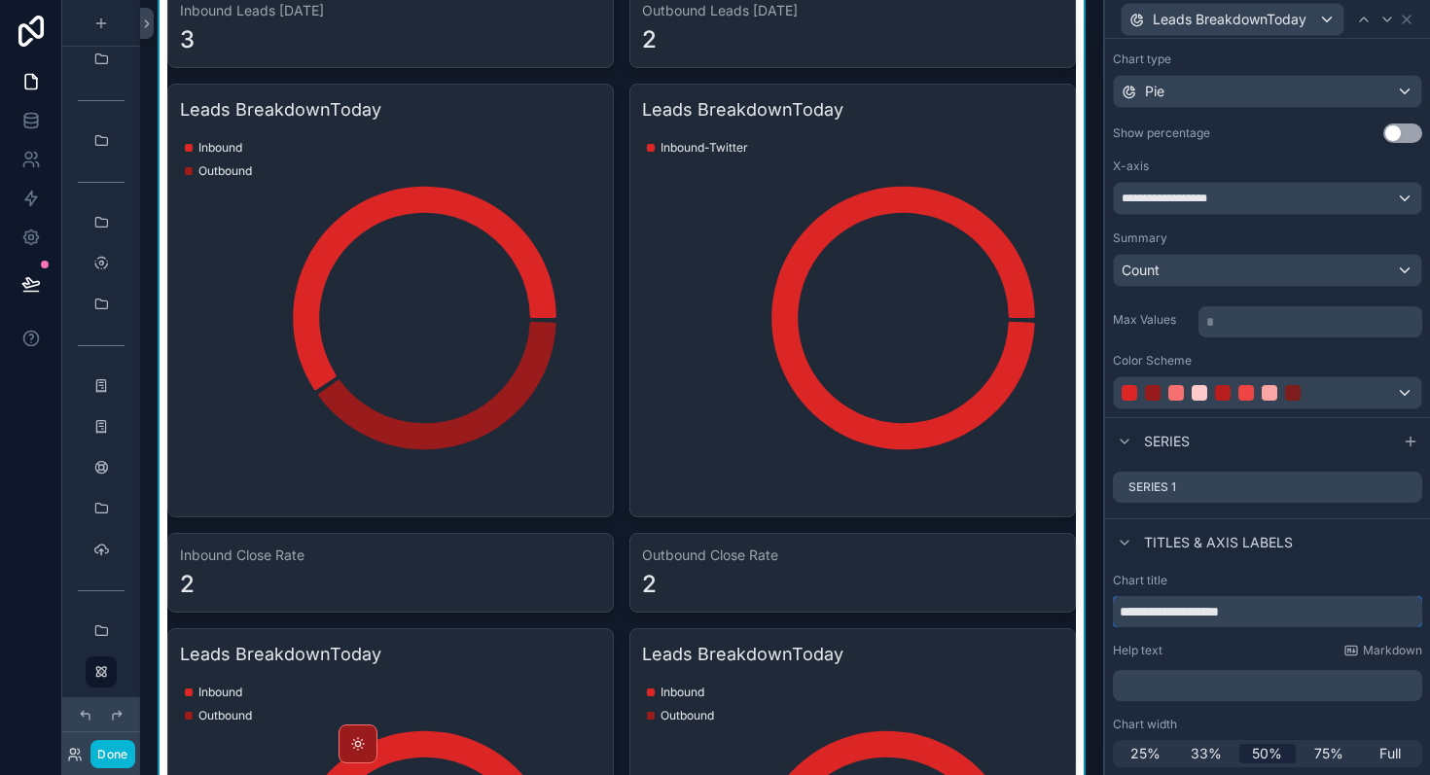
drag, startPoint x: 1291, startPoint y: 613, endPoint x: 1163, endPoint y: 614, distance: 127.4
click at [1163, 614] on input "**********" at bounding box center [1267, 611] width 309 height 31
click at [1216, 621] on input "**********" at bounding box center [1267, 611] width 309 height 31
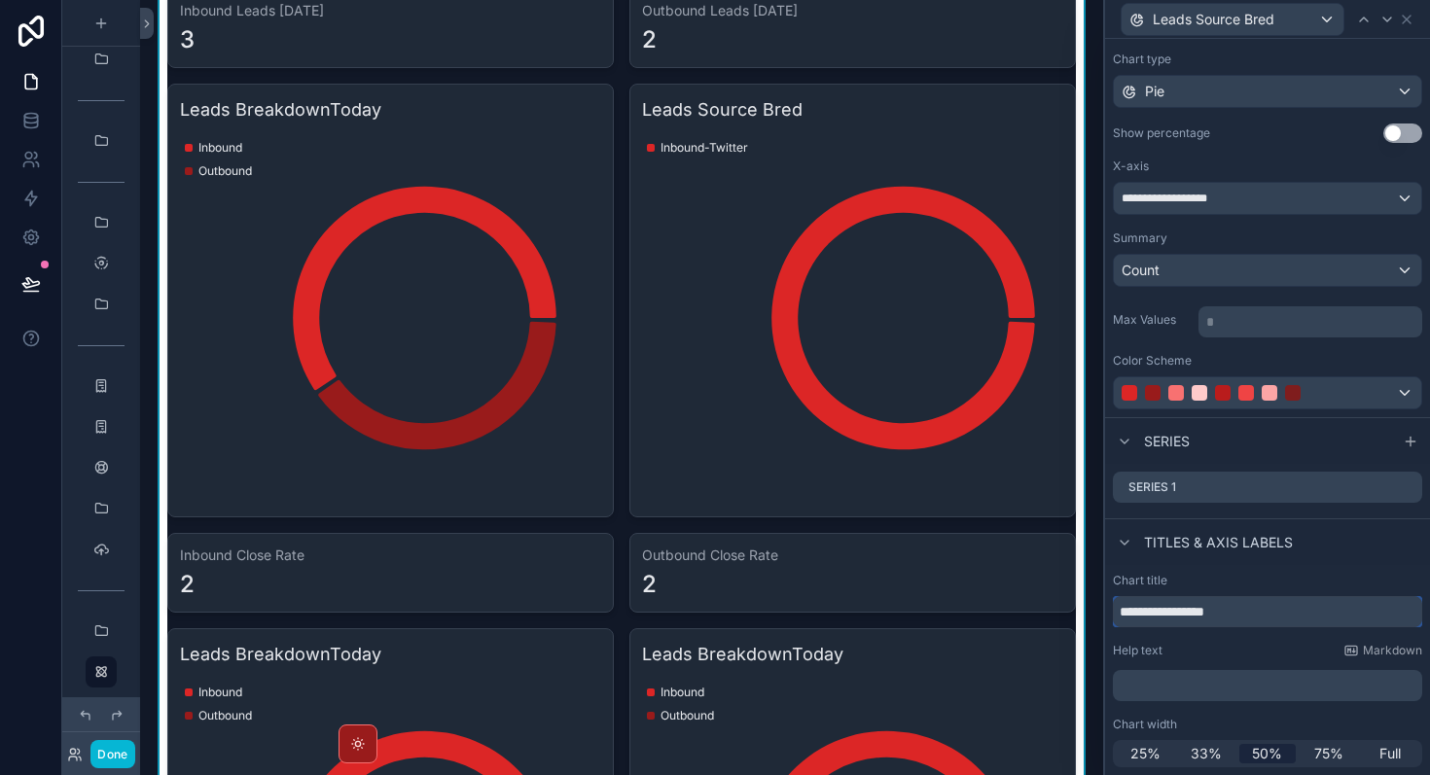
paste input "****"
type input "**********"
click at [1308, 559] on div "Titles & Axis labels" at bounding box center [1267, 541] width 325 height 47
click at [1263, 277] on div "Count" at bounding box center [1267, 270] width 307 height 31
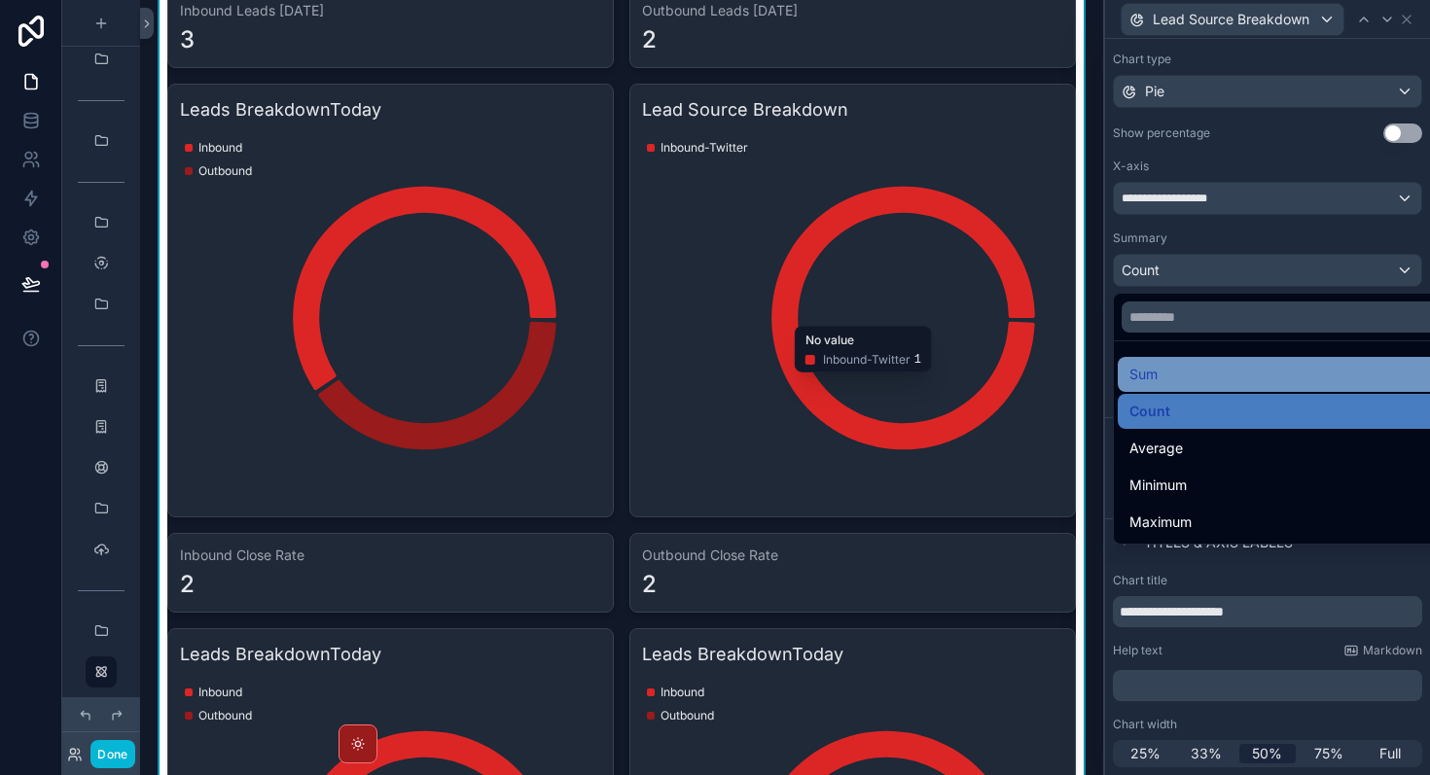
click at [1189, 380] on div "Sum" at bounding box center [1289, 374] width 321 height 23
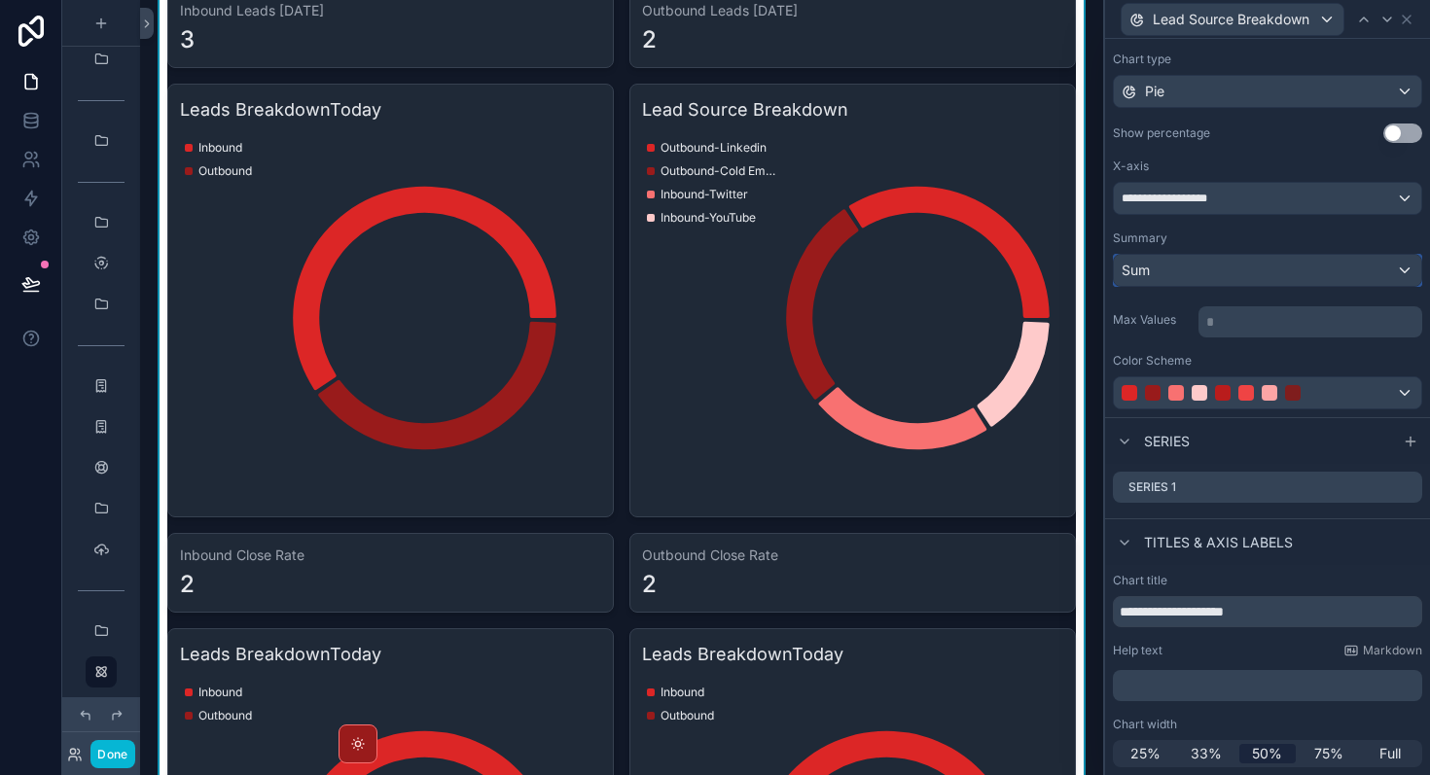
click at [1238, 260] on div "Sum" at bounding box center [1267, 270] width 307 height 31
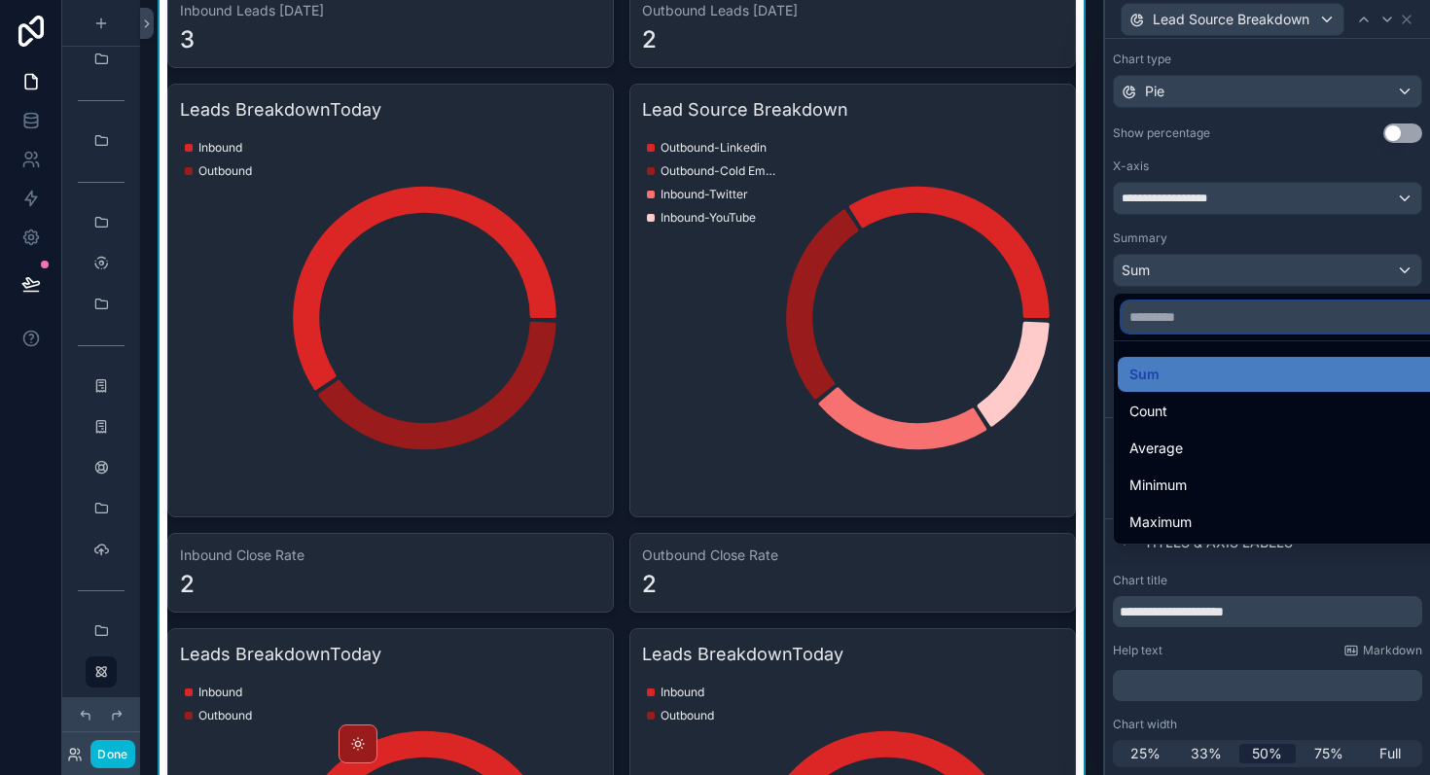
click at [1225, 324] on input "text" at bounding box center [1290, 317] width 337 height 31
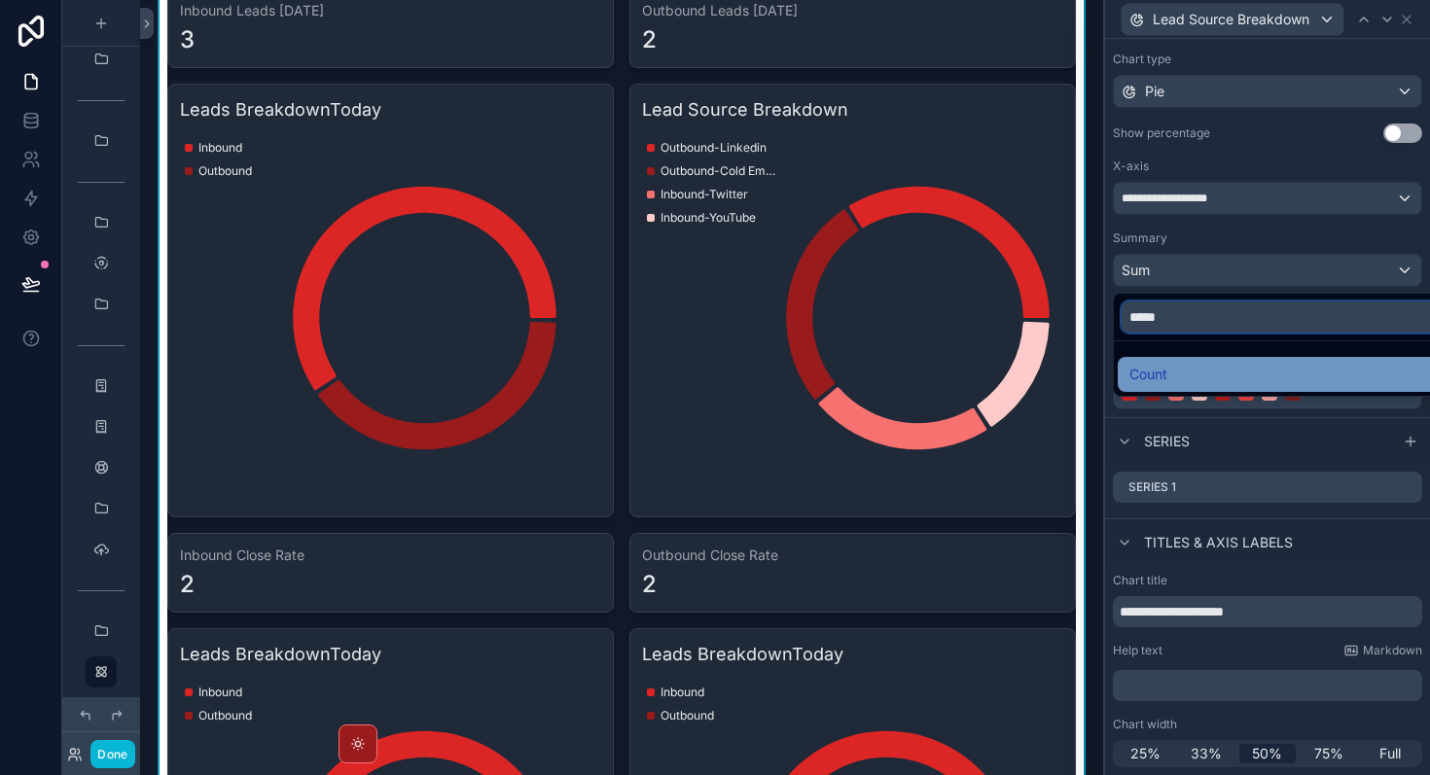
type input "*****"
click at [1209, 374] on div "Count" at bounding box center [1289, 374] width 321 height 23
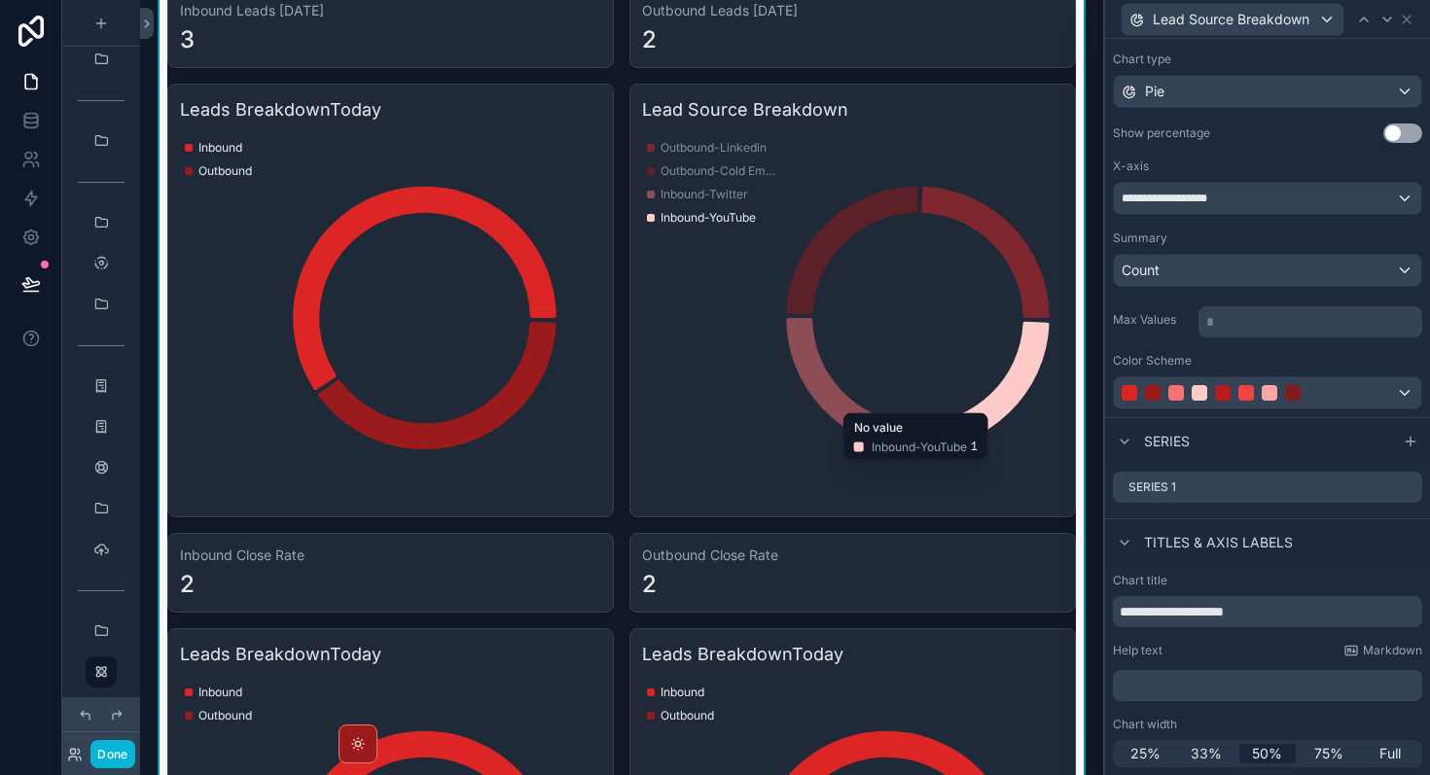
click at [484, 389] on icon "chart" at bounding box center [390, 318] width 421 height 374
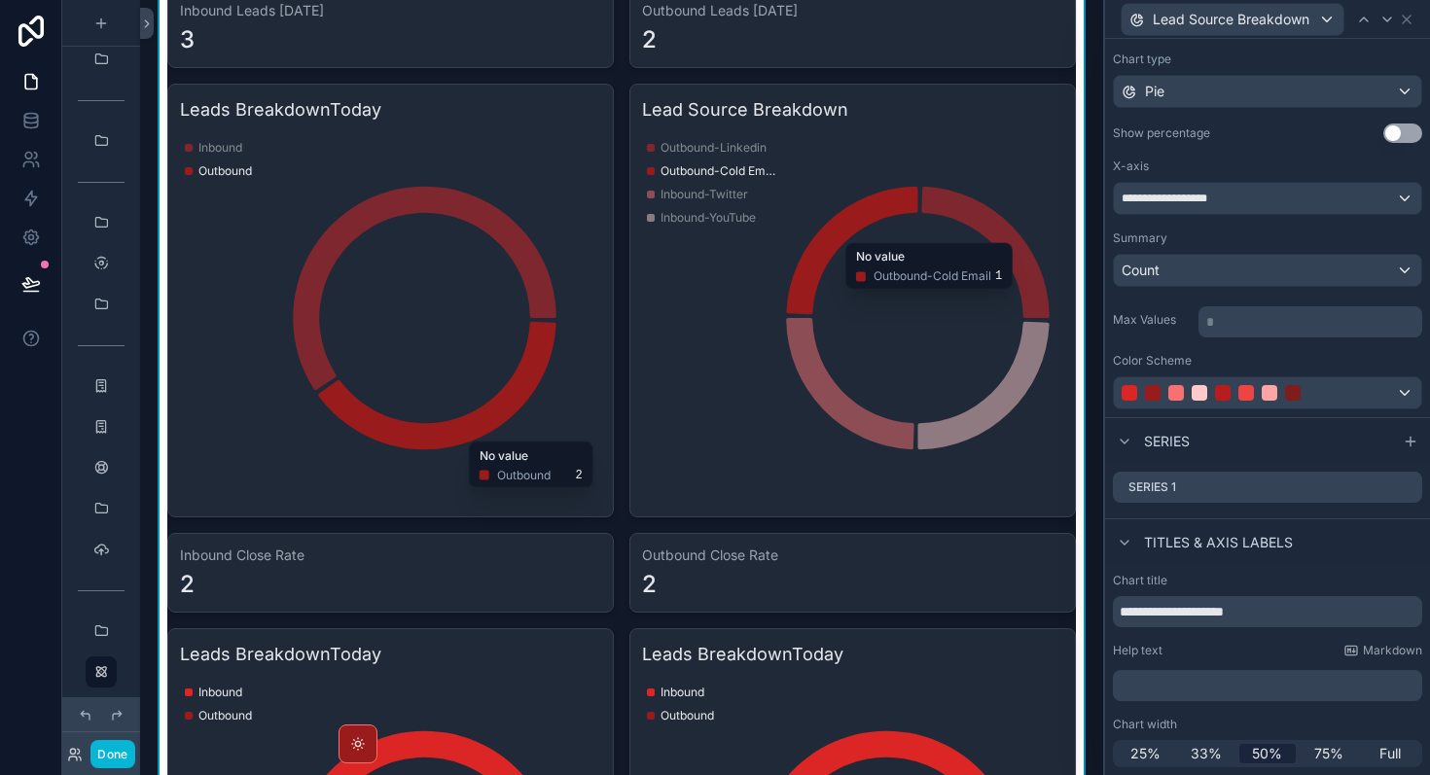
click at [820, 258] on icon "chart" at bounding box center [851, 250] width 131 height 127
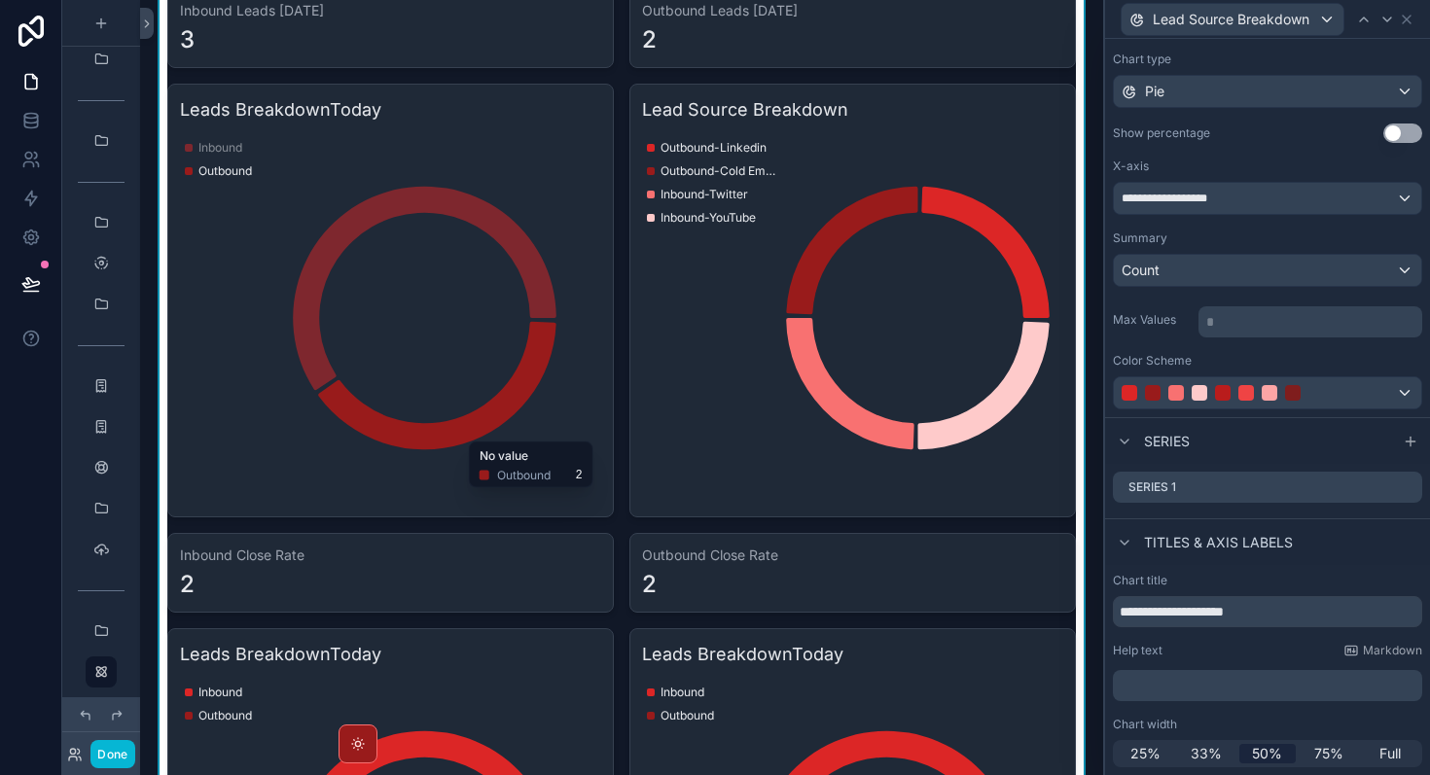
click at [997, 433] on icon "chart" at bounding box center [852, 318] width 421 height 374
click at [1410, 134] on button "Use setting" at bounding box center [1402, 133] width 39 height 19
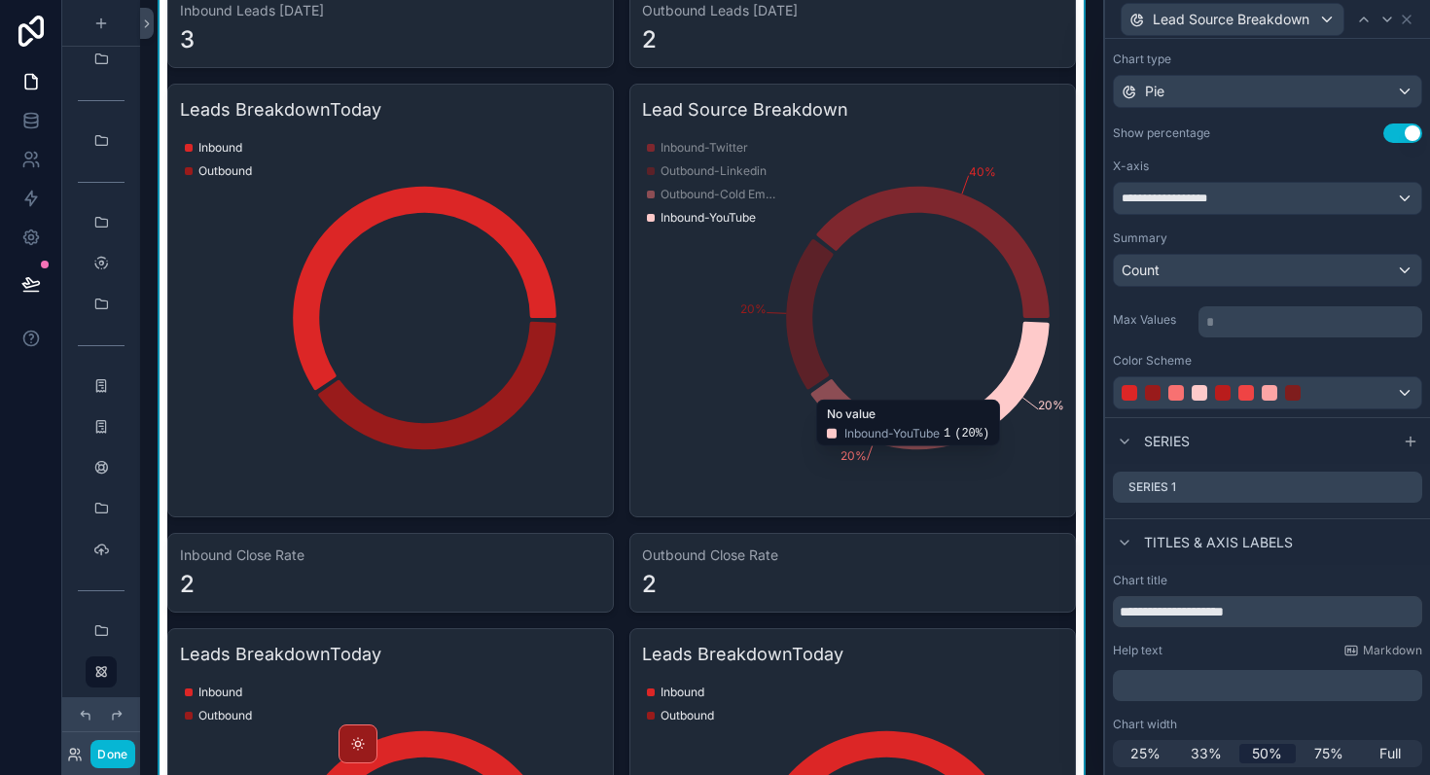
click at [499, 452] on icon "chart" at bounding box center [390, 318] width 421 height 374
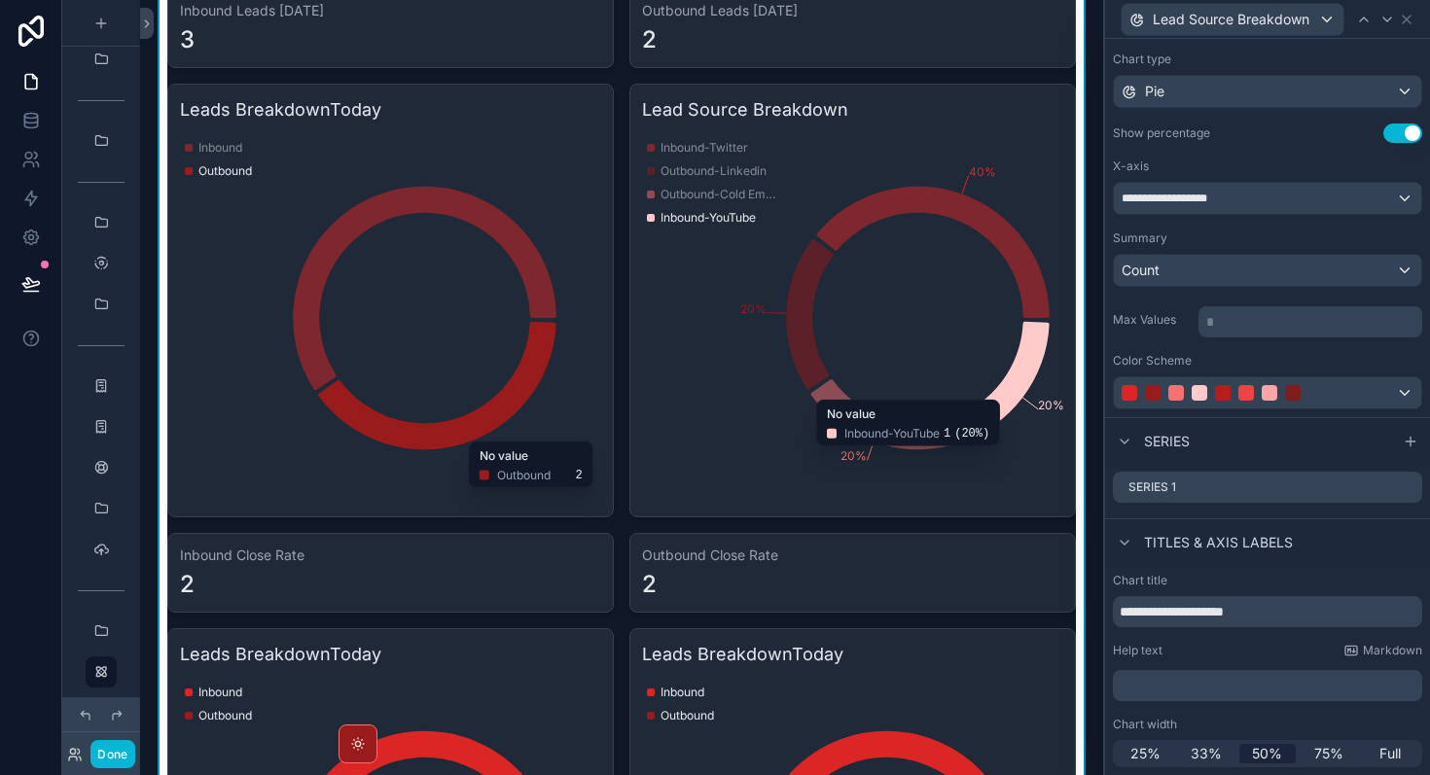
click at [496, 312] on icon "chart" at bounding box center [390, 318] width 421 height 374
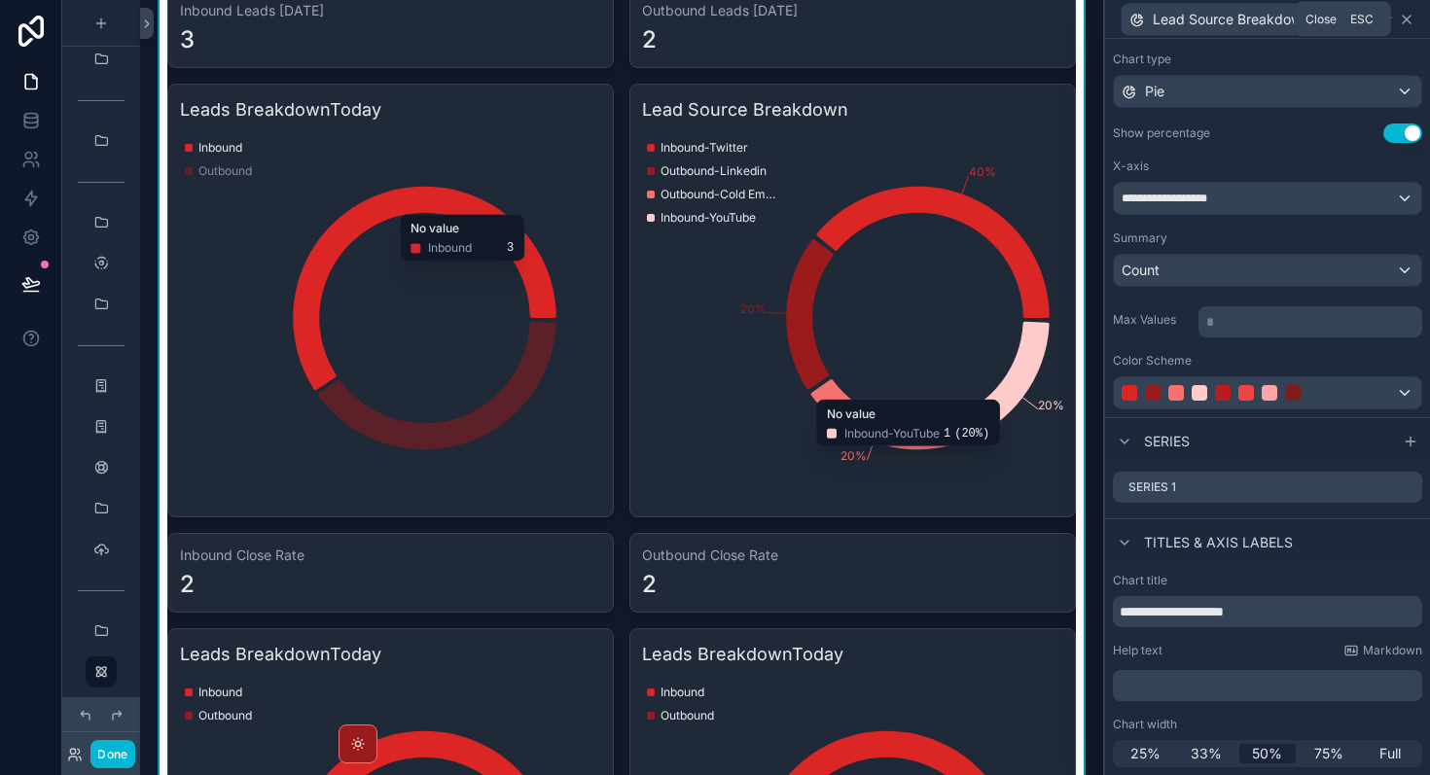
click at [1406, 23] on icon at bounding box center [1407, 20] width 16 height 16
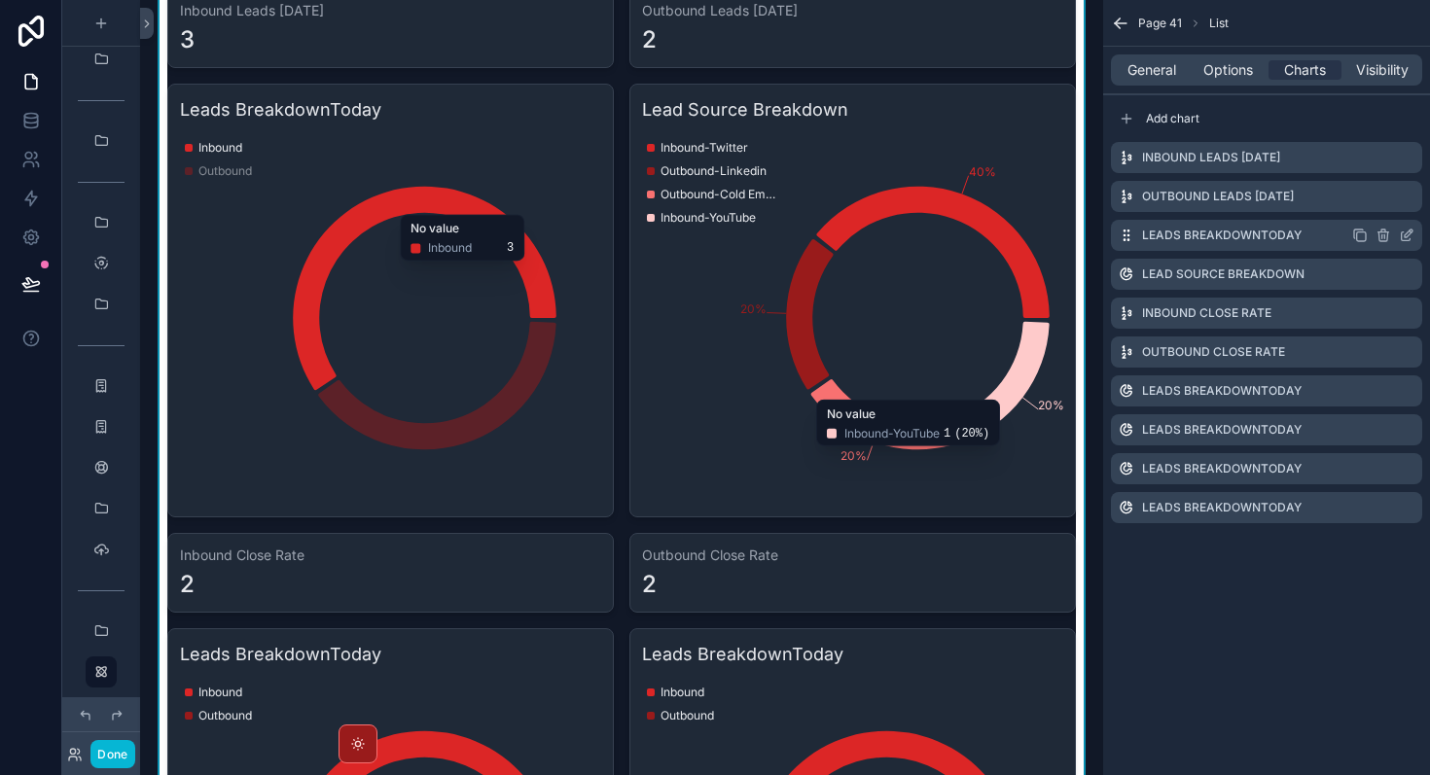
click at [1405, 235] on icon "scrollable content" at bounding box center [1409, 234] width 8 height 8
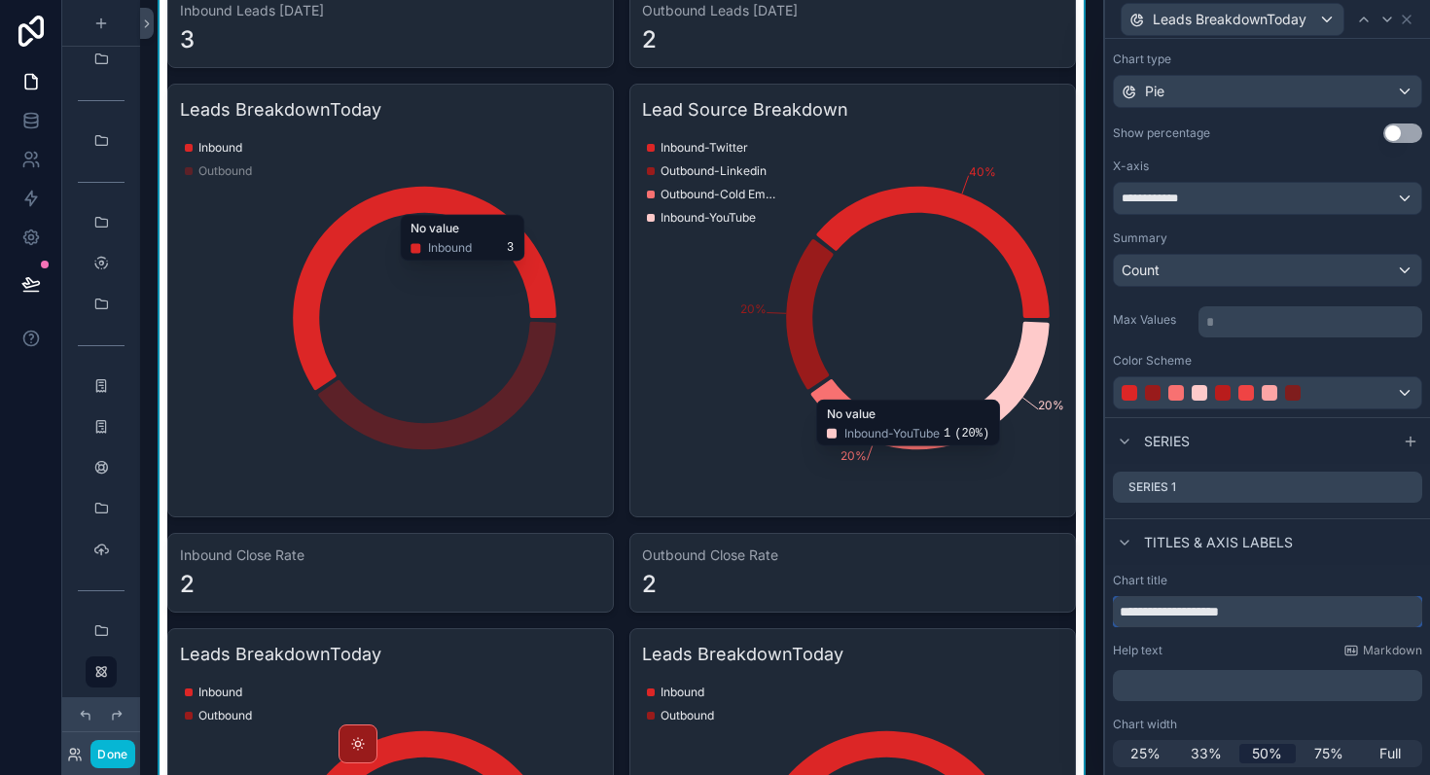
click at [1238, 616] on input "**********" at bounding box center [1267, 611] width 309 height 31
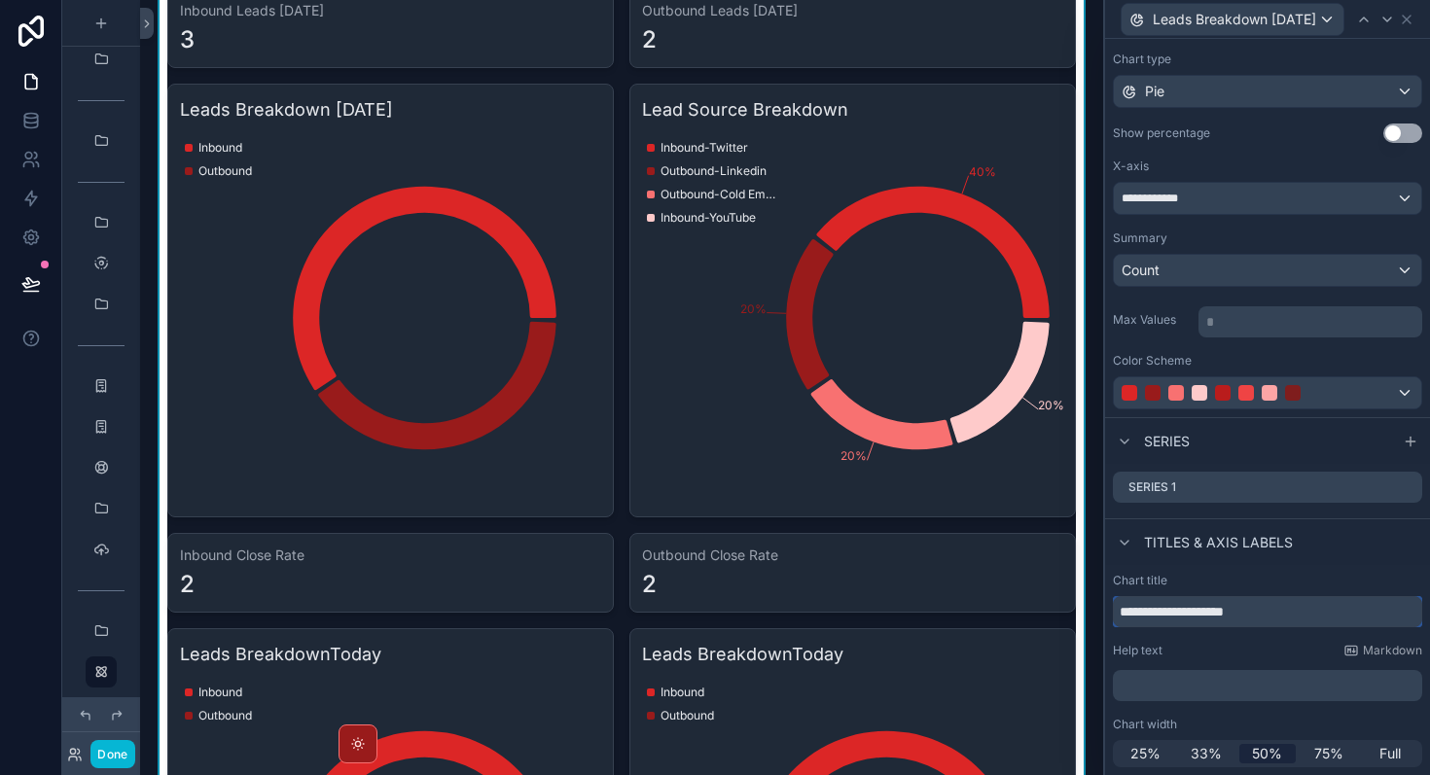
type input "**********"
click at [1397, 142] on button "Use setting" at bounding box center [1402, 133] width 39 height 19
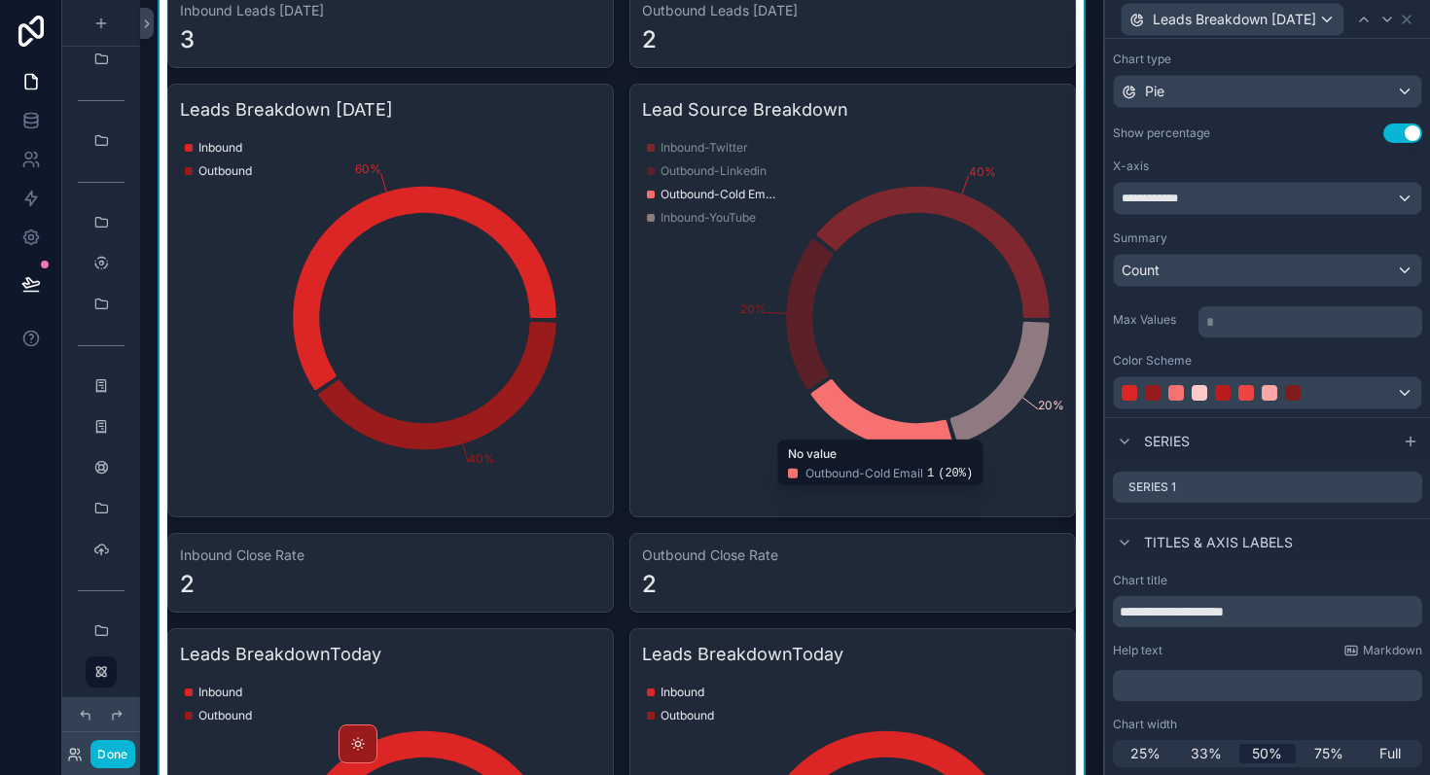
scroll to position [1357, 0]
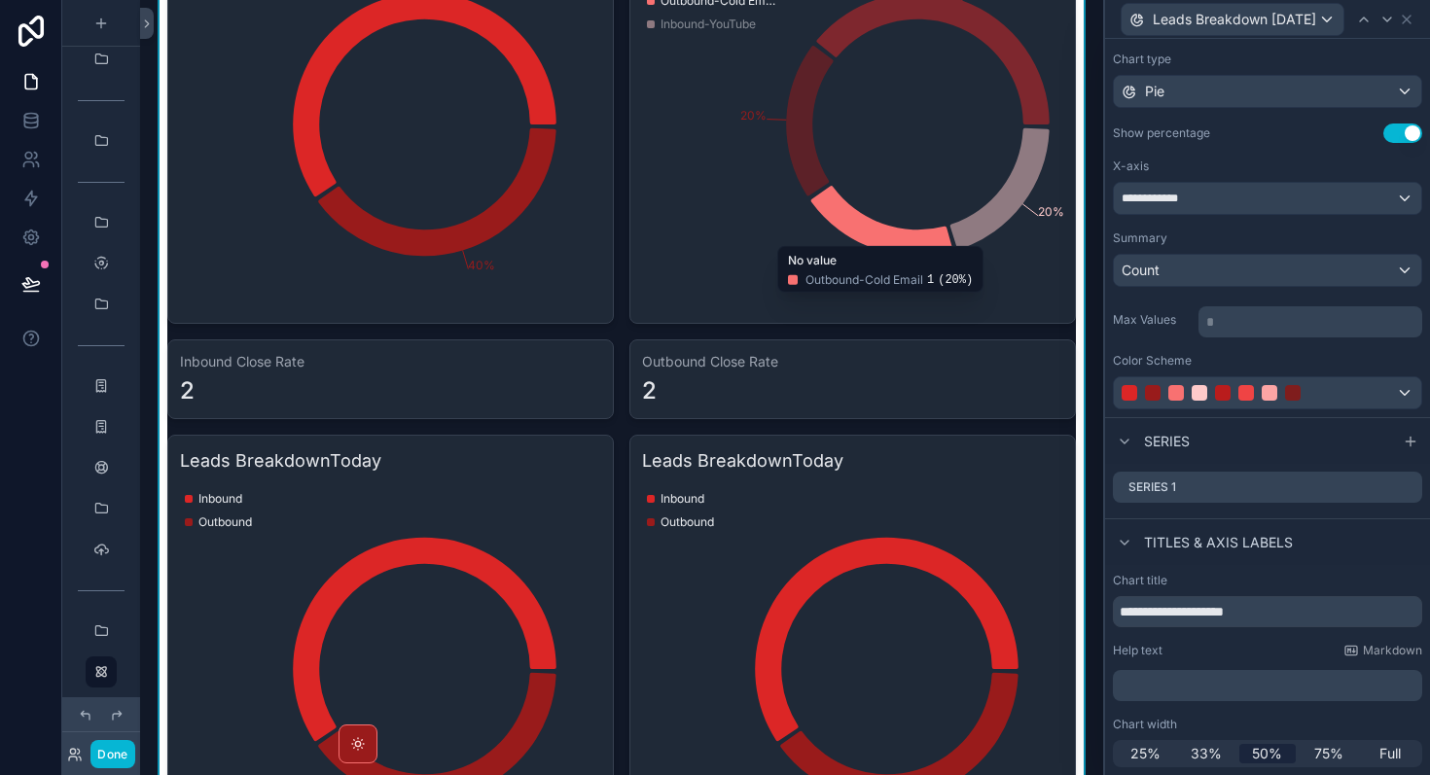
click at [509, 508] on icon "chart" at bounding box center [390, 669] width 421 height 374
click at [1410, 18] on icon at bounding box center [1407, 20] width 16 height 16
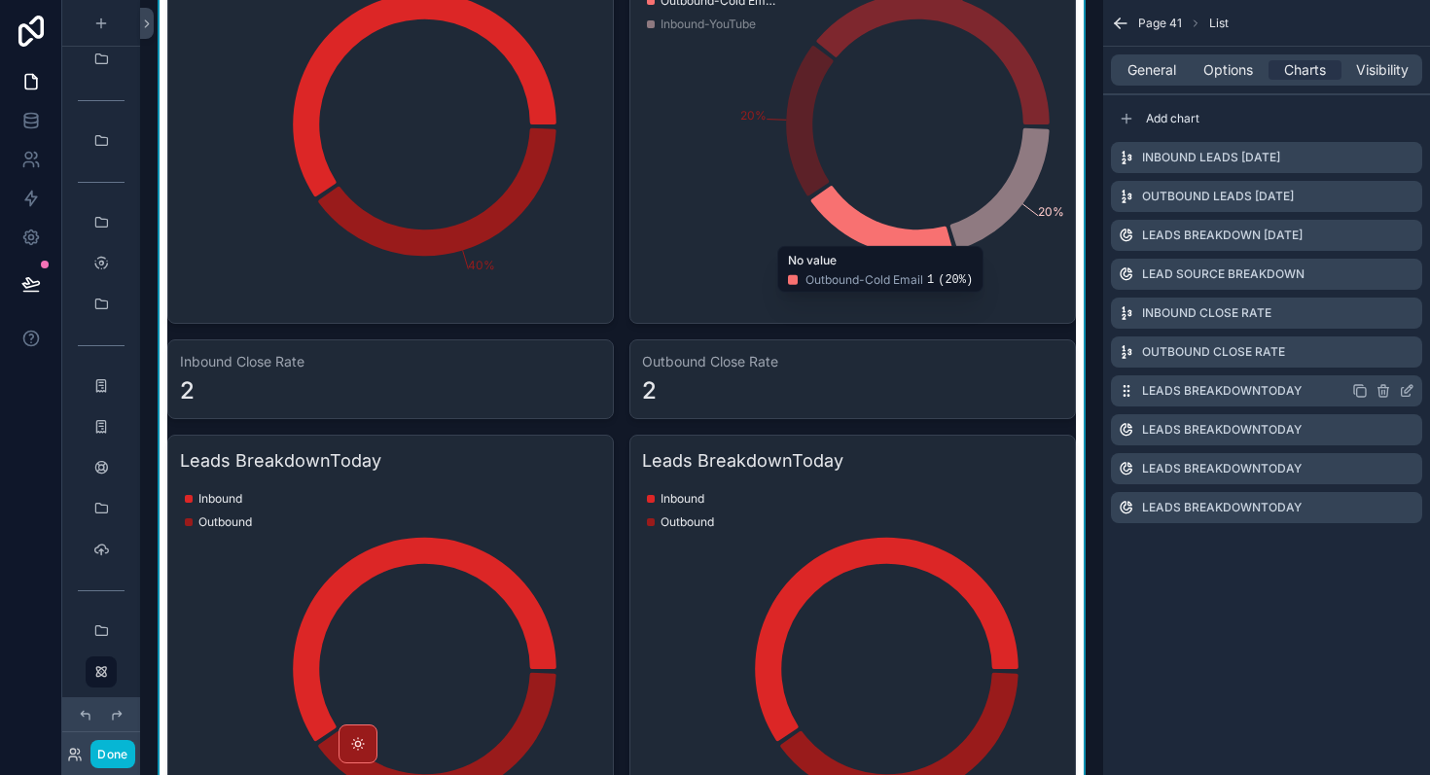
click at [1405, 390] on icon "scrollable content" at bounding box center [1409, 389] width 8 height 8
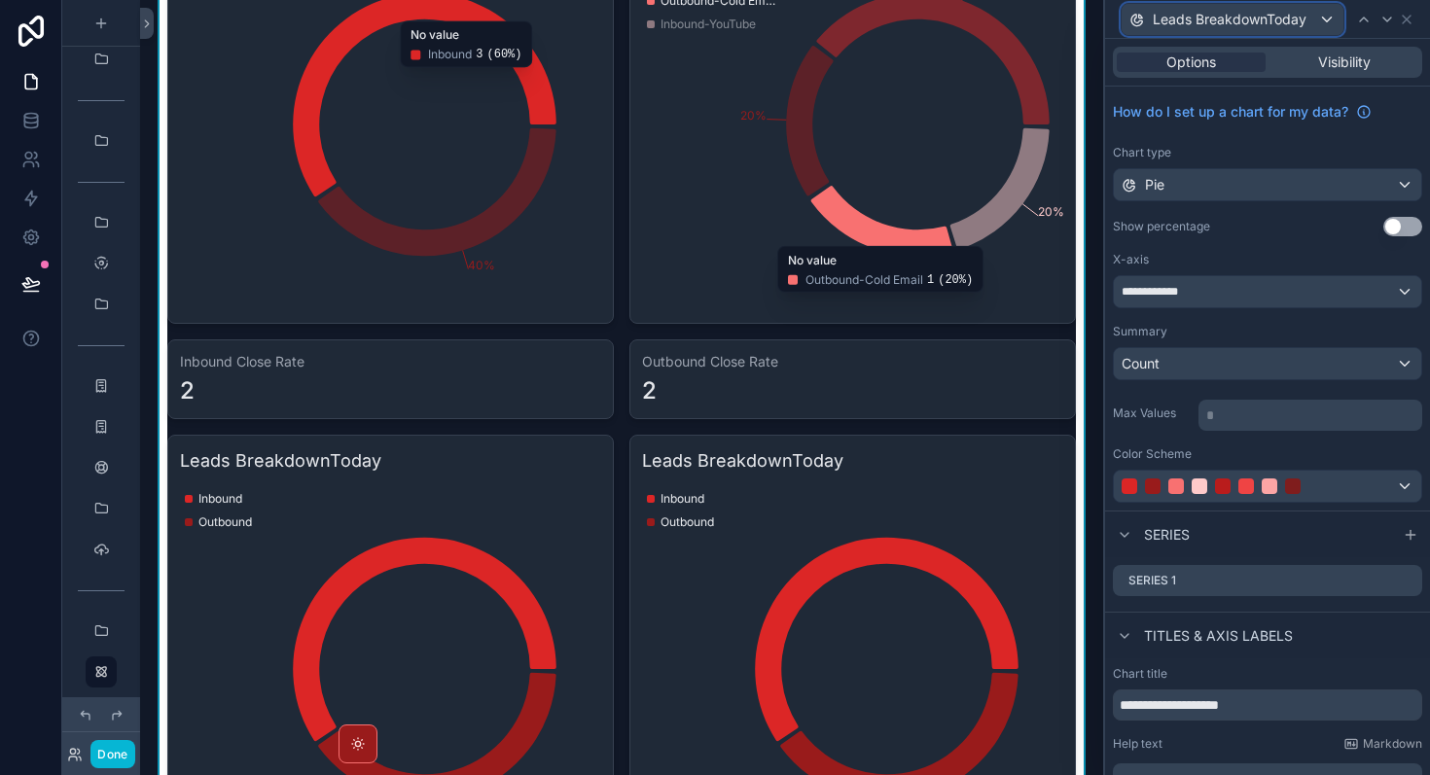
click at [1222, 19] on span "Leads BreakdownToday" at bounding box center [1230, 19] width 154 height 19
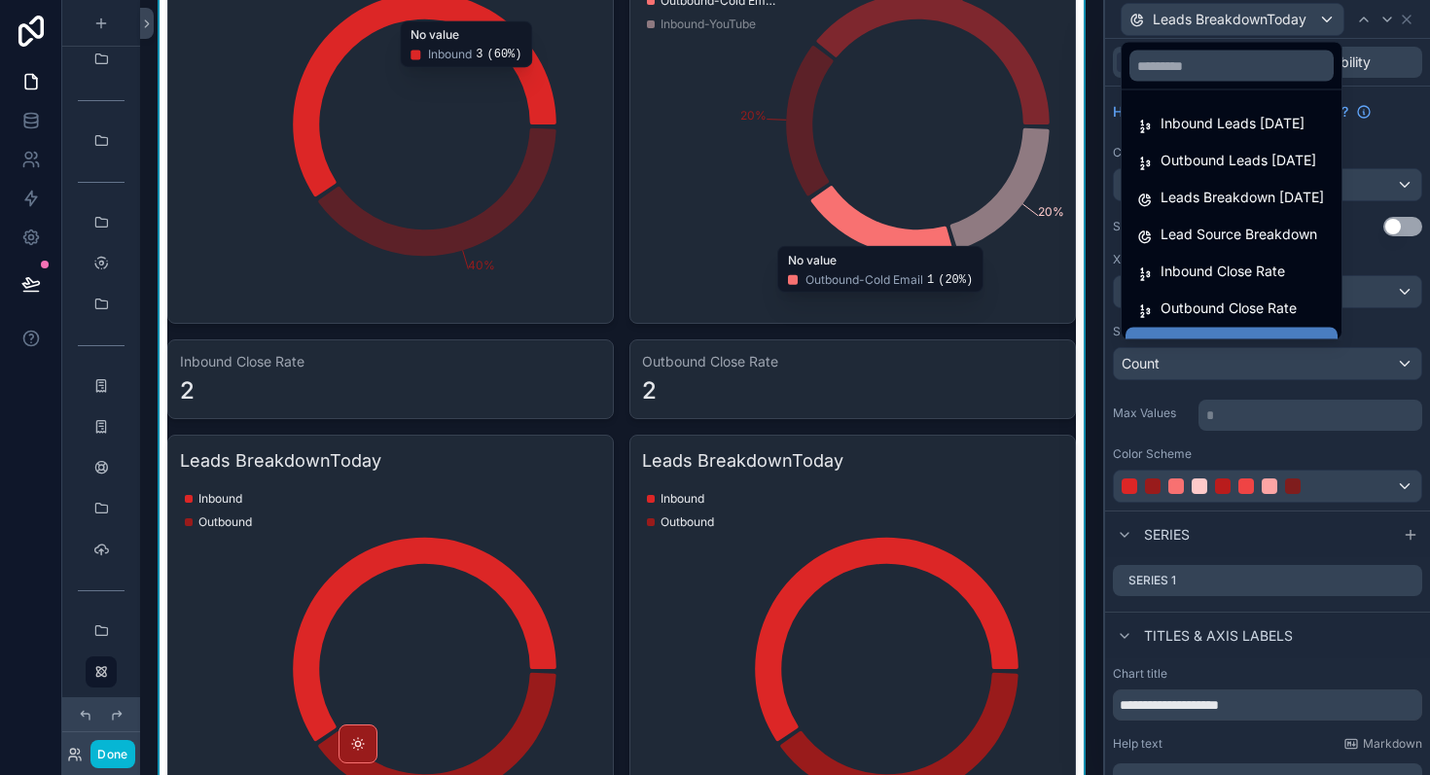
click at [1222, 19] on div at bounding box center [1267, 387] width 325 height 775
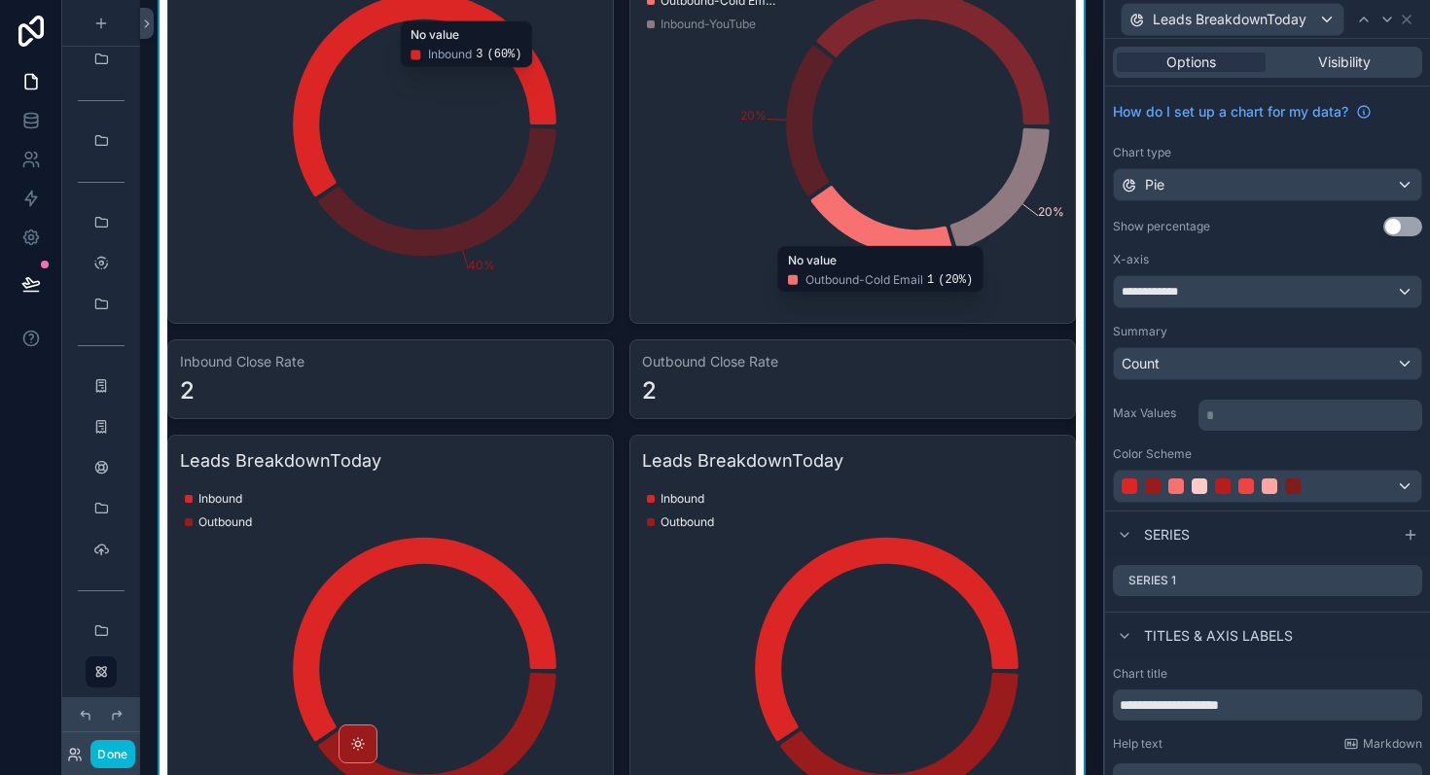
click at [537, 569] on icon "chart" at bounding box center [390, 669] width 421 height 374
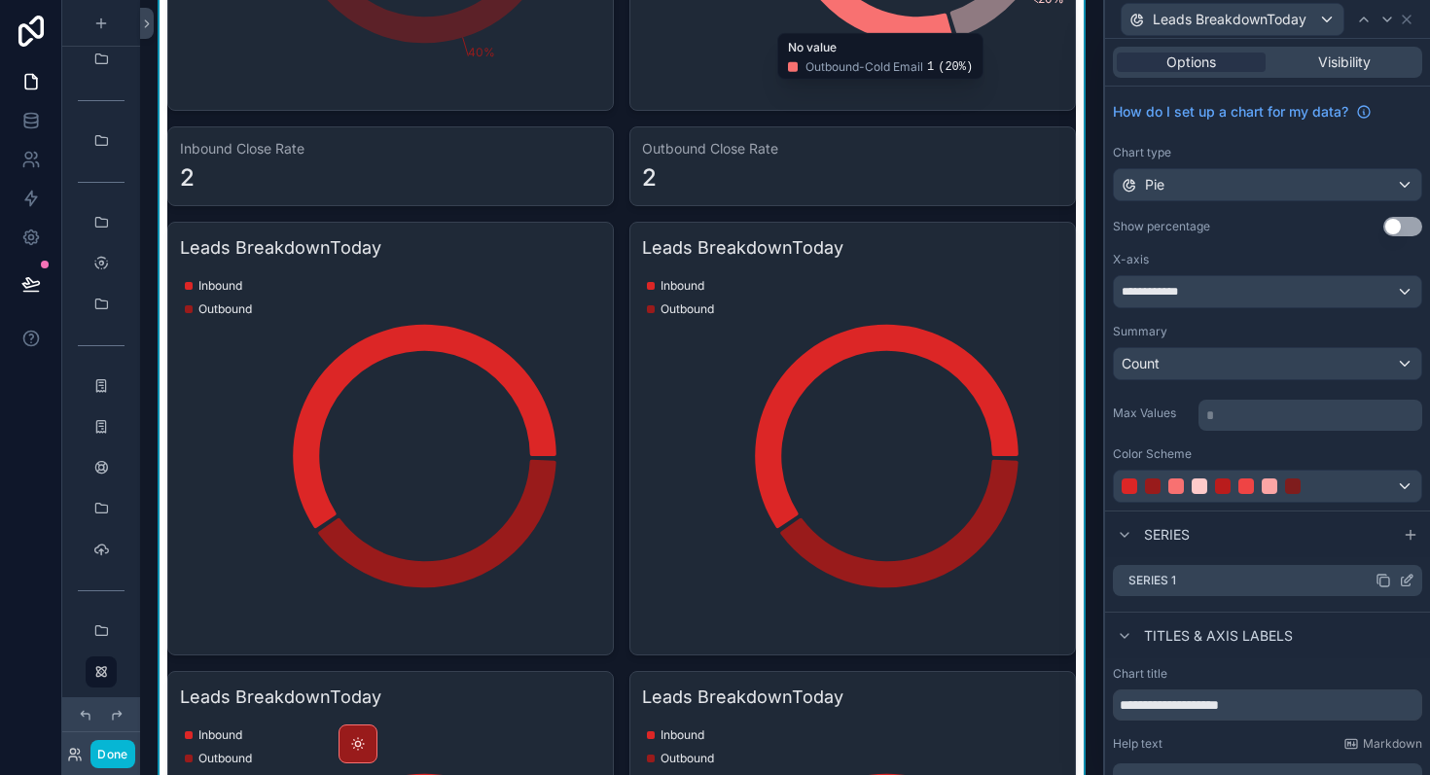
scroll to position [53, 0]
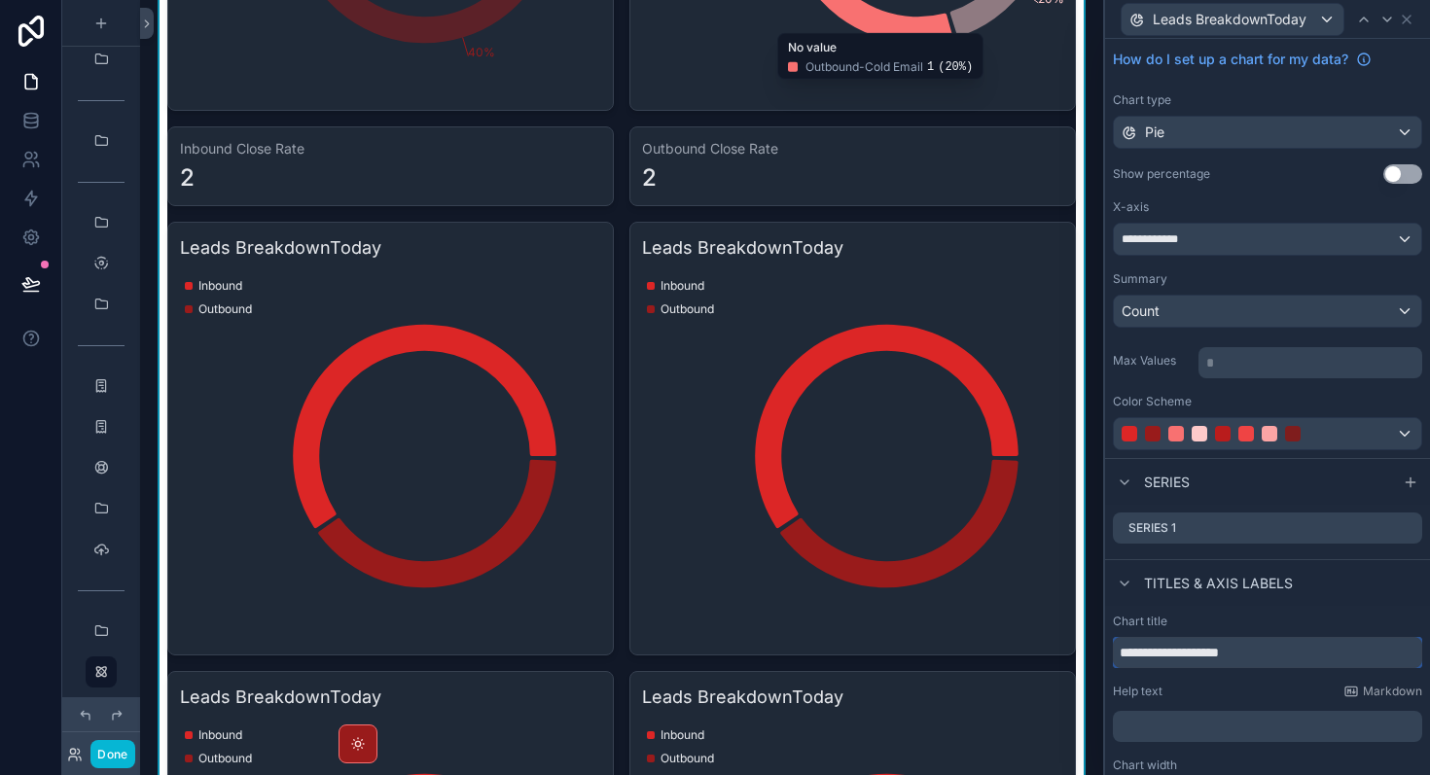
click at [1230, 643] on input "**********" at bounding box center [1267, 652] width 309 height 31
paste input "**********"
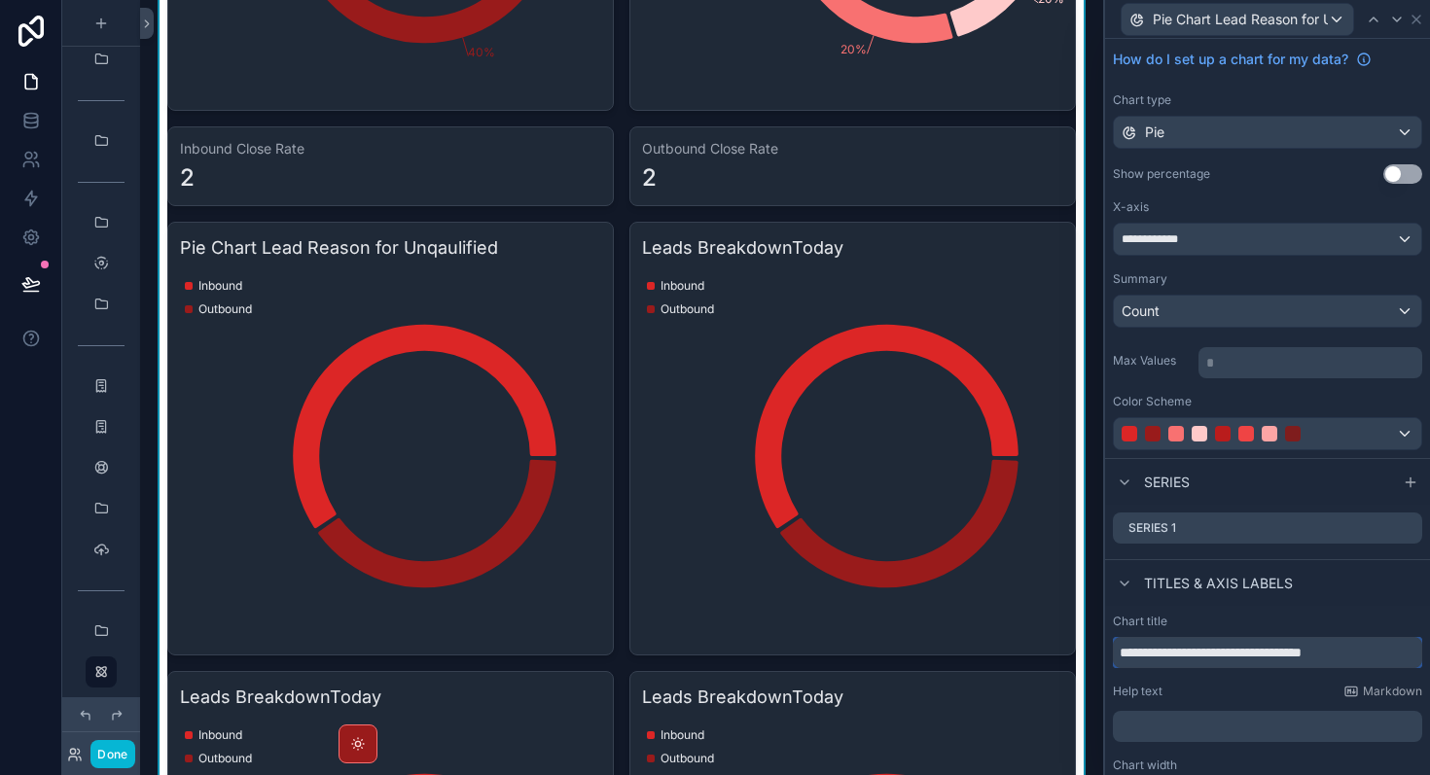
click at [1201, 655] on input "**********" at bounding box center [1267, 652] width 309 height 31
type input "**********"
click at [1264, 242] on div "**********" at bounding box center [1267, 239] width 307 height 31
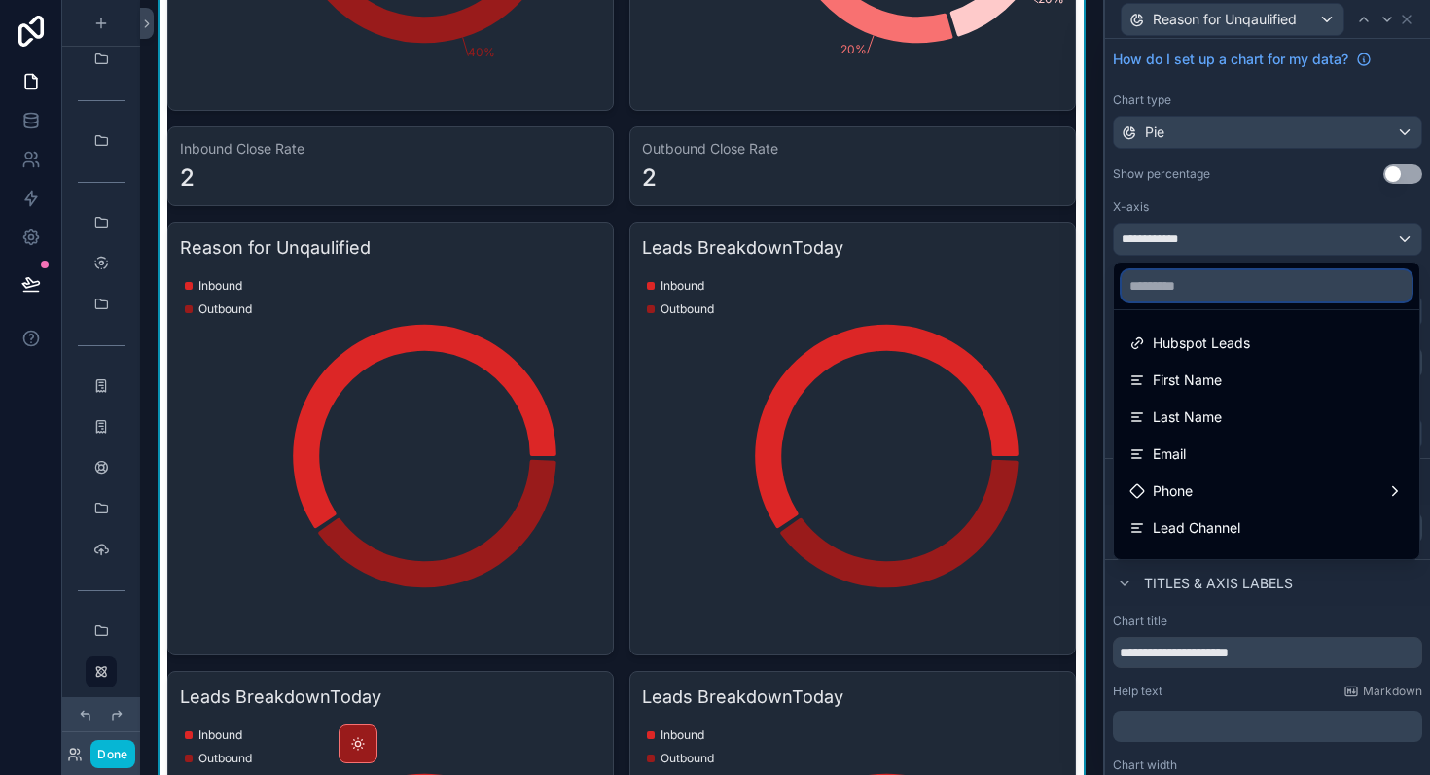
click at [1228, 295] on input "text" at bounding box center [1267, 285] width 290 height 31
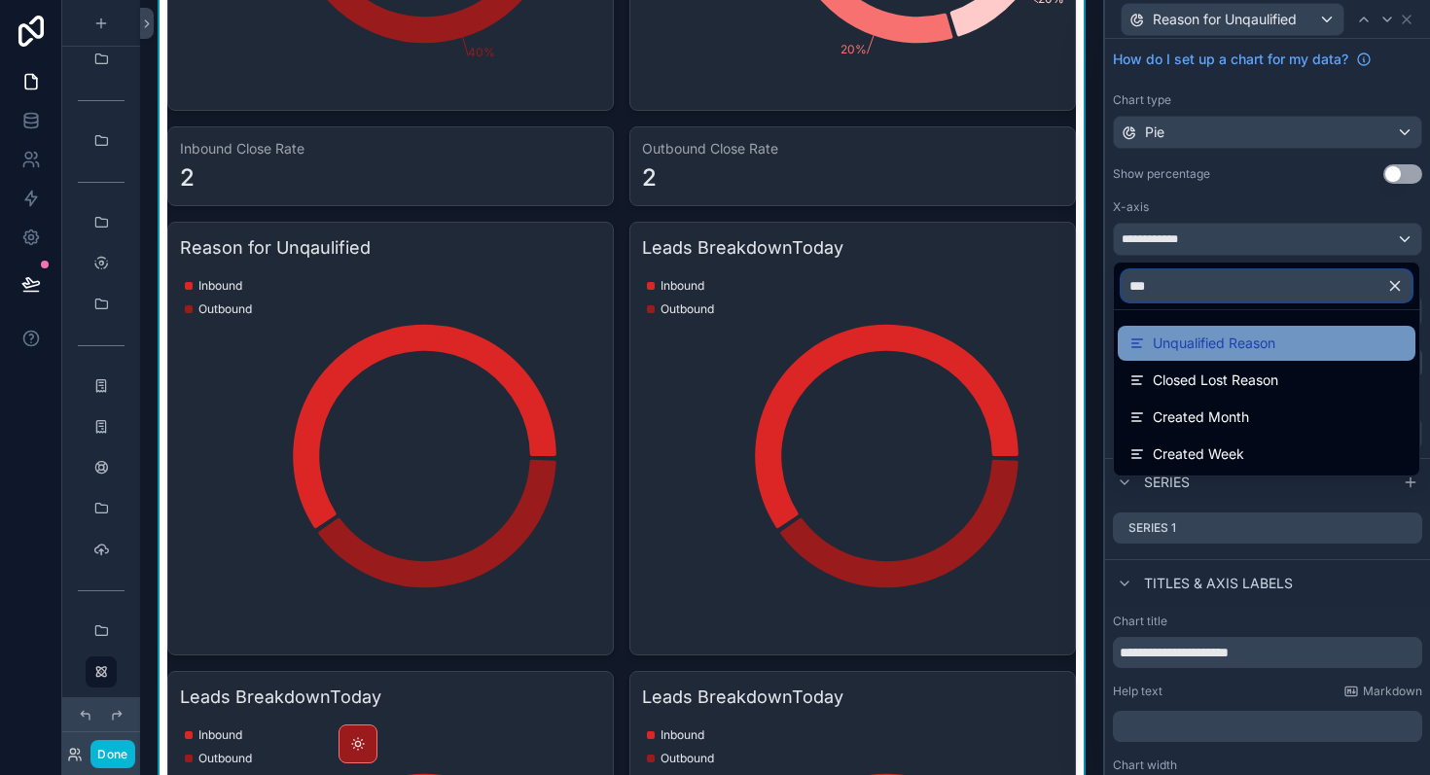
type input "***"
click at [1242, 343] on span "Unqualified Reason" at bounding box center [1214, 343] width 123 height 23
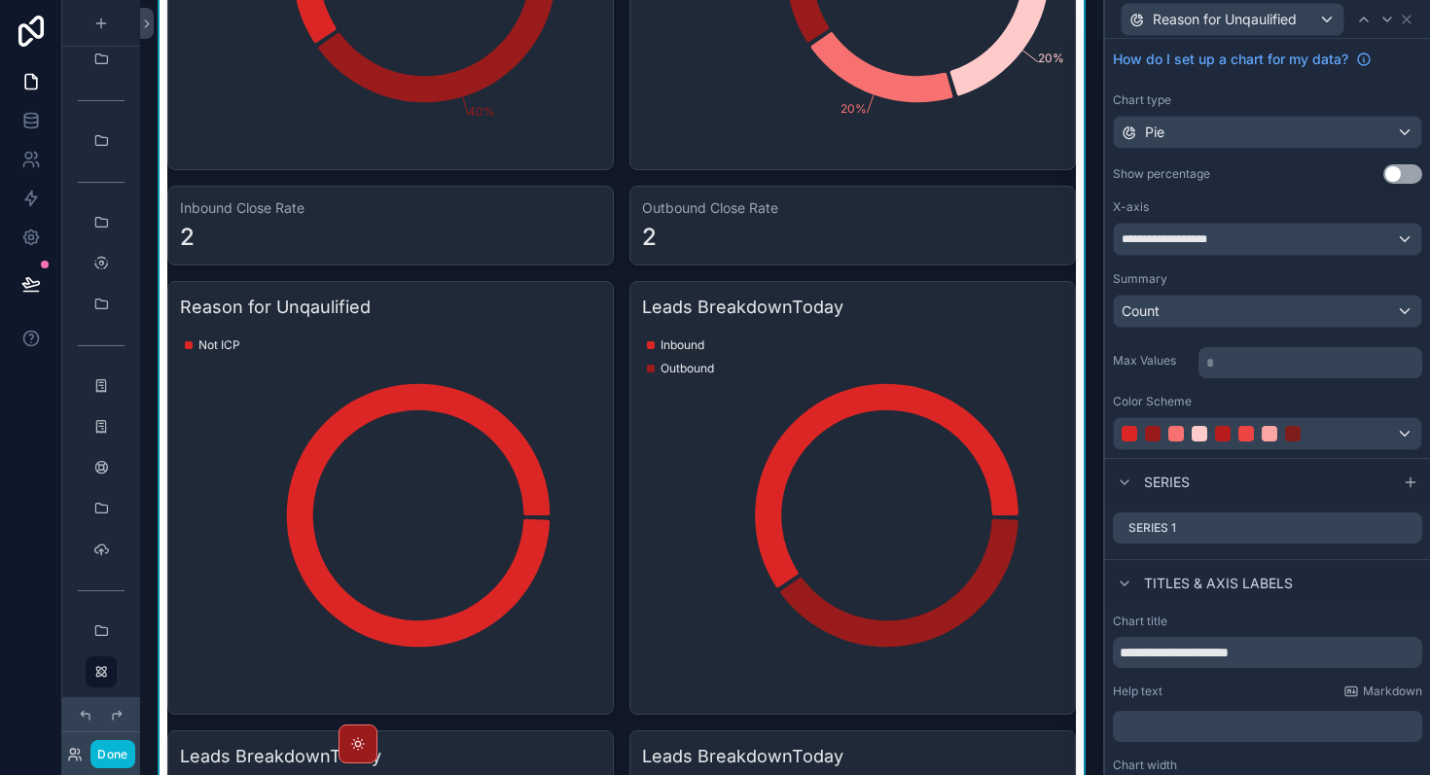
scroll to position [1528, 0]
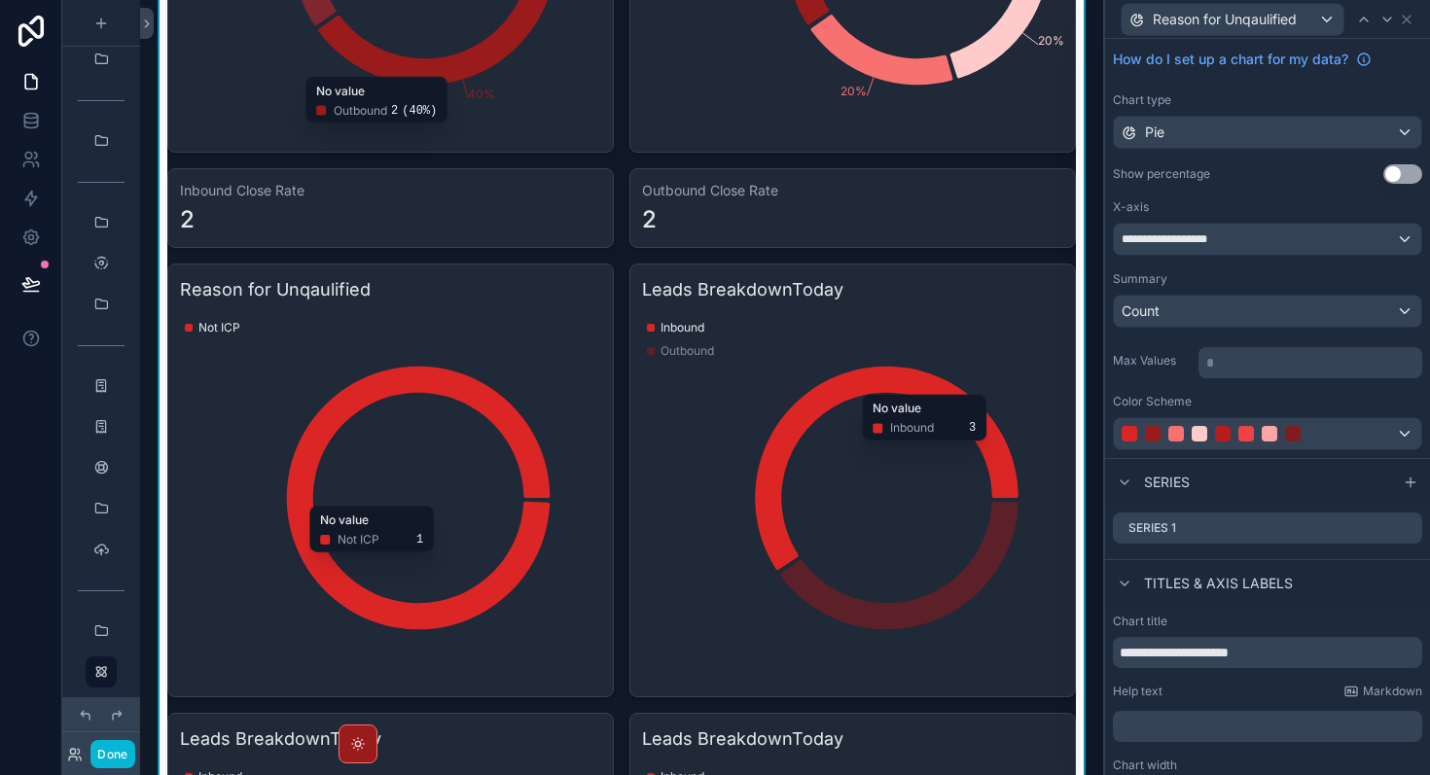
click at [463, 483] on icon "chart" at bounding box center [390, 498] width 421 height 374
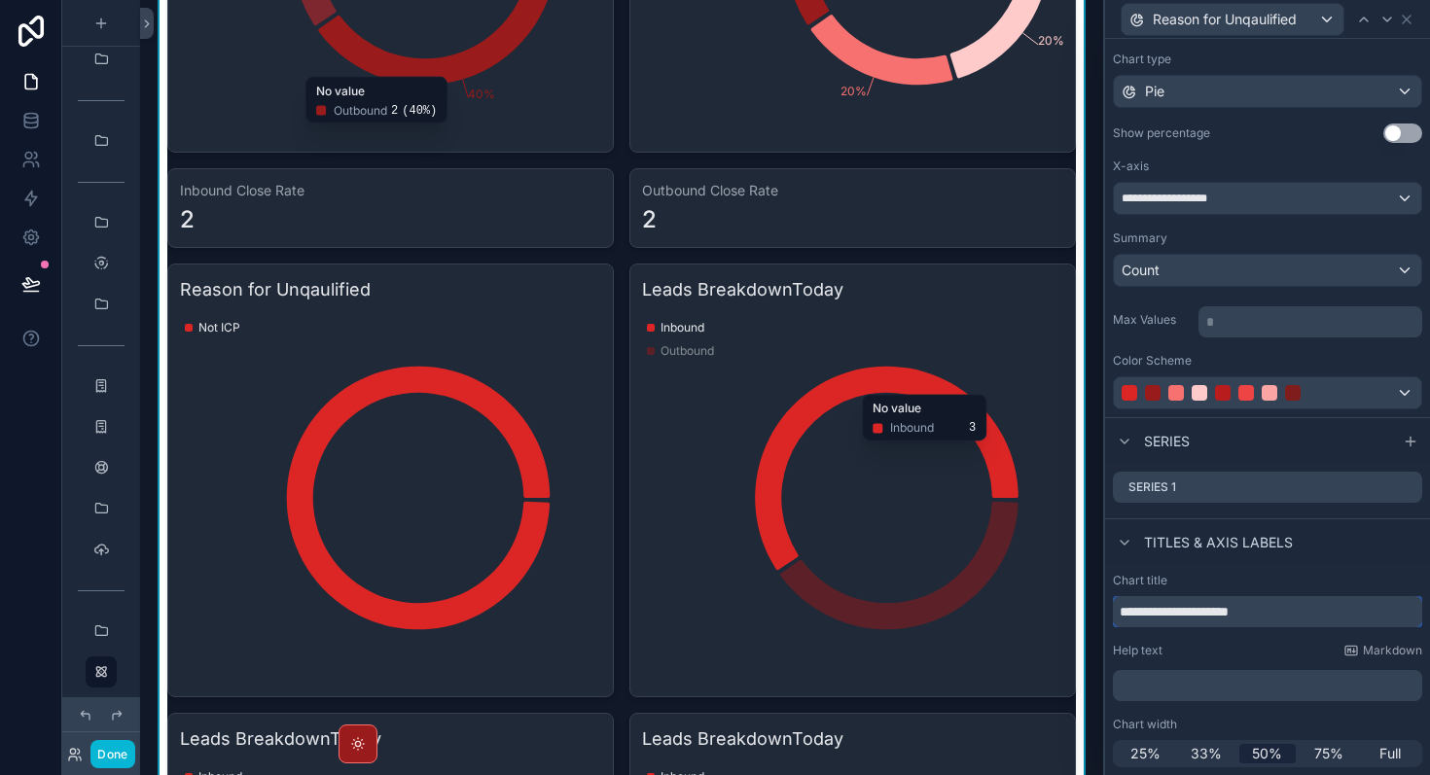
click at [1309, 619] on input "**********" at bounding box center [1267, 611] width 309 height 31
click at [1164, 613] on input "**********" at bounding box center [1267, 611] width 309 height 31
type input "**********"
click at [1234, 660] on div "Help text Markdown ﻿" at bounding box center [1267, 672] width 309 height 58
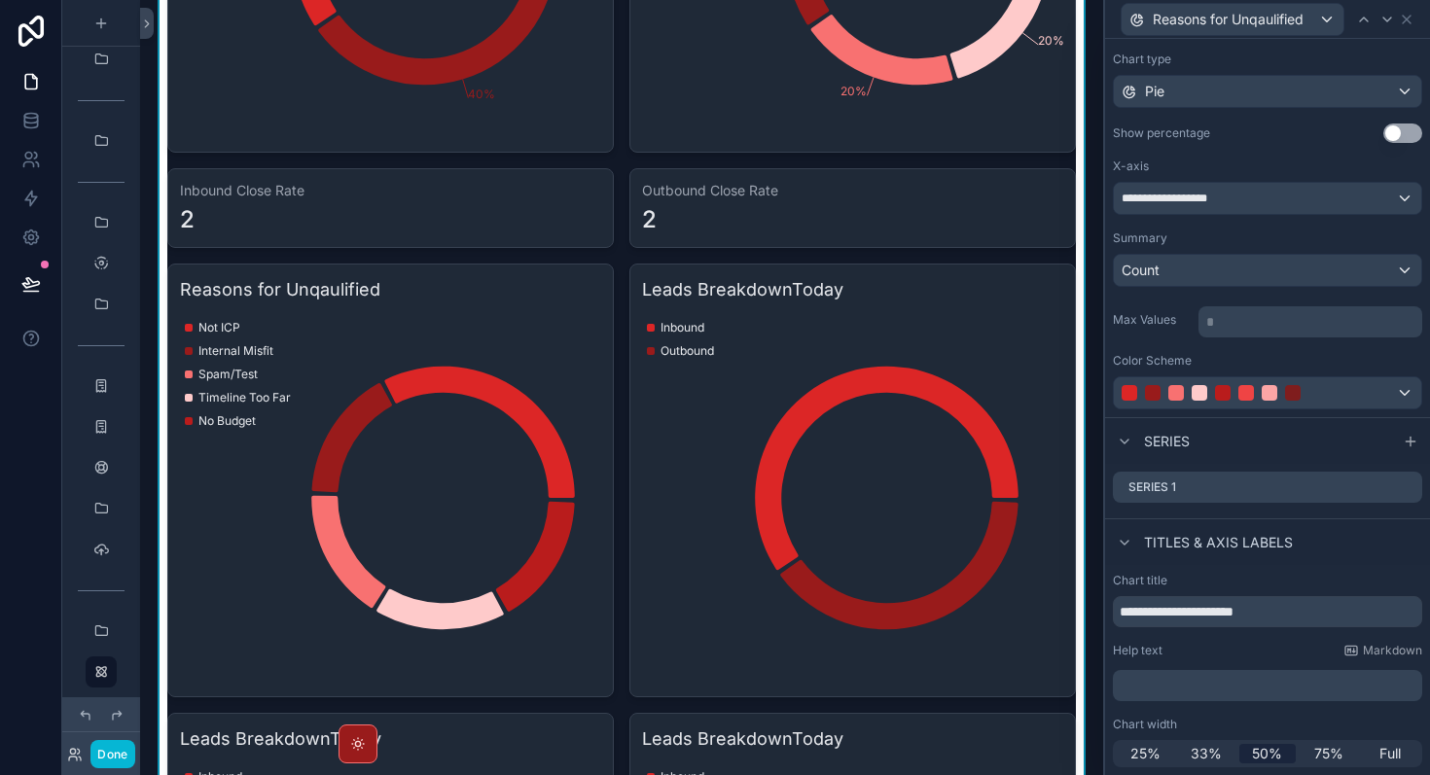
click at [1400, 133] on button "Use setting" at bounding box center [1402, 133] width 39 height 19
click at [1411, 20] on icon at bounding box center [1407, 20] width 16 height 16
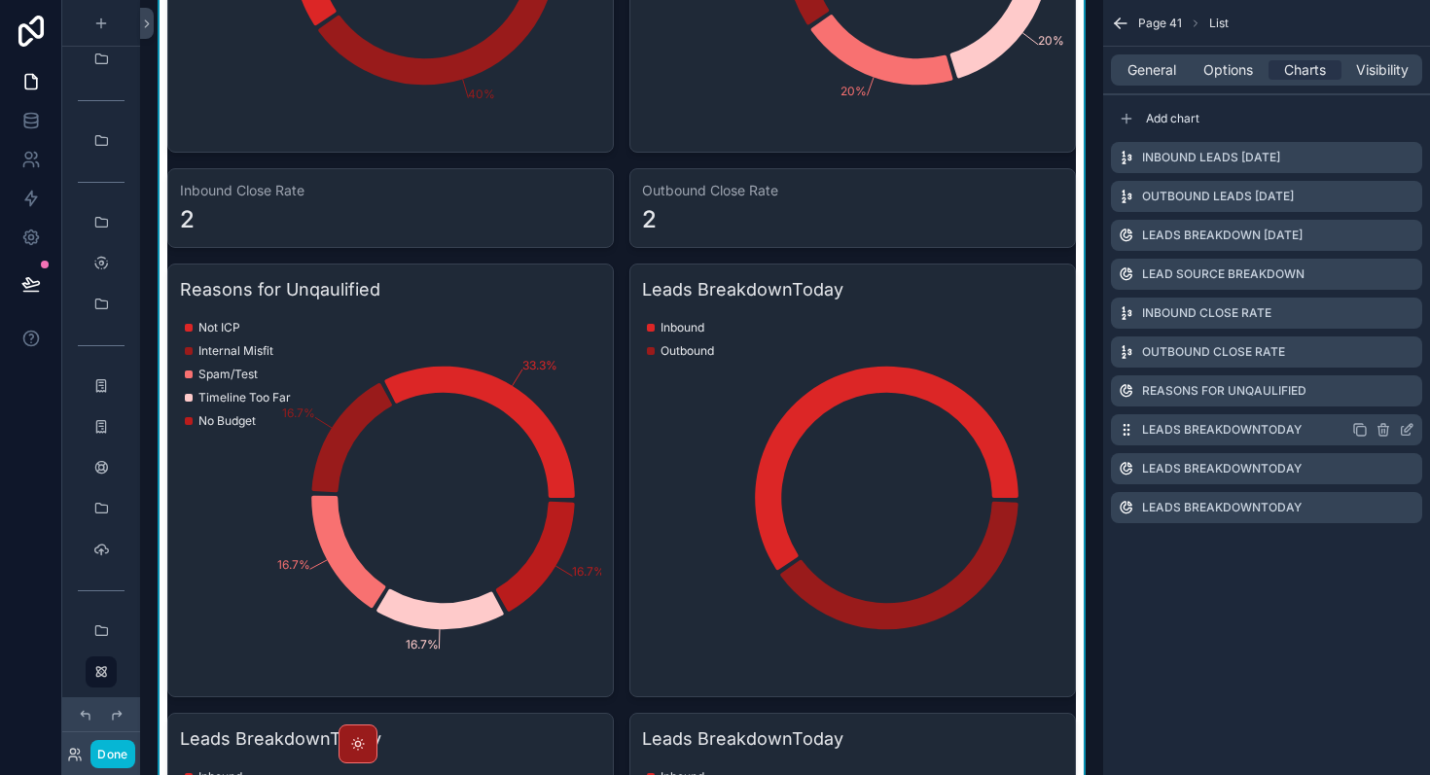
click at [1410, 425] on icon "scrollable content" at bounding box center [1407, 430] width 16 height 16
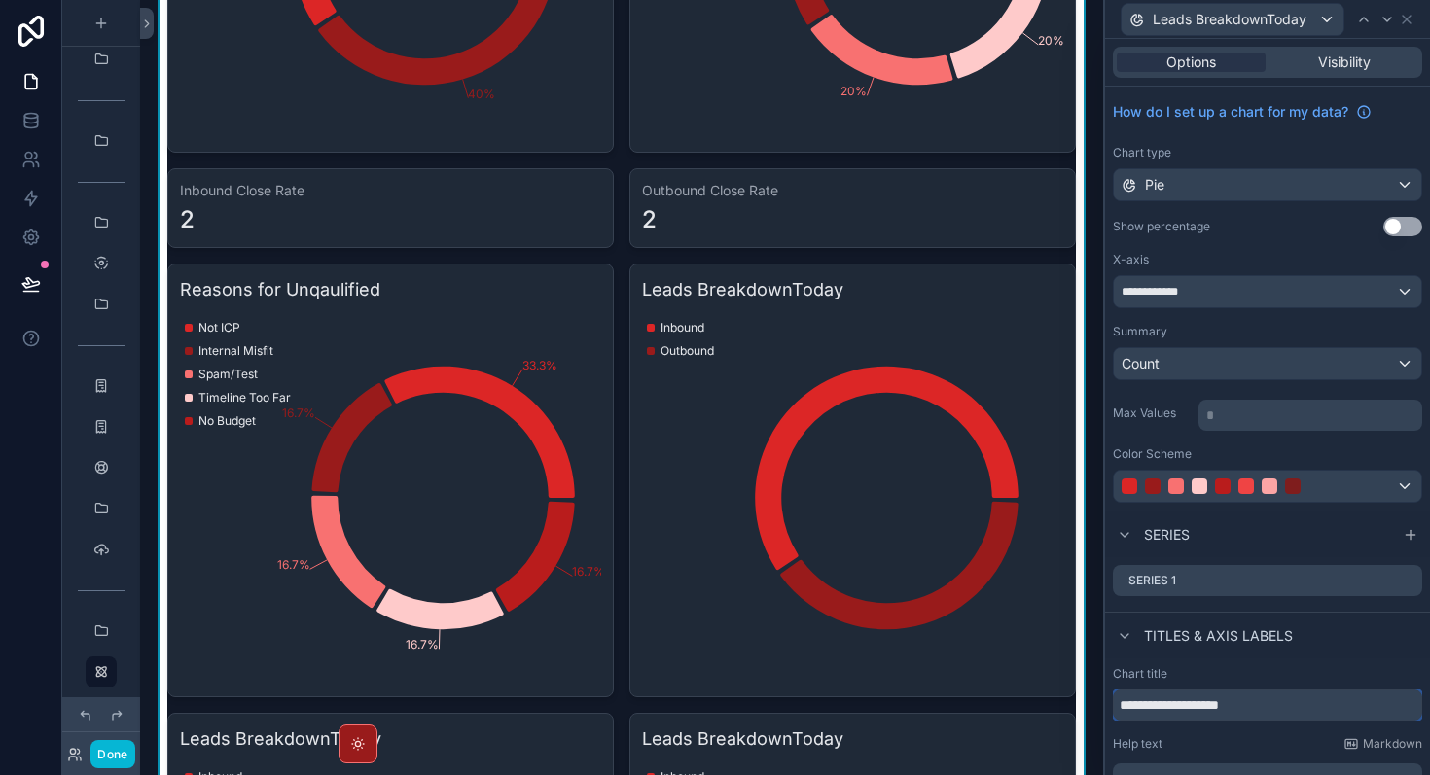
click at [1273, 696] on input "**********" at bounding box center [1267, 705] width 309 height 31
paste input "text"
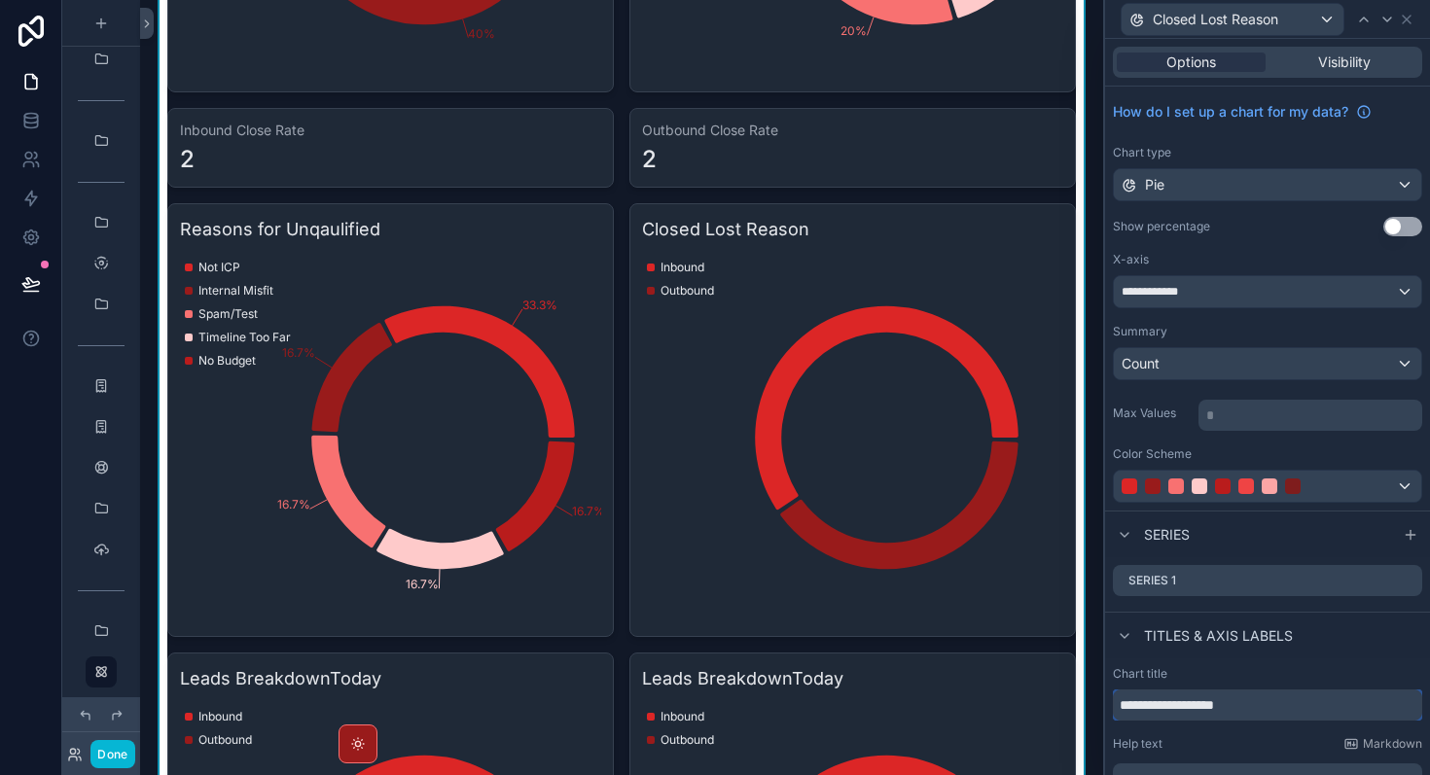
scroll to position [1614, 0]
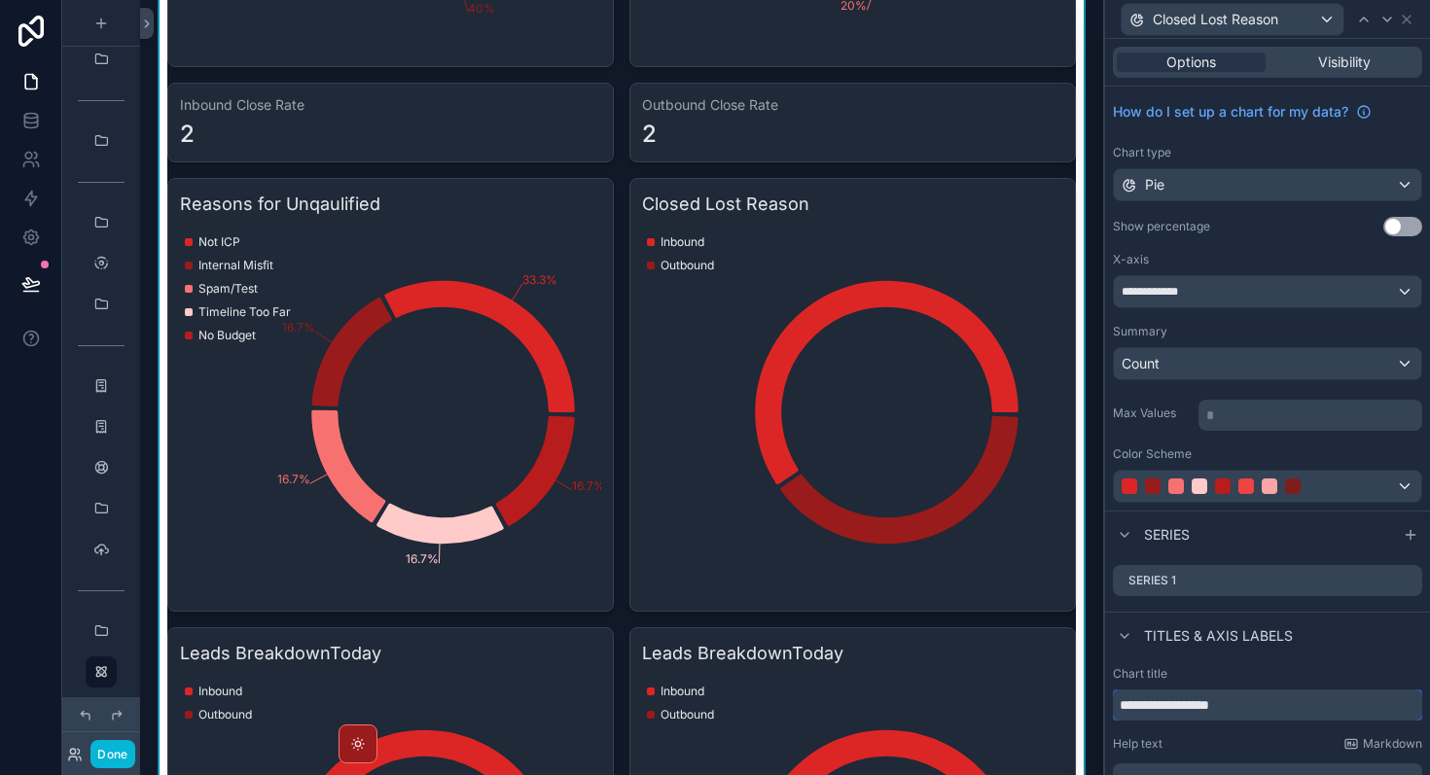
type input "**********"
click at [1404, 221] on button "Use setting" at bounding box center [1402, 226] width 39 height 19
click at [1291, 300] on div "**********" at bounding box center [1267, 291] width 307 height 31
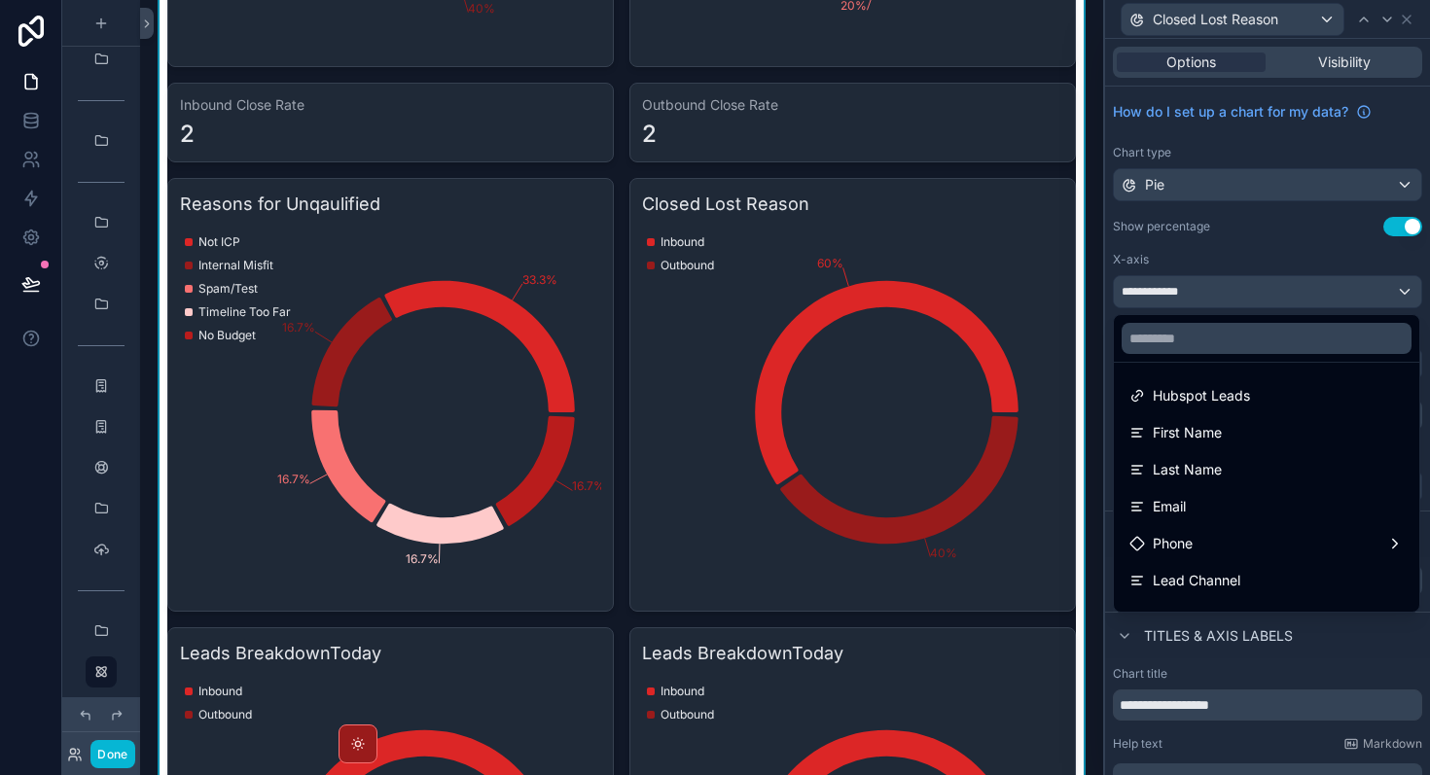
click at [1212, 355] on div at bounding box center [1266, 338] width 305 height 47
click at [1208, 349] on input "text" at bounding box center [1267, 338] width 290 height 31
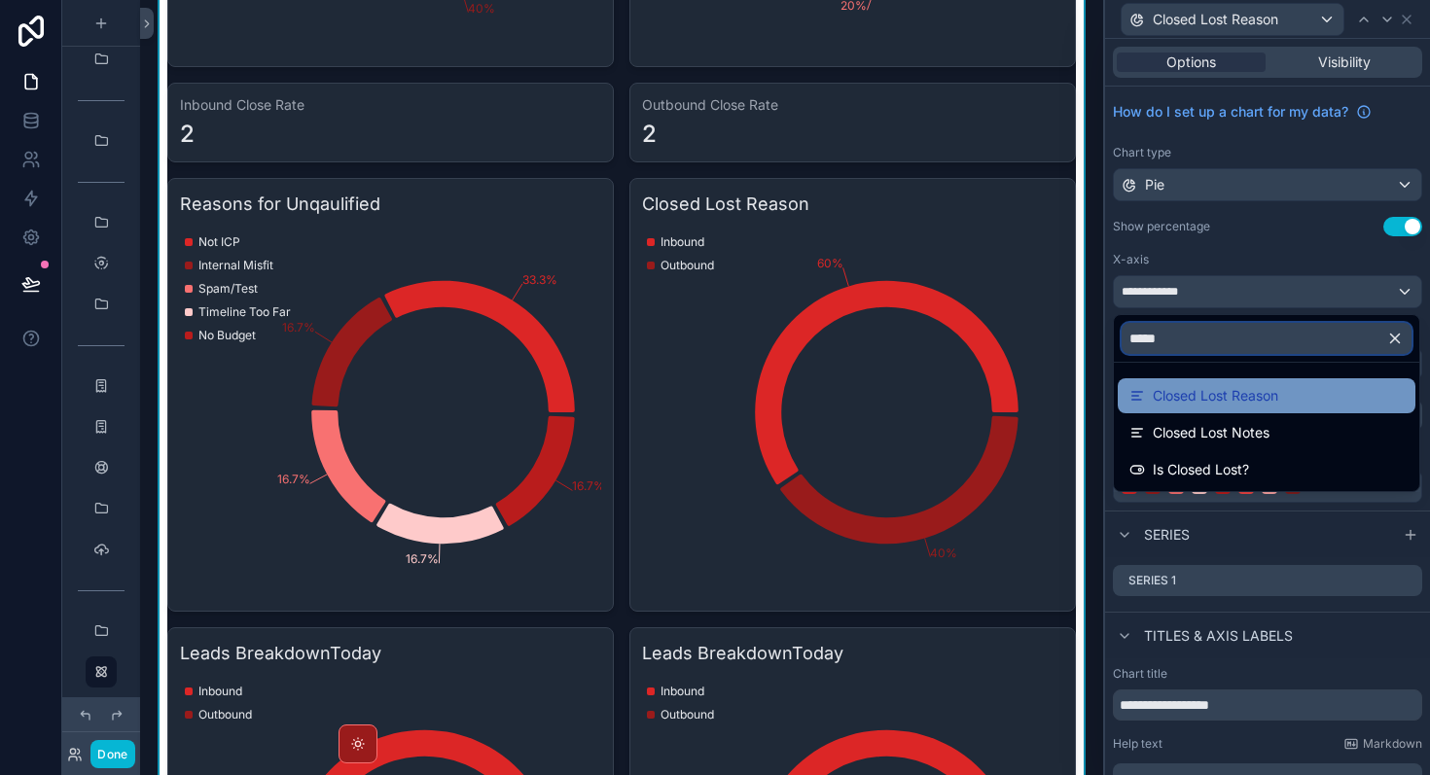
type input "*****"
click at [1243, 412] on div "Closed Lost Reason" at bounding box center [1267, 395] width 298 height 35
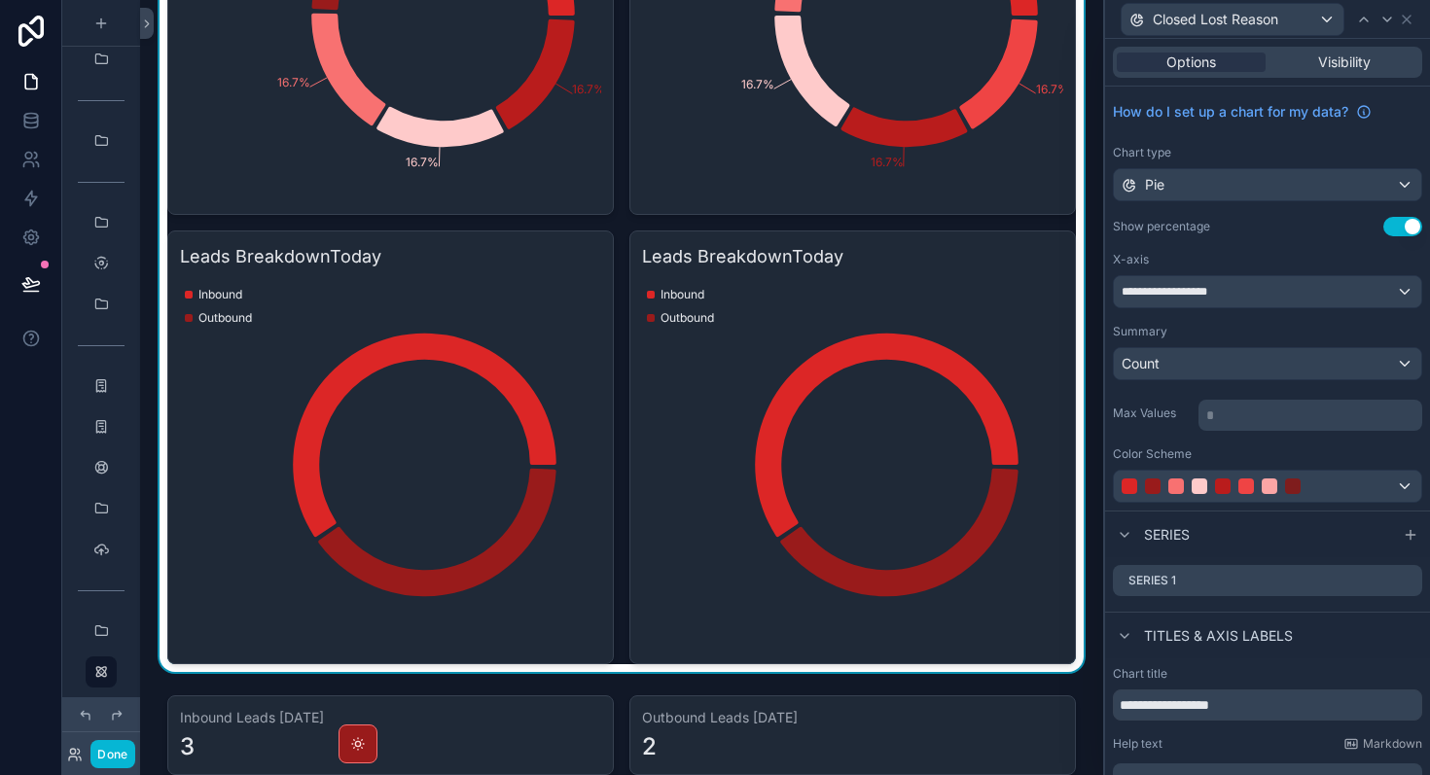
scroll to position [2008, 0]
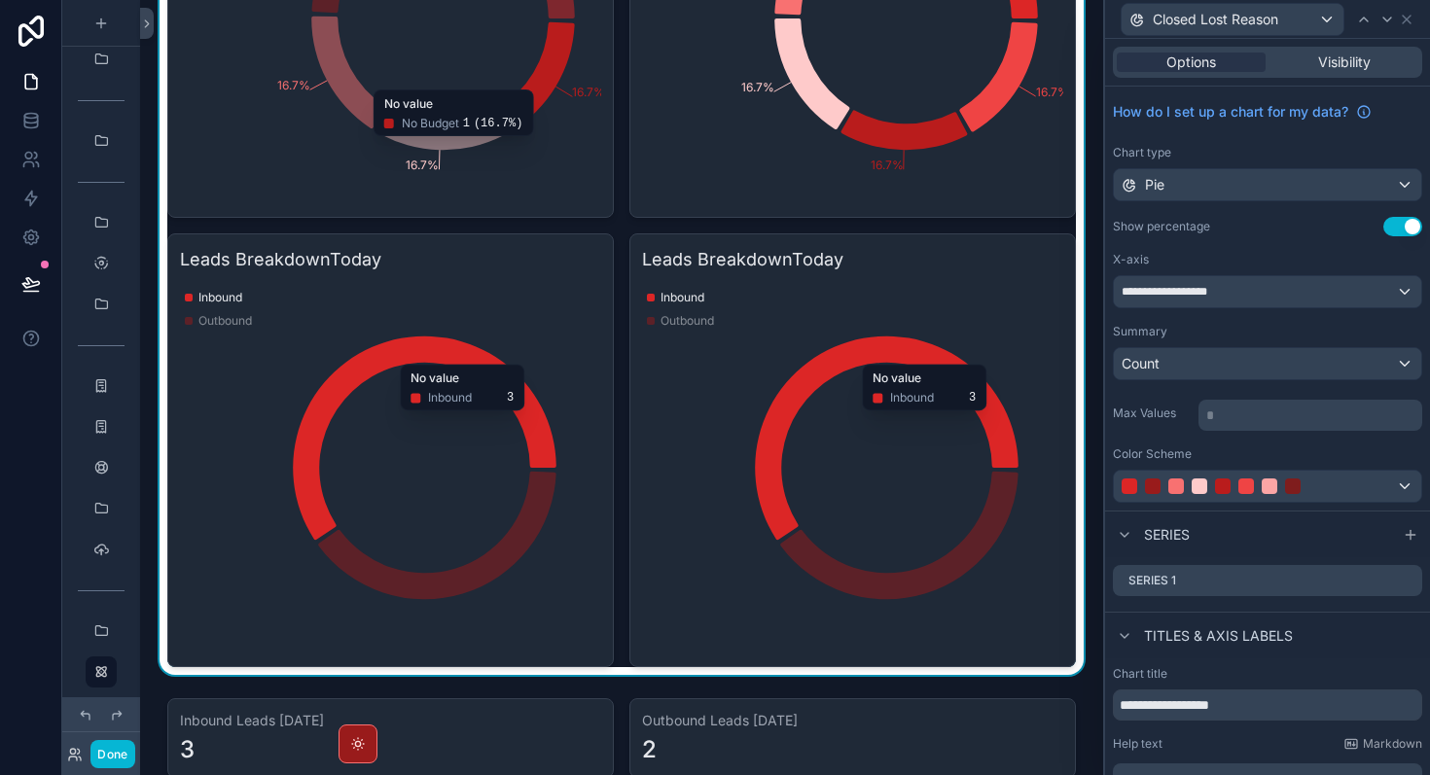
click at [1408, 32] on div "Closed Lost Reason" at bounding box center [1267, 19] width 309 height 38
click at [1408, 20] on icon at bounding box center [1407, 20] width 8 height 8
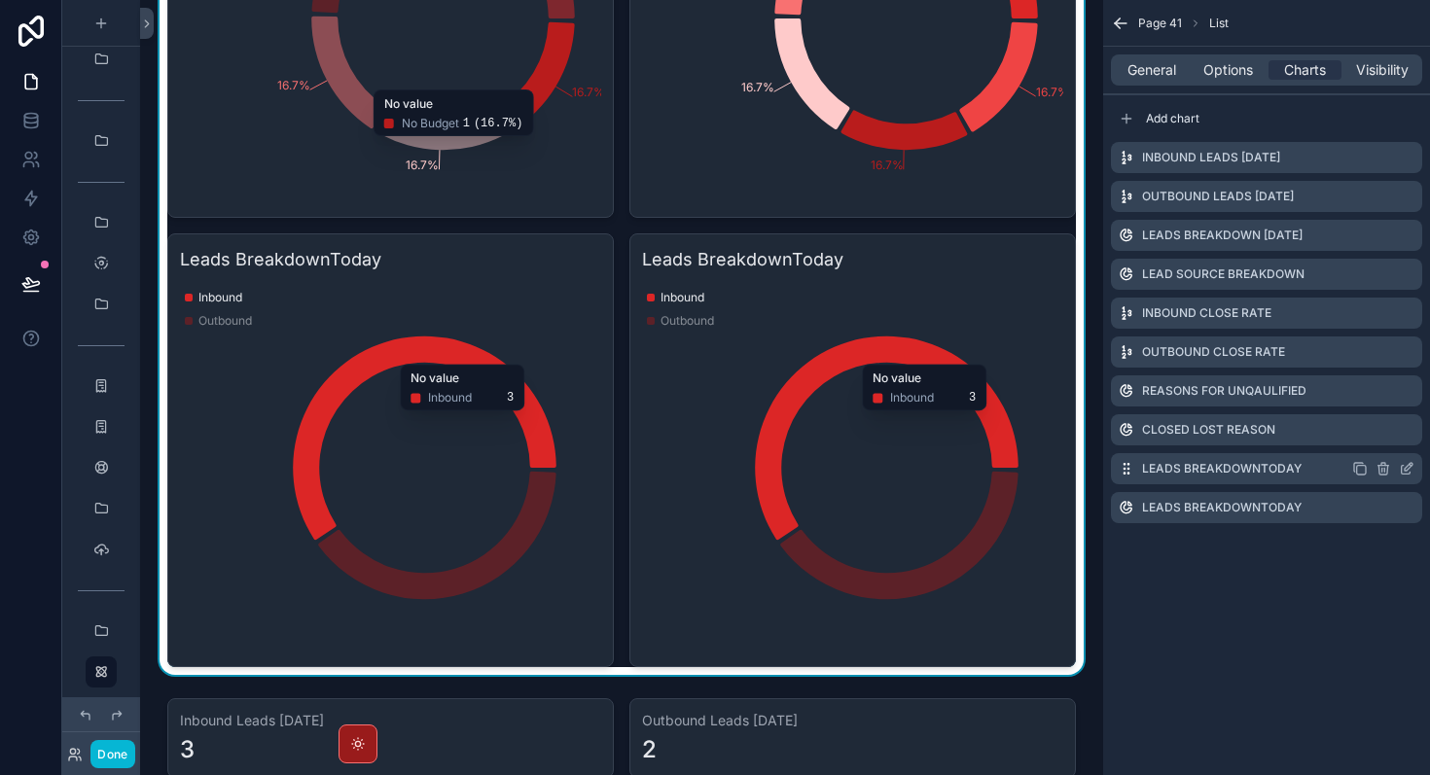
click at [1407, 469] on icon "scrollable content" at bounding box center [1409, 467] width 8 height 8
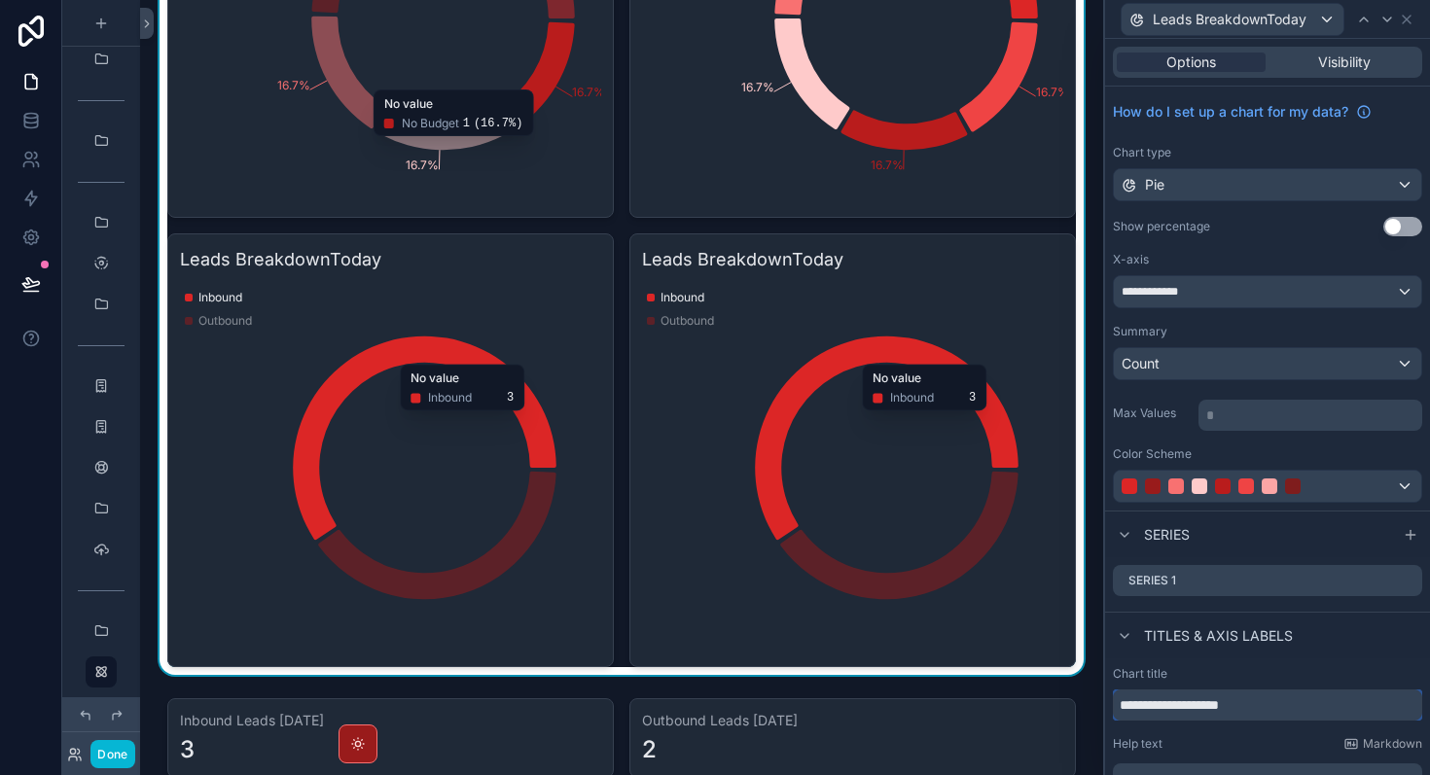
click at [1268, 703] on input "**********" at bounding box center [1267, 705] width 309 height 31
type input "****"
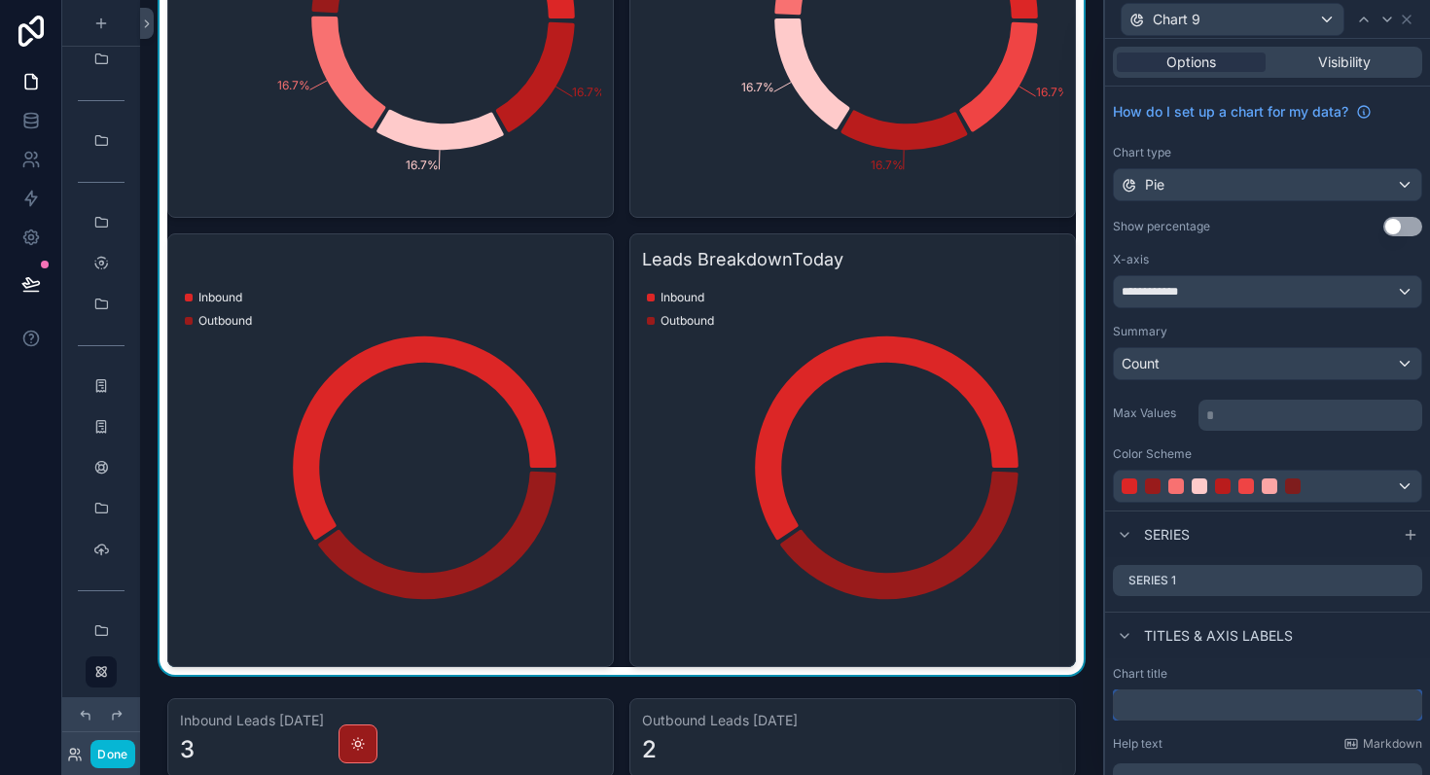
type input "*"
type input "**"
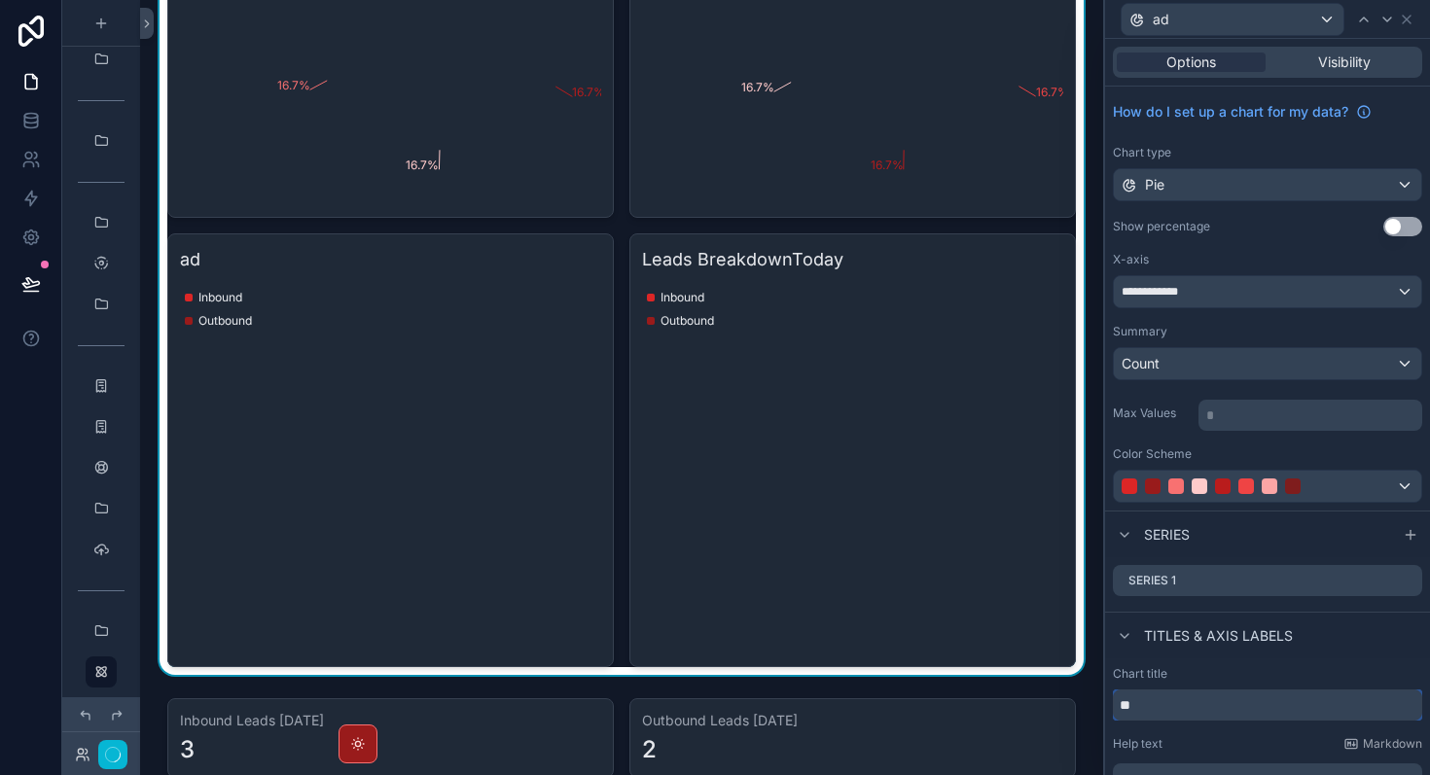
type input "*"
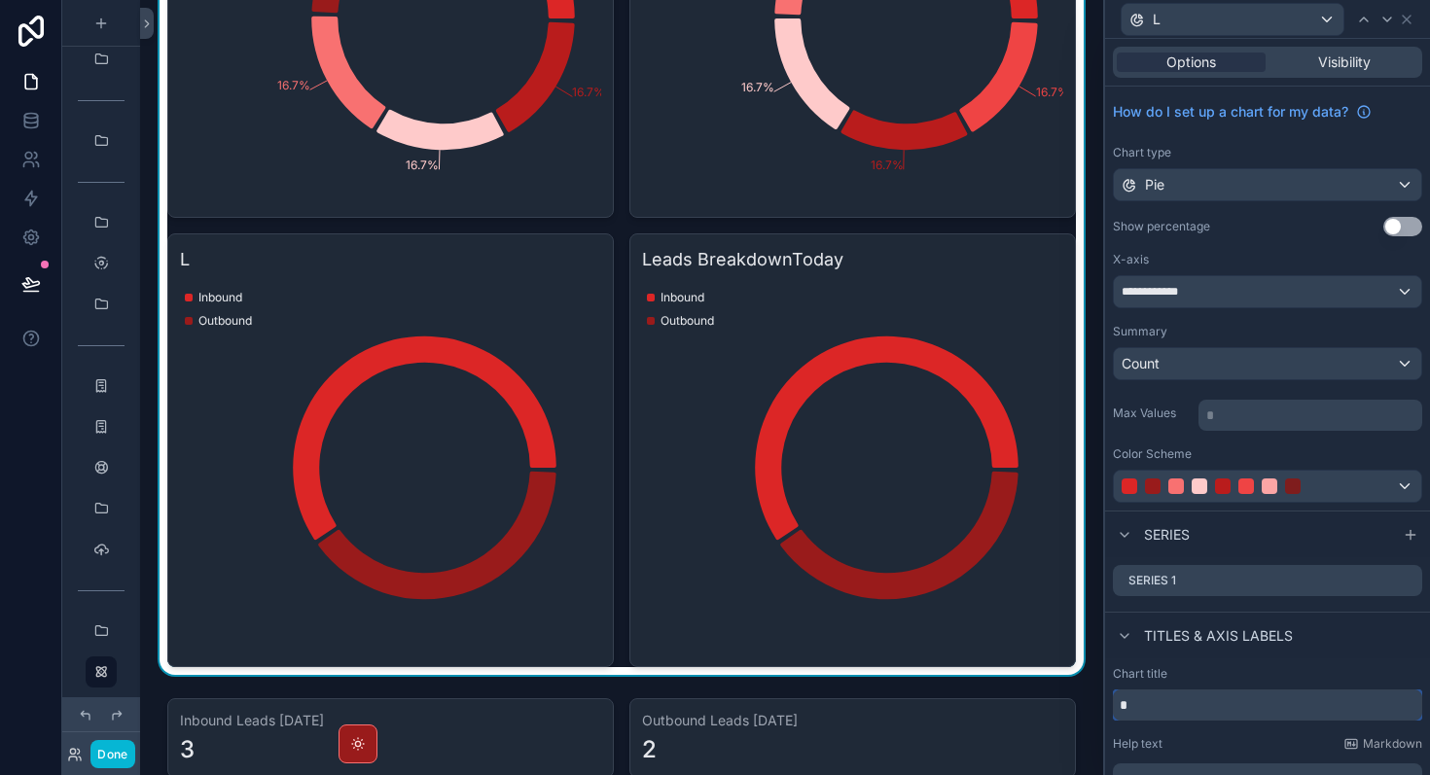
click at [1202, 699] on input "*" at bounding box center [1267, 705] width 309 height 31
paste input "**********"
type input "**********"
click at [1224, 292] on div "**********" at bounding box center [1267, 291] width 307 height 31
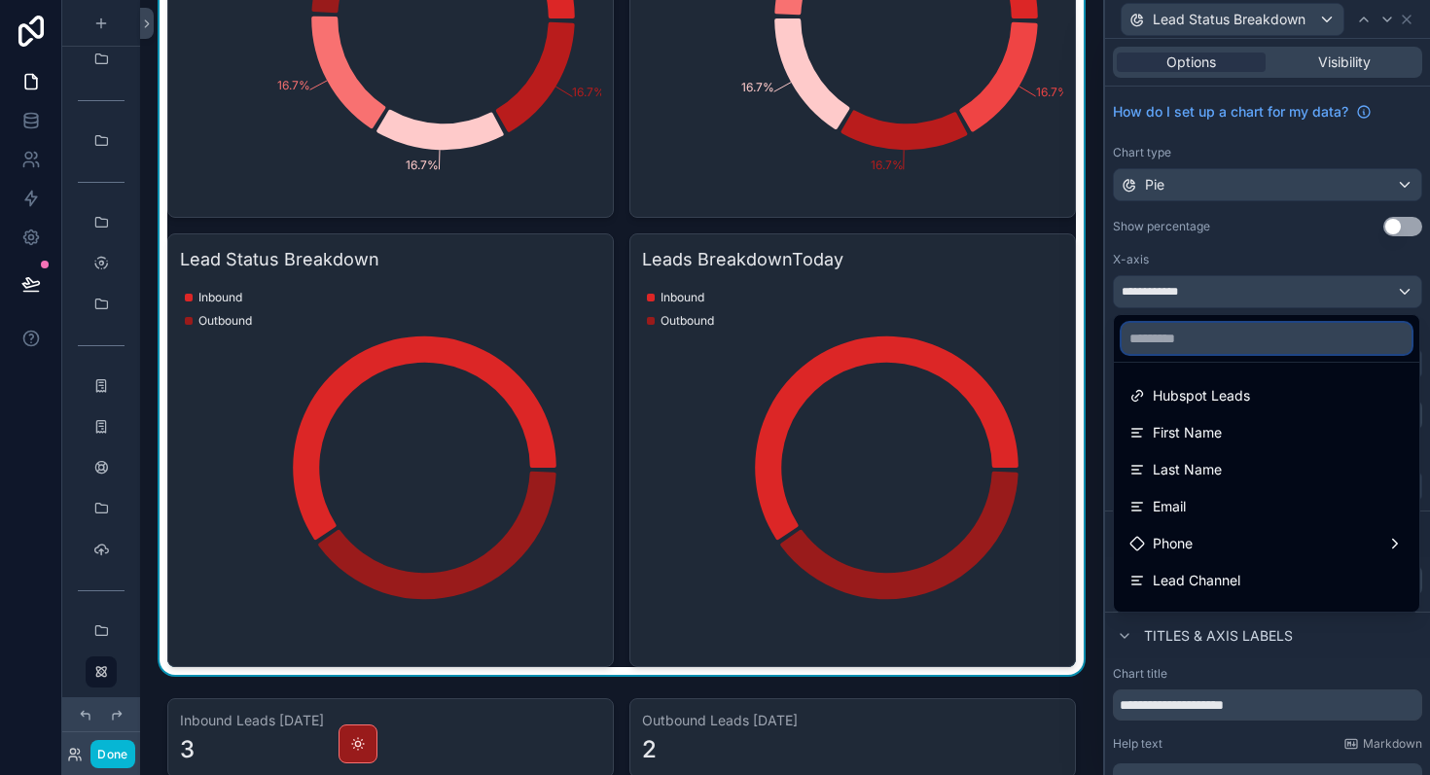
click at [1199, 338] on input "text" at bounding box center [1267, 338] width 290 height 31
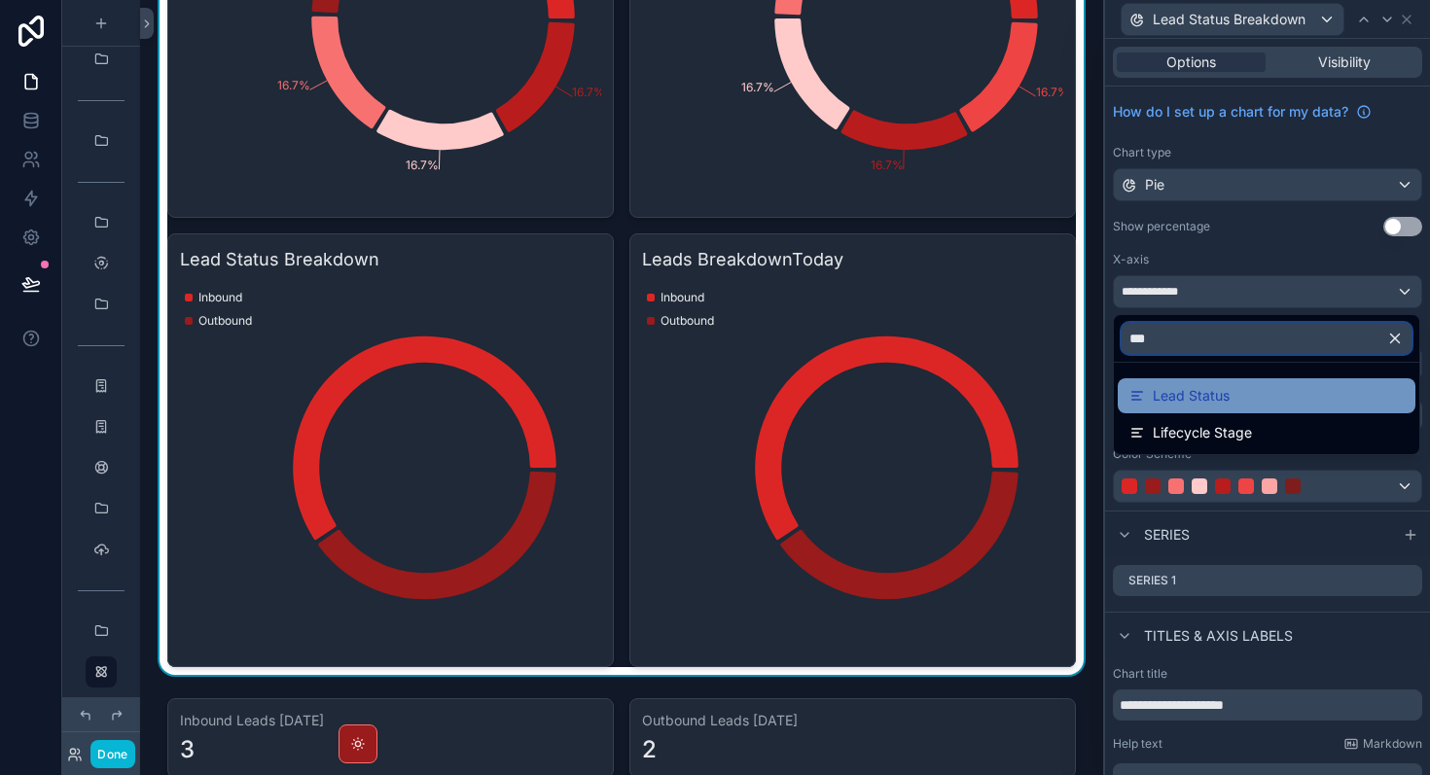
type input "***"
click at [1223, 396] on span "Lead Status" at bounding box center [1191, 395] width 77 height 23
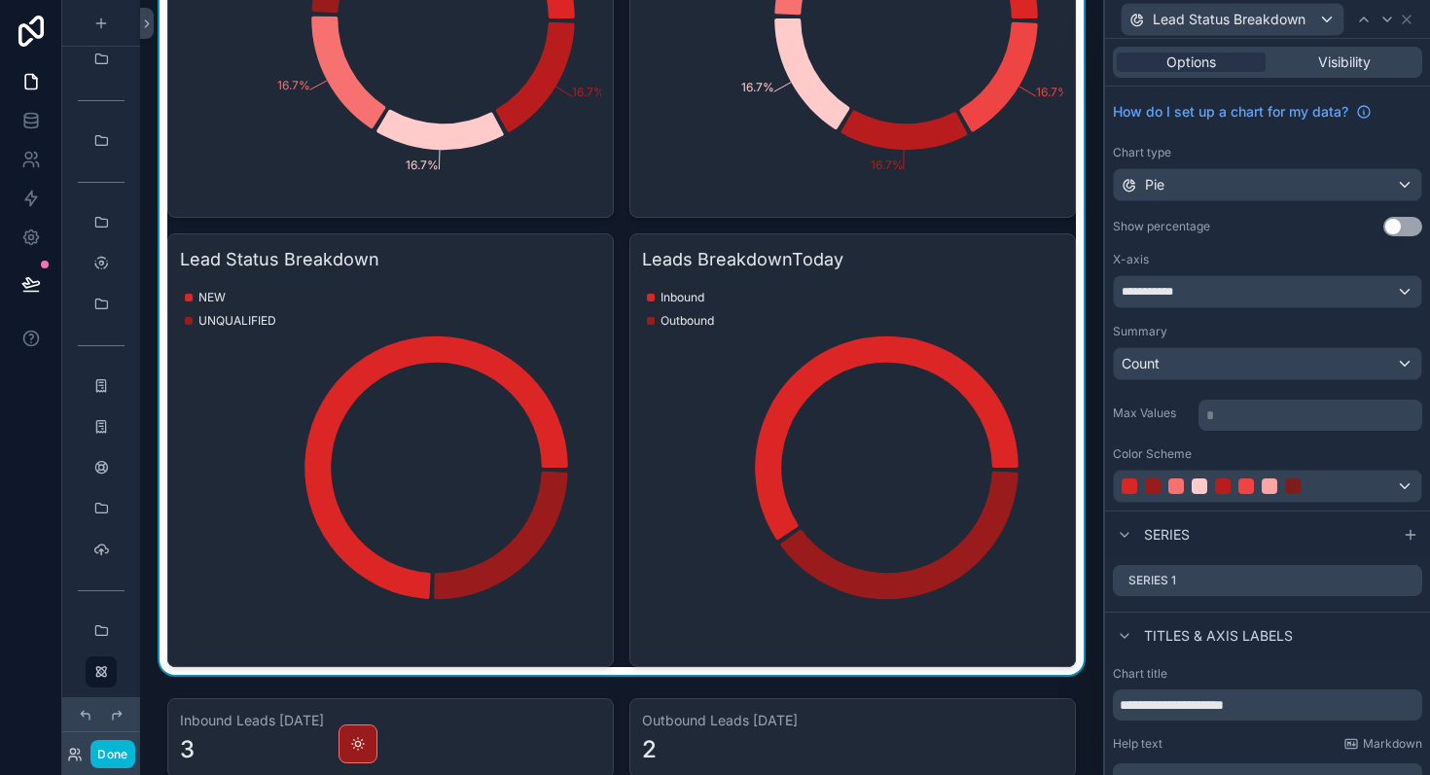
click at [1409, 218] on button "Use setting" at bounding box center [1402, 226] width 39 height 19
click at [1284, 31] on div "Lead Status Breakdown" at bounding box center [1233, 19] width 222 height 31
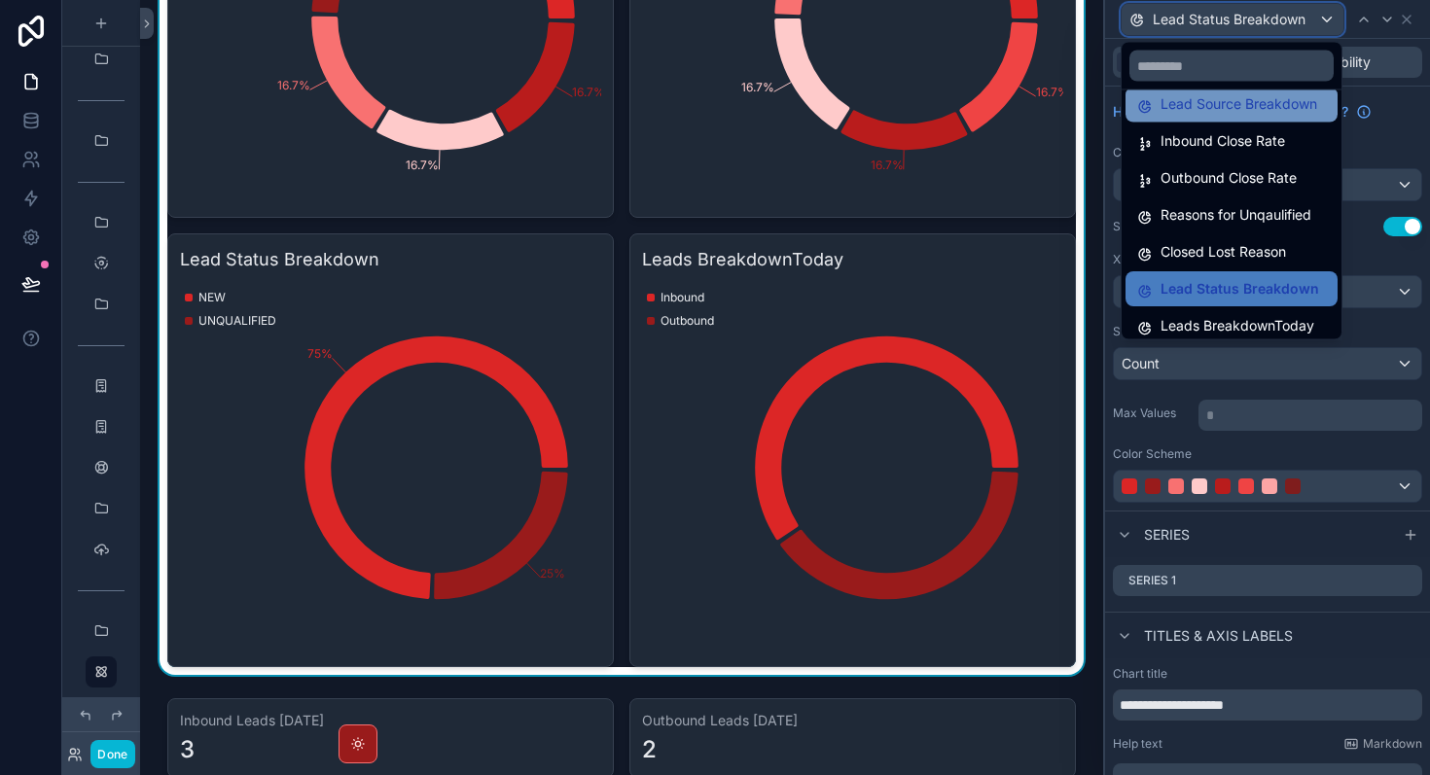
scroll to position [138, 0]
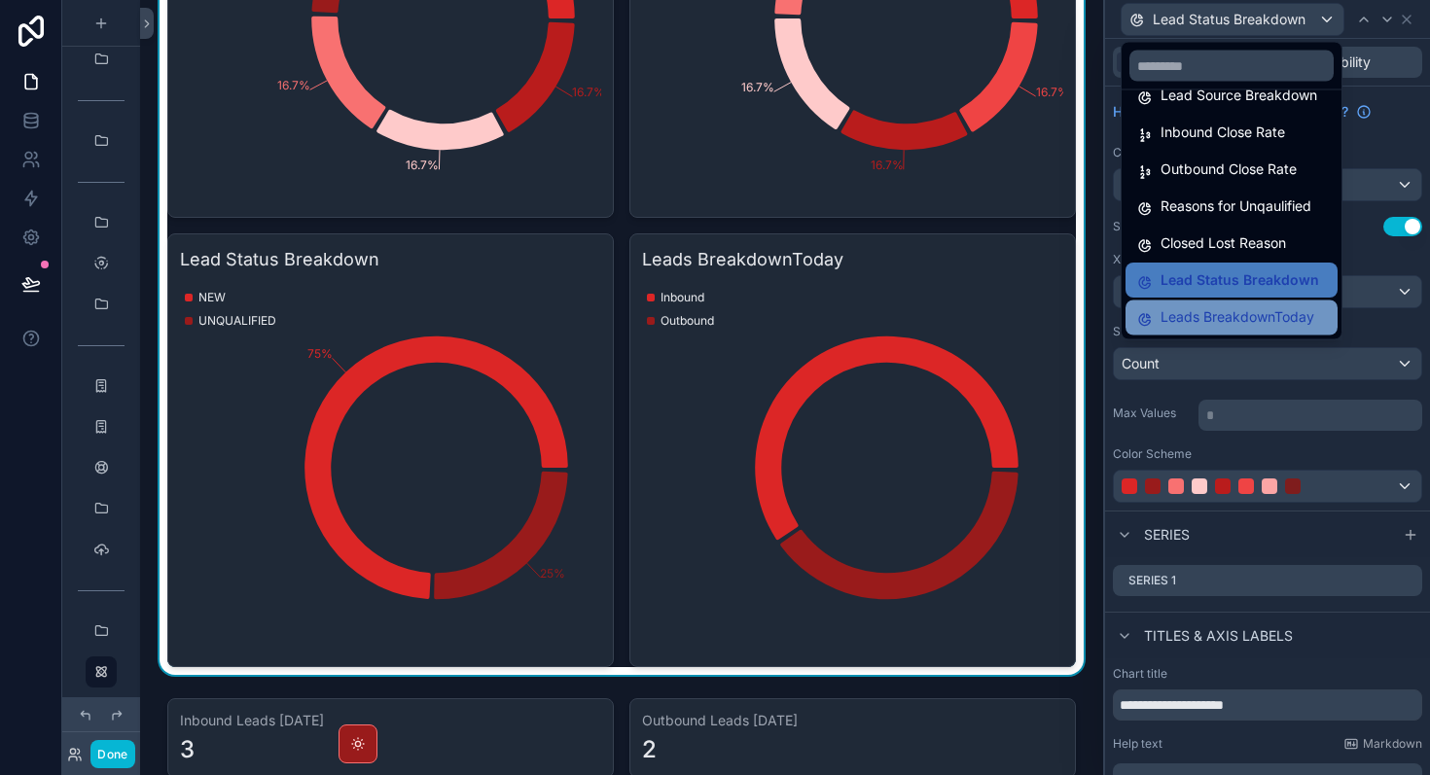
click at [1248, 307] on span "Leads BreakdownToday" at bounding box center [1237, 317] width 154 height 23
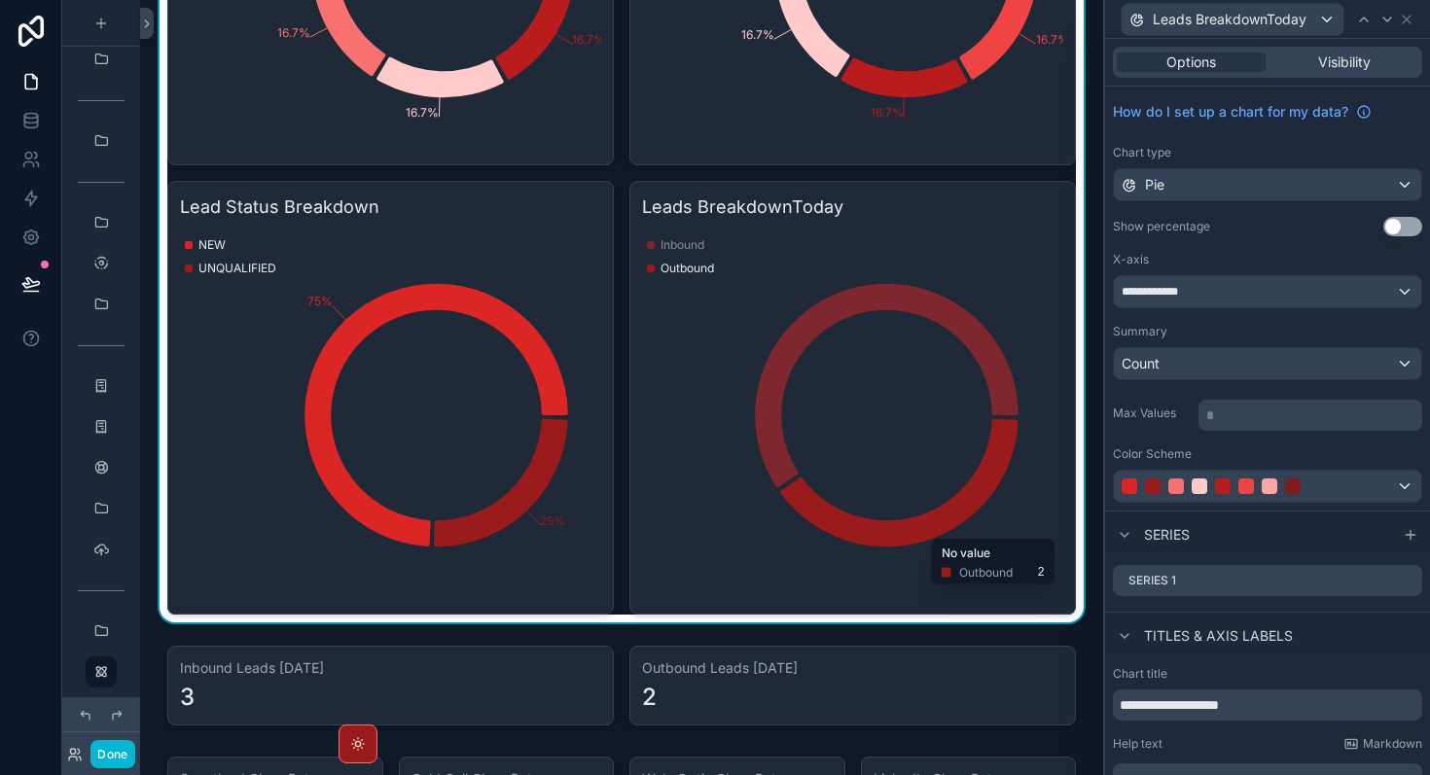
scroll to position [2057, 0]
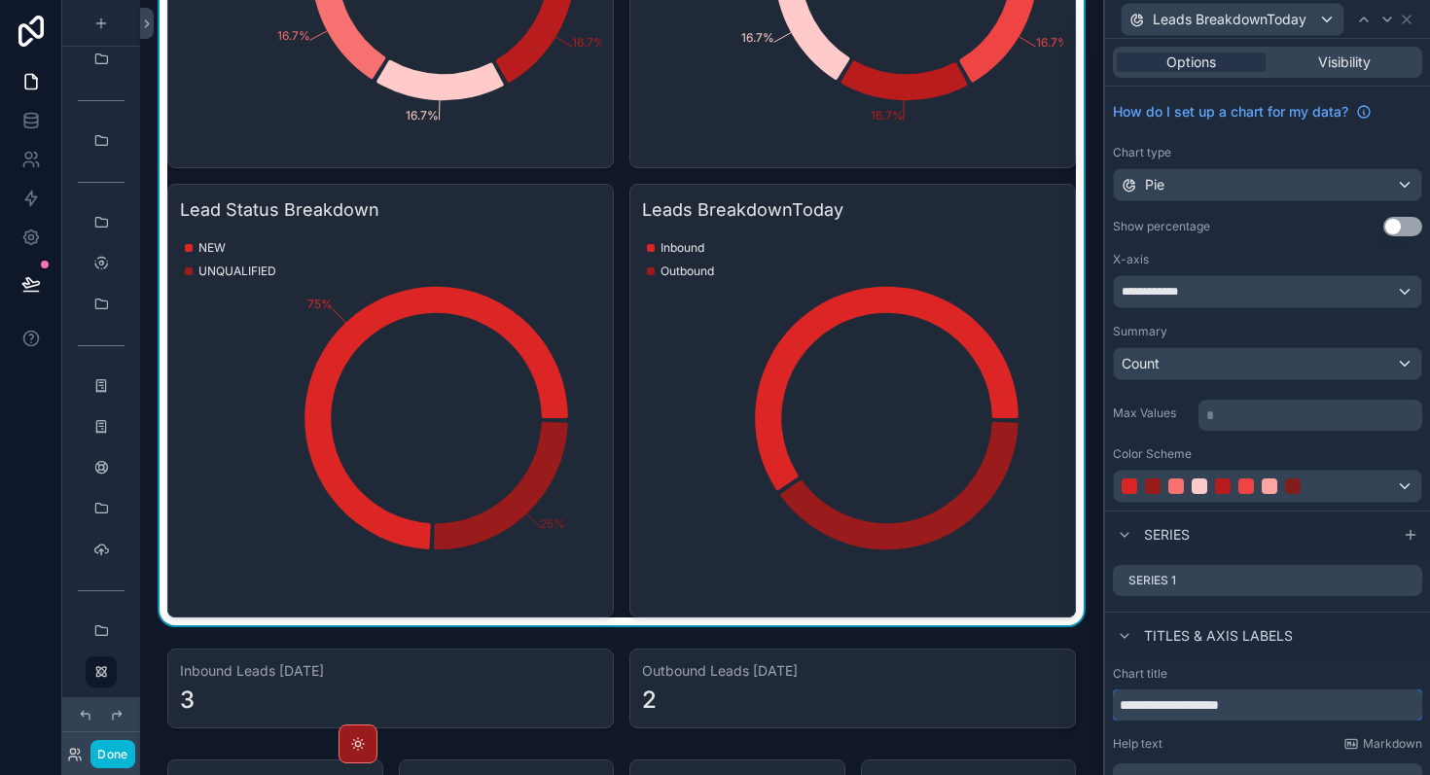
click at [1208, 710] on input "**********" at bounding box center [1267, 705] width 309 height 31
type input "**********"
click at [1312, 295] on div "**********" at bounding box center [1267, 291] width 307 height 31
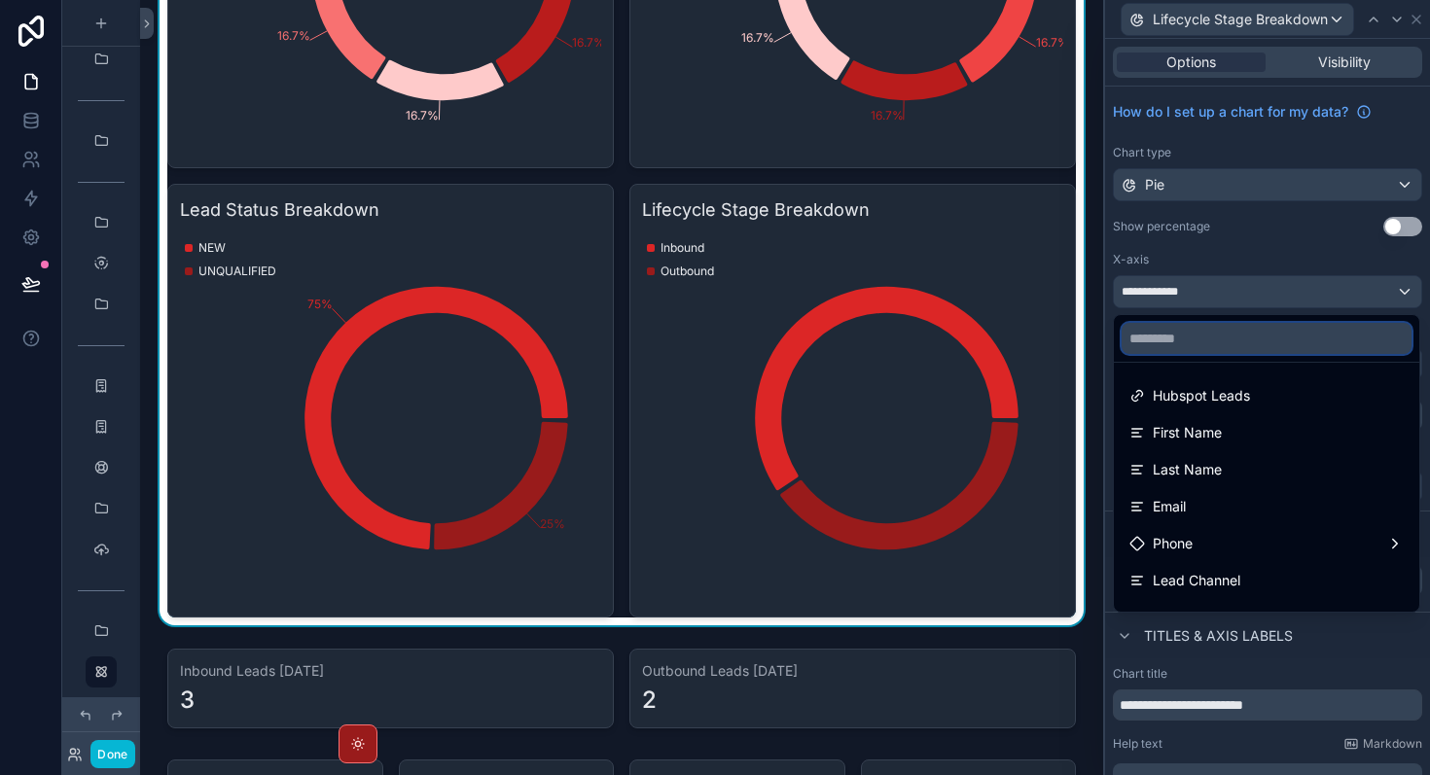
click at [1262, 331] on input "text" at bounding box center [1267, 338] width 290 height 31
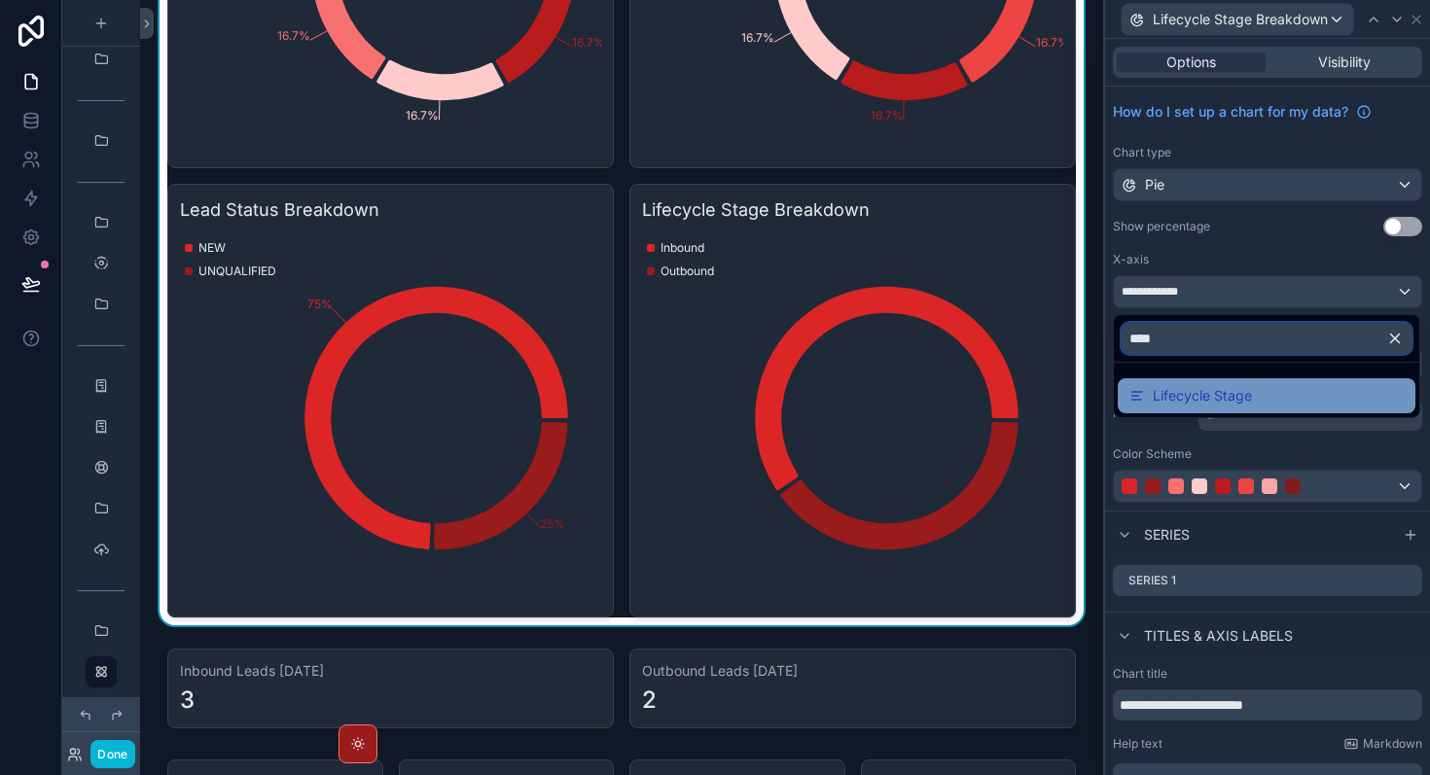
type input "****"
click at [1274, 405] on div "Lifecycle Stage" at bounding box center [1266, 395] width 274 height 23
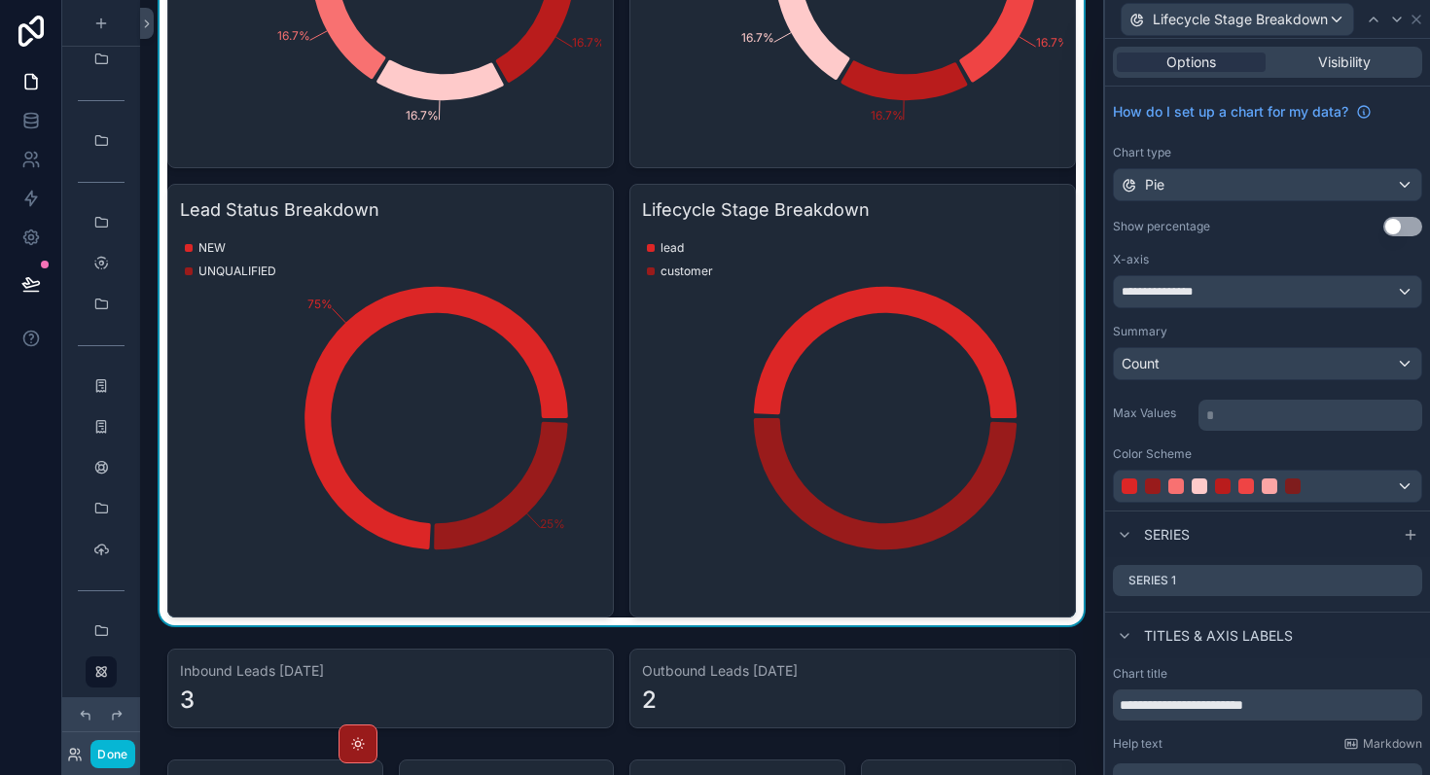
click at [1393, 227] on button "Use setting" at bounding box center [1402, 226] width 39 height 19
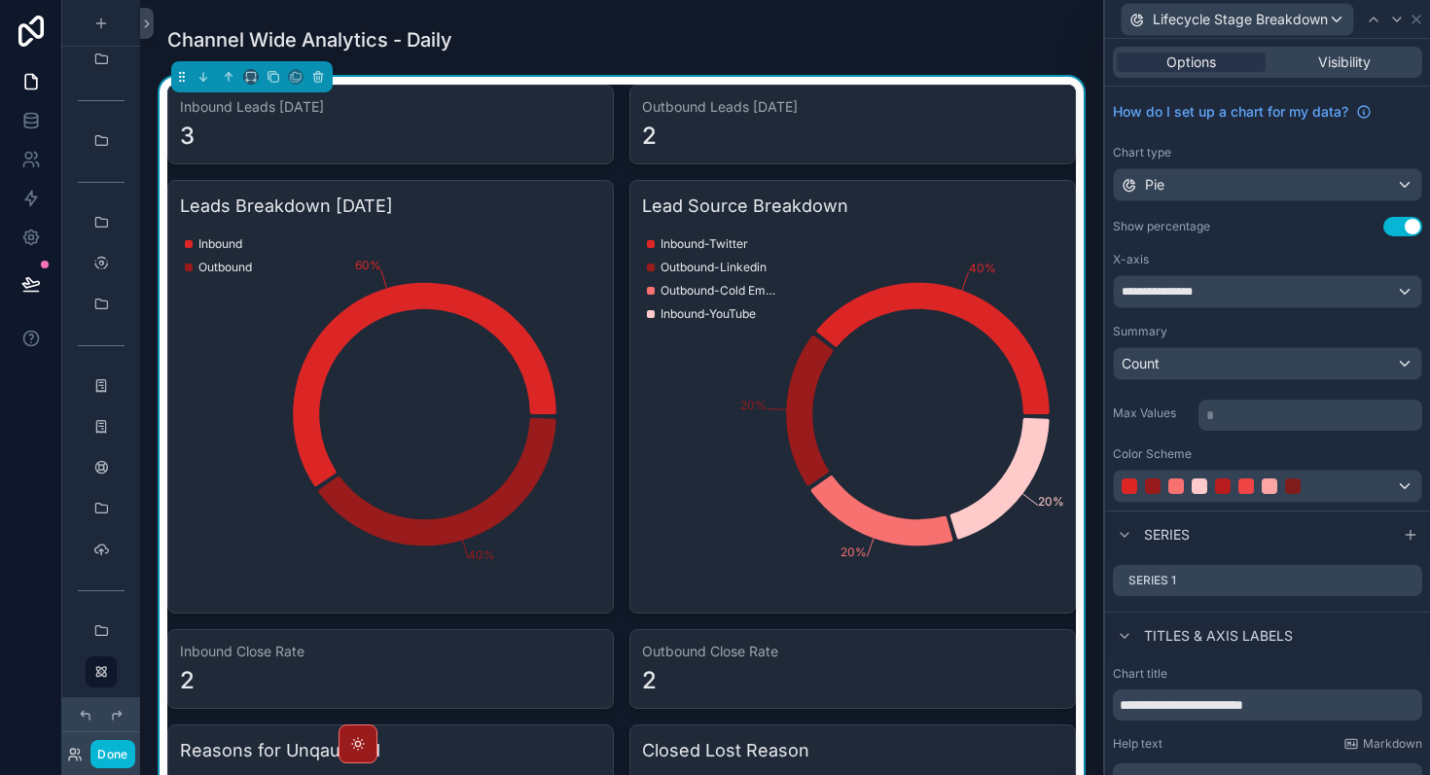
scroll to position [1190, 0]
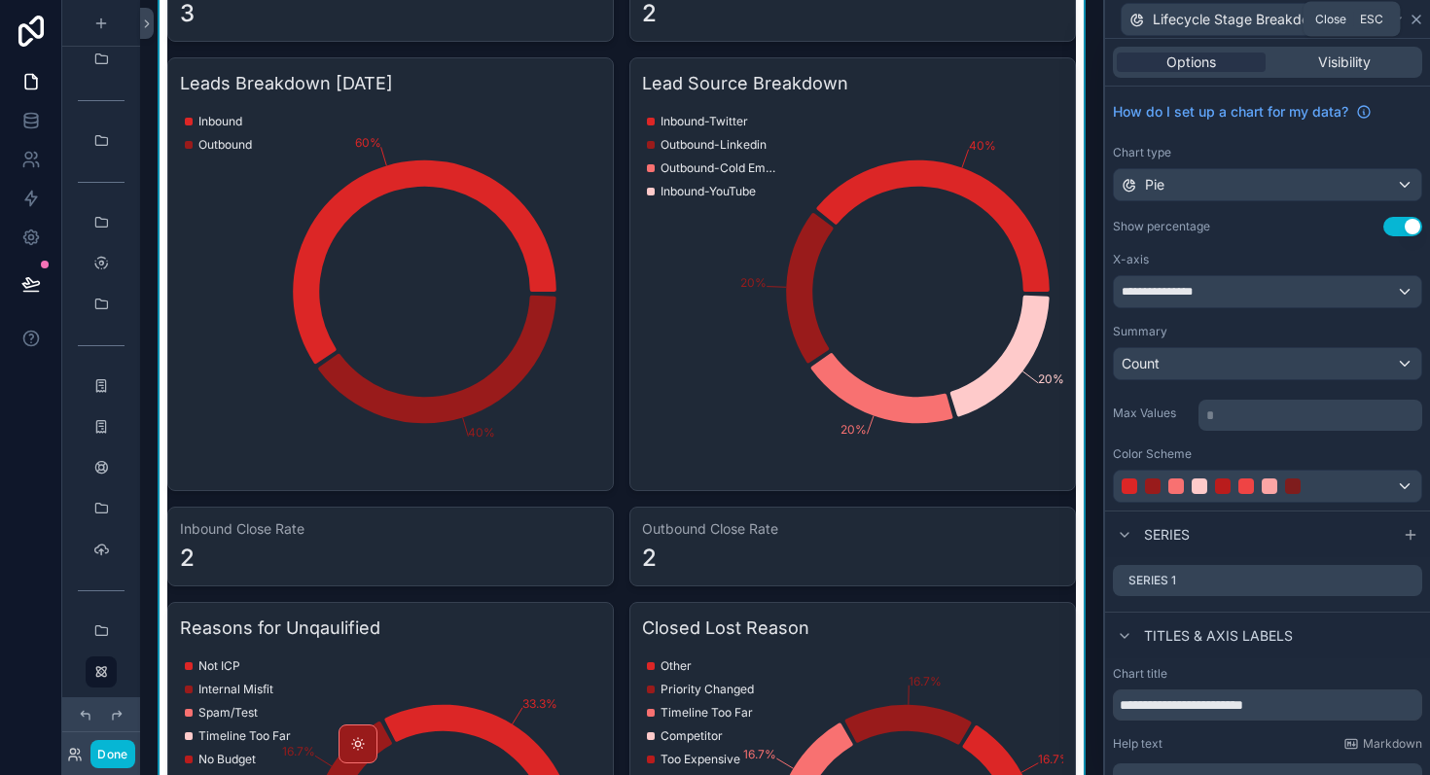
click at [1415, 17] on icon at bounding box center [1416, 20] width 16 height 16
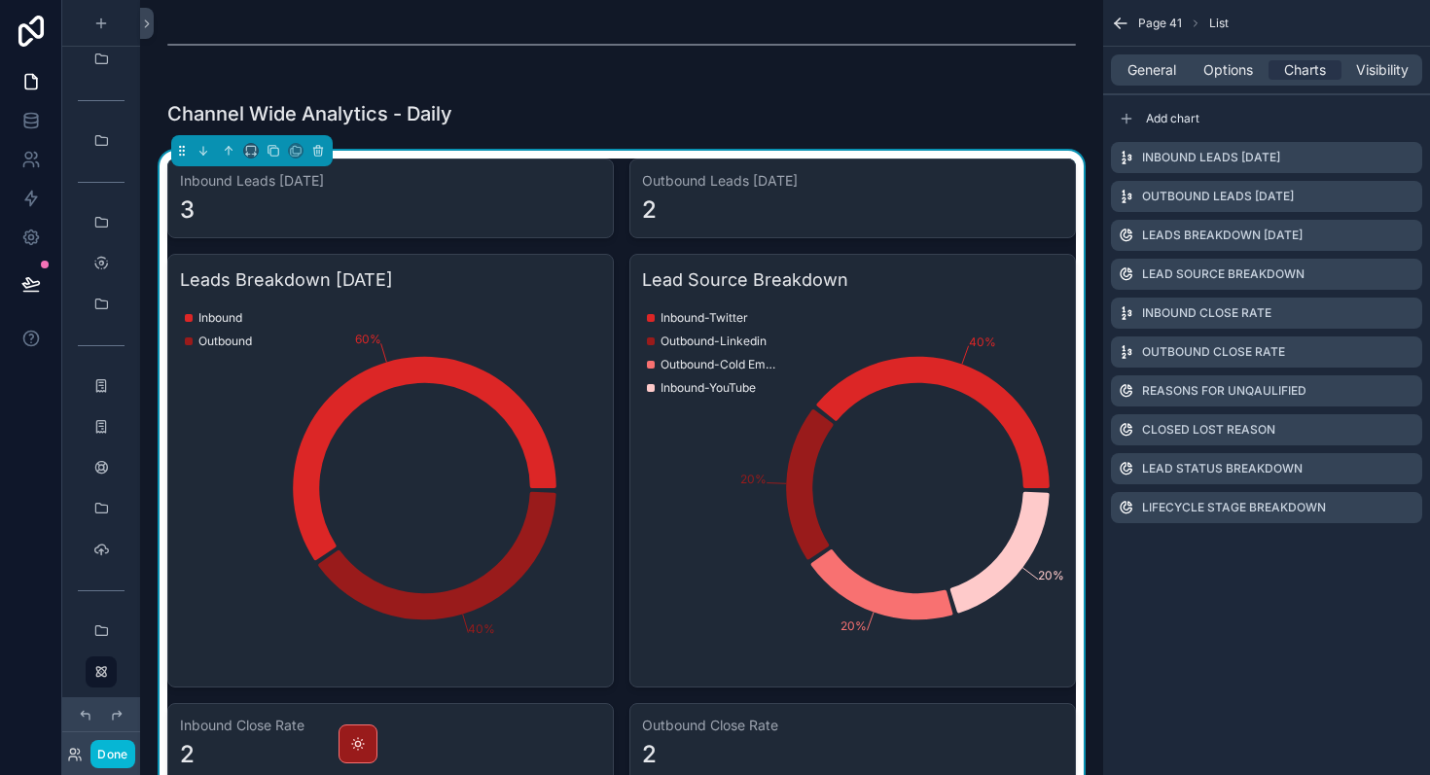
scroll to position [891, 0]
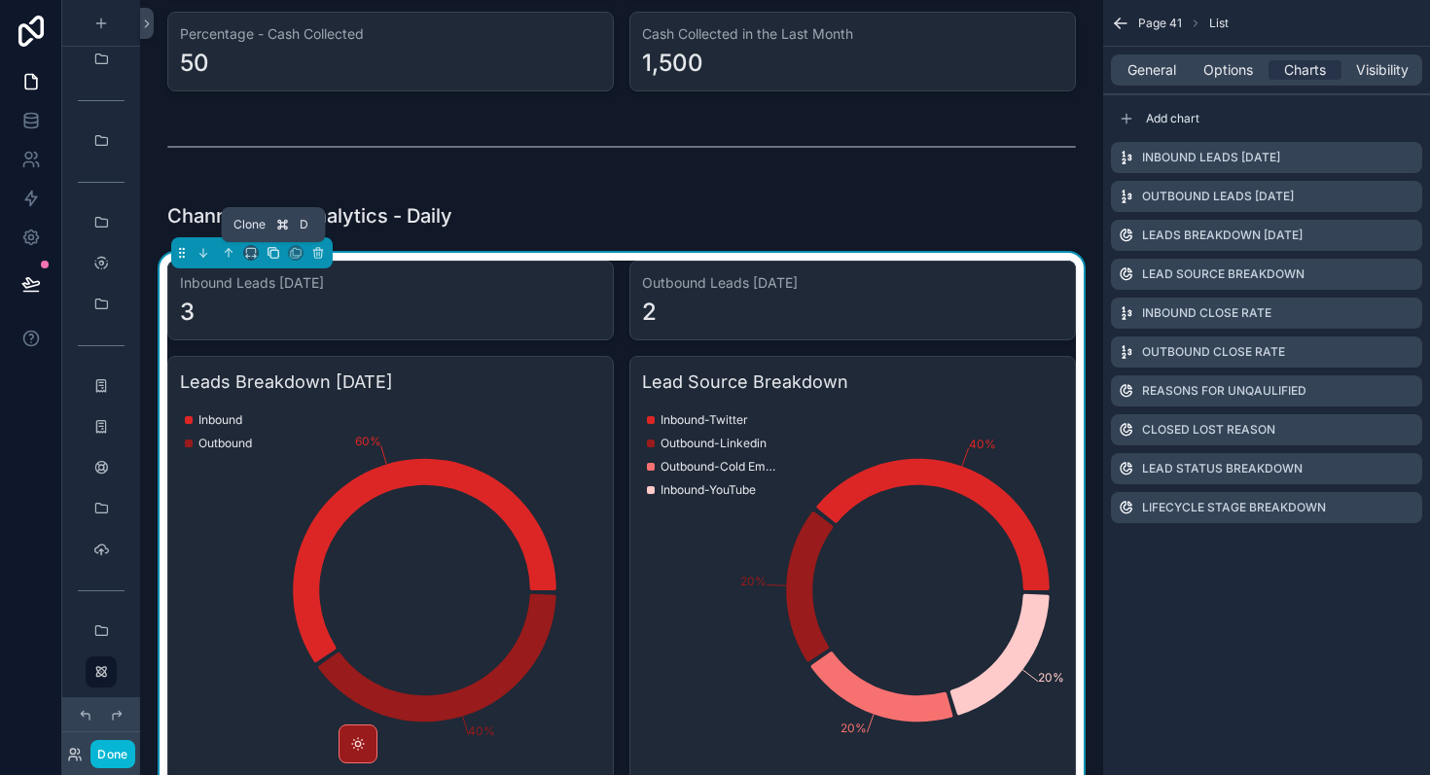
click at [279, 253] on icon "scrollable content" at bounding box center [274, 253] width 14 height 14
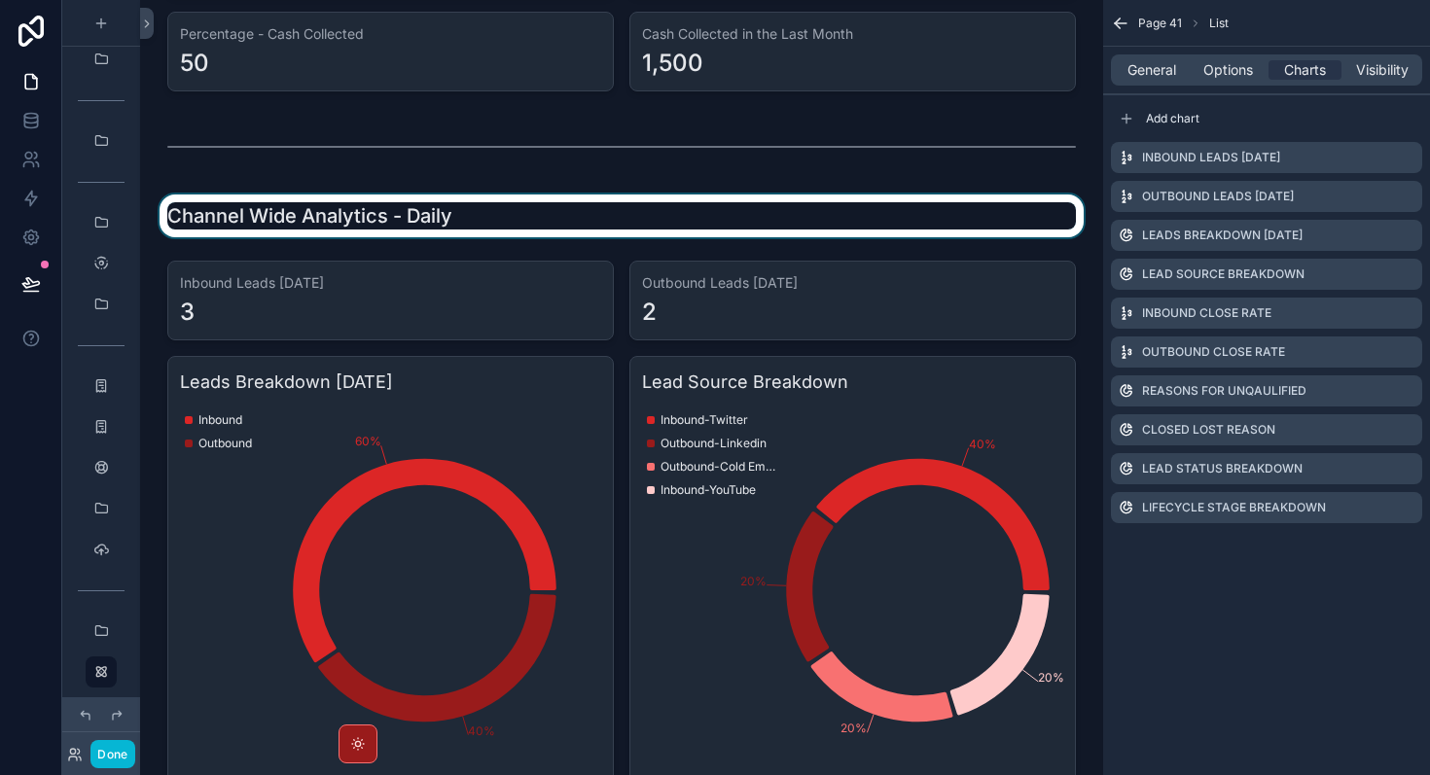
click at [305, 213] on div "scrollable content" at bounding box center [622, 216] width 932 height 43
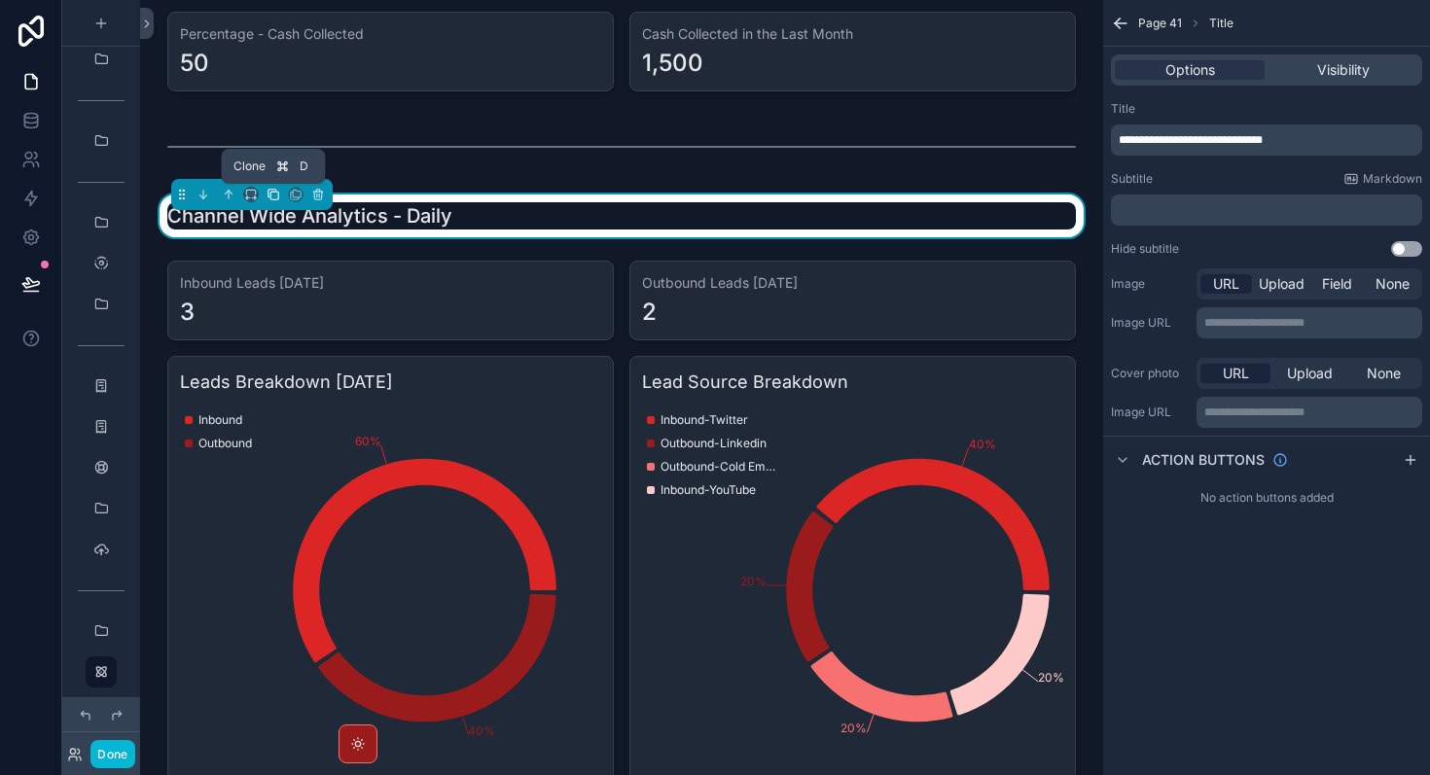
click at [272, 188] on icon "scrollable content" at bounding box center [274, 195] width 14 height 14
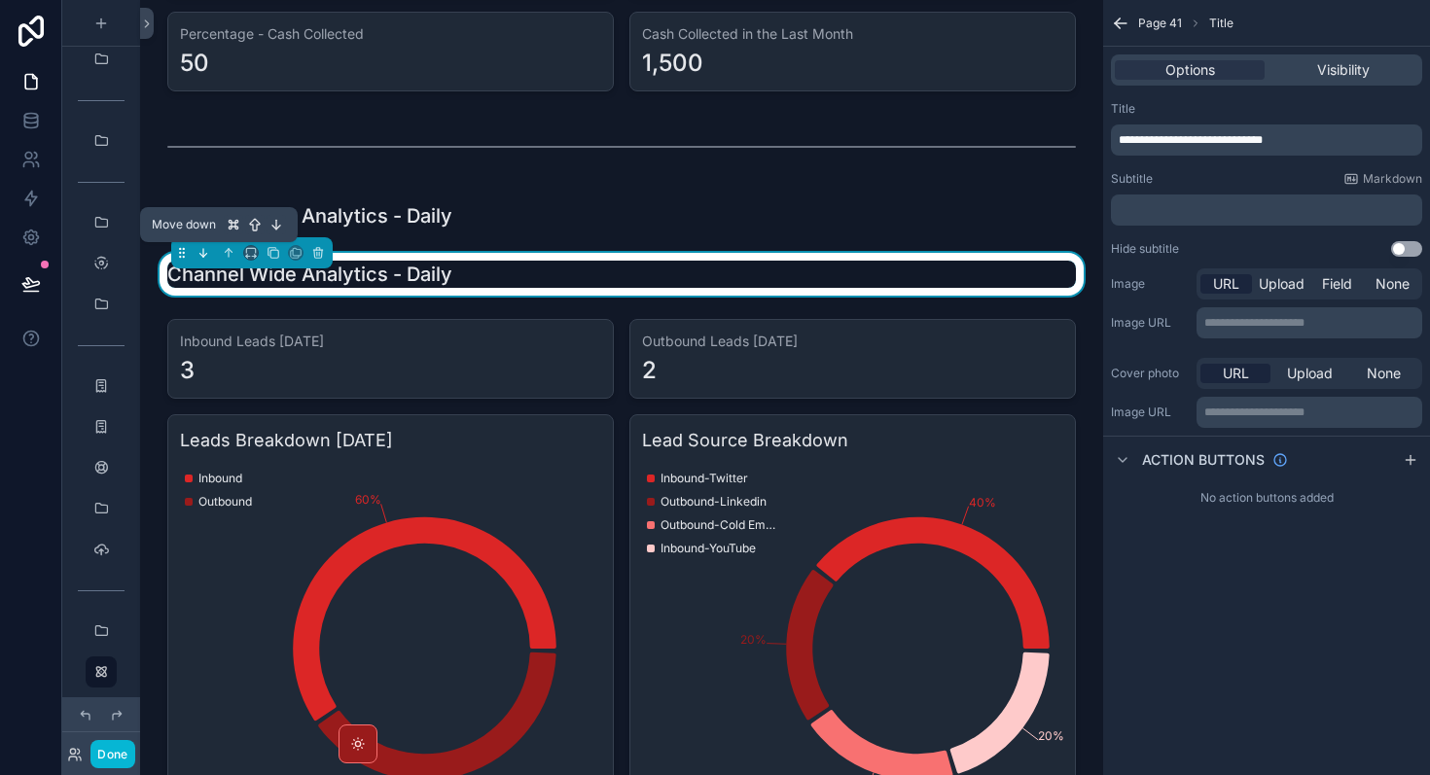
click at [200, 254] on icon "scrollable content" at bounding box center [202, 256] width 4 height 4
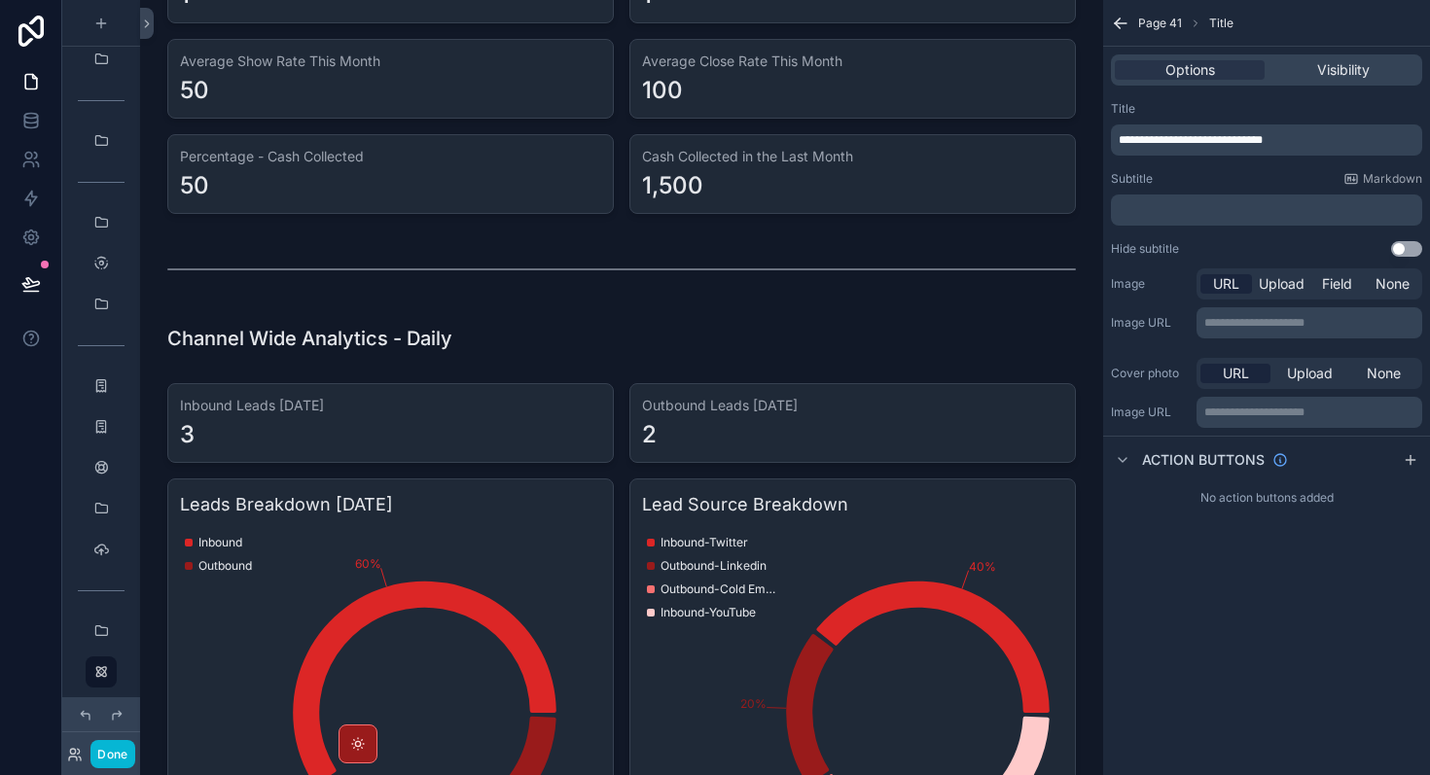
scroll to position [689, 0]
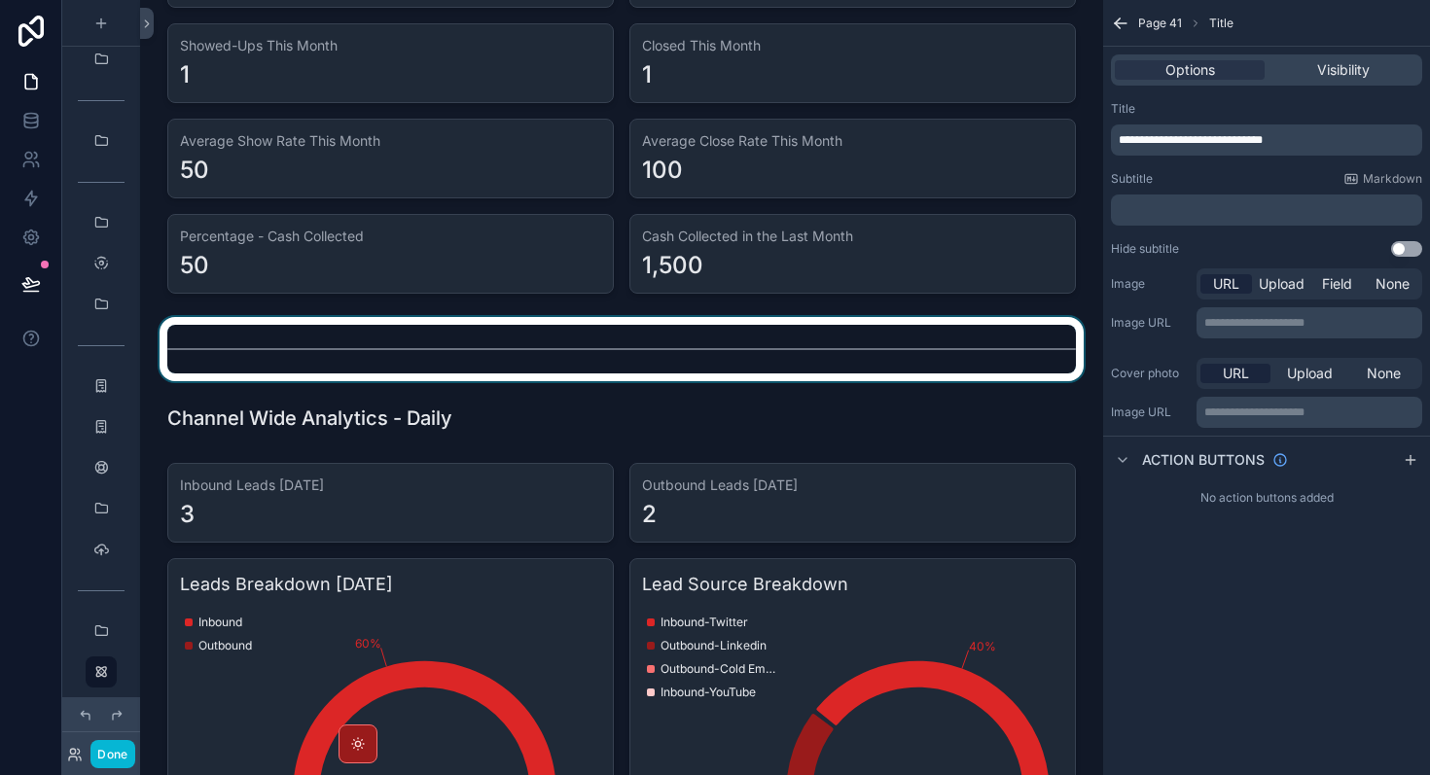
click at [453, 349] on div "scrollable content" at bounding box center [622, 349] width 932 height 64
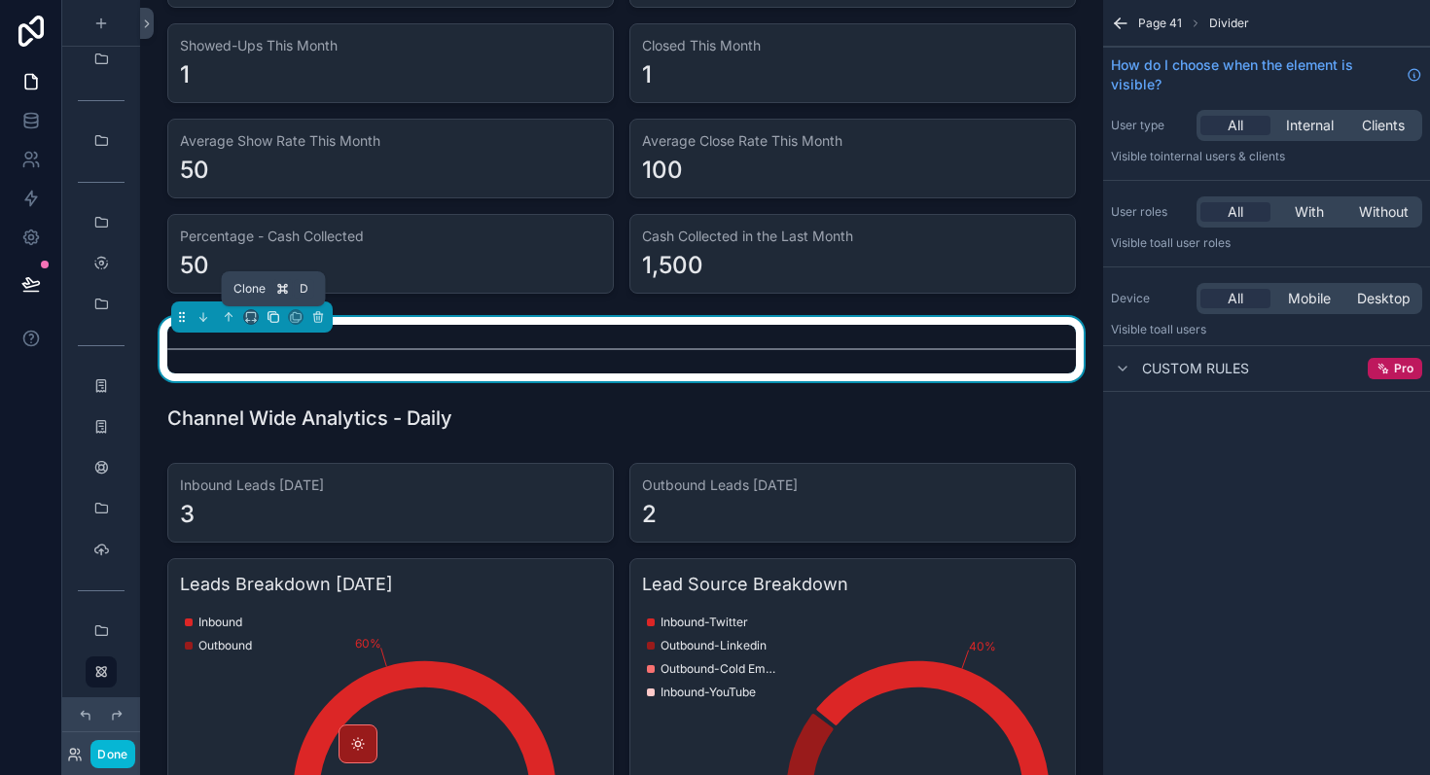
click at [274, 317] on icon "scrollable content" at bounding box center [274, 317] width 14 height 14
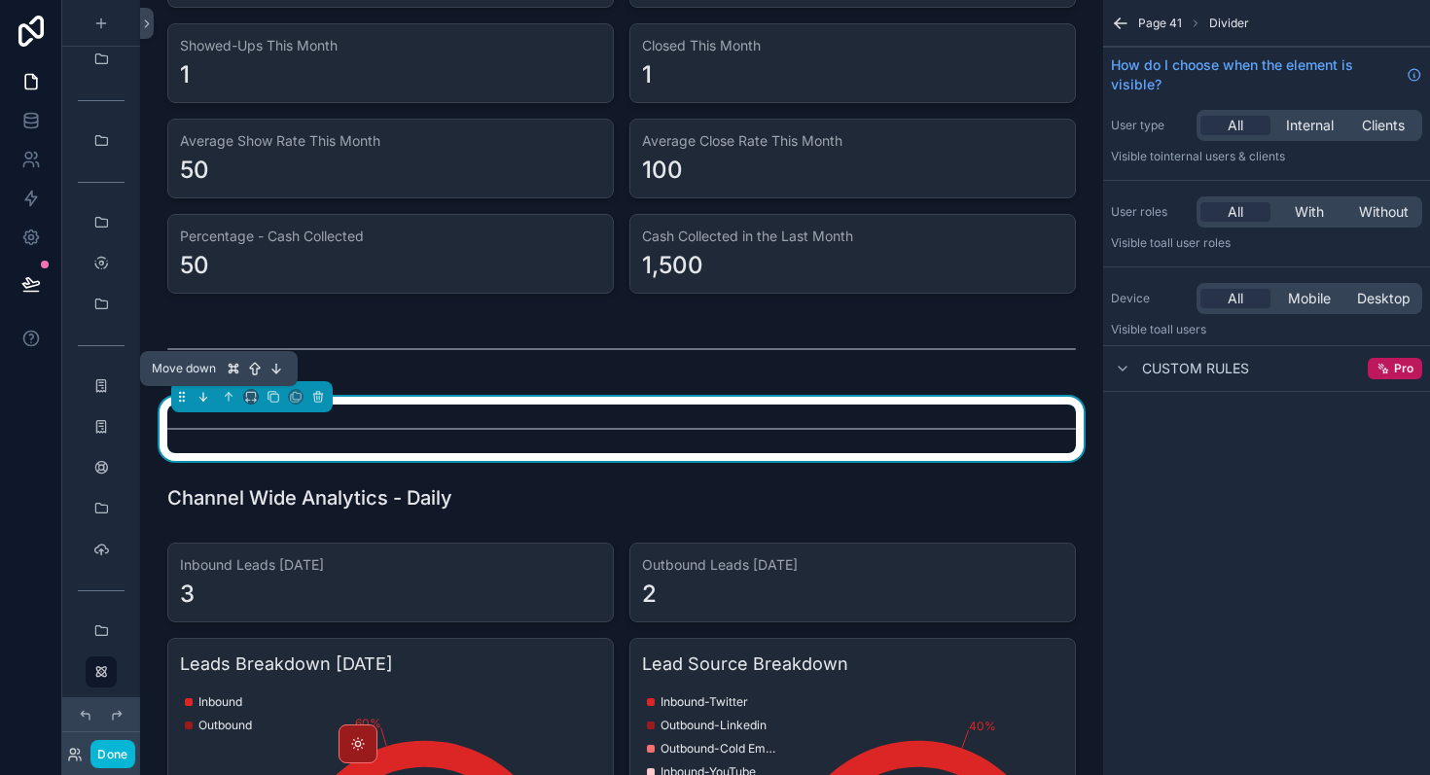
click at [199, 400] on icon "scrollable content" at bounding box center [203, 397] width 14 height 14
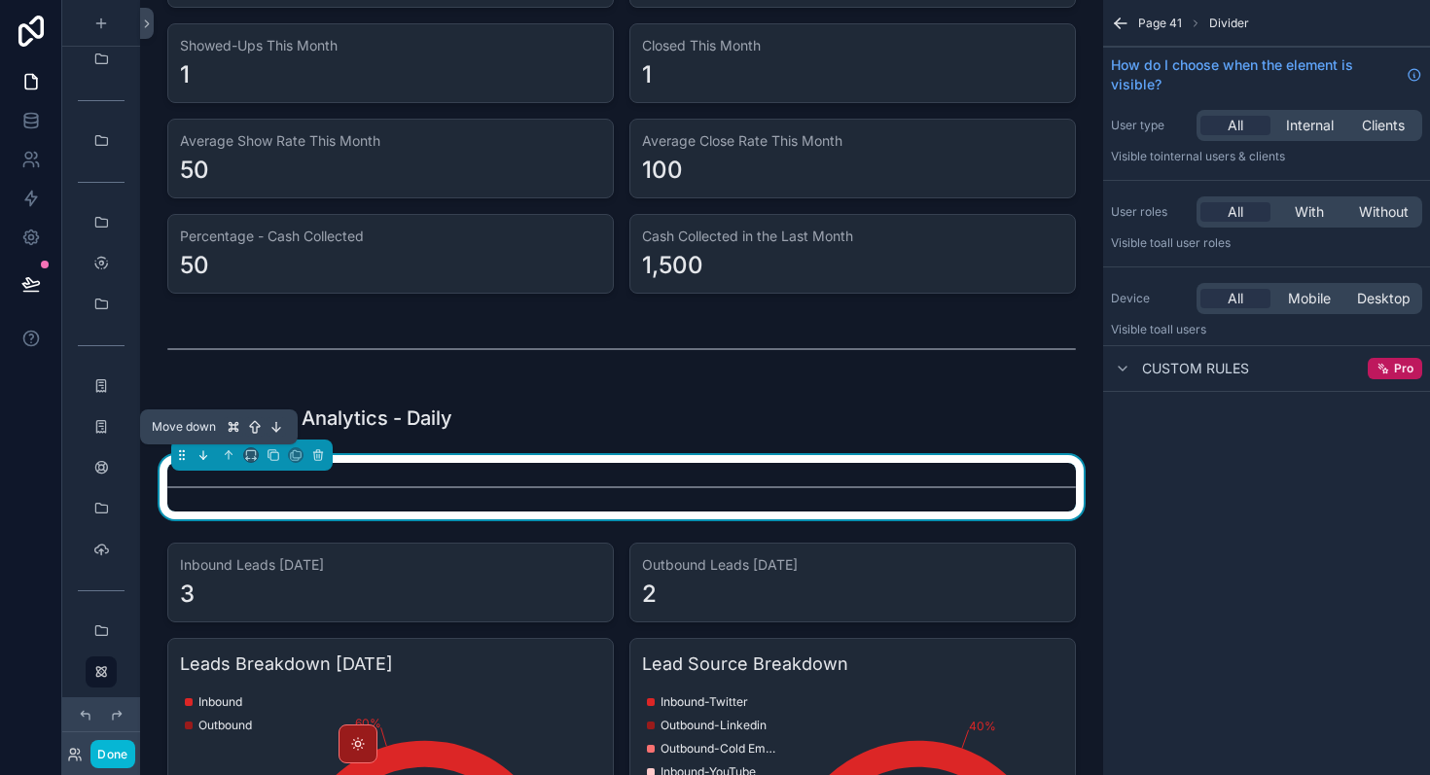
click at [197, 450] on icon "scrollable content" at bounding box center [203, 455] width 14 height 14
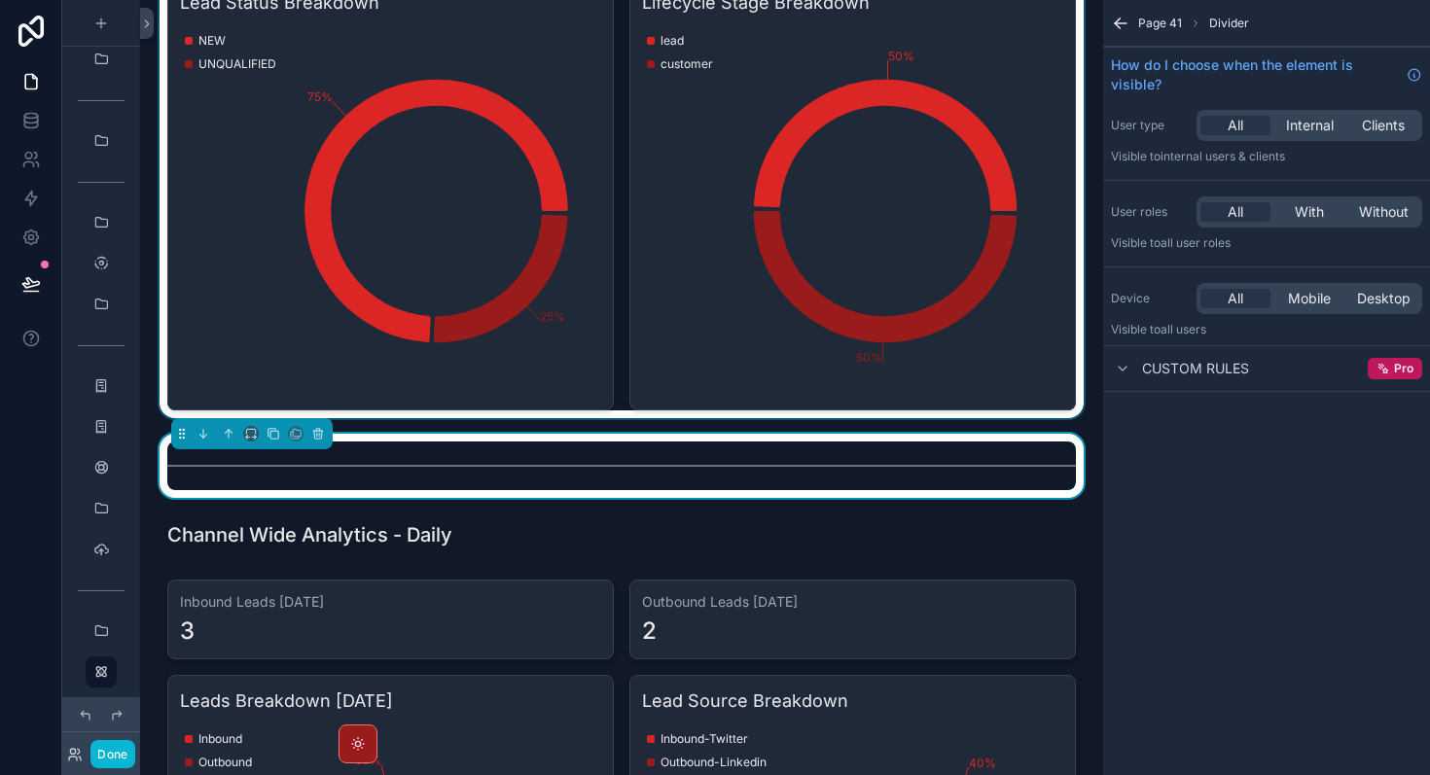
scroll to position [2288, 0]
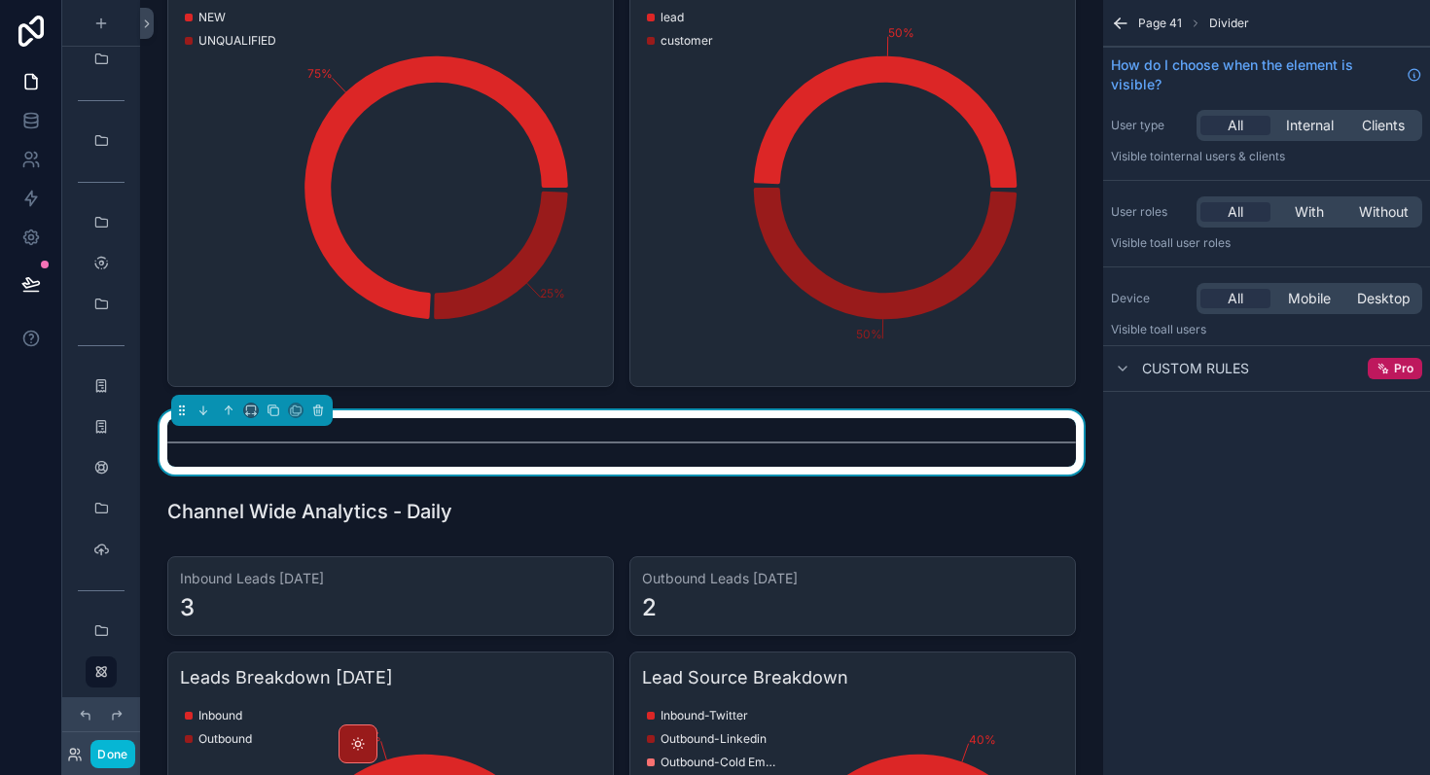
click at [1317, 575] on div "Page 41 Divider How do I choose when the element is visible? User type All Inte…" at bounding box center [1266, 387] width 327 height 775
click at [1306, 576] on div "Page 41 Divider How do I choose when the element is visible? User type All Inte…" at bounding box center [1266, 387] width 327 height 775
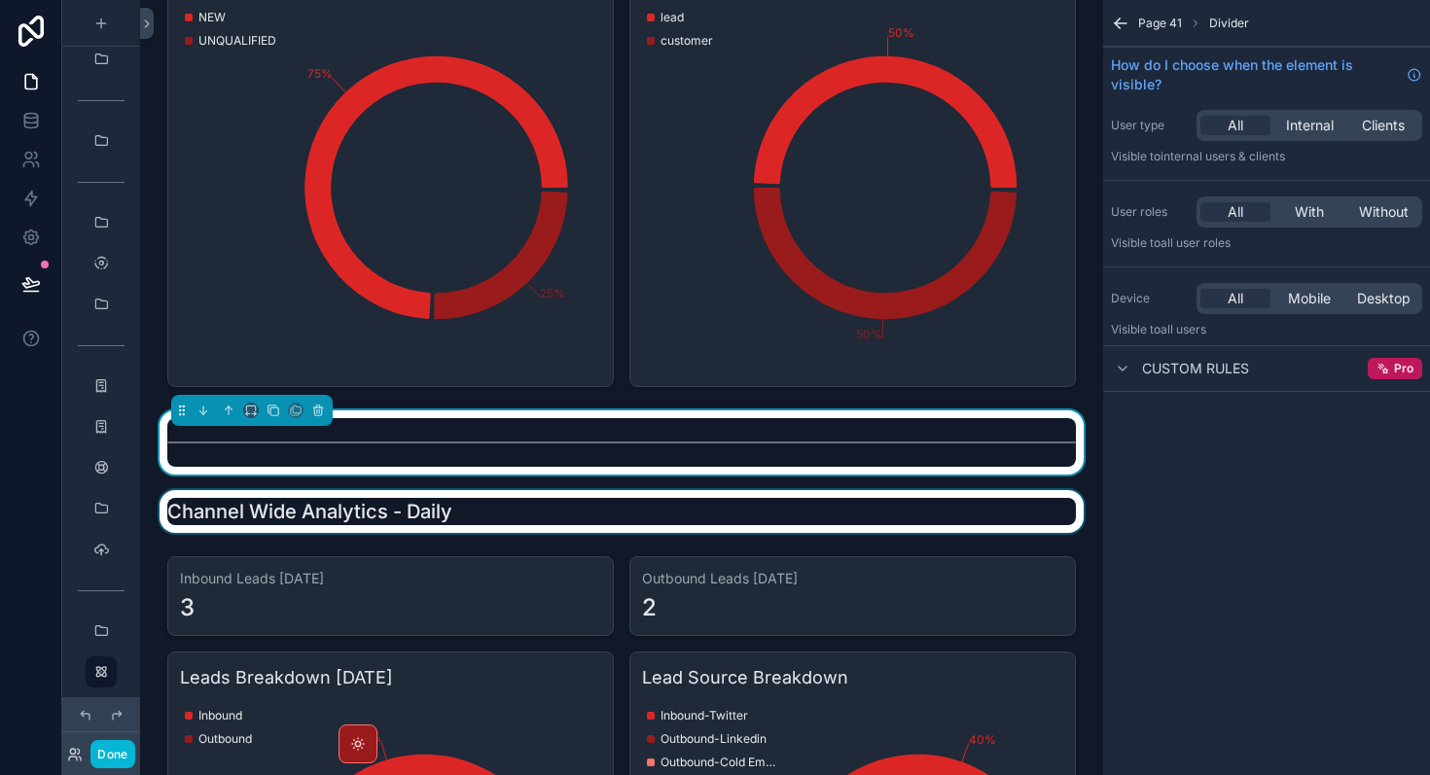
click at [491, 511] on div "scrollable content" at bounding box center [622, 511] width 932 height 43
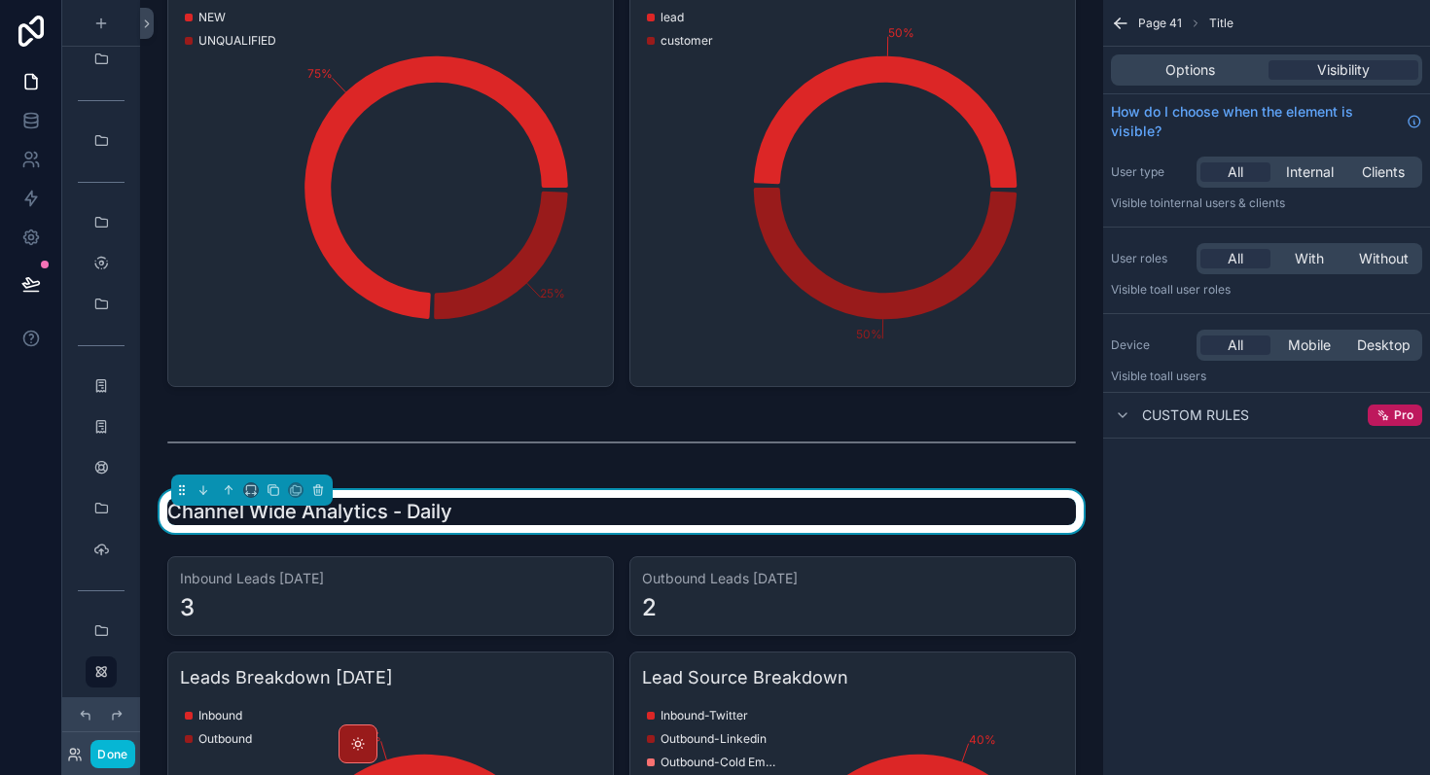
click at [821, 515] on div "Channel Wide Analytics - Daily" at bounding box center [621, 511] width 908 height 27
click at [1124, 28] on icon "scrollable content" at bounding box center [1120, 23] width 19 height 19
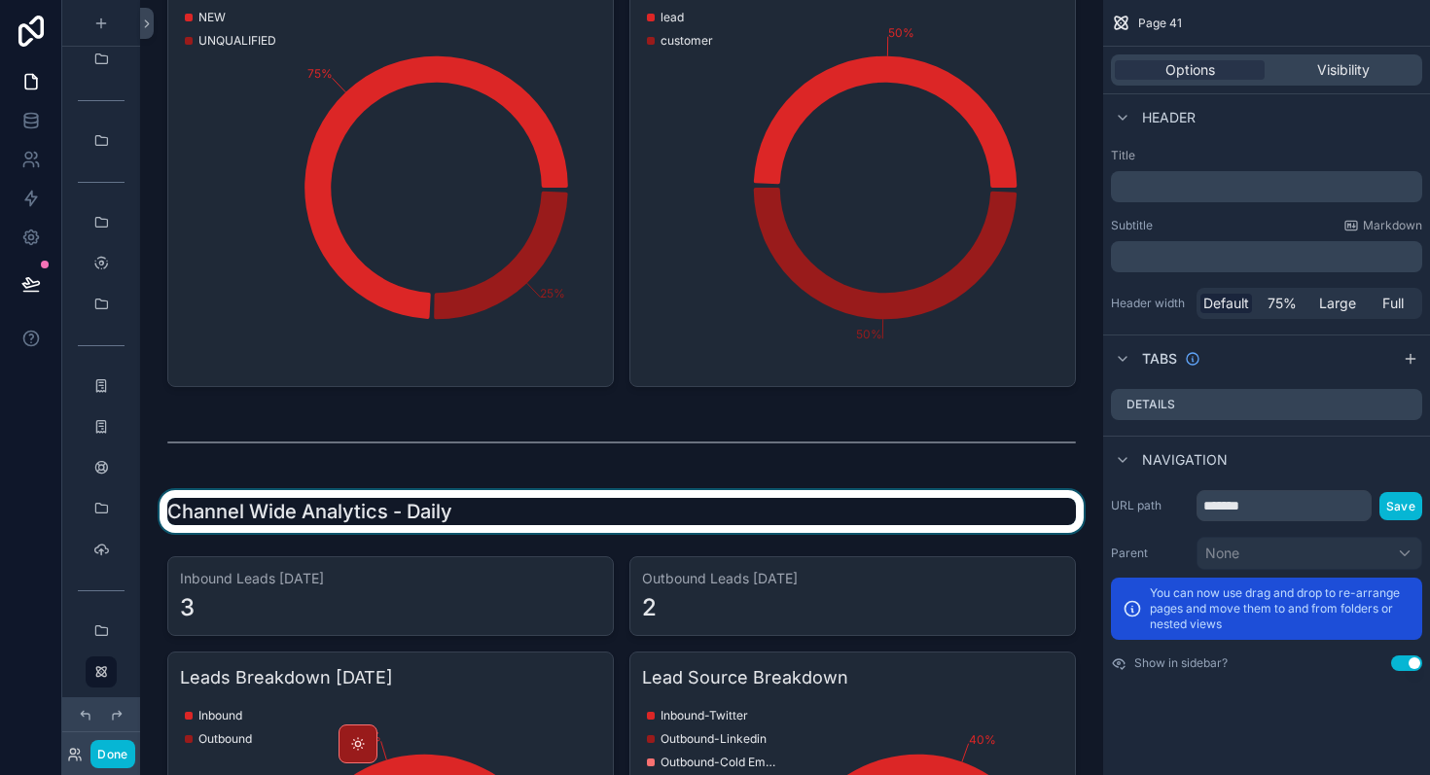
click at [704, 525] on div "scrollable content" at bounding box center [622, 511] width 932 height 43
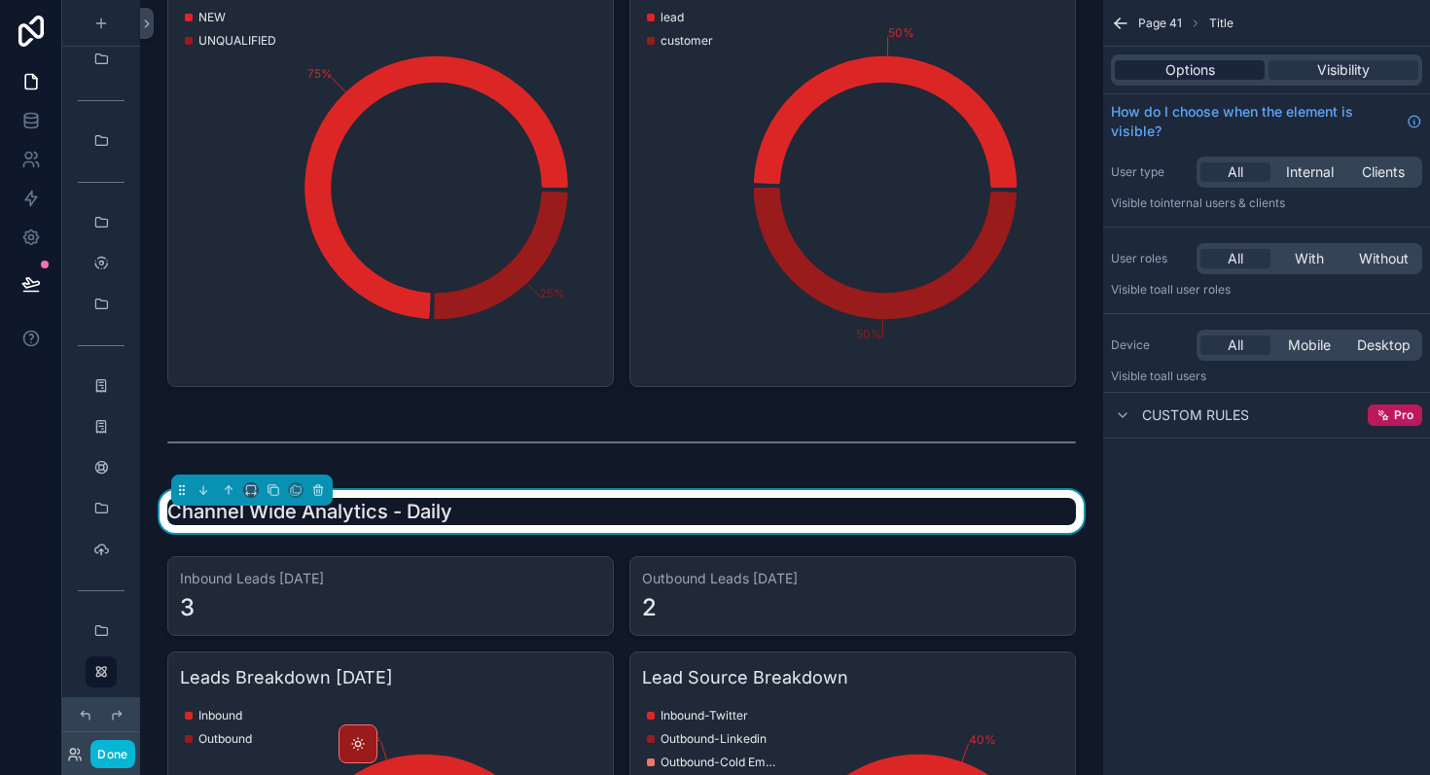
click at [1186, 71] on span "Options" at bounding box center [1190, 69] width 50 height 19
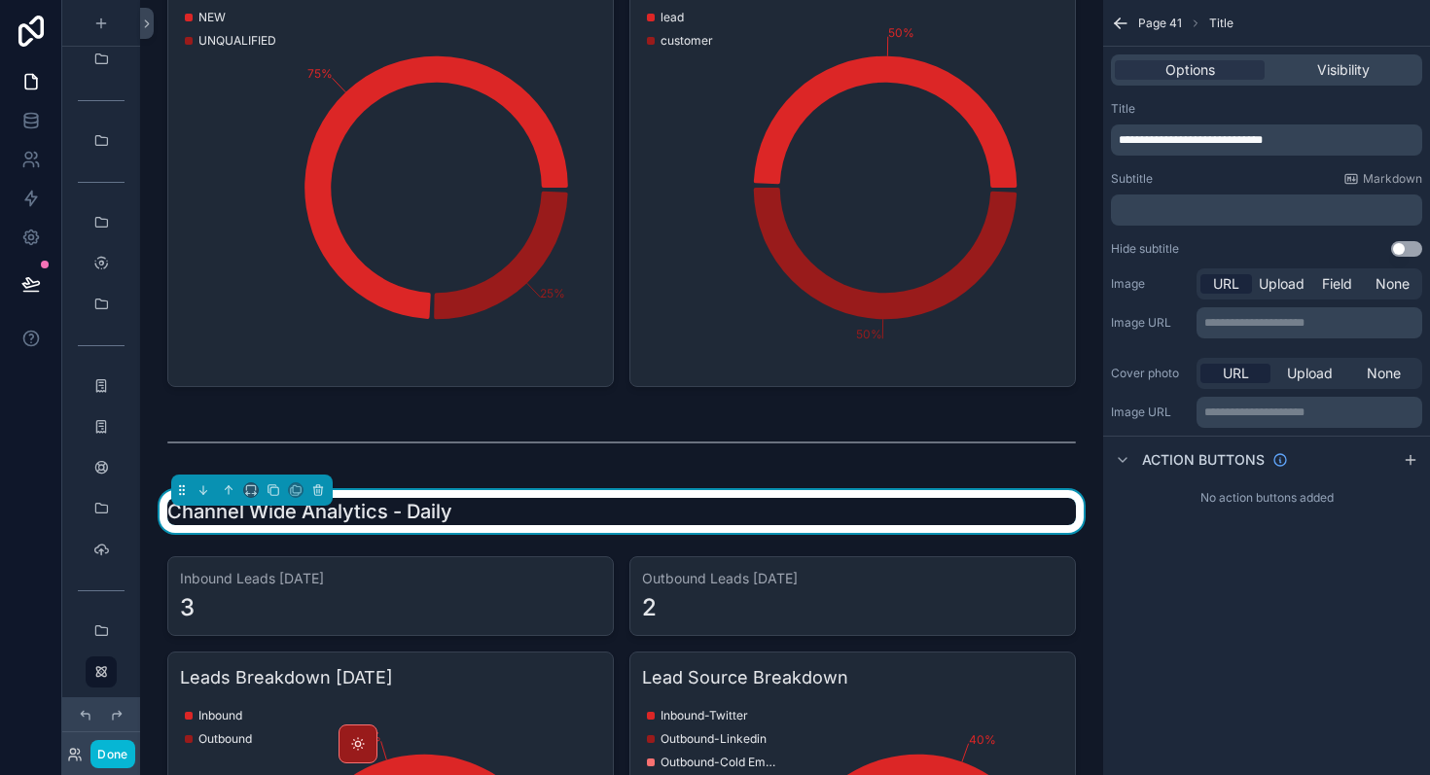
click at [1263, 141] on span "**********" at bounding box center [1191, 140] width 144 height 12
click at [1368, 640] on div "**********" at bounding box center [1266, 387] width 327 height 775
click at [1130, 16] on div "Page 41 Title" at bounding box center [1266, 23] width 327 height 47
click at [1121, 40] on div "Page 41 Title" at bounding box center [1266, 23] width 327 height 47
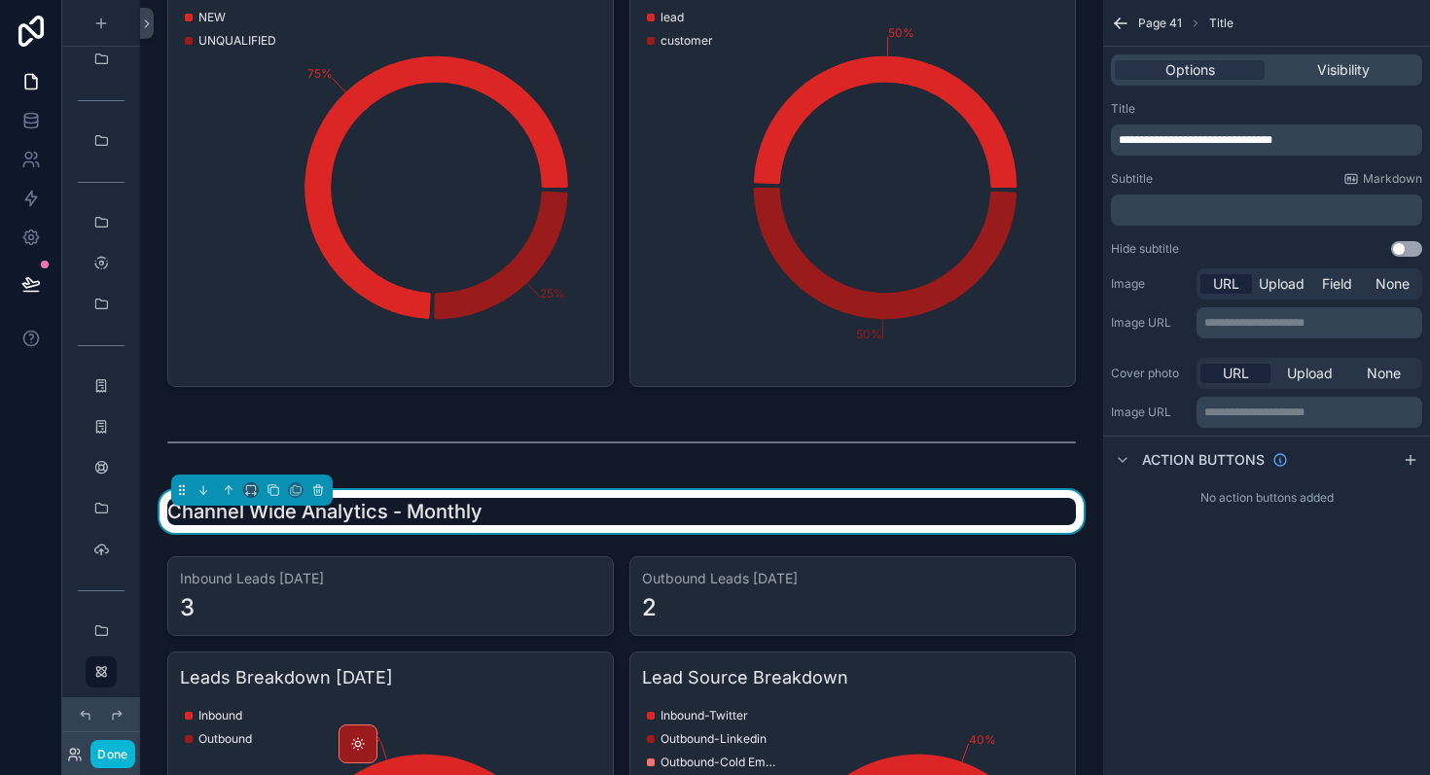
click at [1121, 31] on icon "scrollable content" at bounding box center [1120, 23] width 19 height 19
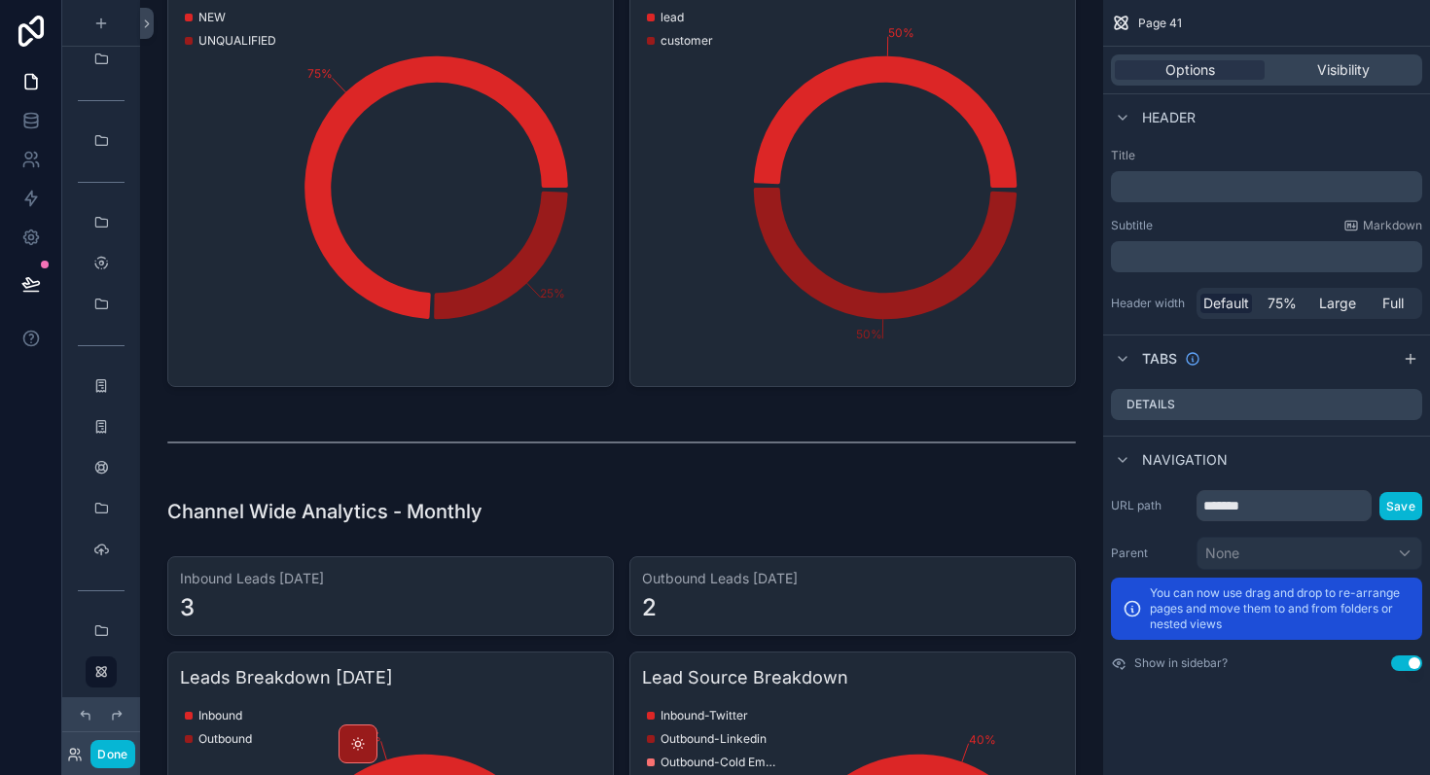
scroll to position [2491, 0]
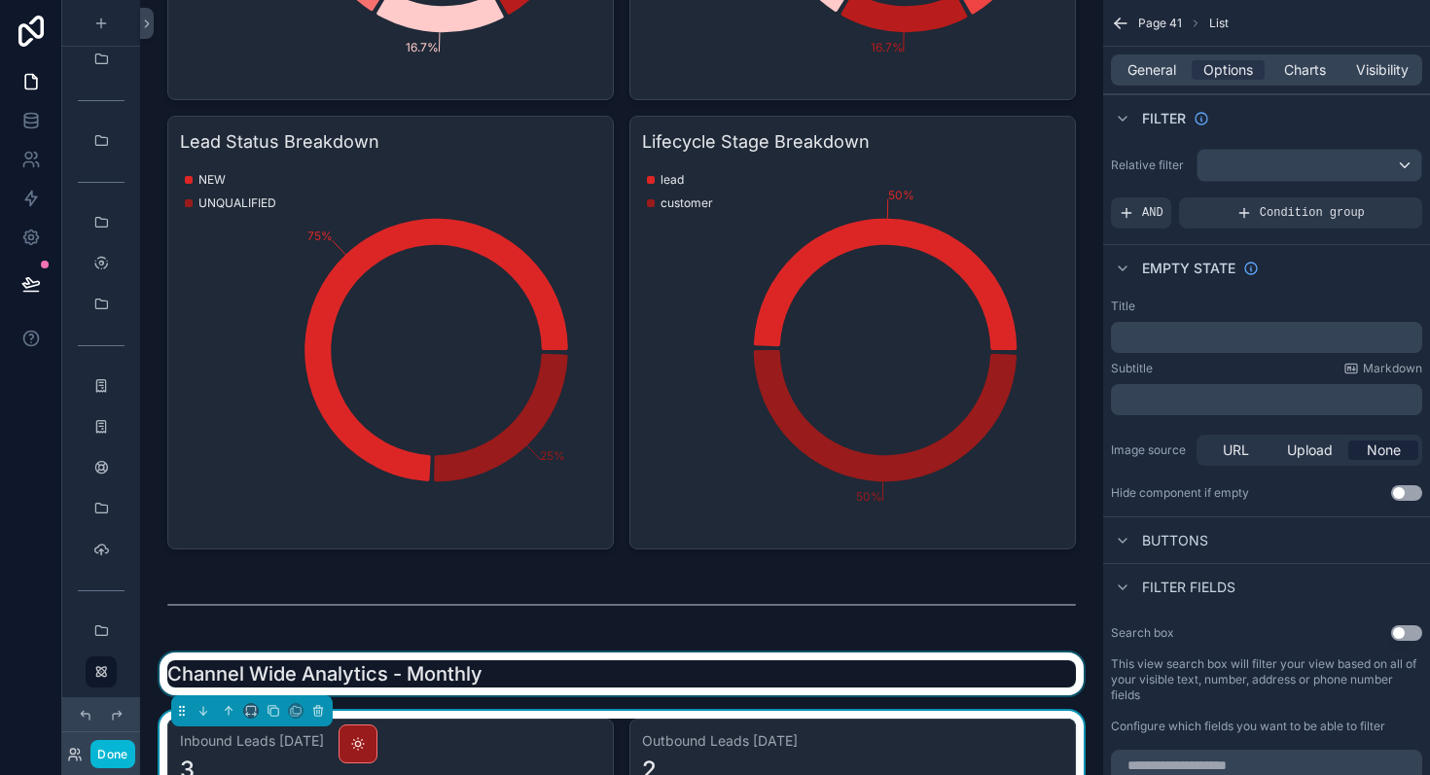
scroll to position [1985, 0]
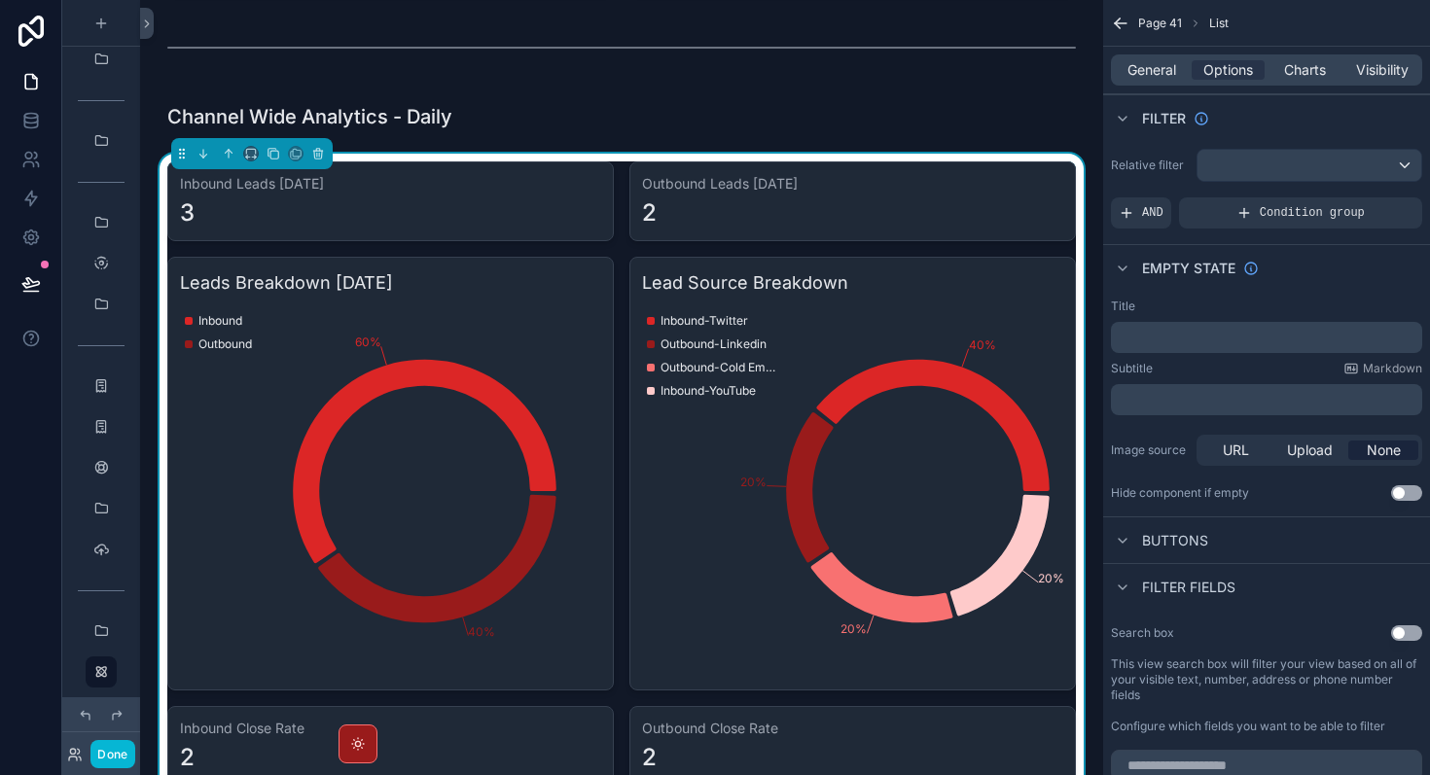
scroll to position [988, 0]
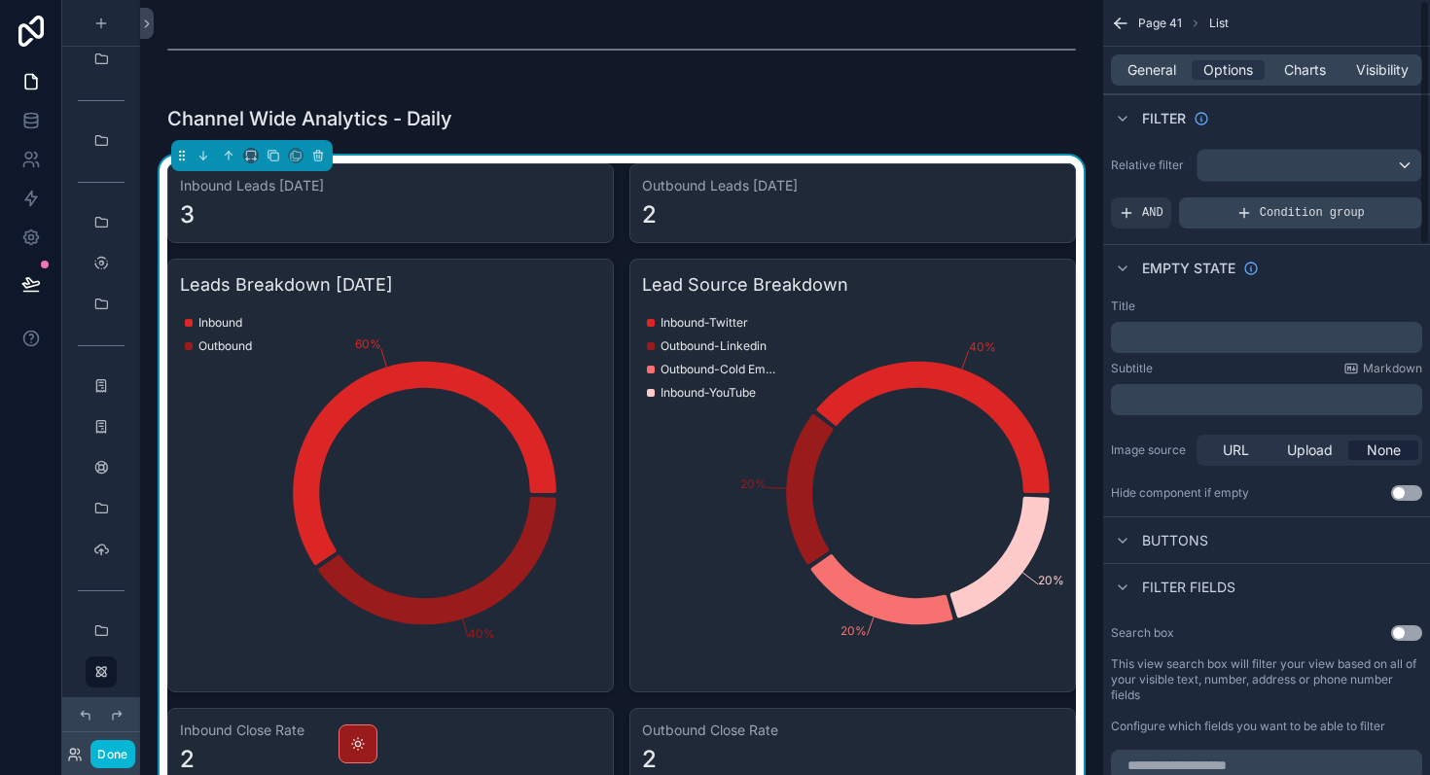
click at [1254, 207] on div "Condition group" at bounding box center [1300, 212] width 243 height 31
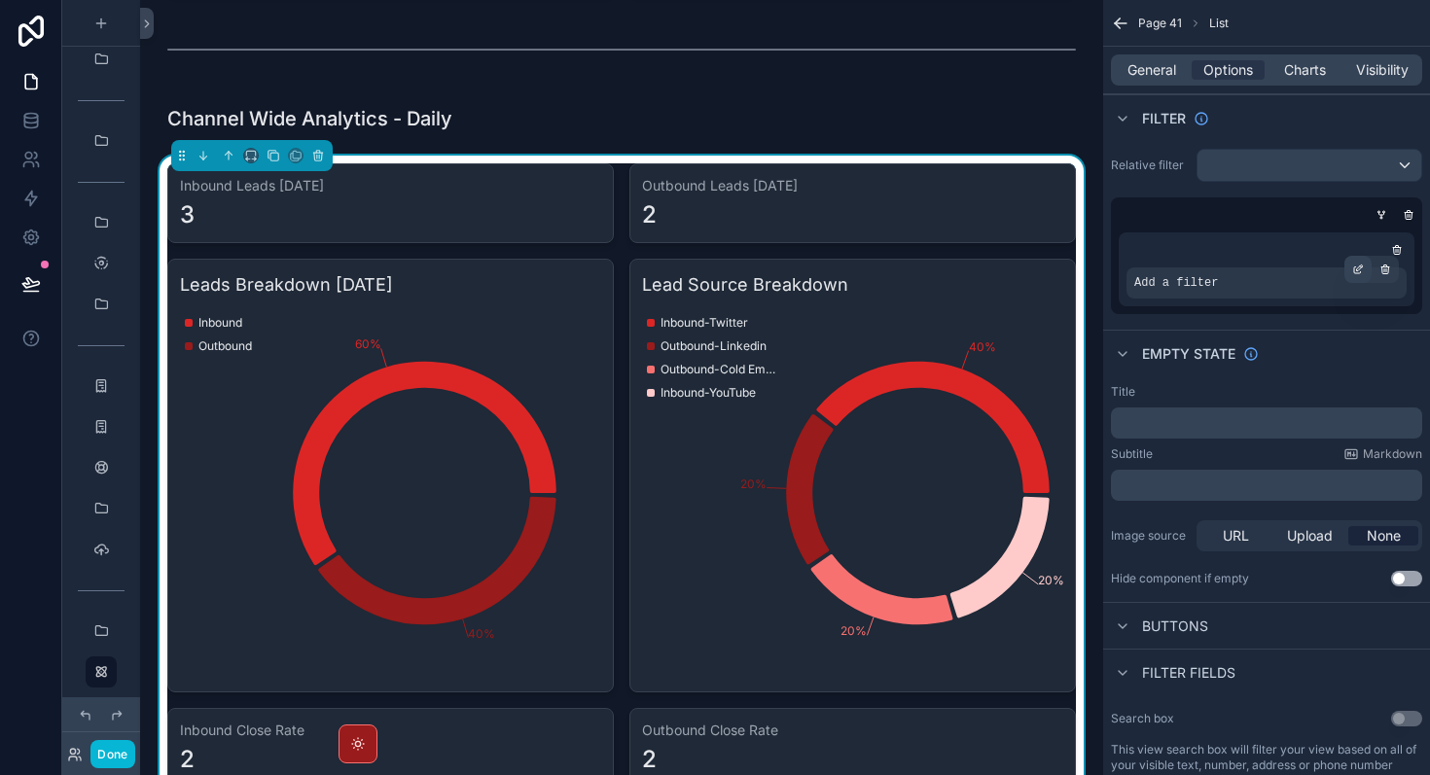
click at [1362, 269] on icon "scrollable content" at bounding box center [1358, 270] width 12 height 12
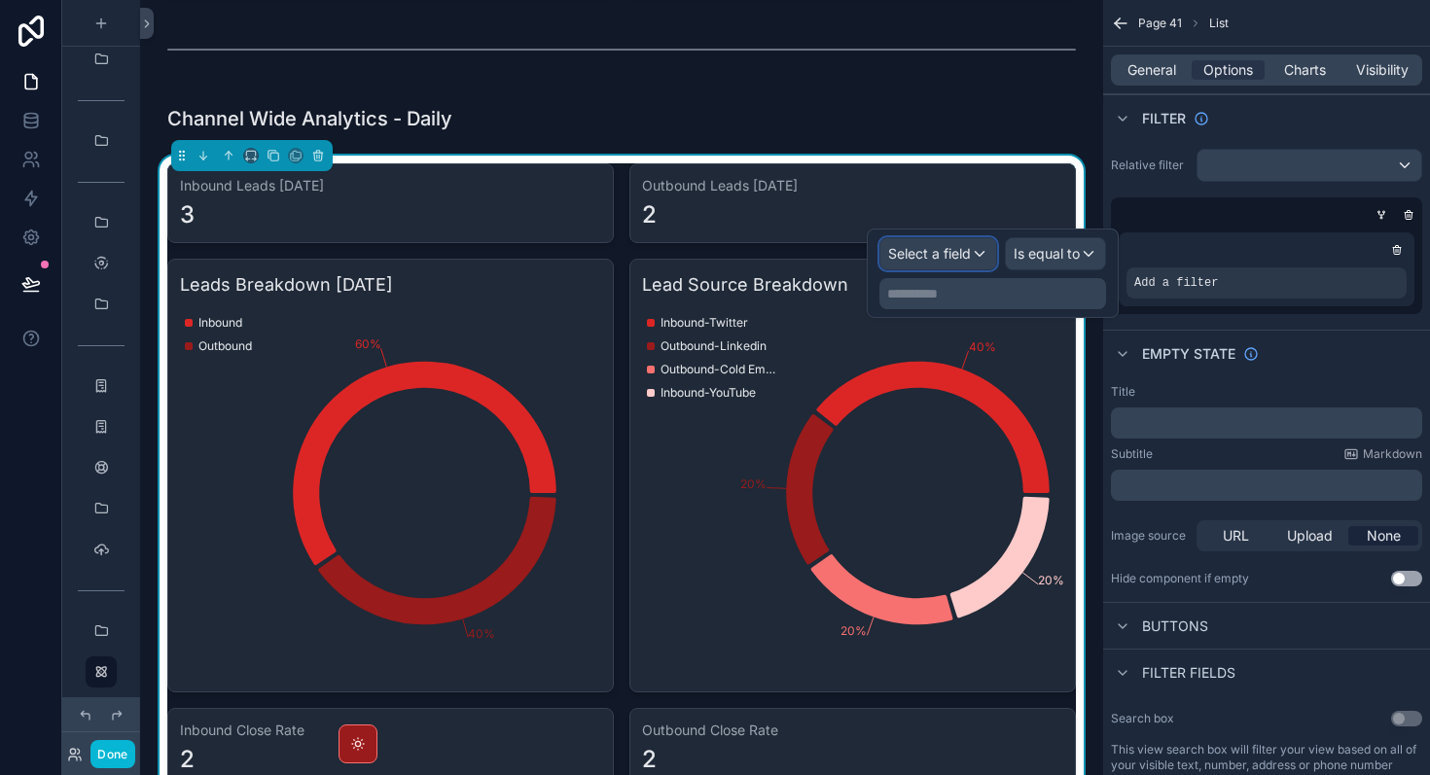
click at [966, 252] on span "Select a field" at bounding box center [929, 253] width 83 height 17
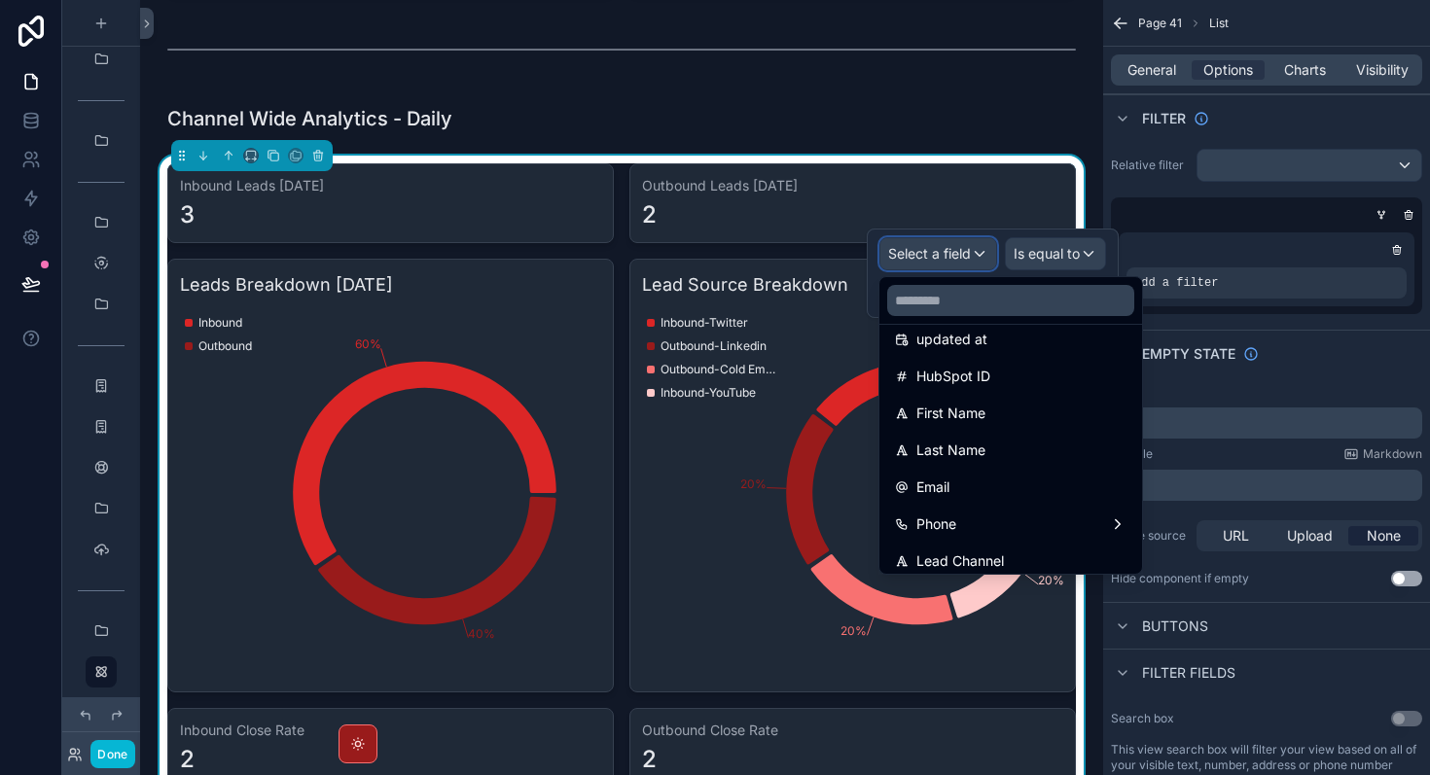
scroll to position [0, 0]
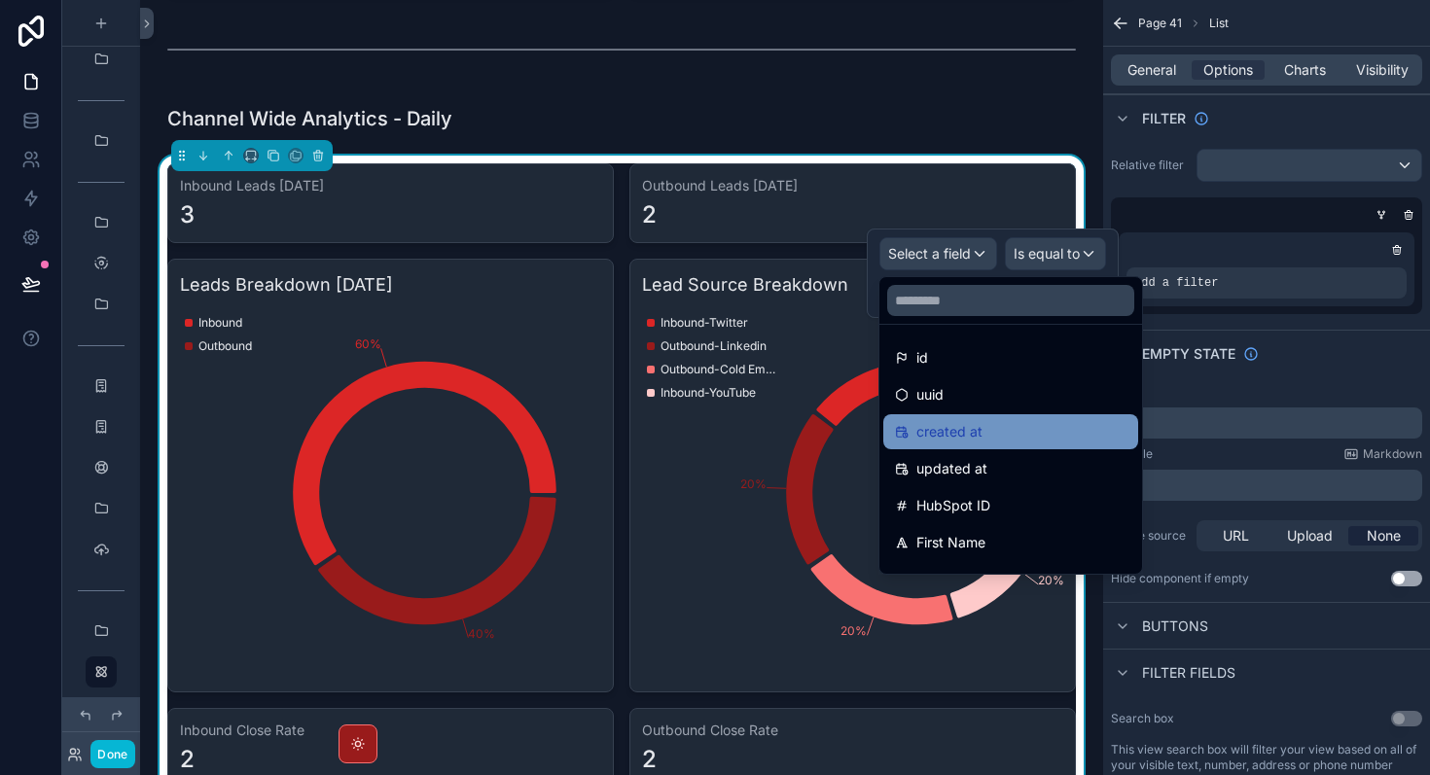
click at [985, 436] on div "created at" at bounding box center [1011, 431] width 232 height 23
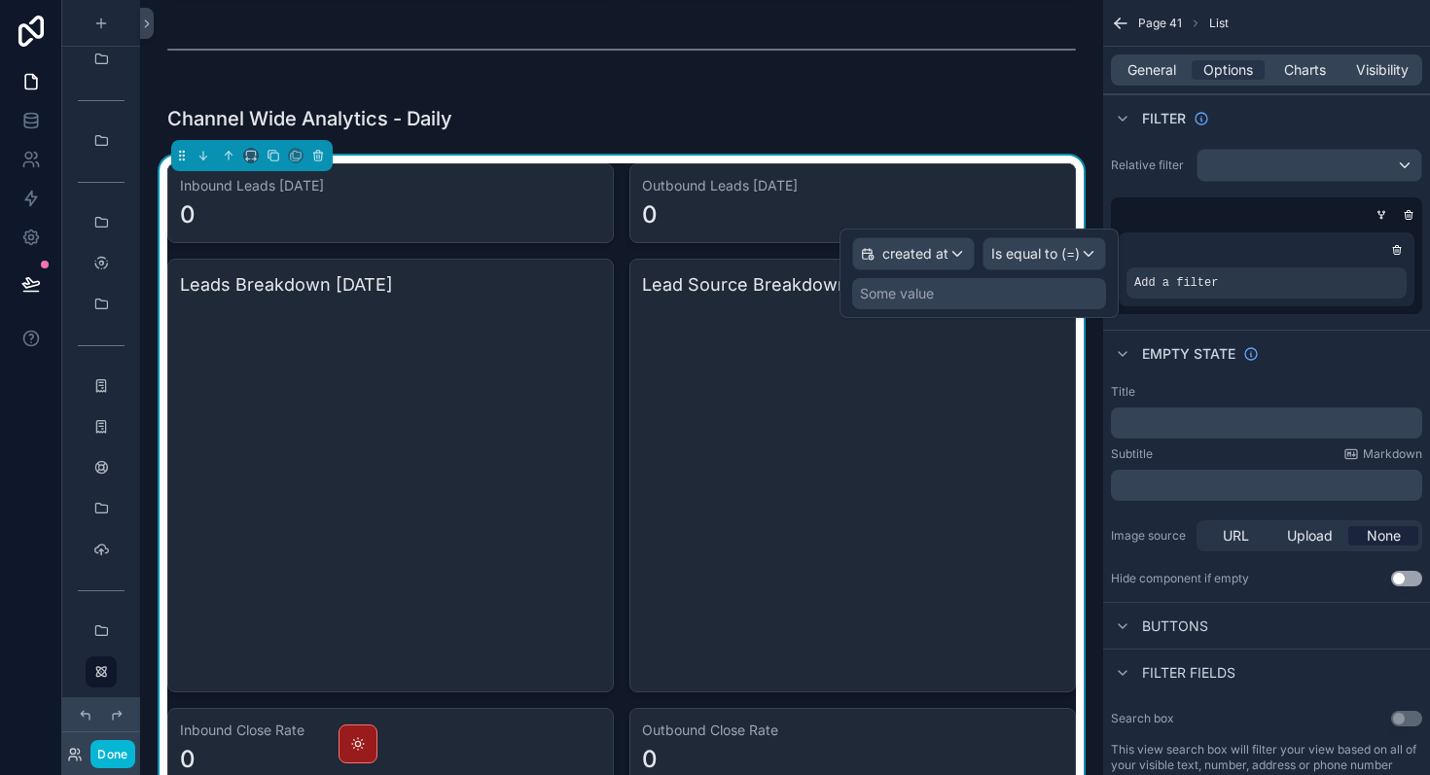
click at [1005, 299] on div "Some value" at bounding box center [979, 293] width 254 height 31
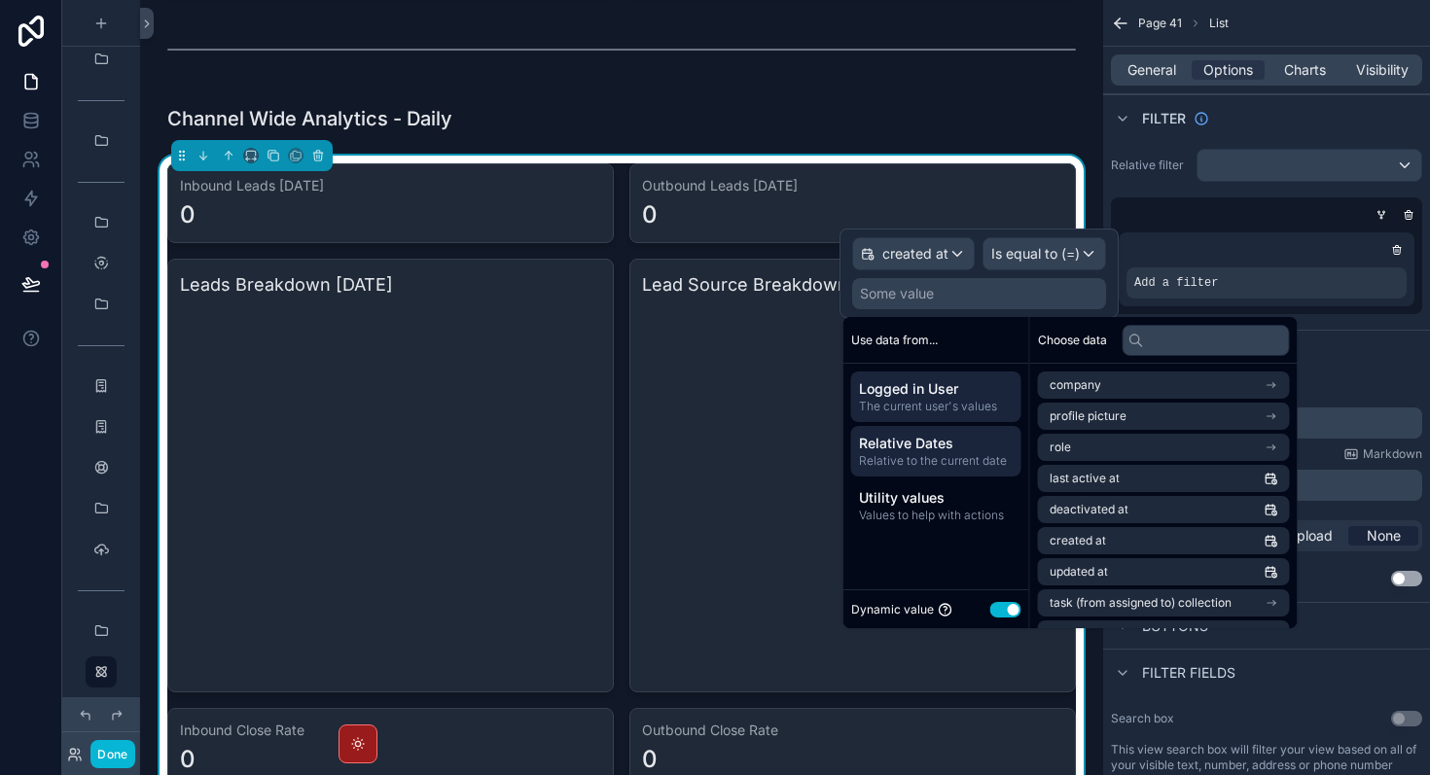
click at [953, 461] on span "Relative to the current date" at bounding box center [936, 461] width 155 height 16
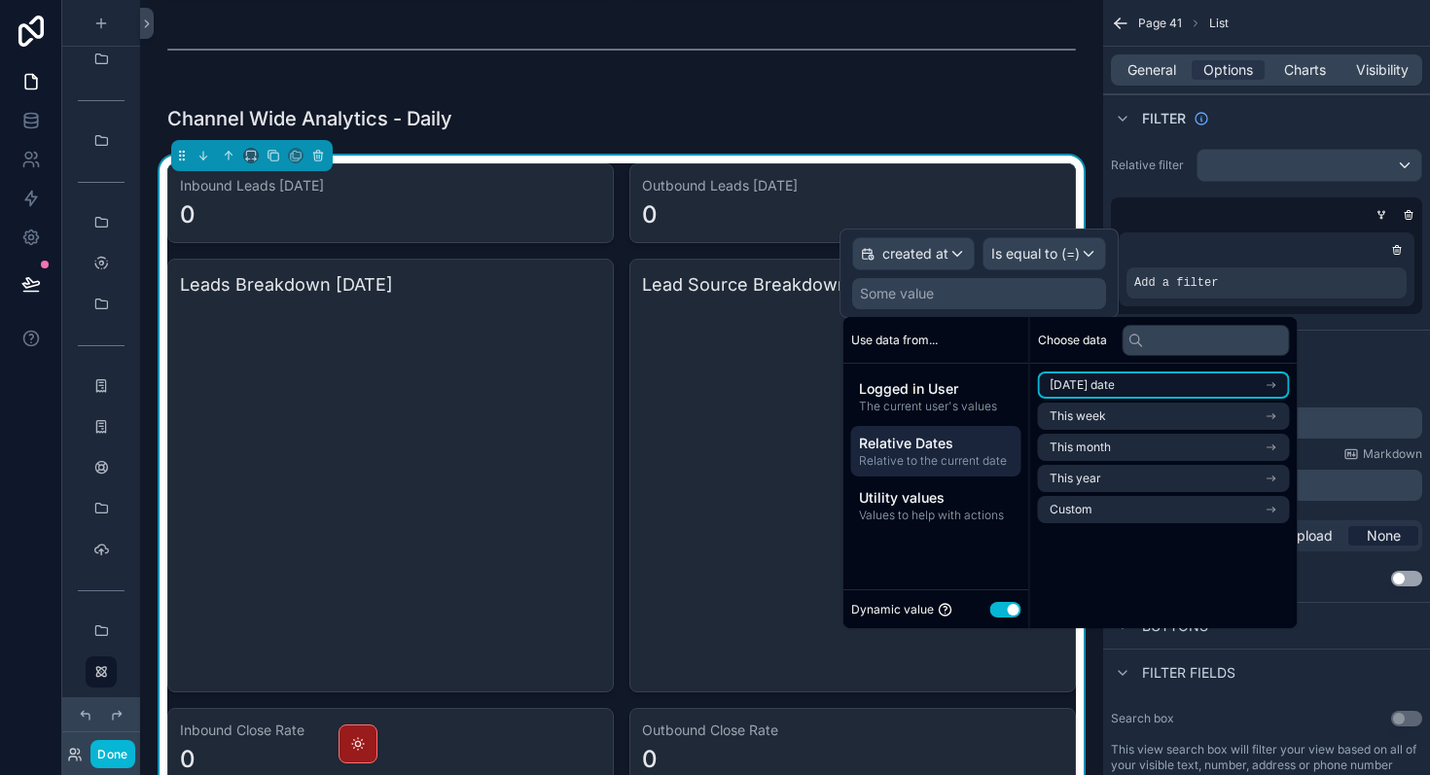
click at [1112, 386] on span "[DATE] date" at bounding box center [1082, 385] width 65 height 16
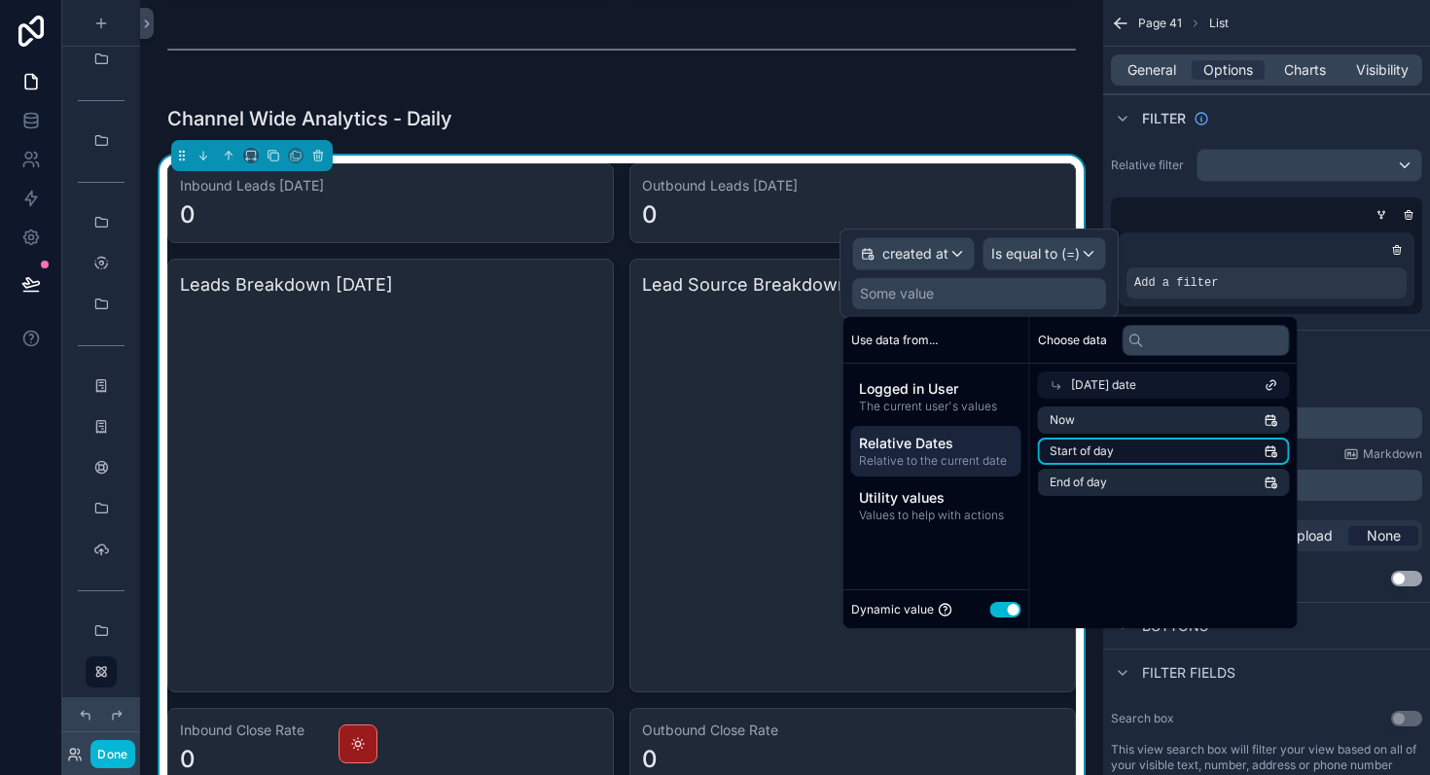
click at [1116, 448] on li "Start of day" at bounding box center [1164, 451] width 252 height 27
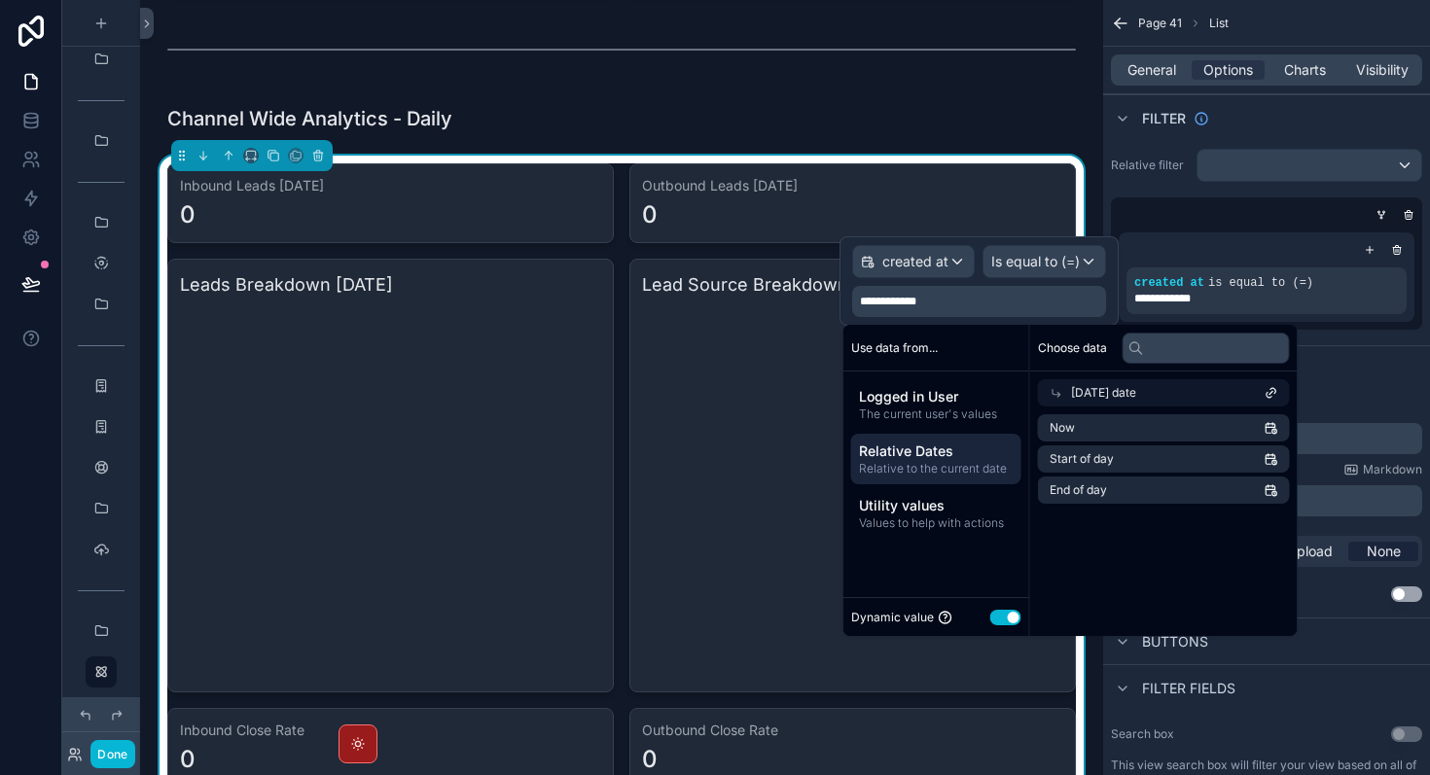
click at [1056, 394] on icon at bounding box center [1056, 394] width 8 height 8
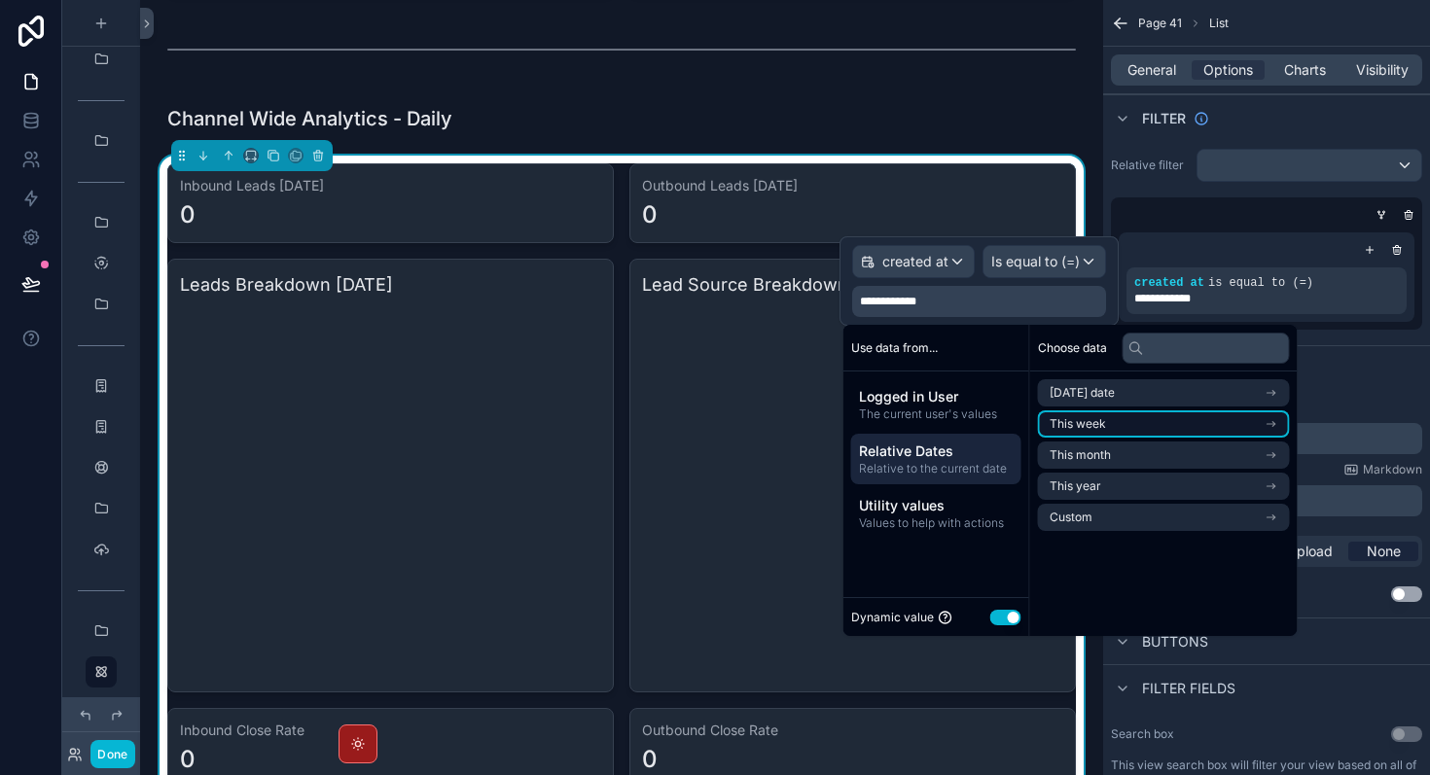
click at [1109, 425] on li "This week" at bounding box center [1164, 423] width 252 height 27
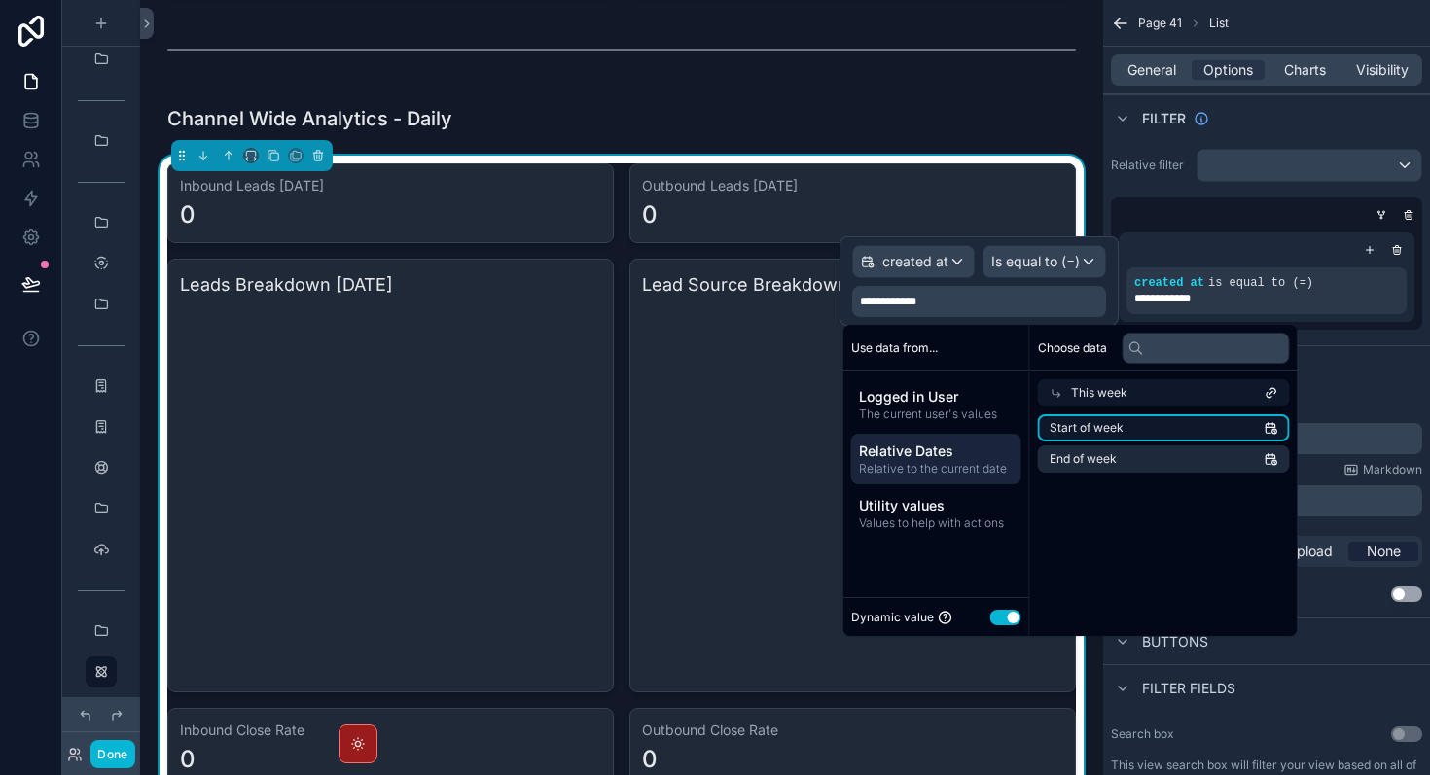
click at [1112, 433] on span "Start of week" at bounding box center [1087, 428] width 74 height 16
click at [1115, 466] on span "End of week" at bounding box center [1083, 459] width 67 height 16
click at [1055, 392] on icon at bounding box center [1057, 393] width 14 height 14
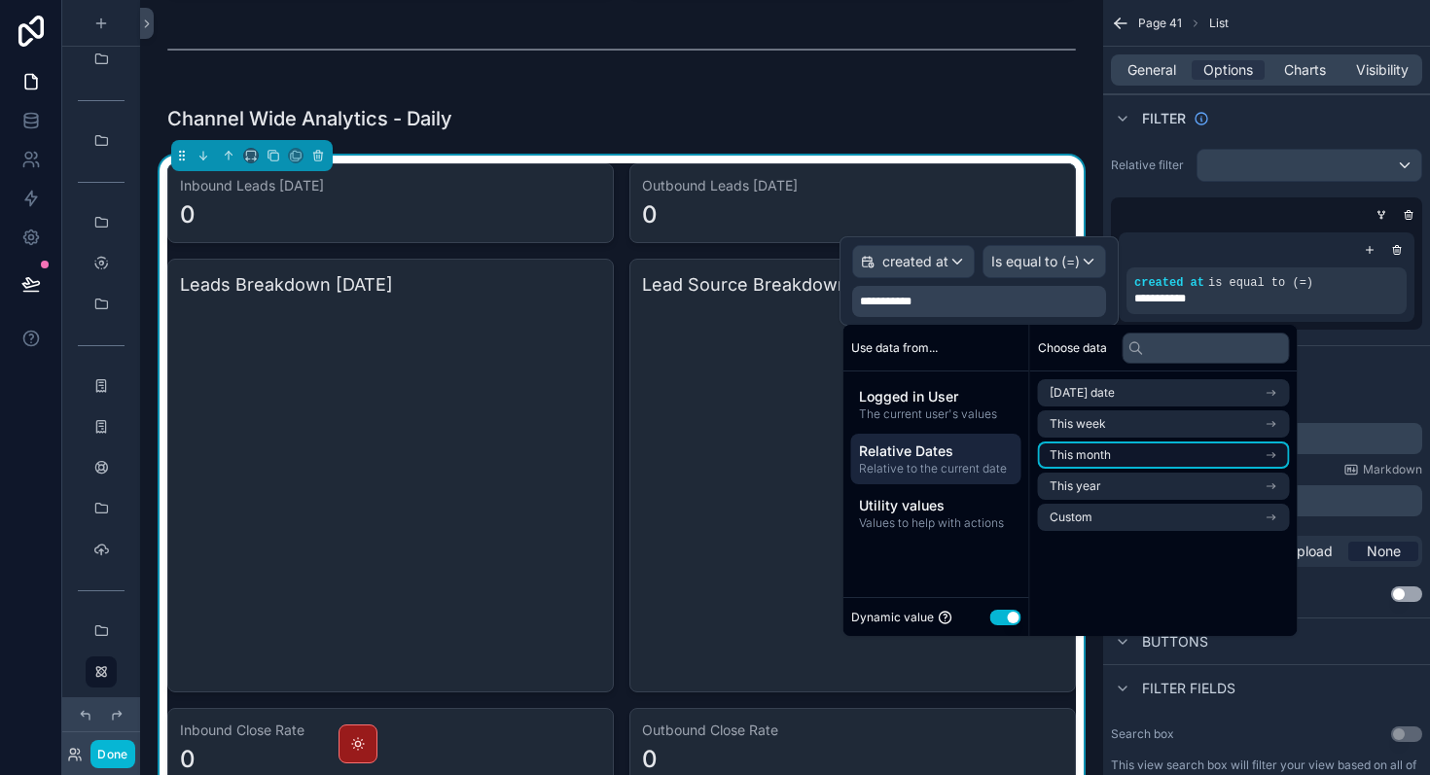
click at [1109, 457] on span "This month" at bounding box center [1080, 455] width 61 height 16
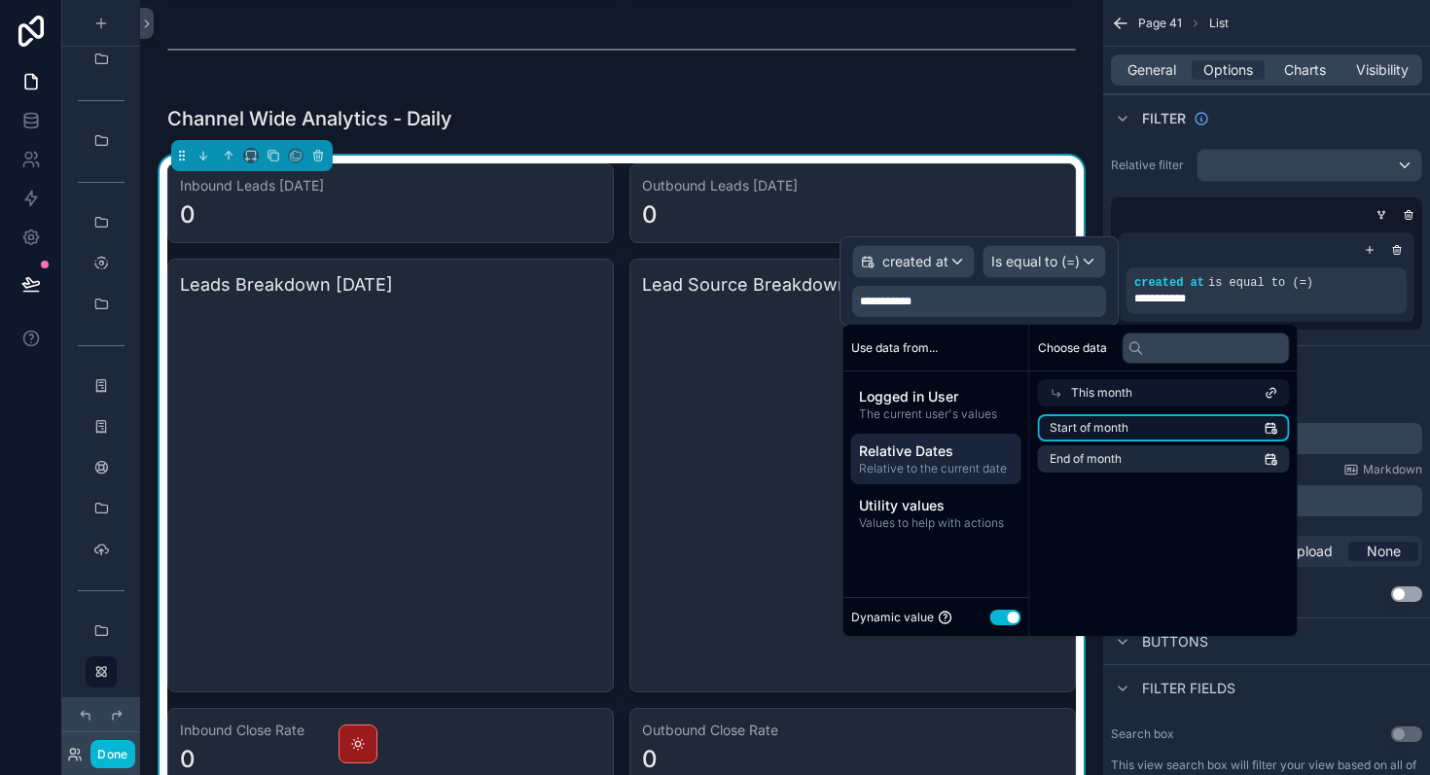
click at [1109, 417] on li "Start of month" at bounding box center [1164, 427] width 252 height 27
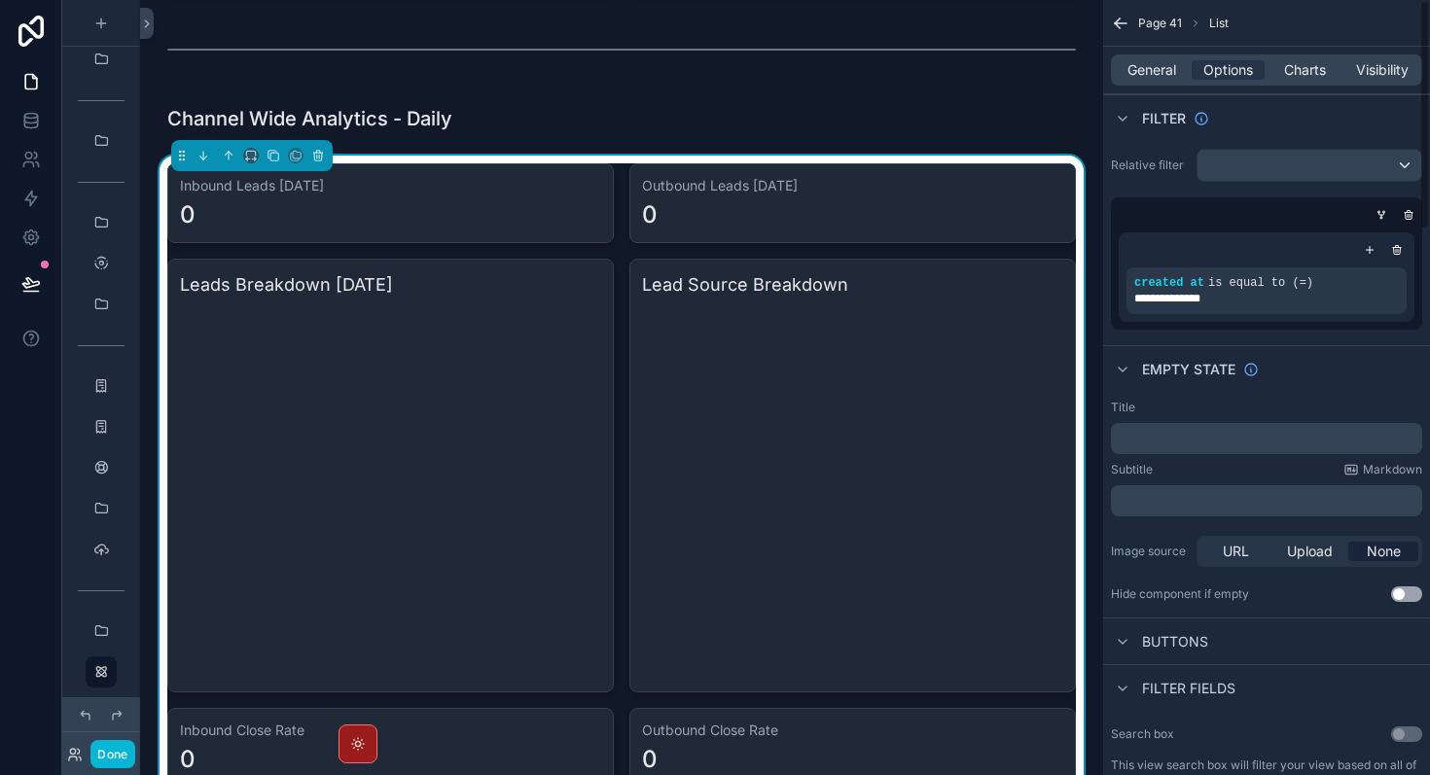
click at [1354, 402] on div "Title" at bounding box center [1266, 408] width 311 height 16
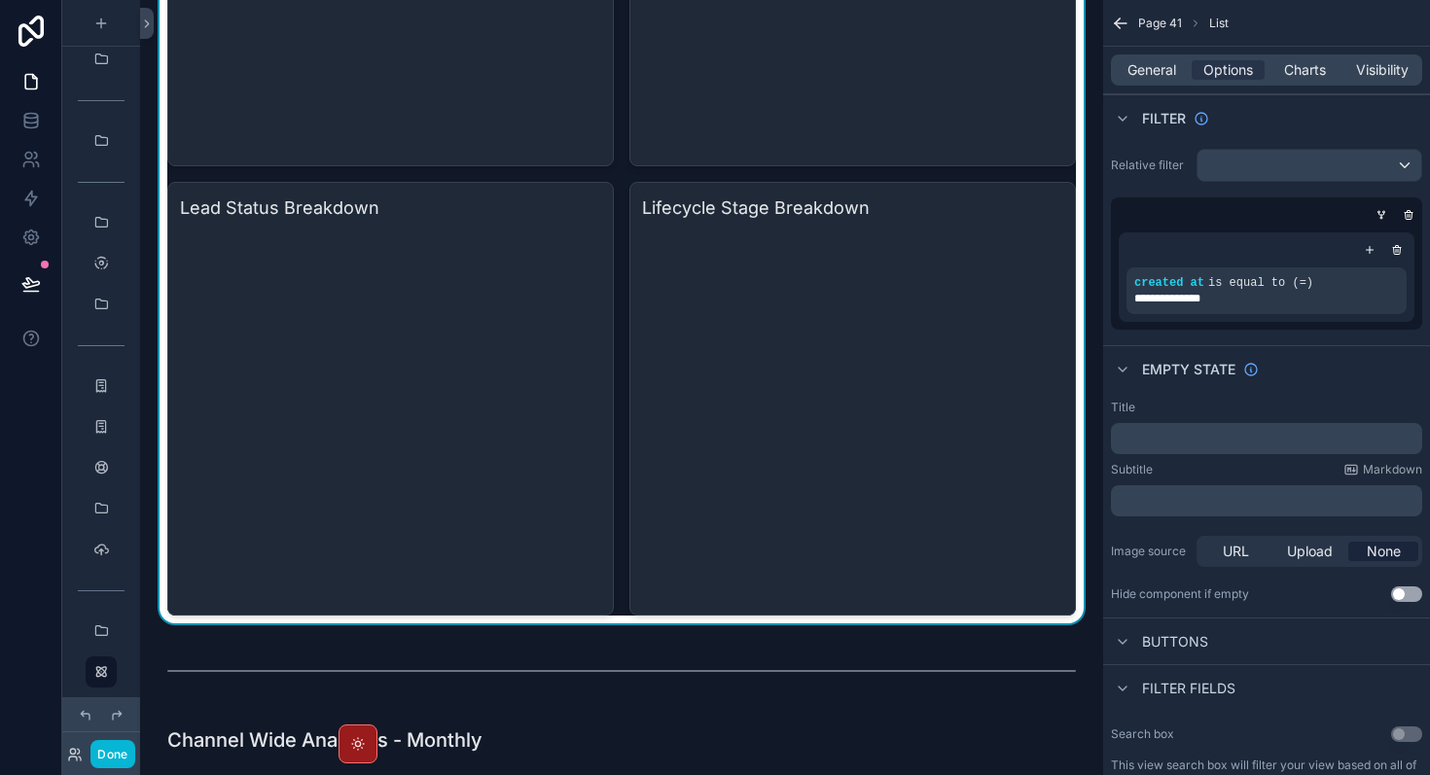
scroll to position [2020, 0]
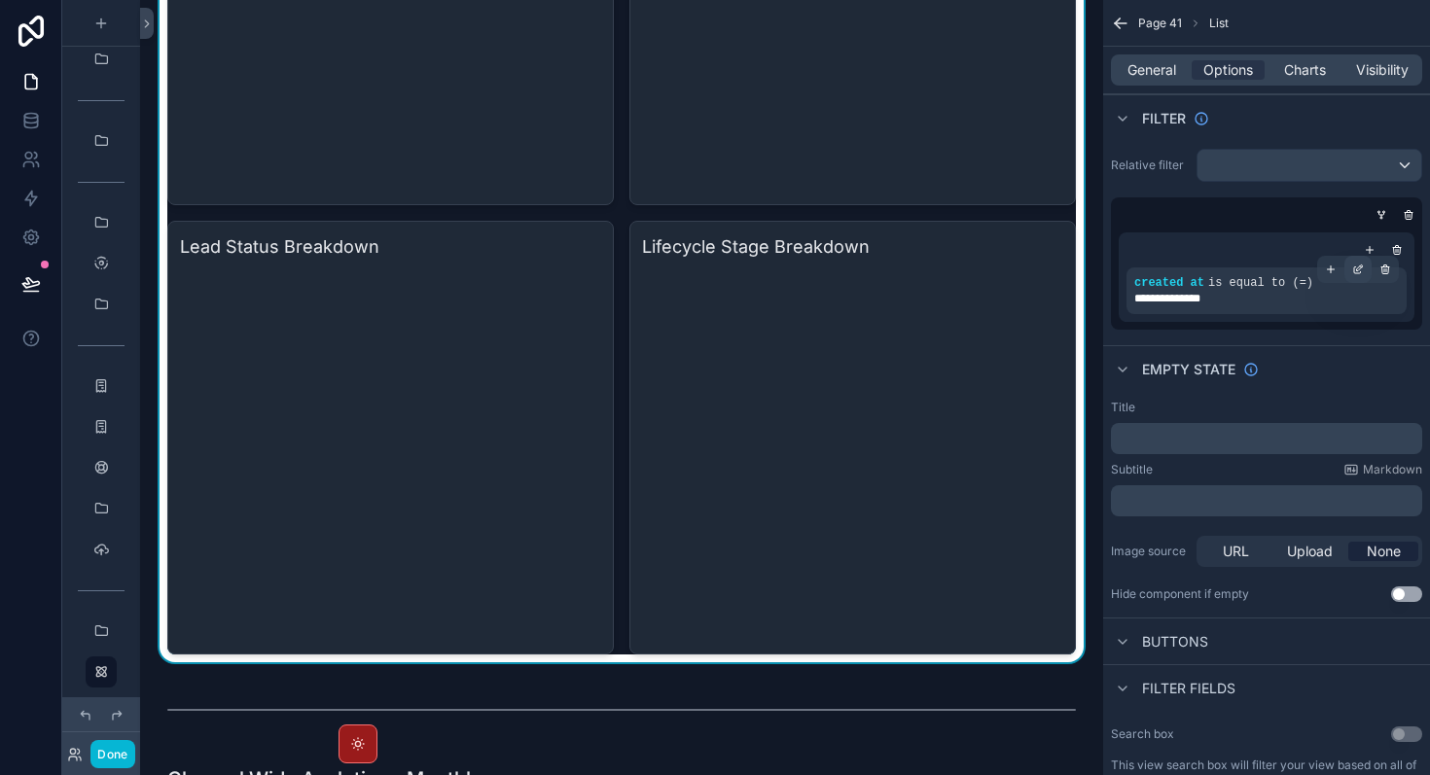
click at [1360, 267] on icon "scrollable content" at bounding box center [1360, 268] width 6 height 6
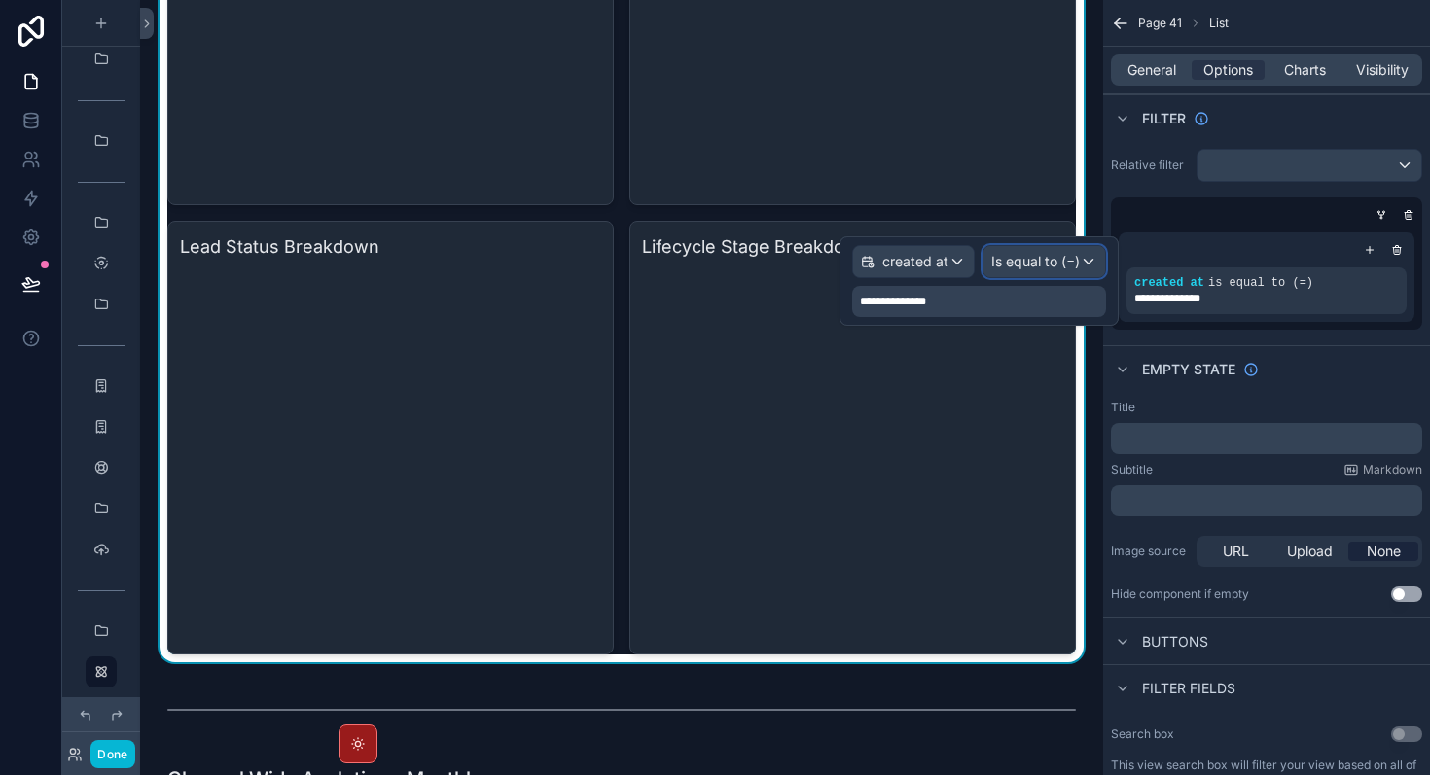
click at [1045, 271] on div "Is equal to (=)" at bounding box center [1044, 261] width 122 height 31
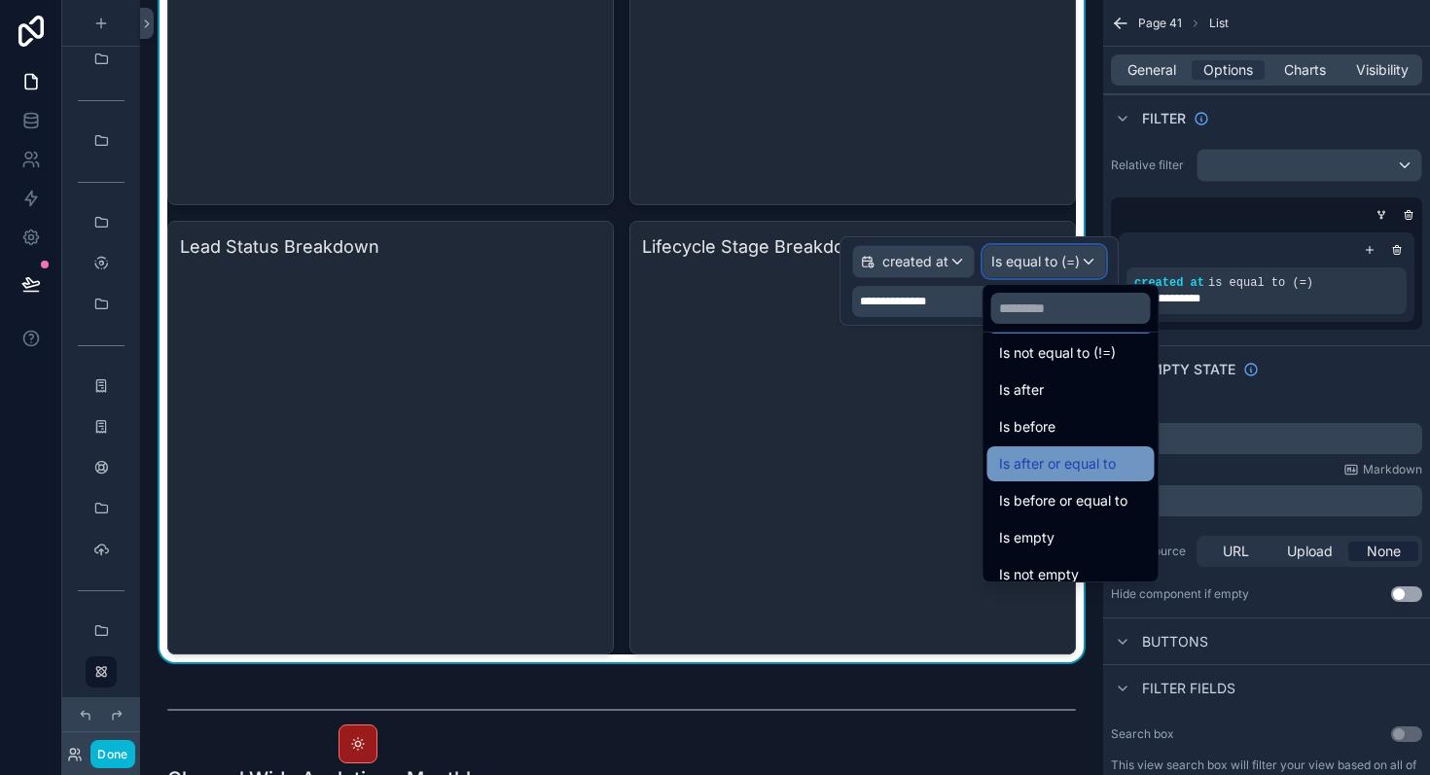
scroll to position [0, 0]
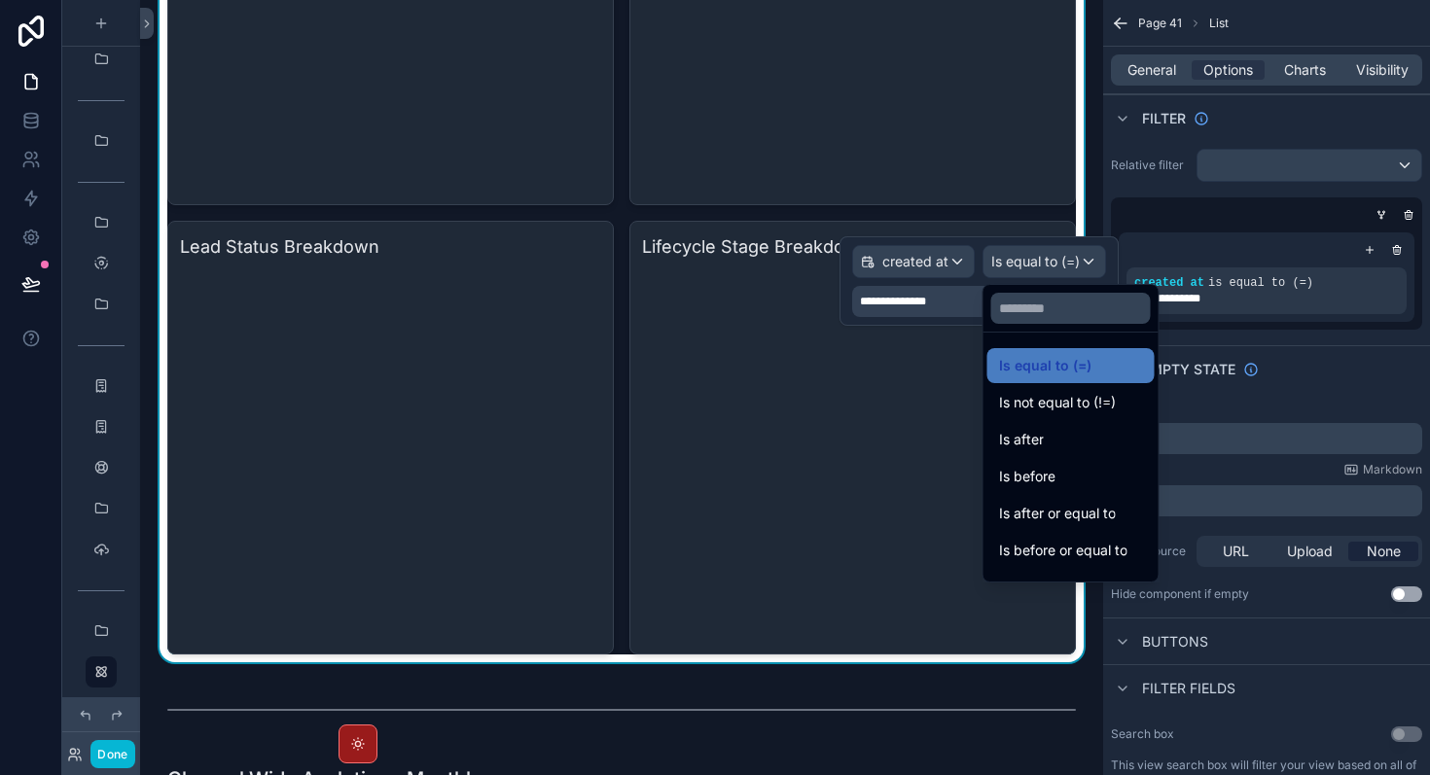
click at [922, 289] on div at bounding box center [978, 280] width 279 height 89
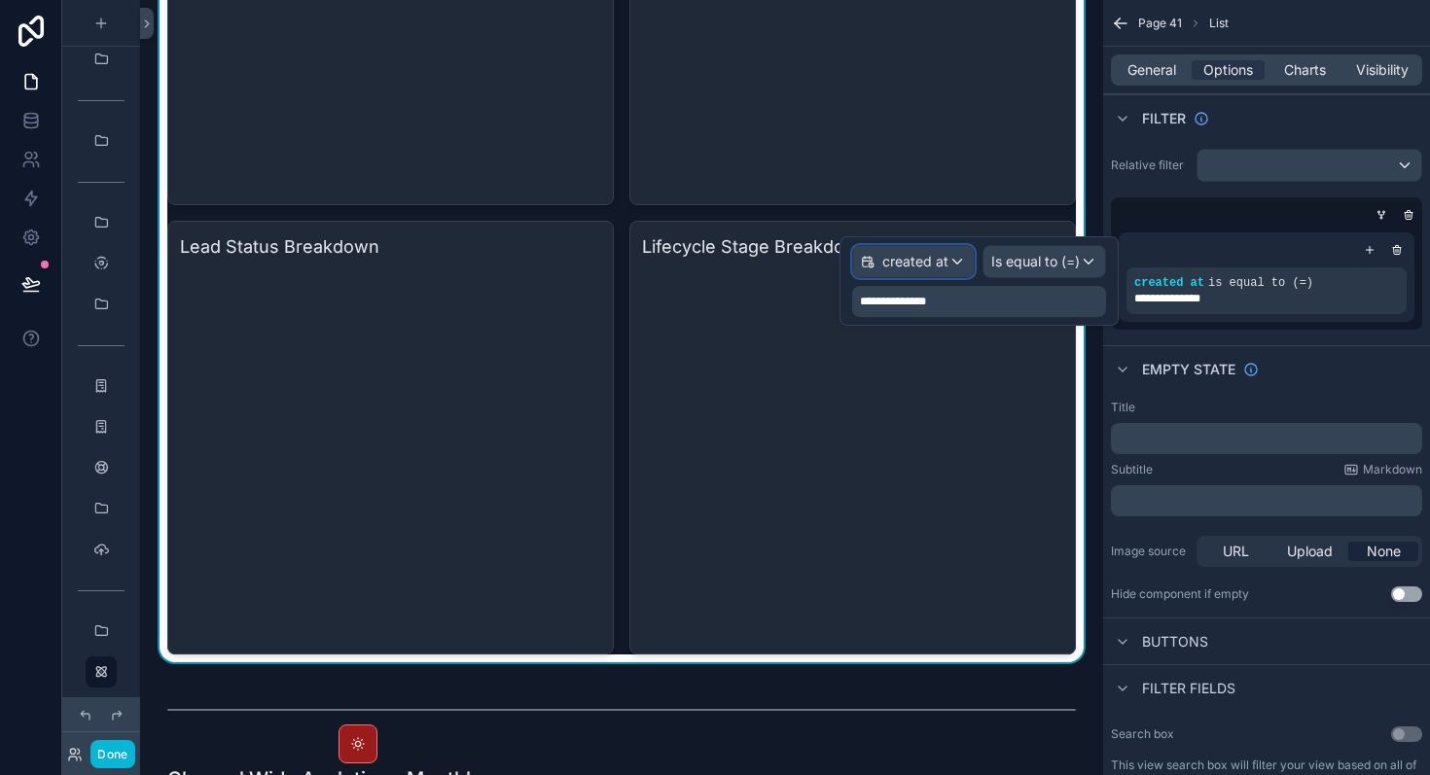
click at [937, 265] on span "created at" at bounding box center [915, 261] width 66 height 19
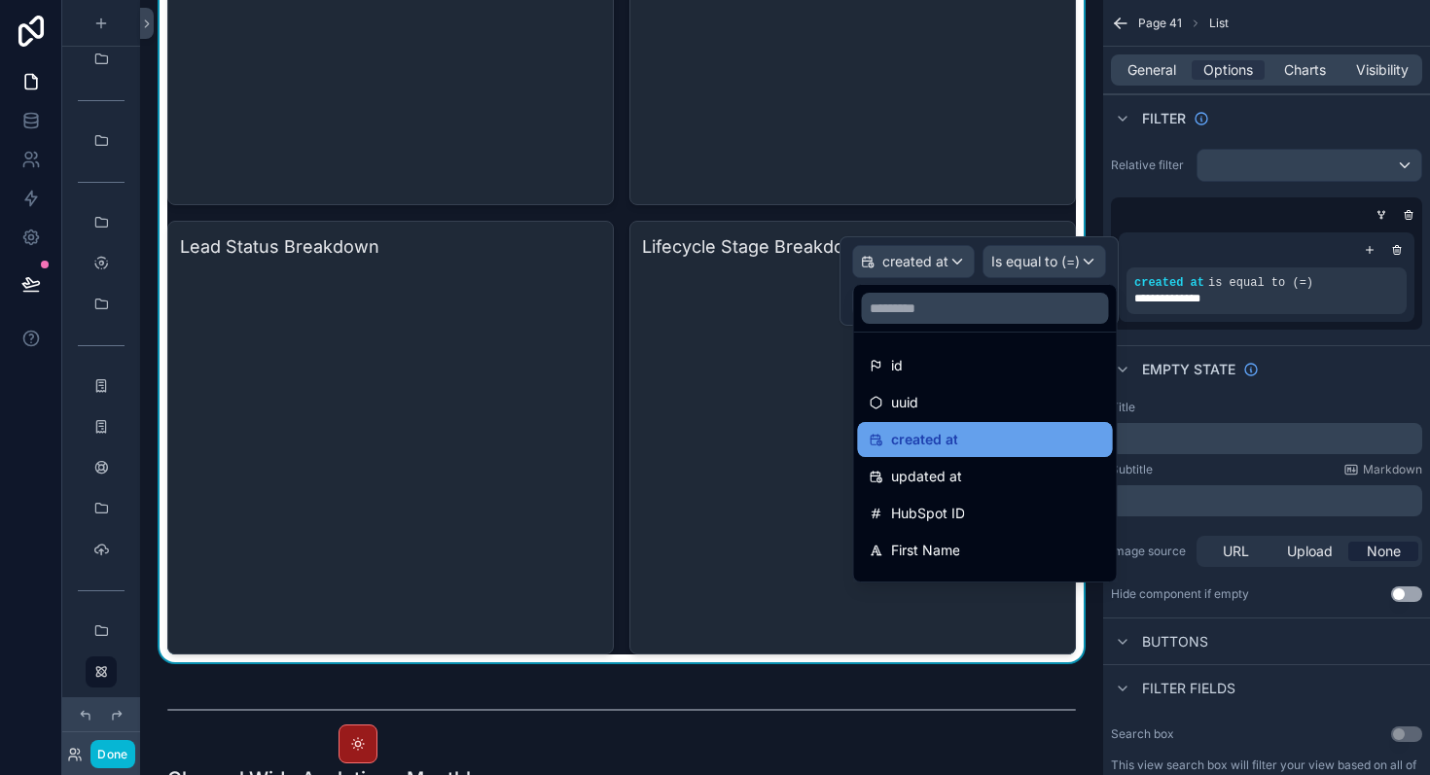
click at [957, 445] on div "created at" at bounding box center [986, 439] width 232 height 23
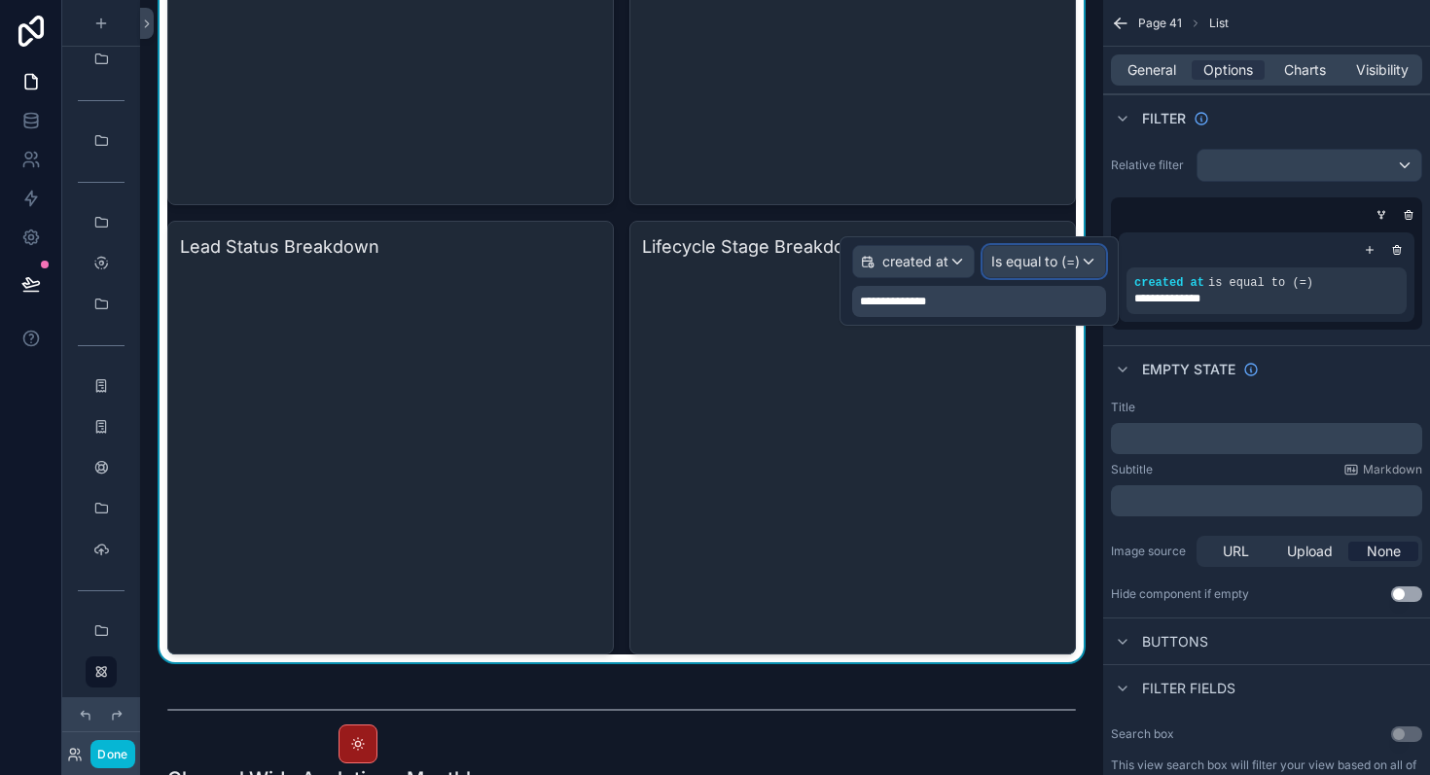
click at [1019, 266] on span "Is equal to (=)" at bounding box center [1035, 261] width 89 height 19
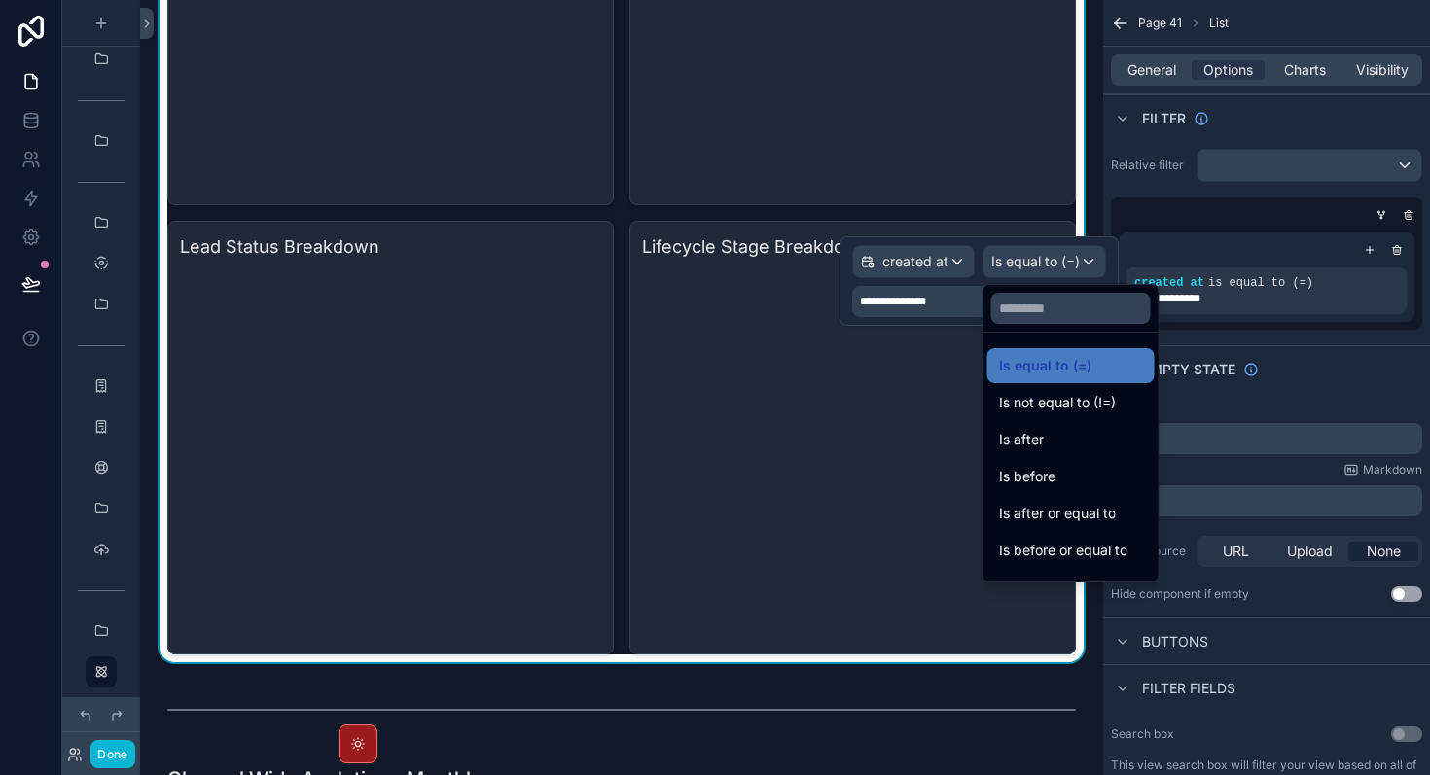
click at [927, 303] on div at bounding box center [978, 280] width 279 height 89
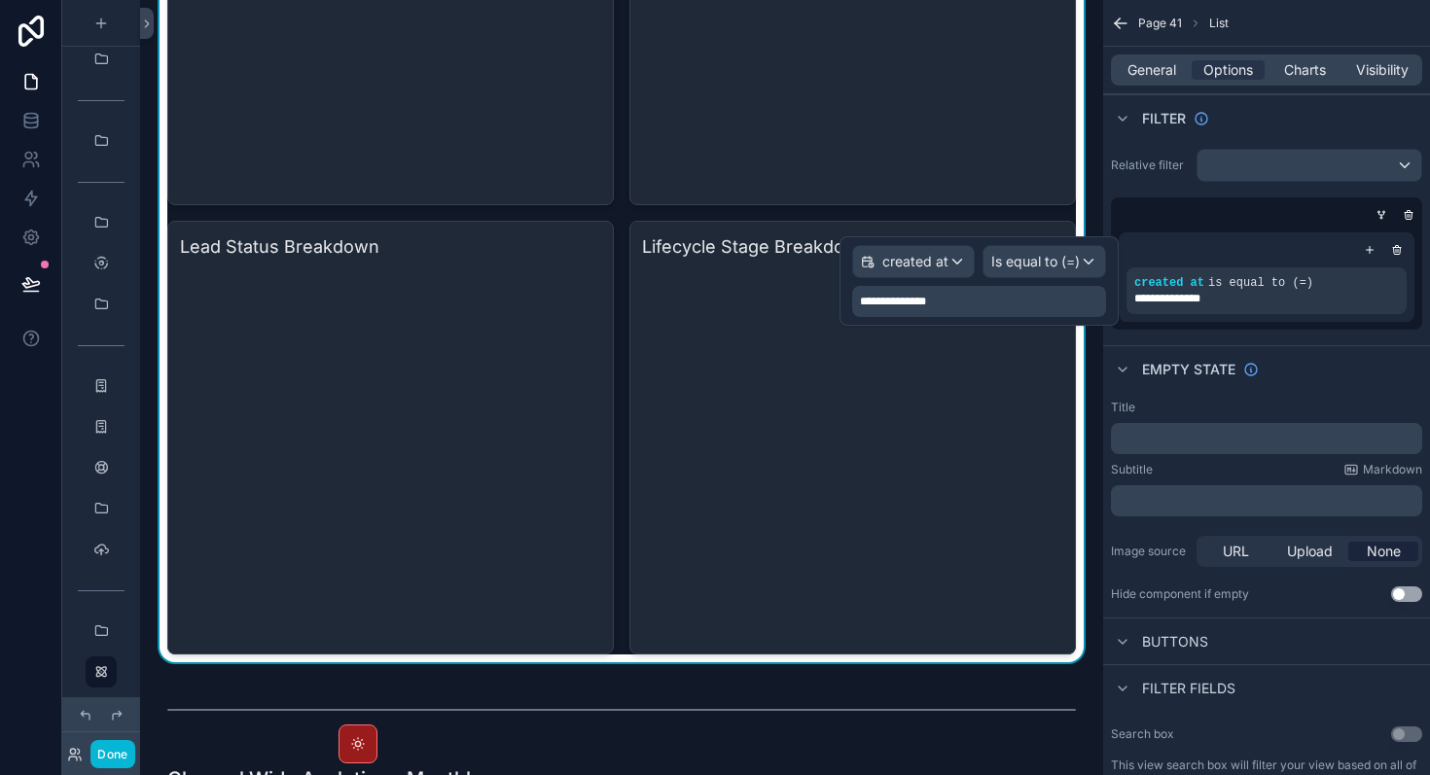
click at [927, 303] on span "**********" at bounding box center [899, 302] width 79 height 16
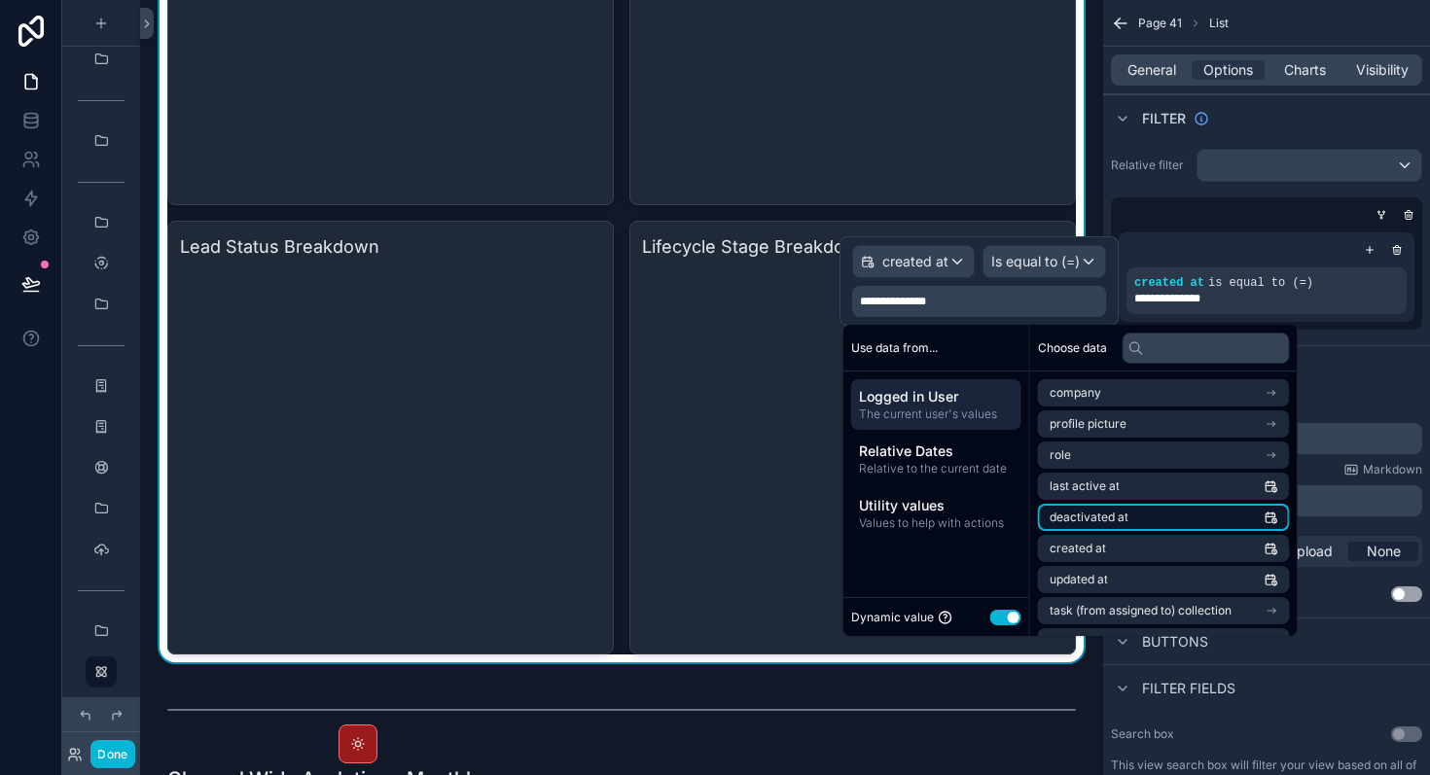
scroll to position [121, 0]
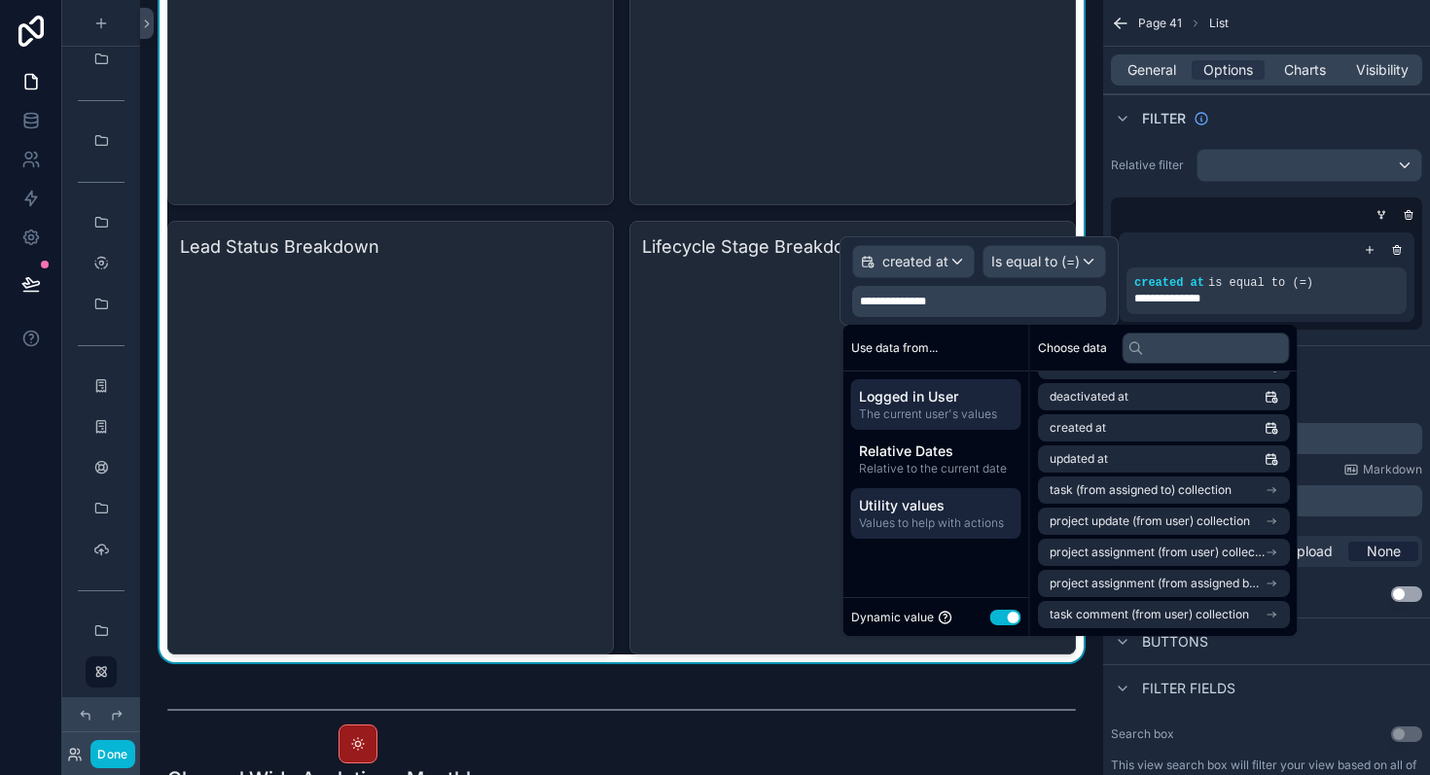
click at [946, 519] on span "Values to help with actions" at bounding box center [936, 524] width 155 height 16
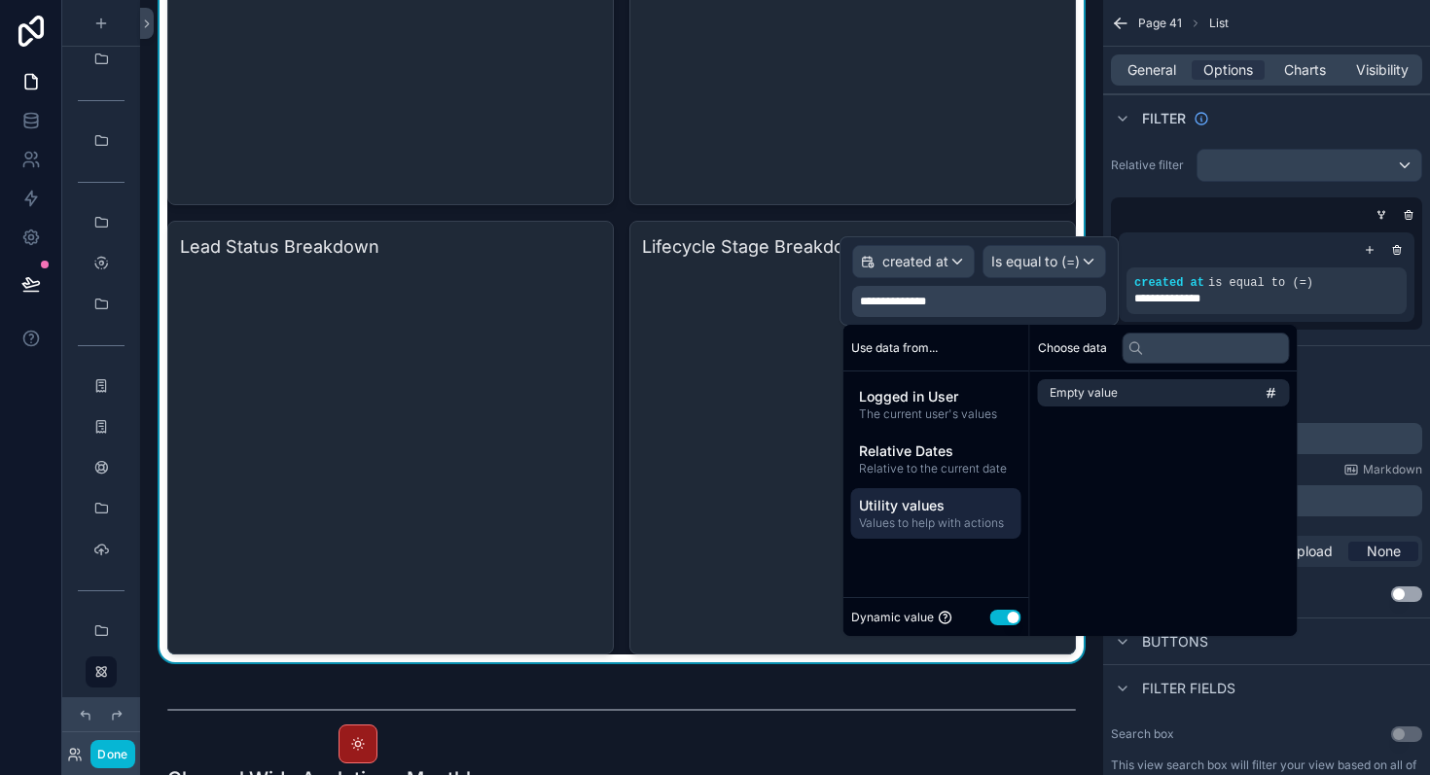
scroll to position [0, 0]
click at [934, 466] on span "Relative to the current date" at bounding box center [936, 469] width 155 height 16
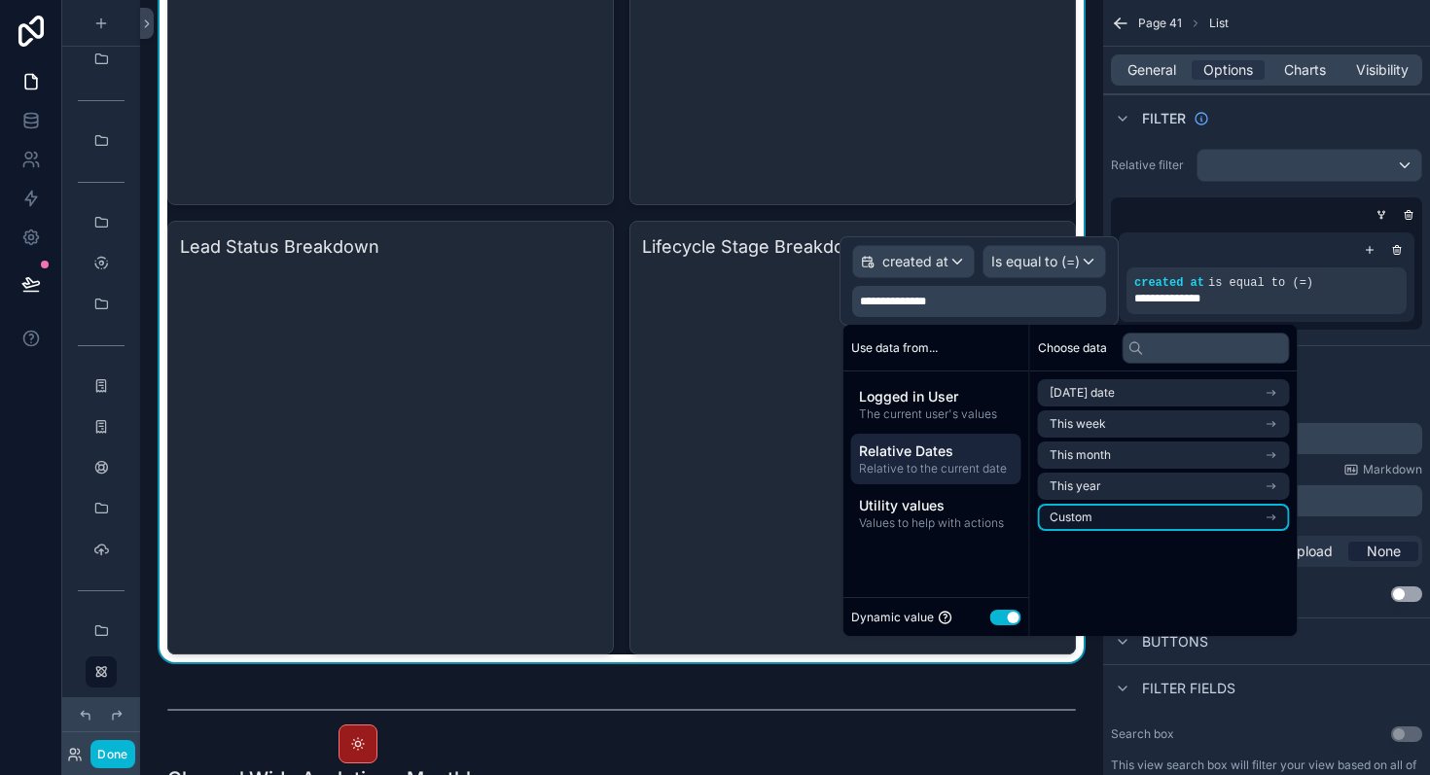
click at [1202, 520] on li "Custom" at bounding box center [1164, 517] width 252 height 27
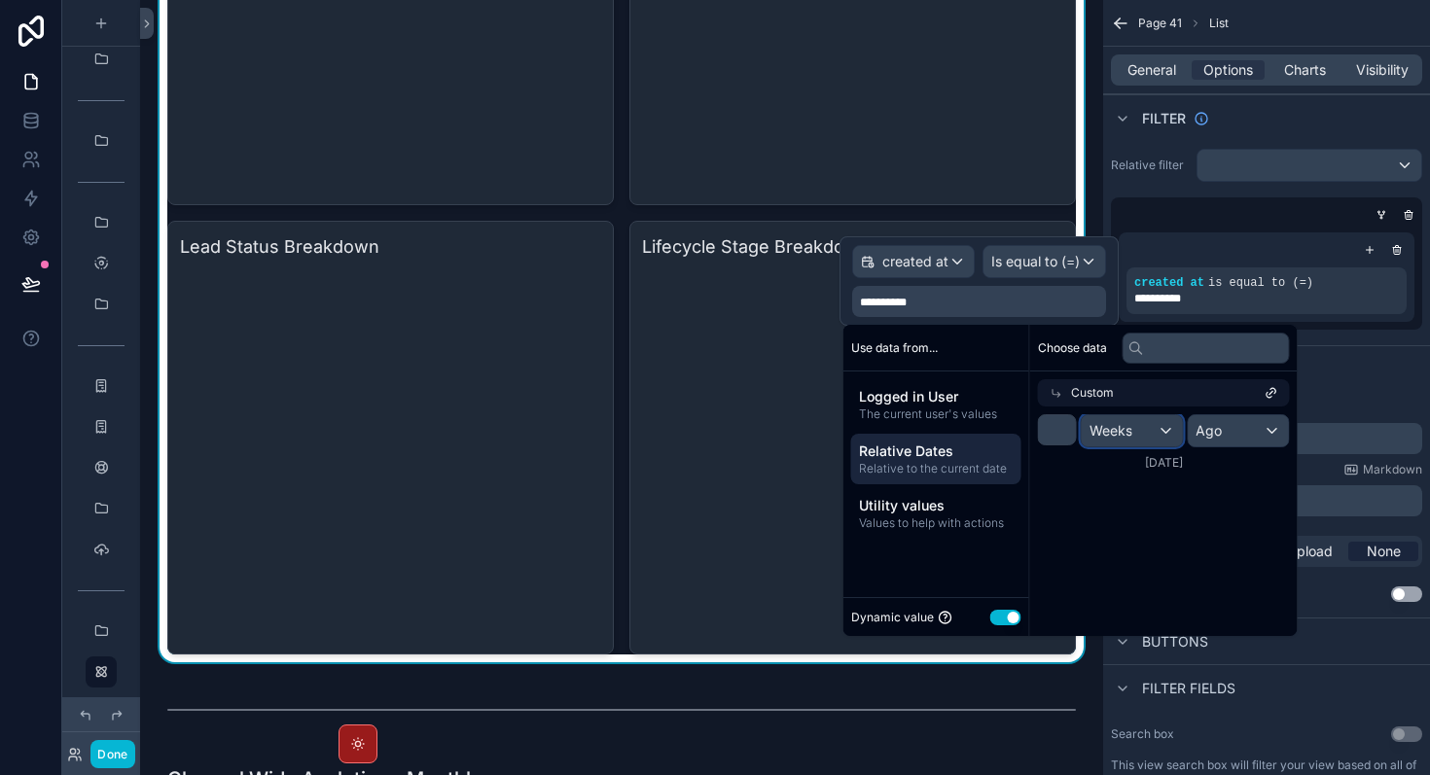
click at [1149, 440] on div "Weeks" at bounding box center [1132, 430] width 101 height 31
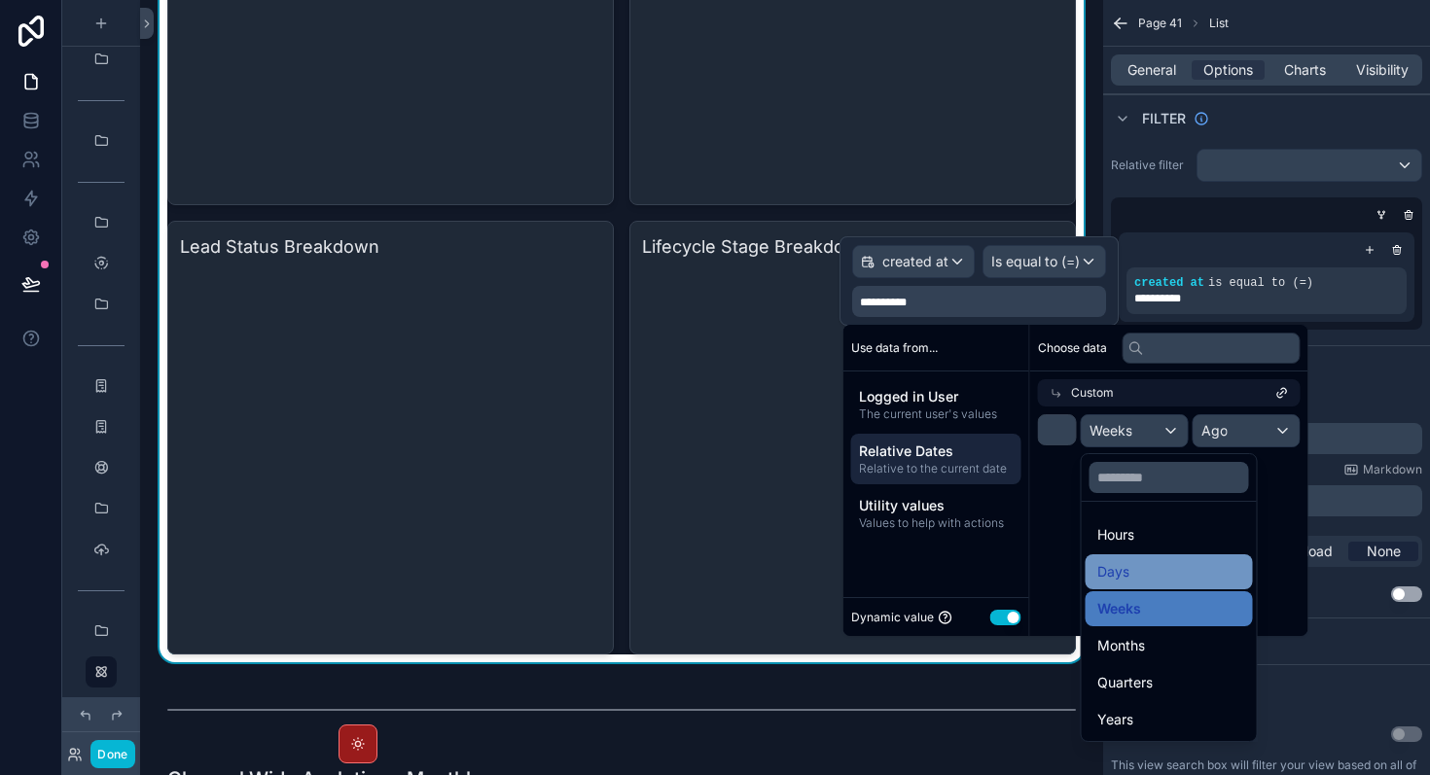
click at [1168, 570] on div "Days" at bounding box center [1169, 571] width 144 height 23
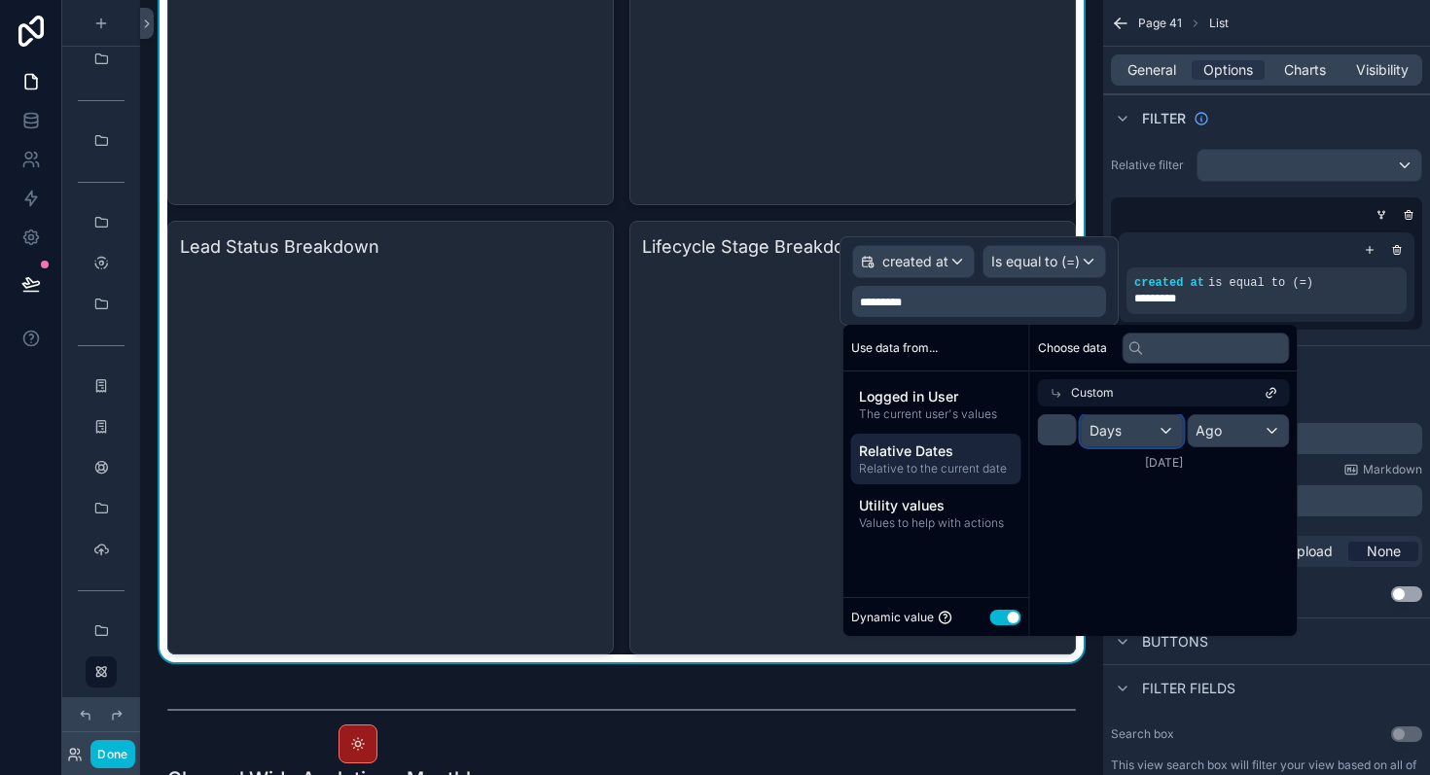
click at [1137, 437] on div "Days" at bounding box center [1132, 430] width 101 height 31
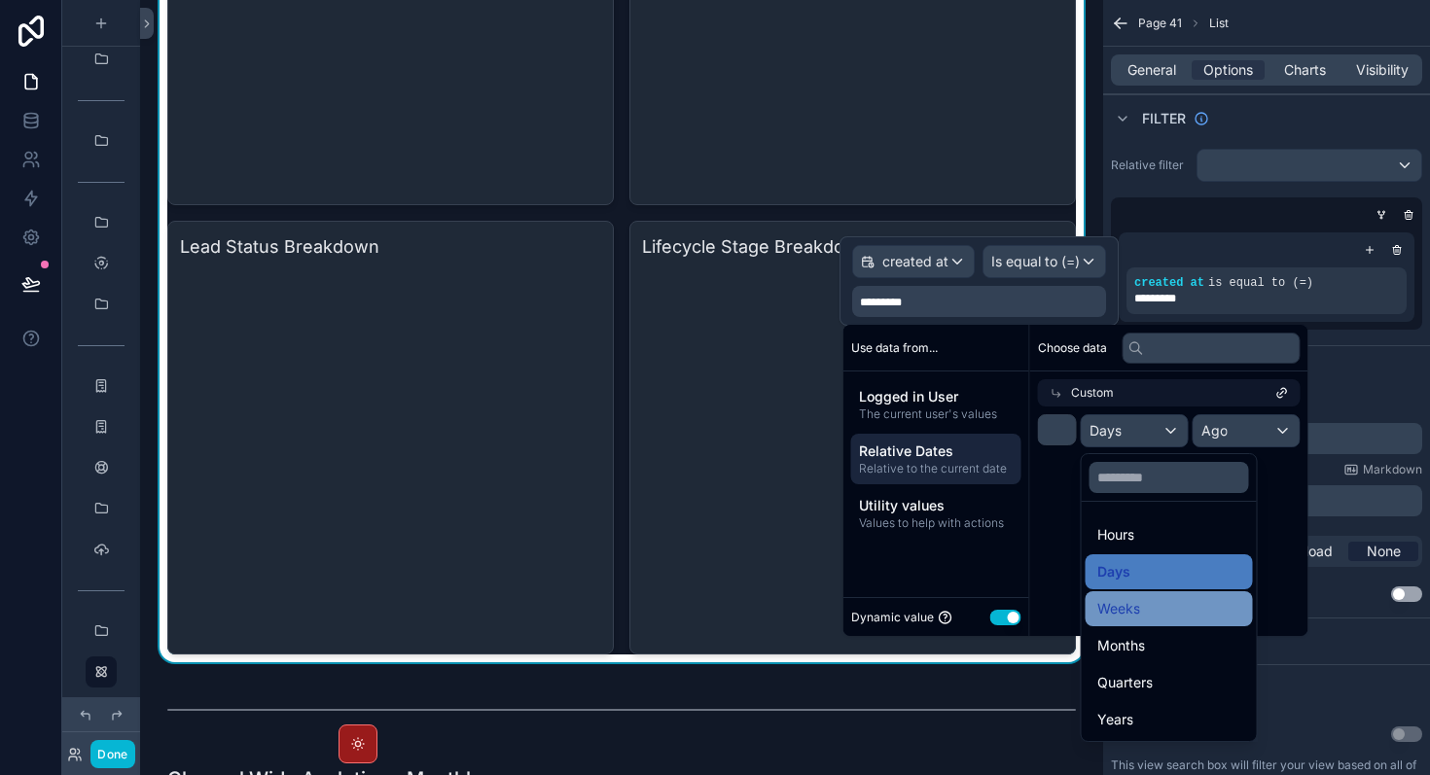
click at [1152, 621] on div "Weeks" at bounding box center [1169, 608] width 167 height 35
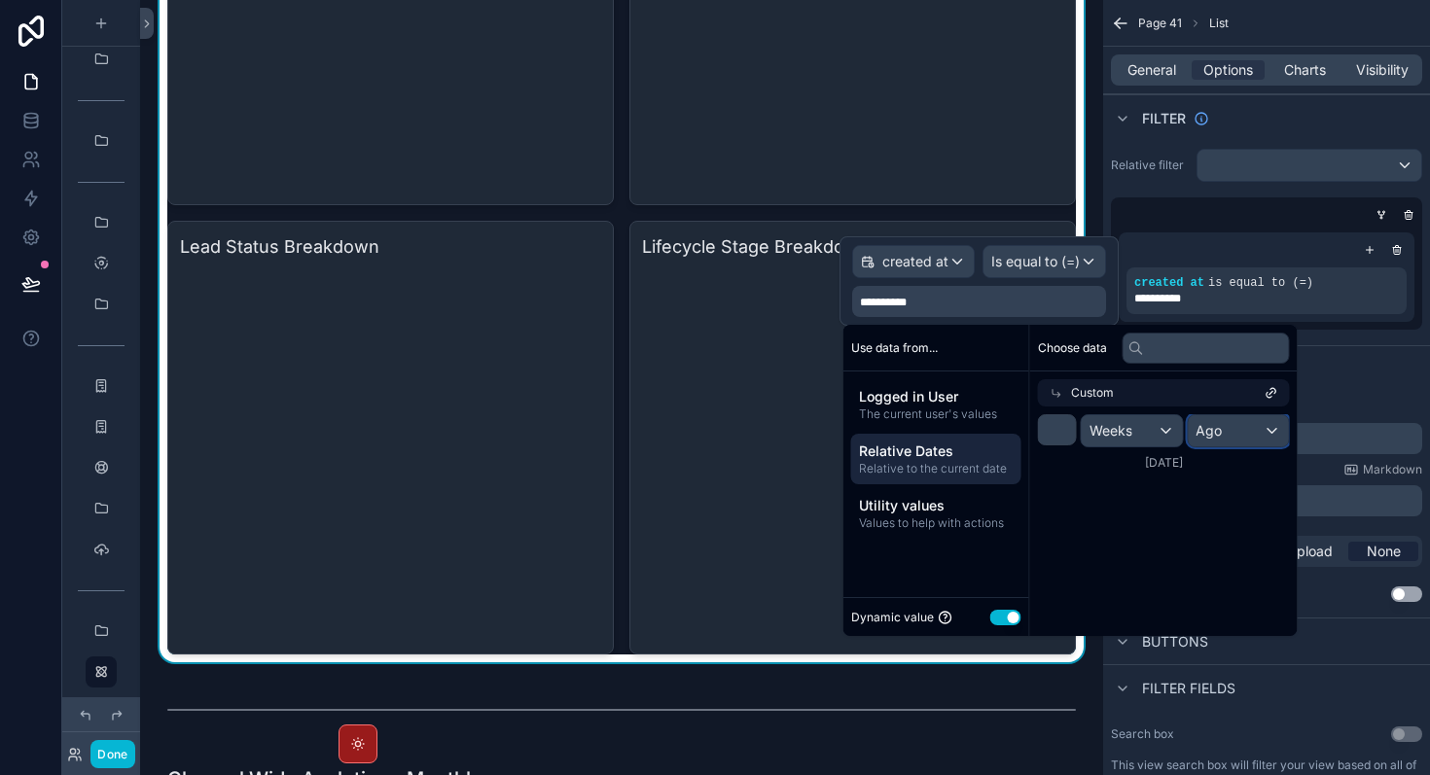
click at [1257, 424] on div "Ago" at bounding box center [1238, 430] width 101 height 31
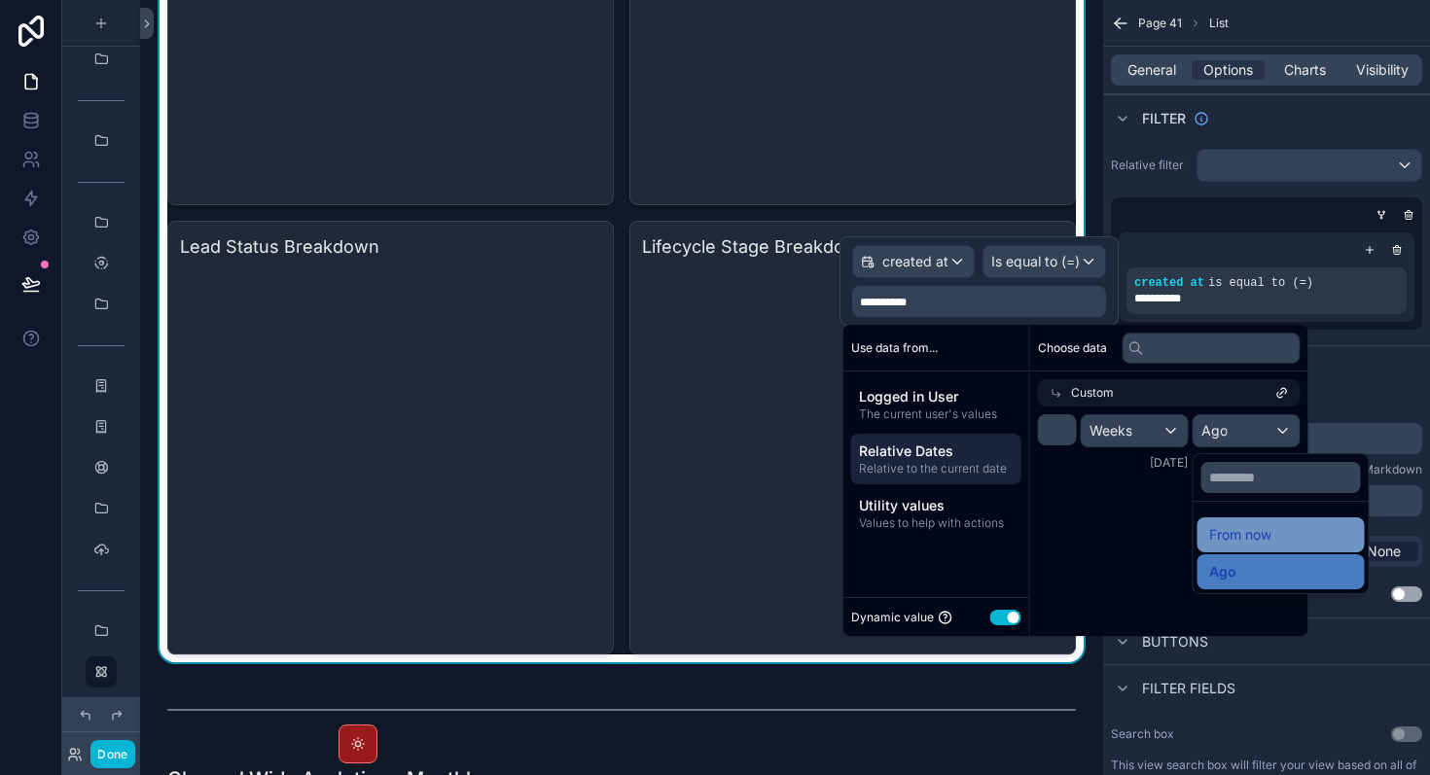
click at [1248, 529] on span "From now" at bounding box center [1240, 534] width 62 height 23
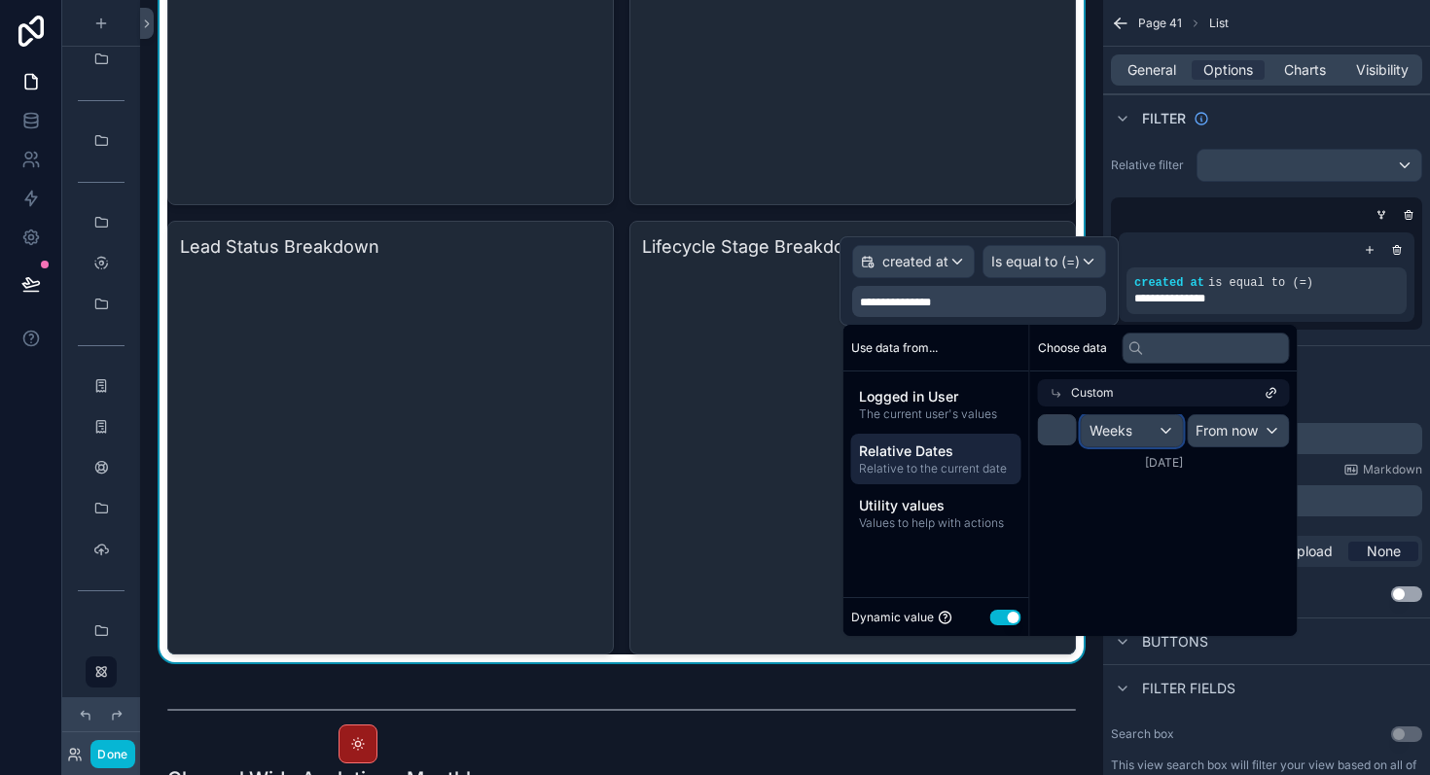
click at [1157, 443] on div "Weeks" at bounding box center [1132, 430] width 101 height 31
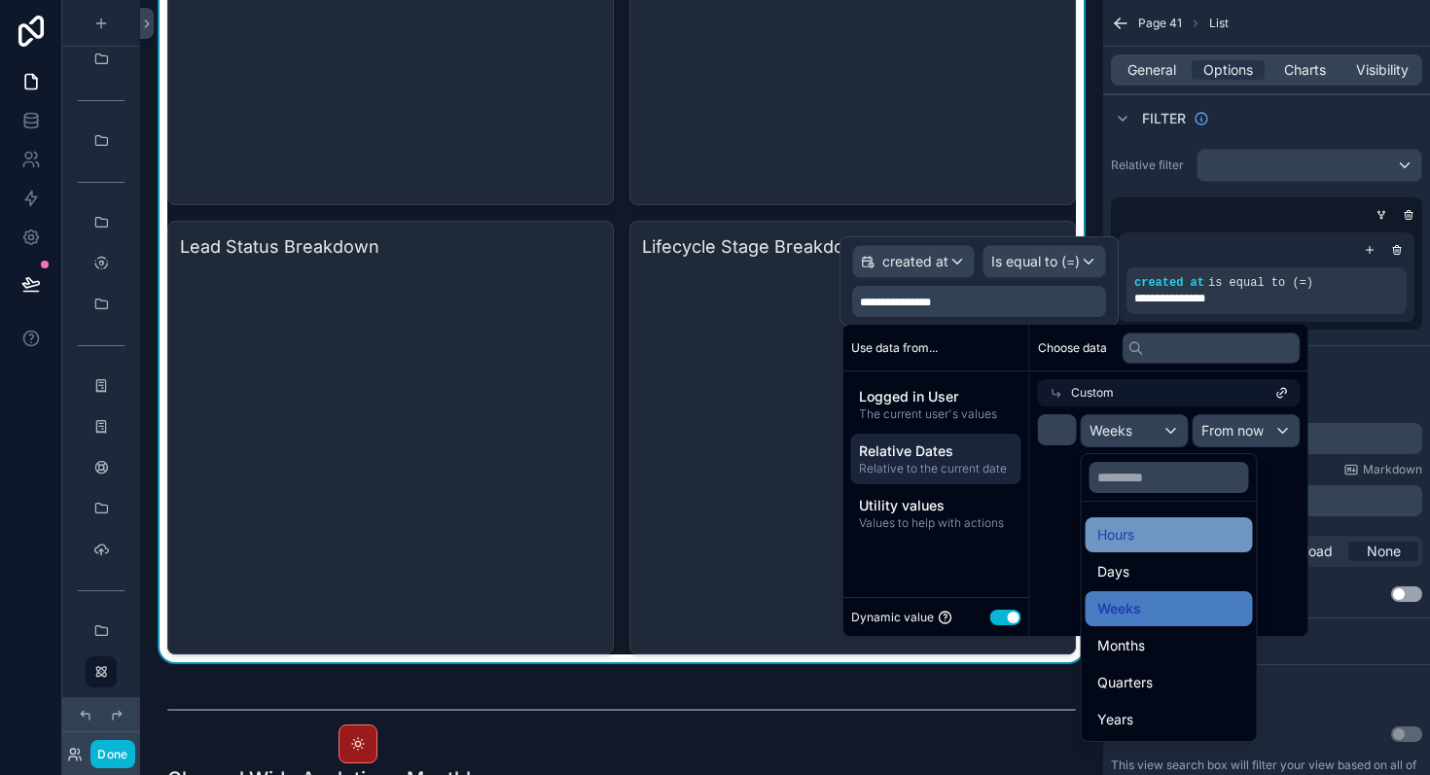
click at [1148, 538] on div "Hours" at bounding box center [1169, 534] width 144 height 23
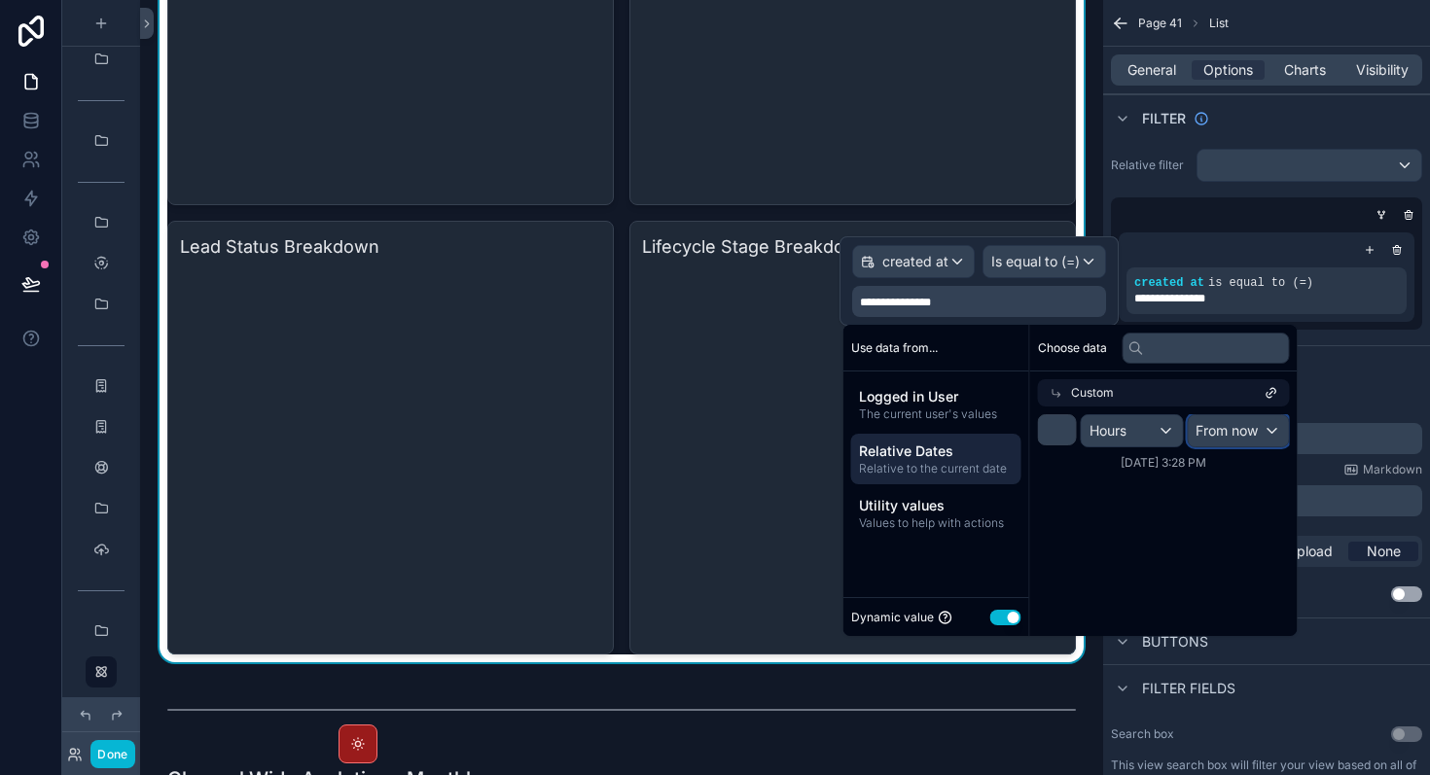
click at [1219, 434] on span "From now" at bounding box center [1226, 430] width 62 height 19
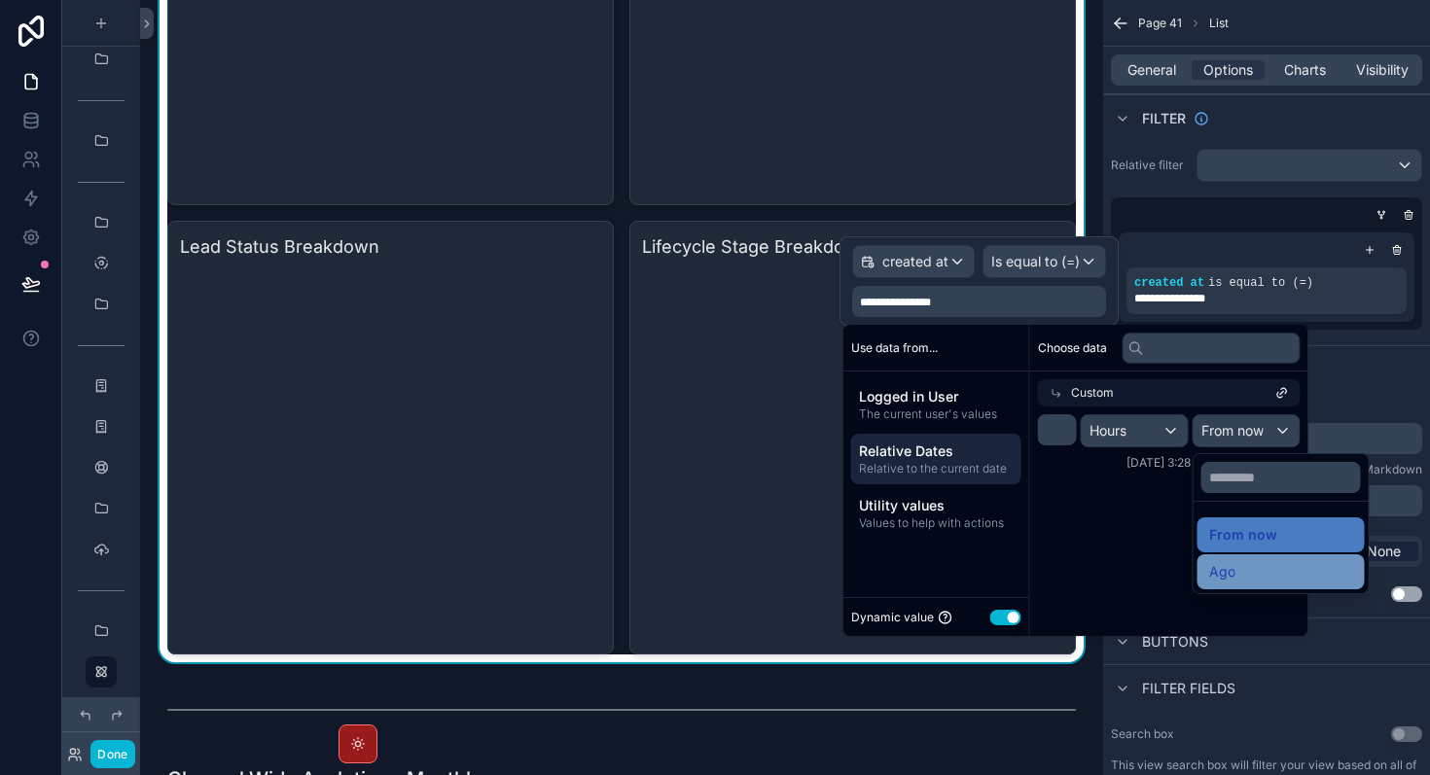
click at [1248, 563] on div "Ago" at bounding box center [1281, 571] width 144 height 23
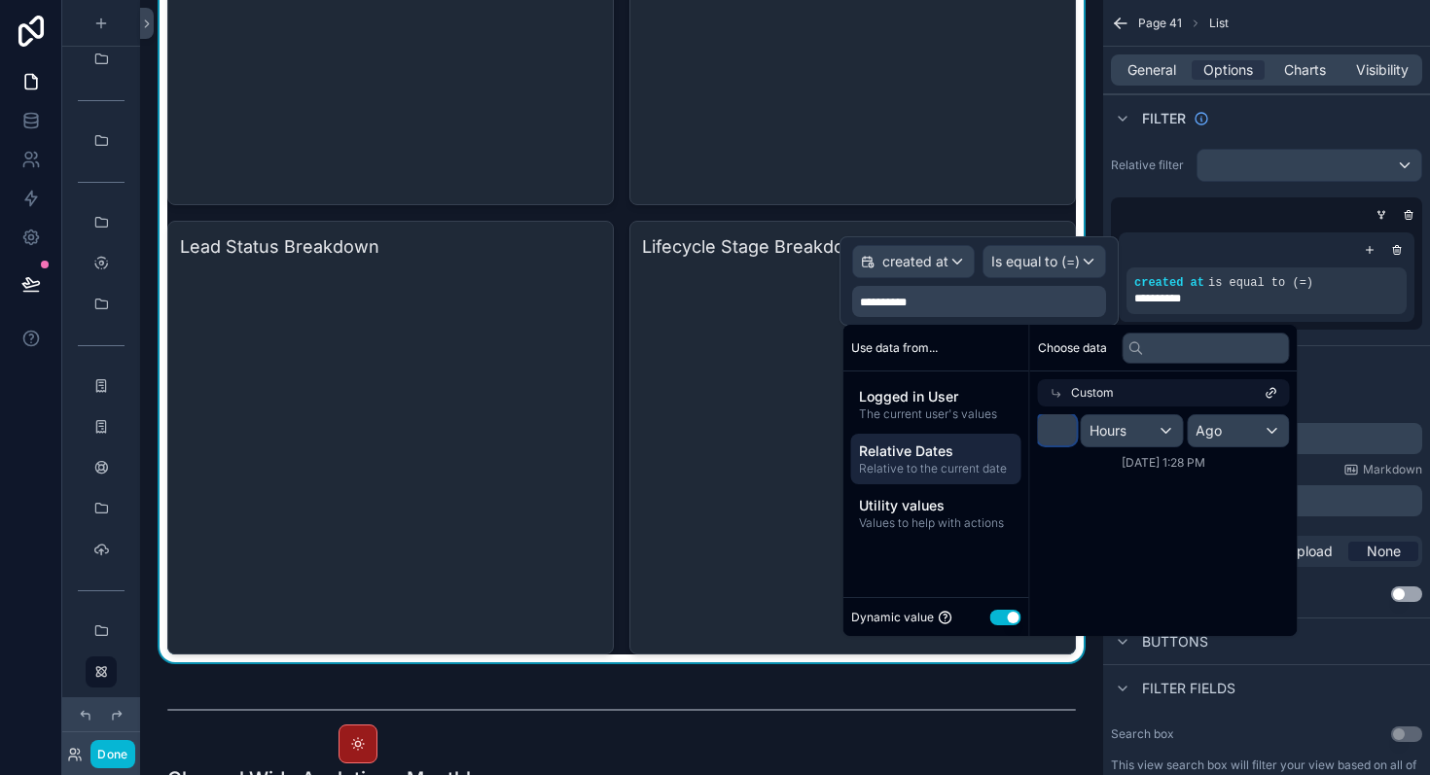
click at [1052, 427] on input "*" at bounding box center [1057, 429] width 39 height 31
type input "**"
click at [1148, 546] on div "Choose data Custom ** Hours Ago [DATE] 6:28 PM" at bounding box center [1163, 480] width 267 height 311
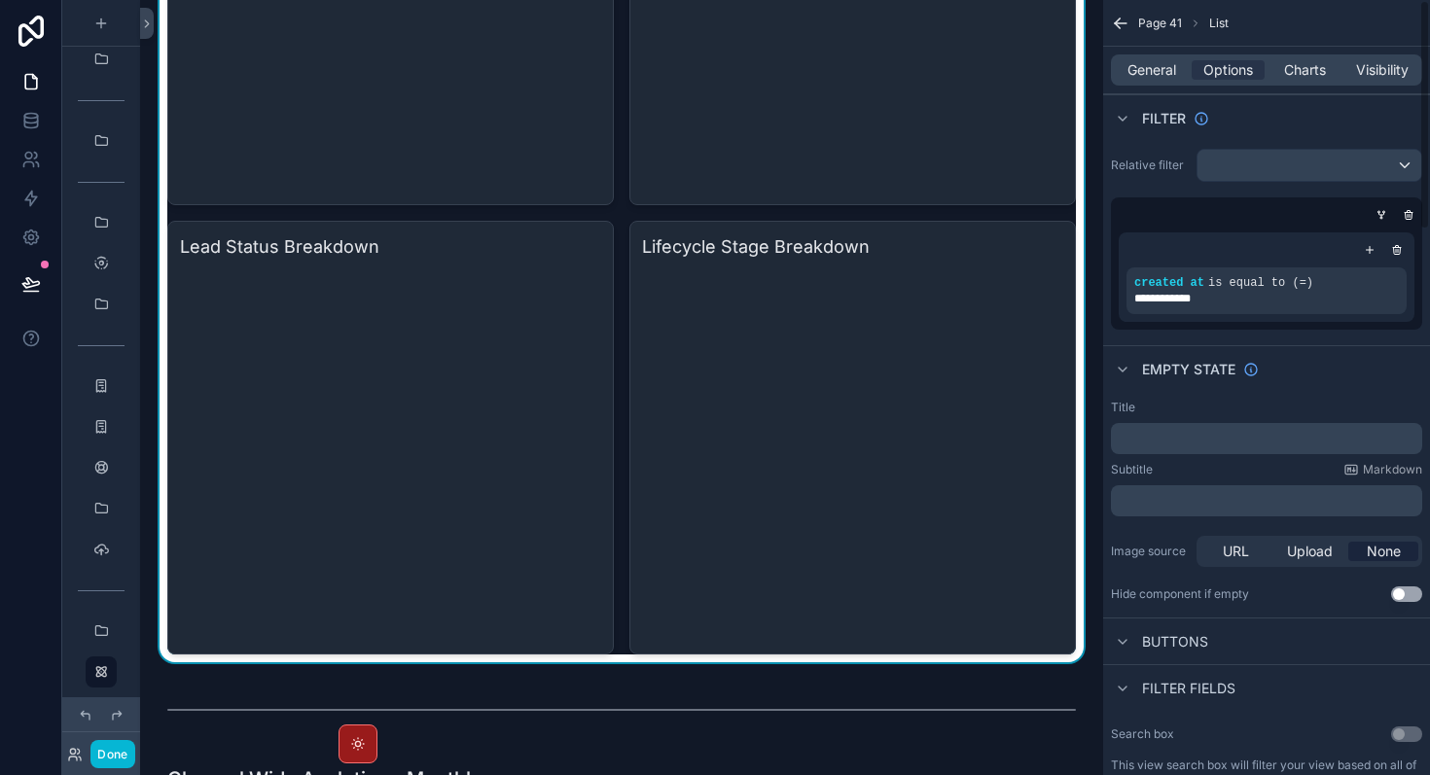
click at [1386, 399] on div "Title ﻿ Subtitle Markdown ﻿ Image source URL Upload None Hide component if empt…" at bounding box center [1266, 501] width 327 height 218
click at [641, 486] on div "Lifecycle Stage Breakdown" at bounding box center [852, 438] width 446 height 434
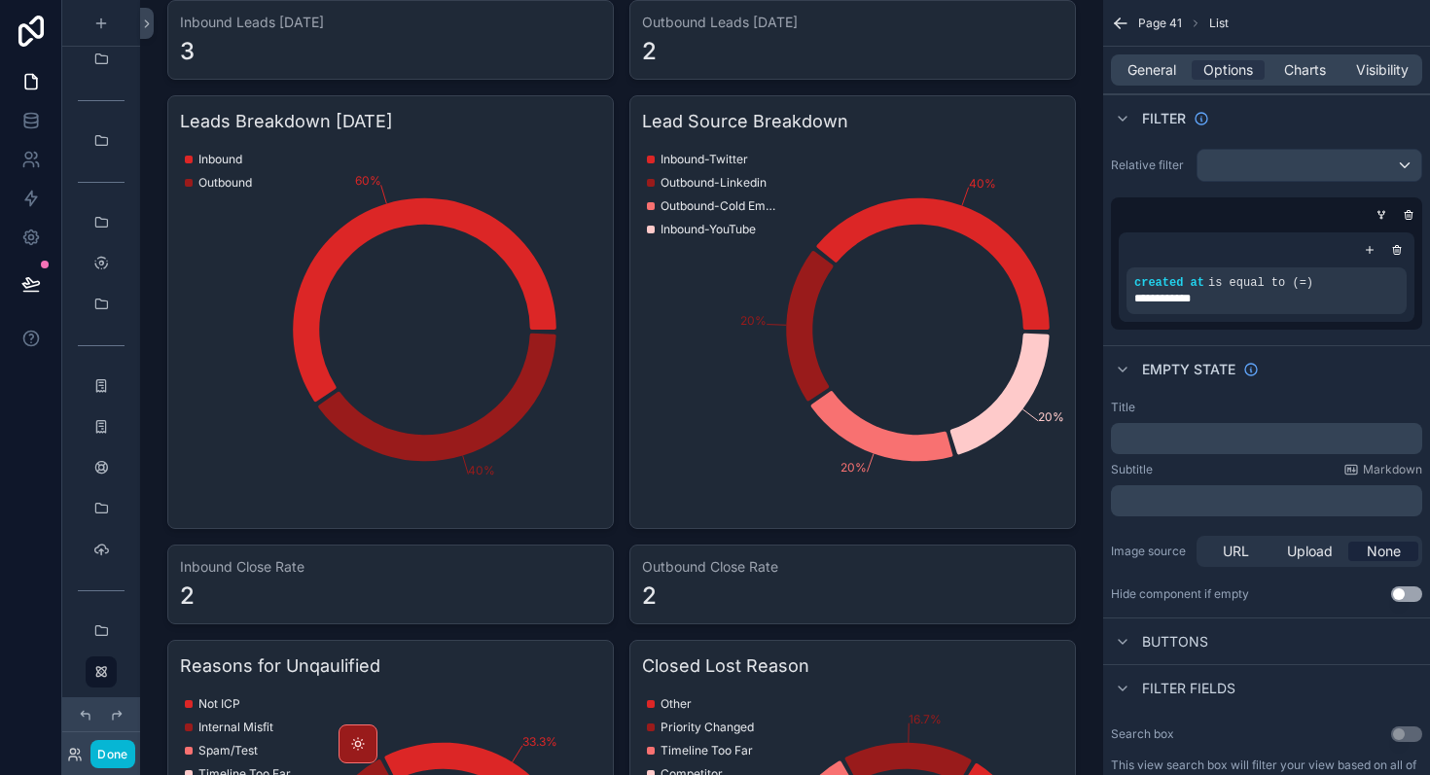
click at [641, 486] on div "scrollable content" at bounding box center [622, 761] width 932 height 1539
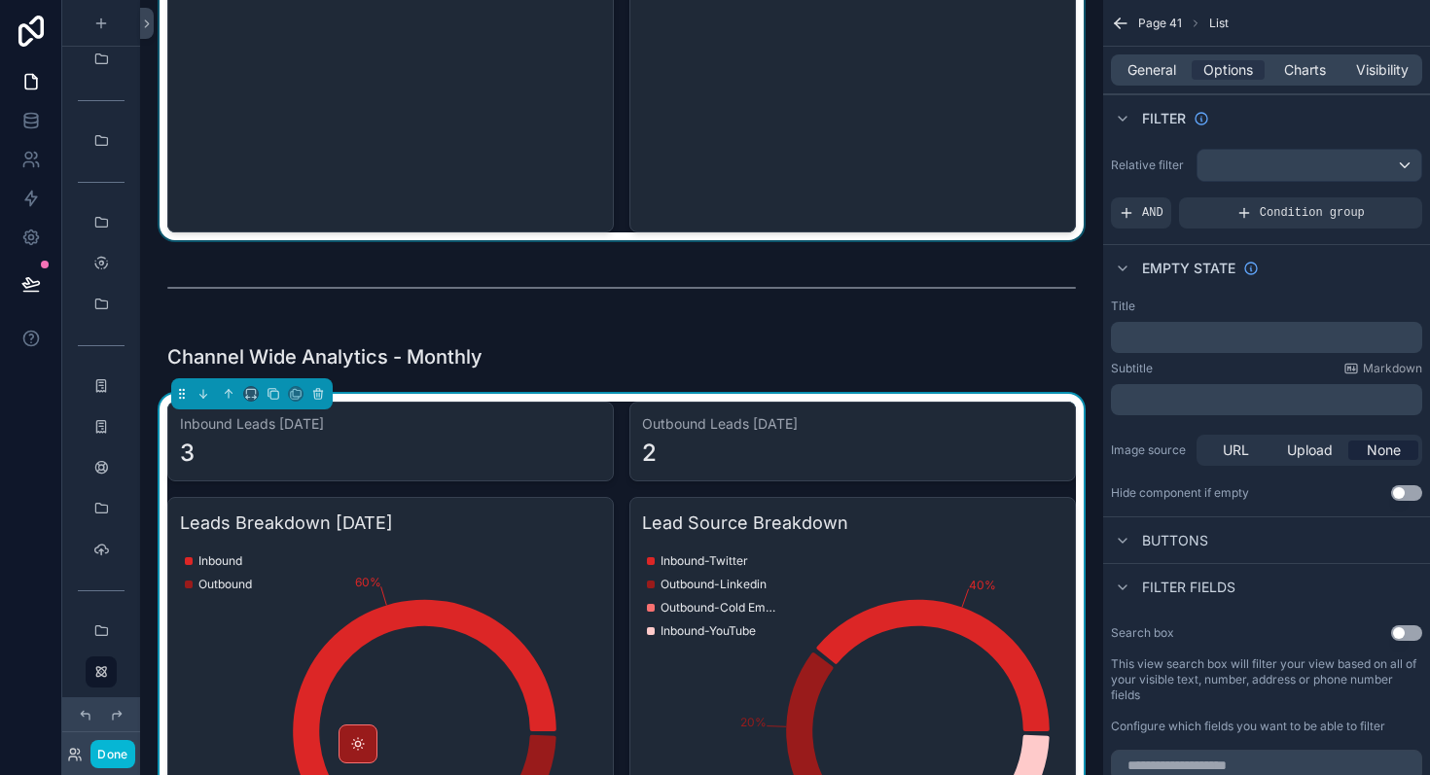
scroll to position [2440, 0]
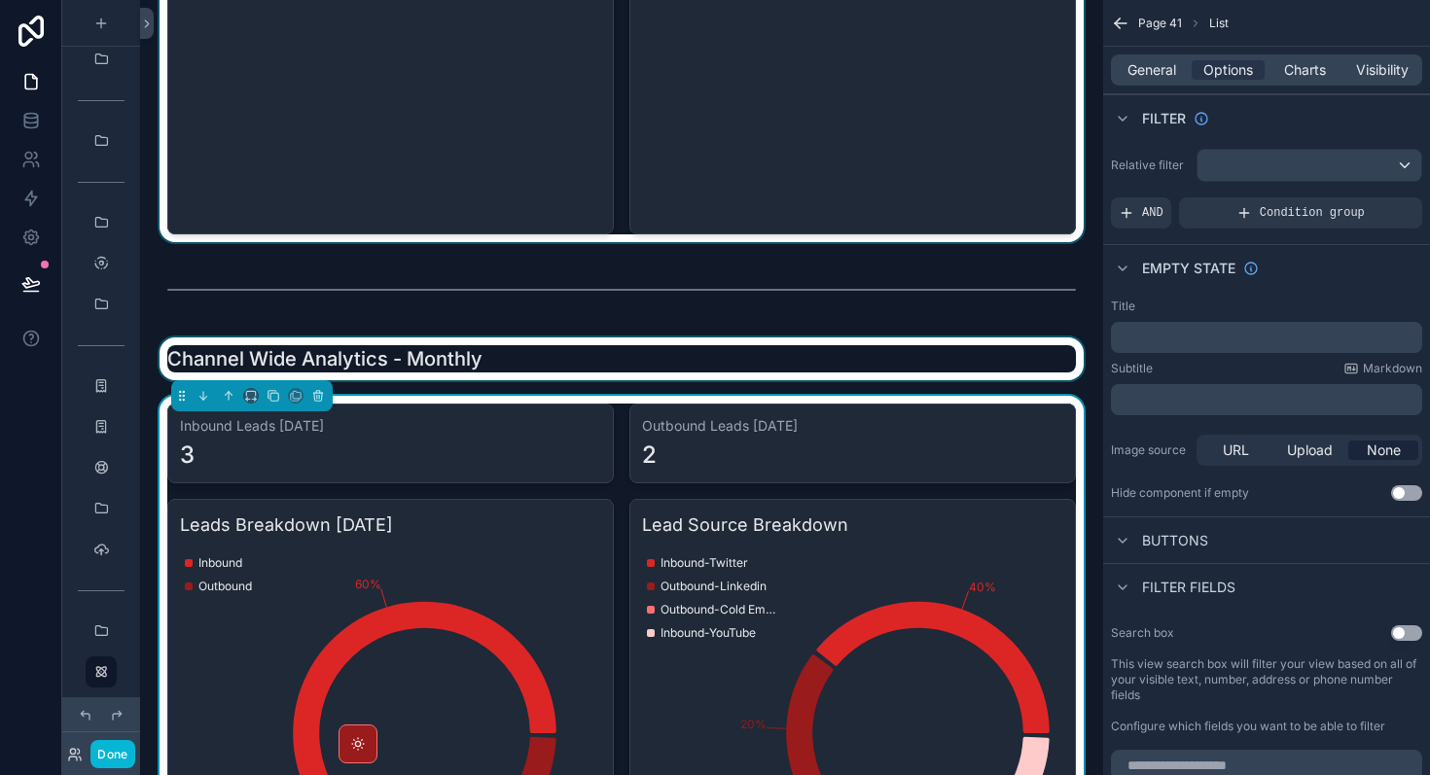
click at [493, 348] on div "scrollable content" at bounding box center [622, 359] width 932 height 43
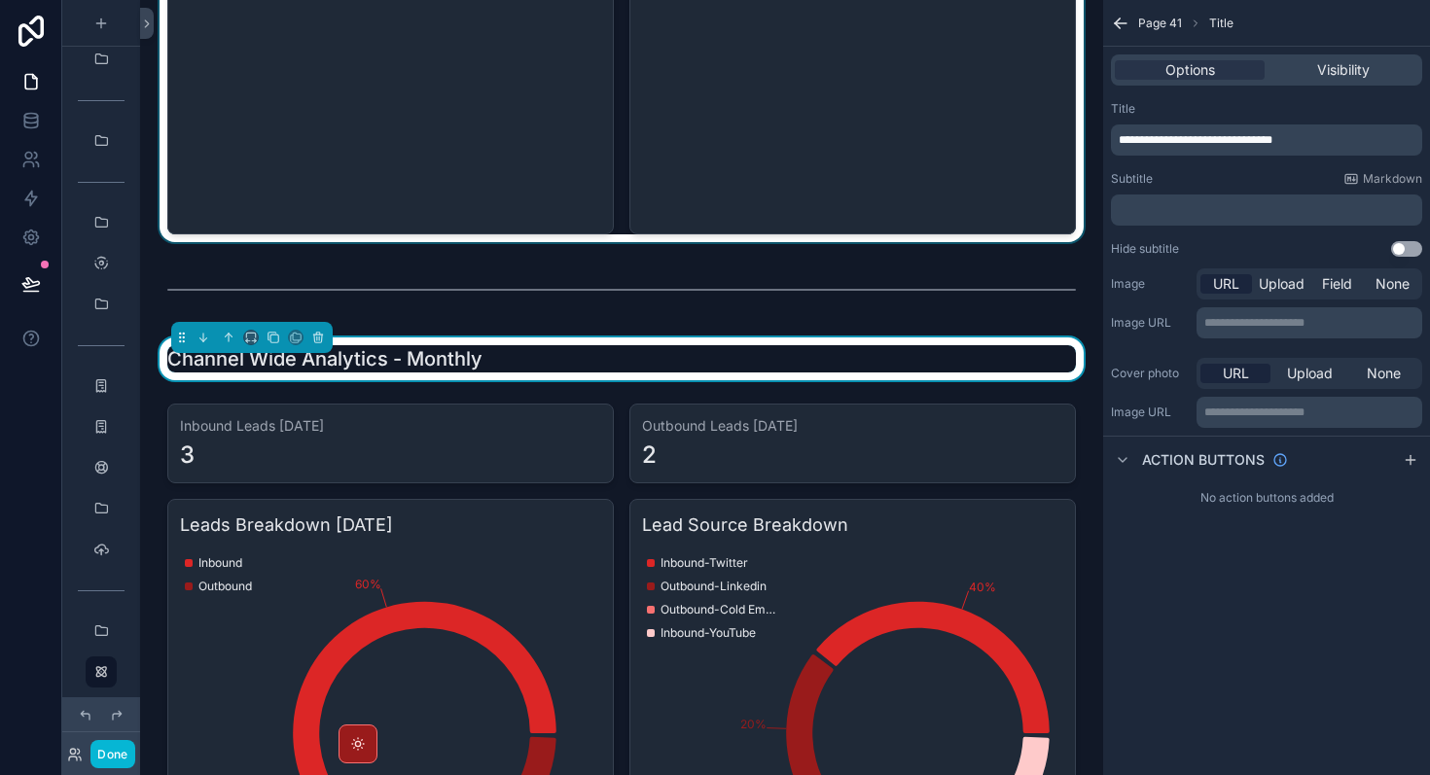
click at [517, 348] on div "Channel Wide Analytics - Monthly" at bounding box center [621, 358] width 908 height 27
click at [522, 367] on div "Channel Wide Analytics - Monthly" at bounding box center [621, 358] width 908 height 27
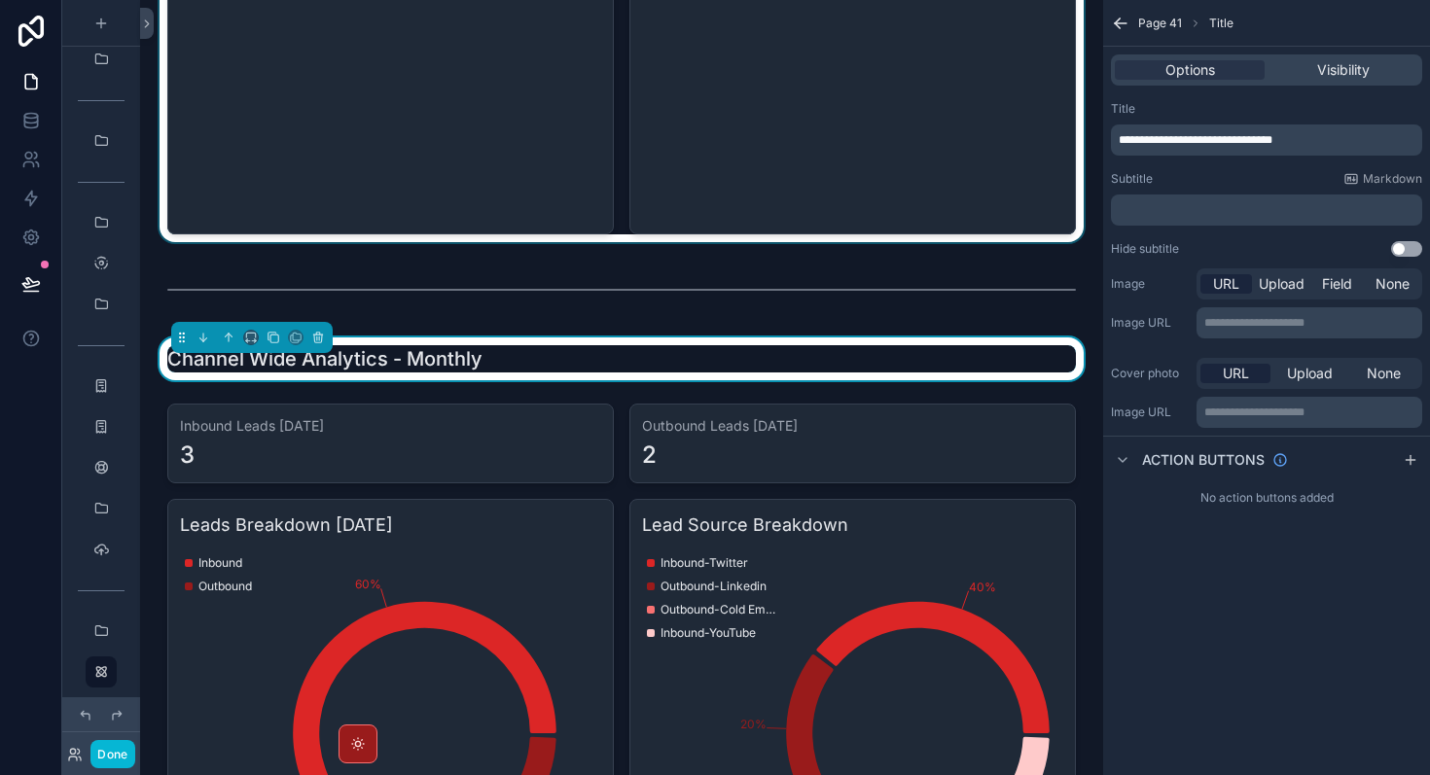
click at [513, 365] on div "Channel Wide Analytics - Monthly" at bounding box center [621, 358] width 908 height 27
click at [1338, 128] on div "**********" at bounding box center [1266, 140] width 311 height 31
click at [1338, 146] on p "**********" at bounding box center [1269, 140] width 300 height 16
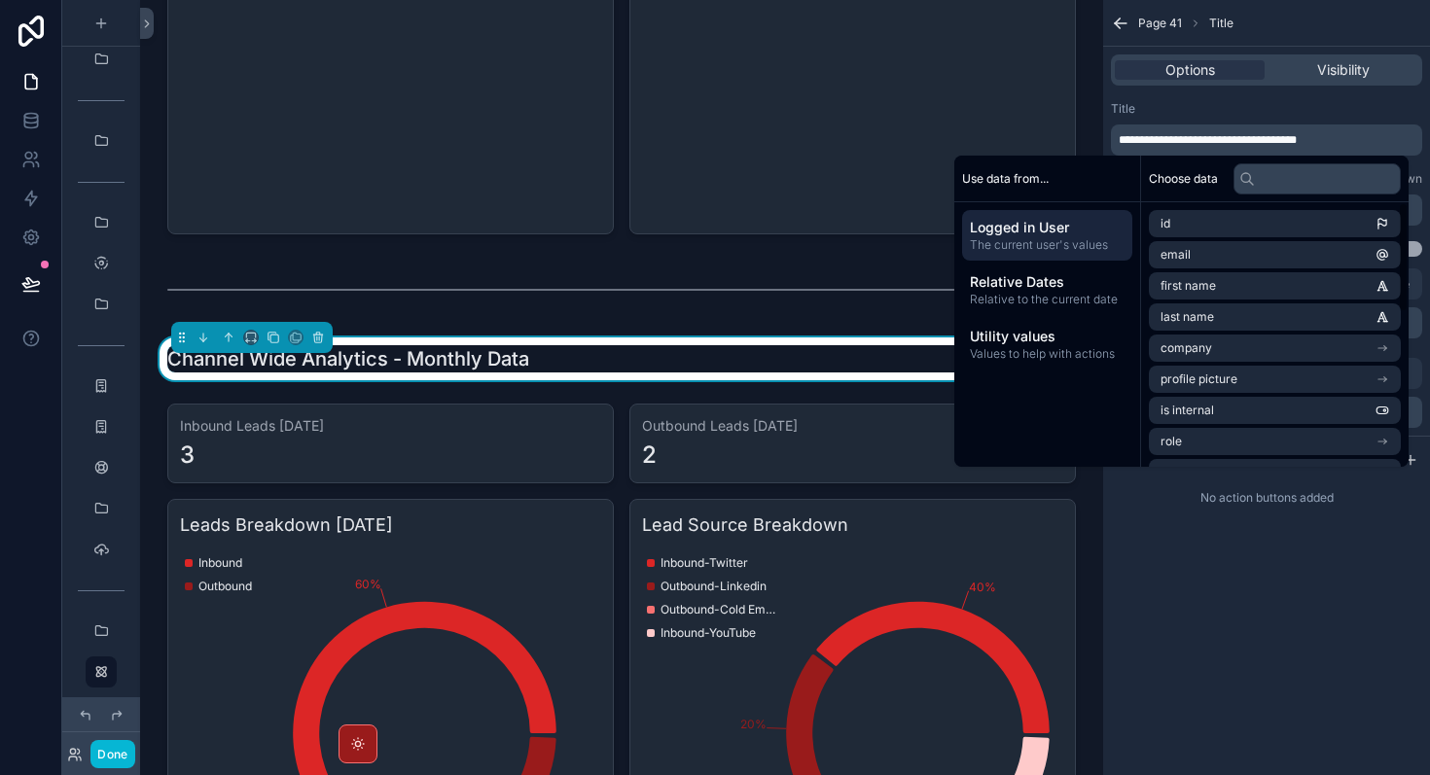
click at [1360, 573] on div "**********" at bounding box center [1266, 387] width 327 height 775
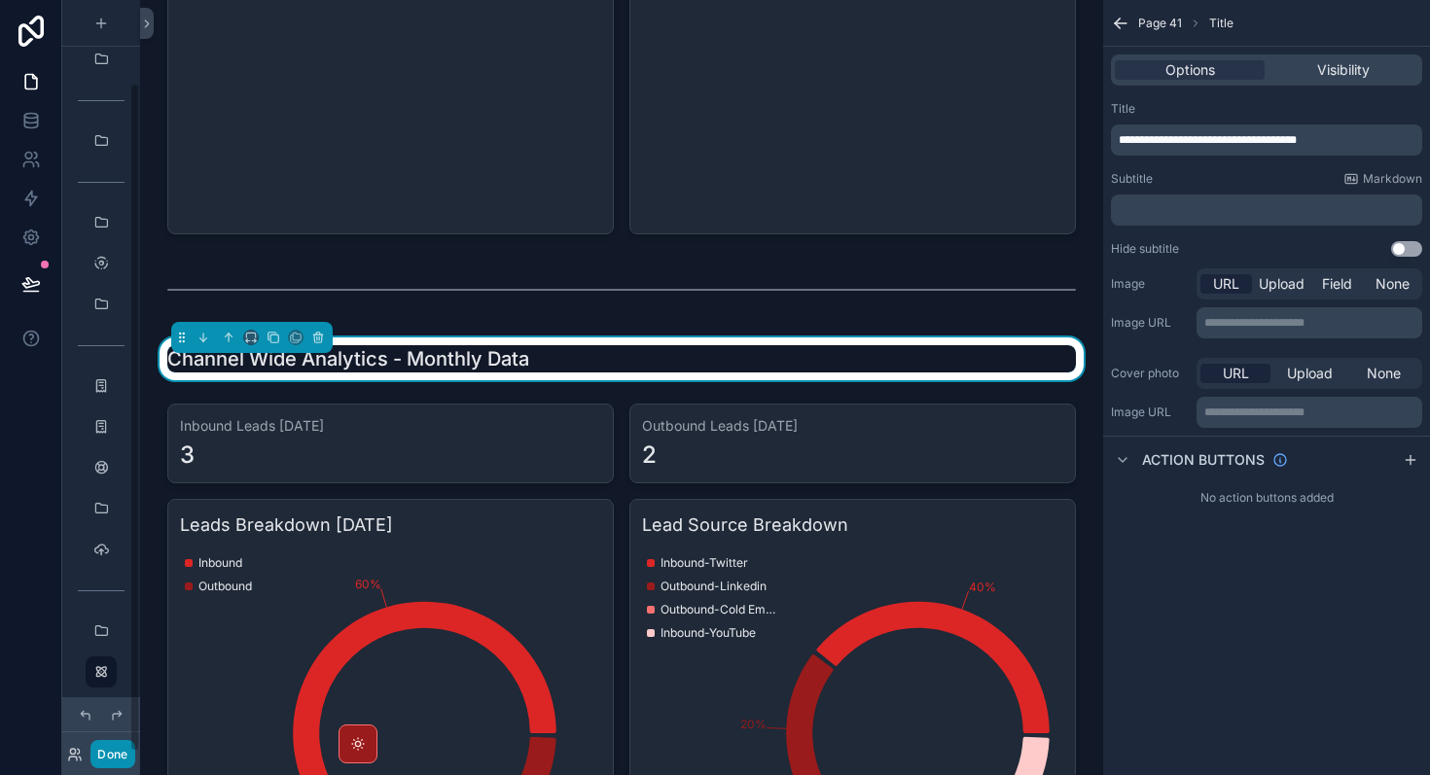
click at [118, 758] on button "Done" at bounding box center [112, 754] width 44 height 28
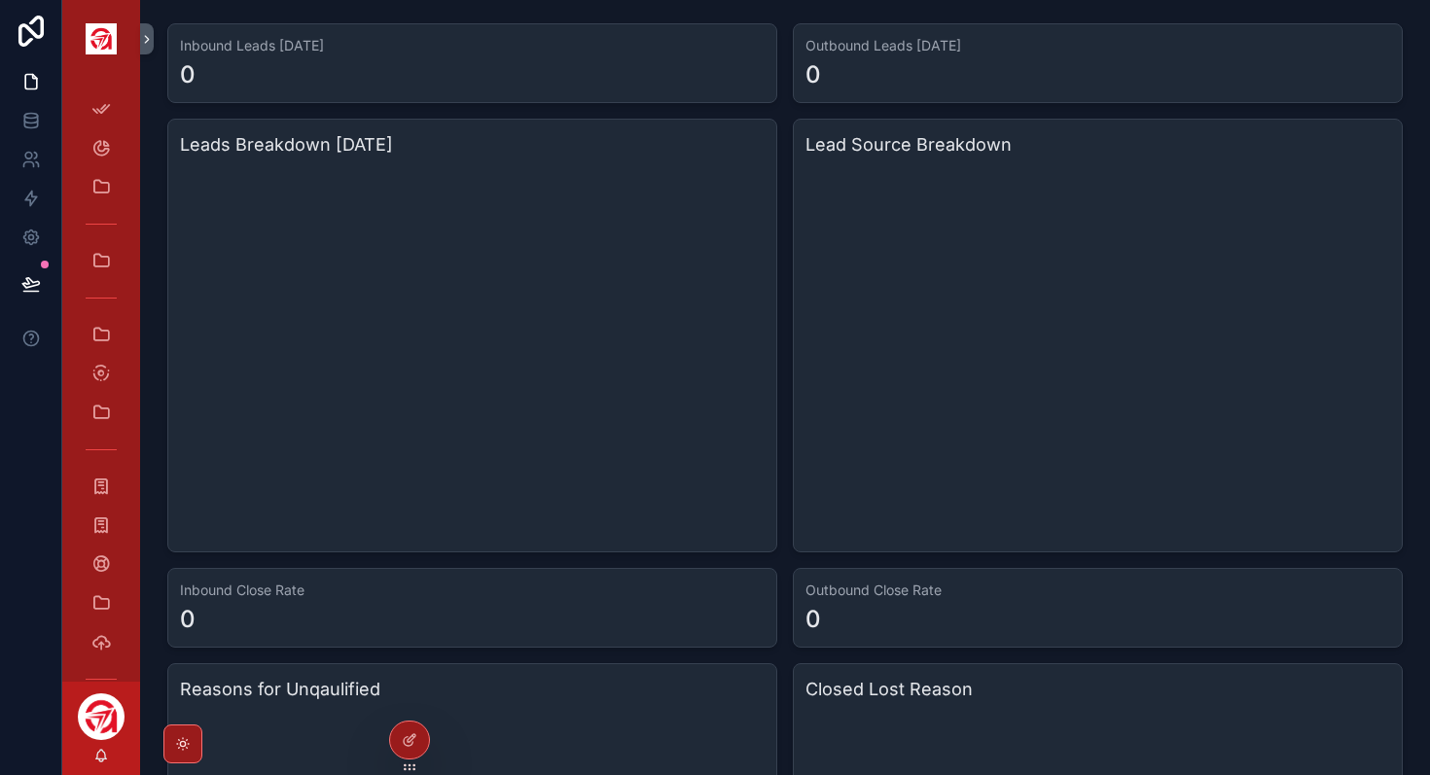
scroll to position [1231, 0]
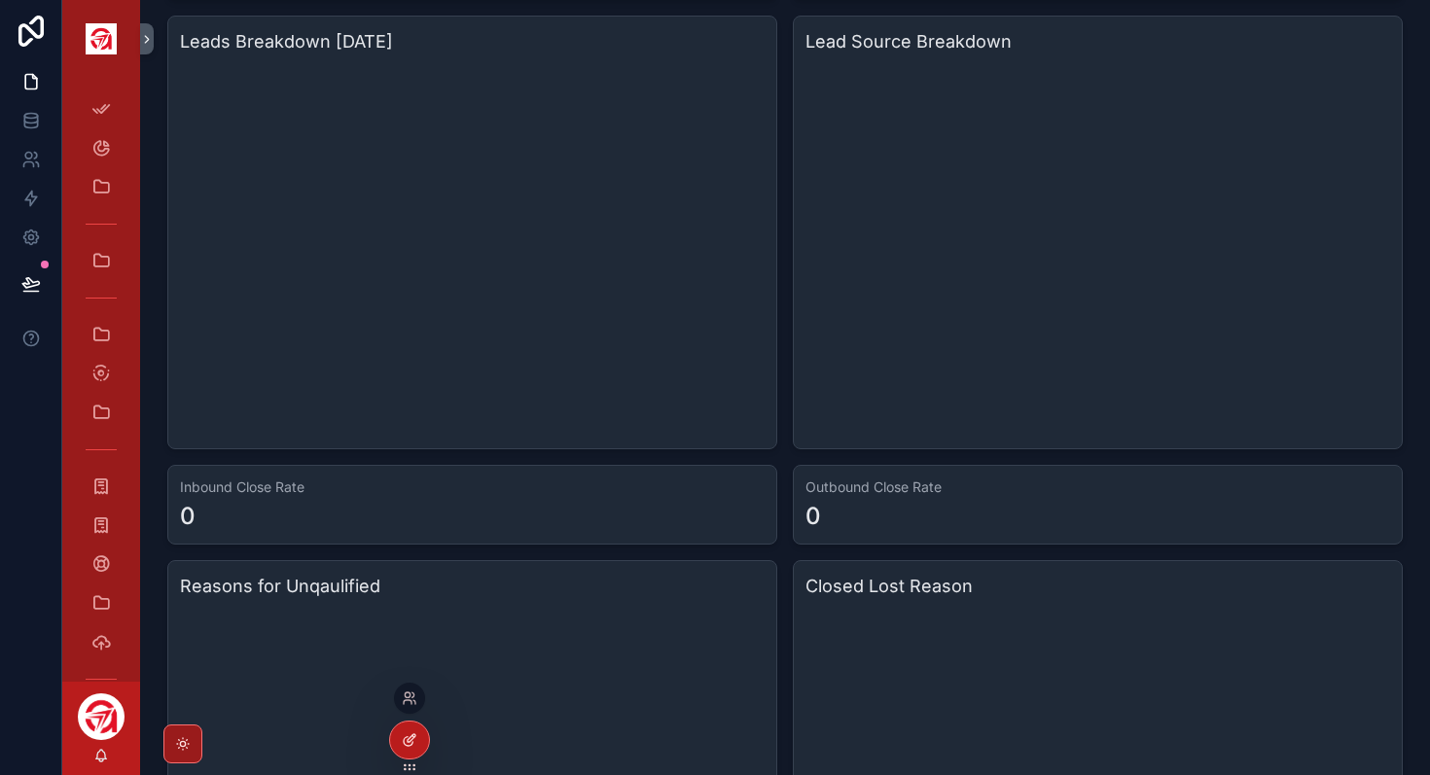
click at [413, 734] on icon at bounding box center [410, 740] width 16 height 16
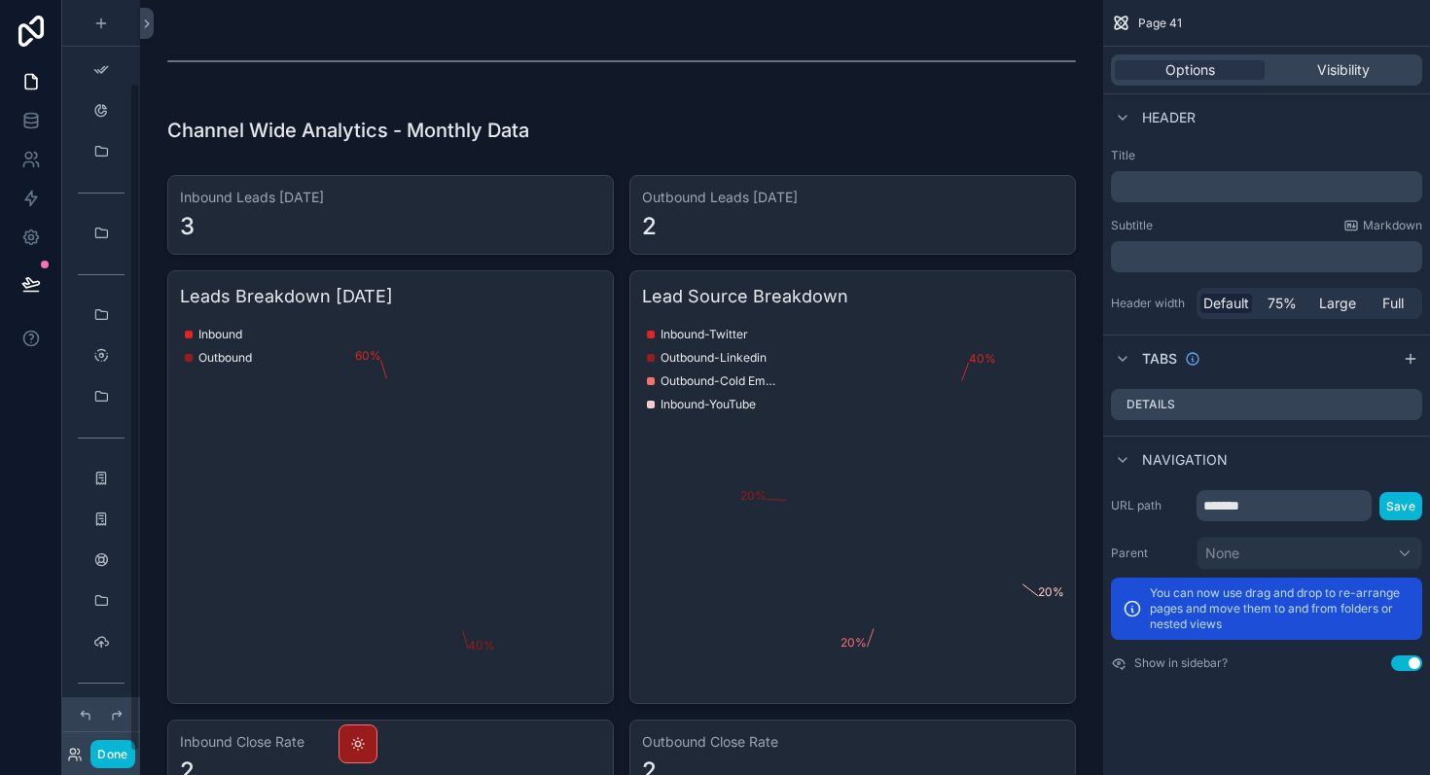
scroll to position [92, 0]
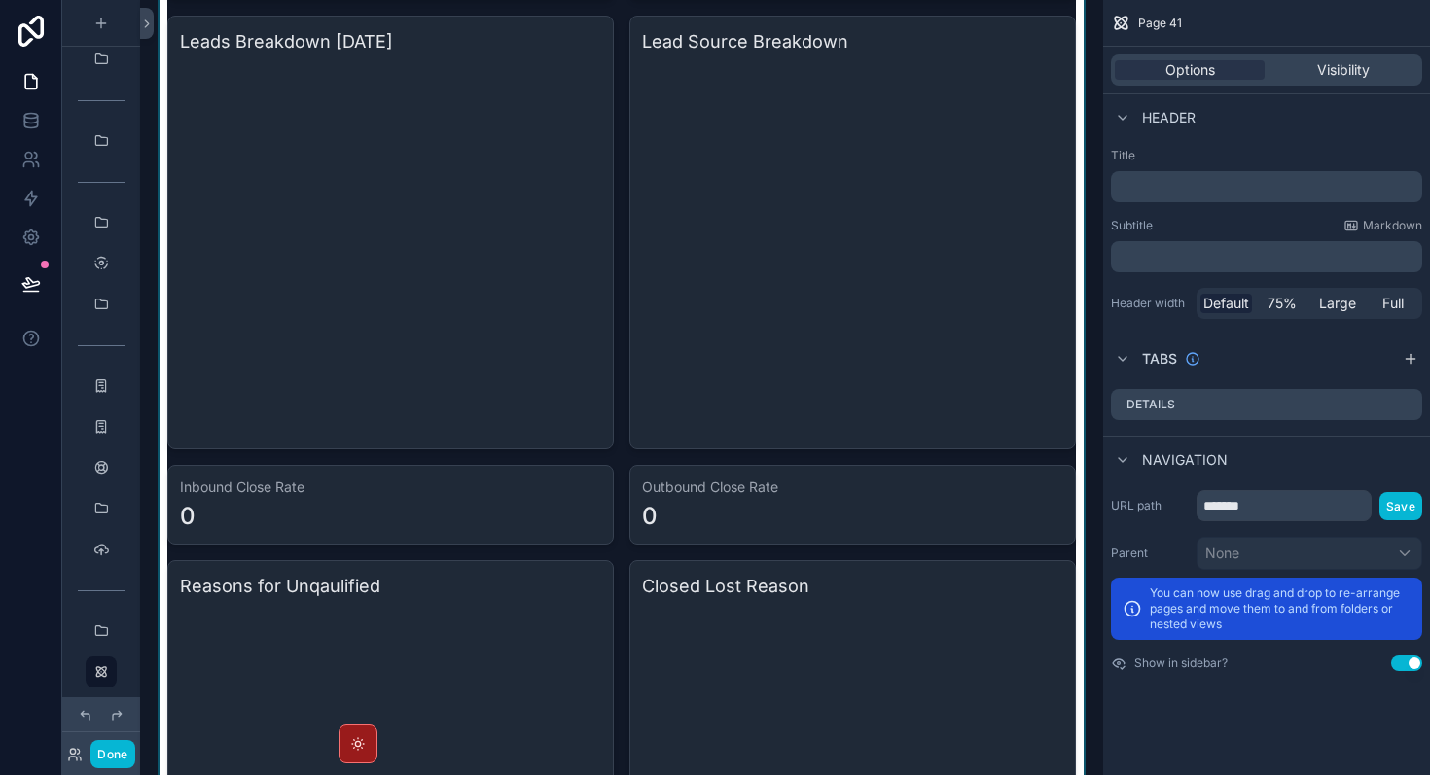
click at [843, 359] on div "scrollable content" at bounding box center [622, 681] width 932 height 1539
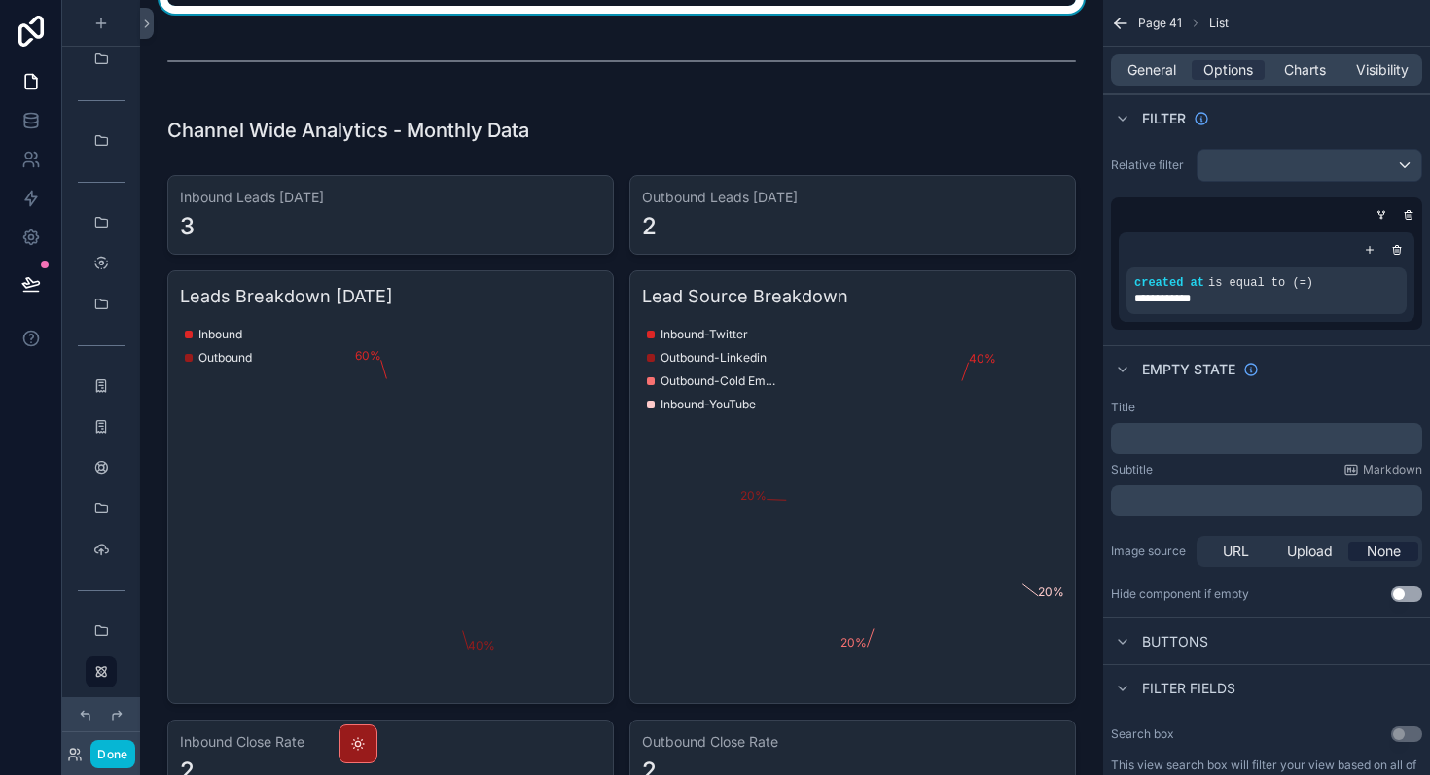
scroll to position [1044, 0]
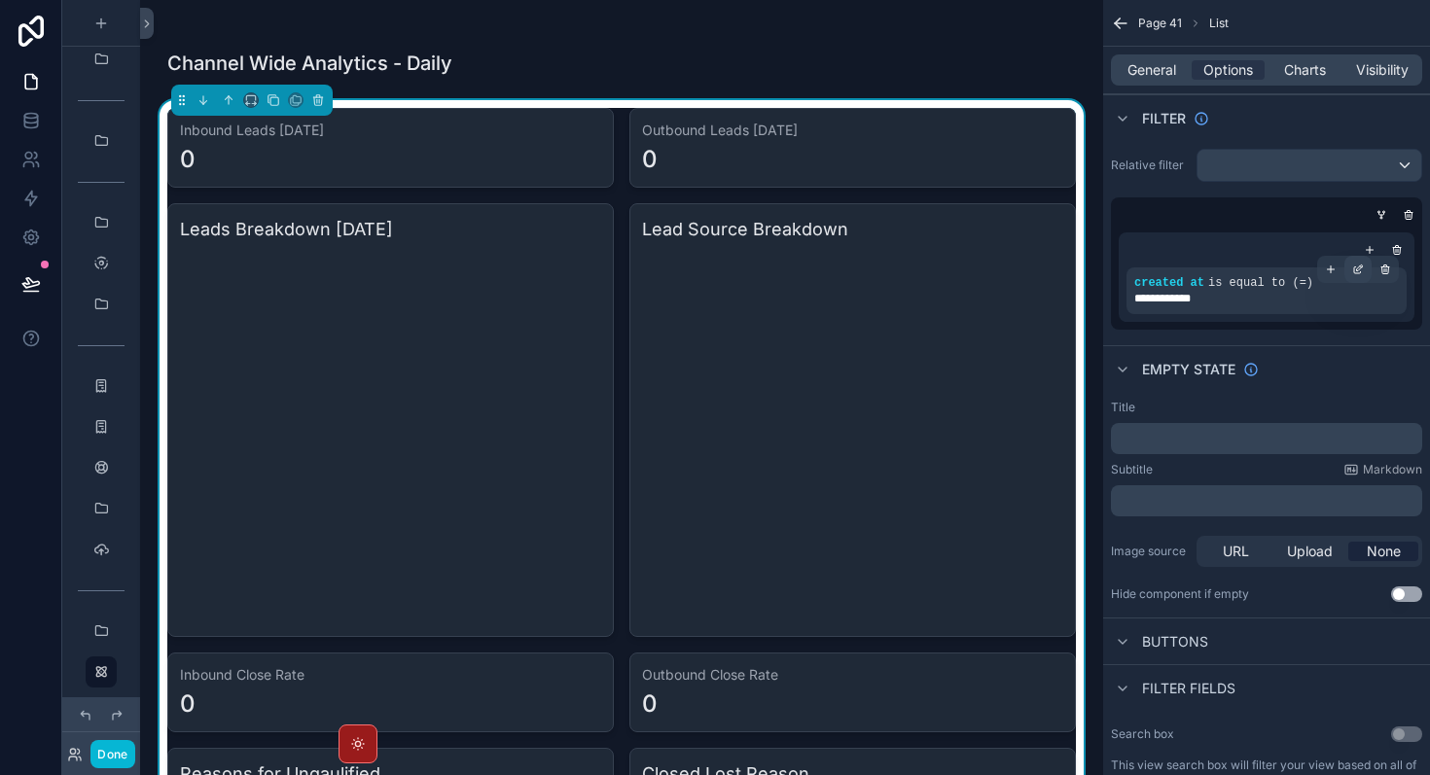
click at [1361, 269] on icon "scrollable content" at bounding box center [1358, 270] width 12 height 12
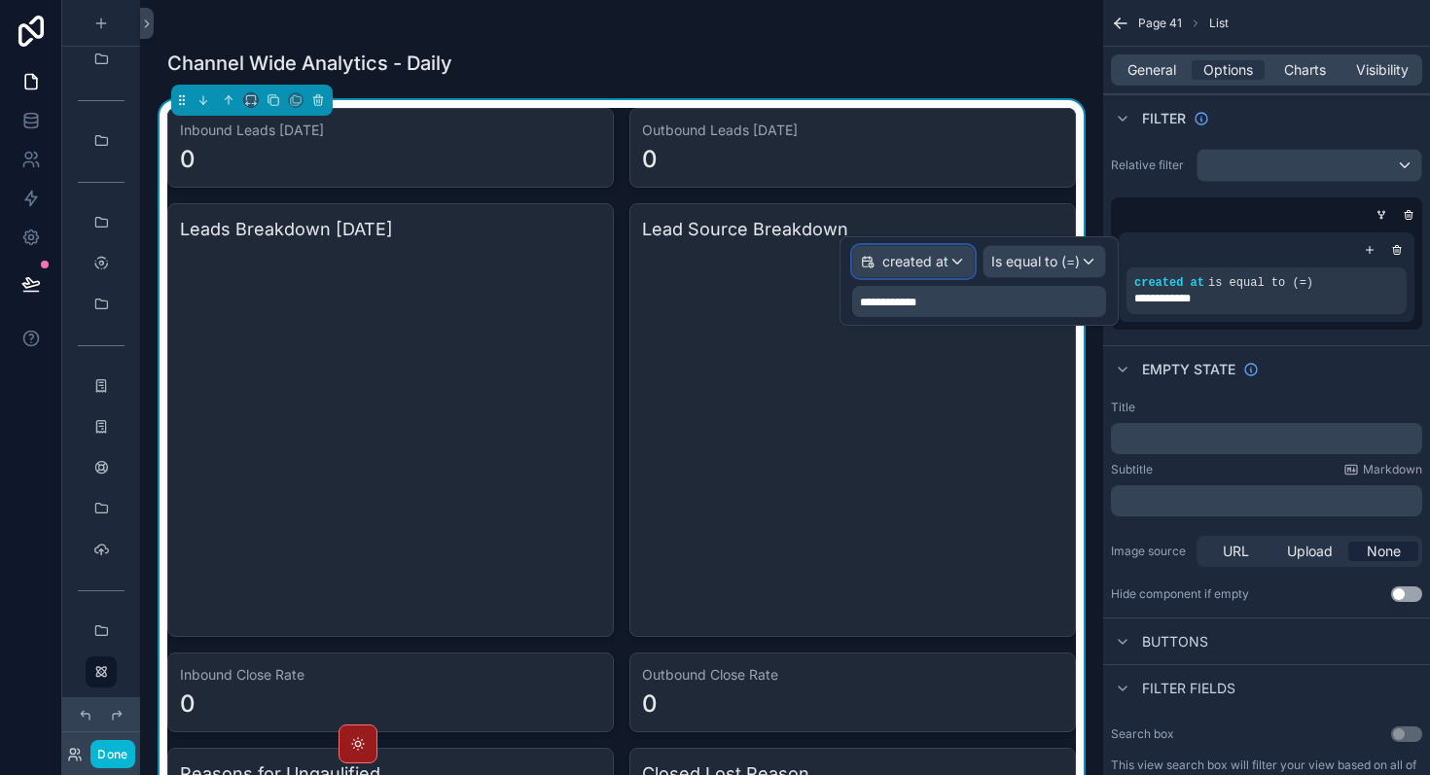
click at [918, 261] on span "created at" at bounding box center [915, 261] width 66 height 19
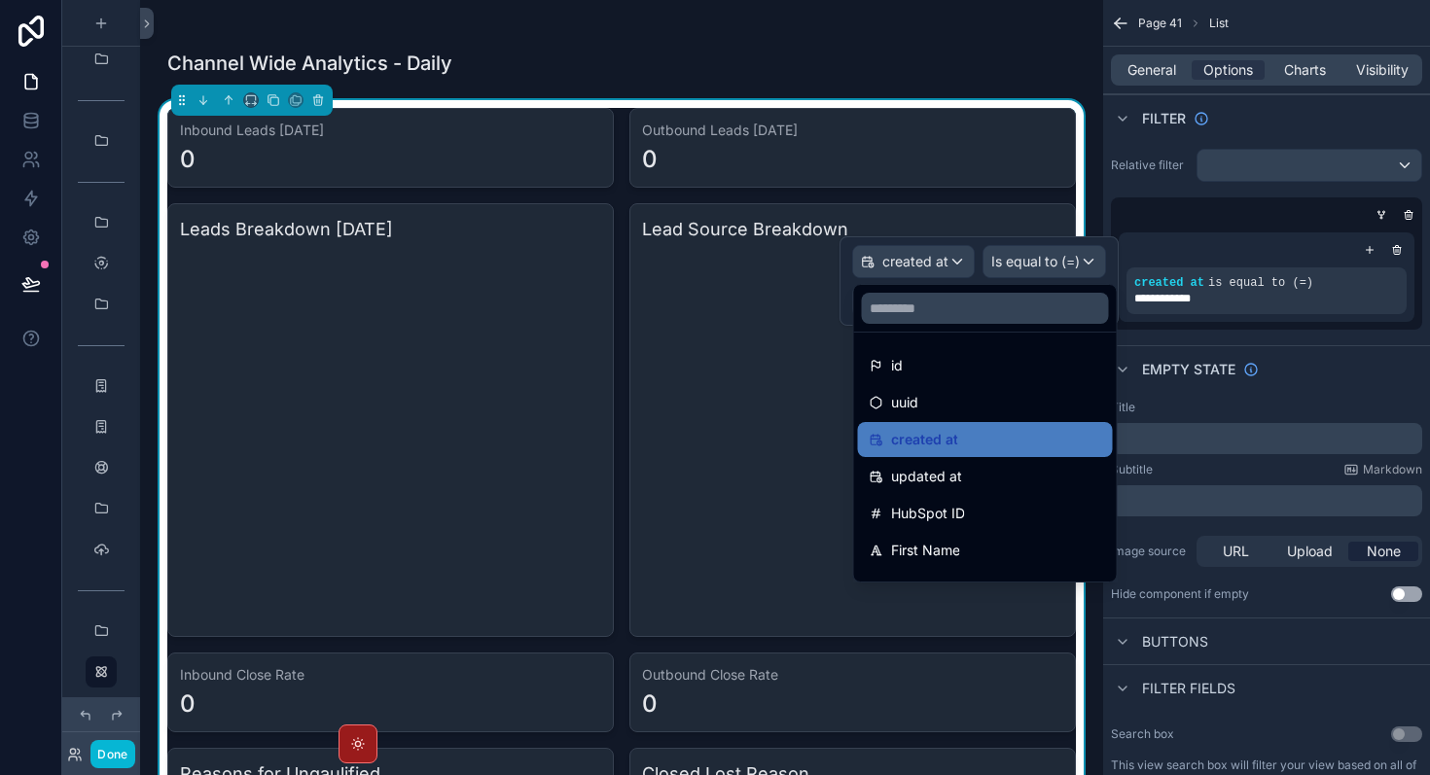
click at [918, 261] on div at bounding box center [978, 280] width 279 height 89
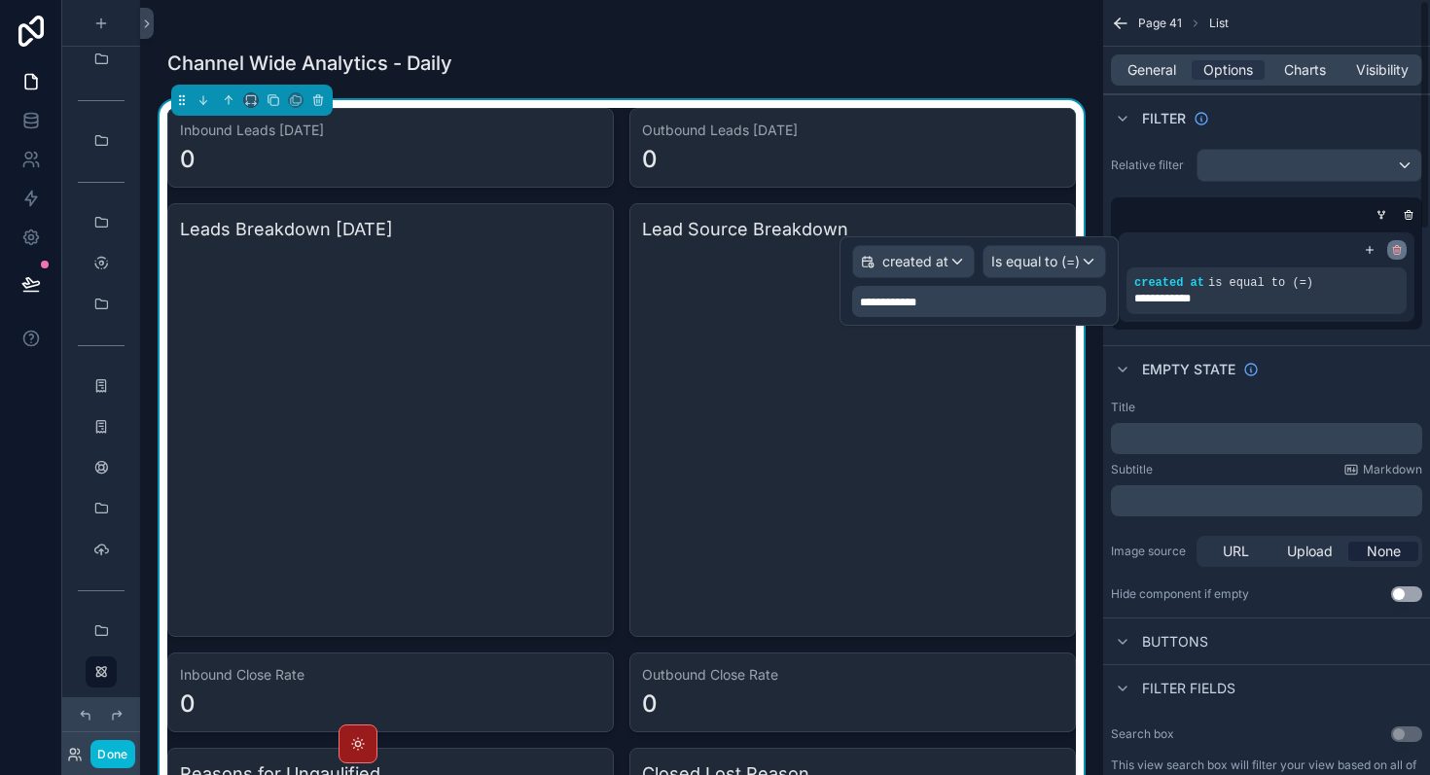
click at [1398, 250] on icon "scrollable content" at bounding box center [1397, 250] width 12 height 12
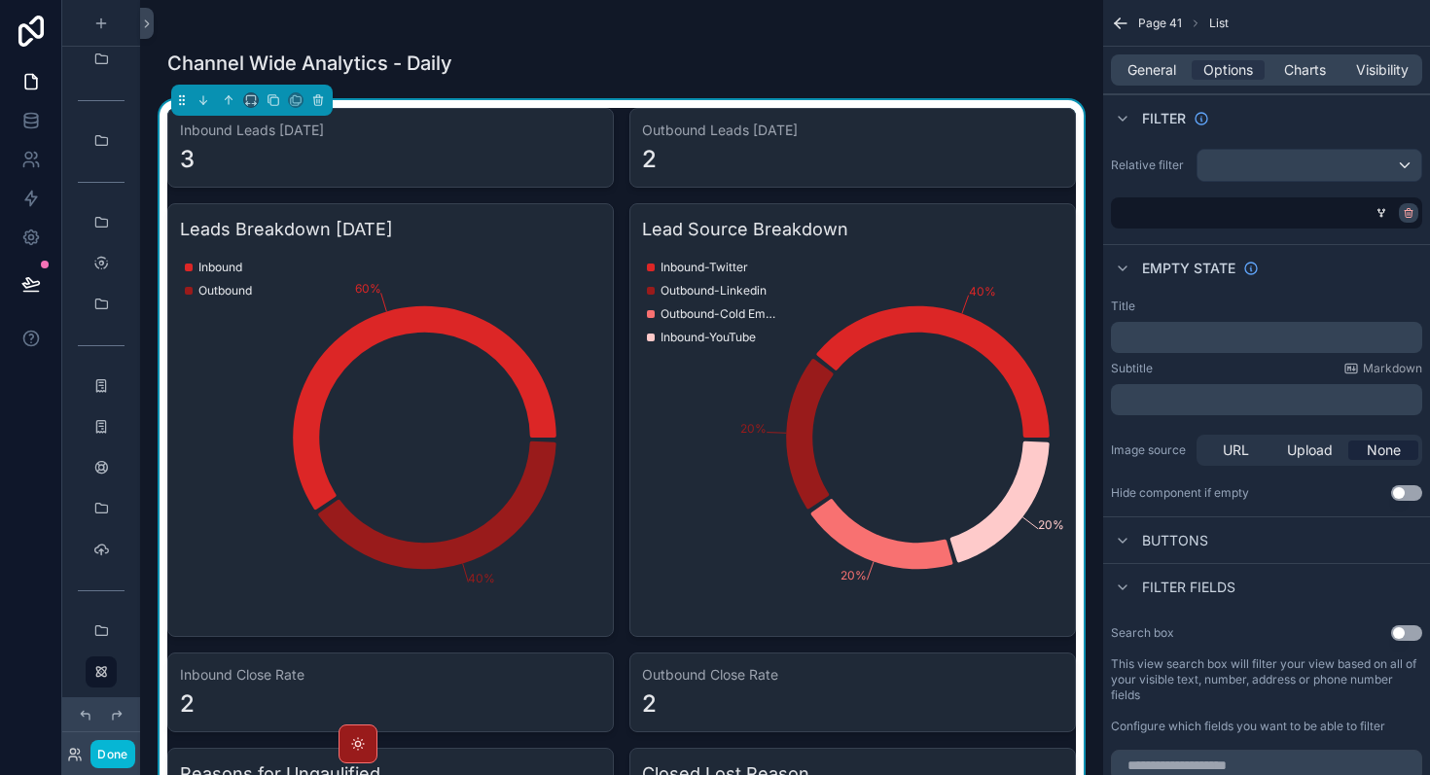
click at [1407, 215] on icon "scrollable content" at bounding box center [1409, 213] width 12 height 12
click at [1328, 214] on span "Condition group" at bounding box center [1312, 213] width 105 height 16
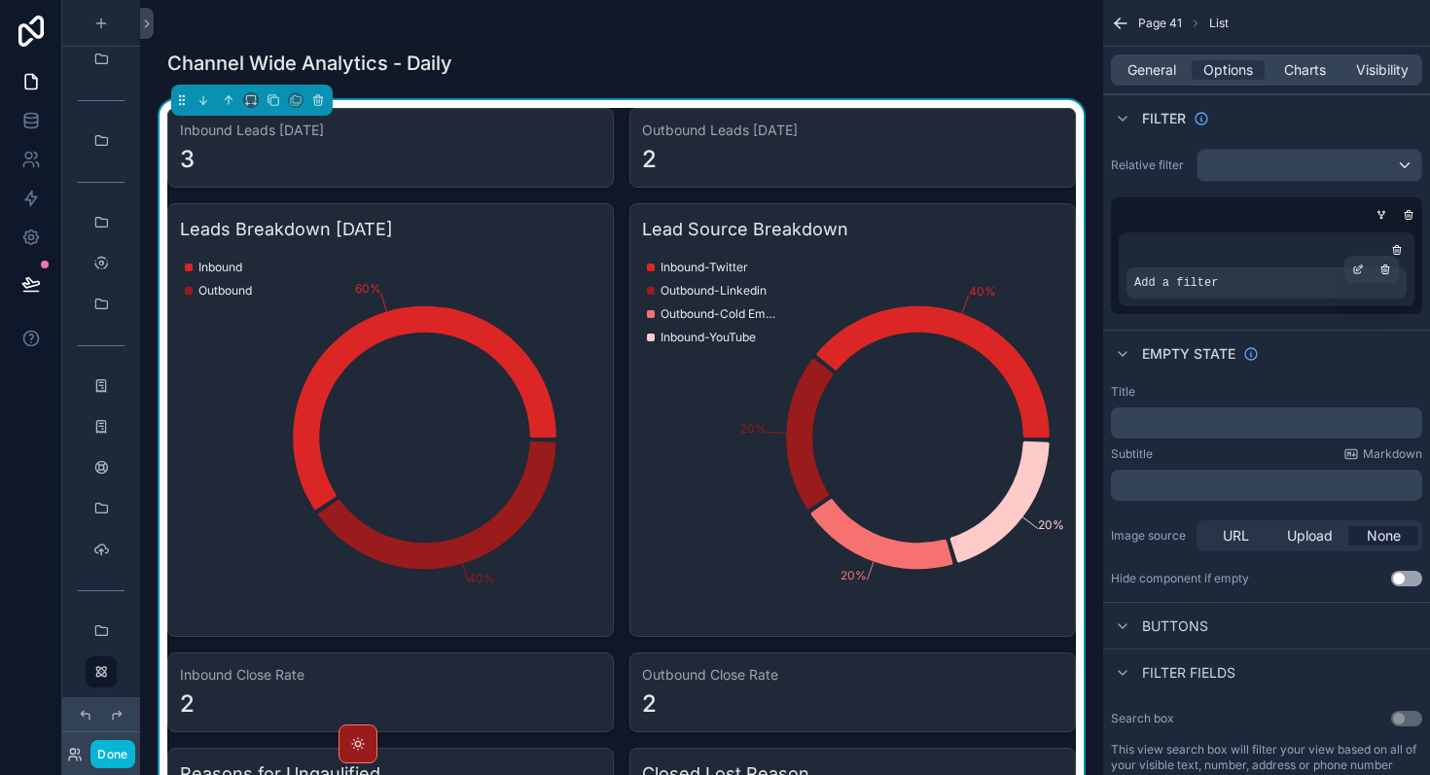
click at [1249, 290] on div "Add a filter" at bounding box center [1266, 282] width 280 height 31
click at [1358, 267] on icon "scrollable content" at bounding box center [1358, 270] width 12 height 12
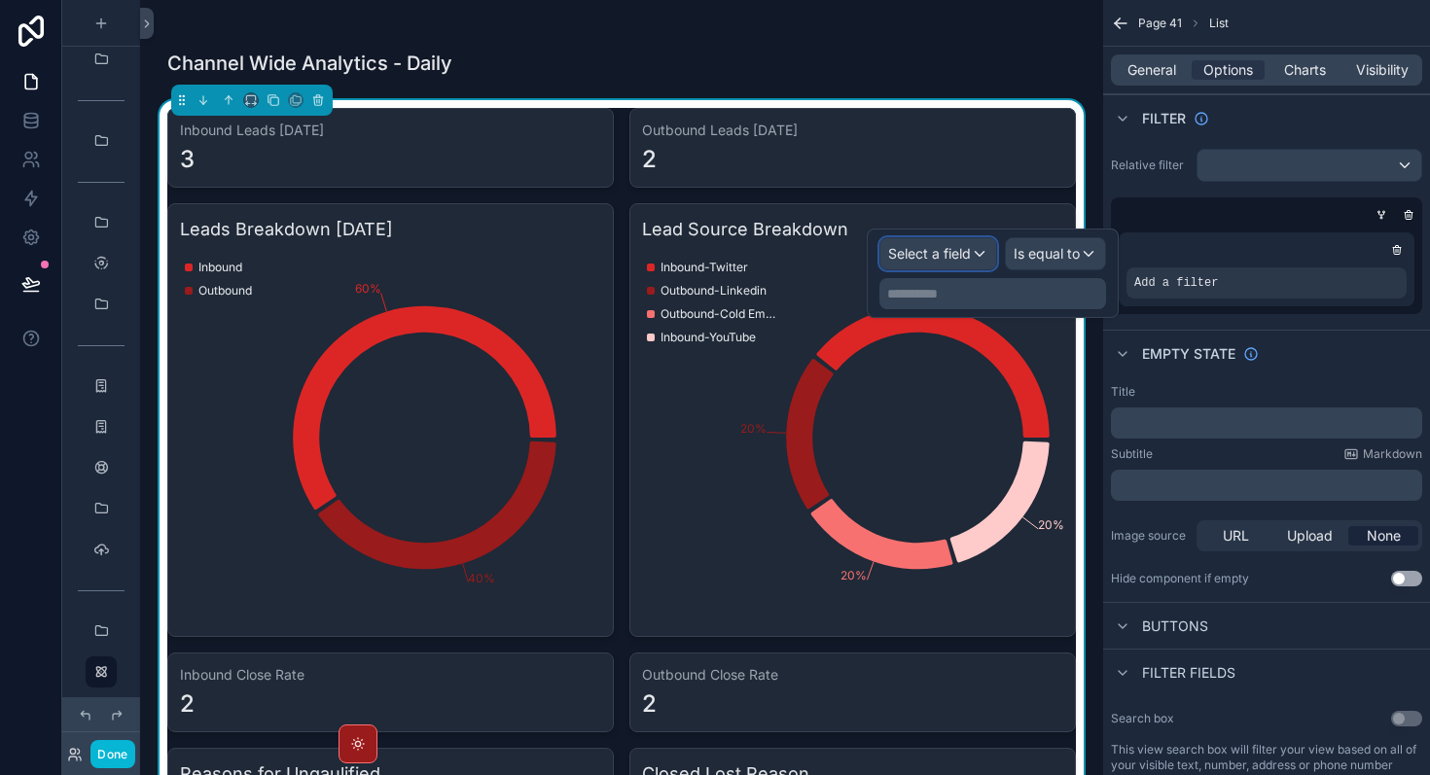
click at [974, 258] on div "Select a field" at bounding box center [938, 253] width 116 height 31
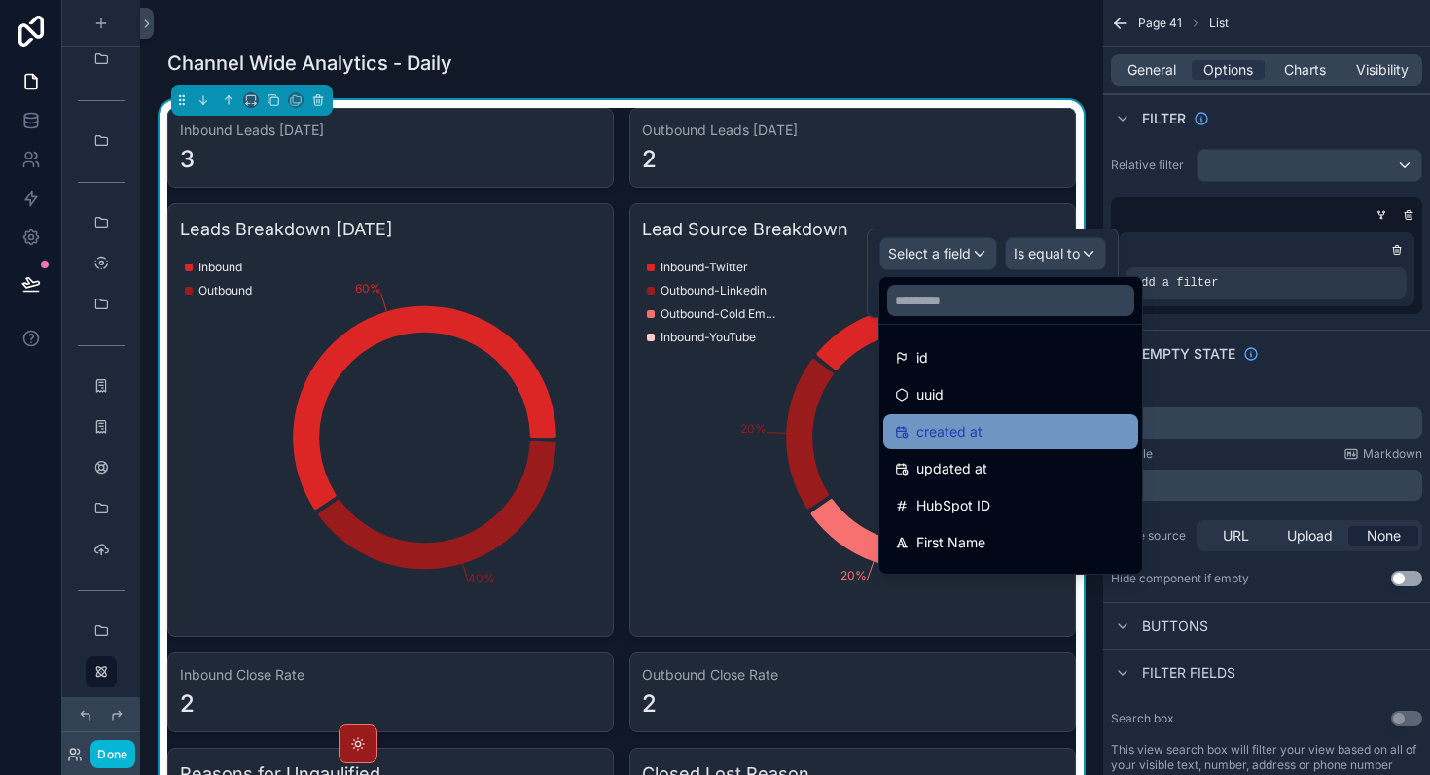
click at [1001, 439] on div "created at" at bounding box center [1011, 431] width 232 height 23
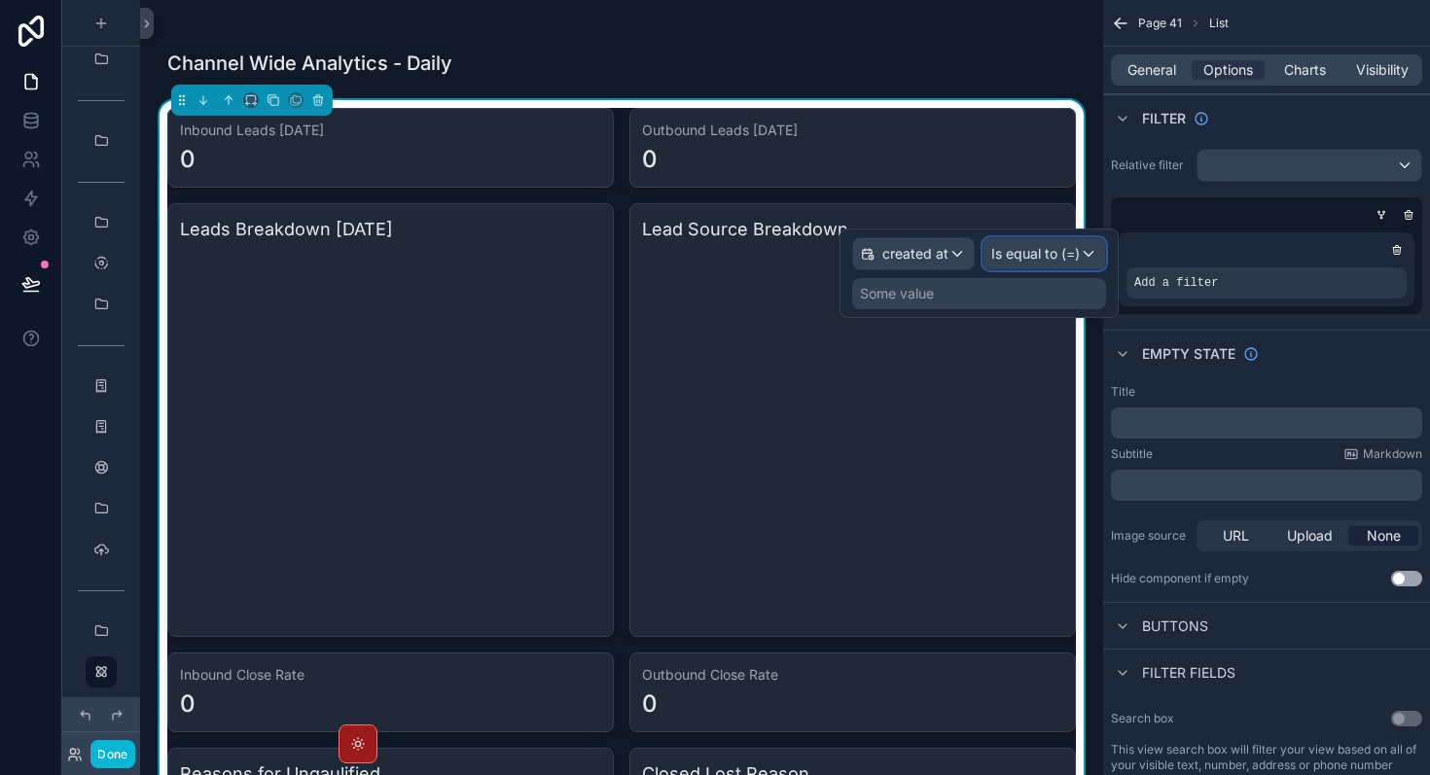
click at [1025, 253] on span "Is equal to (=)" at bounding box center [1035, 253] width 89 height 19
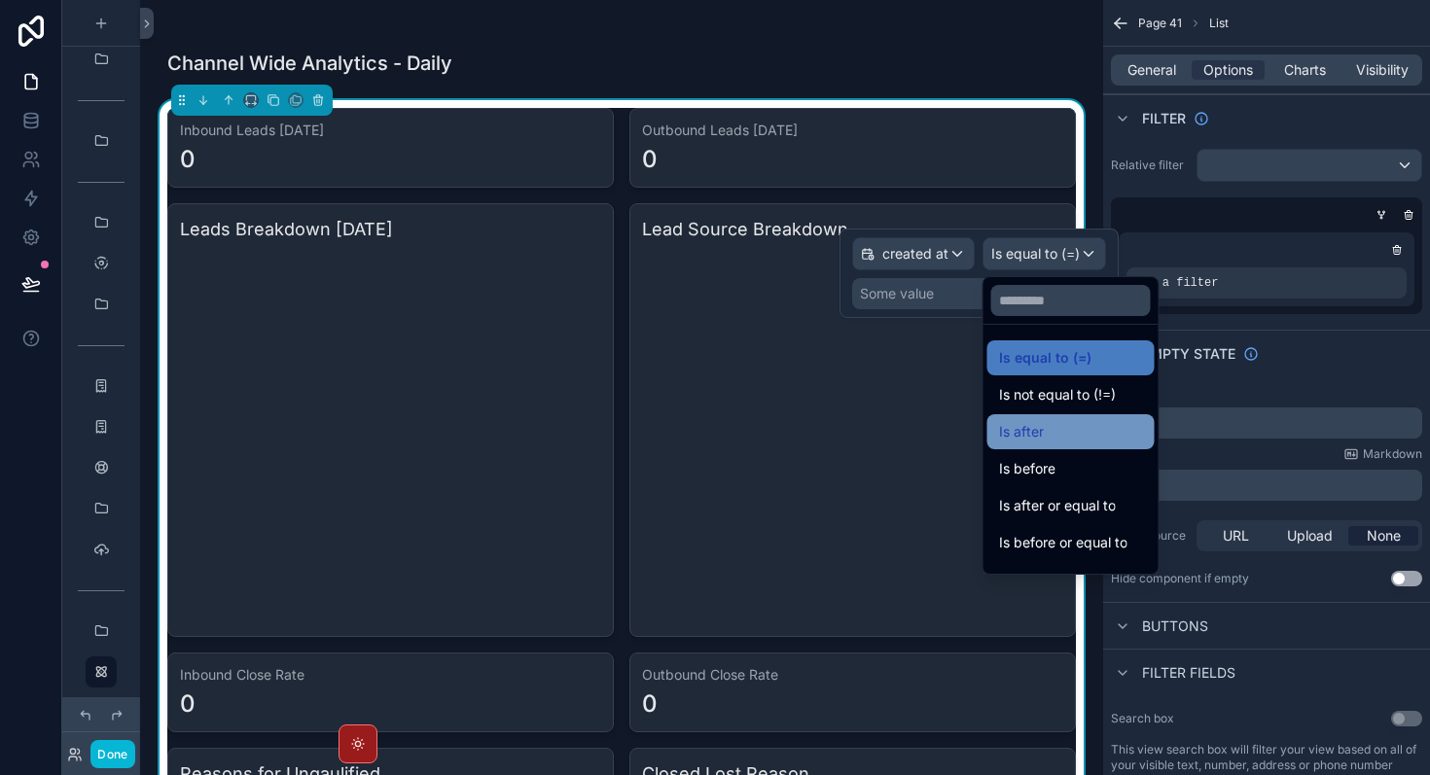
click at [1027, 422] on span "Is after" at bounding box center [1021, 431] width 45 height 23
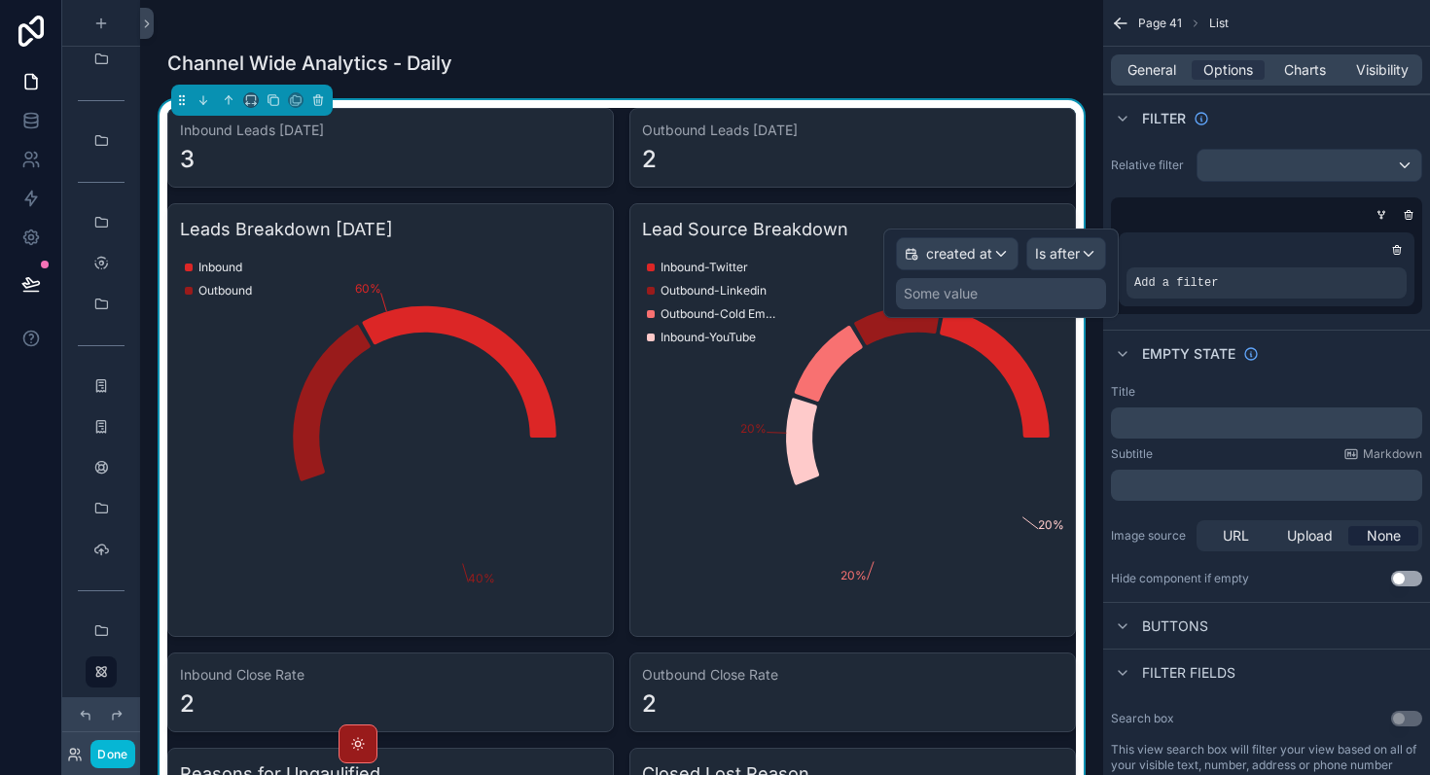
click at [998, 297] on div "Some value" at bounding box center [1001, 293] width 210 height 31
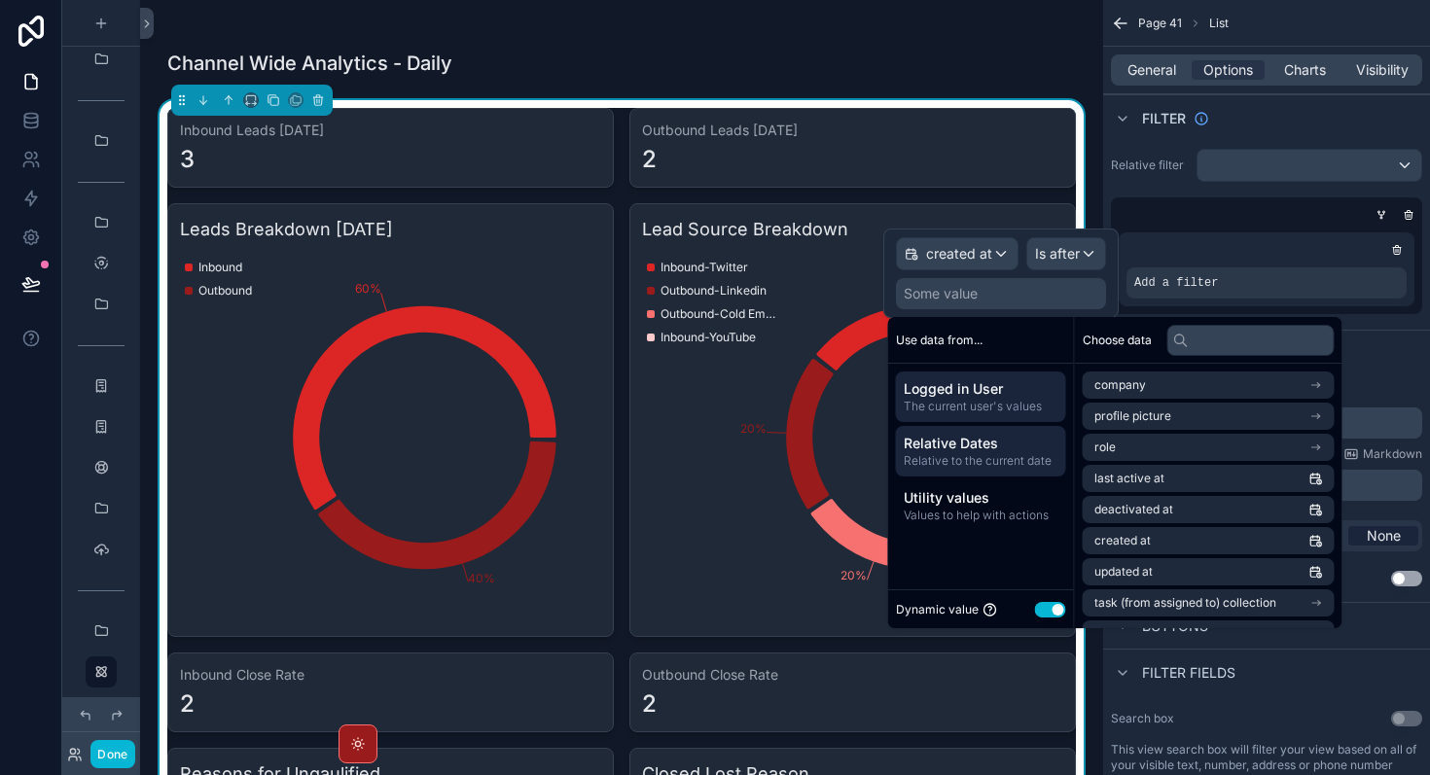
click at [978, 460] on span "Relative to the current date" at bounding box center [981, 461] width 155 height 16
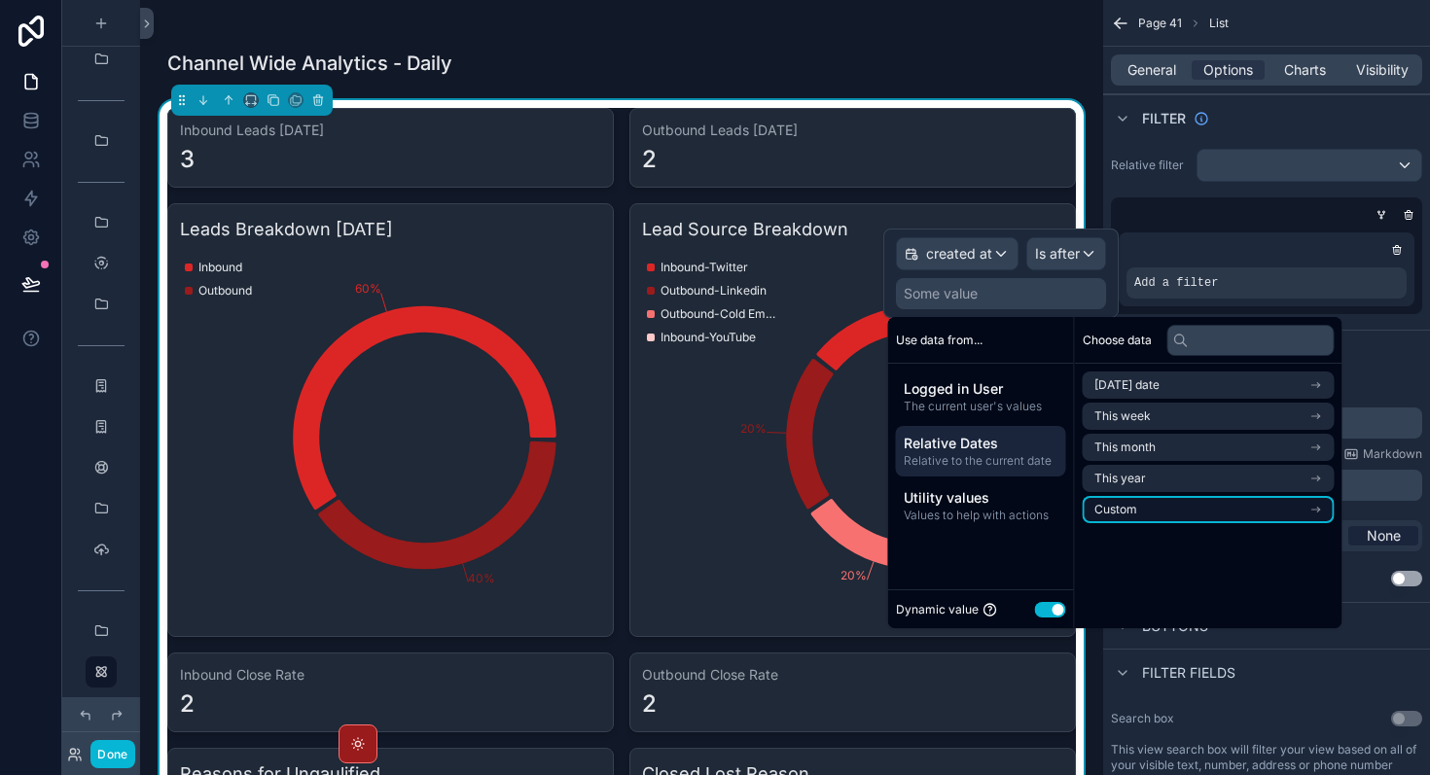
click at [1230, 517] on li "Custom" at bounding box center [1209, 509] width 252 height 27
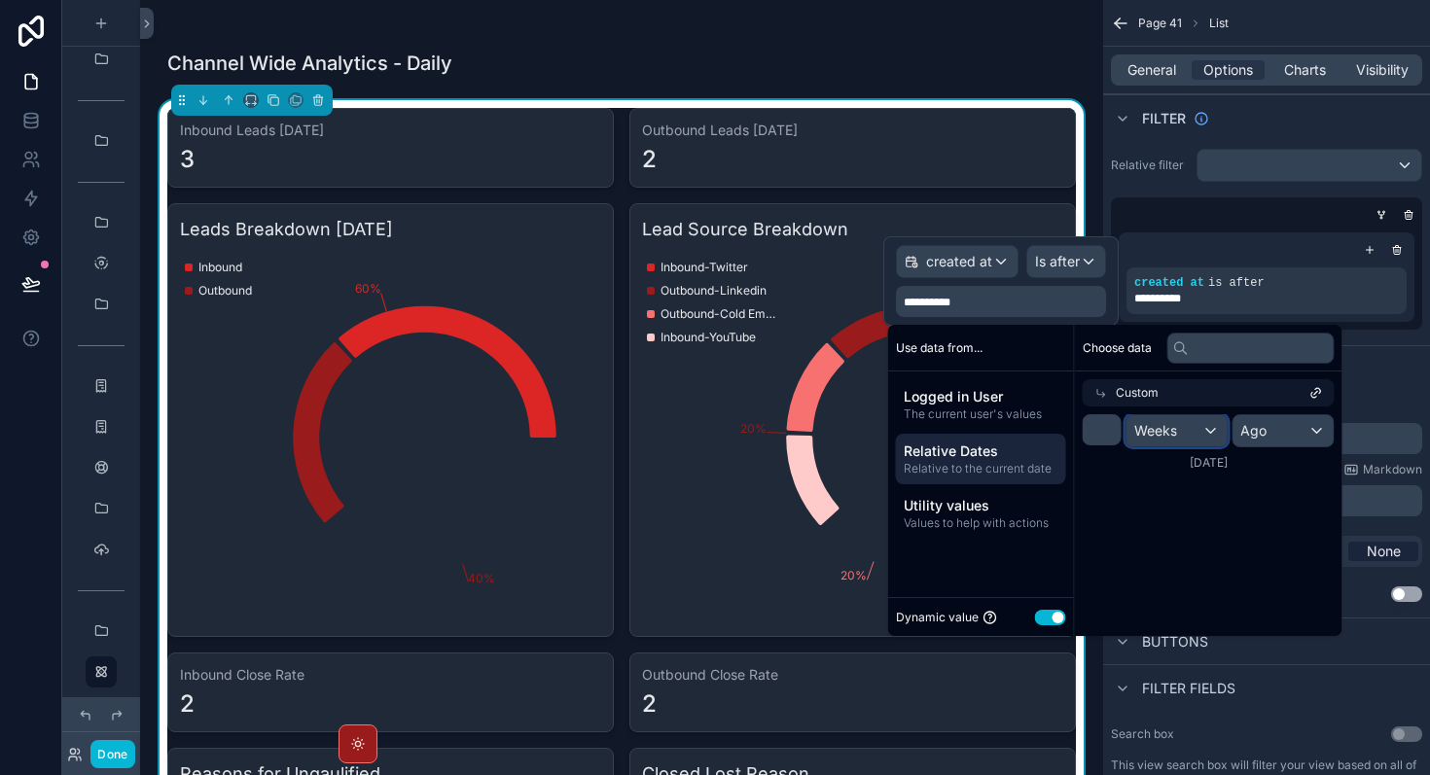
click at [1192, 443] on div "Weeks" at bounding box center [1176, 430] width 101 height 31
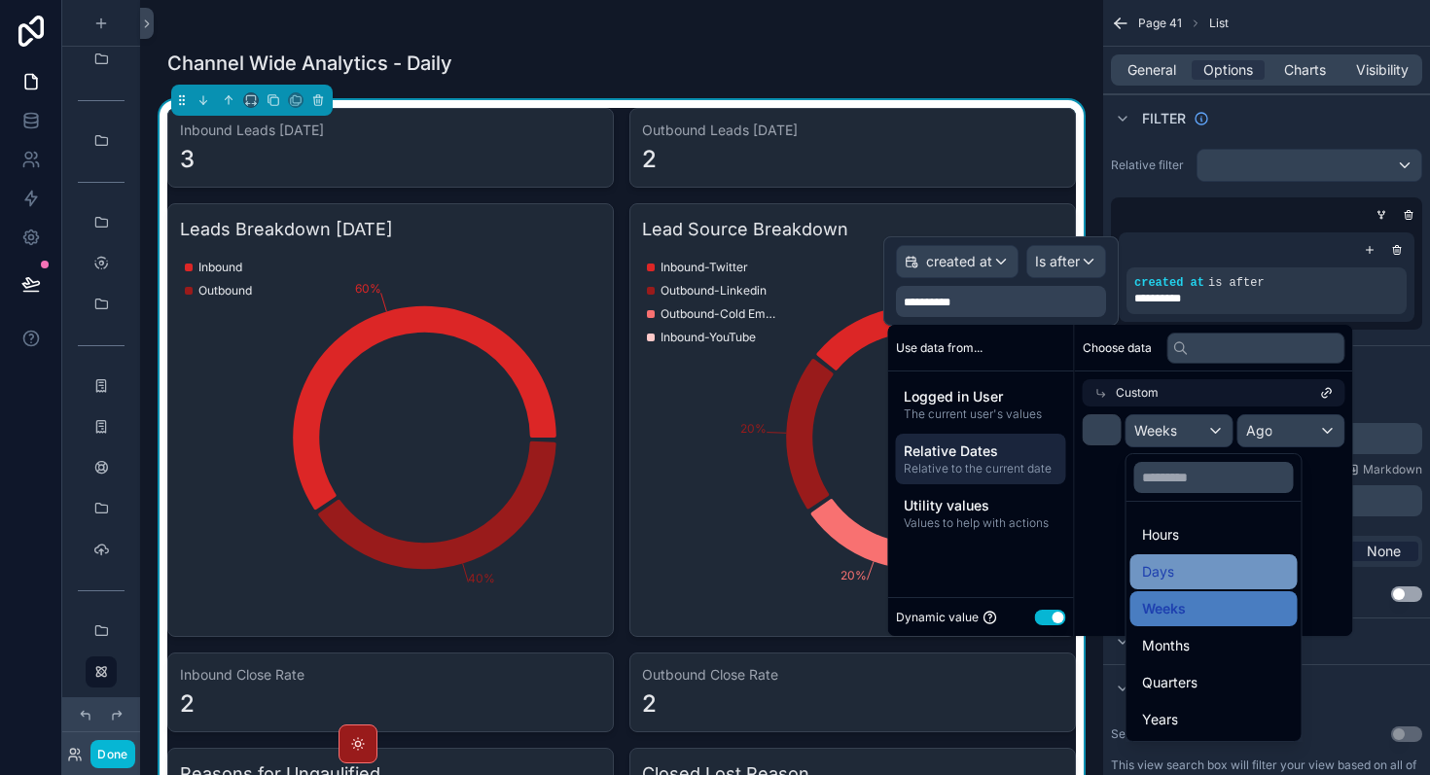
click at [1196, 560] on div "Days" at bounding box center [1214, 571] width 144 height 23
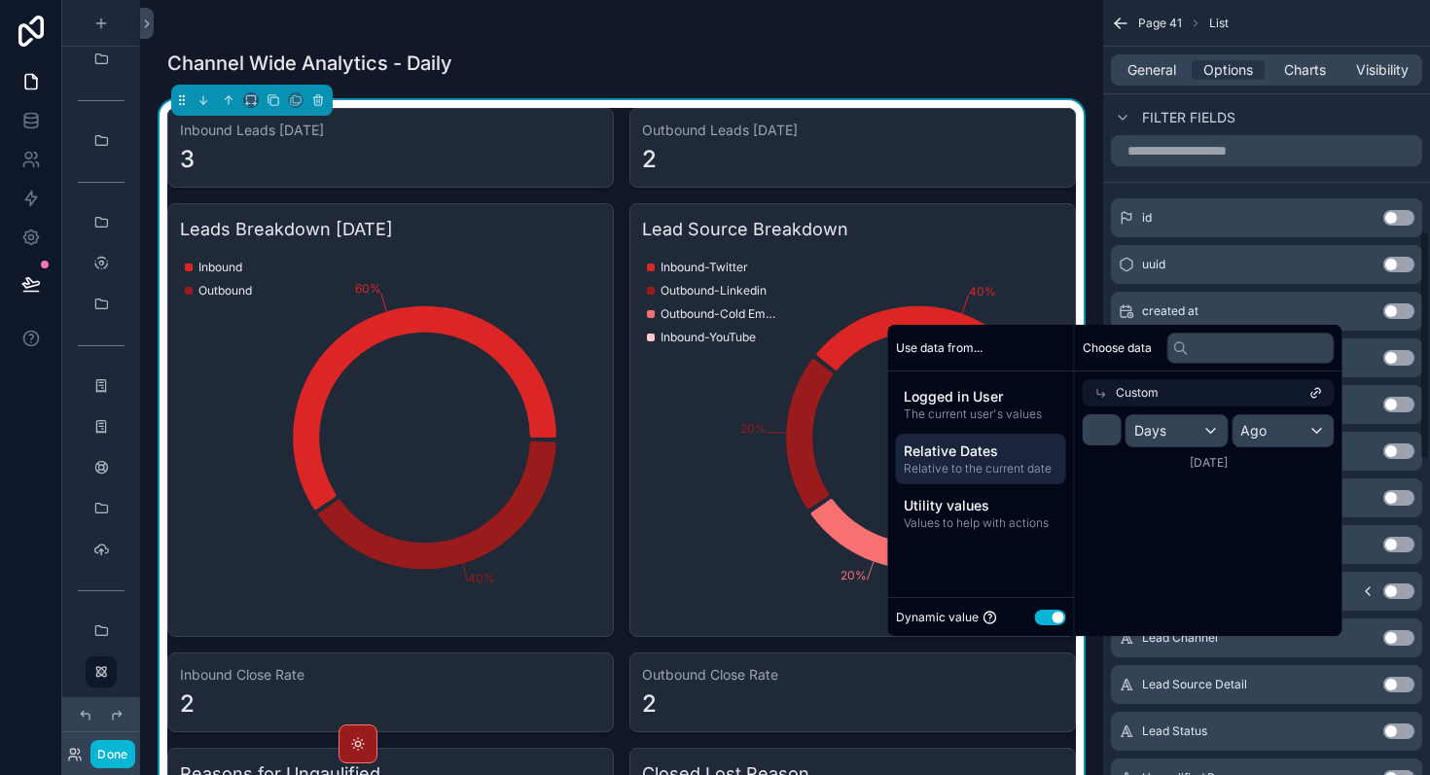
scroll to position [0, 0]
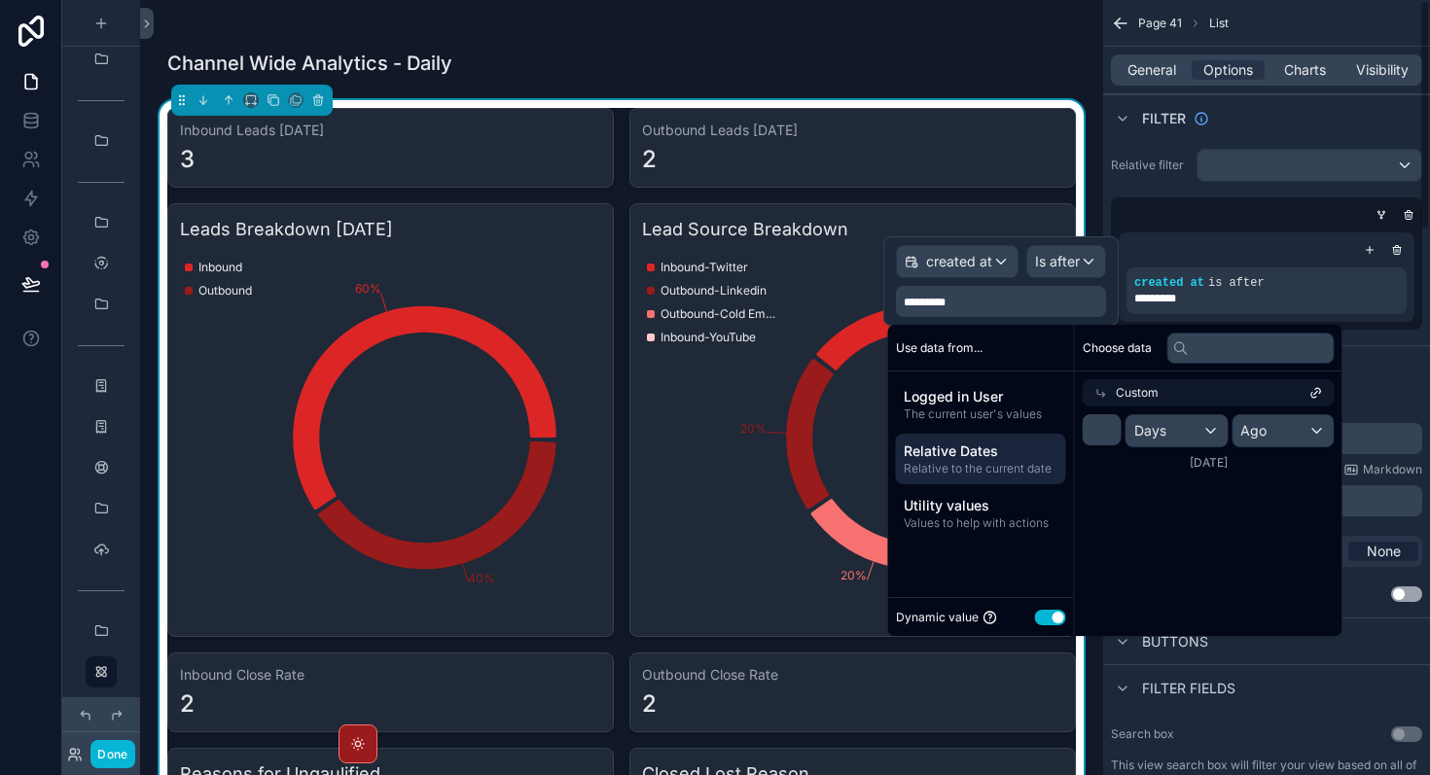
click at [1397, 393] on div "Title ﻿ Subtitle Markdown ﻿ Image source URL Upload None Hide component if empt…" at bounding box center [1266, 501] width 327 height 218
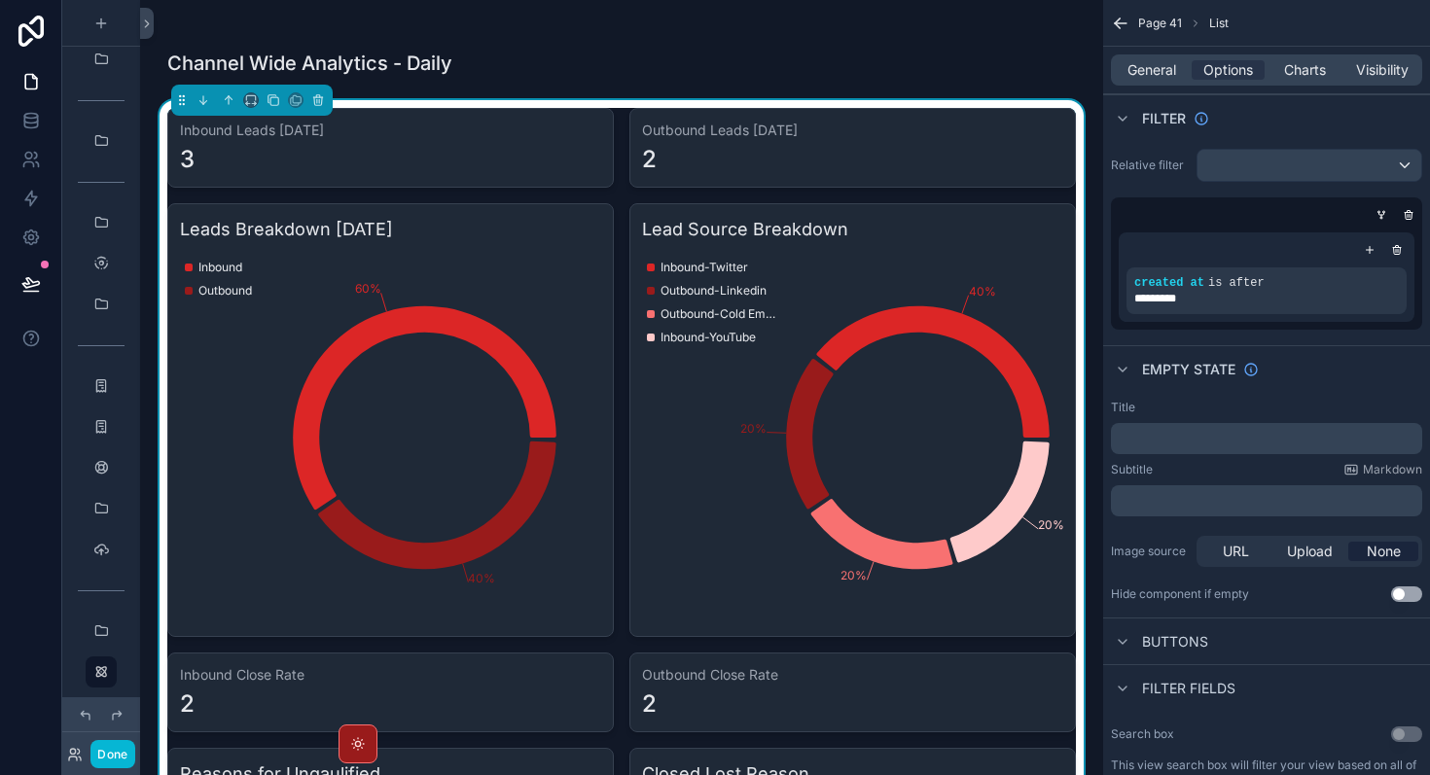
click at [1368, 236] on div "created at is after *********" at bounding box center [1267, 276] width 296 height 89
click at [1373, 246] on icon "scrollable content" at bounding box center [1370, 250] width 12 height 12
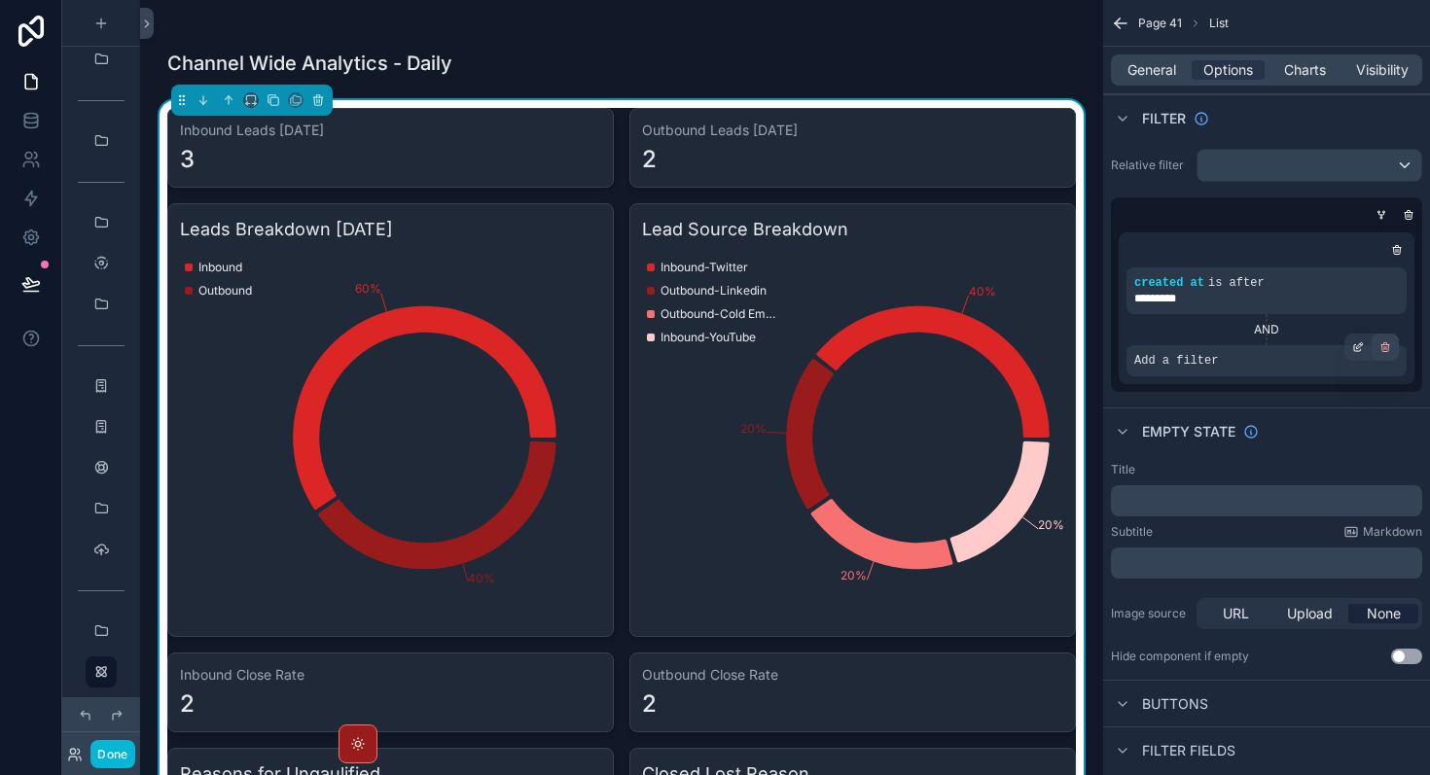
click at [1387, 349] on icon "scrollable content" at bounding box center [1385, 347] width 12 height 12
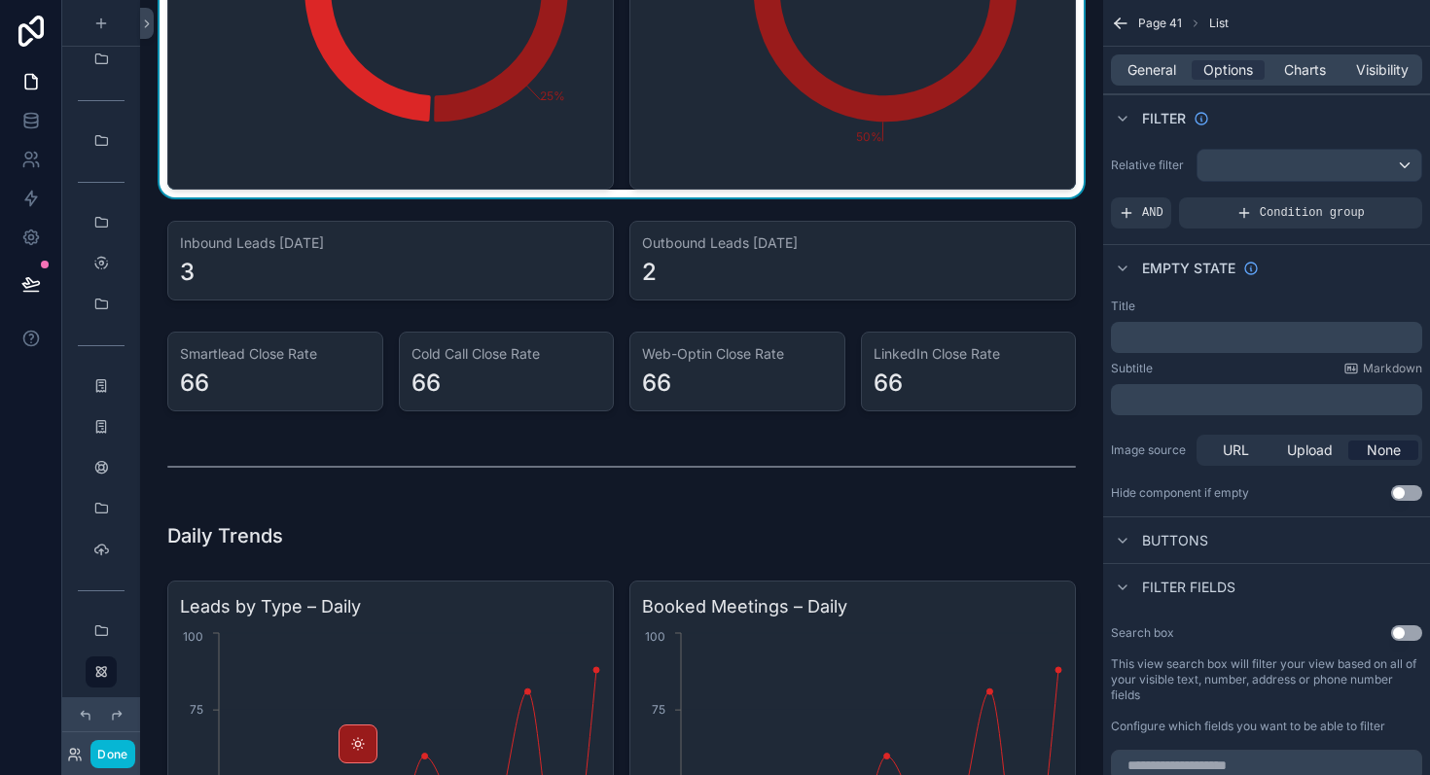
scroll to position [4223, 0]
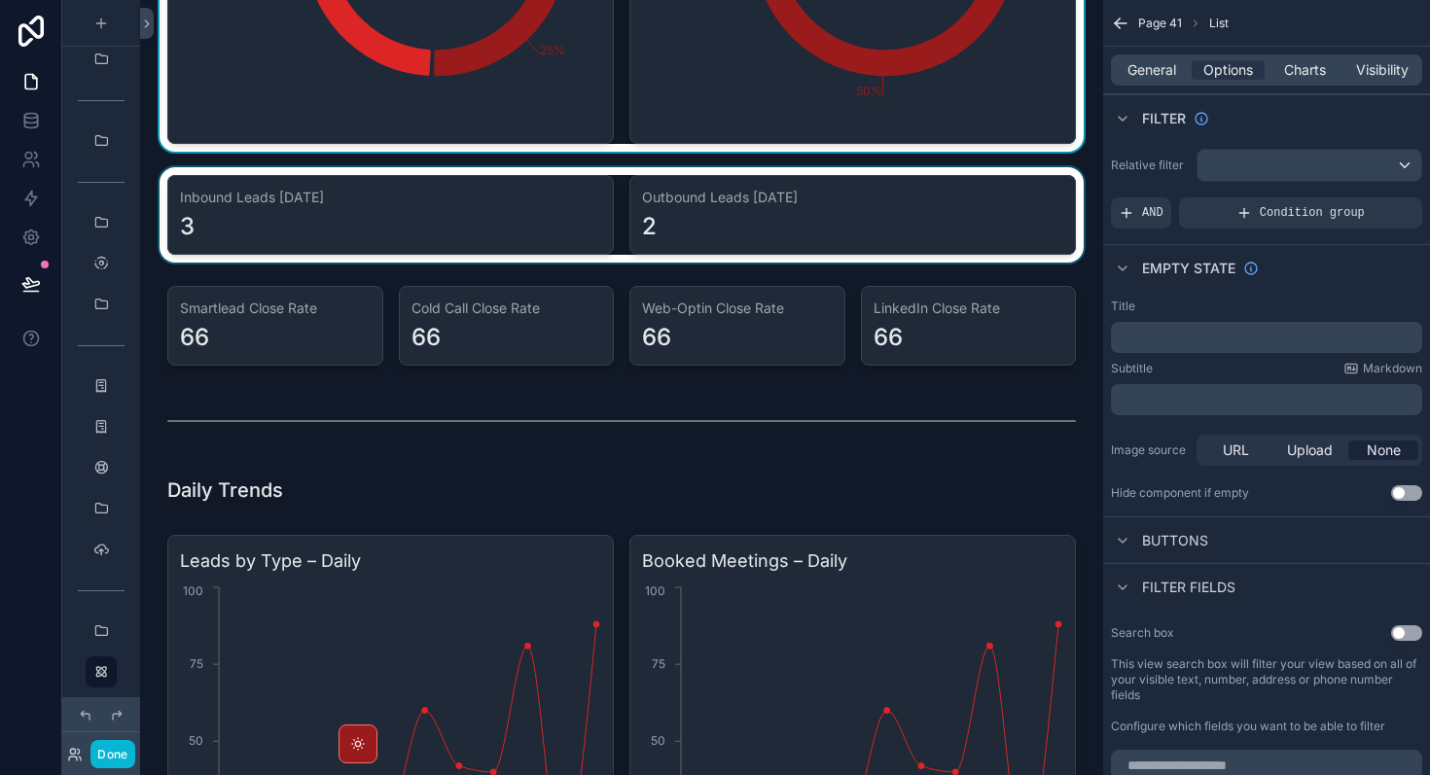
click at [562, 258] on div "scrollable content" at bounding box center [622, 214] width 932 height 95
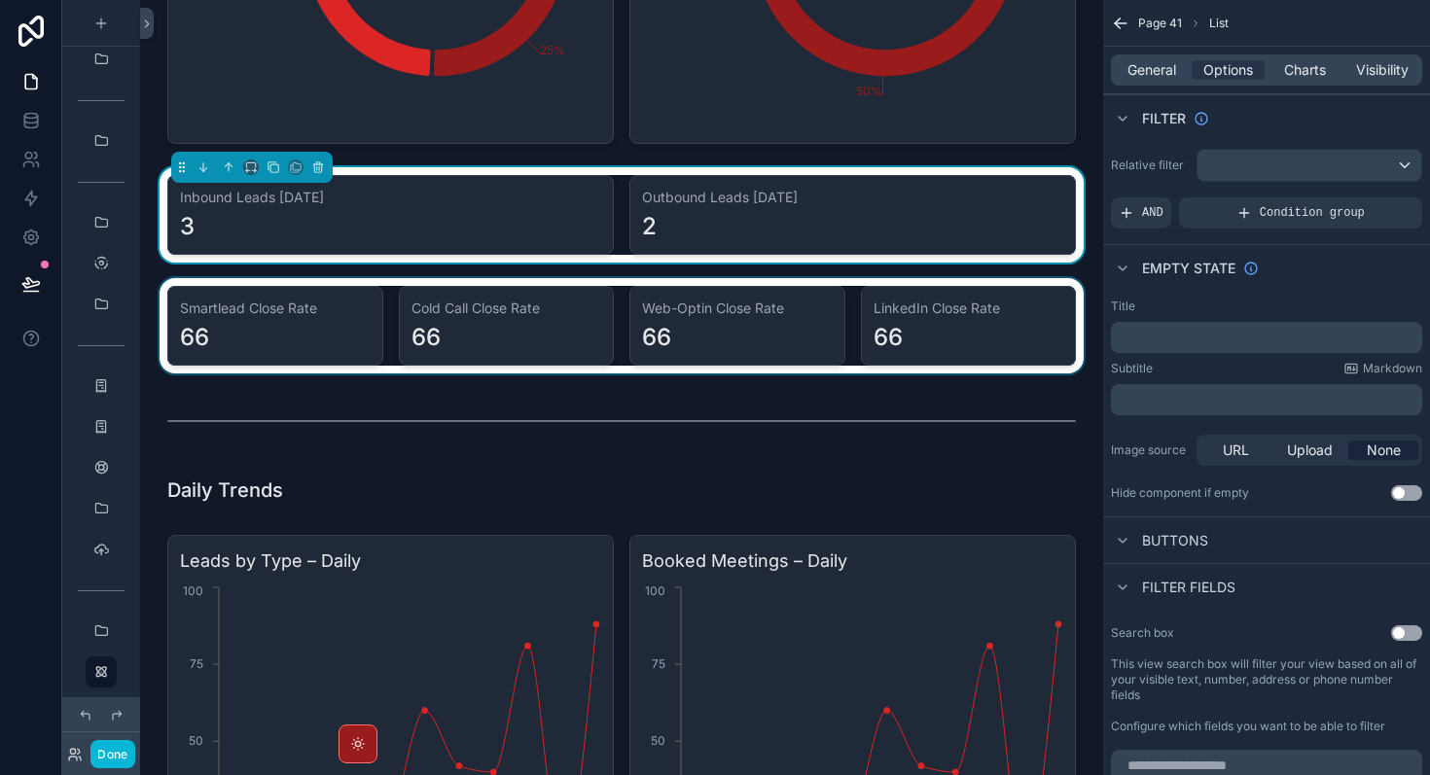
click at [591, 304] on div "scrollable content" at bounding box center [622, 325] width 932 height 95
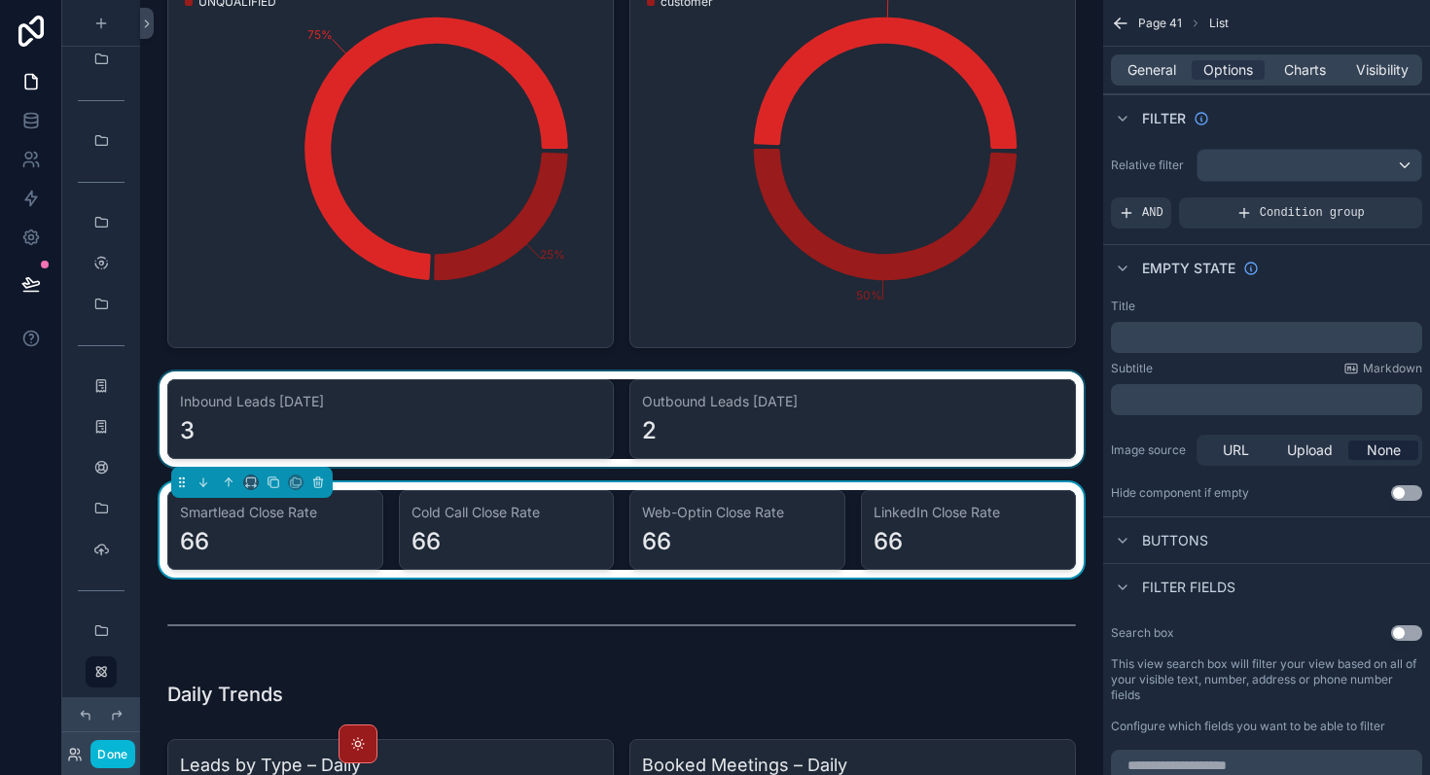
scroll to position [4032, 0]
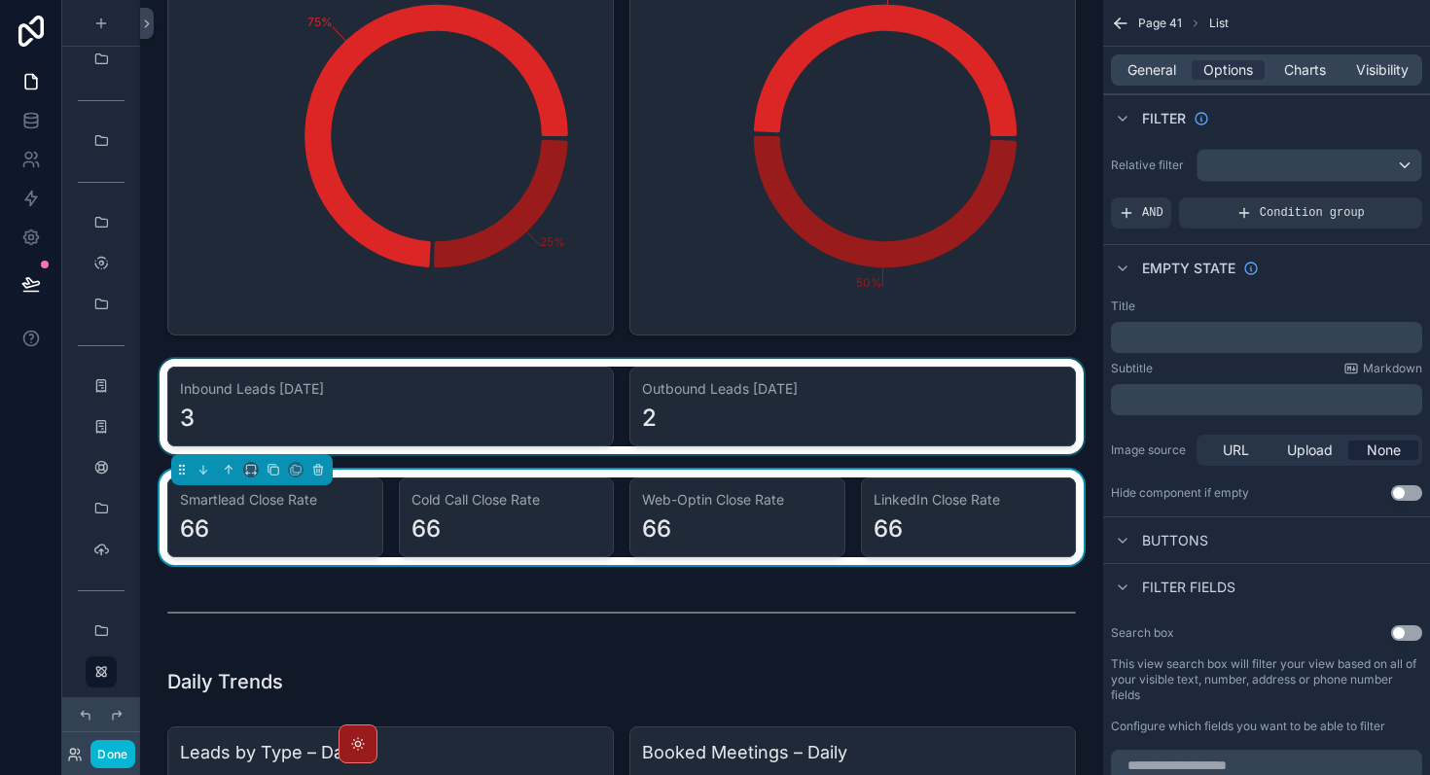
click at [592, 418] on div "scrollable content" at bounding box center [622, 406] width 932 height 95
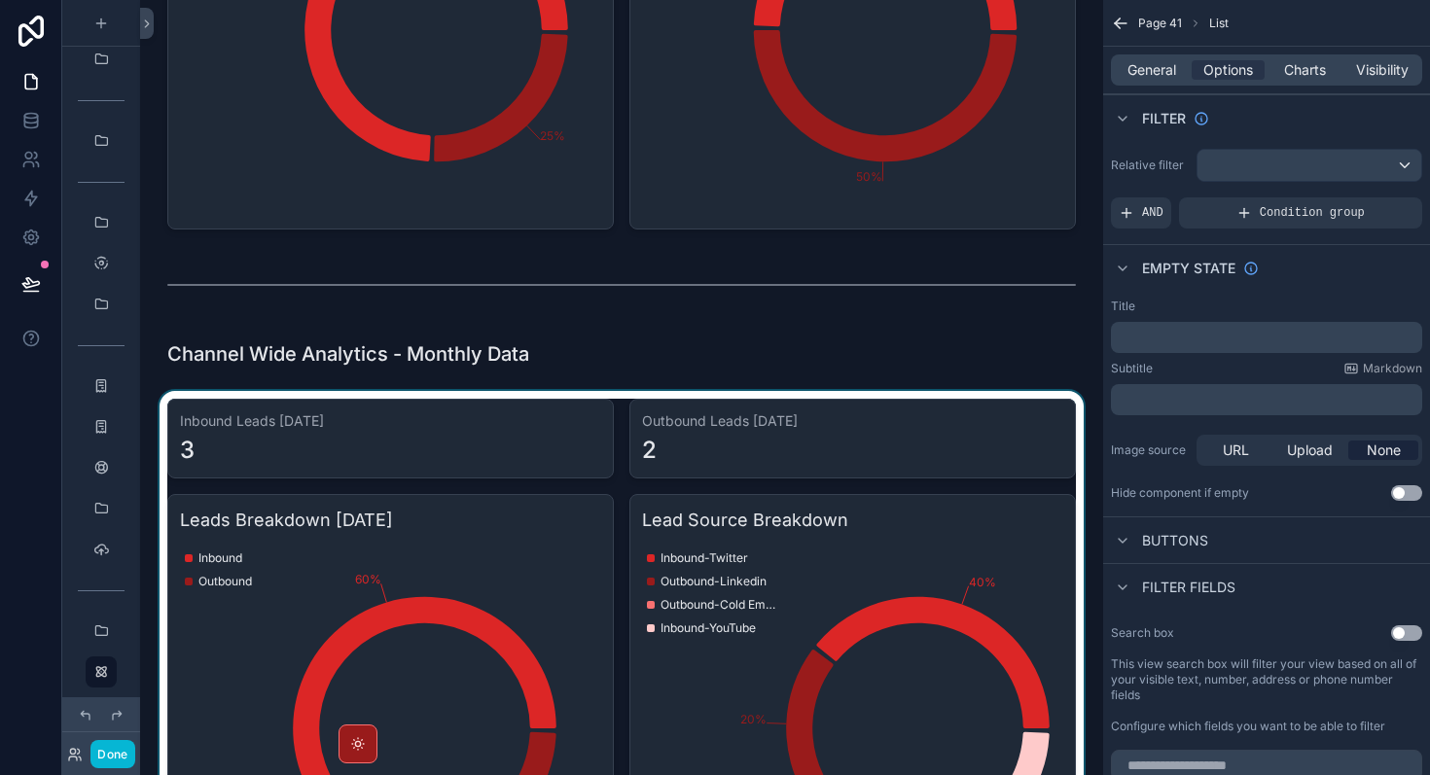
scroll to position [2590, 0]
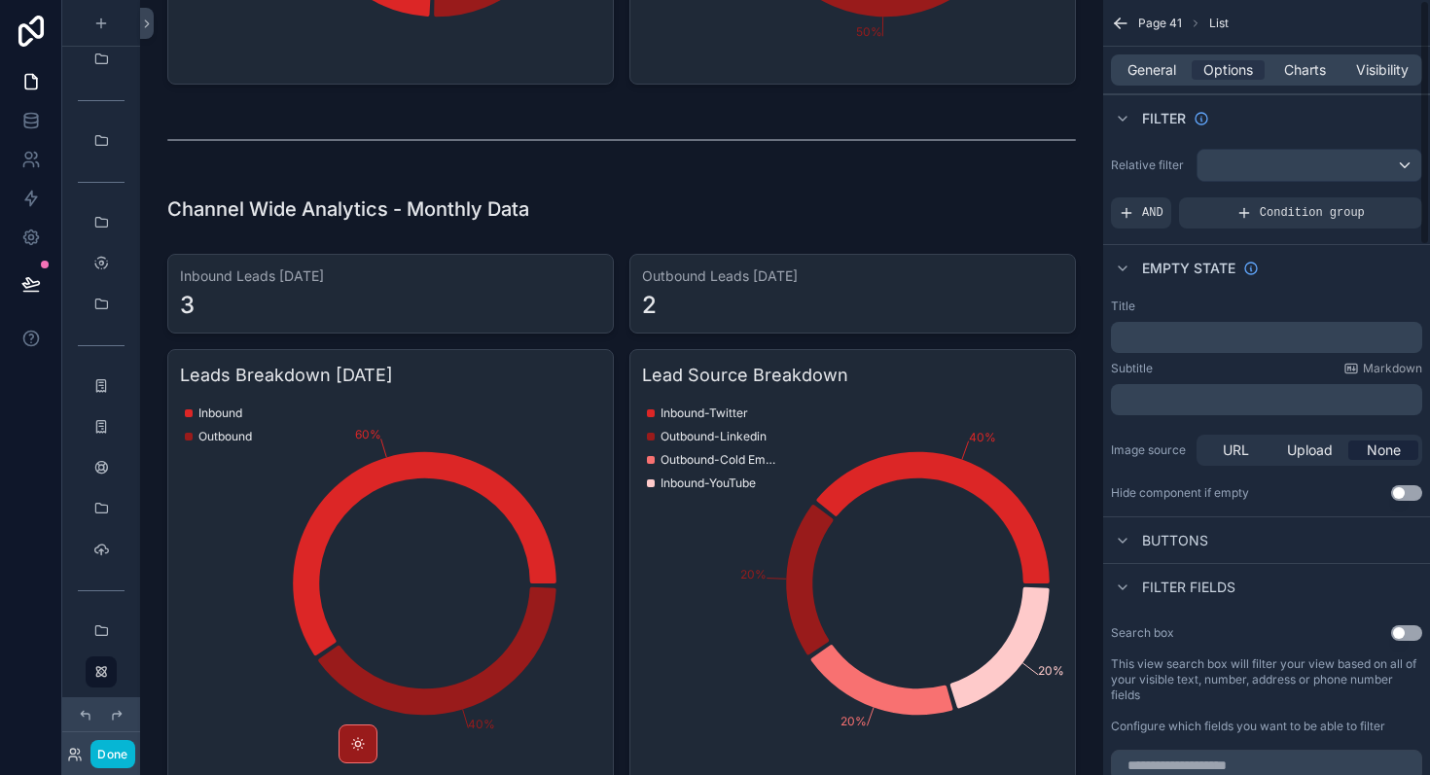
click at [1113, 23] on icon "scrollable content" at bounding box center [1120, 23] width 19 height 19
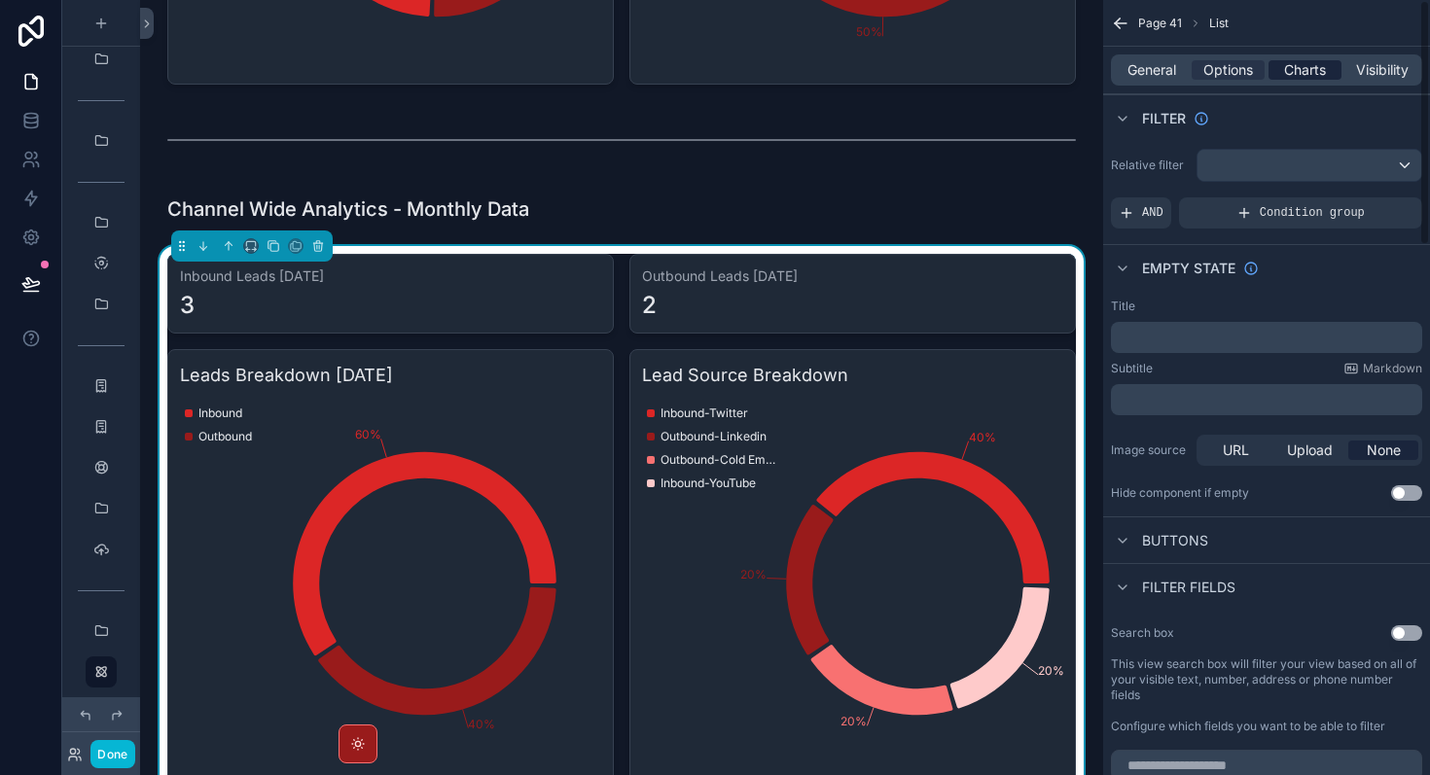
click at [1307, 68] on span "Charts" at bounding box center [1305, 69] width 42 height 19
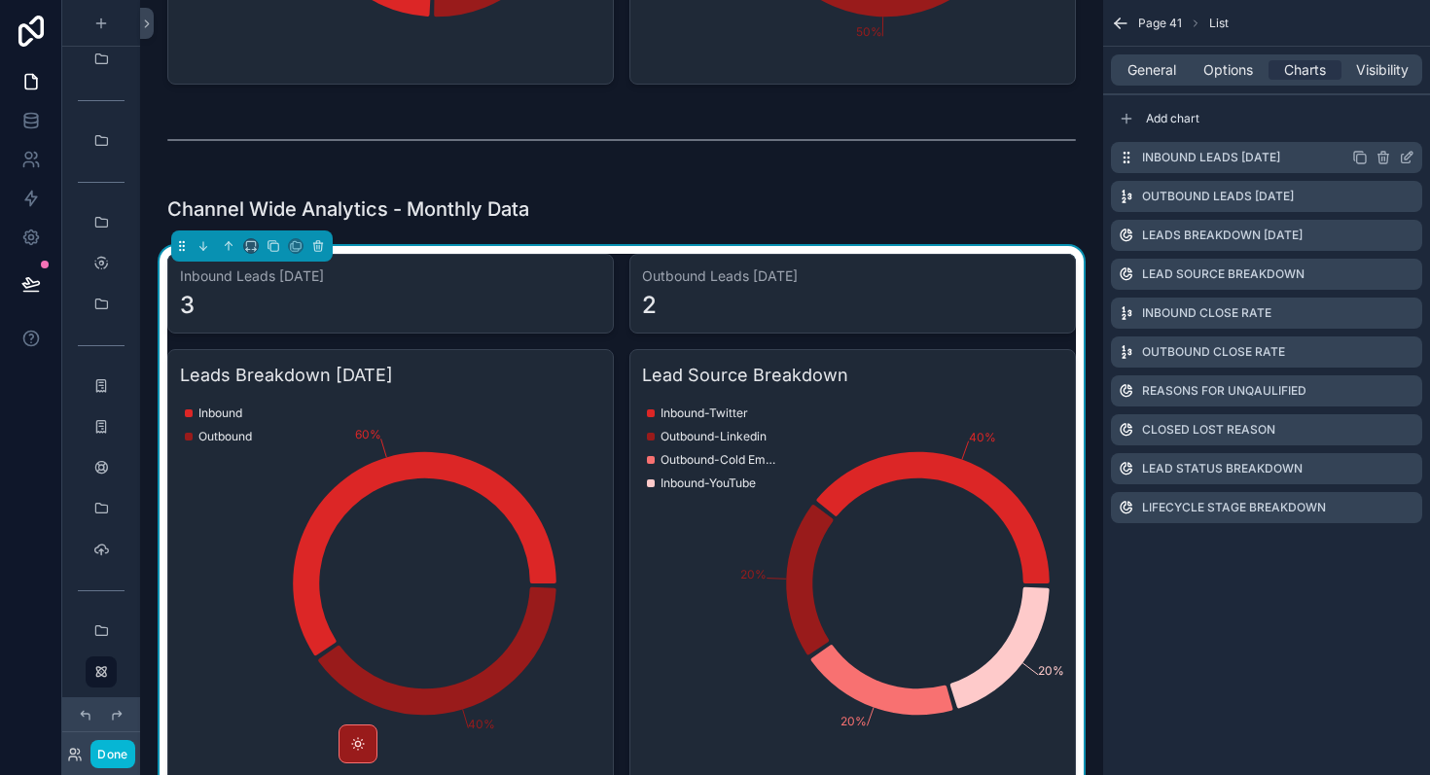
click at [1407, 153] on icon "scrollable content" at bounding box center [1409, 156] width 8 height 8
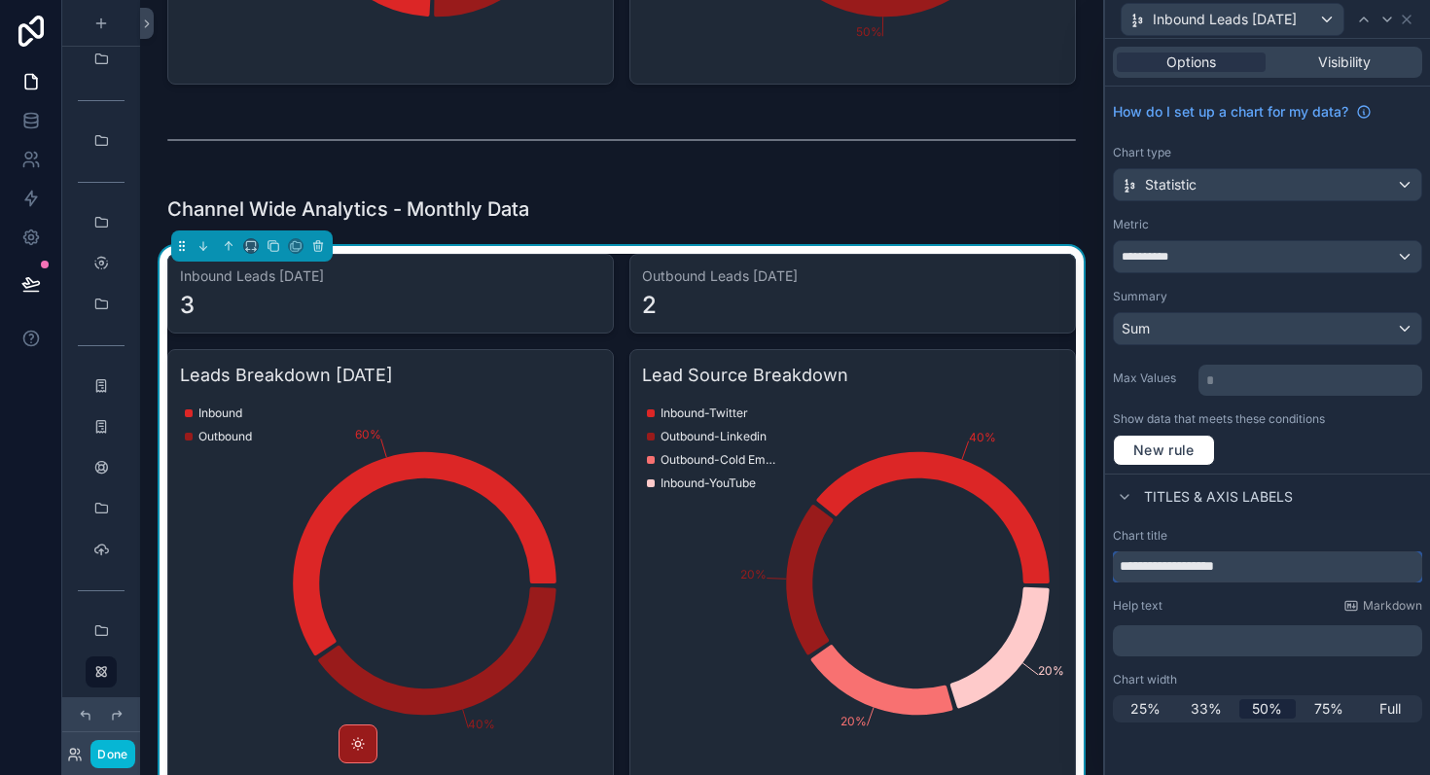
click at [1235, 569] on input "**********" at bounding box center [1267, 567] width 309 height 31
type input "**********"
click at [1413, 14] on icon at bounding box center [1412, 20] width 16 height 16
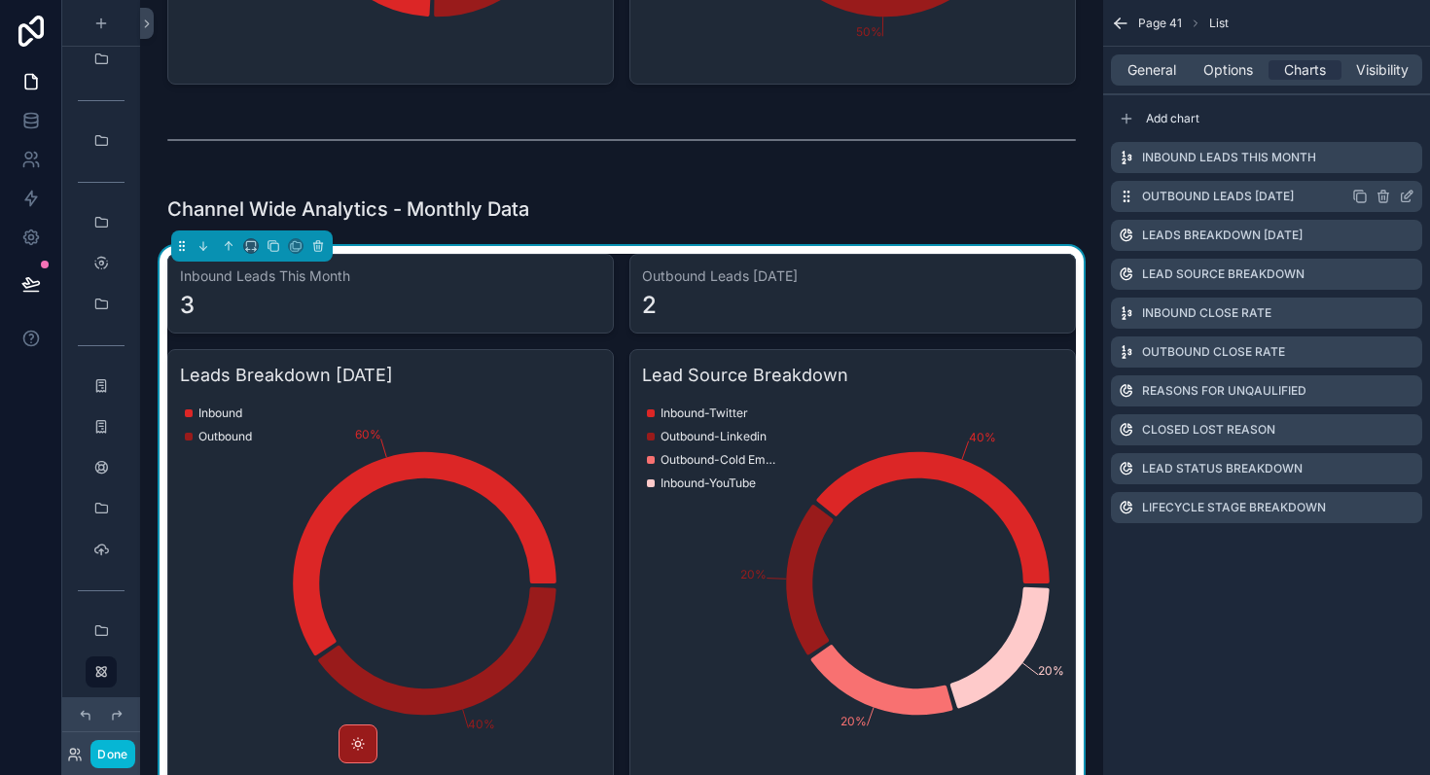
click at [1410, 197] on icon "scrollable content" at bounding box center [1407, 197] width 16 height 16
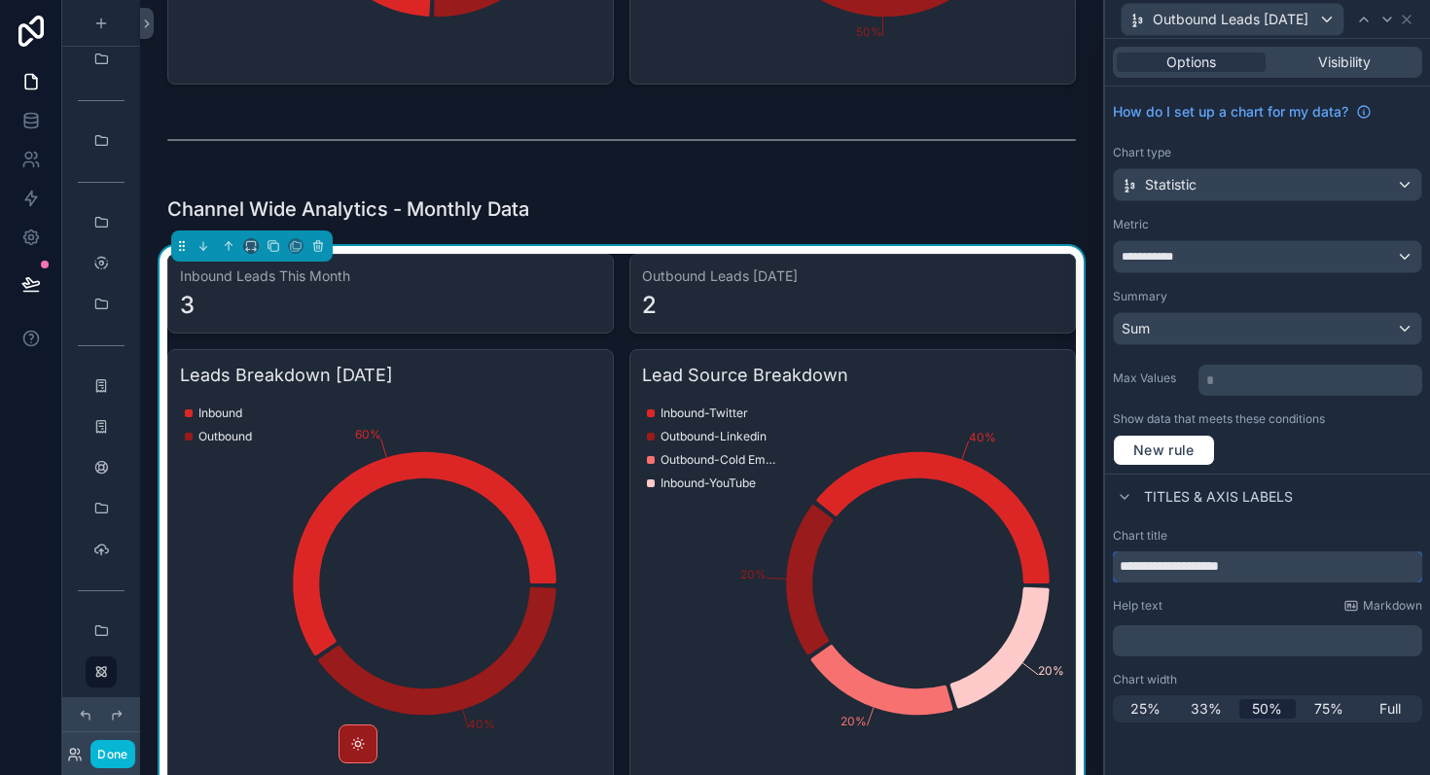
click at [1248, 570] on input "**********" at bounding box center [1267, 567] width 309 height 31
type input "**********"
click at [1409, 28] on div "Outbound Leads [DATE]" at bounding box center [1267, 19] width 309 height 38
click at [1411, 22] on icon at bounding box center [1407, 20] width 16 height 16
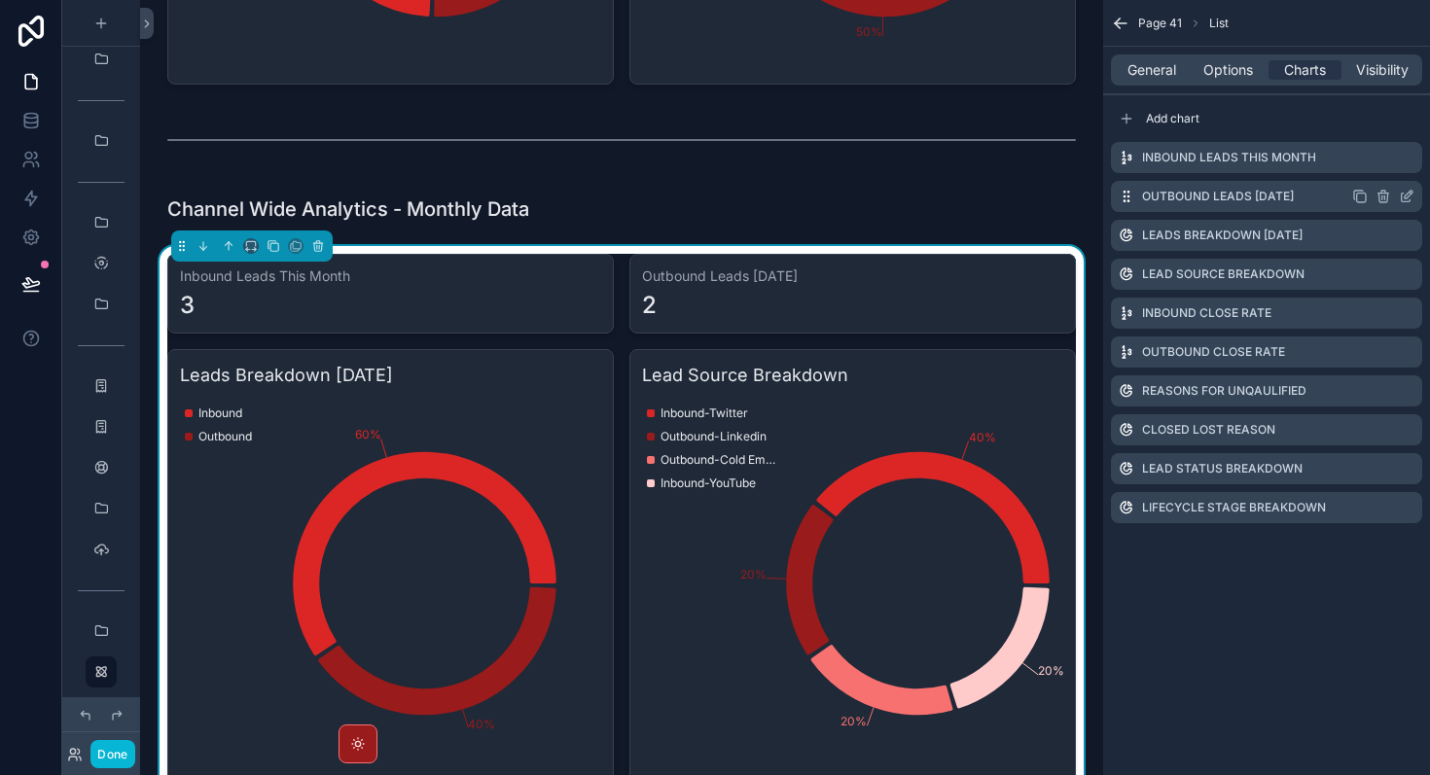
click at [1408, 190] on icon "scrollable content" at bounding box center [1407, 197] width 16 height 16
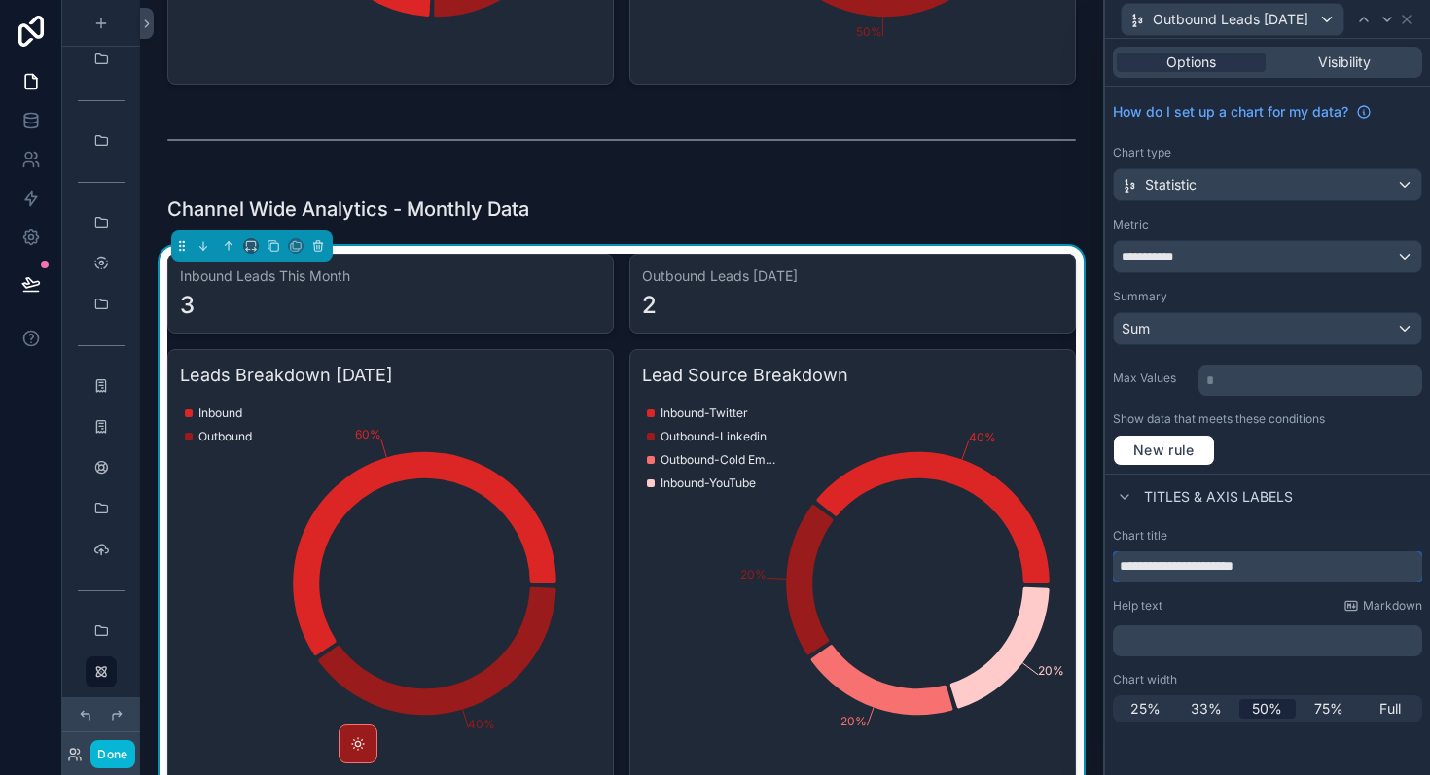
click at [1304, 563] on input "**********" at bounding box center [1267, 567] width 309 height 31
type input "**********"
click at [1418, 17] on icon at bounding box center [1416, 20] width 8 height 8
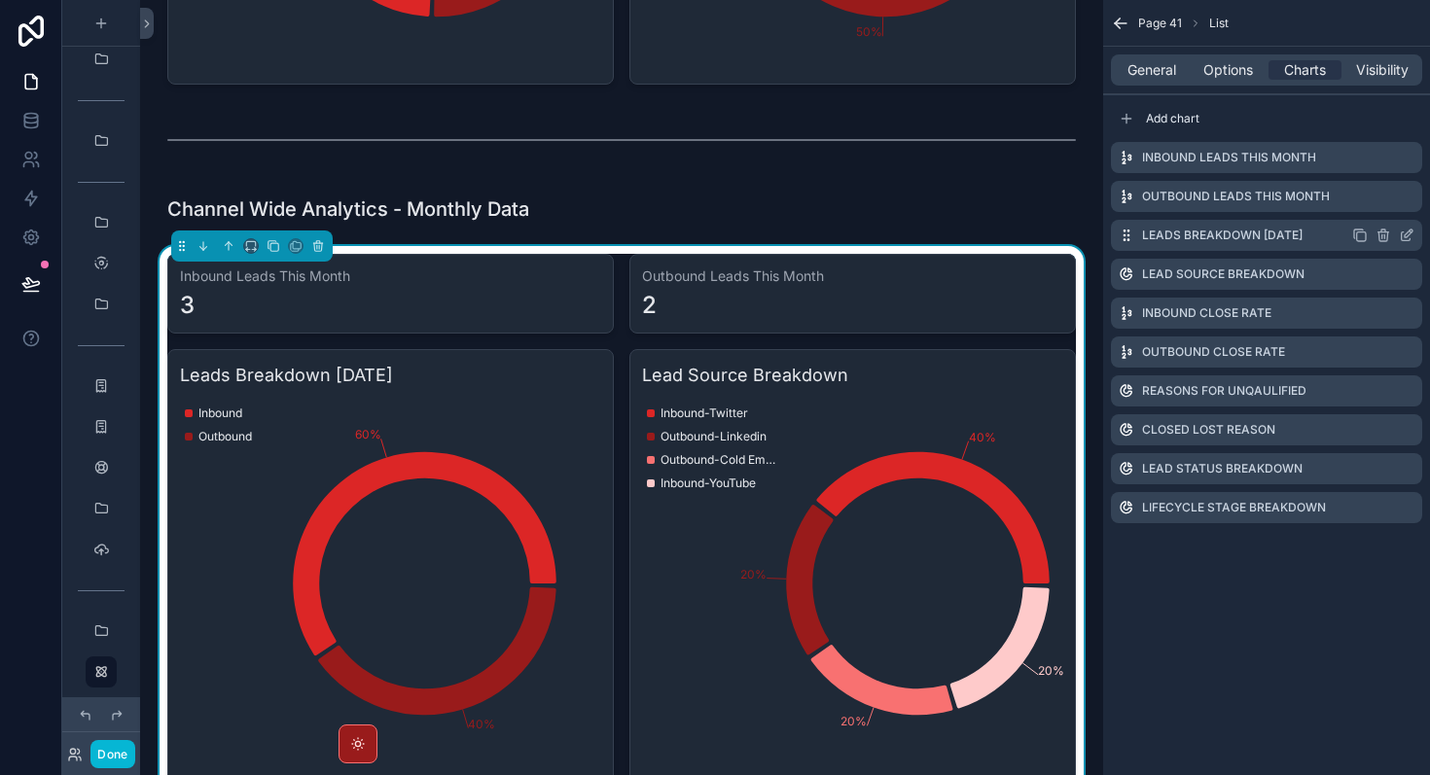
click at [1407, 233] on icon "scrollable content" at bounding box center [1407, 236] width 16 height 16
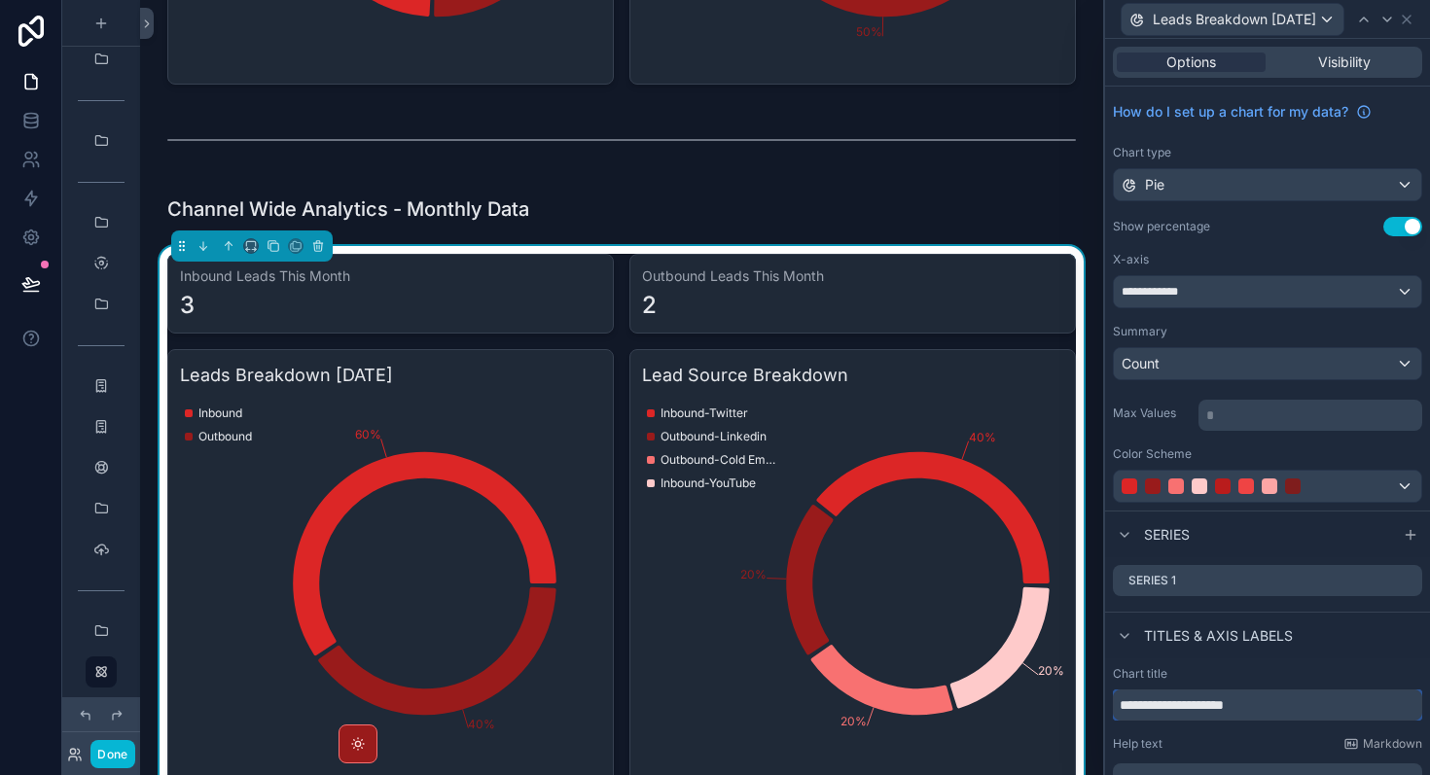
click at [1290, 708] on input "**********" at bounding box center [1267, 705] width 309 height 31
type input "**********"
click at [1412, 16] on icon at bounding box center [1416, 20] width 8 height 8
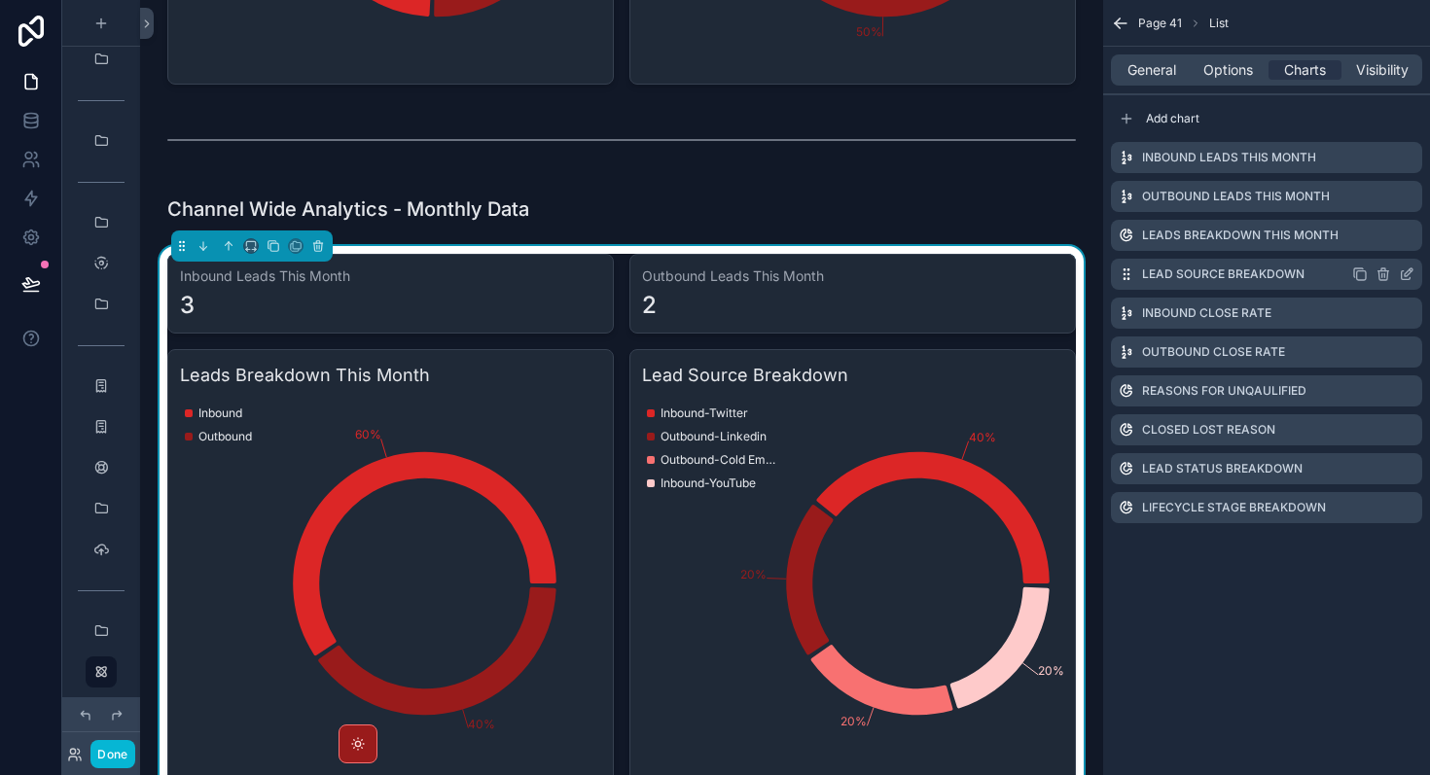
click at [1407, 270] on icon "scrollable content" at bounding box center [1409, 272] width 8 height 8
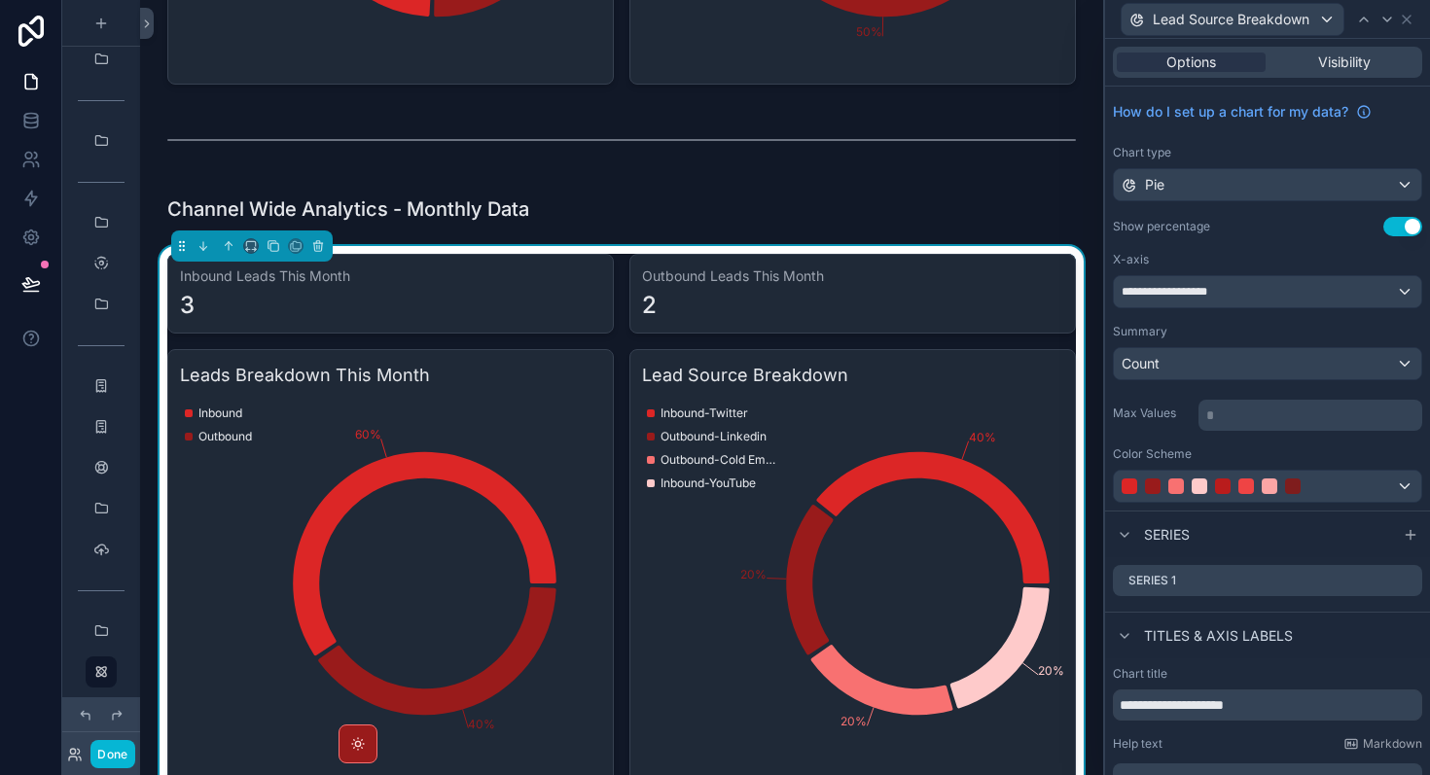
scroll to position [93, 0]
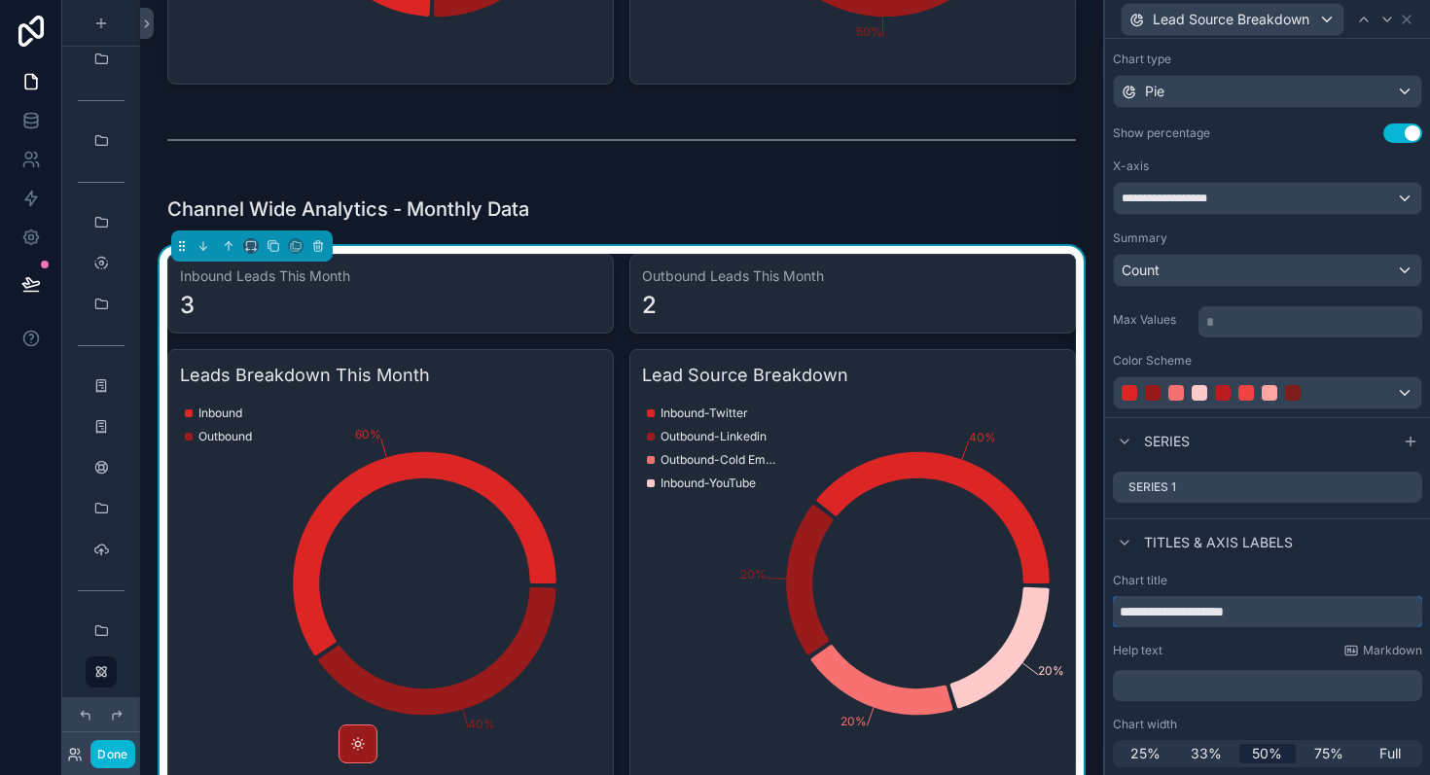
click at [1246, 611] on input "**********" at bounding box center [1267, 611] width 309 height 31
click at [1320, 612] on input "**********" at bounding box center [1267, 611] width 309 height 31
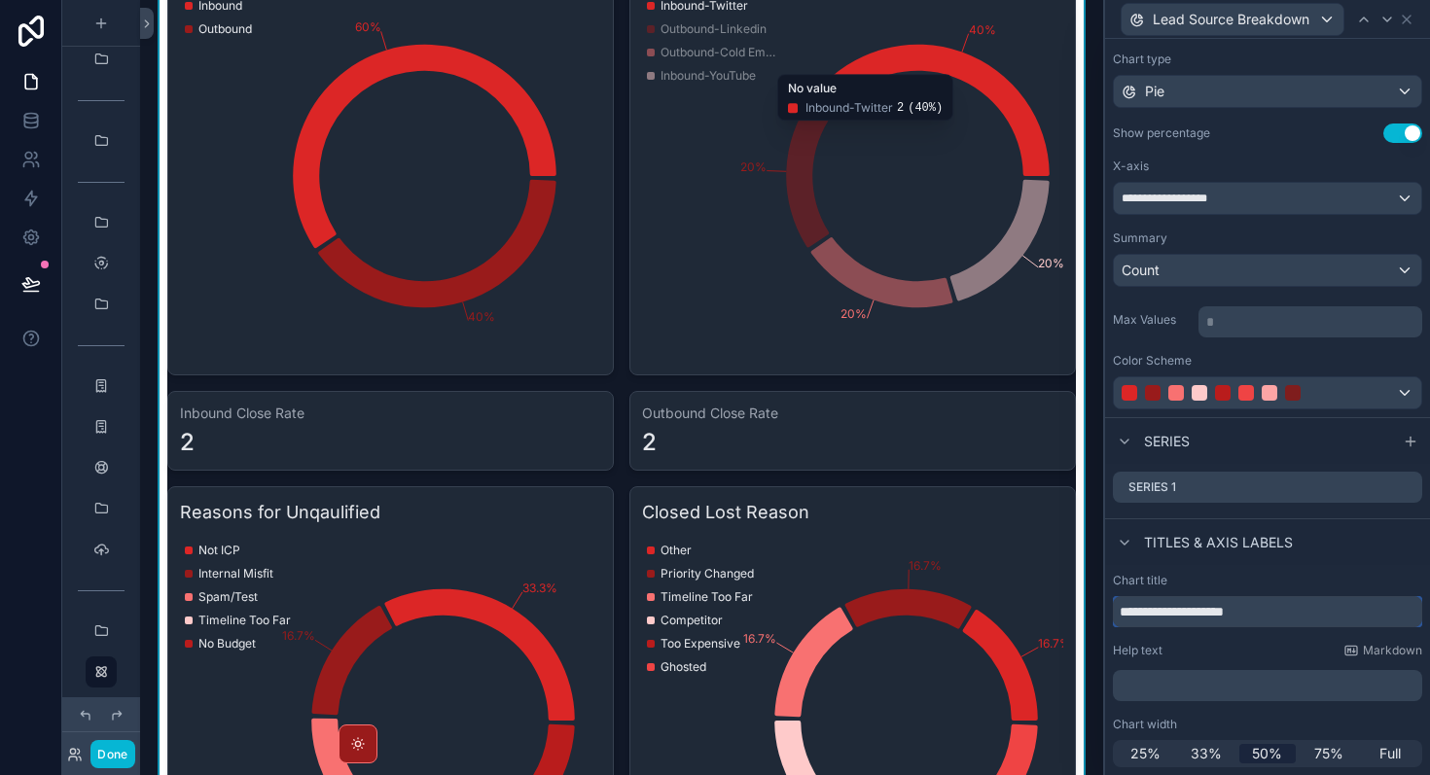
scroll to position [2691, 0]
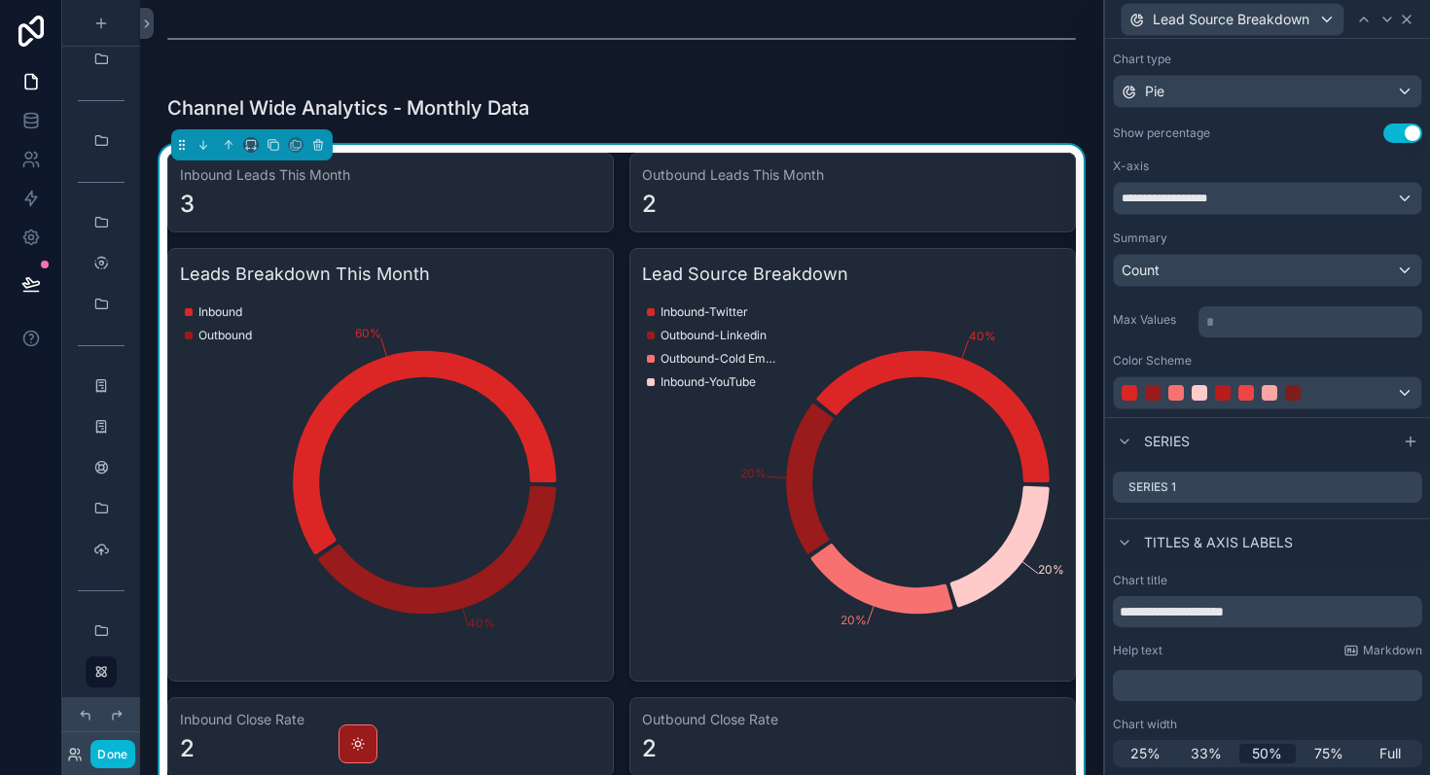
click at [1409, 20] on icon at bounding box center [1407, 20] width 16 height 16
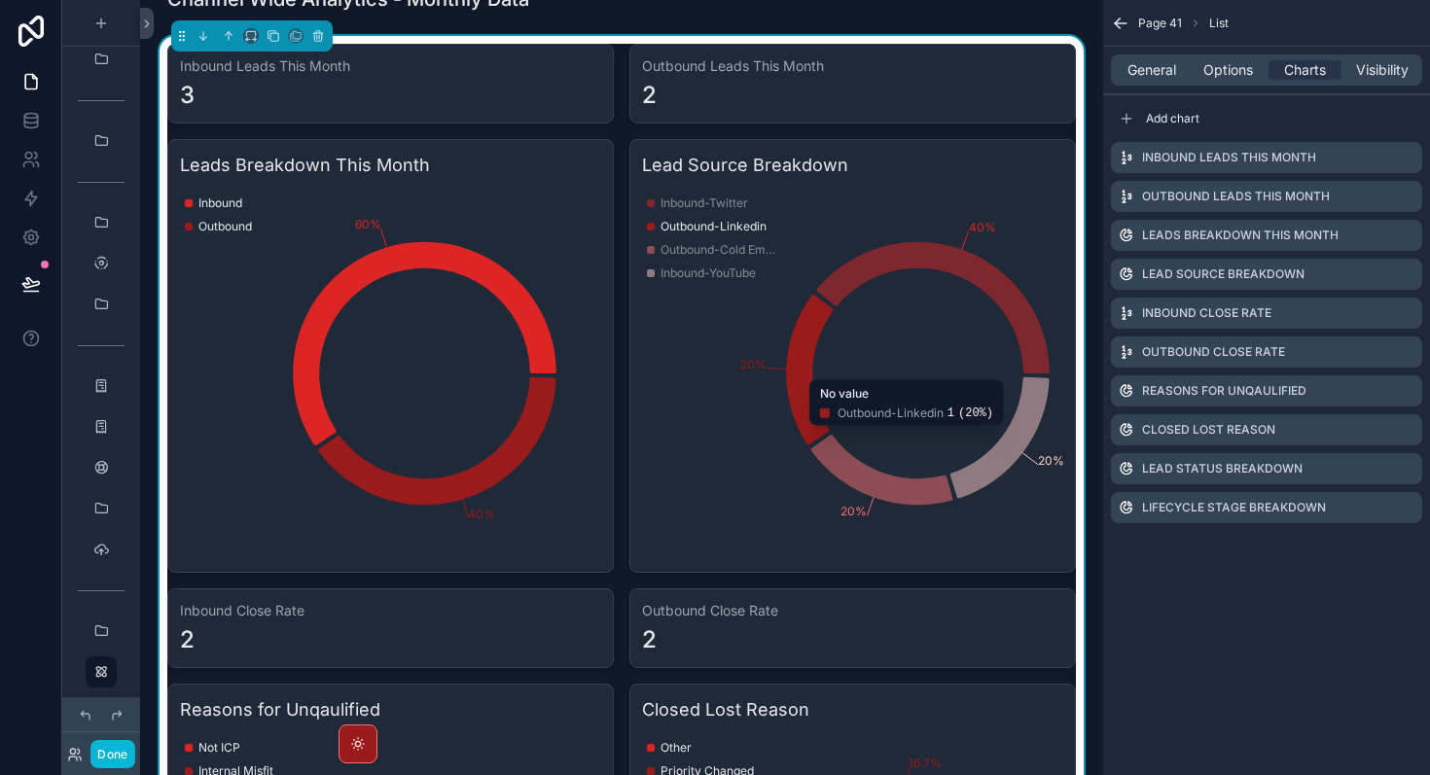
scroll to position [2809, 0]
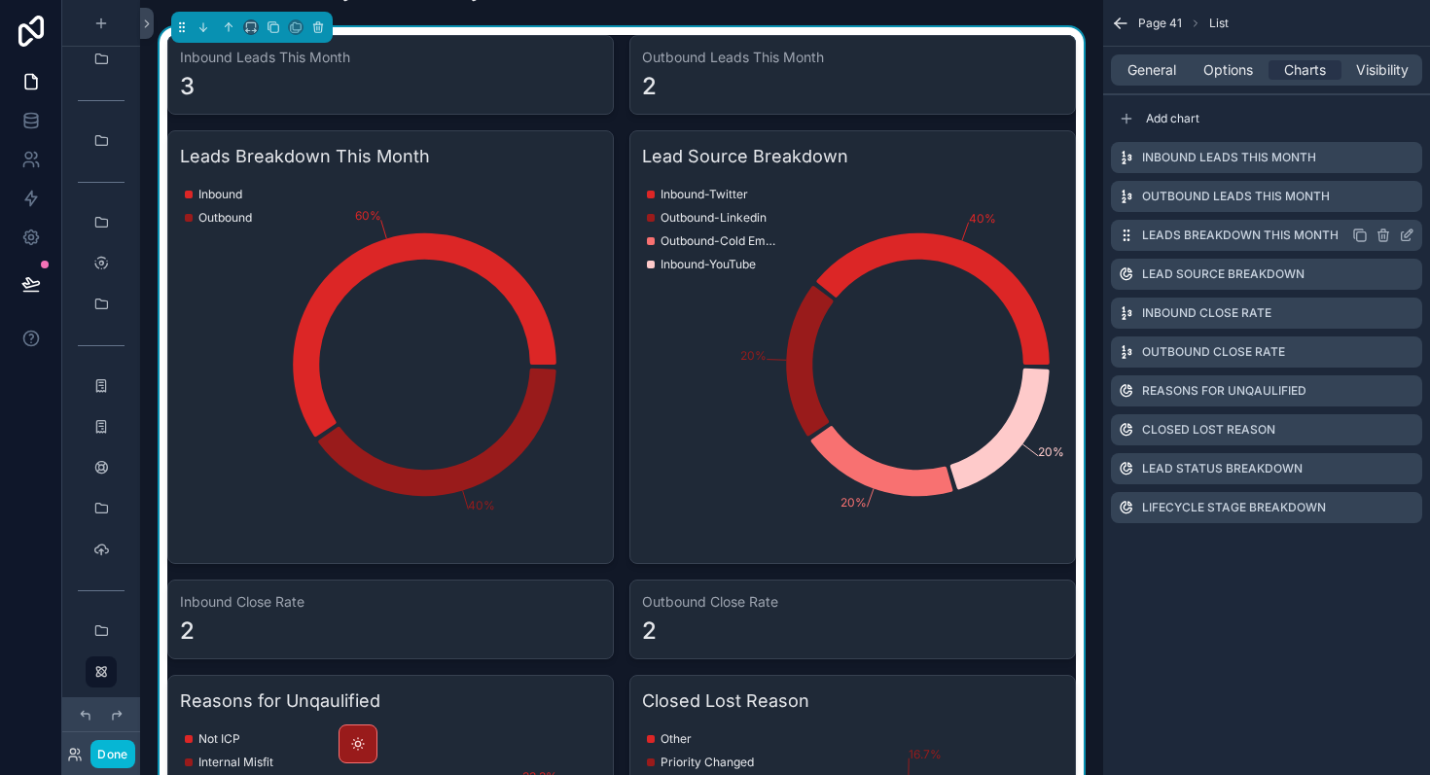
click at [1408, 237] on icon "scrollable content" at bounding box center [1407, 236] width 16 height 16
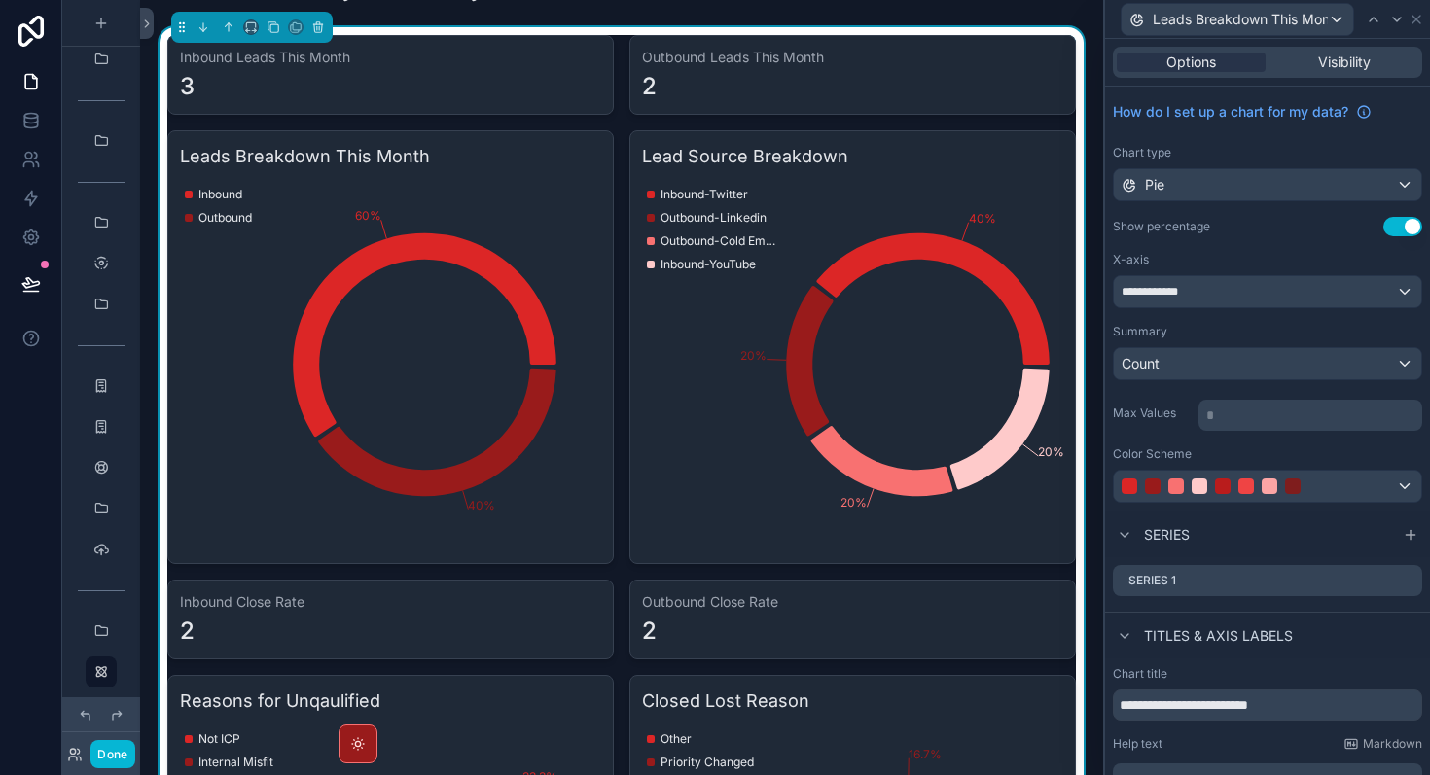
scroll to position [93, 0]
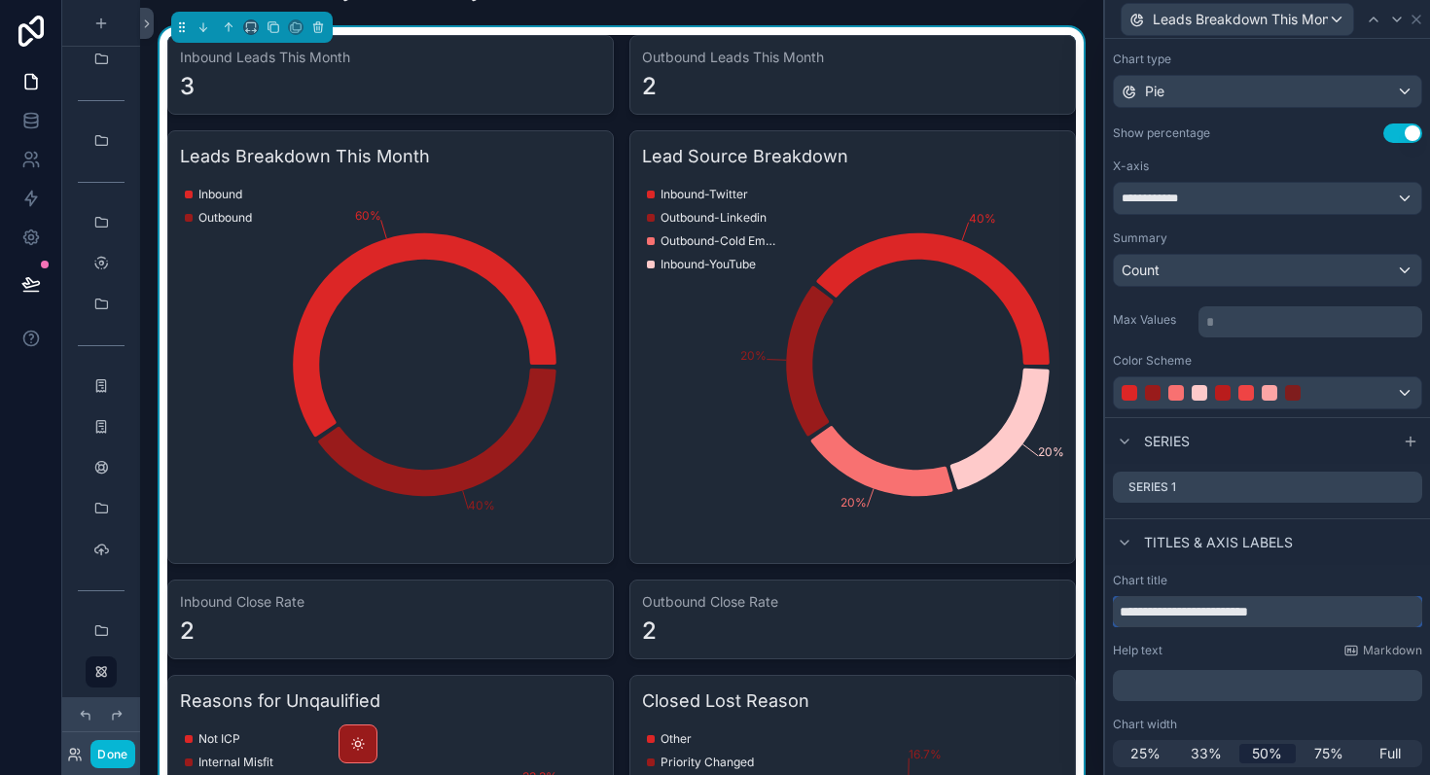
drag, startPoint x: 1364, startPoint y: 617, endPoint x: 1240, endPoint y: 609, distance: 123.8
click at [1240, 609] on input "**********" at bounding box center [1267, 611] width 309 height 31
type input "**********"
click at [1406, 23] on icon at bounding box center [1407, 20] width 16 height 16
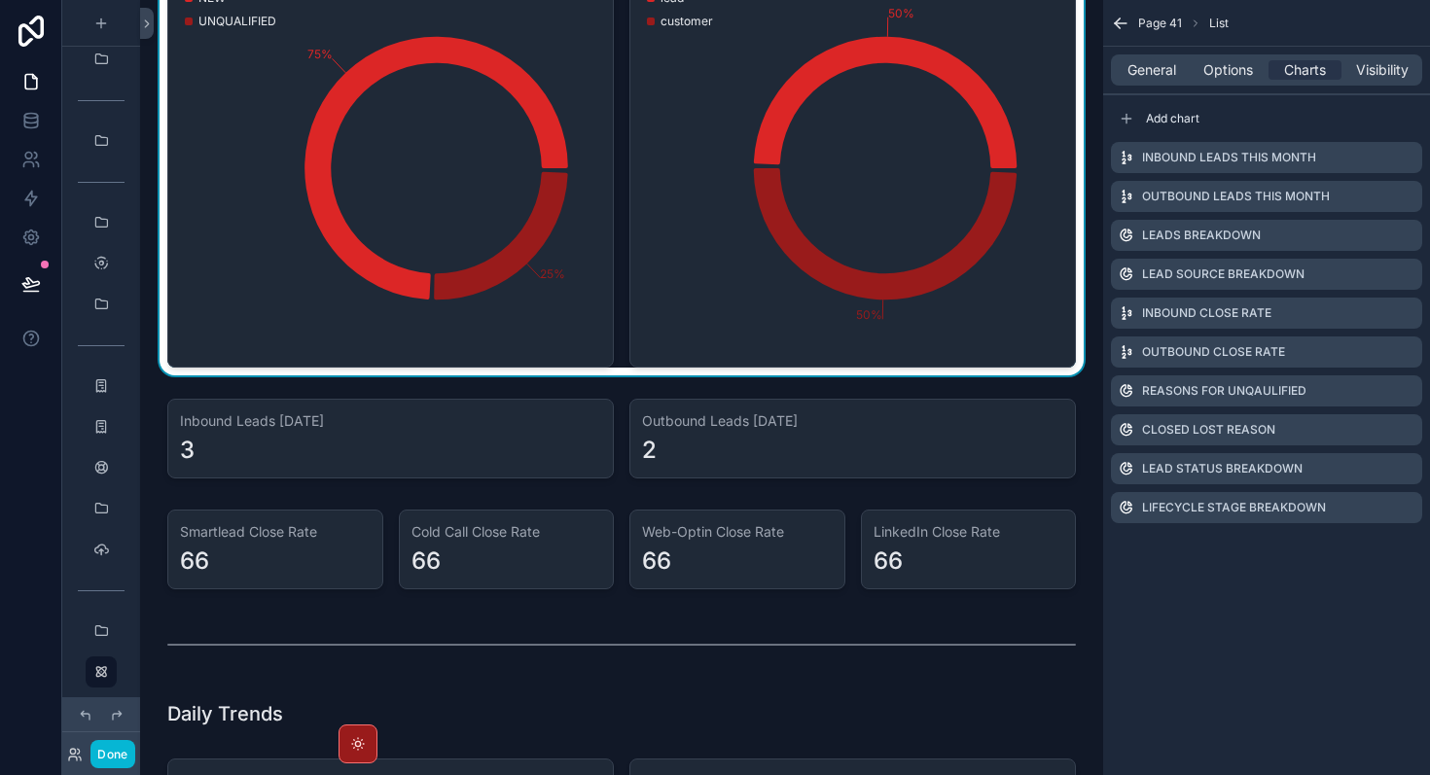
scroll to position [4246, 0]
